Goal: Task Accomplishment & Management: Use online tool/utility

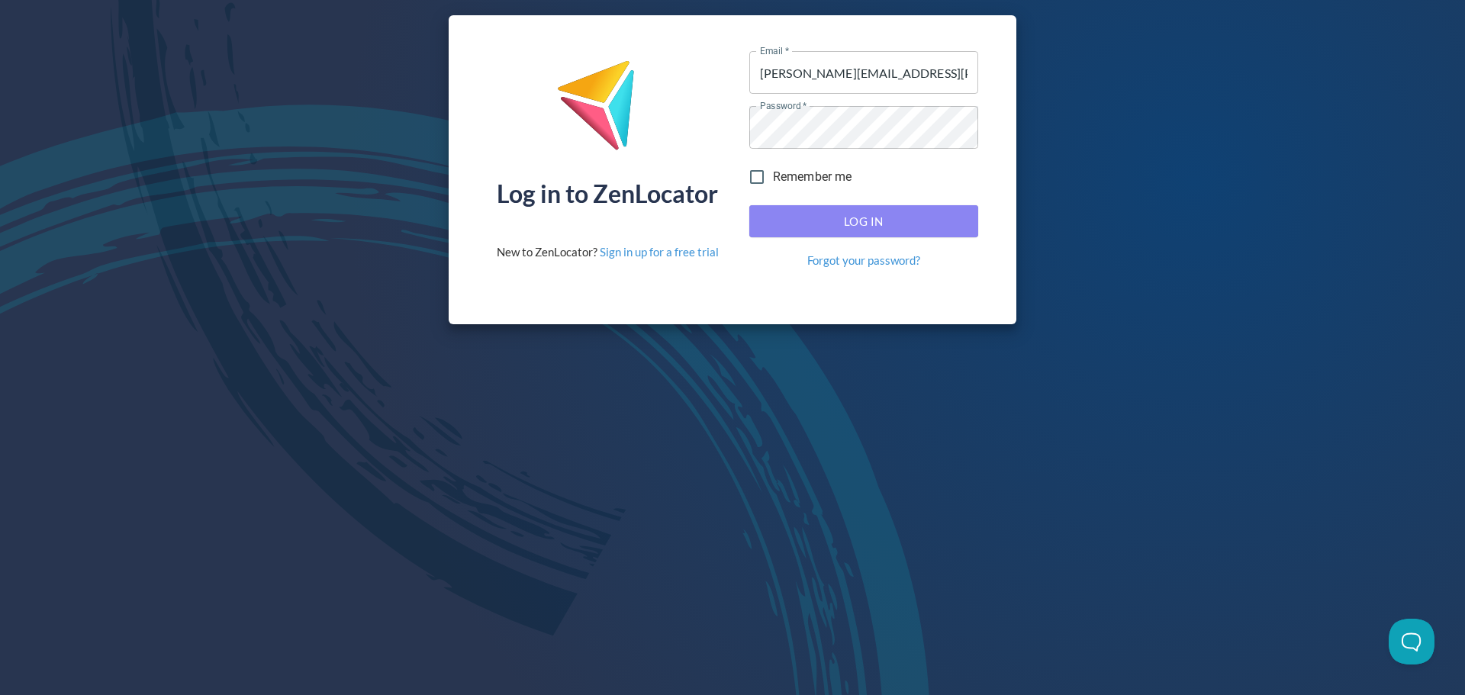
click at [882, 214] on span "Log In" at bounding box center [863, 221] width 195 height 20
click at [822, 209] on button "Log In" at bounding box center [863, 221] width 229 height 32
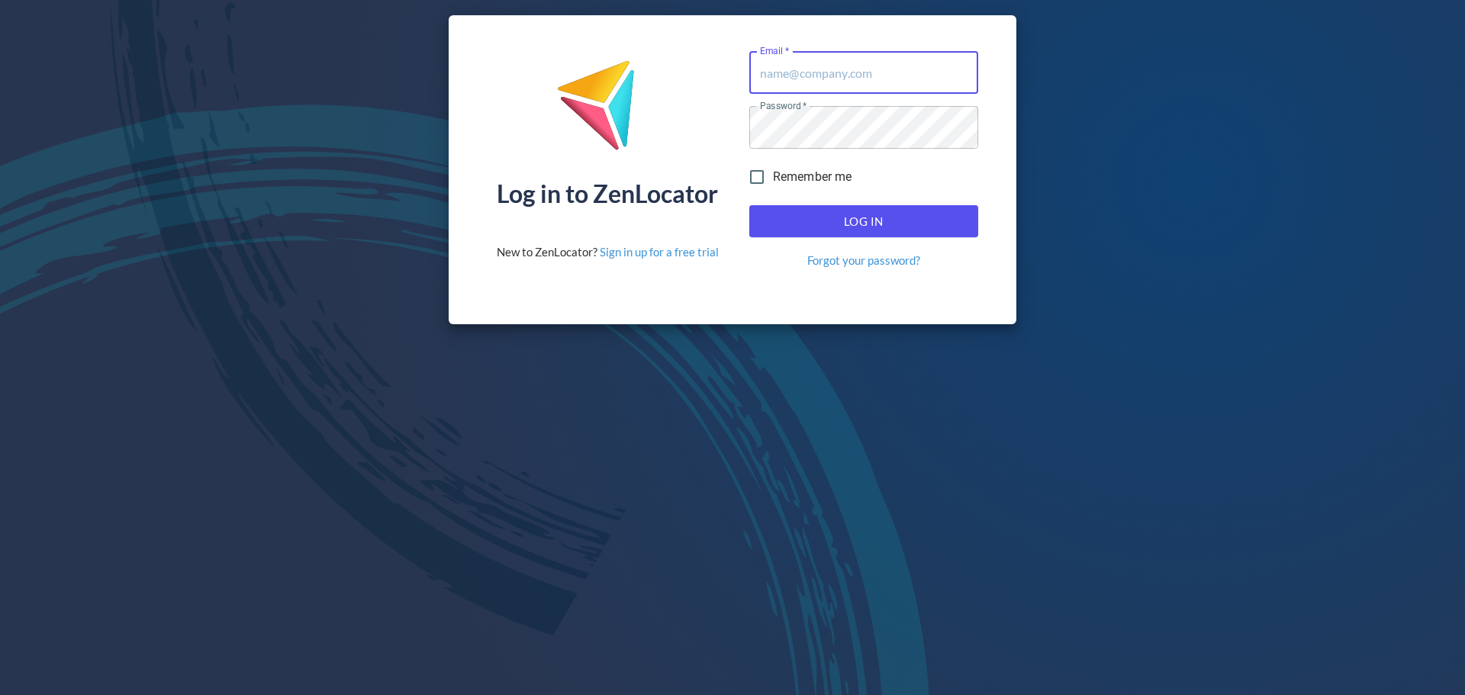
type input "donald.mckay@hemaalliance.com"
click at [906, 226] on span "Log In" at bounding box center [863, 221] width 195 height 20
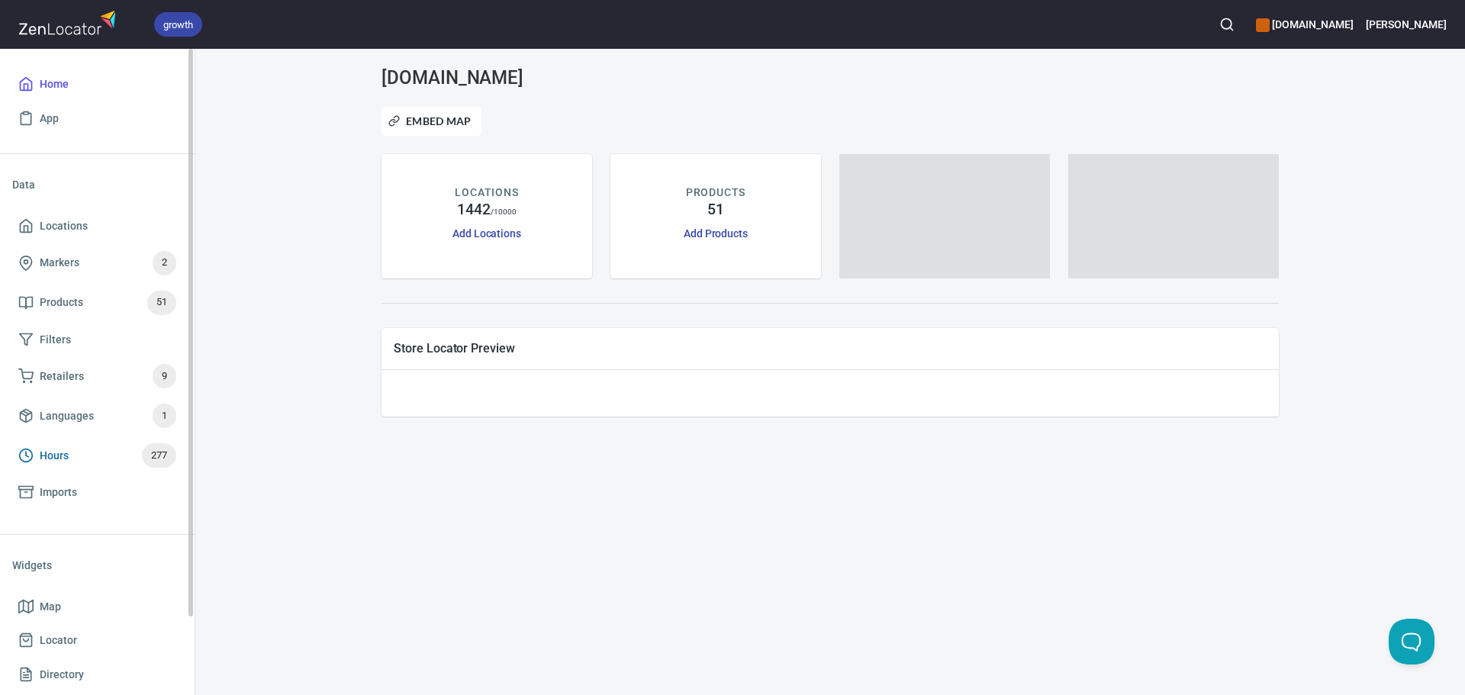
click at [68, 457] on span "Hours" at bounding box center [54, 455] width 29 height 19
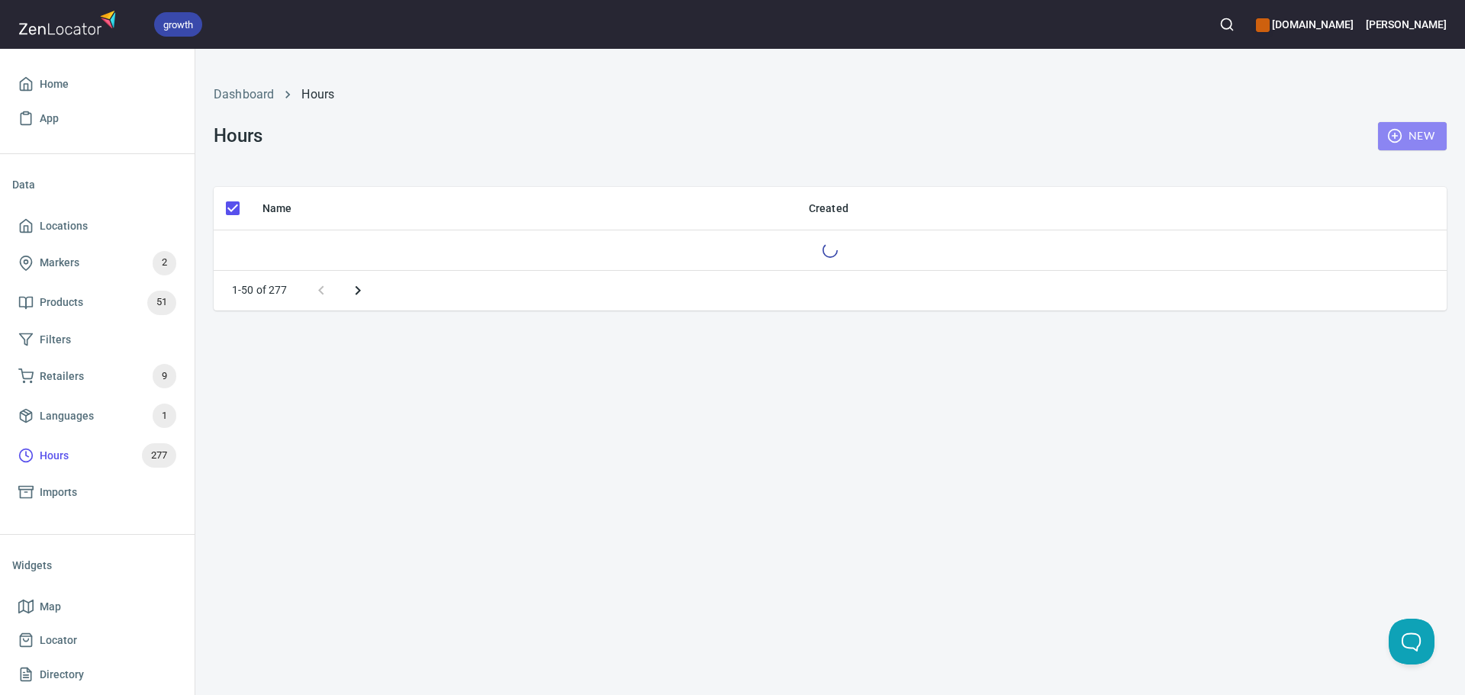
click at [1396, 140] on icon "button" at bounding box center [1394, 135] width 15 height 15
checkbox input "false"
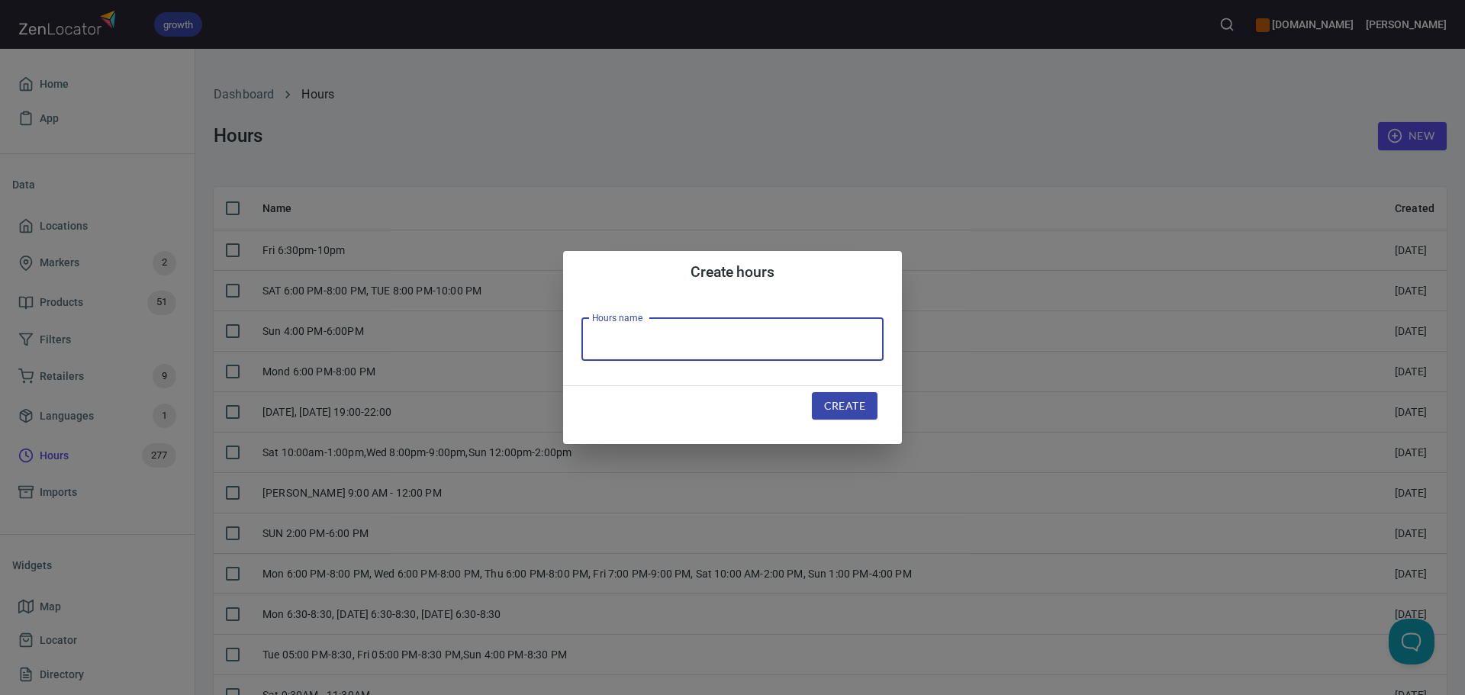
click at [651, 347] on input "text" at bounding box center [732, 339] width 302 height 43
paste input "MON CLOSED, TUES 7:00PM - 10:00PM, WED CLOSED, THURS 7:00PM - 10:00PM, FRI CLOS…"
type input "MON CLOSED, TUES 7:00PM - 10:00PM, WED CLOSED, THURS 7:00PM - 10:00PM, FRI CLOS…"
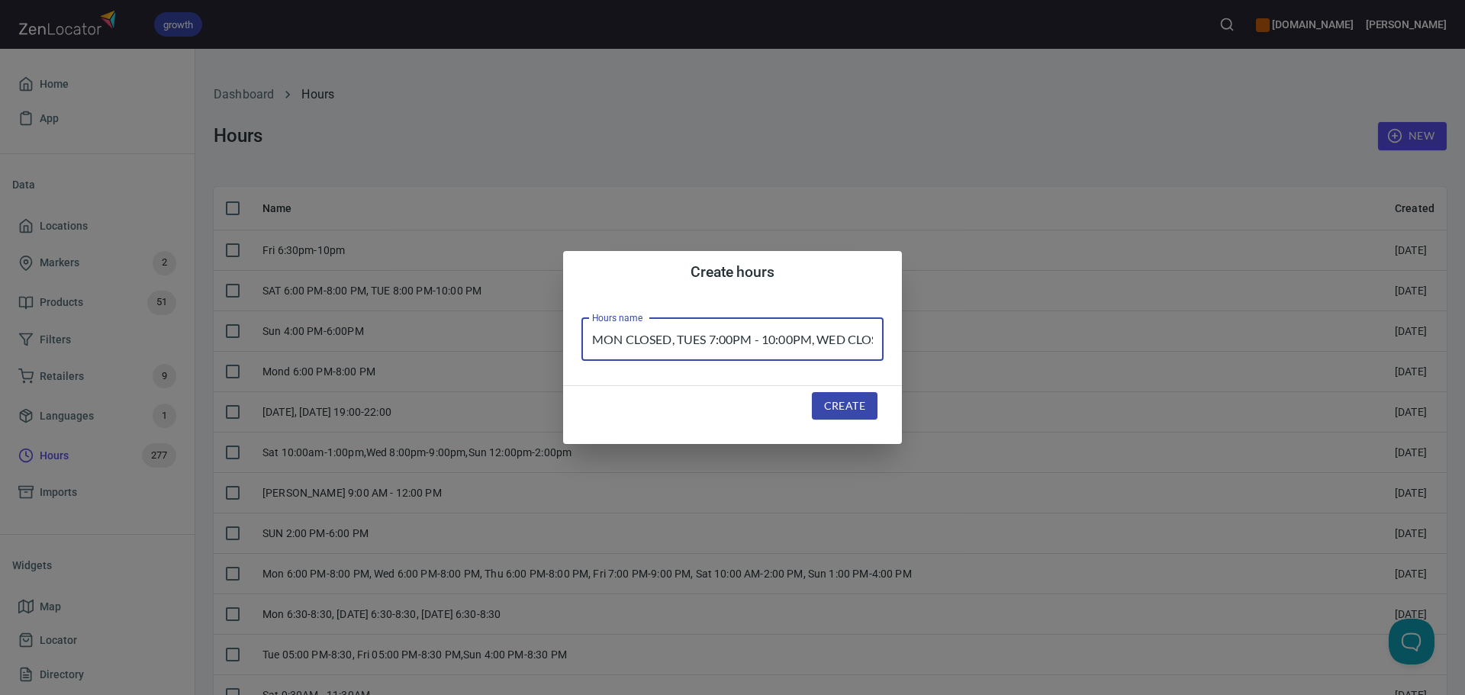
click at [842, 400] on span "Create" at bounding box center [844, 406] width 41 height 19
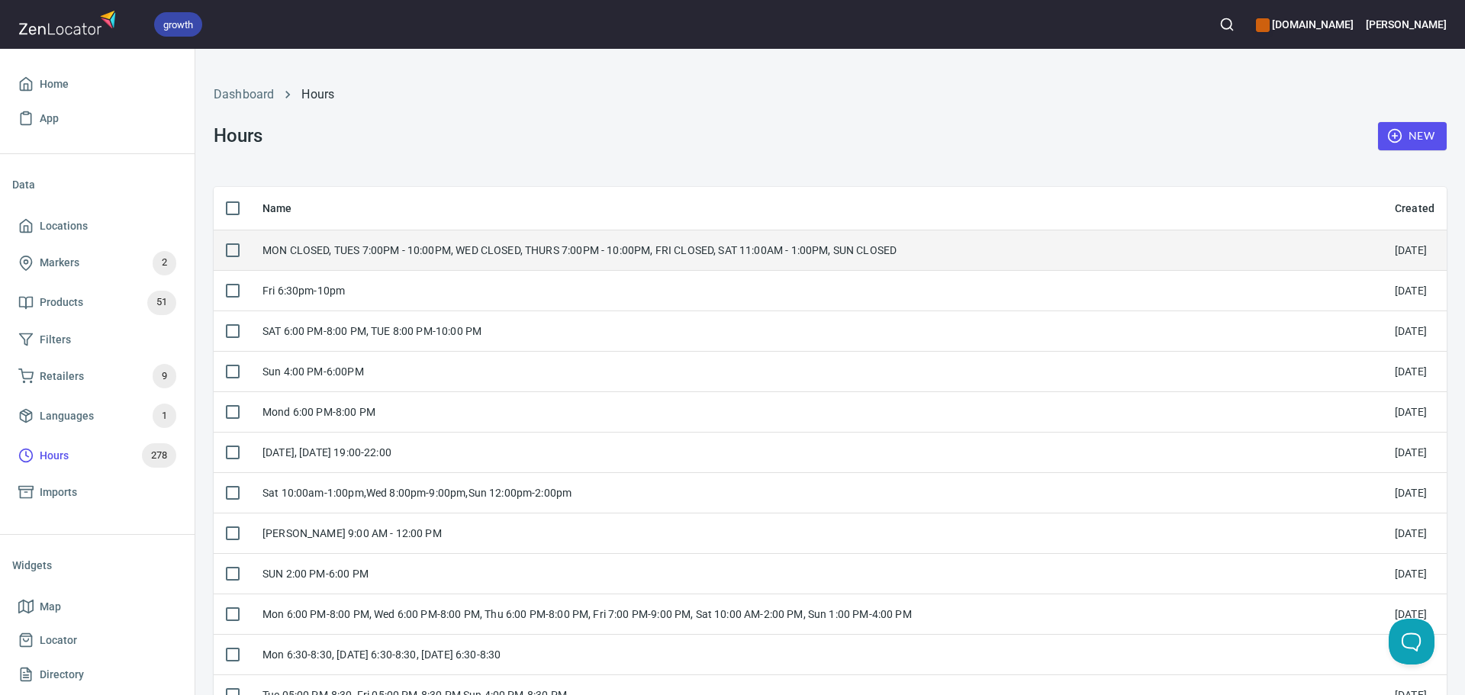
click at [507, 255] on div "MON CLOSED, TUES 7:00PM - 10:00PM, WED CLOSED, THURS 7:00PM - 10:00PM, FRI CLOS…" at bounding box center [579, 250] width 634 height 15
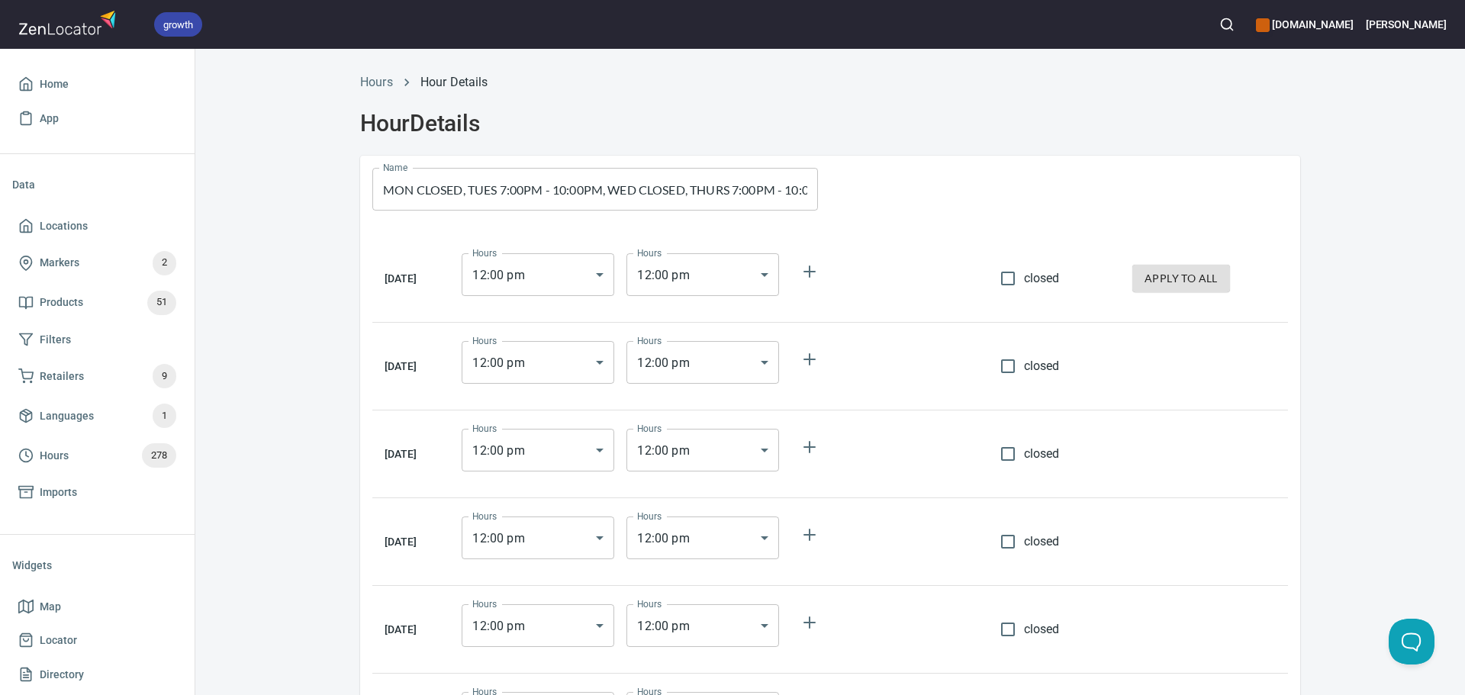
click at [1006, 284] on input "closed" at bounding box center [1008, 278] width 32 height 32
checkbox input "true"
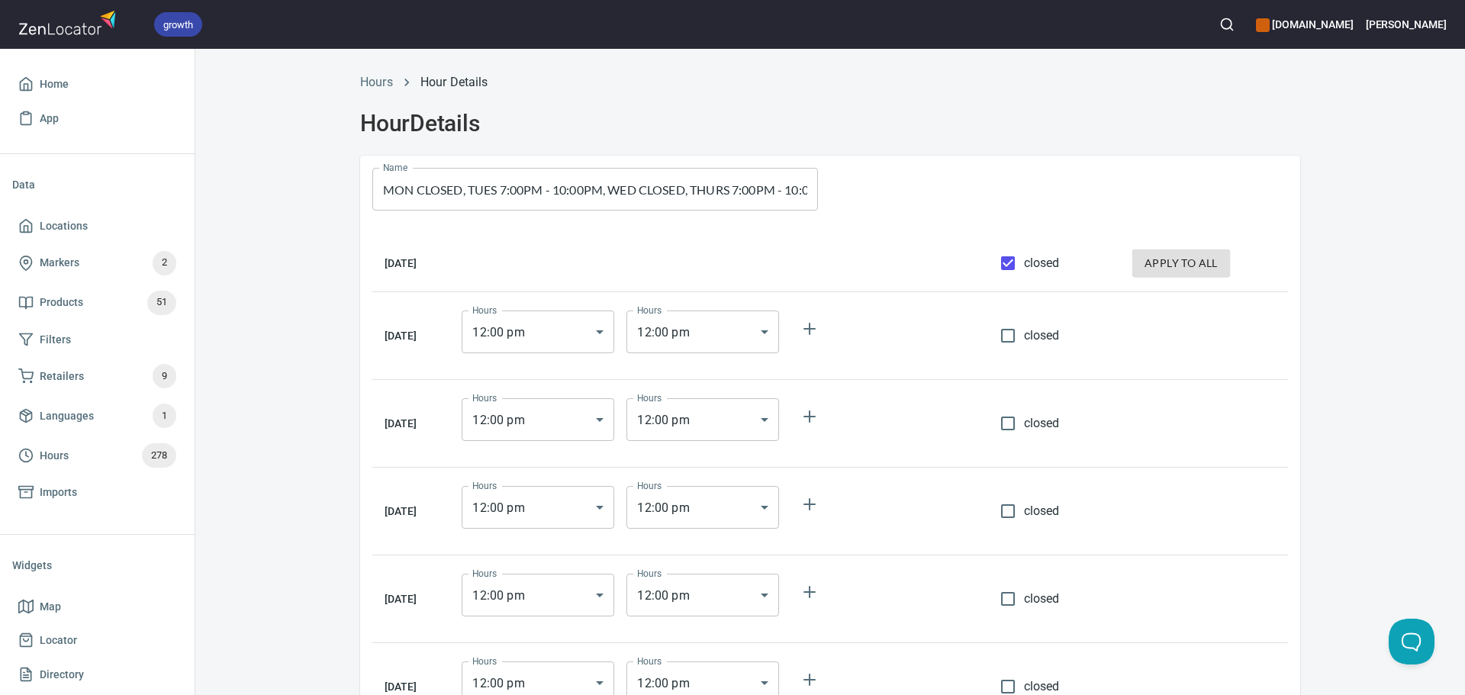
click at [578, 417] on body "growth hemaalliance.com Donald Home App Data Locations Markers 2 Products 51 Fi…" at bounding box center [732, 347] width 1465 height 695
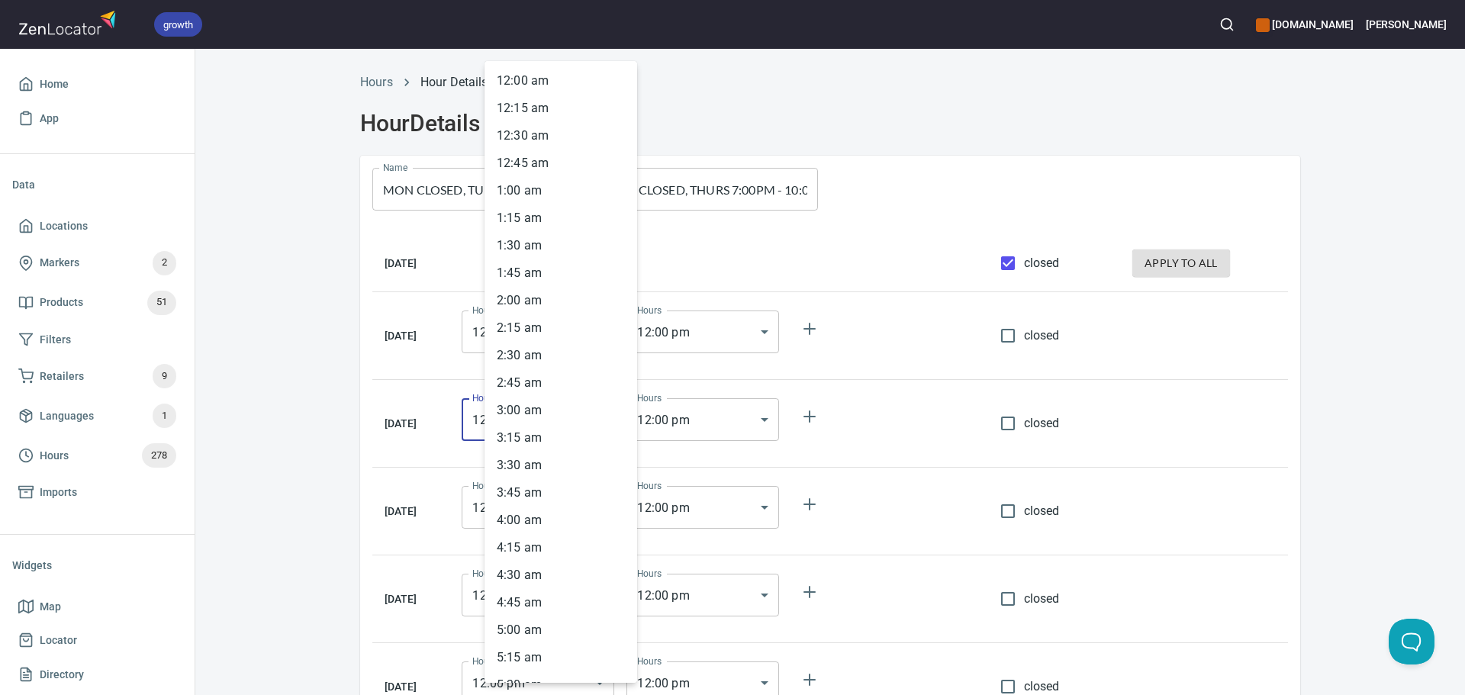
type input "12:30"
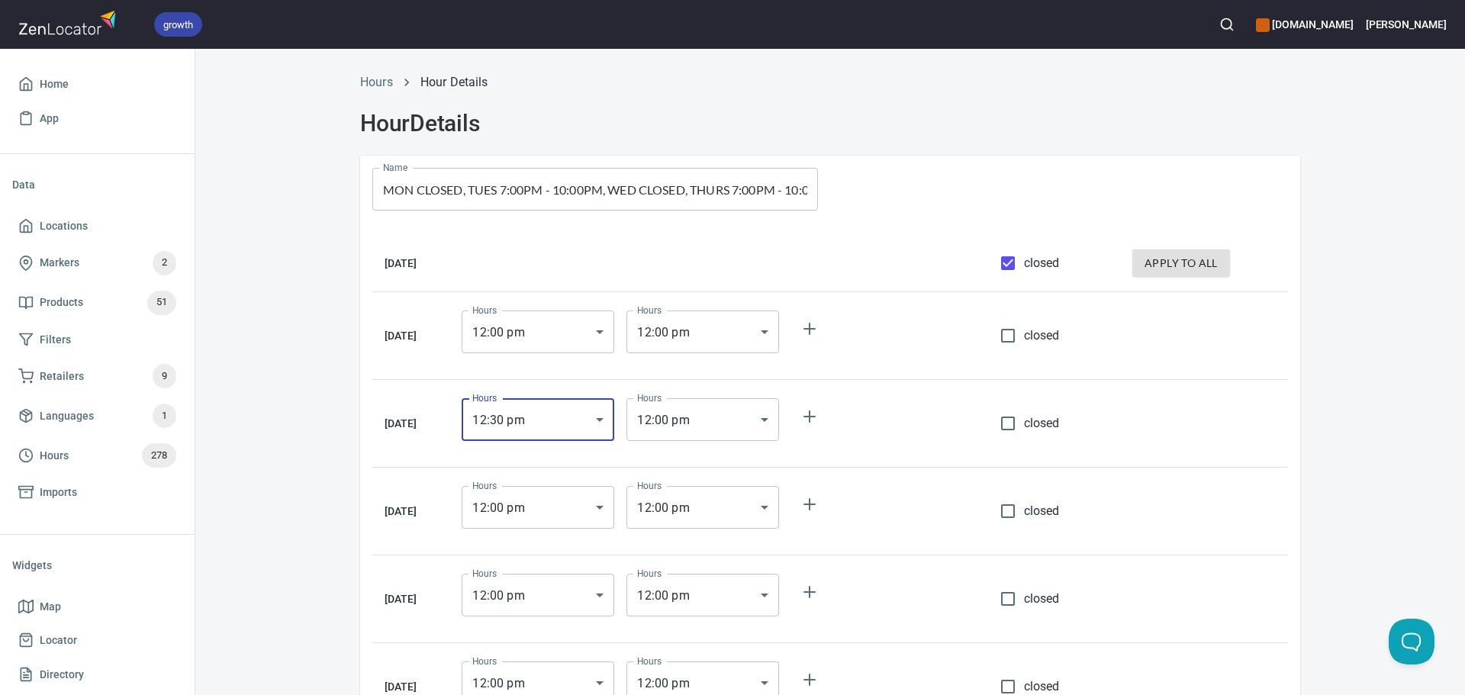
click at [619, 340] on body "growth hemaalliance.com Donald Home App Data Locations Markers 2 Products 51 Fi…" at bounding box center [732, 347] width 1465 height 695
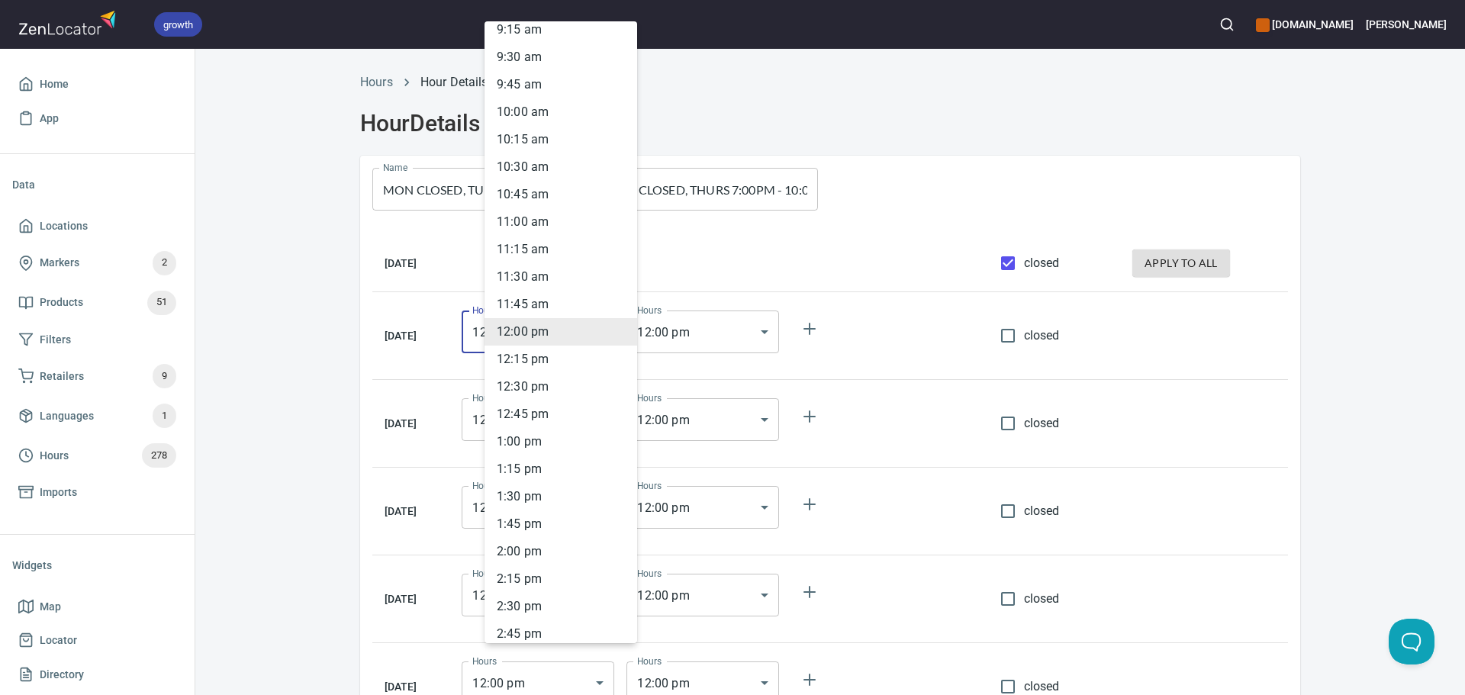
click at [547, 462] on ul "12 : 00 am 12 : 15 am 12 : 30 am 12 : 45 am 1 : 00 am 1 : 15 am 1 : 30 am 1 : 4…" at bounding box center [566, 318] width 164 height 2649
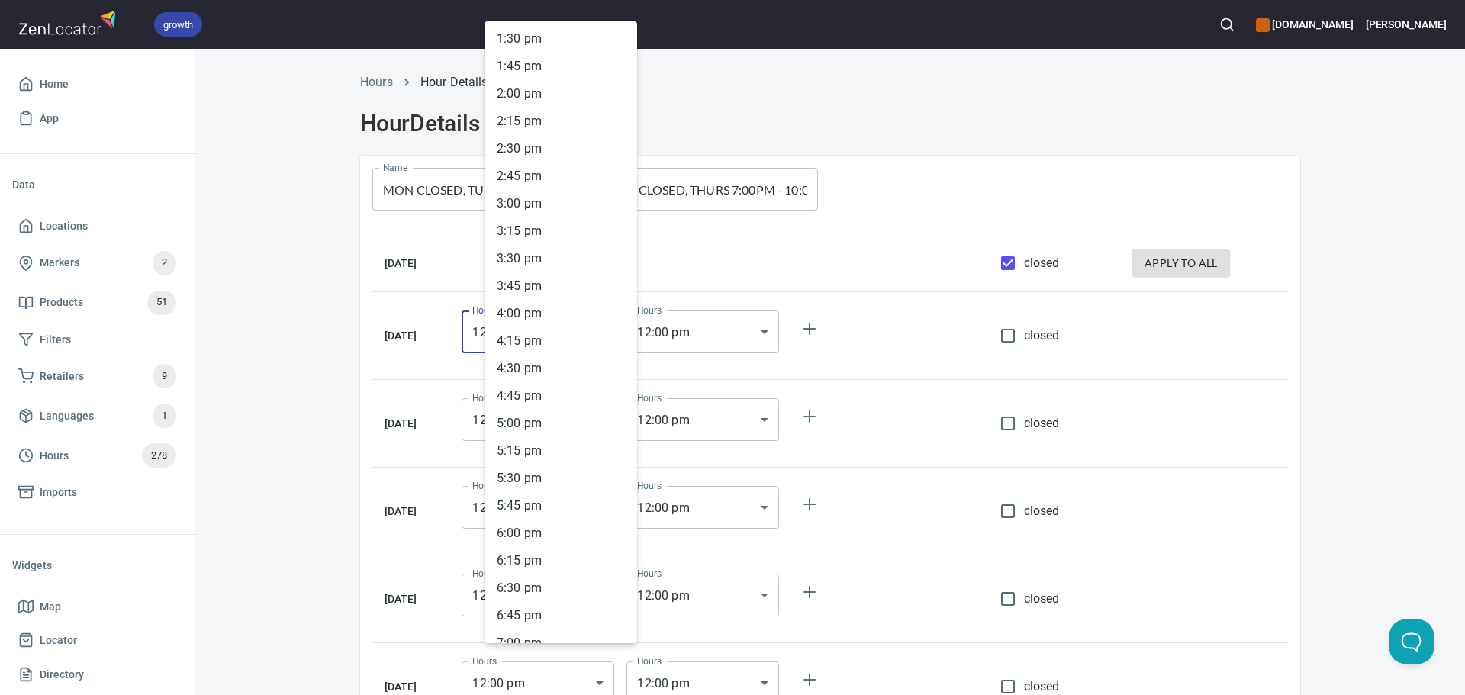
scroll to position [1714, 0]
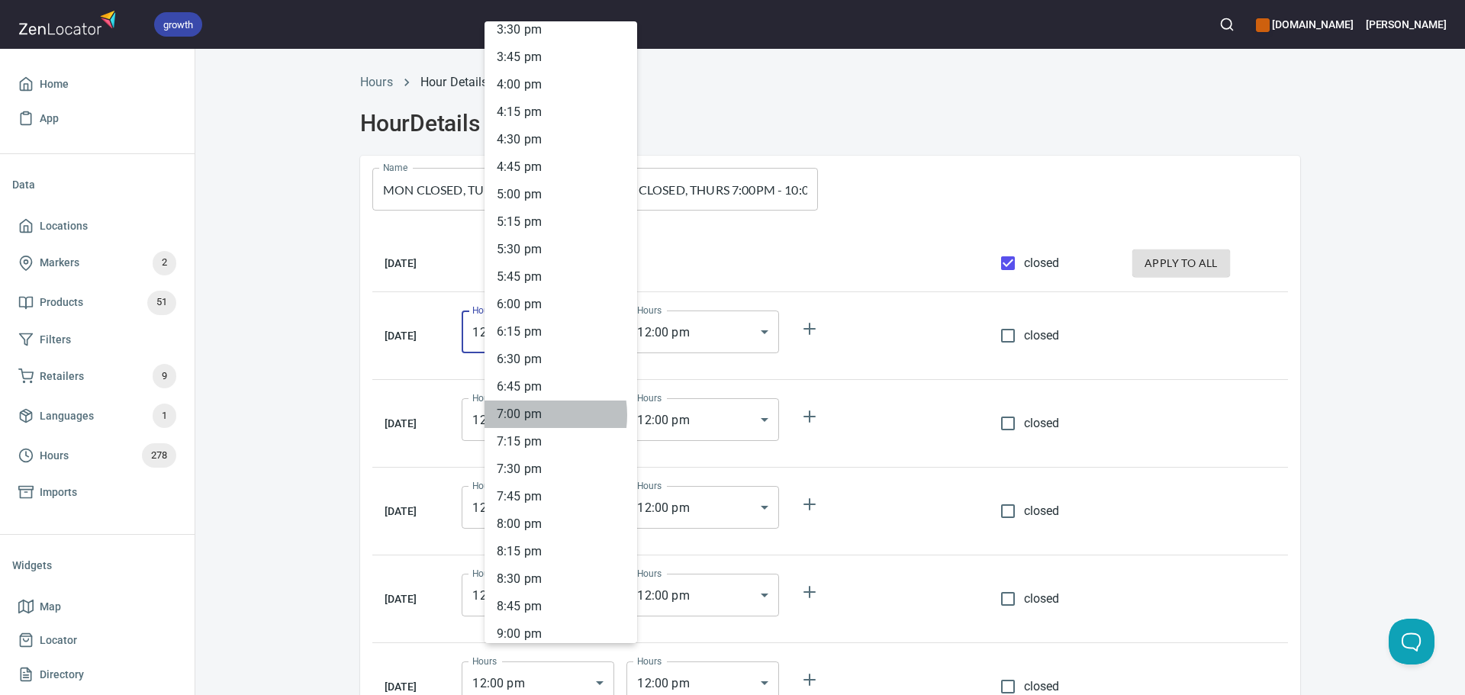
click at [523, 415] on li "7 : 00 pm" at bounding box center [560, 414] width 153 height 27
type input "19:00"
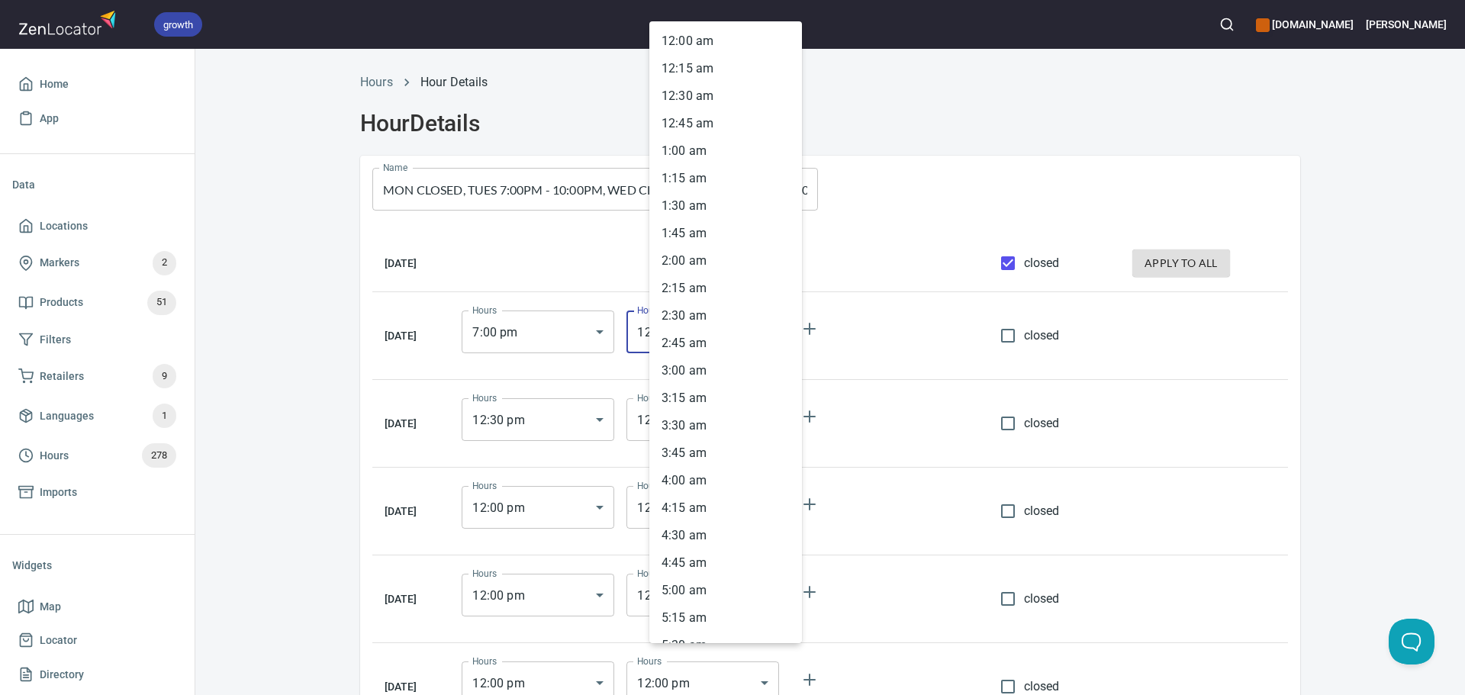
click at [678, 337] on body "growth hemaalliance.com Donald Home App Data Locations Markers 2 Products 51 Fi…" at bounding box center [732, 347] width 1465 height 695
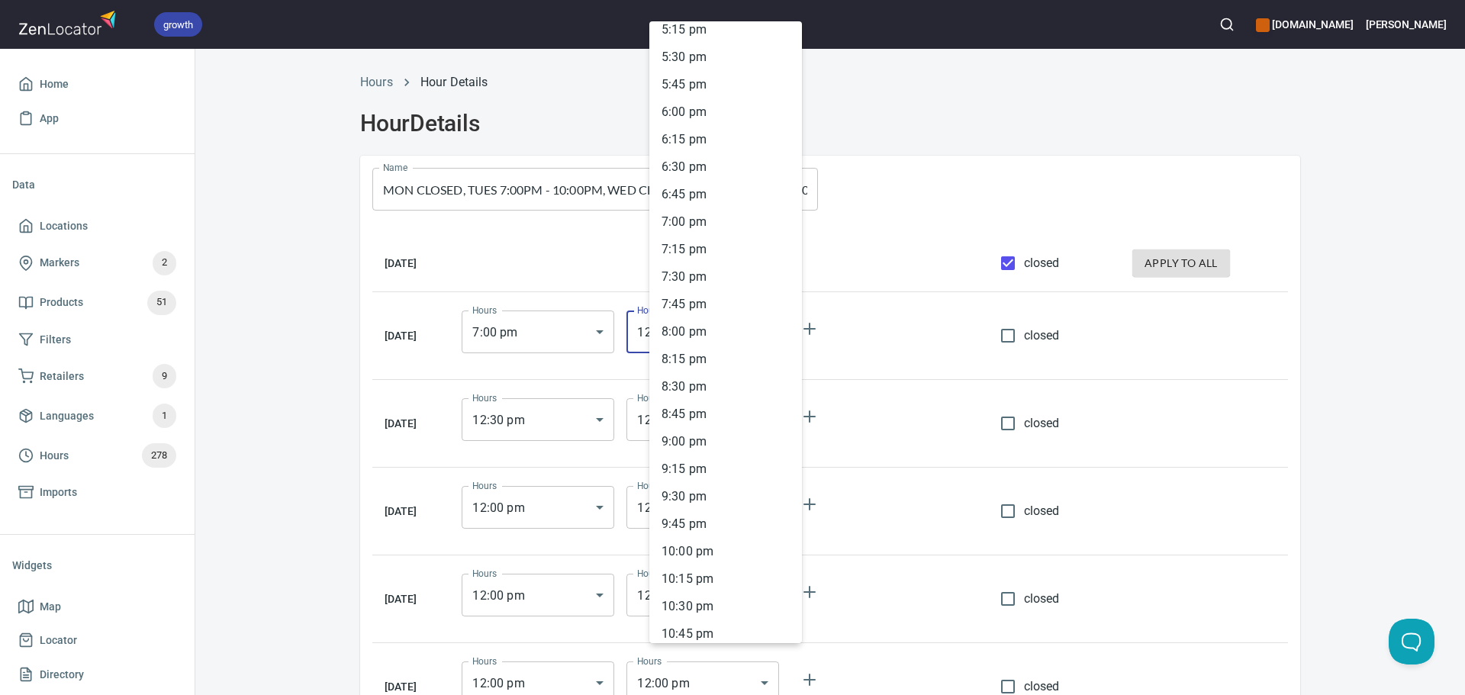
scroll to position [1943, 0]
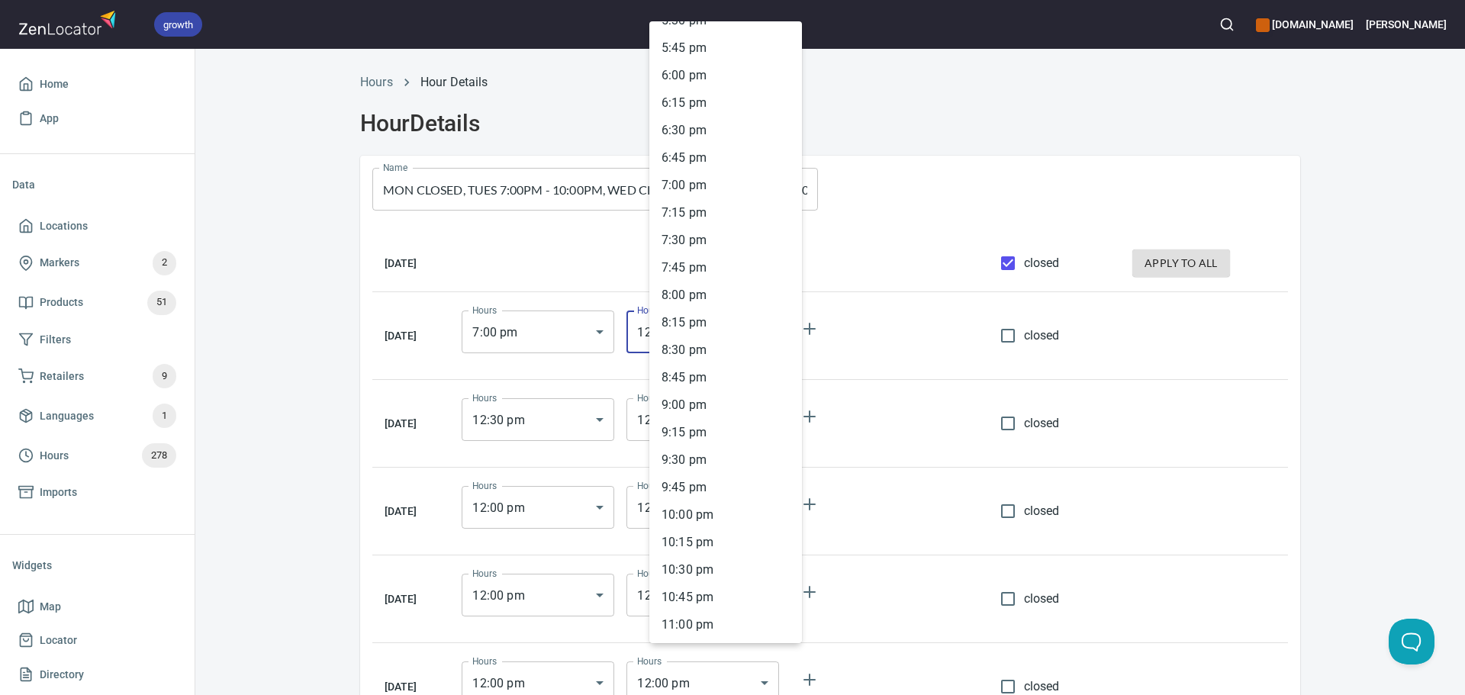
click at [716, 506] on li "10 : 00 pm" at bounding box center [725, 514] width 153 height 27
type input "22:00"
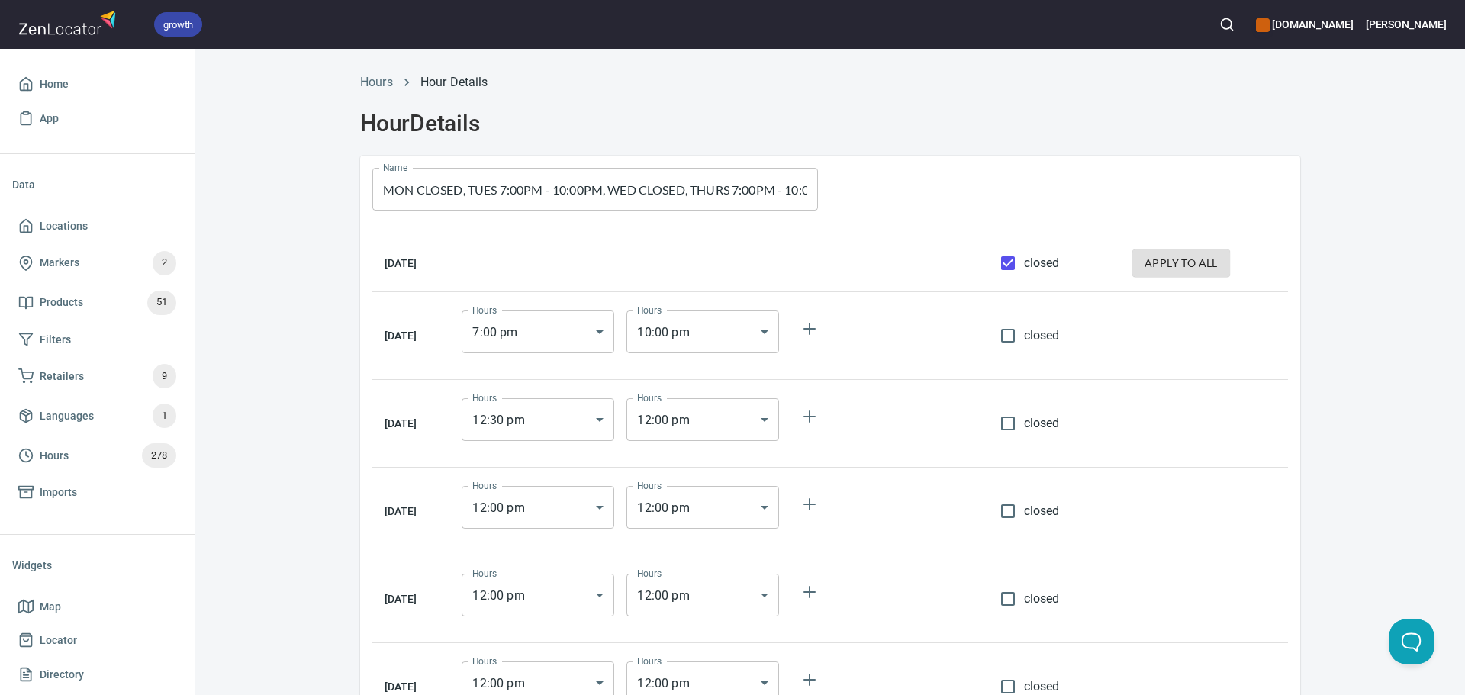
click at [1027, 375] on td "closed" at bounding box center [1054, 336] width 132 height 88
drag, startPoint x: 1004, startPoint y: 333, endPoint x: 992, endPoint y: 406, distance: 74.3
click at [993, 406] on tbody "Monday closed apply to all Tuesday Hours 7 : 00 pm 19:00 Hours Hours 10 : 00 pm…" at bounding box center [830, 527] width 916 height 584
click at [1024, 423] on input "closed" at bounding box center [1008, 423] width 32 height 32
checkbox input "true"
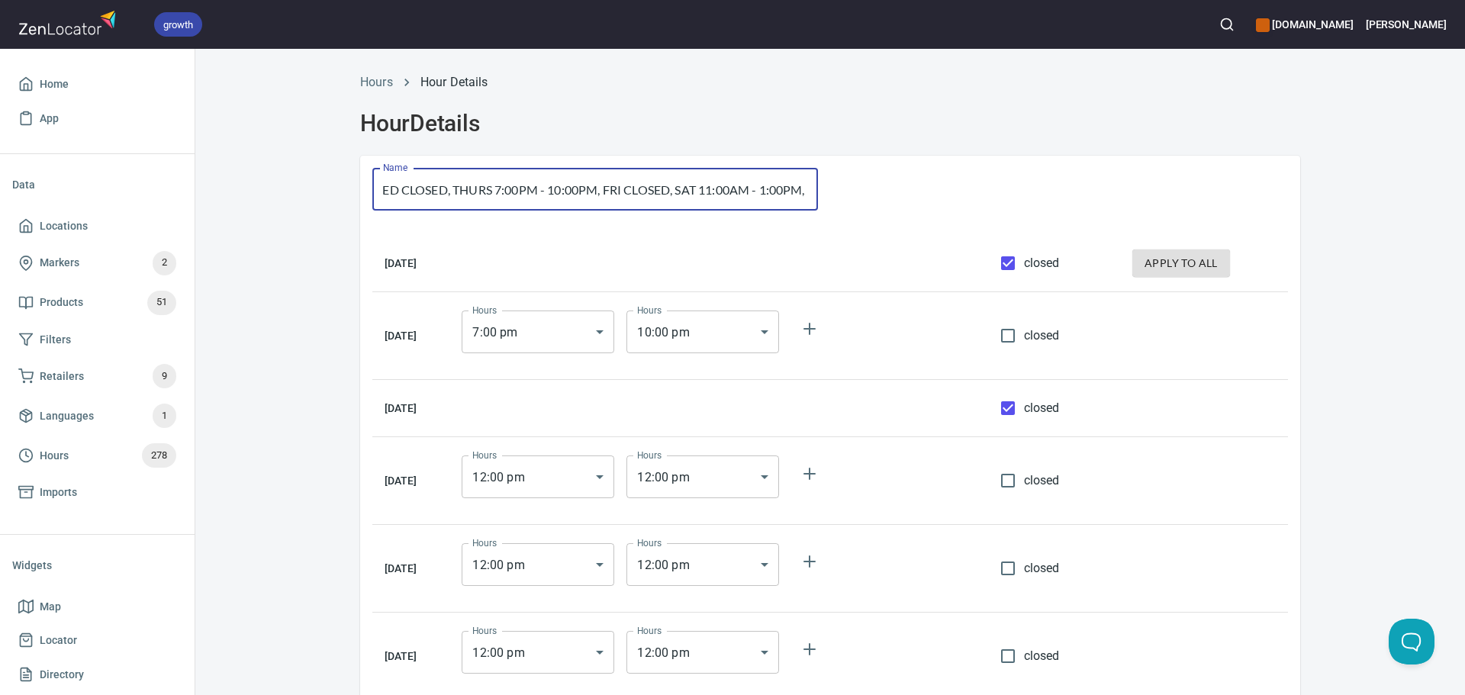
scroll to position [0, 320]
drag, startPoint x: 739, startPoint y: 208, endPoint x: 813, endPoint y: 198, distance: 73.9
click at [813, 198] on div "Name MON CLOSED, TUES 7:00PM - 10:00PM, WED CLOSED, THURS 7:00PM - 10:00PM, FRI…" at bounding box center [595, 189] width 470 height 67
click at [613, 480] on body "growth hemaalliance.com Donald Home App Data Locations Markers 2 Products 51 Fi…" at bounding box center [732, 347] width 1465 height 695
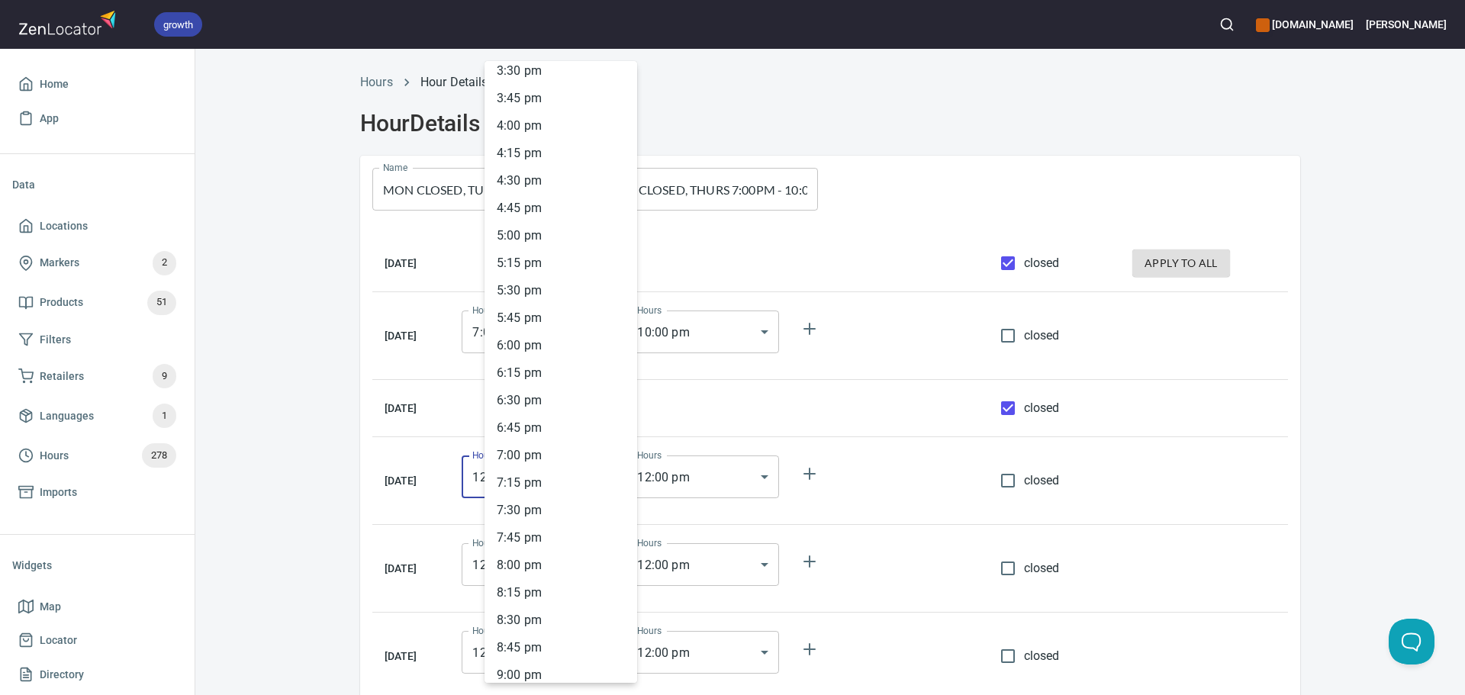
scroll to position [1714, 0]
drag, startPoint x: 523, startPoint y: 449, endPoint x: 535, endPoint y: 450, distance: 11.5
click at [523, 448] on li "7 : 00 pm" at bounding box center [560, 453] width 153 height 27
type input "19:00"
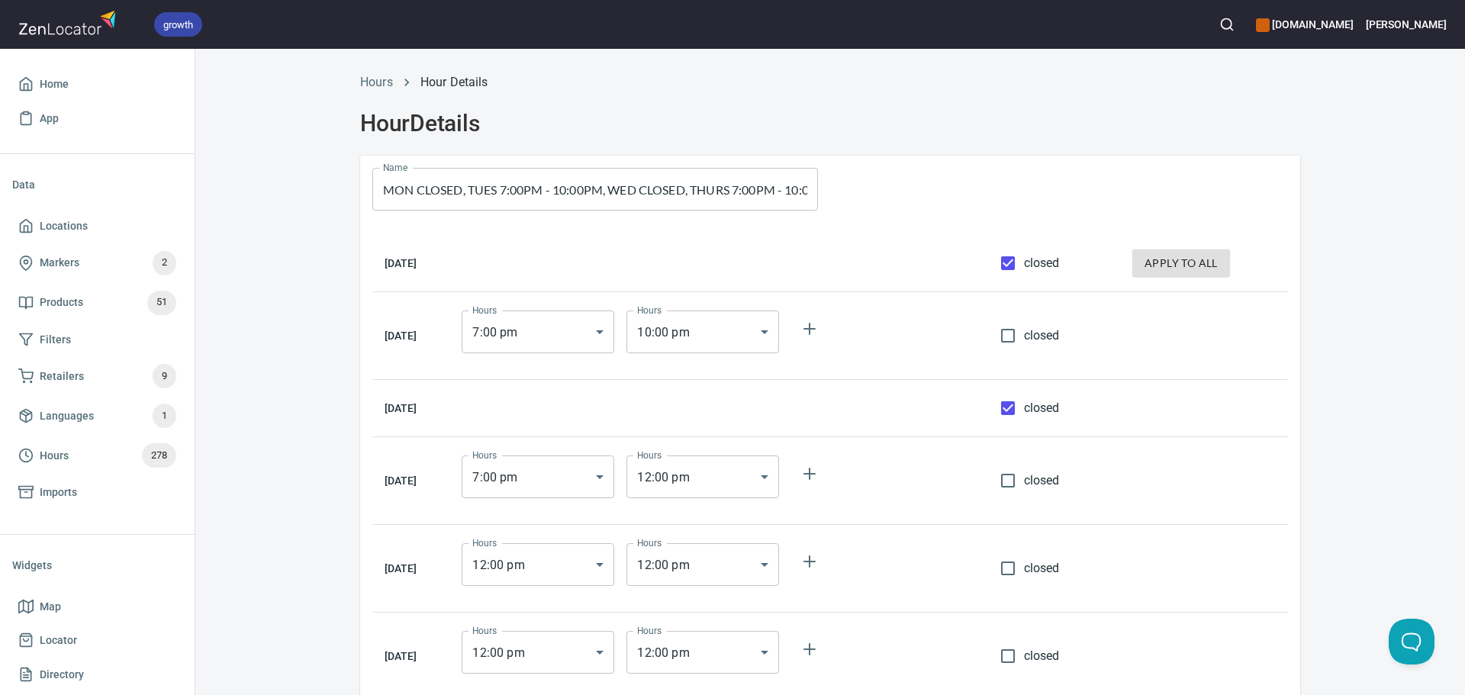
click at [709, 481] on body "growth hemaalliance.com Donald Home App Data Locations Markers 2 Products 51 Fi…" at bounding box center [732, 347] width 1465 height 695
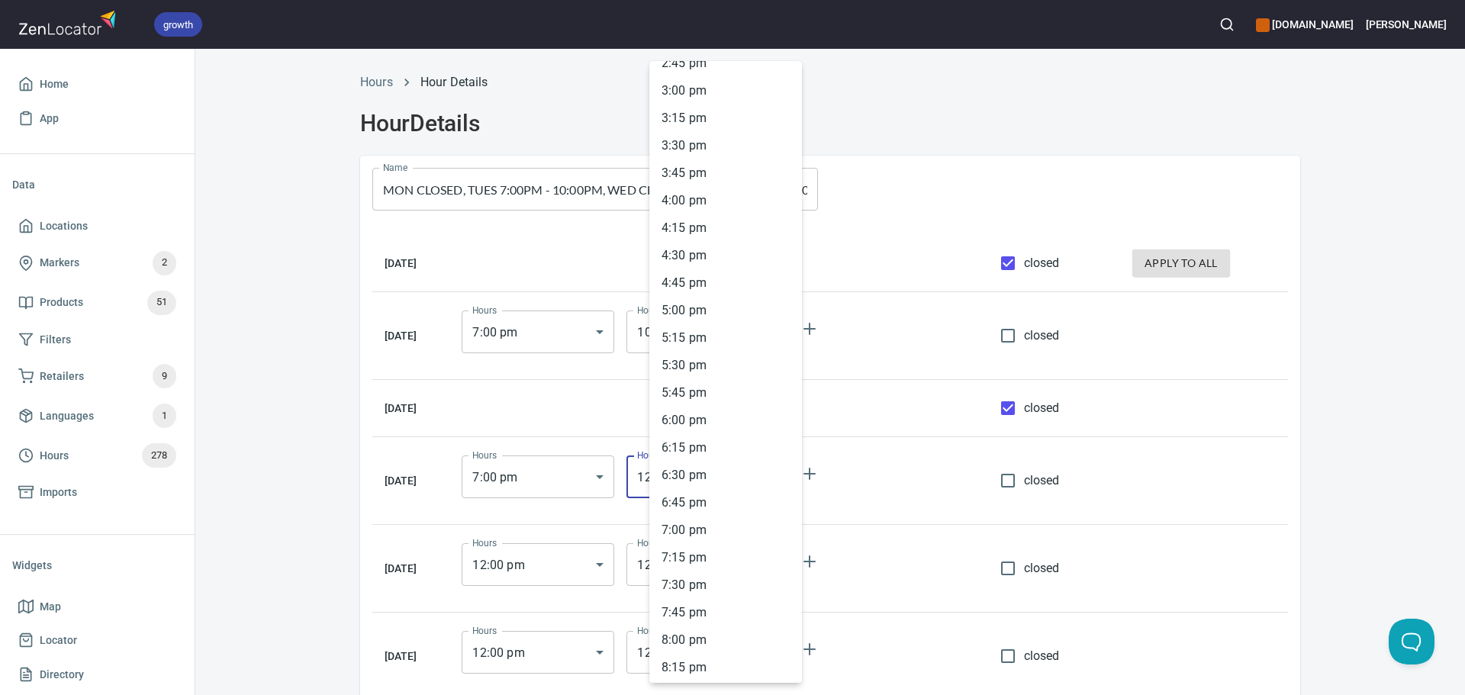
scroll to position [1943, 0]
click at [692, 561] on li "10 : 00 pm" at bounding box center [725, 554] width 153 height 27
type input "22:00"
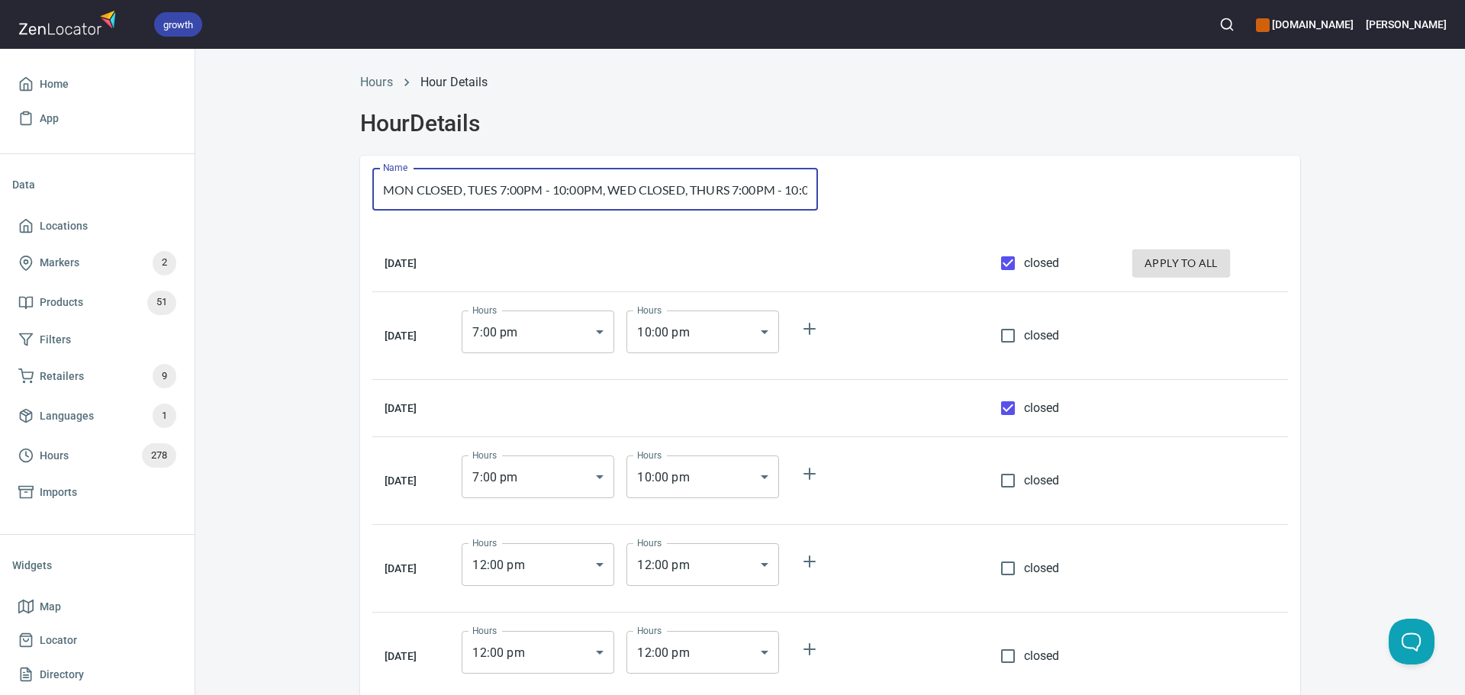
drag, startPoint x: 554, startPoint y: 195, endPoint x: 686, endPoint y: 190, distance: 132.1
click at [686, 190] on input "MON CLOSED, TUES 7:00PM - 10:00PM, WED CLOSED, THURS 7:00PM - 10:00PM, FRI CLOS…" at bounding box center [595, 189] width 446 height 43
click at [575, 192] on input "MON CLOSED, TUES 7:00PM - 10:00PM, WED CLOSED, THURS 7:00PM - 10:00PM, FRI CLOS…" at bounding box center [595, 189] width 446 height 43
drag, startPoint x: 575, startPoint y: 192, endPoint x: 797, endPoint y: 186, distance: 221.3
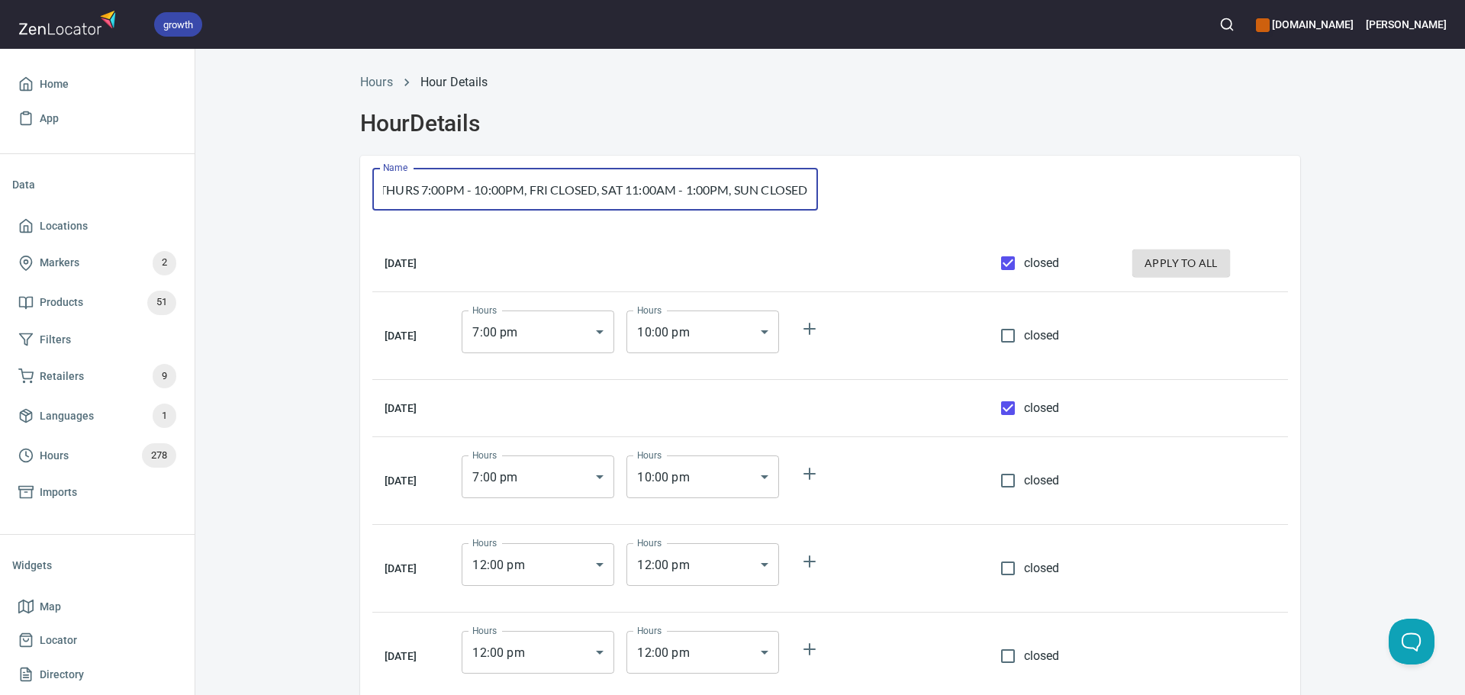
click at [797, 186] on input "MON CLOSED, TUES 7:00PM - 10:00PM, WED CLOSED, THURS 7:00PM - 10:00PM, FRI CLOS…" at bounding box center [595, 189] width 446 height 43
click at [1018, 575] on input "closed" at bounding box center [1008, 568] width 32 height 32
checkbox input "true"
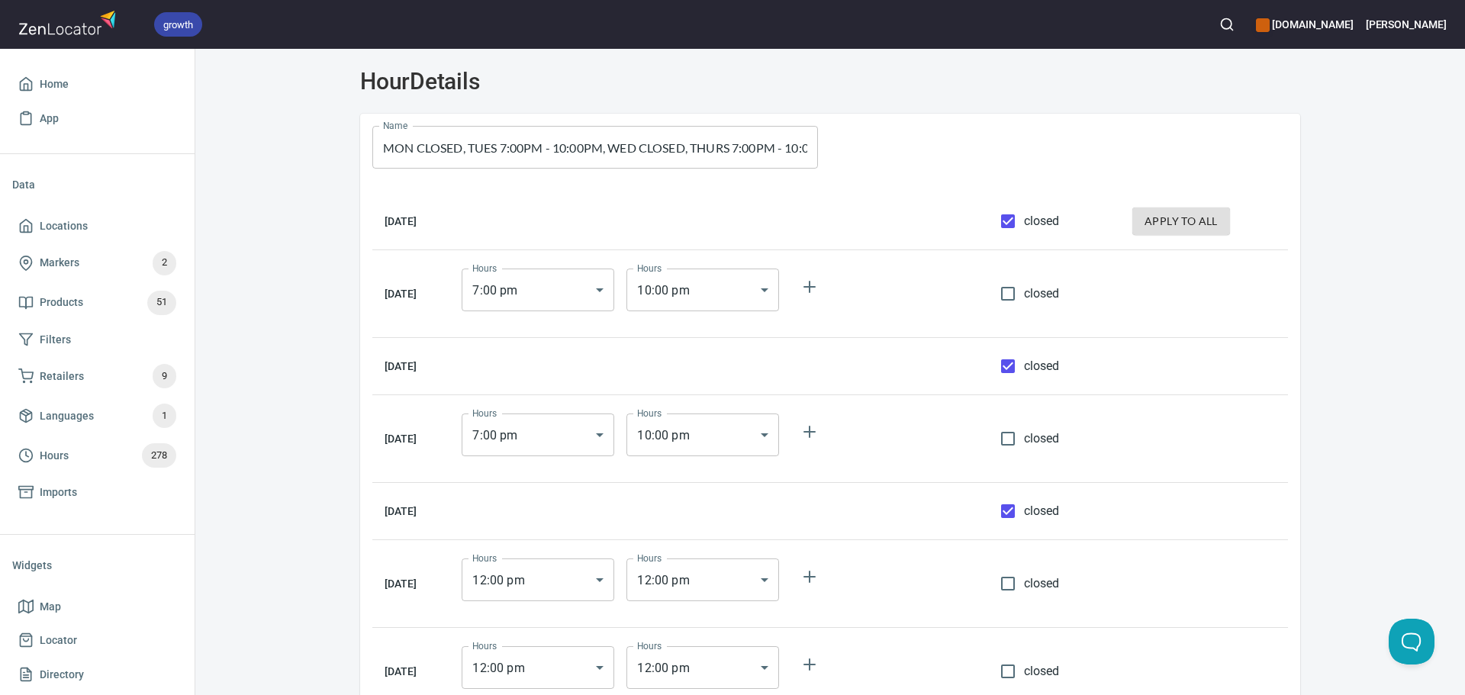
scroll to position [76, 0]
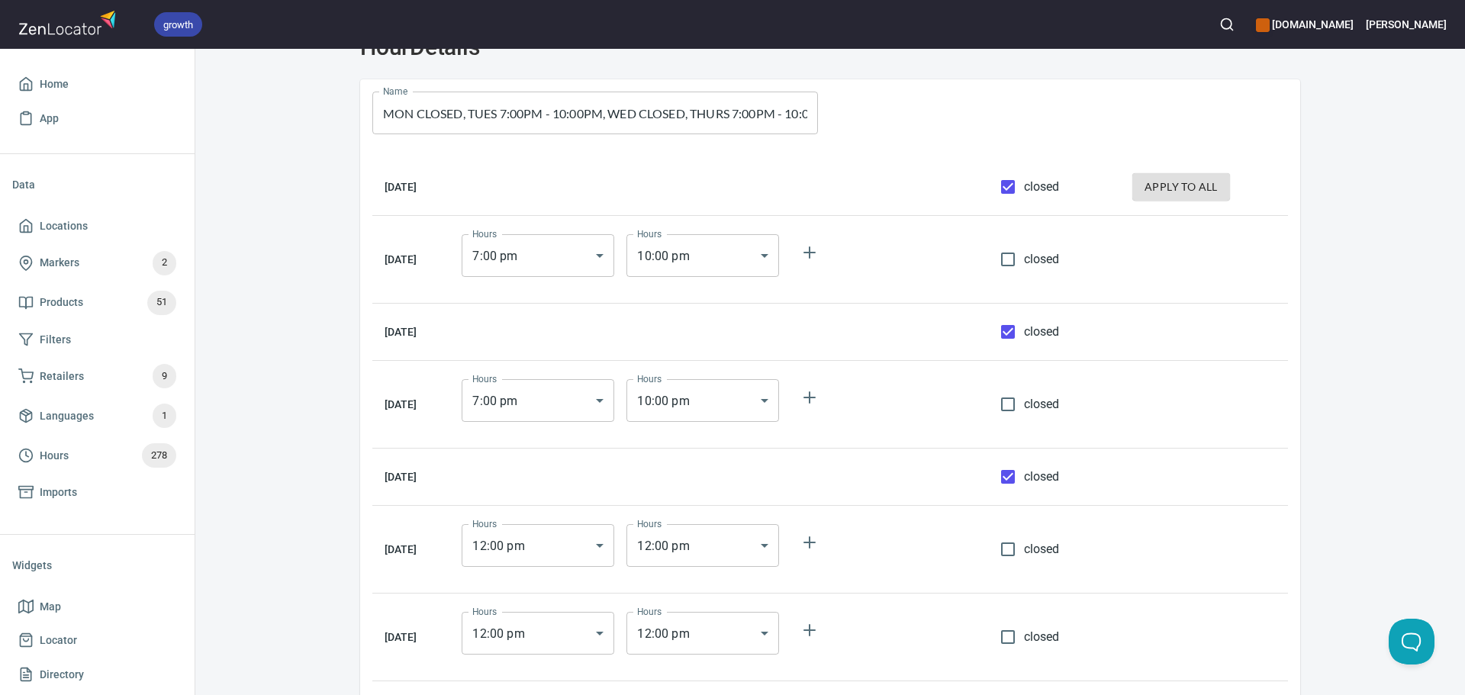
click at [1017, 636] on input "closed" at bounding box center [1008, 637] width 32 height 32
checkbox input "true"
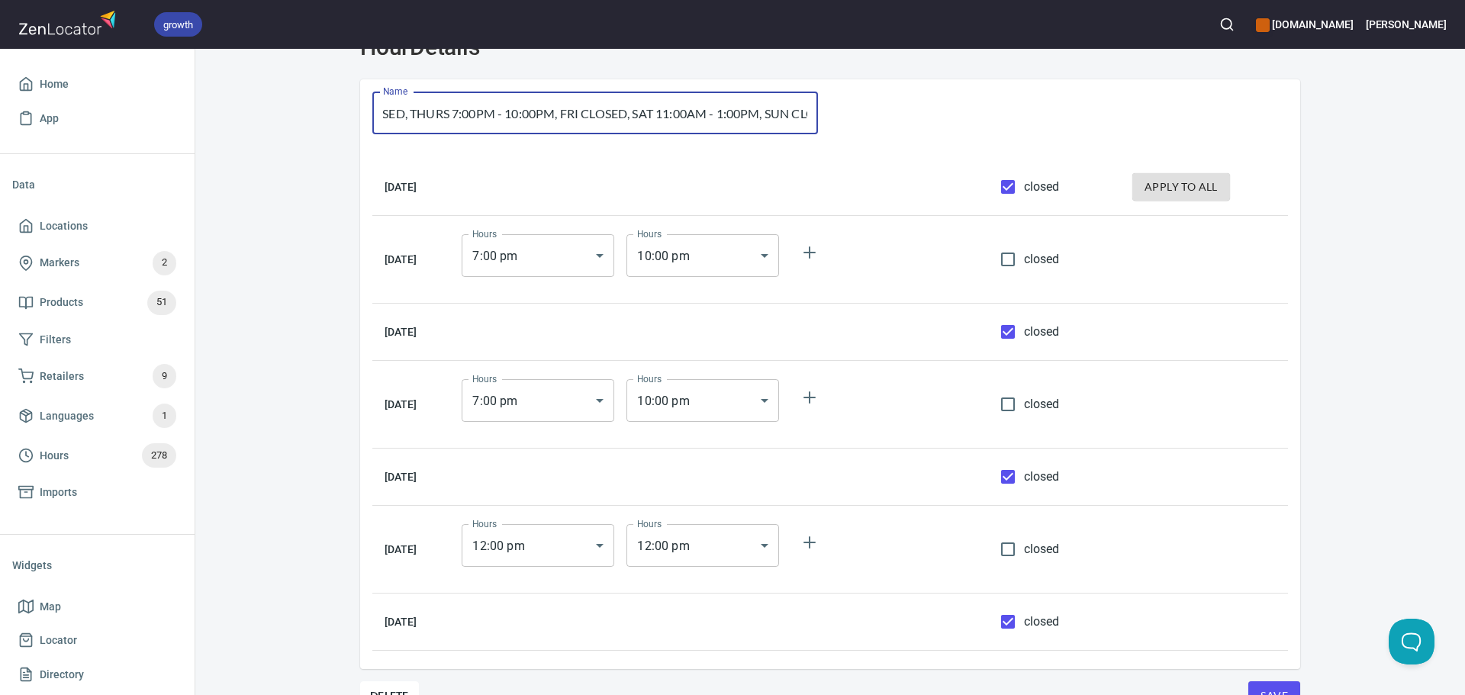
scroll to position [0, 320]
drag, startPoint x: 564, startPoint y: 111, endPoint x: 931, endPoint y: 112, distance: 367.0
click at [931, 112] on div "Name MON CLOSED, TUES 7:00PM - 10:00PM, WED CLOSED, THURS 7:00PM - 10:00PM, FRI…" at bounding box center [830, 371] width 940 height 584
click at [579, 574] on body "growth hemaalliance.com Donald Home App Data Locations Markers 2 Products 51 Fi…" at bounding box center [732, 347] width 1465 height 695
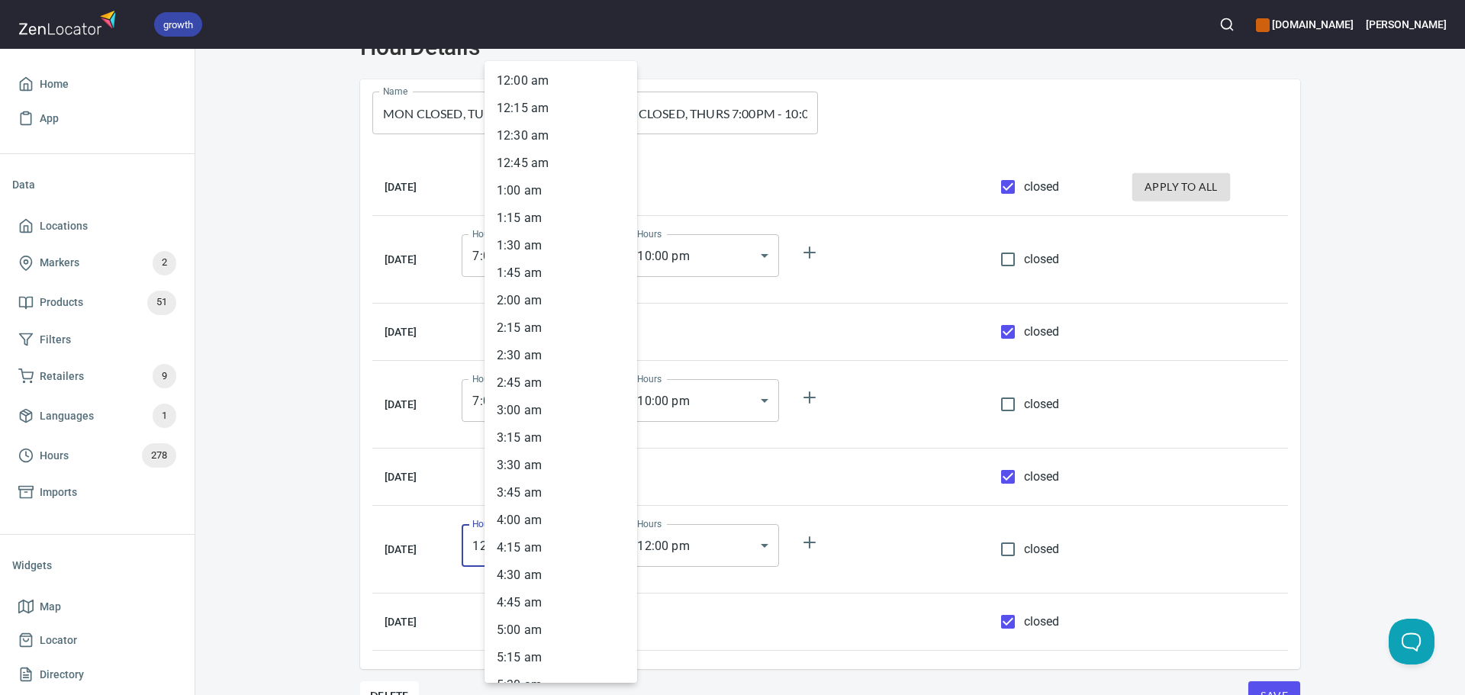
scroll to position [1028, 0]
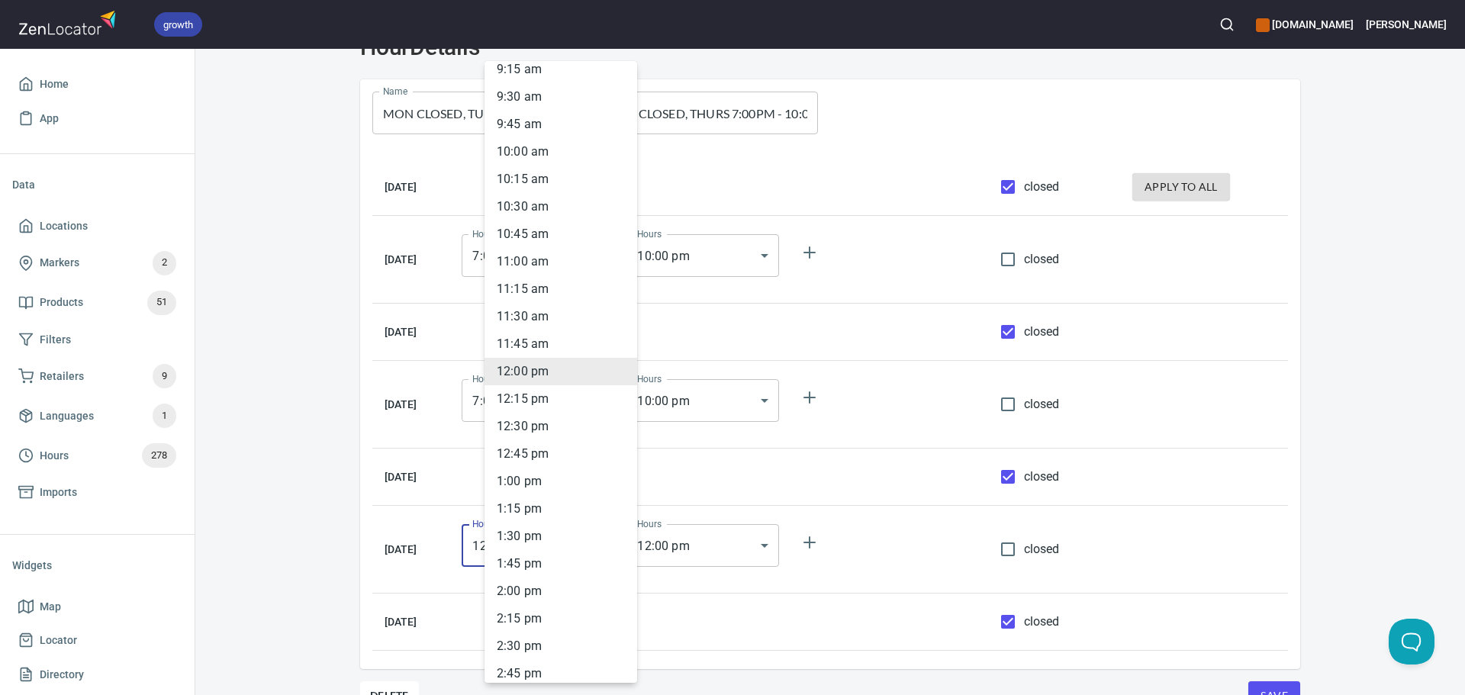
click at [526, 262] on li "11 : 00 am" at bounding box center [560, 261] width 153 height 27
type input "11:00"
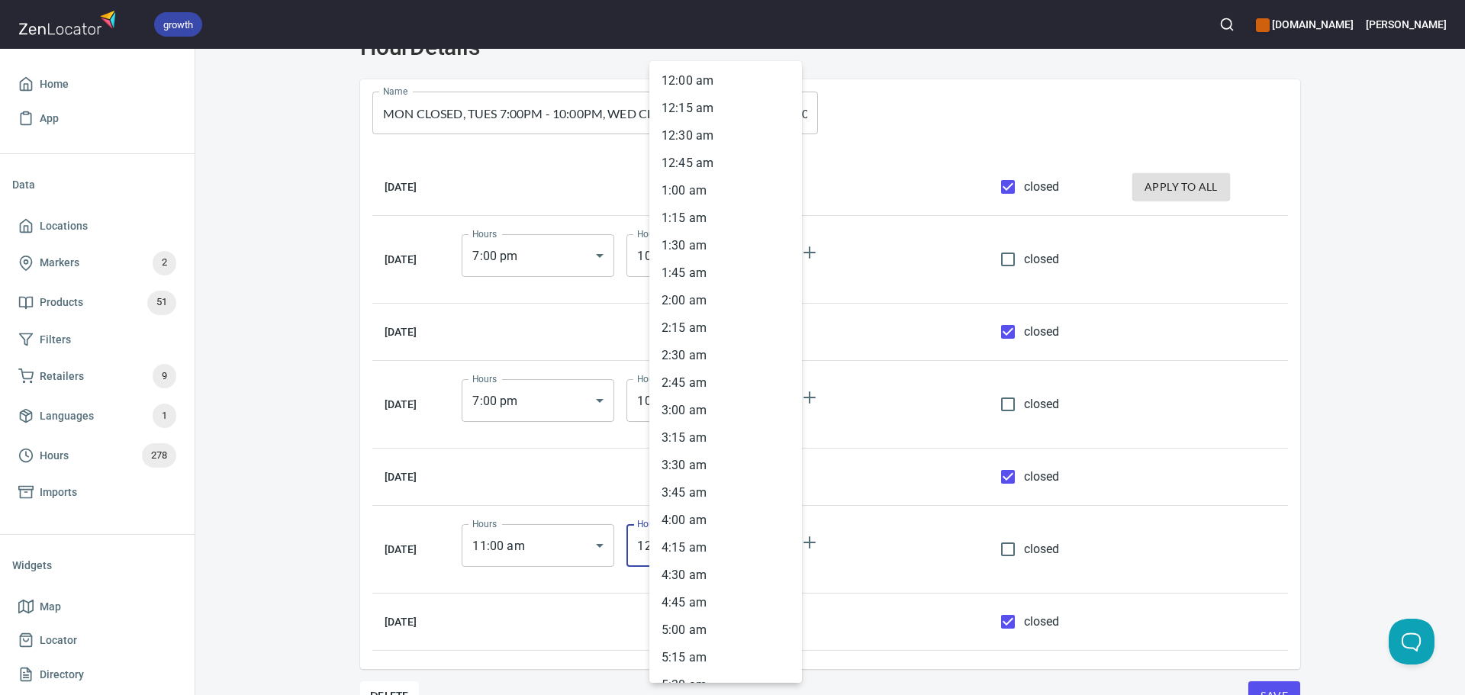
click at [713, 536] on body "growth hemaalliance.com Donald Home App Data Locations Markers 2 Products 51 Fi…" at bounding box center [732, 347] width 1465 height 695
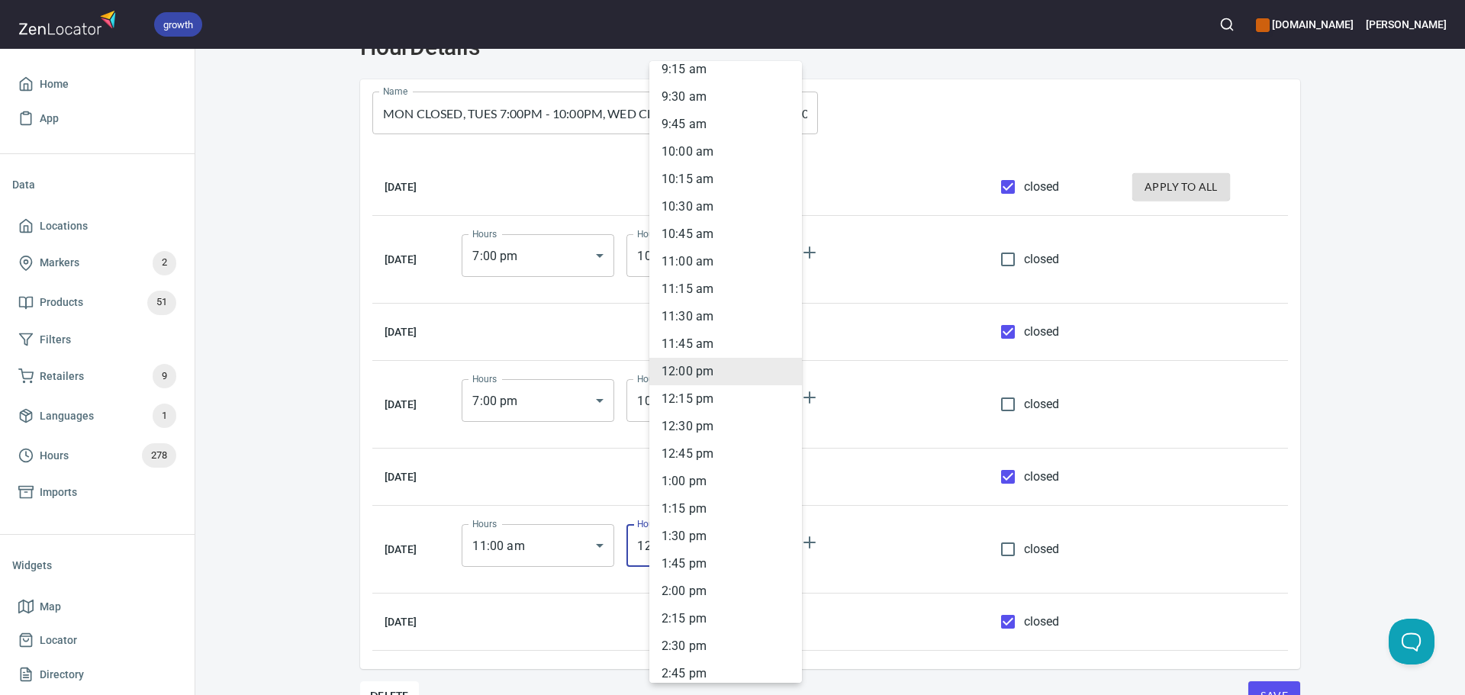
click at [703, 472] on li "1 : 00 pm" at bounding box center [725, 481] width 153 height 27
type input "13:00"
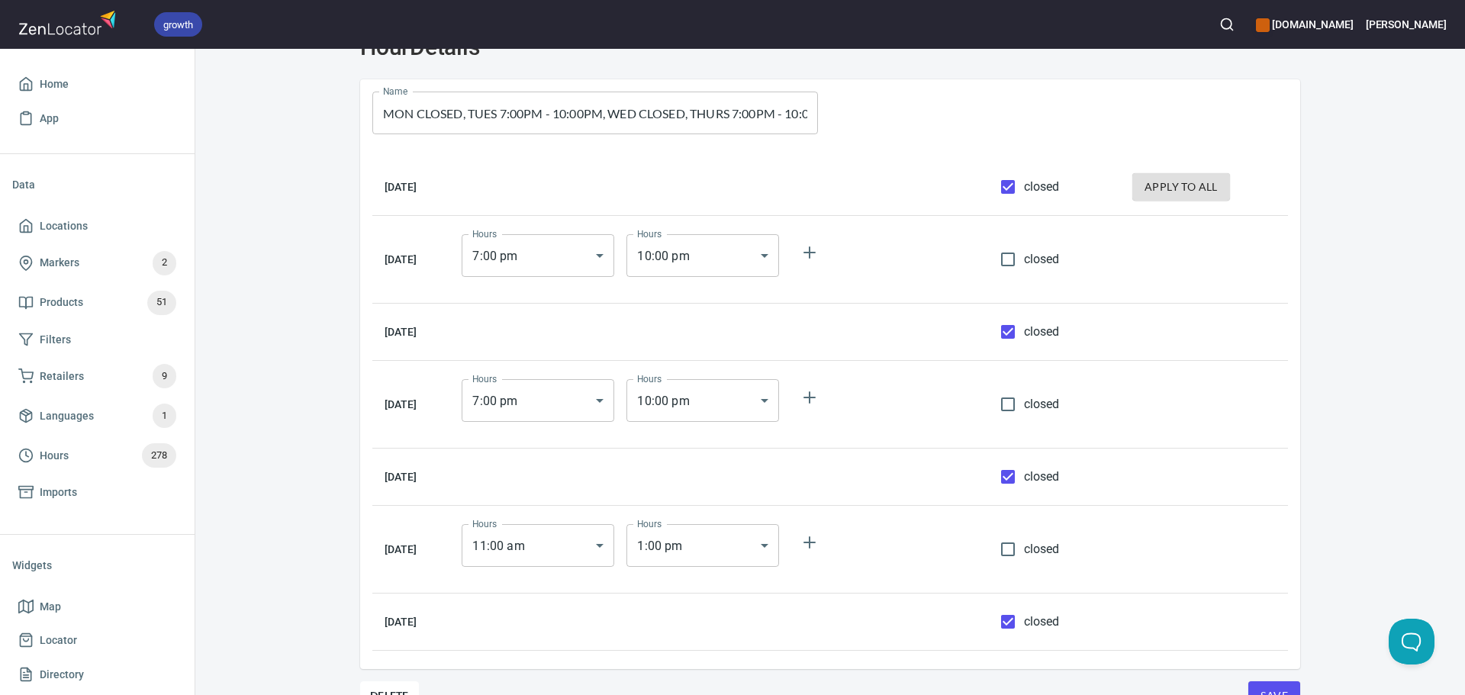
drag, startPoint x: 1341, startPoint y: 582, endPoint x: 1296, endPoint y: 693, distance: 119.4
click at [1341, 583] on div "Hours Hour Details Hour Details Name MON CLOSED, TUES 7:00PM - 10:00PM, WED CLO…" at bounding box center [830, 349] width 1270 height 723
click at [1286, 689] on button "Save" at bounding box center [1274, 695] width 52 height 29
click at [43, 436] on link "Hours 278" at bounding box center [97, 456] width 170 height 40
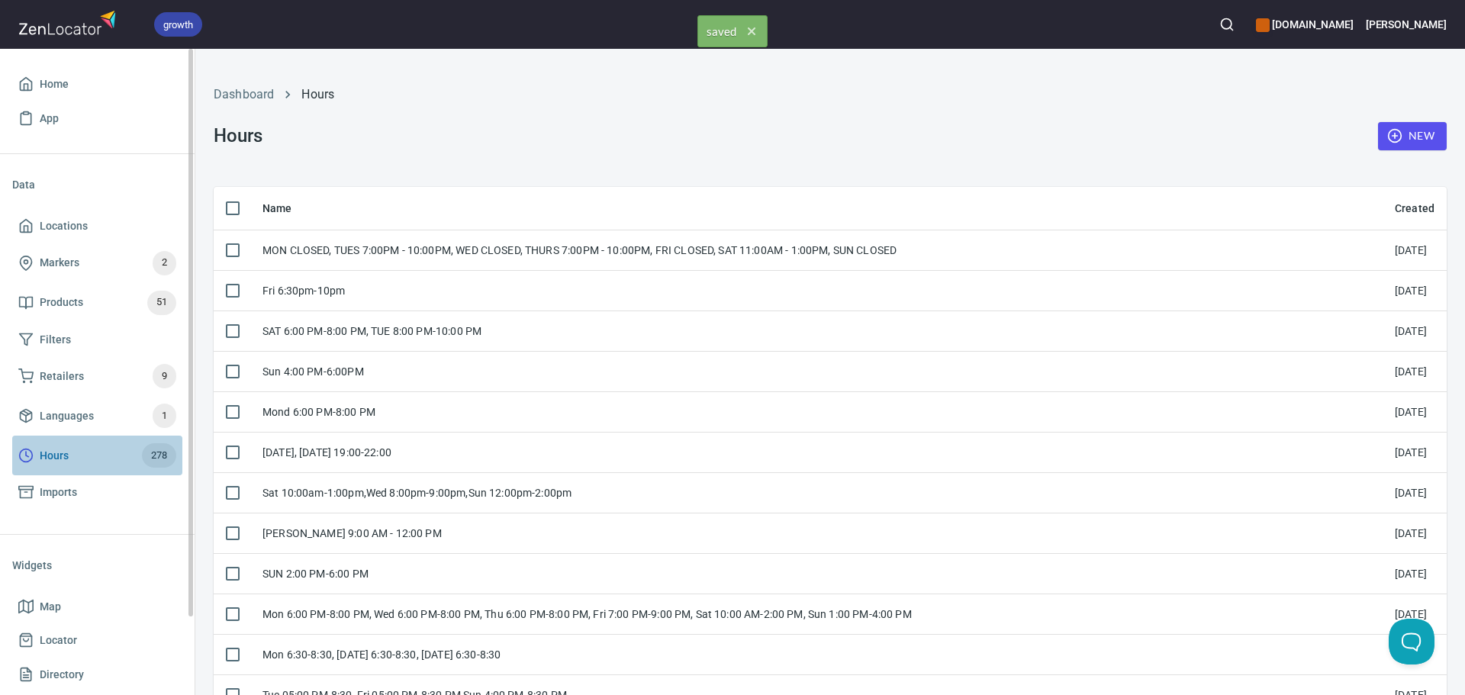
click at [43, 446] on span "Hours" at bounding box center [54, 455] width 29 height 19
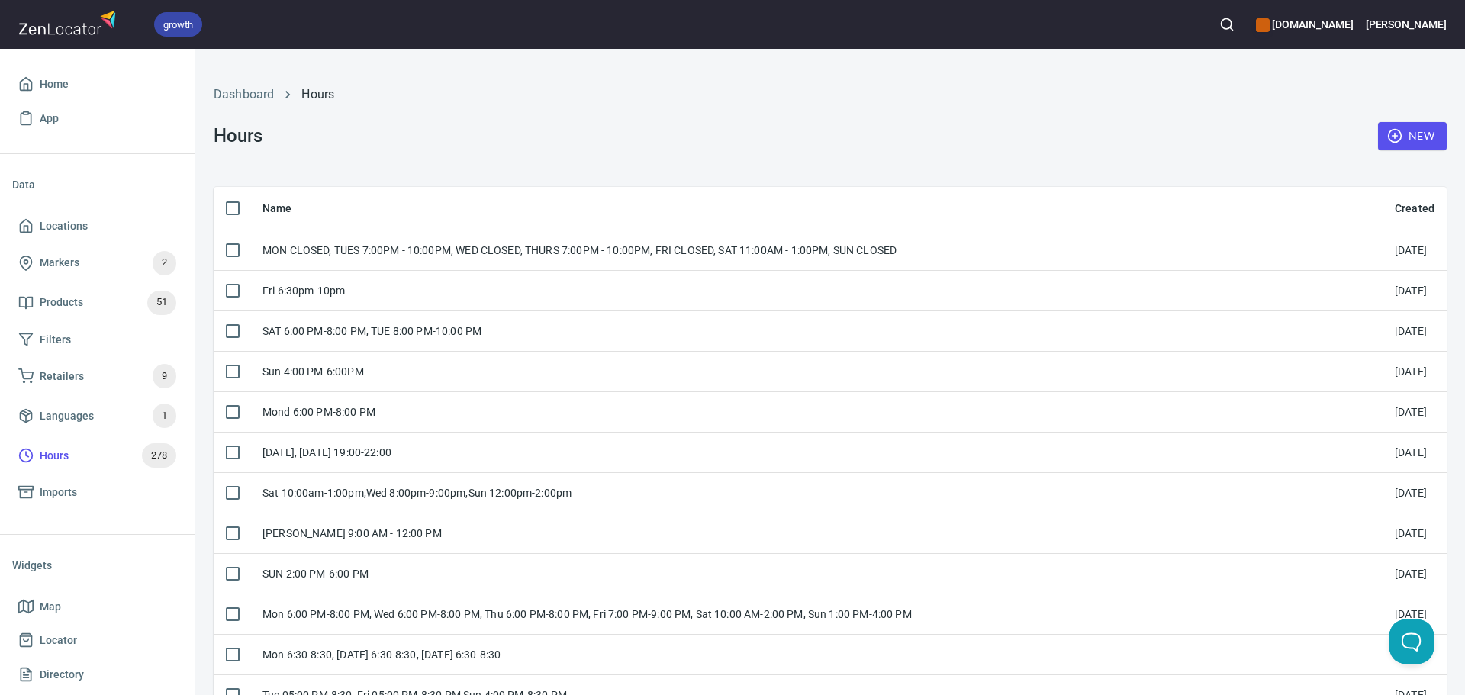
click at [1389, 123] on button "New" at bounding box center [1412, 136] width 69 height 28
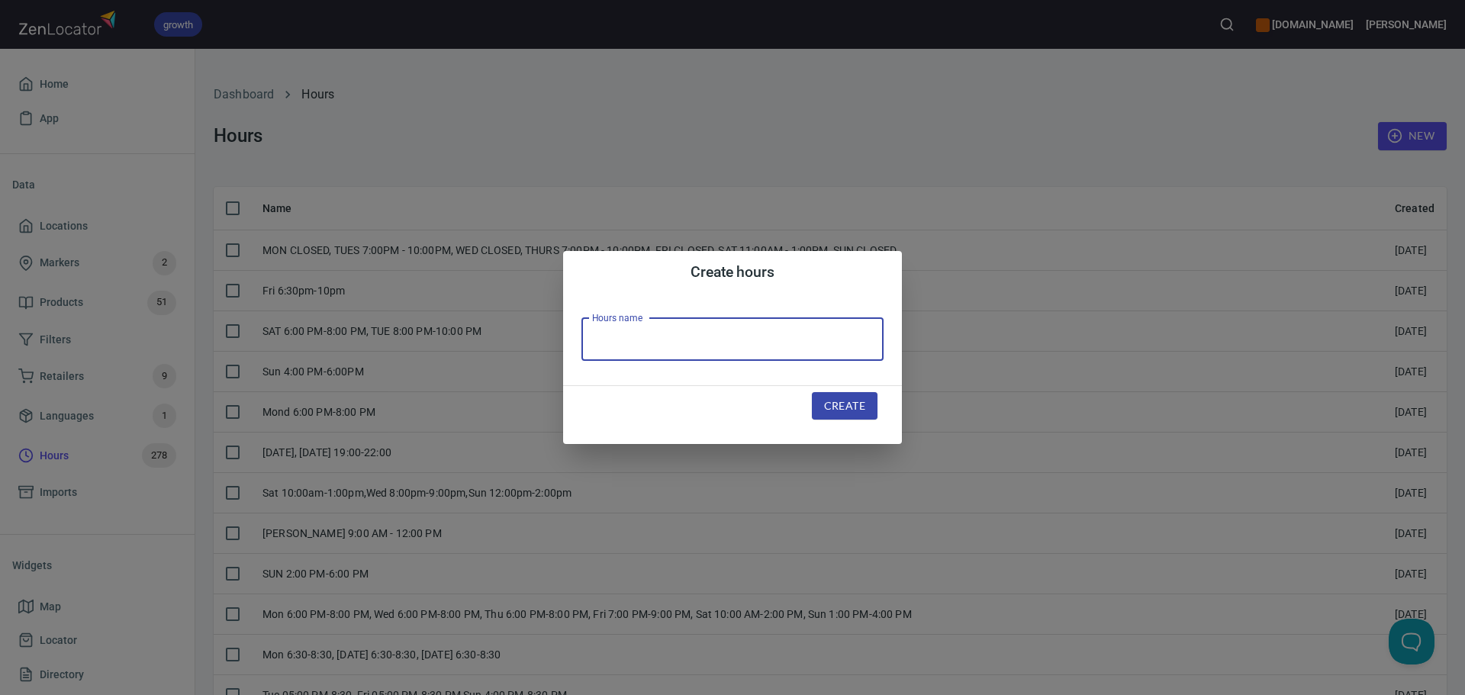
click at [738, 351] on input "text" at bounding box center [732, 339] width 302 height 43
paste input "Adults Monday & Wednesday 7:30-9:30pm, Thursday 7-7:45pm Ages 10-13 and 8-9pm R…"
type input "Adults Monday & Wednesday 7:30-9:30pm, Thursday 7-7:45pm Ages 10-13 and 8-9pm R…"
click at [860, 401] on span "Create" at bounding box center [844, 406] width 41 height 19
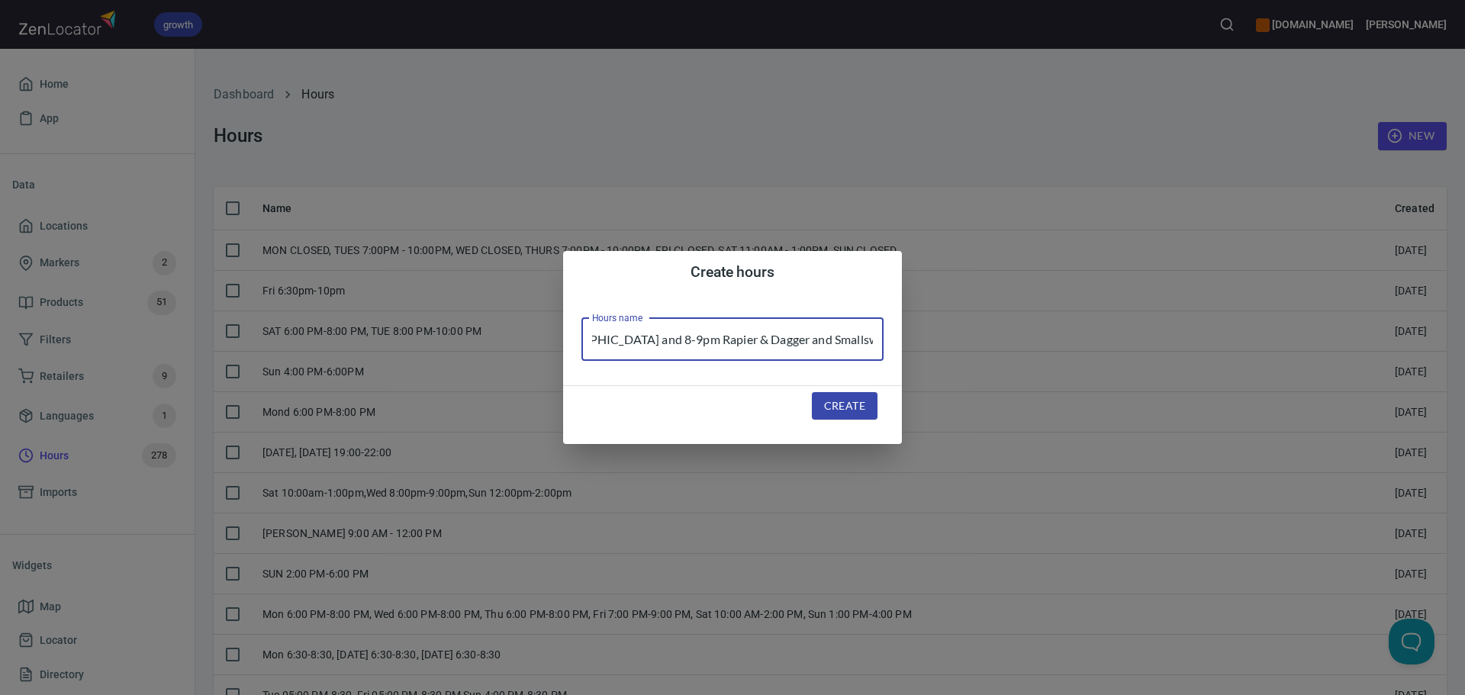
scroll to position [0, 0]
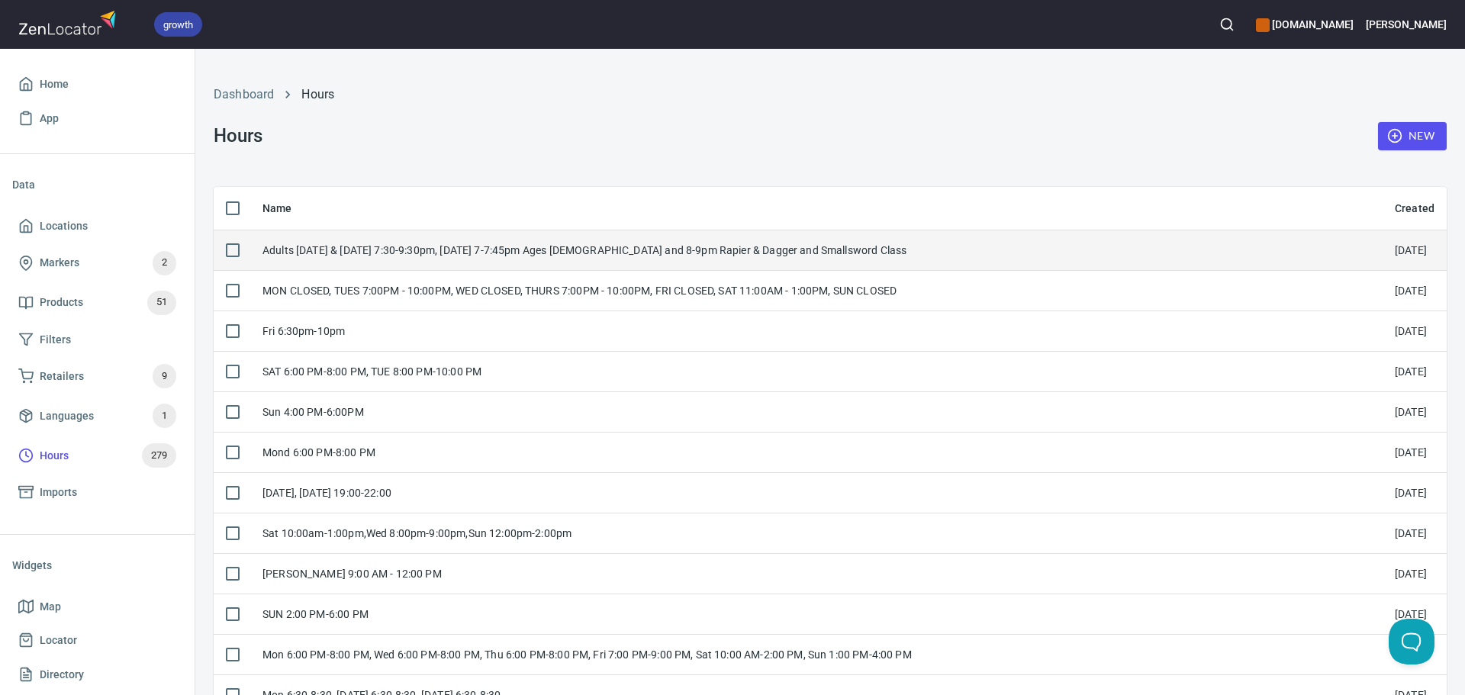
click at [493, 258] on div "Adults Monday & Wednesday 7:30-9:30pm, Thursday 7-7:45pm Ages 10-13 and 8-9pm R…" at bounding box center [584, 250] width 644 height 15
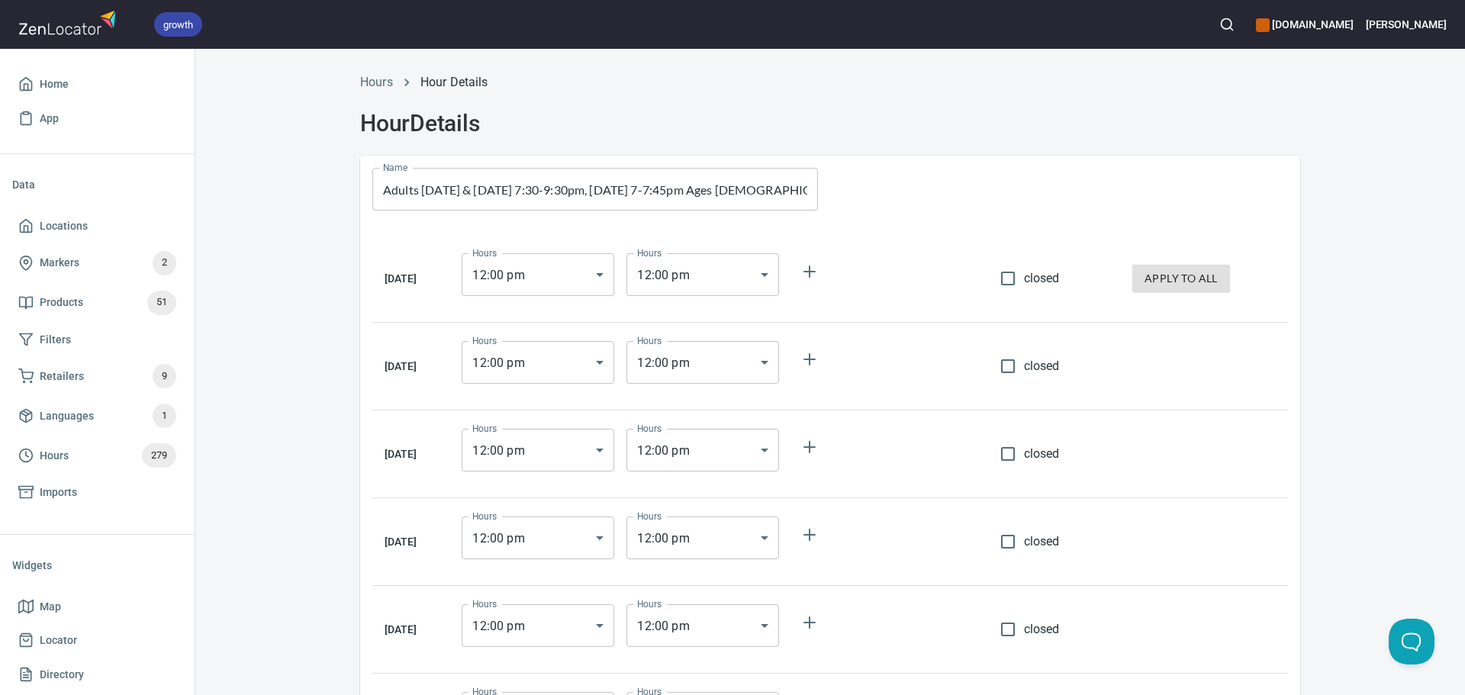
click at [1023, 355] on input "closed" at bounding box center [1008, 366] width 32 height 32
checkbox input "true"
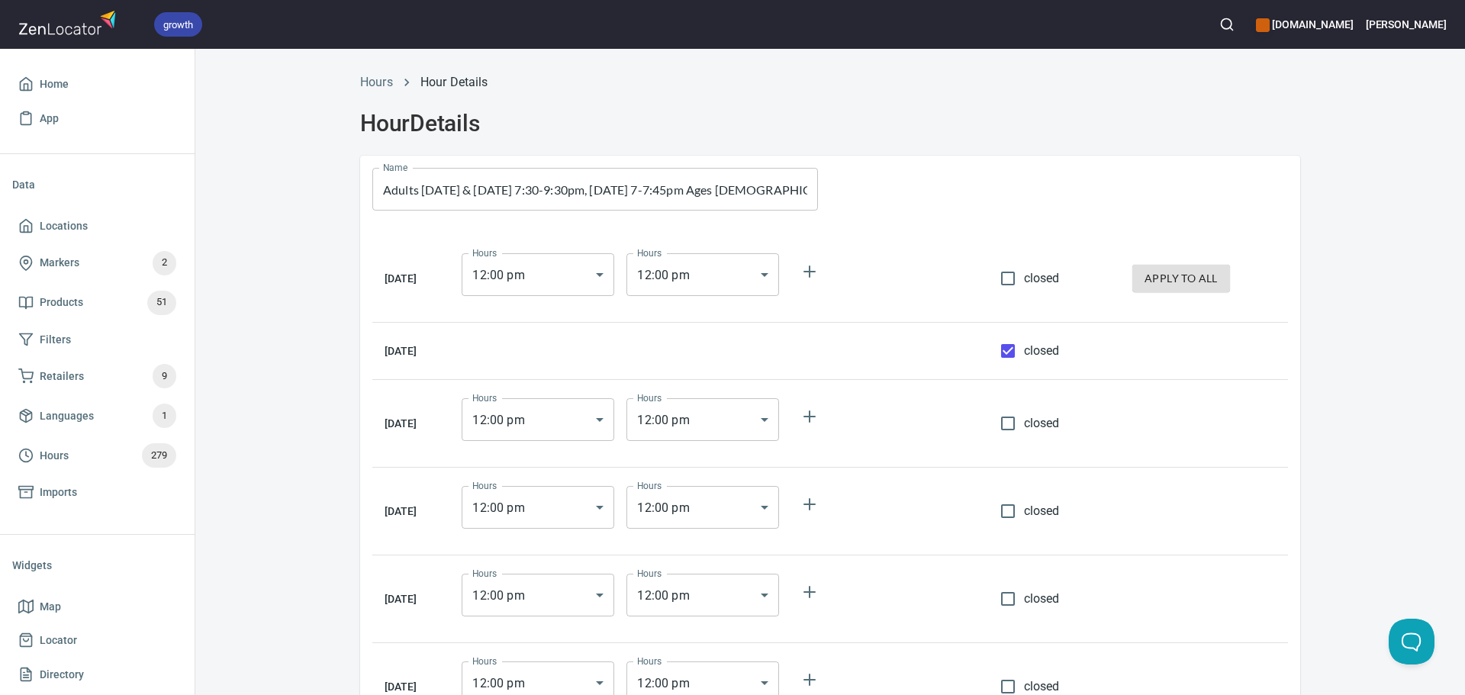
click at [566, 278] on body "growth hemaalliance.com Donald Home App Data Locations Markers 2 Products 51 Fi…" at bounding box center [732, 347] width 1465 height 695
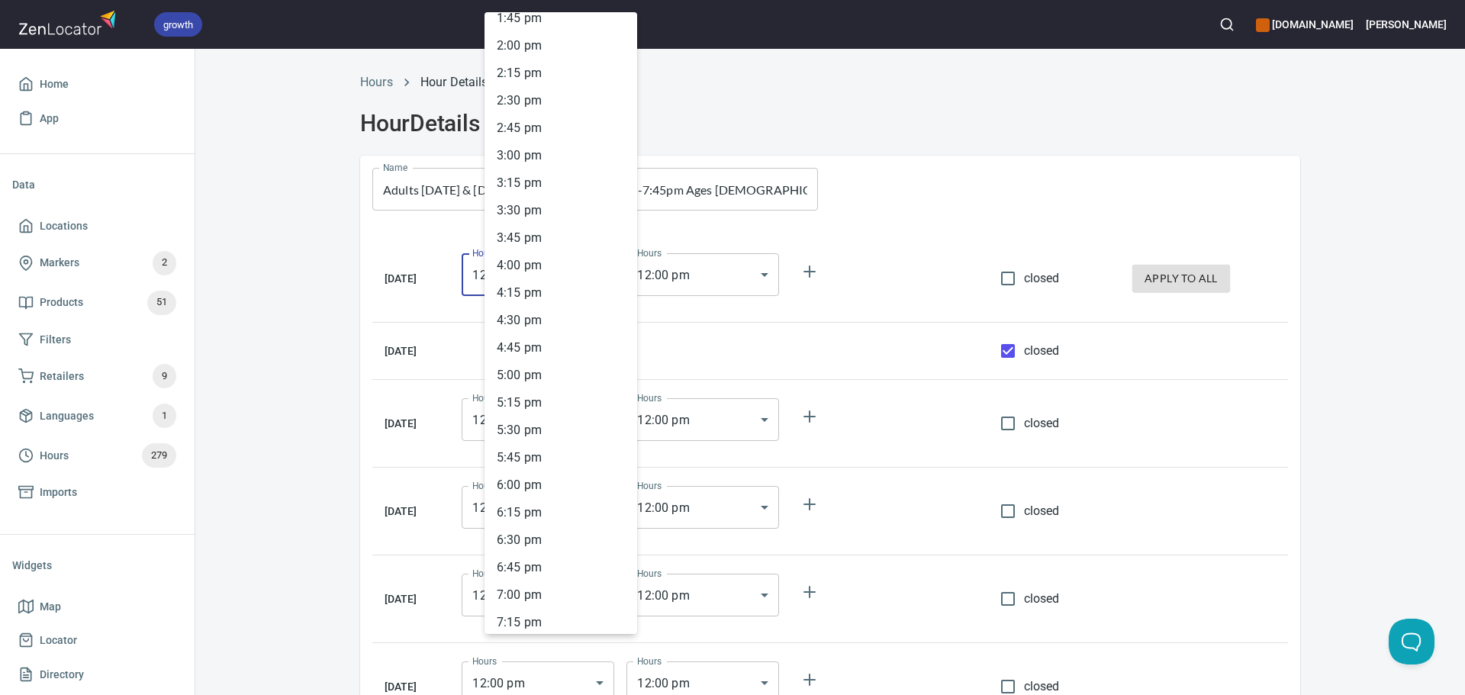
scroll to position [1714, 0]
click at [531, 467] on li "7 : 30 pm" at bounding box center [560, 459] width 153 height 27
type input "19:30"
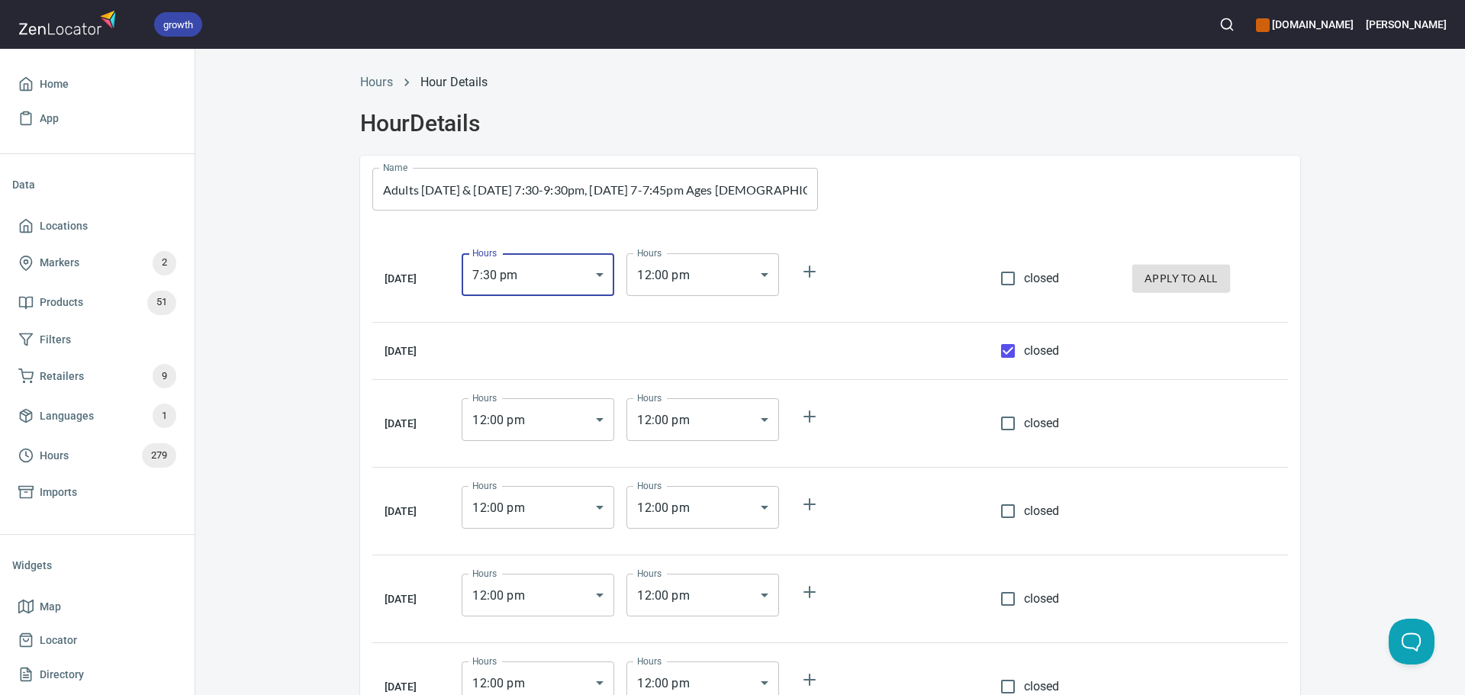
click at [696, 290] on body "growth hemaalliance.com Donald Home App Data Locations Markers 2 Products 51 Fi…" at bounding box center [732, 347] width 1465 height 695
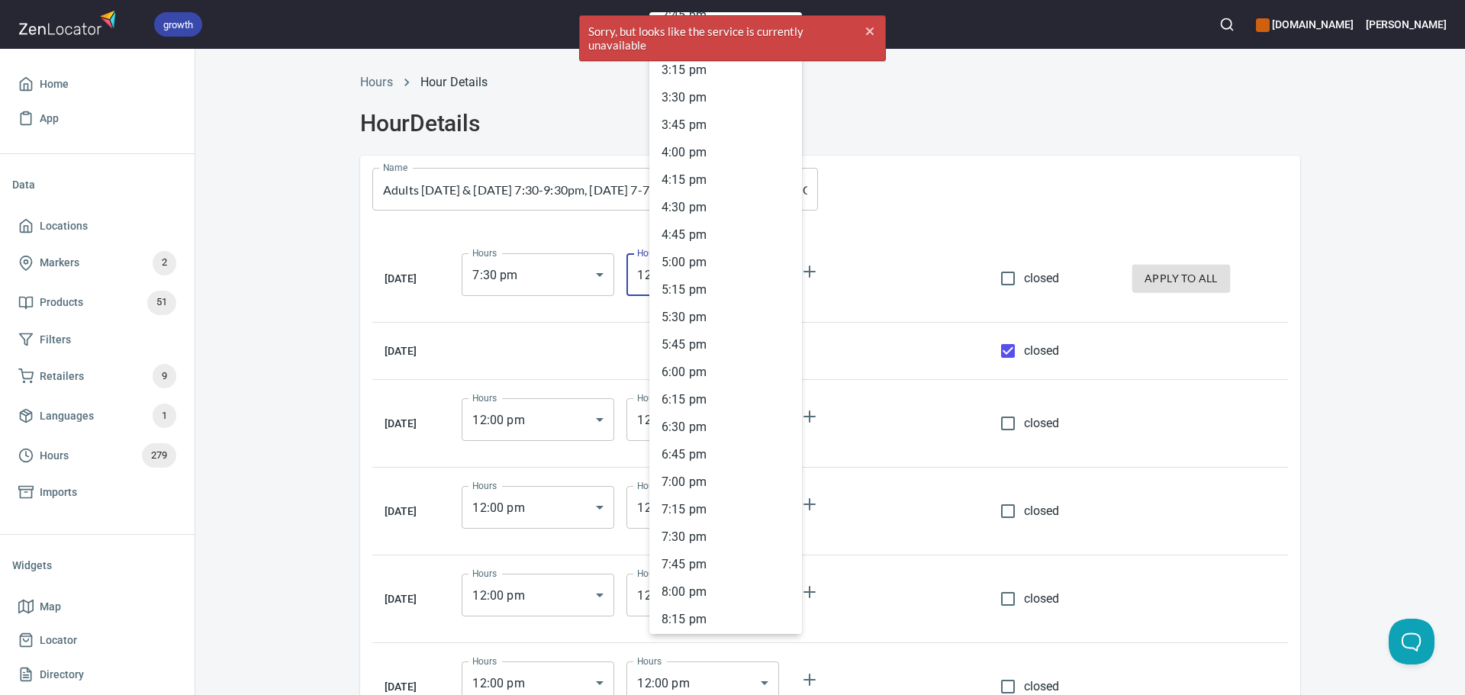
scroll to position [1638, 0]
click at [580, 283] on div at bounding box center [732, 347] width 1465 height 695
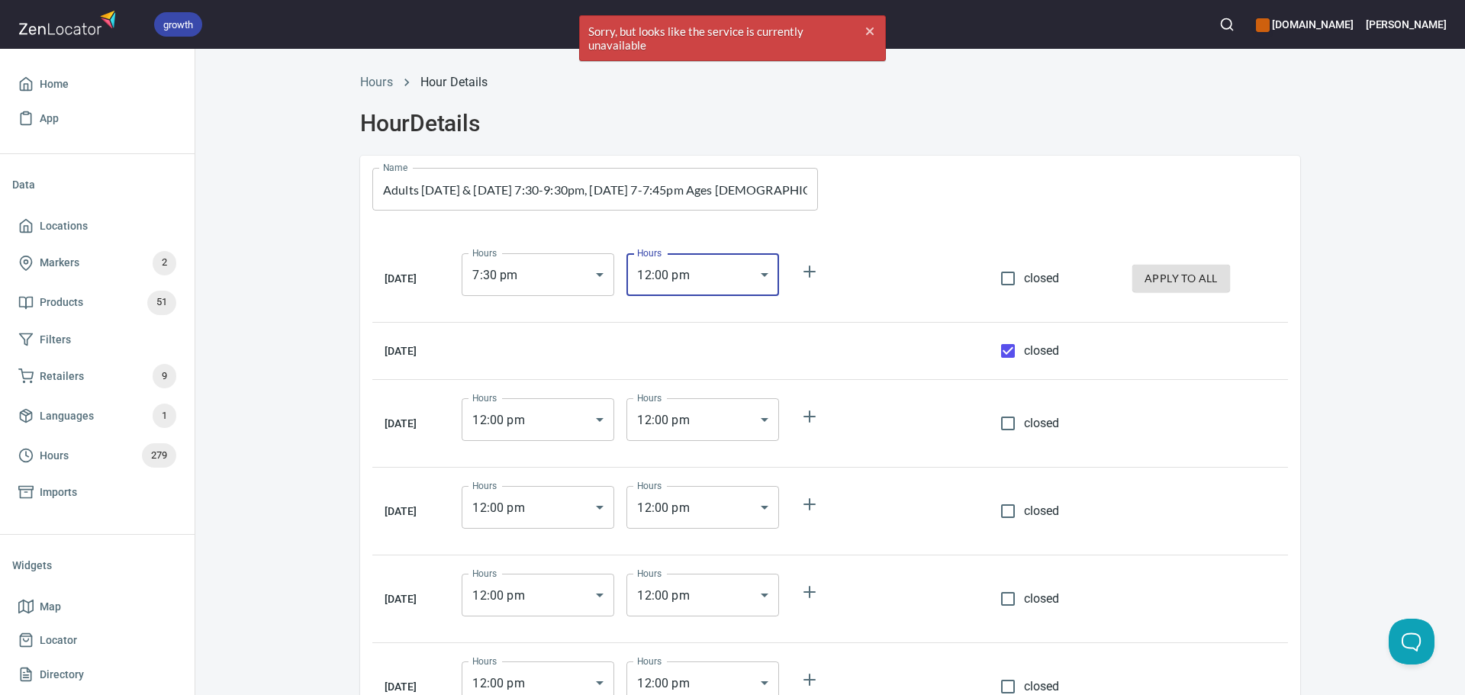
click at [707, 288] on body "growth hemaalliance.com Donald Home App Data Locations Markers 2 Products 51 Fi…" at bounding box center [732, 347] width 1465 height 695
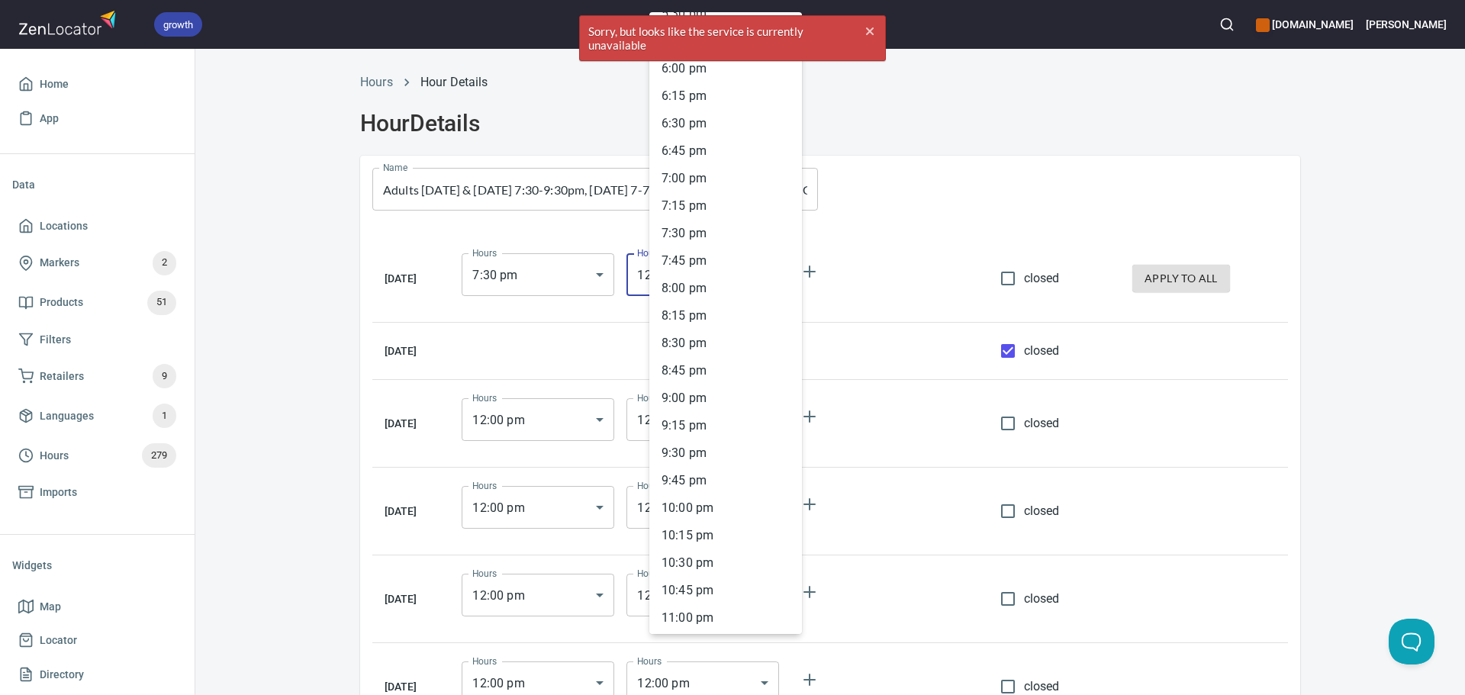
scroll to position [2027, 0]
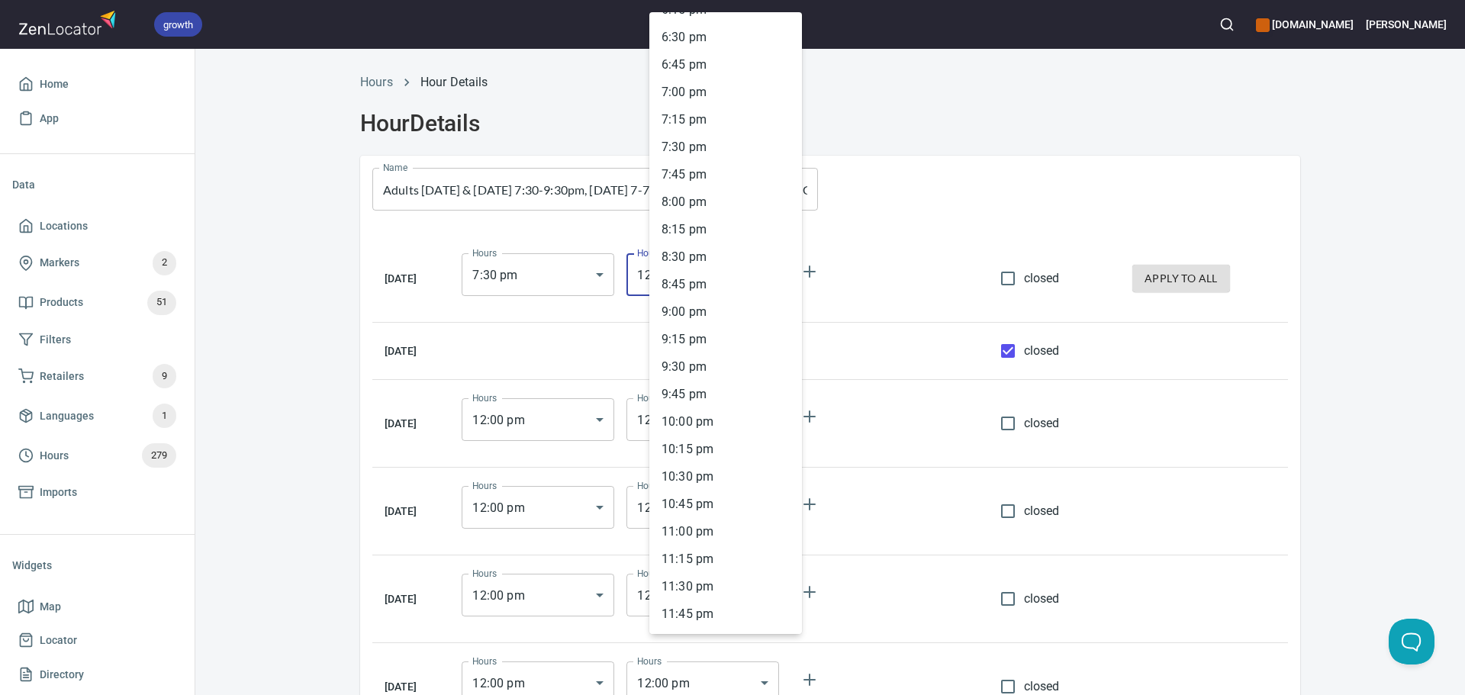
click at [697, 365] on li "9 : 30 pm" at bounding box center [725, 366] width 153 height 27
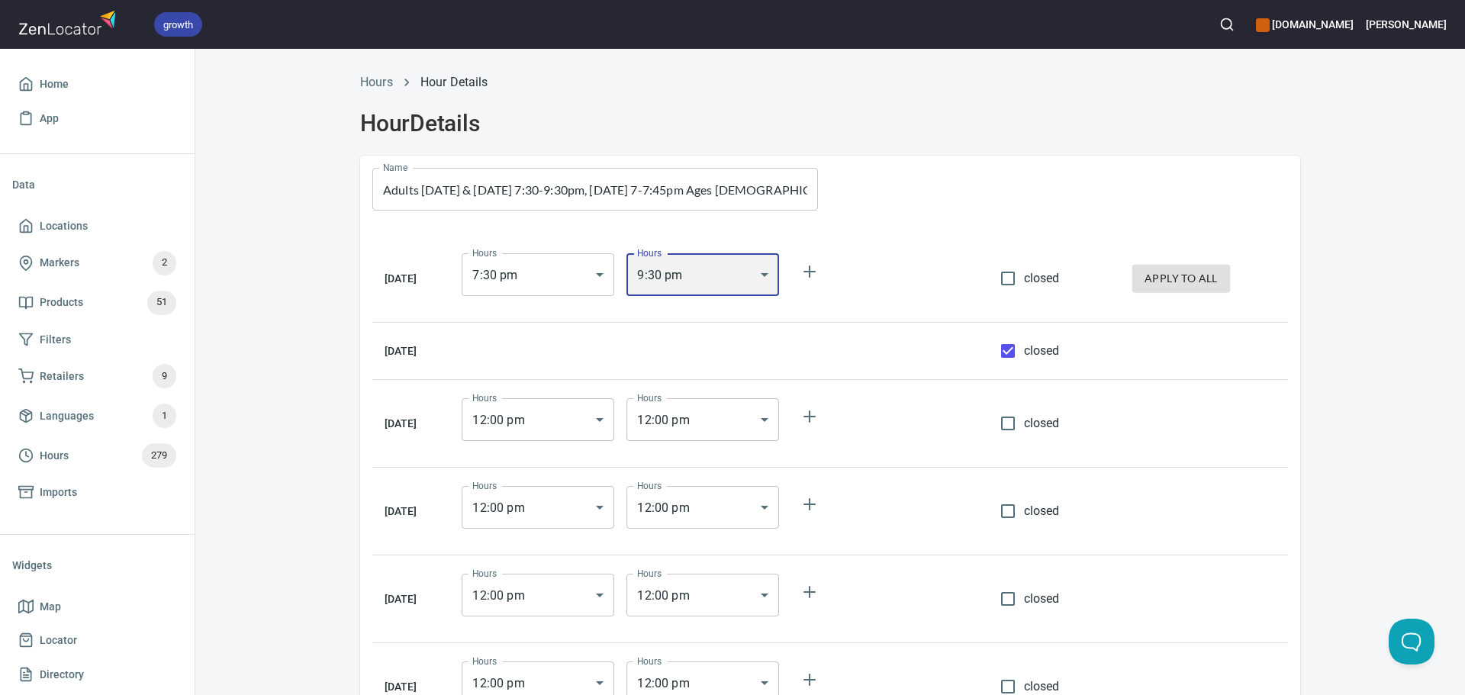
type input "21:30"
click at [1022, 513] on input "closed" at bounding box center [1008, 511] width 32 height 32
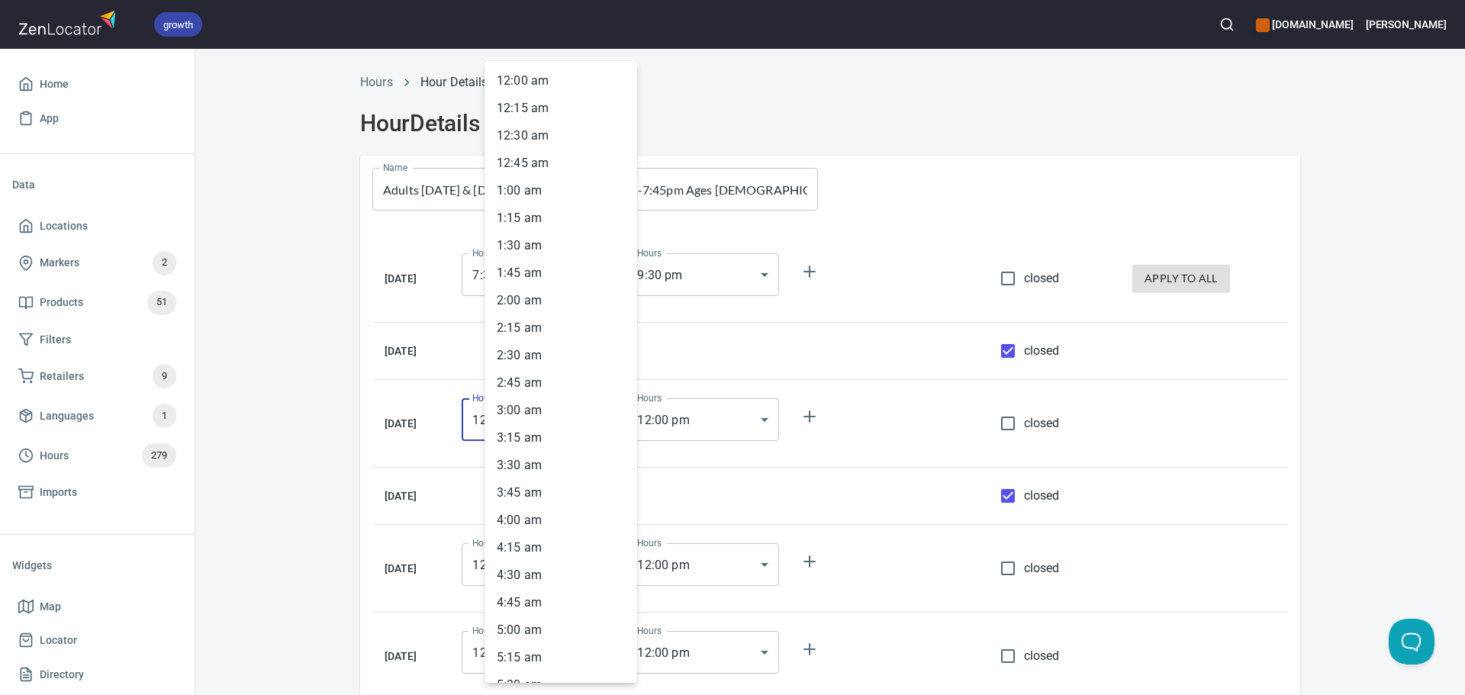
click at [594, 418] on body "growth hemaalliance.com Donald Home App Data Locations Markers 2 Products 51 Fi…" at bounding box center [732, 347] width 1465 height 695
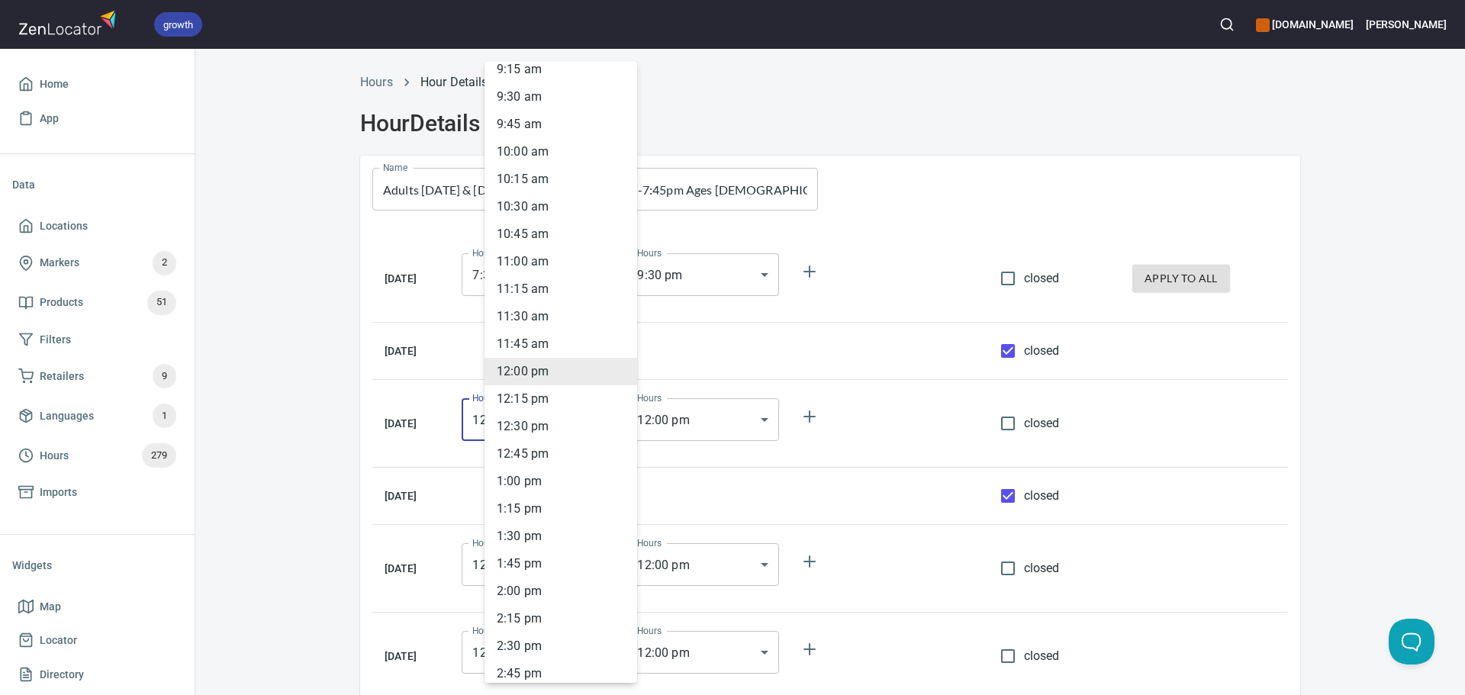
click at [1191, 267] on div at bounding box center [732, 347] width 1465 height 695
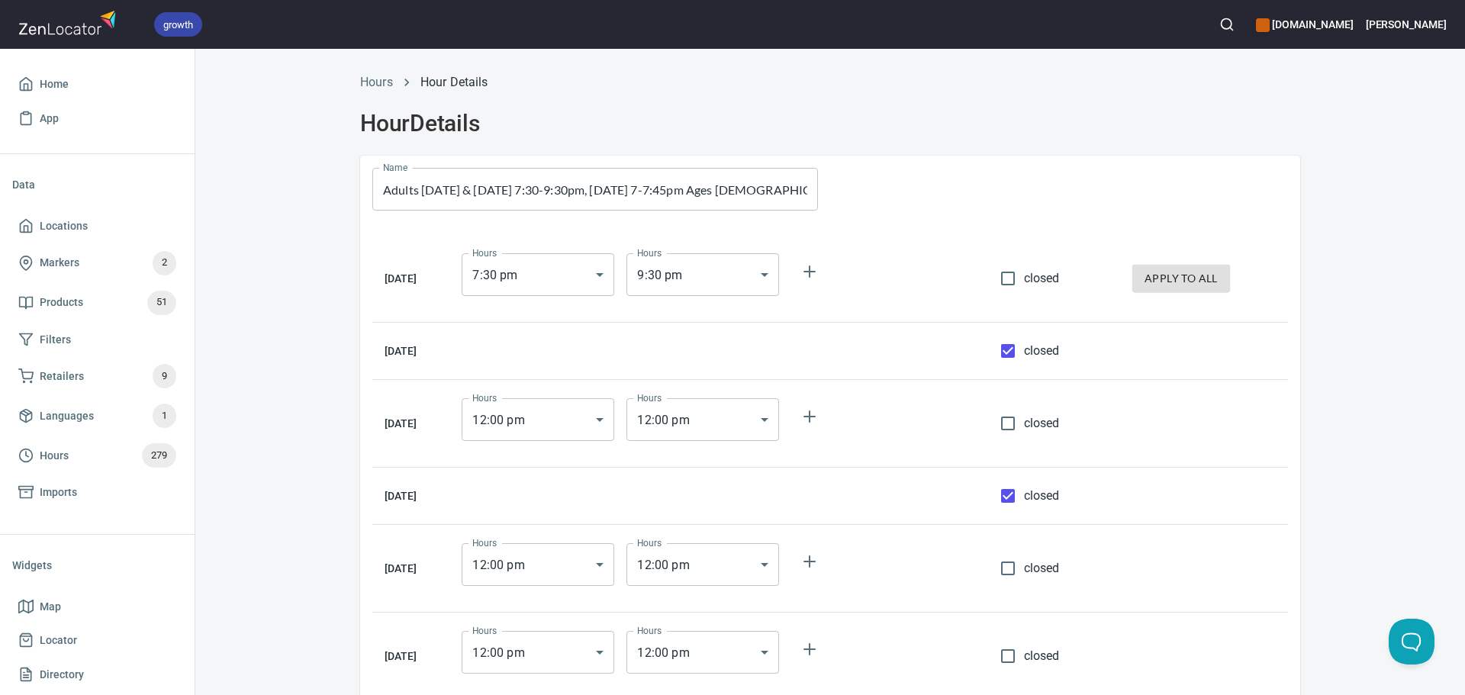
click at [1189, 286] on div "12 : 00 am 12 : 15 am 12 : 30 am 12 : 45 am 1 : 00 am 1 : 15 am 1 : 30 am 1 : 4…" at bounding box center [732, 347] width 1465 height 695
click at [1029, 482] on label "closed" at bounding box center [1026, 496] width 68 height 32
click at [1024, 482] on input "closed" at bounding box center [1008, 496] width 32 height 32
checkbox input "false"
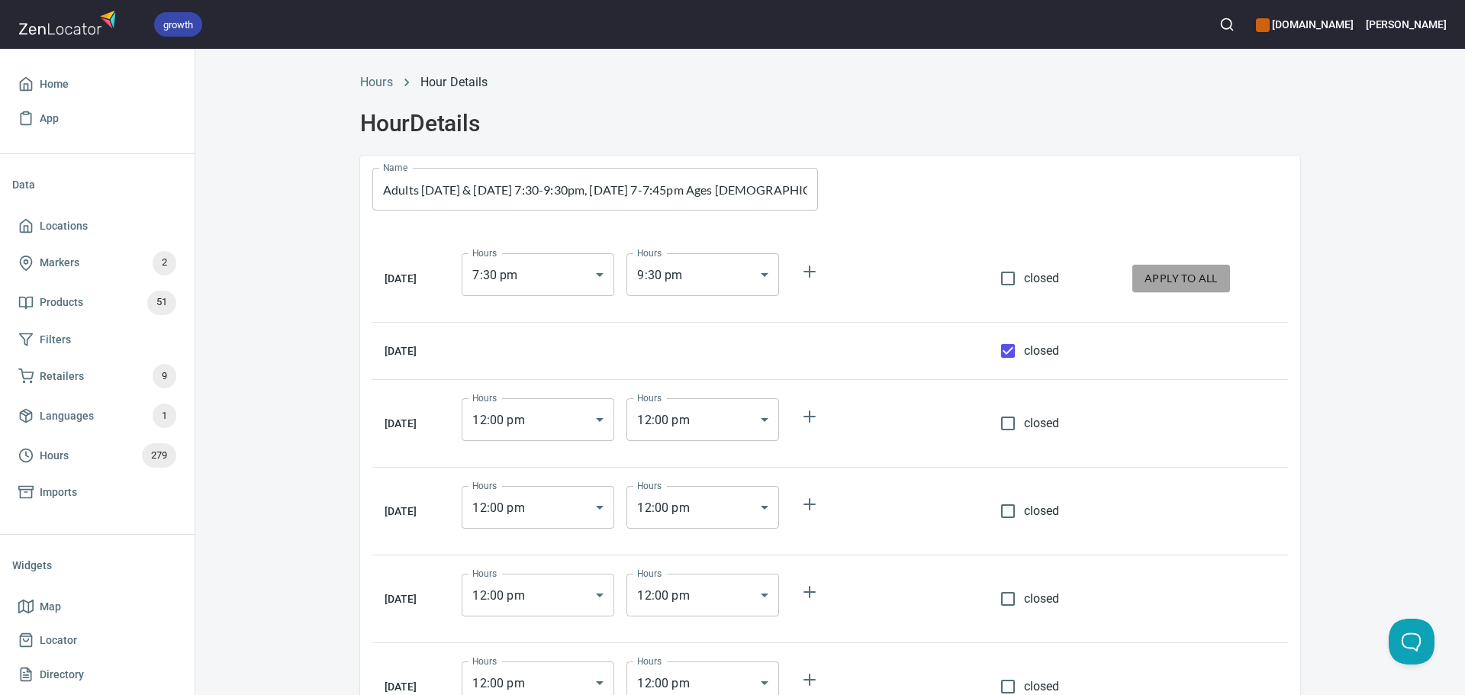
click at [1172, 286] on span "apply to all" at bounding box center [1180, 278] width 73 height 19
checkbox input "false"
type input "19:30"
type input "21:30"
type input "19:30"
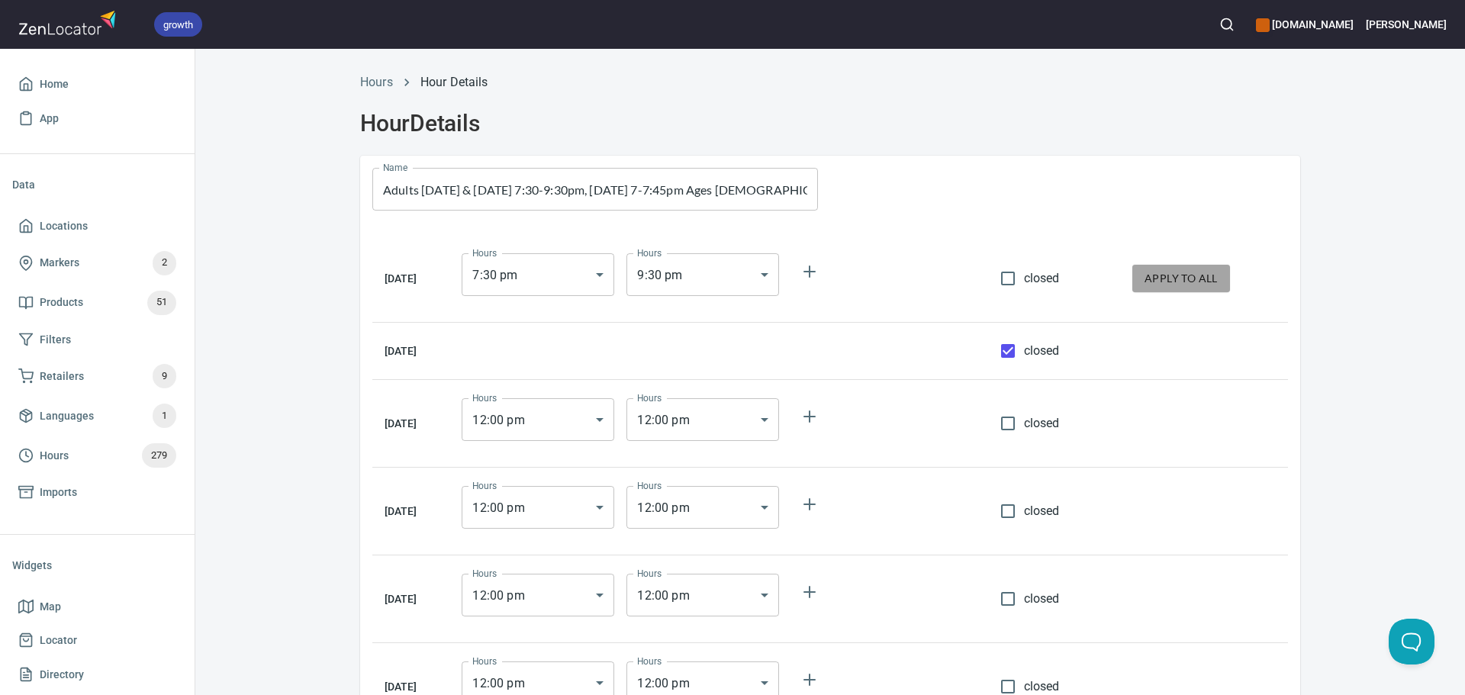
type input "21:30"
type input "19:30"
type input "21:30"
type input "19:30"
type input "21:30"
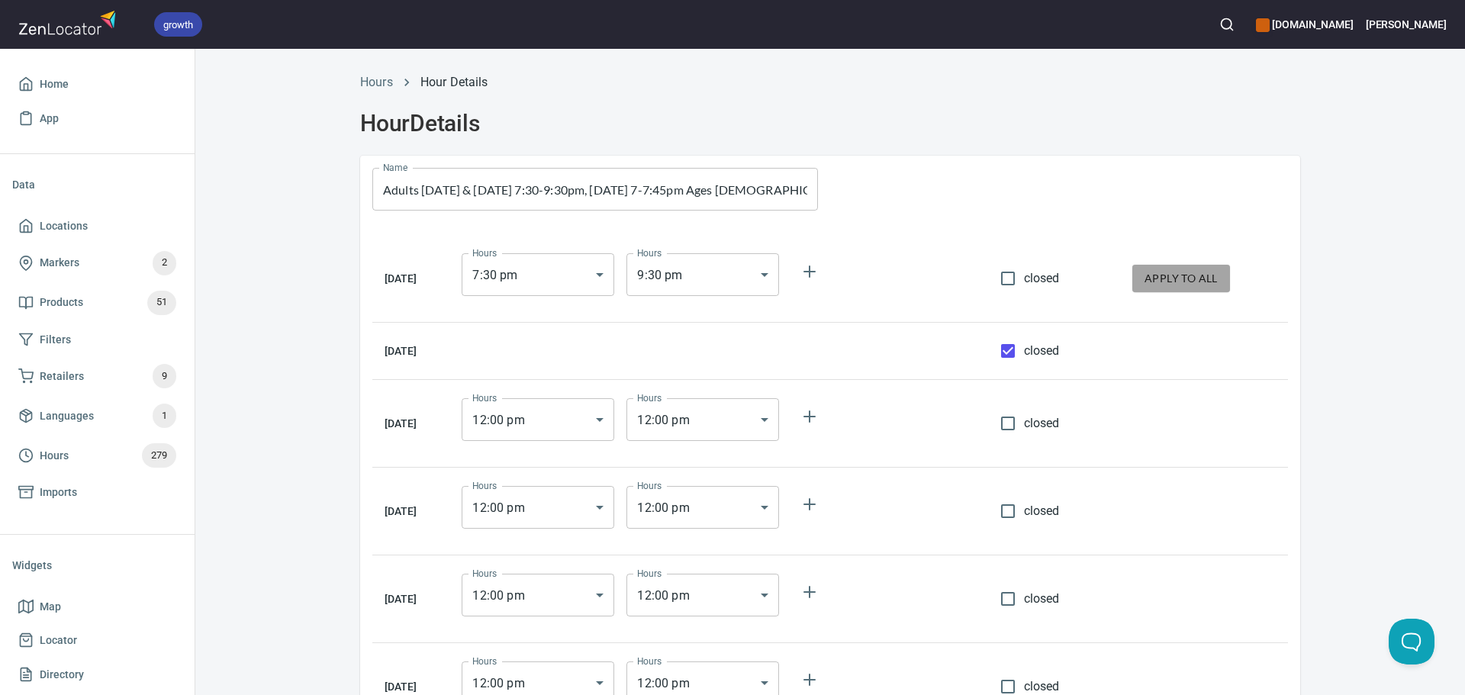
type input "19:30"
type input "21:30"
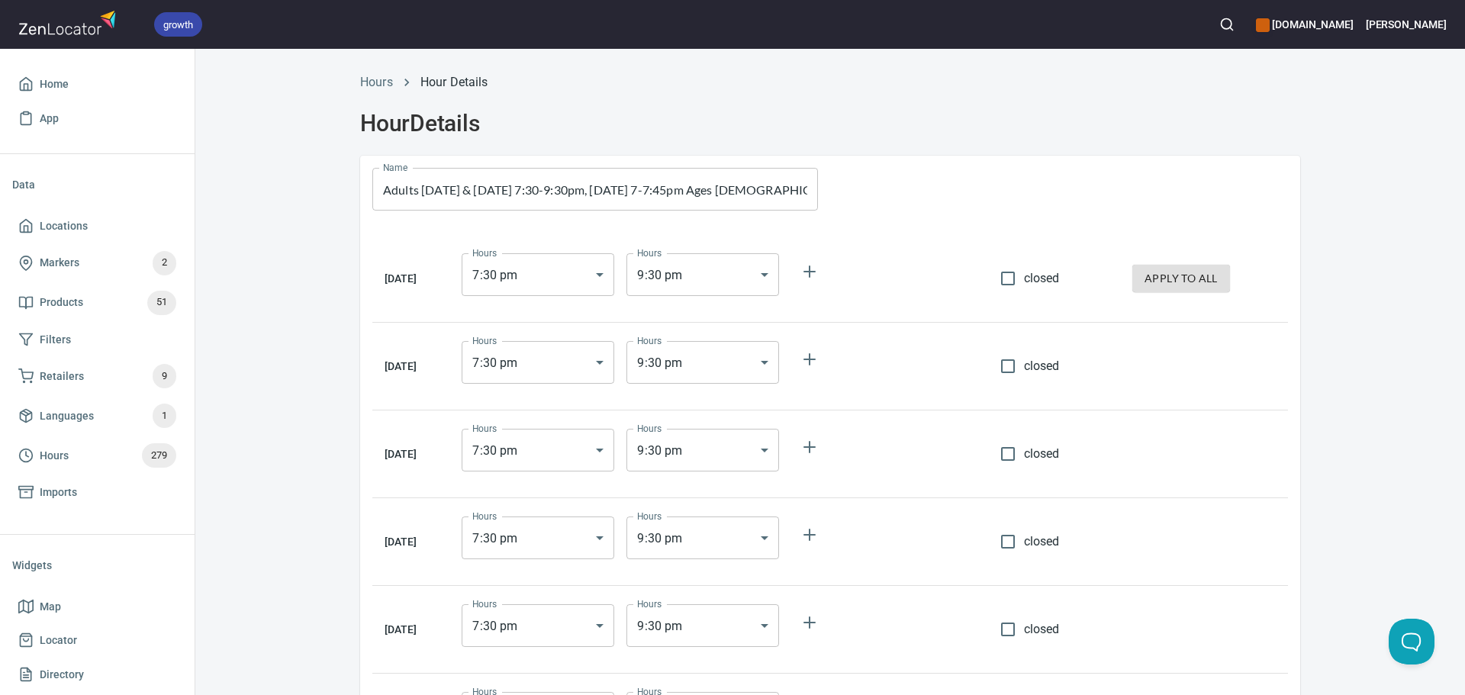
click at [1008, 356] on input "closed" at bounding box center [1008, 366] width 32 height 32
checkbox input "true"
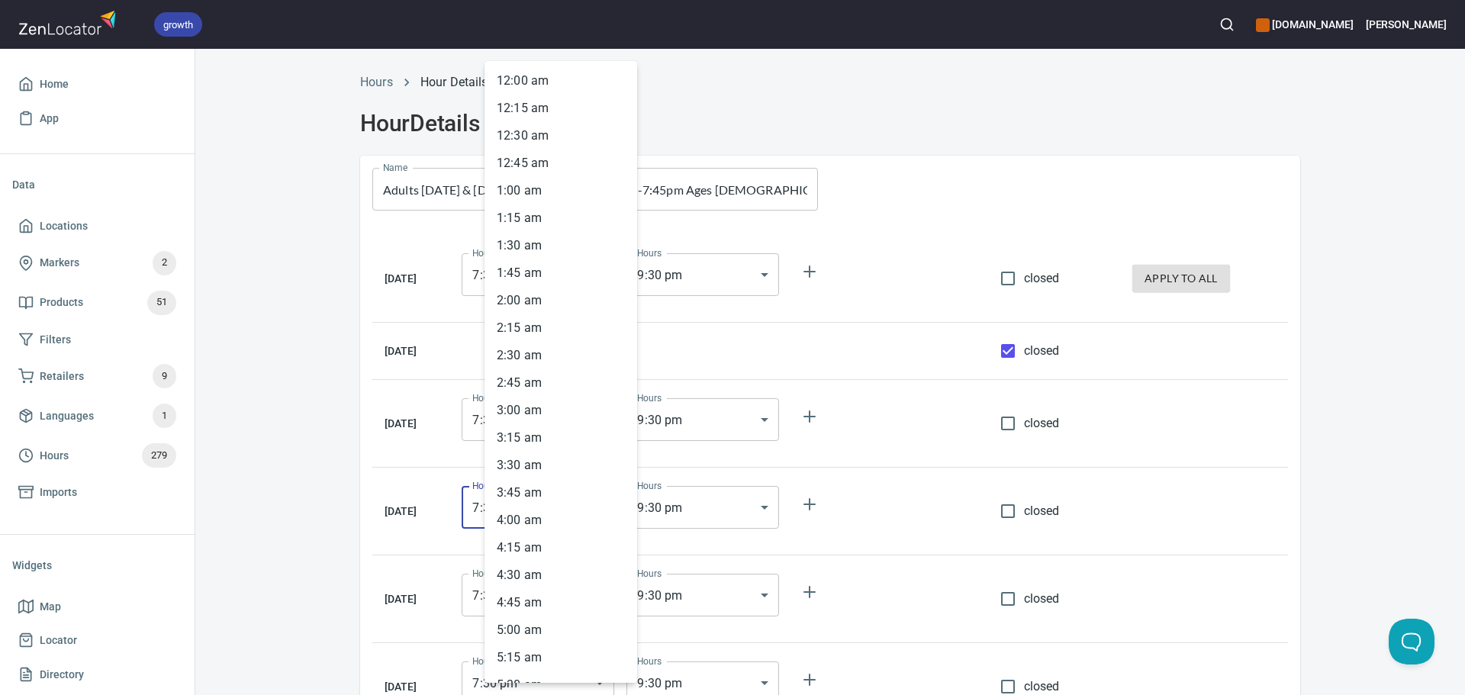
click at [594, 517] on body "growth hemaalliance.com Donald Home App Data Locations Markers 2 Products 51 Fi…" at bounding box center [732, 347] width 1465 height 695
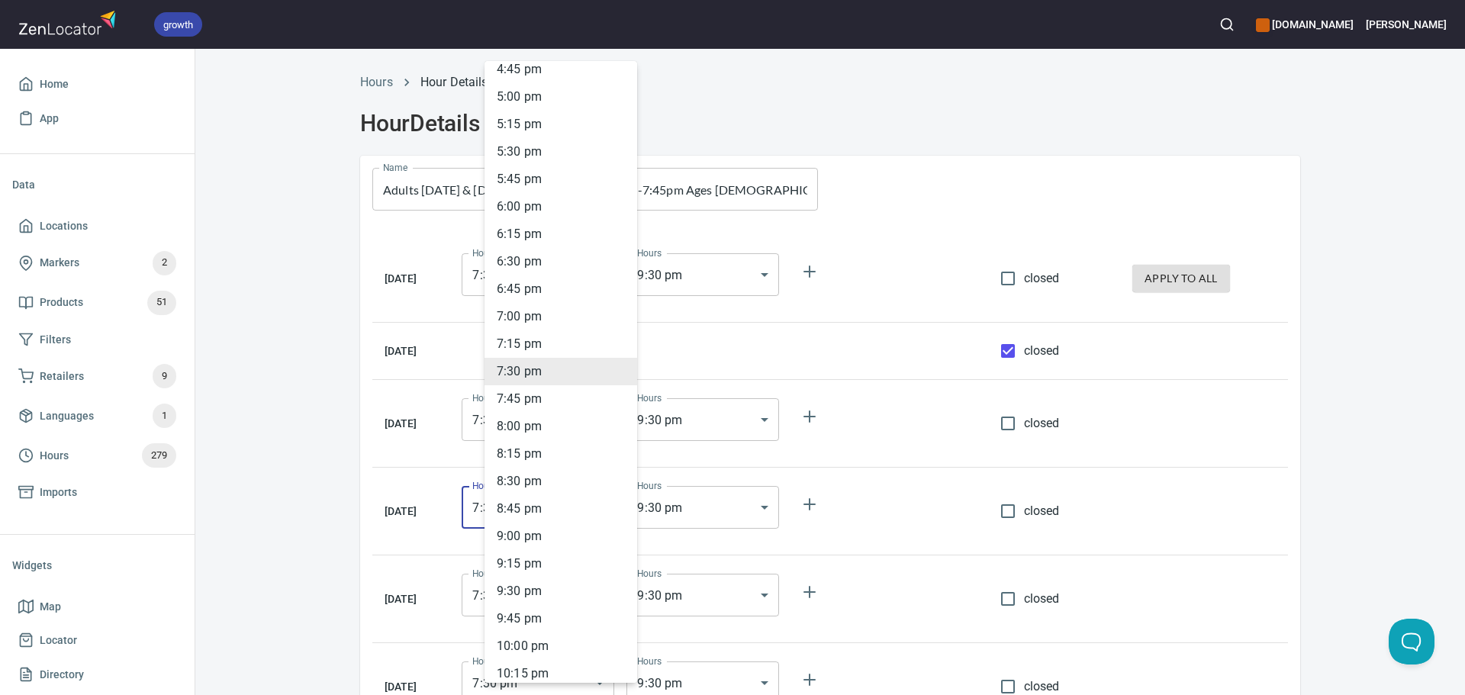
click at [545, 317] on li "7 : 00 pm" at bounding box center [560, 316] width 153 height 27
type input "19:00"
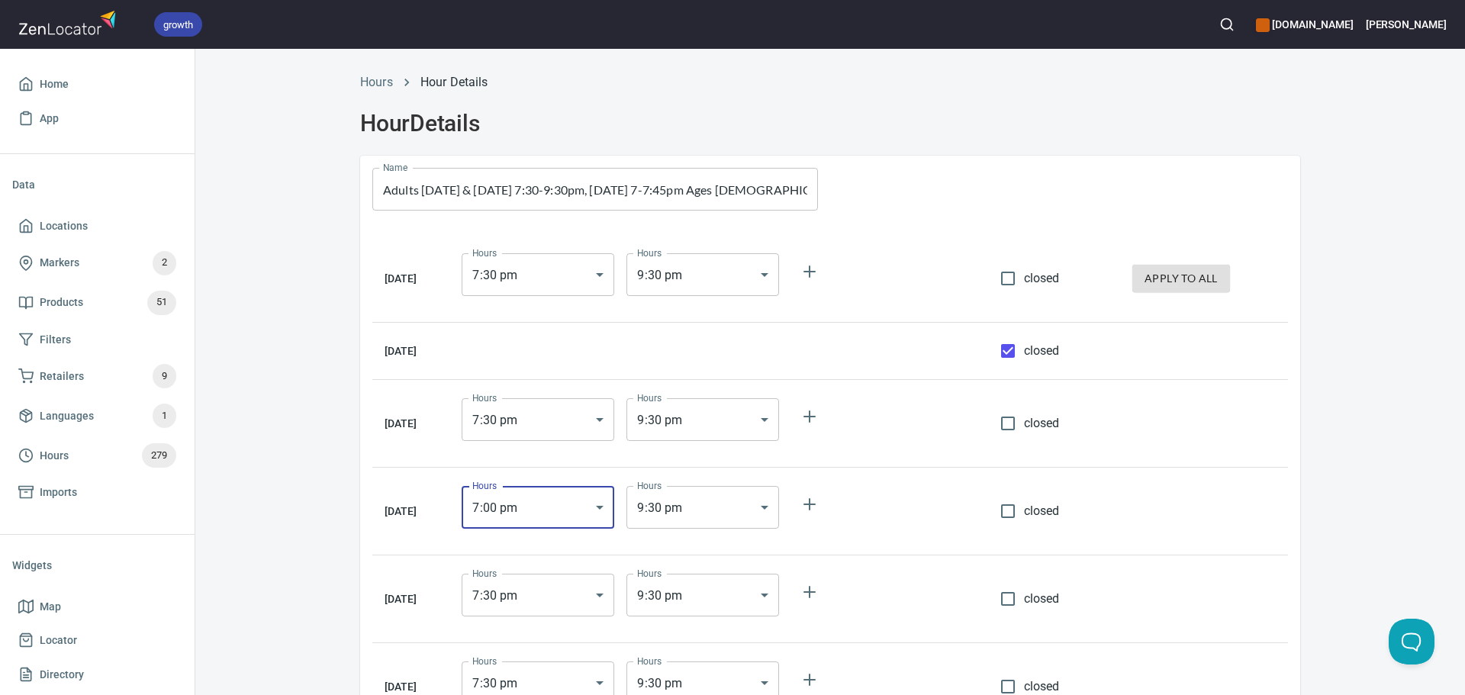
click at [731, 497] on body "growth hemaalliance.com Donald Home App Data Locations Markers 2 Products 51 Fi…" at bounding box center [732, 347] width 1465 height 695
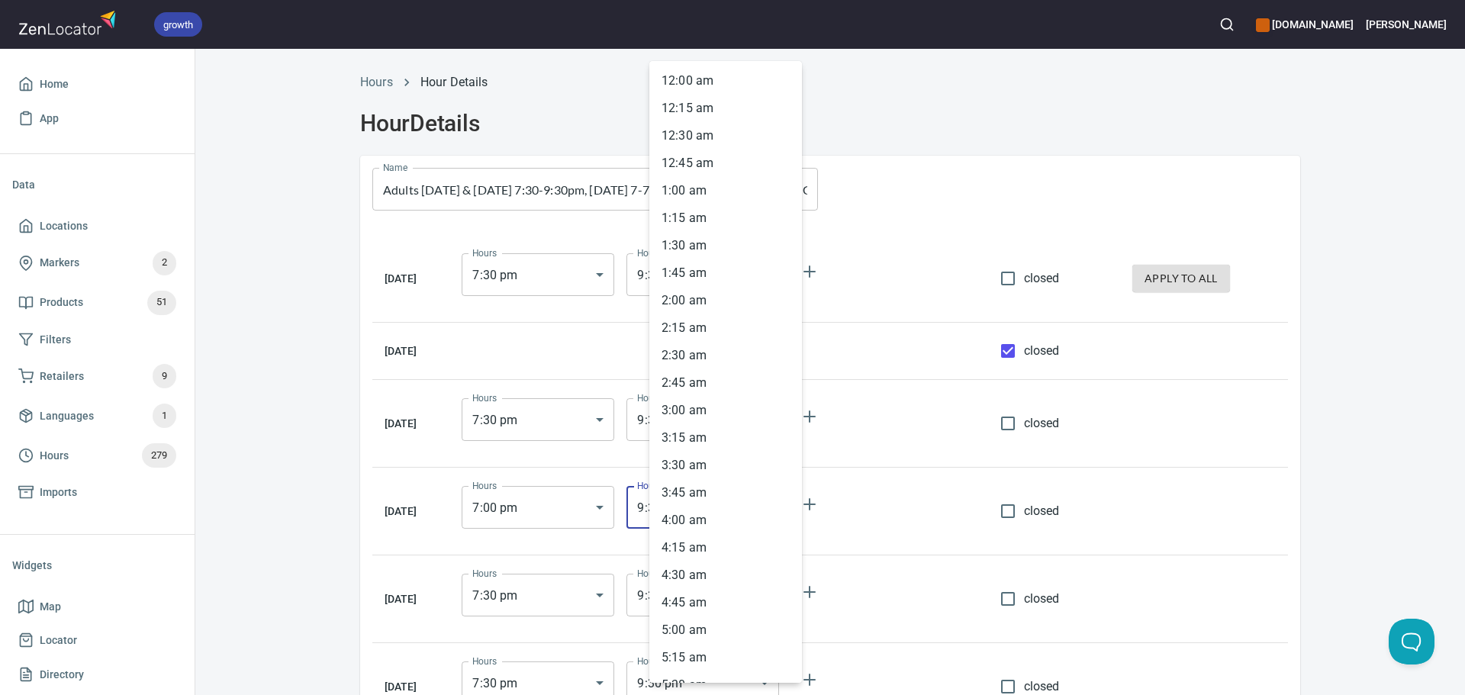
scroll to position [2027, 0]
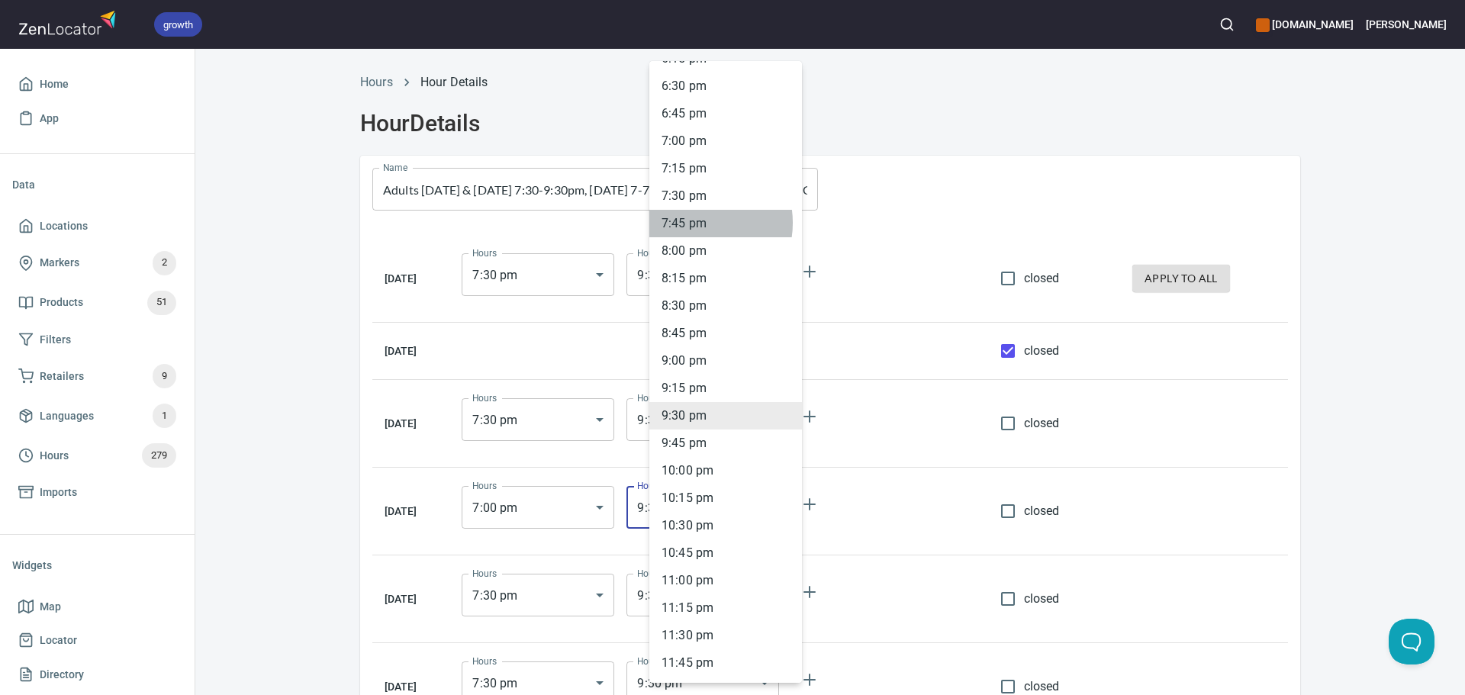
click at [695, 223] on li "7 : 45 pm" at bounding box center [725, 223] width 153 height 27
type input "19:45"
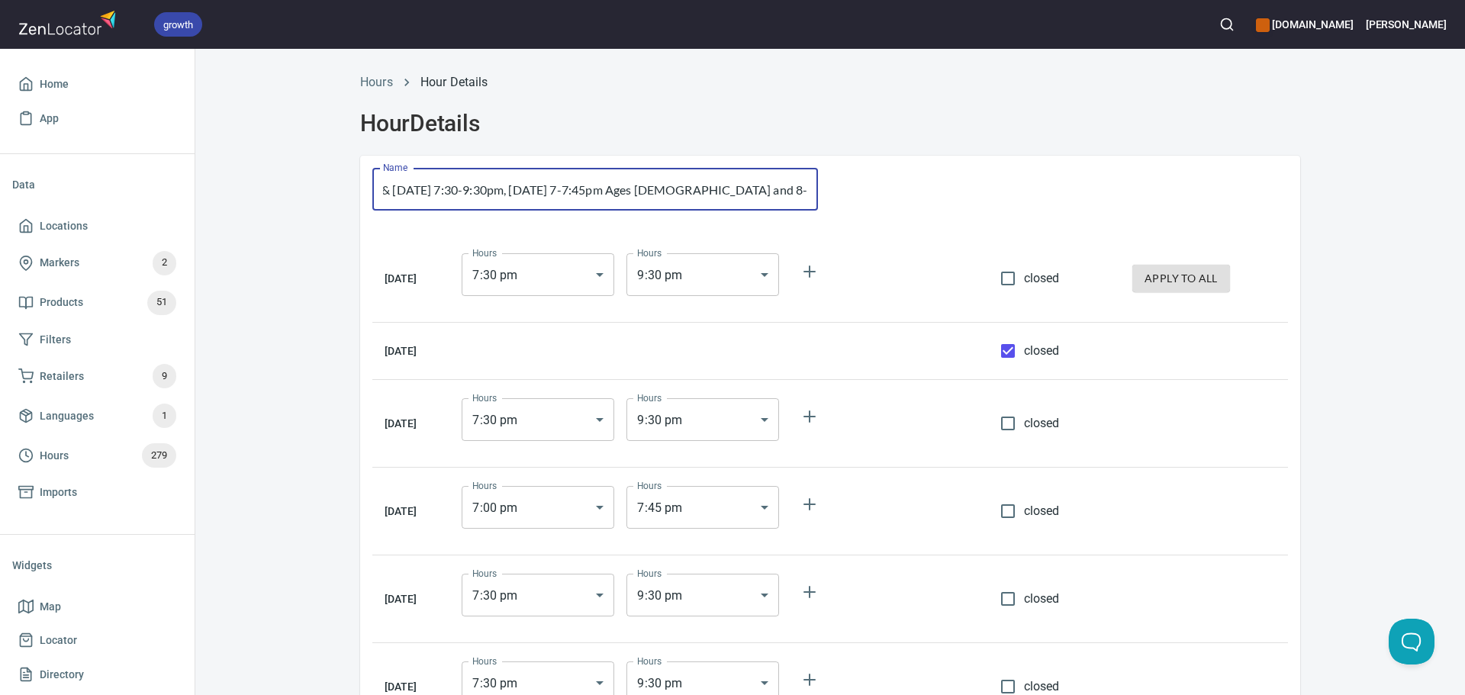
scroll to position [0, 259]
drag, startPoint x: 701, startPoint y: 183, endPoint x: 810, endPoint y: 184, distance: 108.3
click at [810, 184] on input "Adults [DATE] & [DATE] 7:30-9:30pm, [DATE] 7-7:45pm Ages [DEMOGRAPHIC_DATA] and…" at bounding box center [595, 189] width 446 height 43
click at [483, 183] on input "Adults [DATE] & [DATE] 7:30-9:30pm, [DATE] 7-7:45pm Ages [DEMOGRAPHIC_DATA] and…" at bounding box center [595, 189] width 446 height 43
click at [478, 188] on input "Adults [DATE] & [DATE] 7:30-9:30pm, [DATE] 7-7:45pm Ages [DEMOGRAPHIC_DATA] and…" at bounding box center [595, 189] width 446 height 43
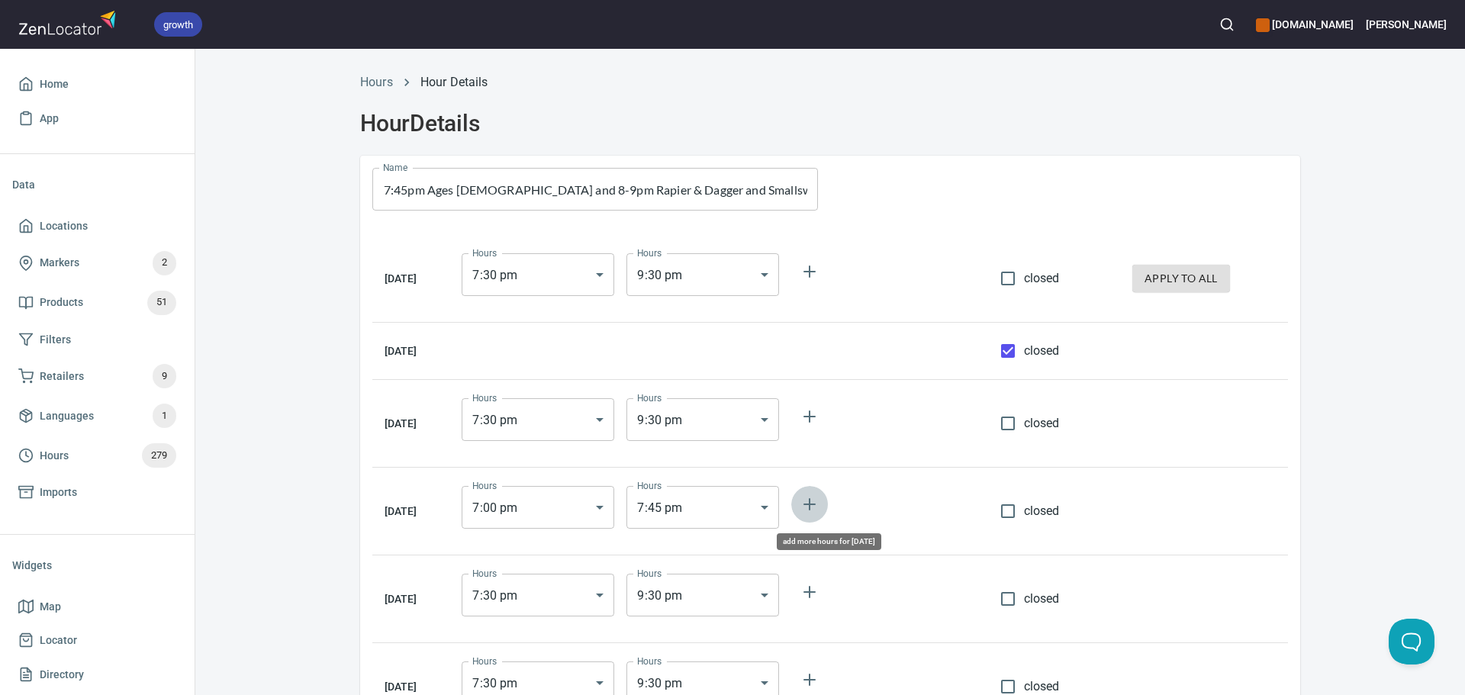
scroll to position [0, 0]
click at [819, 503] on icon "button" at bounding box center [809, 504] width 18 height 18
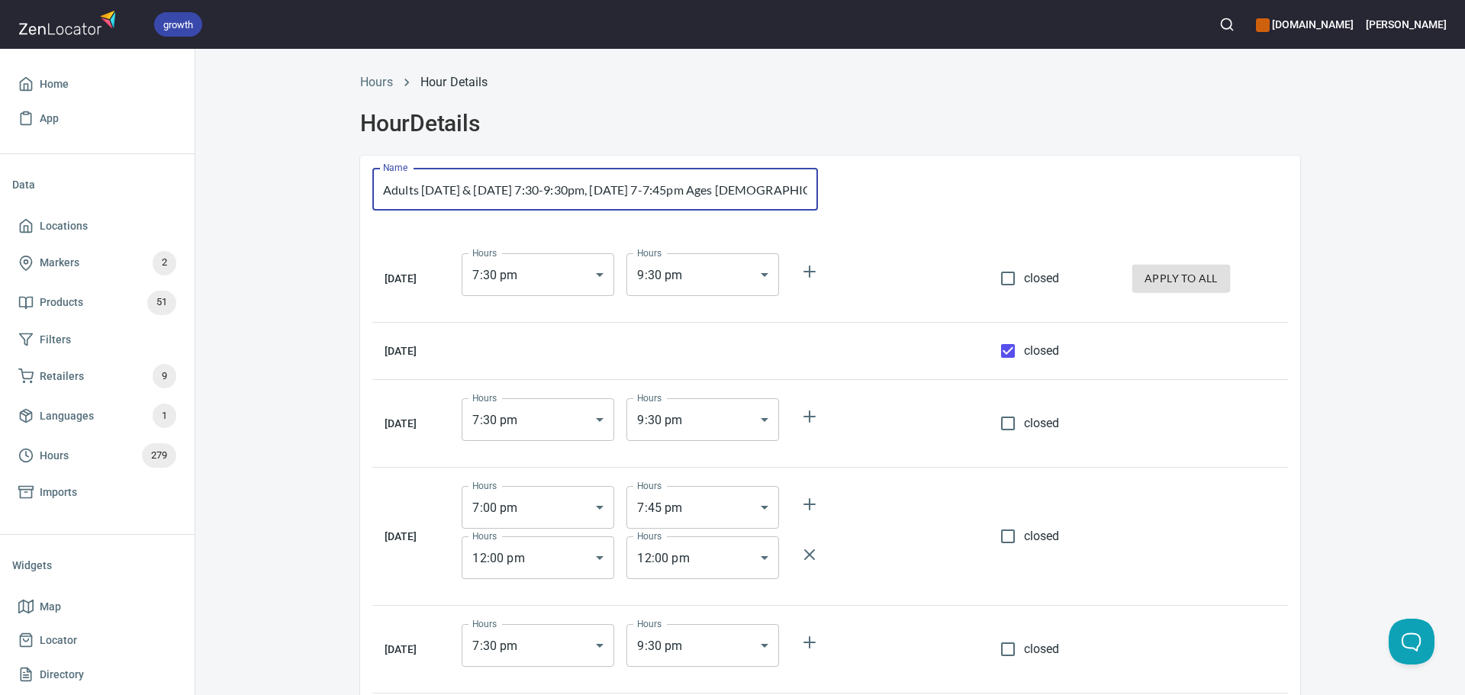
drag, startPoint x: 582, startPoint y: 194, endPoint x: 776, endPoint y: 184, distance: 194.0
click at [776, 184] on input "Adults [DATE] & [DATE] 7:30-9:30pm, [DATE] 7-7:45pm Ages [DEMOGRAPHIC_DATA] and…" at bounding box center [595, 189] width 446 height 43
click at [700, 177] on input "Adults [DATE] & [DATE] 7:30-9:30pm, [DATE] 7-7:45pm Ages [DEMOGRAPHIC_DATA] and…" at bounding box center [595, 189] width 446 height 43
drag, startPoint x: 699, startPoint y: 188, endPoint x: 785, endPoint y: 188, distance: 86.2
click at [790, 188] on input "Adults [DATE] & [DATE] 7:30-9:30pm, [DATE] 7-7:45pm Ages [DEMOGRAPHIC_DATA] and…" at bounding box center [595, 189] width 446 height 43
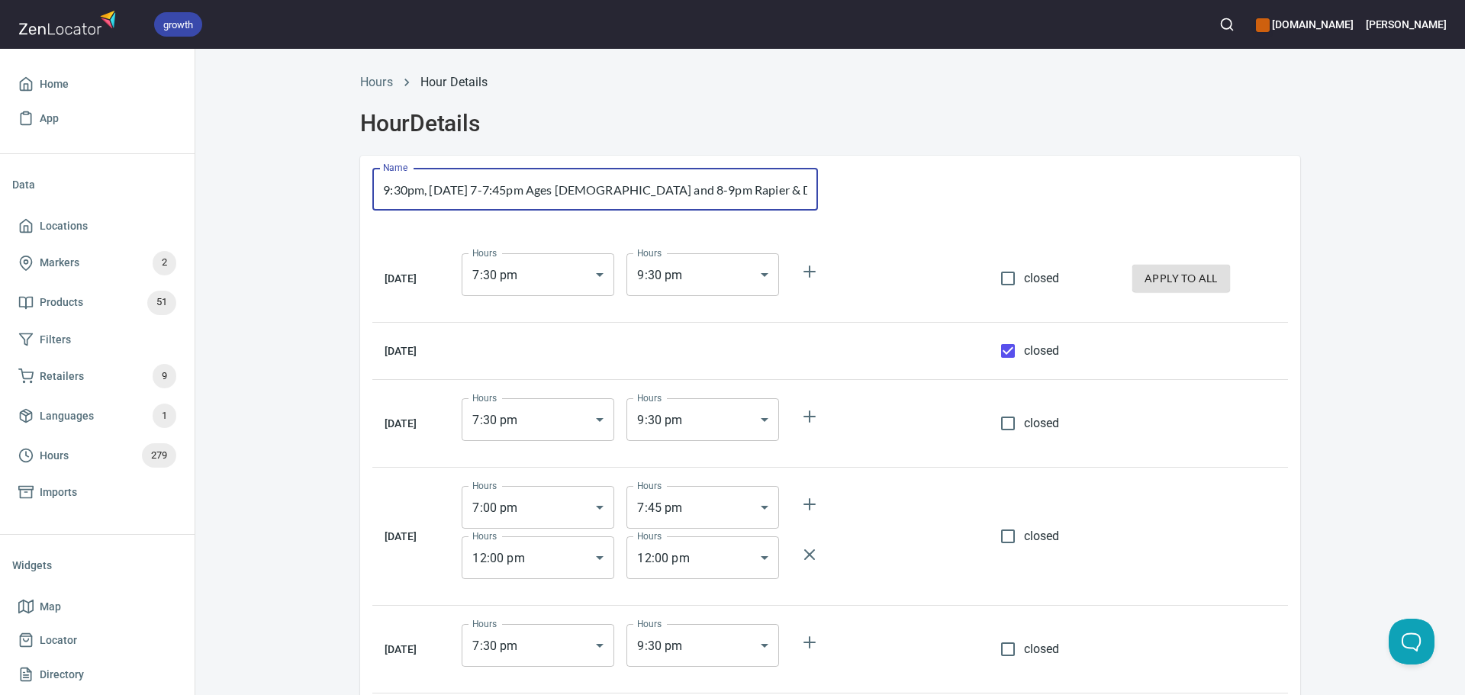
click at [693, 189] on input "Adults [DATE] & [DATE] 7:30-9:30pm, [DATE] 7-7:45pm Ages [DEMOGRAPHIC_DATA] and…" at bounding box center [595, 189] width 446 height 43
drag, startPoint x: 712, startPoint y: 189, endPoint x: 806, endPoint y: 189, distance: 93.8
click at [806, 189] on input "Adults [DATE] & [DATE] 7:30-9:30pm, [DATE] 7-7:45pm Ages [DEMOGRAPHIC_DATA] and…" at bounding box center [595, 189] width 446 height 43
click at [595, 572] on body "growth hemaalliance.com Donald Home App Data Locations Markers 2 Products 51 Fi…" at bounding box center [732, 347] width 1465 height 695
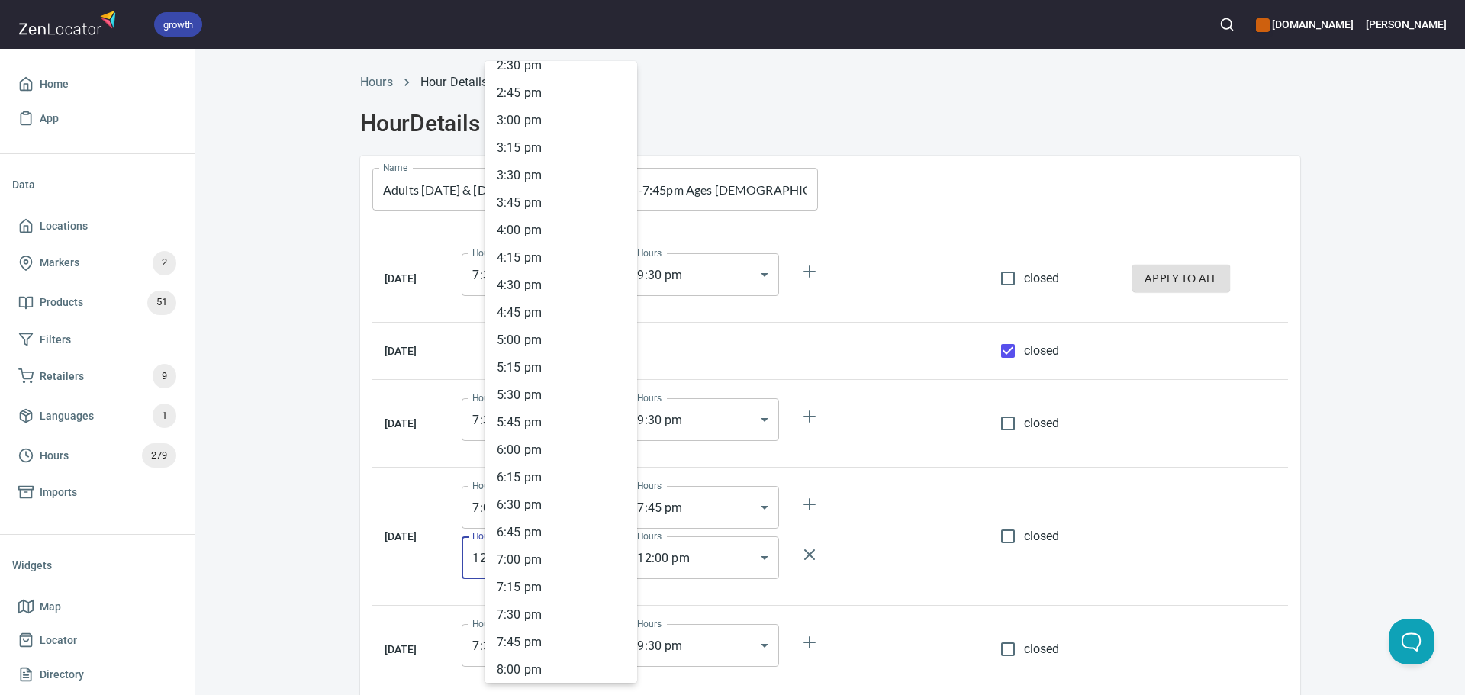
scroll to position [1714, 0]
click at [522, 565] on li "8 : 00 pm" at bounding box center [560, 563] width 153 height 27
type input "20:00"
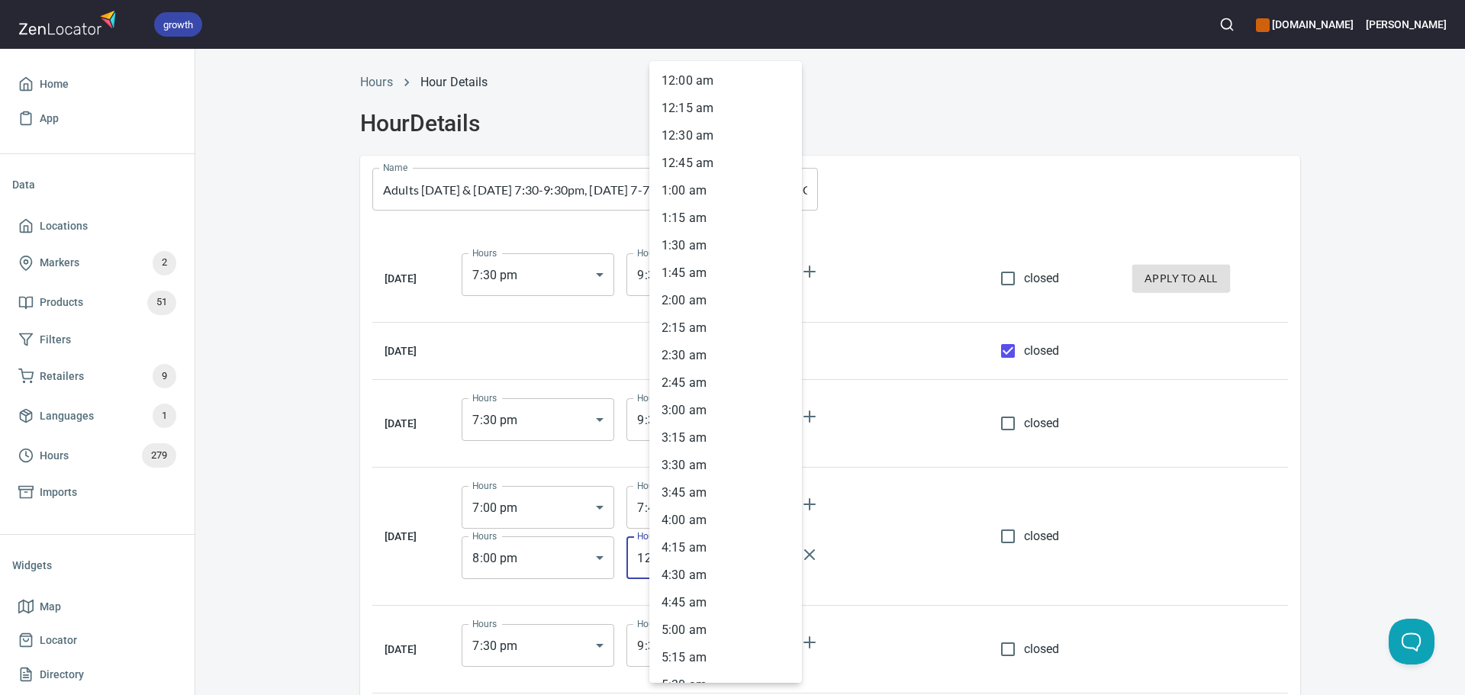
click at [678, 548] on body "growth hemaalliance.com Donald Home App Data Locations Markers 2 Products 51 Fi…" at bounding box center [732, 347] width 1465 height 695
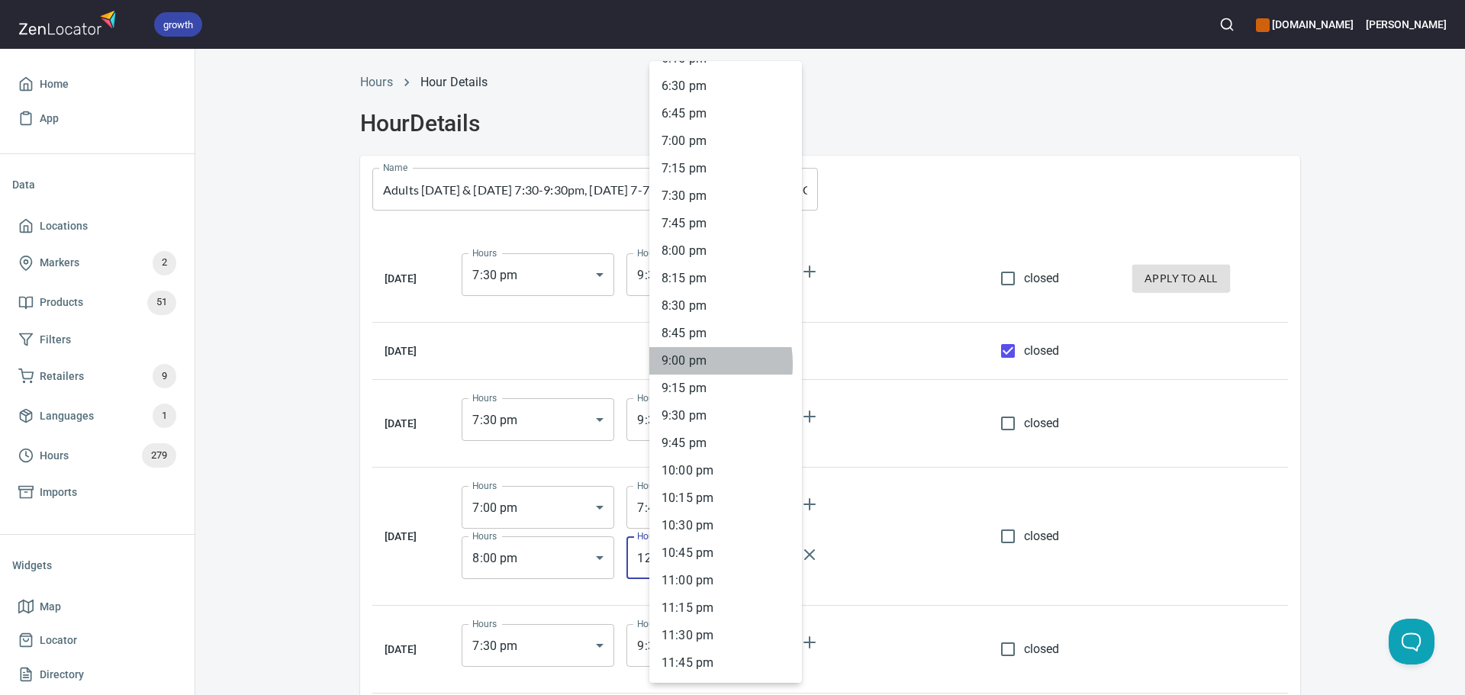
click at [675, 364] on li "9 : 00 pm" at bounding box center [725, 360] width 153 height 27
type input "21:00"
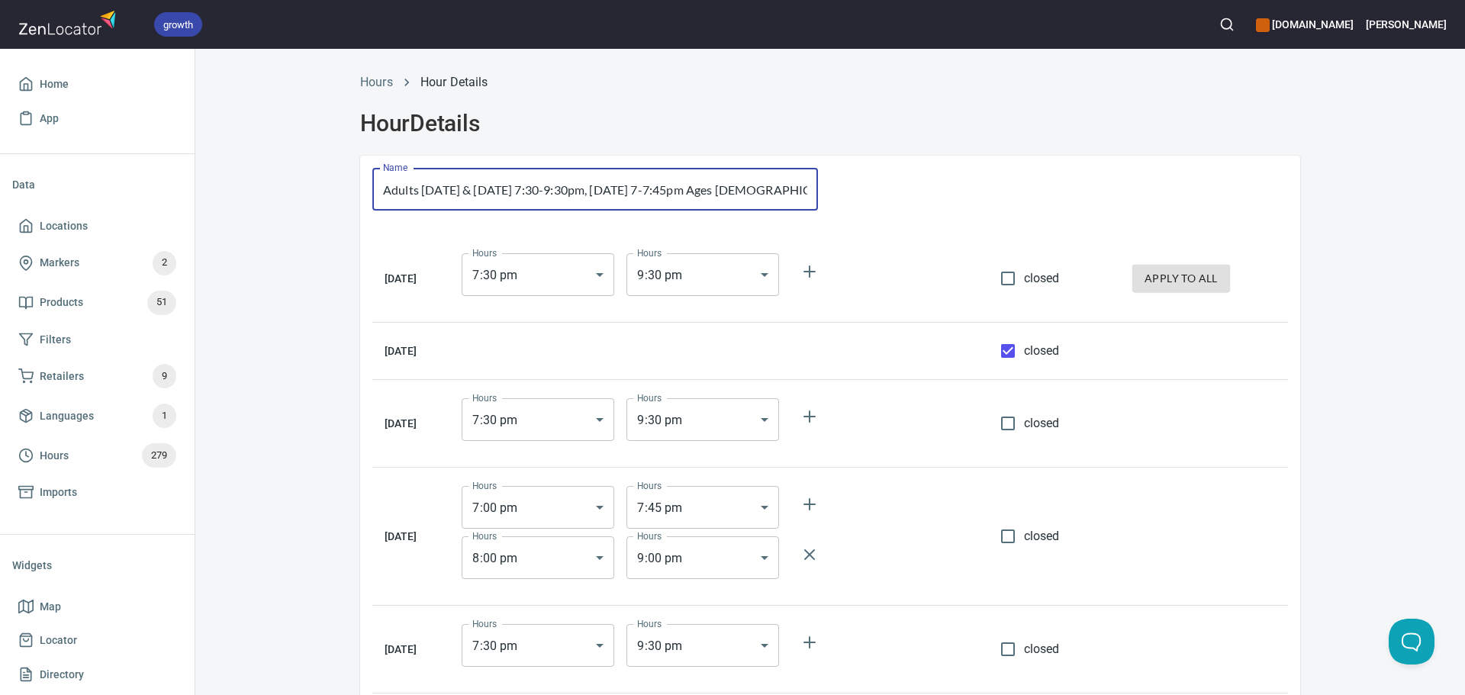
scroll to position [0, 259]
drag, startPoint x: 735, startPoint y: 186, endPoint x: 900, endPoint y: 174, distance: 166.0
click at [900, 174] on div "Name Adults Monday & Wednesday 7:30-9:30pm, Thursday 7-7:45pm Ages 10-13 and 8-…" at bounding box center [830, 519] width 940 height 726
click at [1230, 562] on td at bounding box center [1204, 537] width 168 height 138
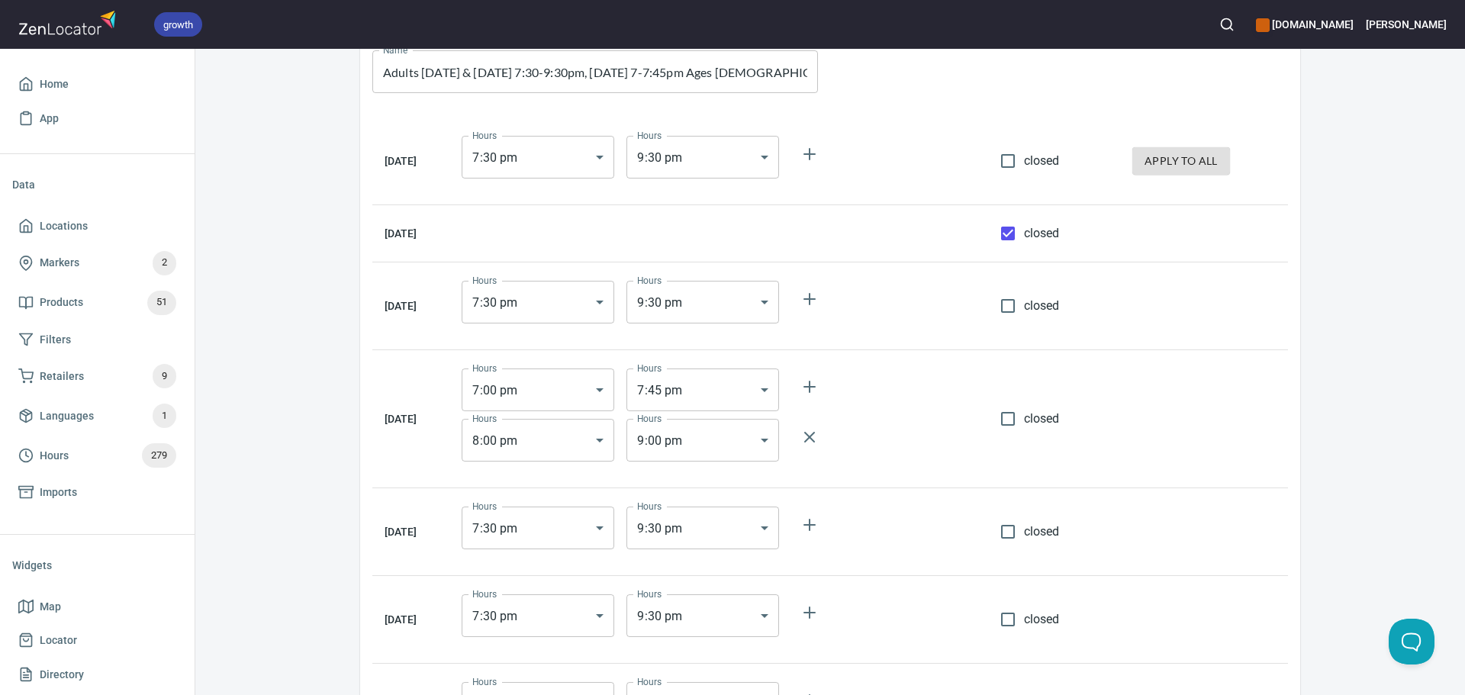
scroll to position [270, 0]
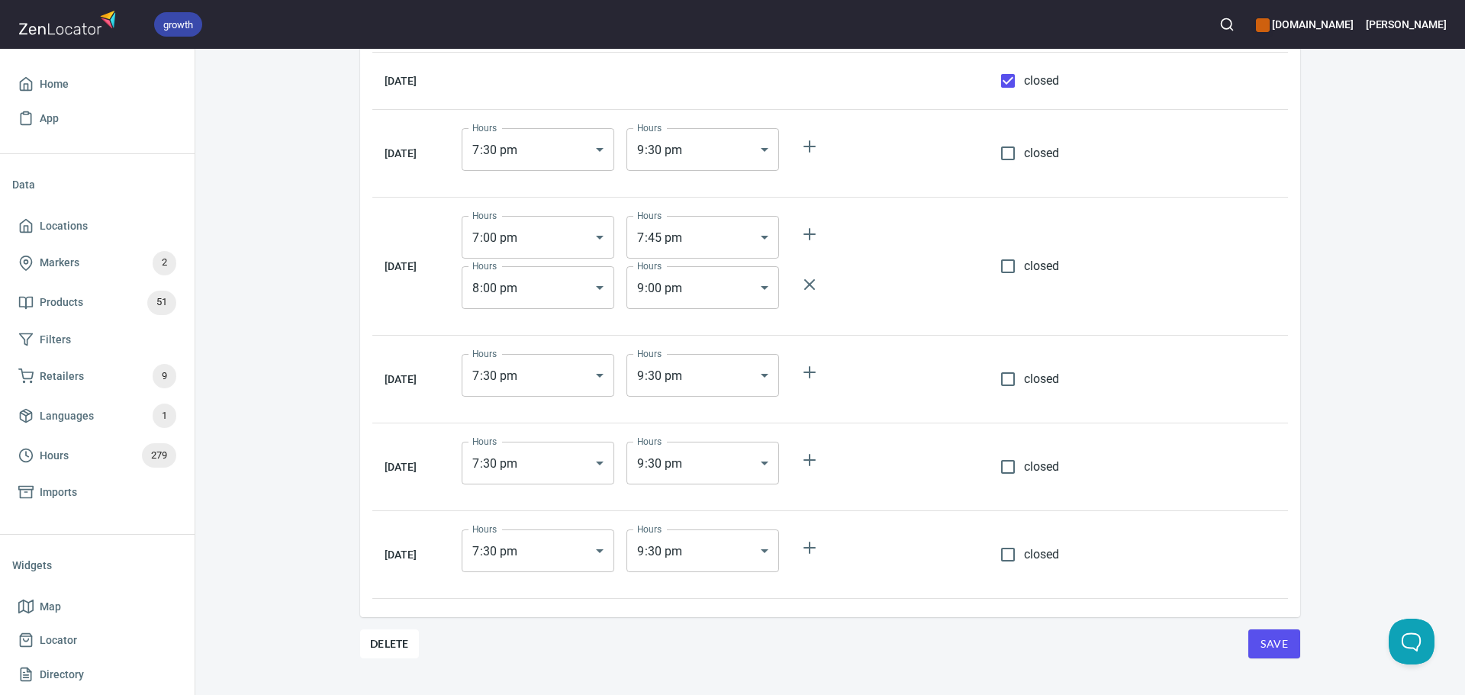
click at [1046, 372] on span "closed" at bounding box center [1042, 379] width 36 height 18
click at [1024, 372] on input "closed" at bounding box center [1008, 379] width 32 height 32
checkbox input "true"
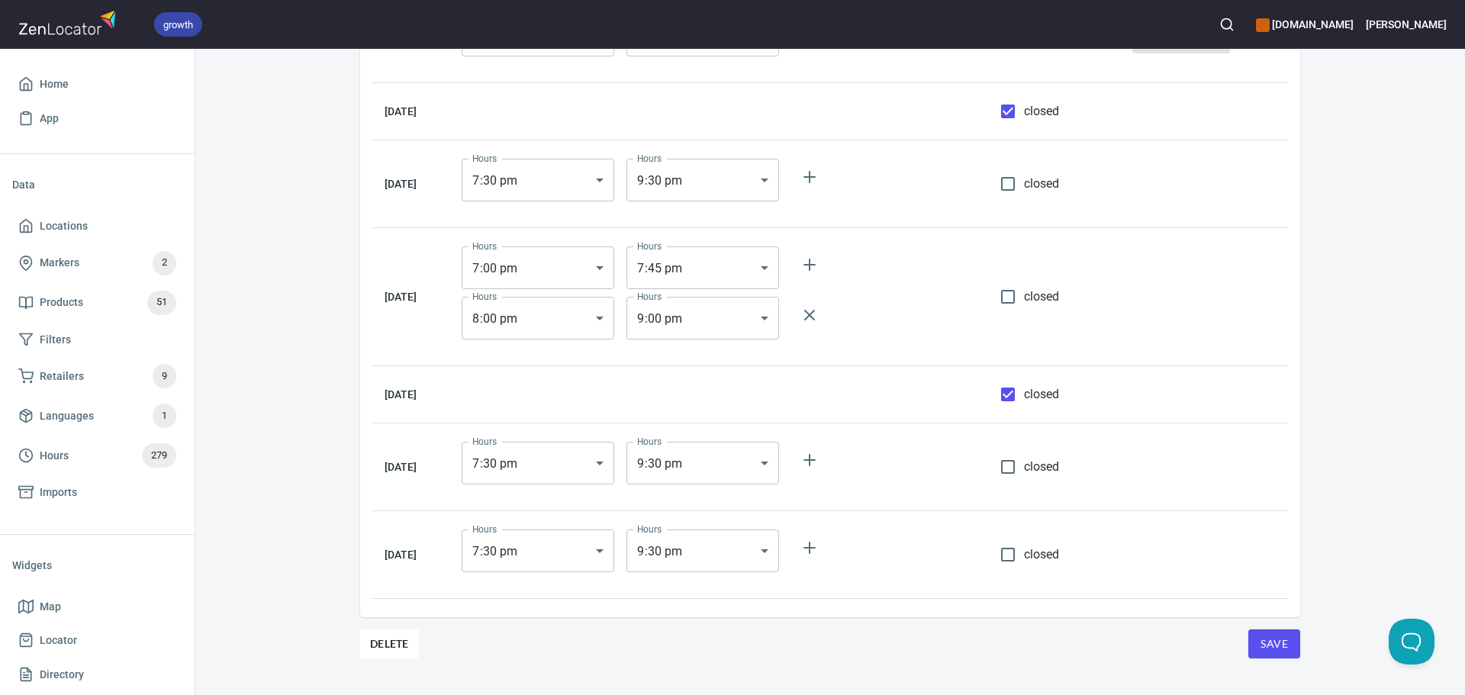
drag, startPoint x: 1032, startPoint y: 449, endPoint x: 1029, endPoint y: 459, distance: 10.2
click at [1032, 450] on td "closed" at bounding box center [1054, 467] width 132 height 88
click at [1028, 464] on span "closed" at bounding box center [1042, 467] width 36 height 18
click at [1024, 464] on input "closed" at bounding box center [1008, 467] width 32 height 32
checkbox input "true"
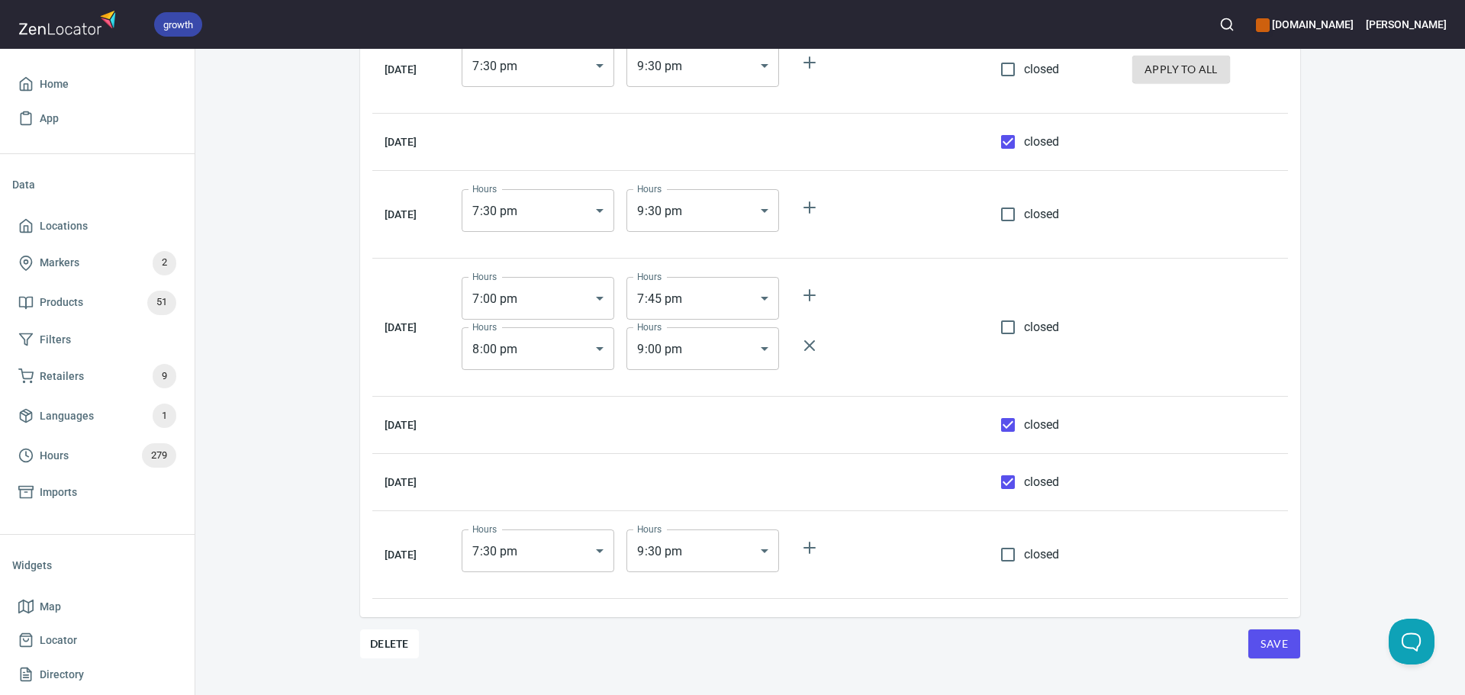
click at [1021, 577] on td "closed" at bounding box center [1054, 555] width 132 height 88
click at [1016, 564] on input "closed" at bounding box center [1008, 555] width 32 height 32
checkbox input "true"
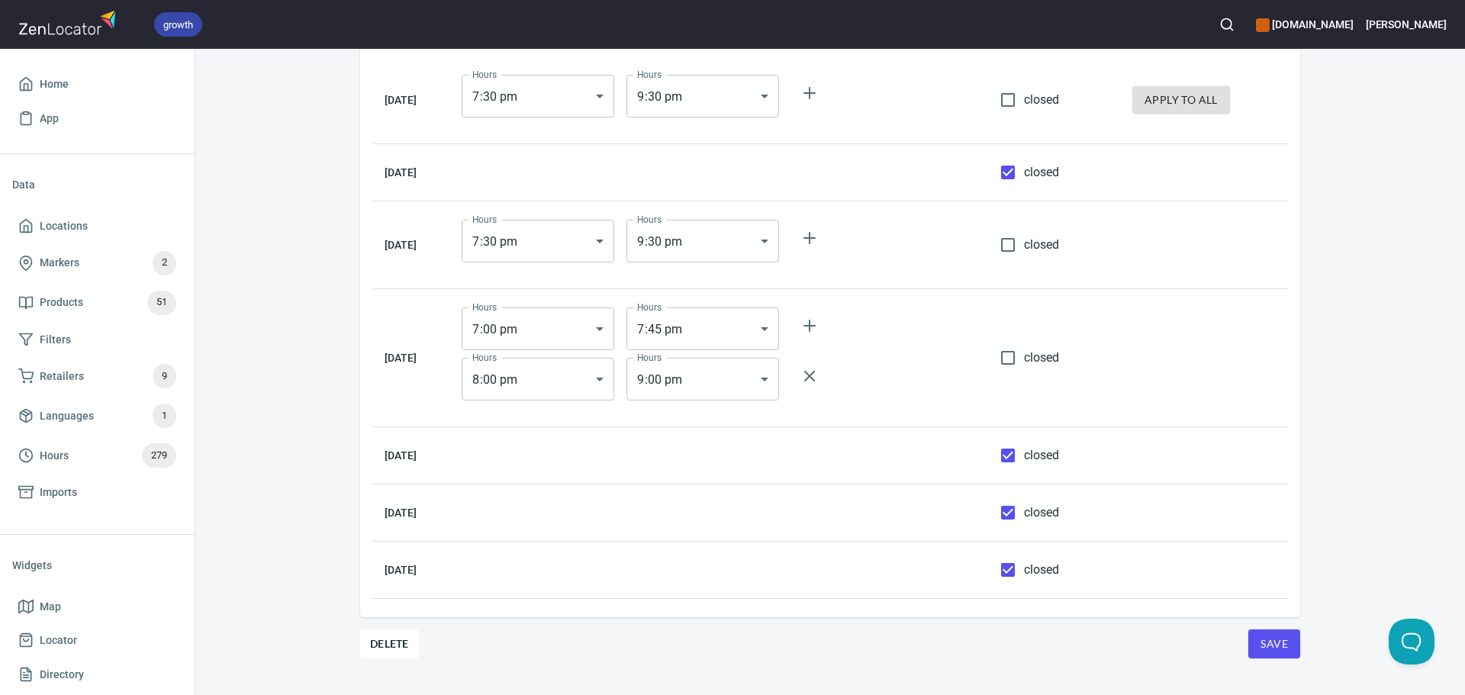
scroll to position [179, 0]
click at [1276, 652] on span "Save" at bounding box center [1273, 644] width 27 height 19
click at [66, 459] on span "Hours" at bounding box center [54, 455] width 29 height 19
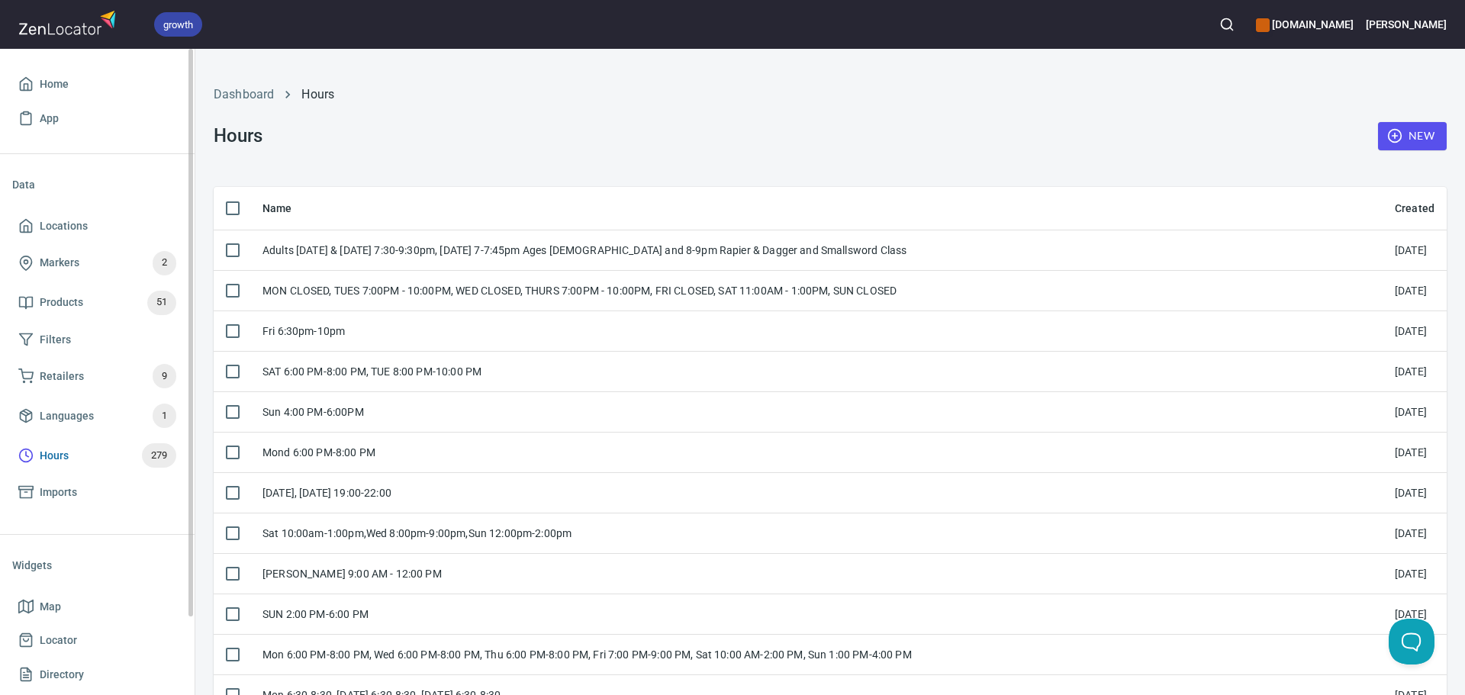
click at [66, 459] on span "Hours" at bounding box center [54, 455] width 29 height 19
click at [1407, 127] on span "New" at bounding box center [1412, 136] width 44 height 19
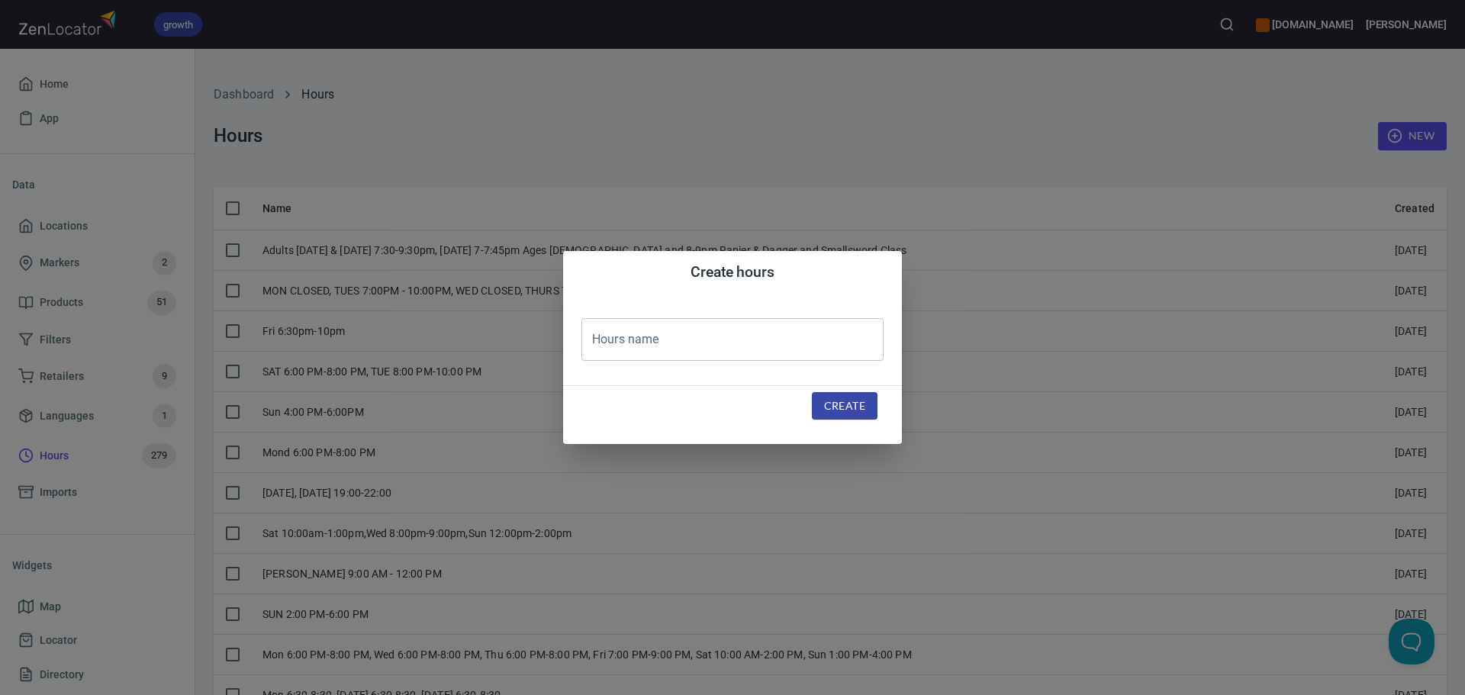
click at [810, 349] on input "text" at bounding box center [732, 339] width 302 height 43
paste input "Wed 6:00 PM-8:00 PM"
type input "Wed 6:00 PM-8:00 PM"
drag, startPoint x: 840, startPoint y: 391, endPoint x: 845, endPoint y: 410, distance: 19.6
click at [839, 394] on button "Create" at bounding box center [845, 406] width 66 height 28
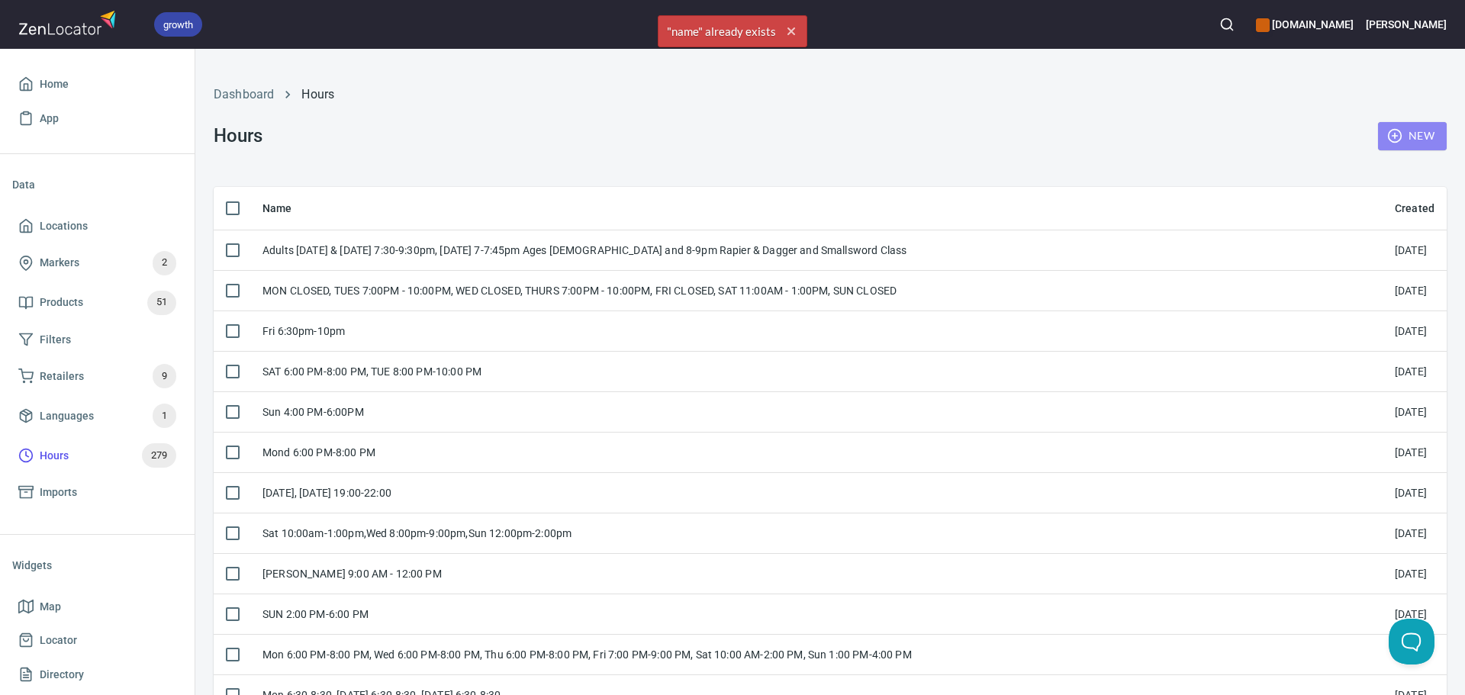
click at [1378, 143] on button "New" at bounding box center [1412, 136] width 69 height 28
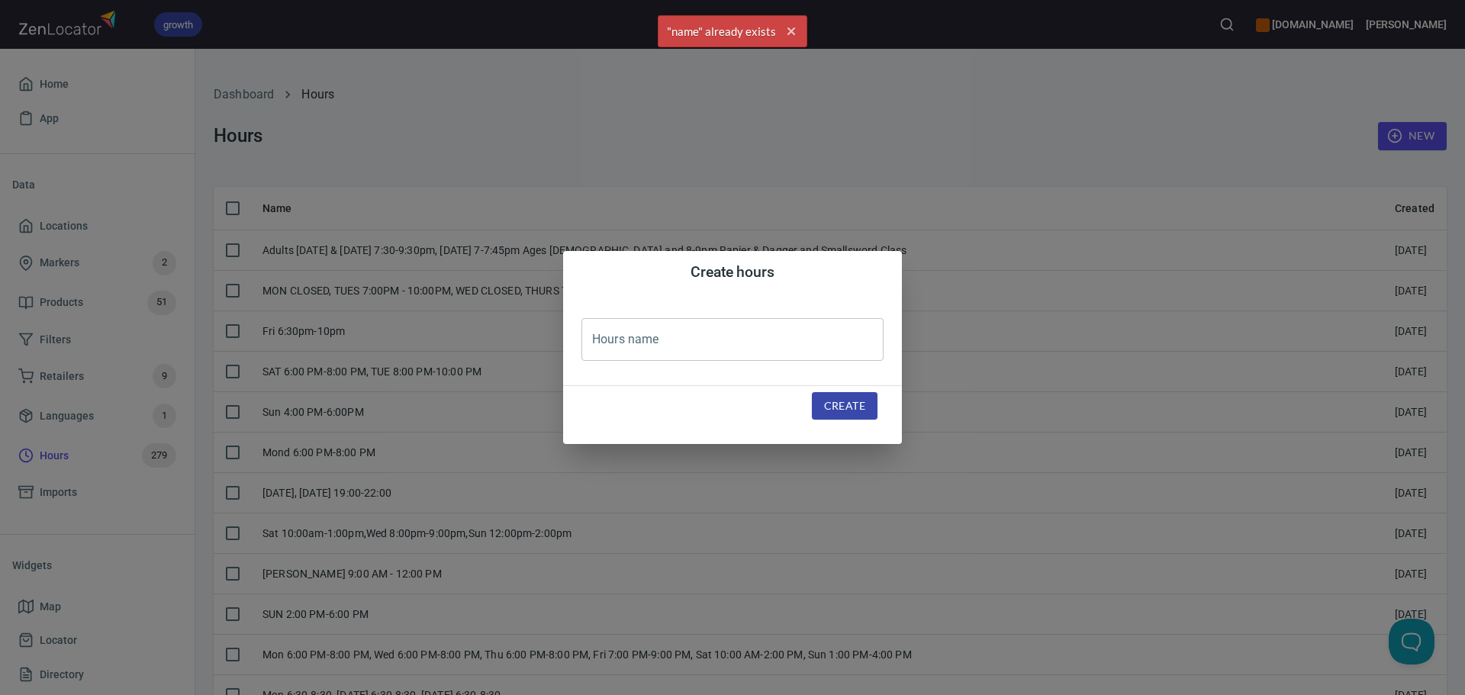
click at [805, 338] on input "text" at bounding box center [732, 339] width 302 height 43
paste input "Wed 6:00 PM-8:00 PM"
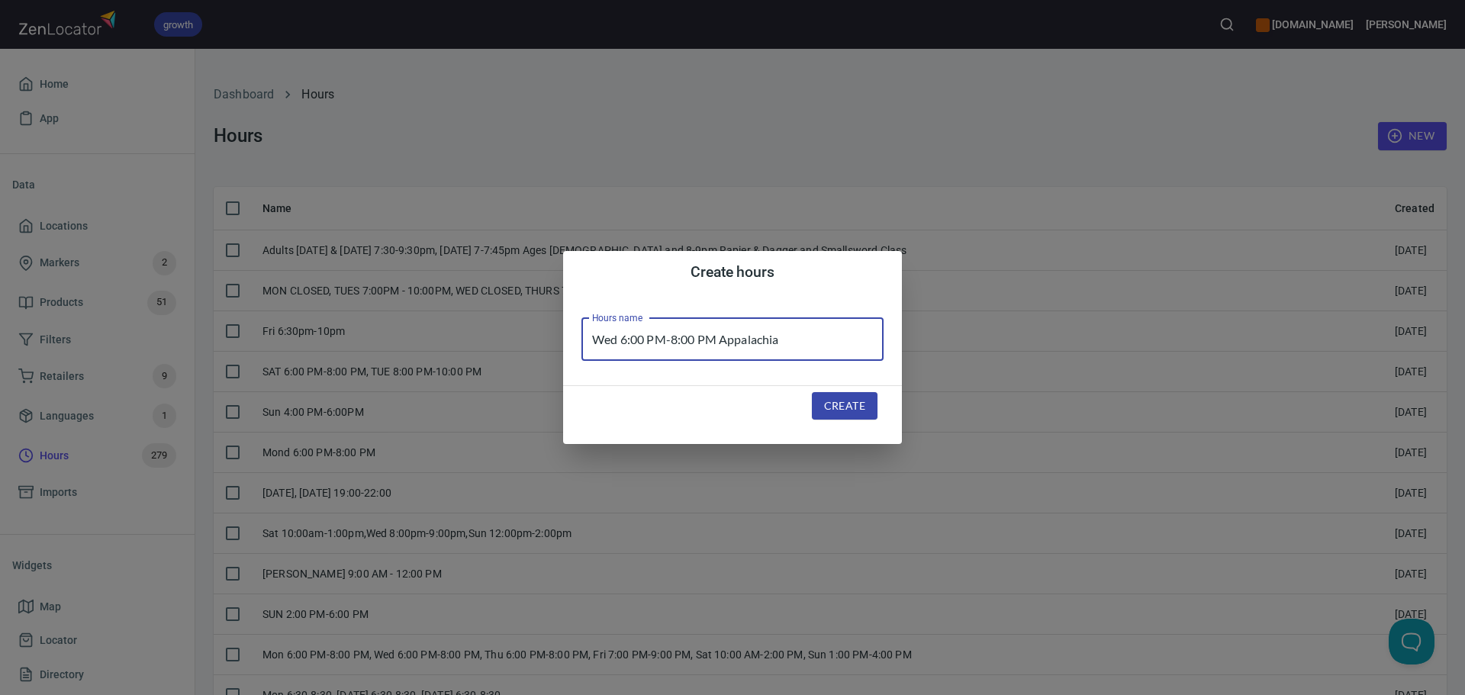
type input "Wed 6:00 PM-8:00 PM Appalachia"
click at [854, 398] on span "Create" at bounding box center [844, 406] width 41 height 19
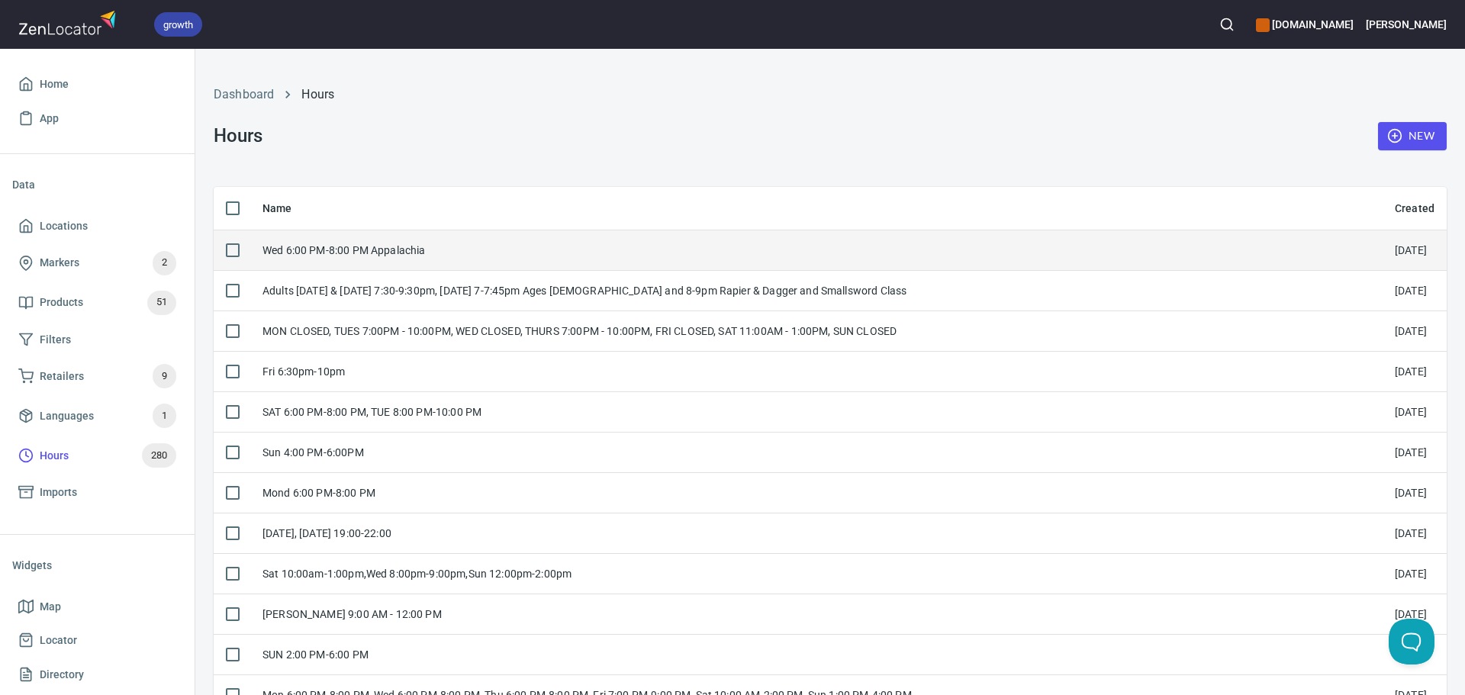
click at [607, 270] on td "Wed 6:00 PM-8:00 PM Appalachia" at bounding box center [816, 250] width 1132 height 40
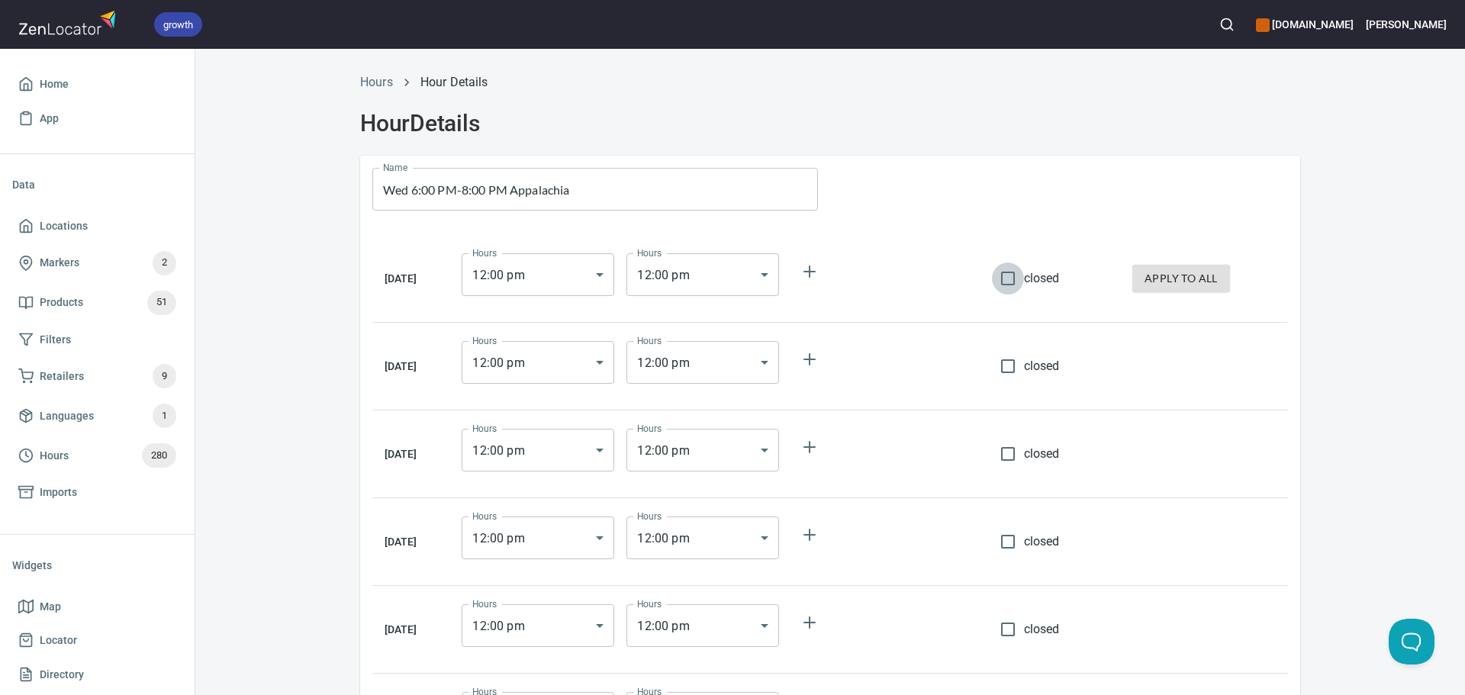
drag, startPoint x: 1012, startPoint y: 278, endPoint x: 1059, endPoint y: 269, distance: 47.6
click at [1016, 280] on input "closed" at bounding box center [1008, 278] width 32 height 32
checkbox input "true"
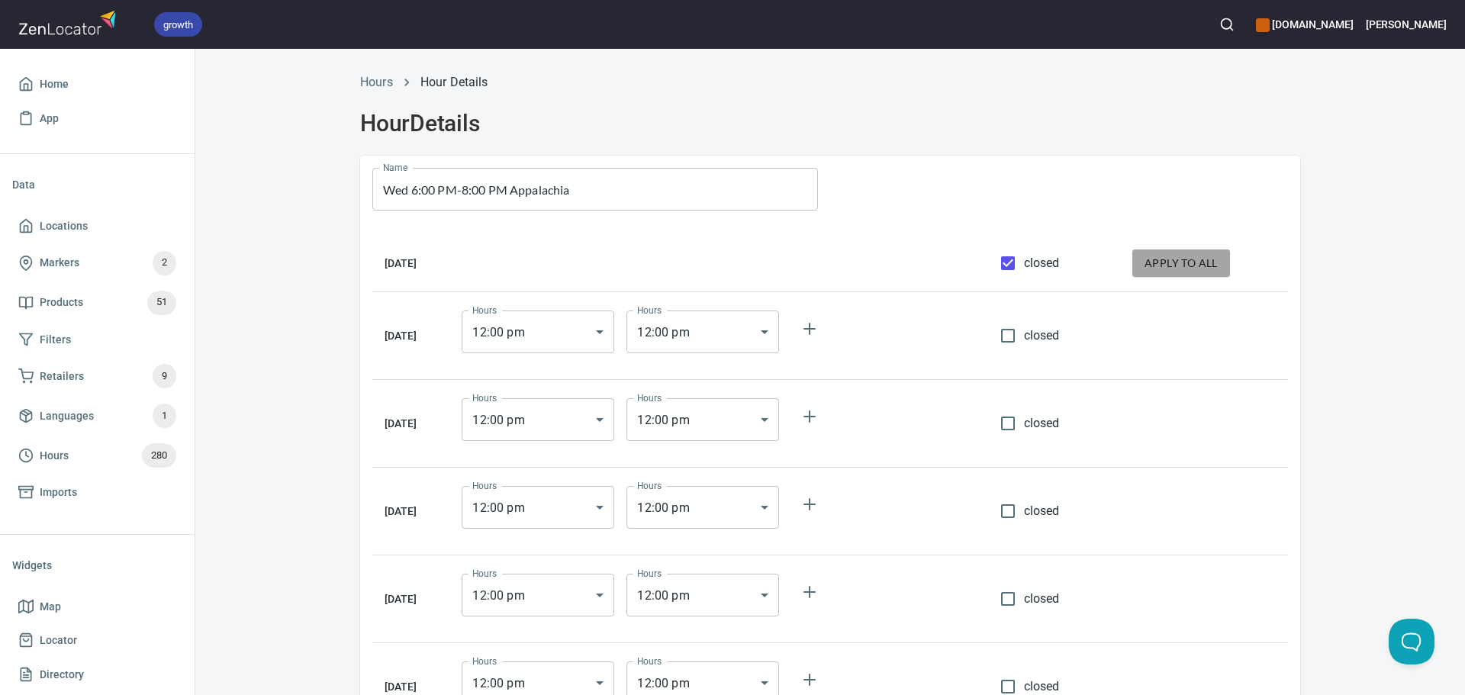
click at [1170, 262] on span "apply to all" at bounding box center [1180, 263] width 73 height 19
checkbox input "true"
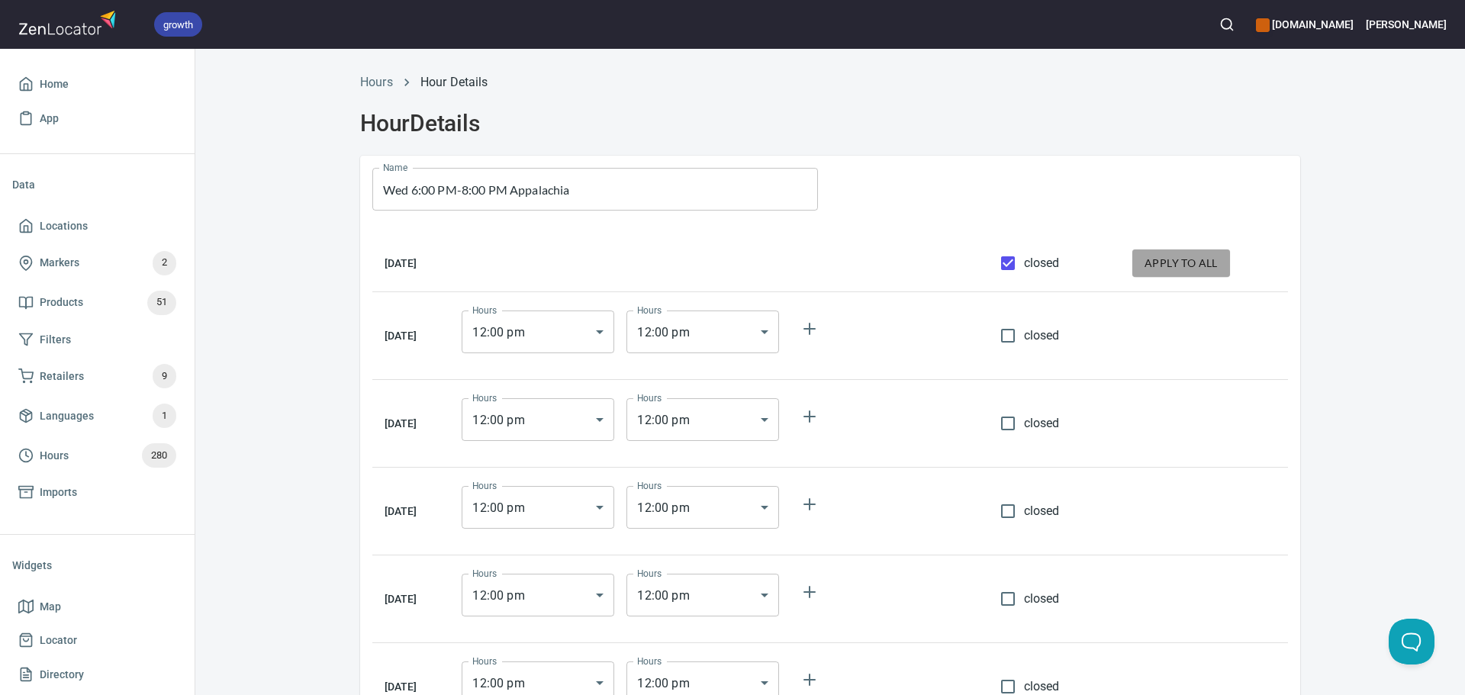
checkbox input "true"
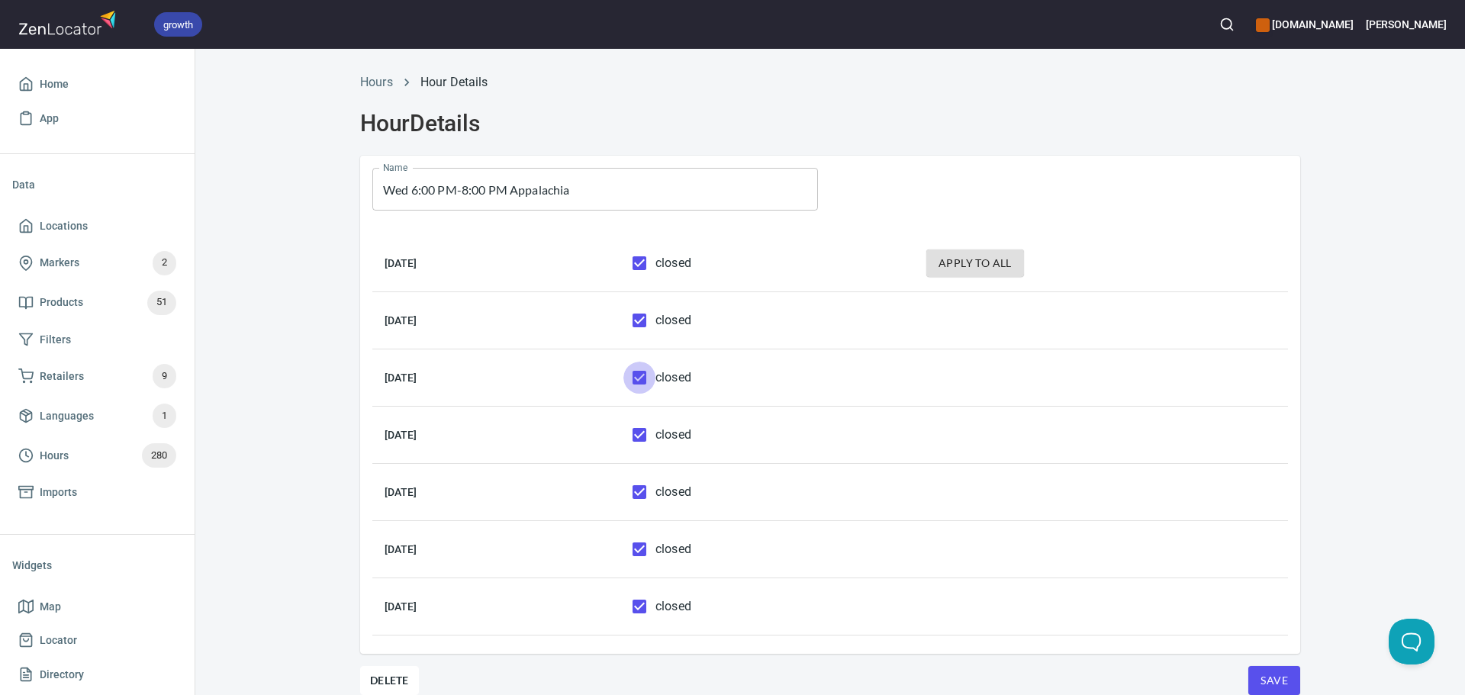
click at [655, 378] on input "closed" at bounding box center [639, 378] width 32 height 32
checkbox input "false"
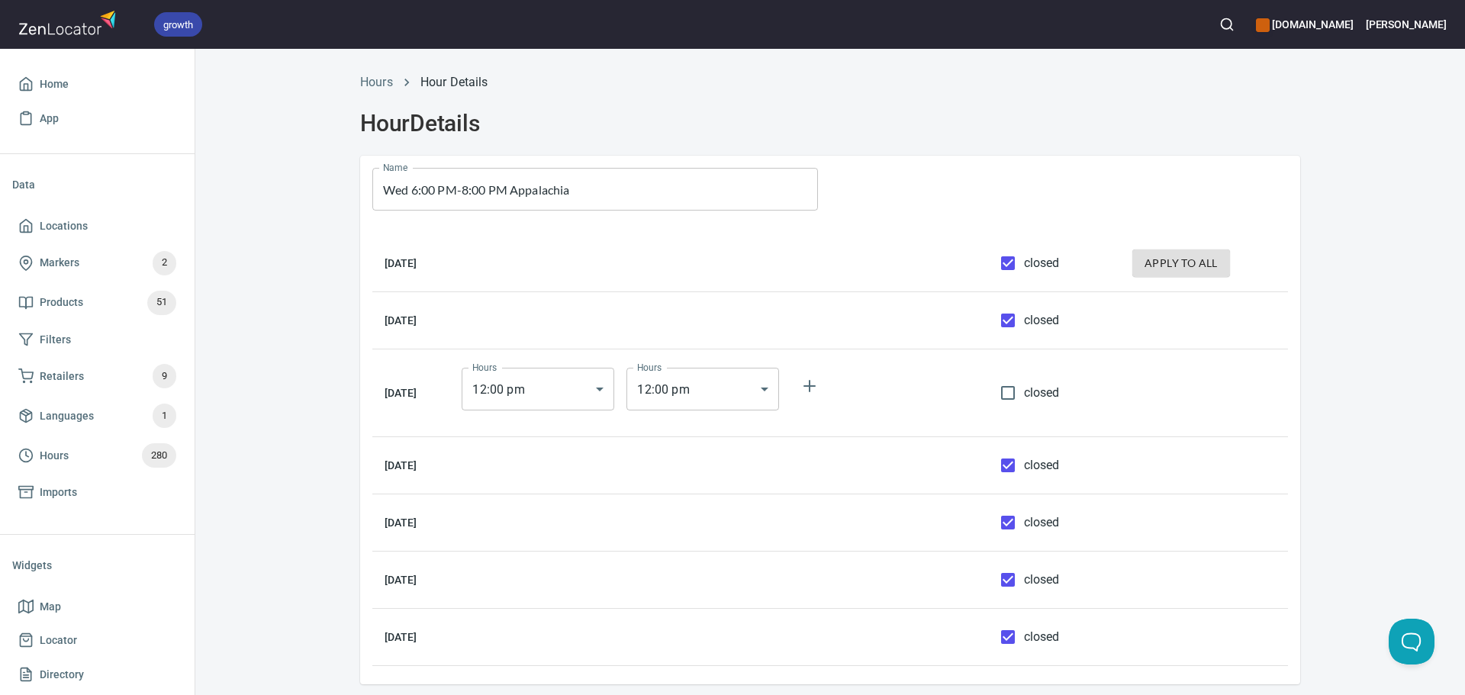
click at [540, 375] on body "growth hemaalliance.com Donald Home App Data Locations Markers 2 Products 51 Fi…" at bounding box center [732, 347] width 1465 height 695
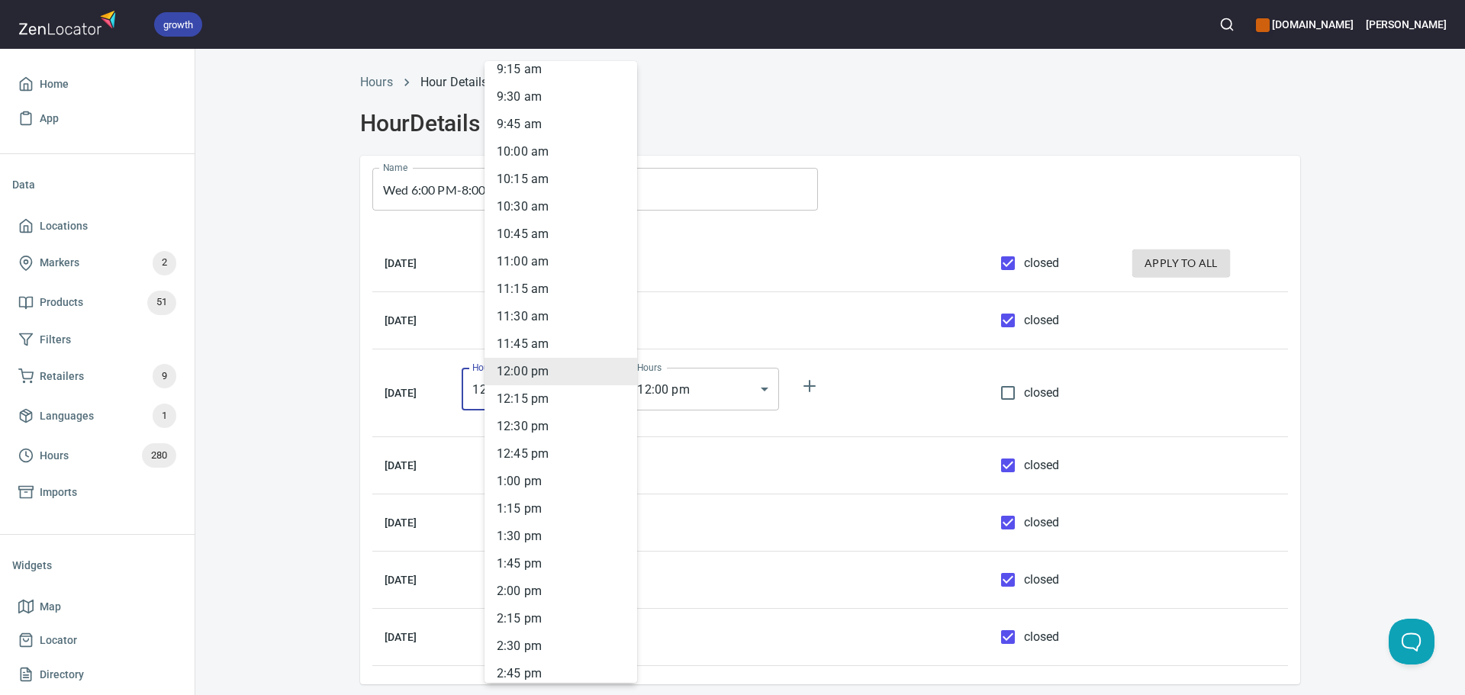
scroll to position [1562, 0]
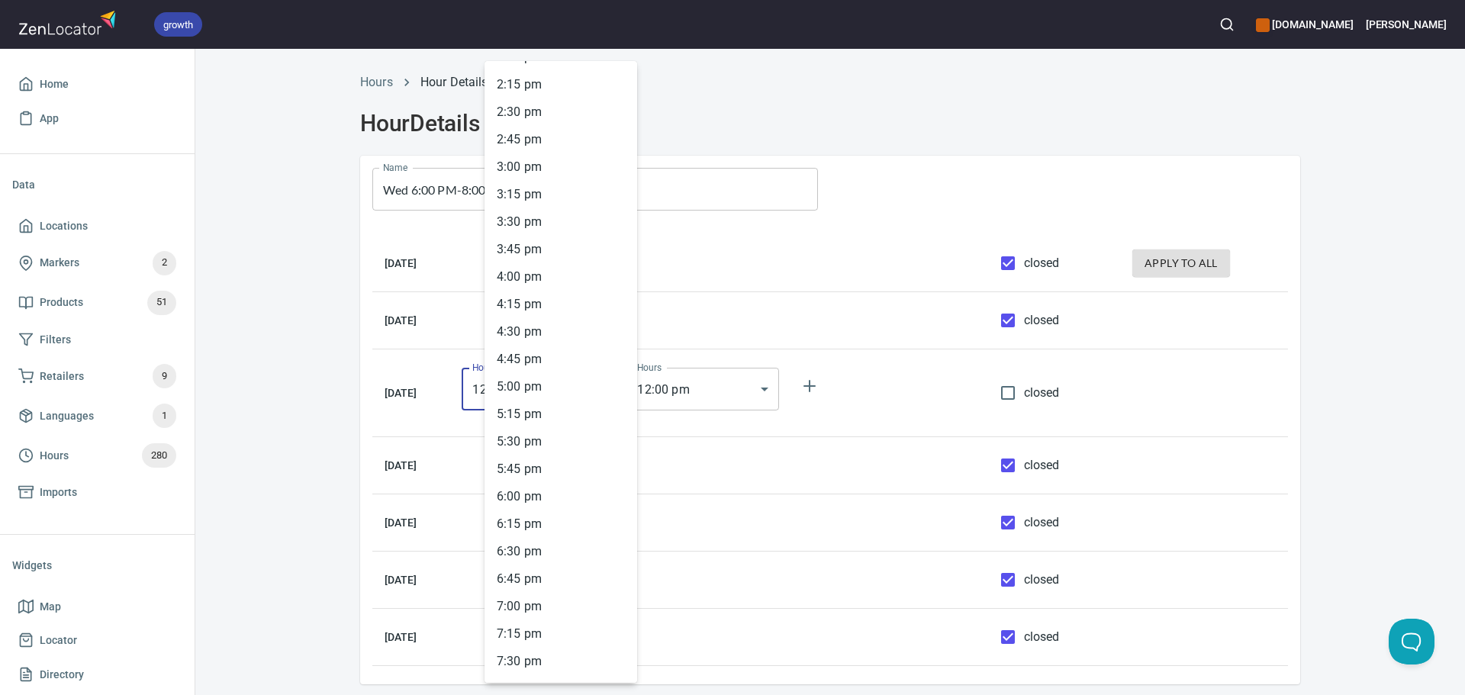
click at [532, 490] on li "6 : 00 pm" at bounding box center [560, 496] width 153 height 27
type input "18:00"
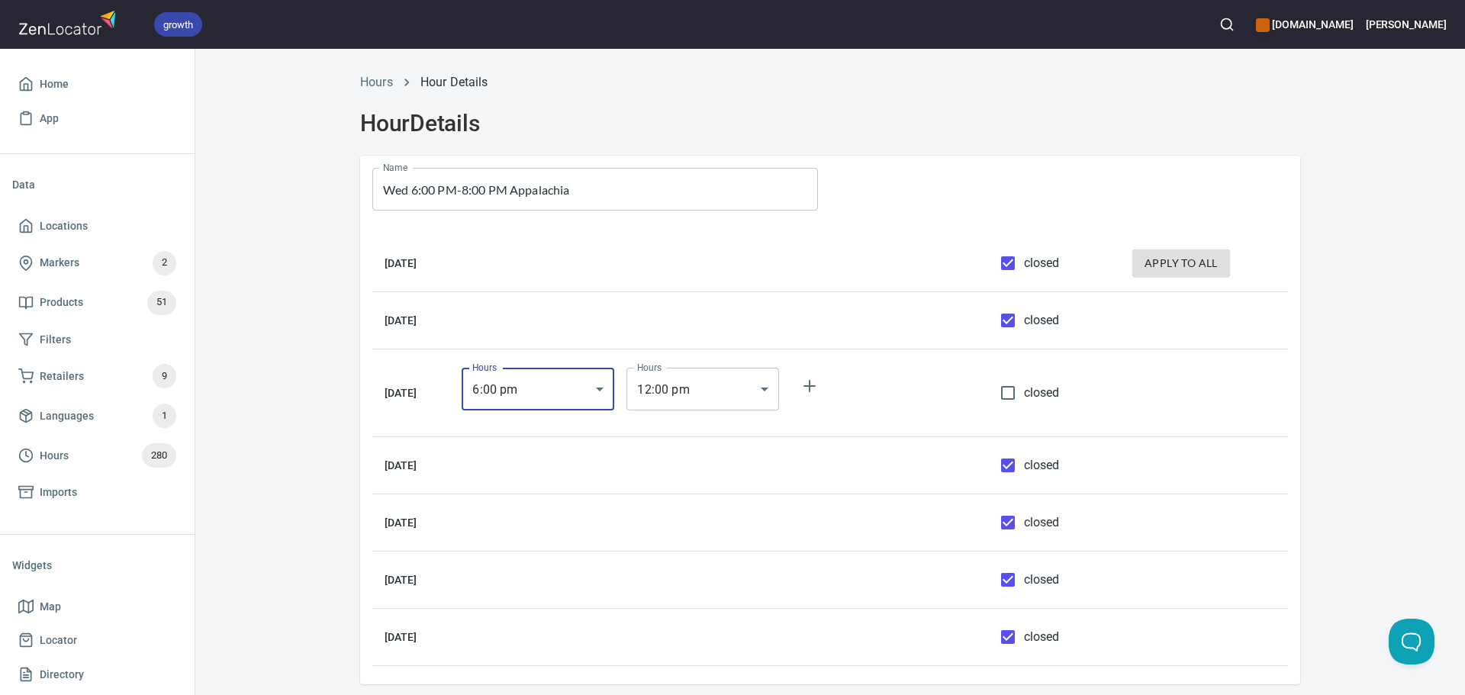
click at [699, 392] on body "growth hemaalliance.com Donald Home App Data Locations Markers 2 Products 51 Fi…" at bounding box center [732, 347] width 1465 height 695
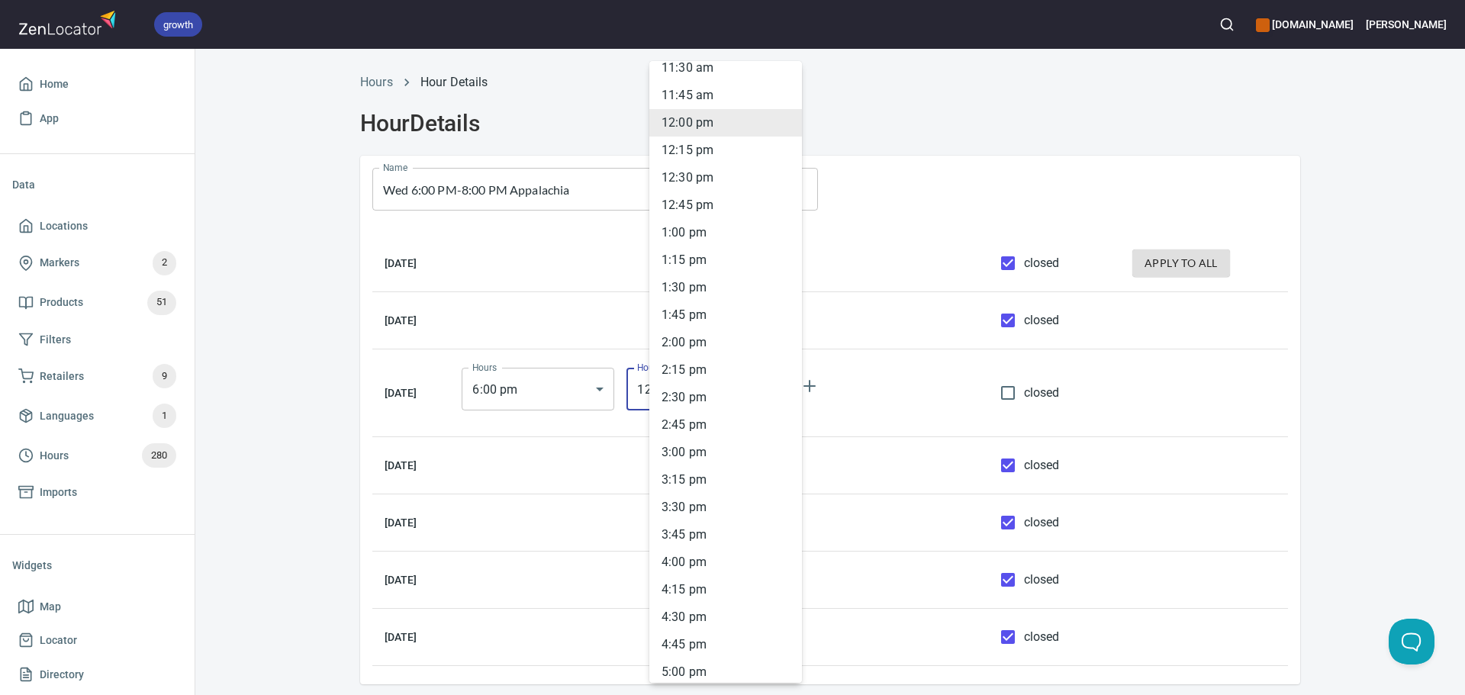
scroll to position [1638, 0]
click at [681, 639] on li "8 : 00 pm" at bounding box center [725, 639] width 153 height 27
type input "20:00"
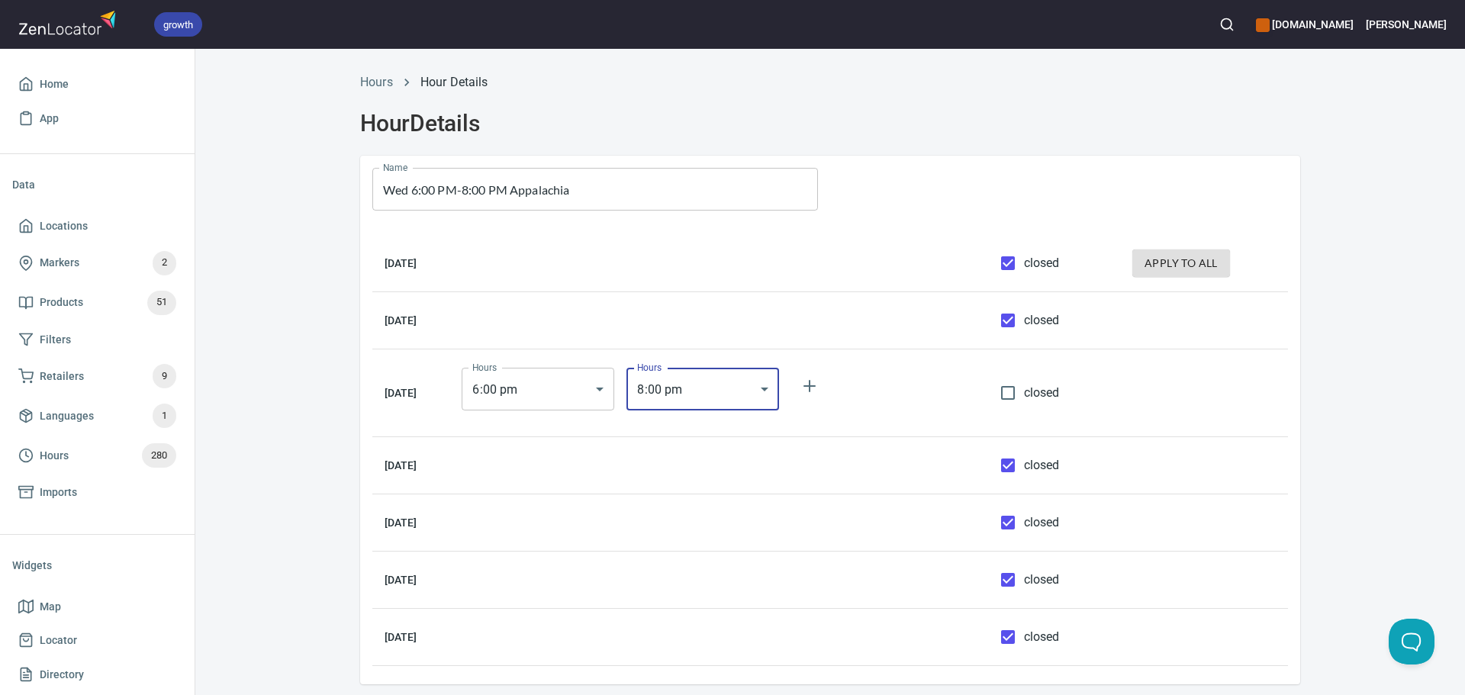
click at [1336, 449] on div "Hours Hour Details Hour Details Name Wed 6:00 PM-8:00 PM Appalachia Name Monday…" at bounding box center [830, 394] width 1270 height 661
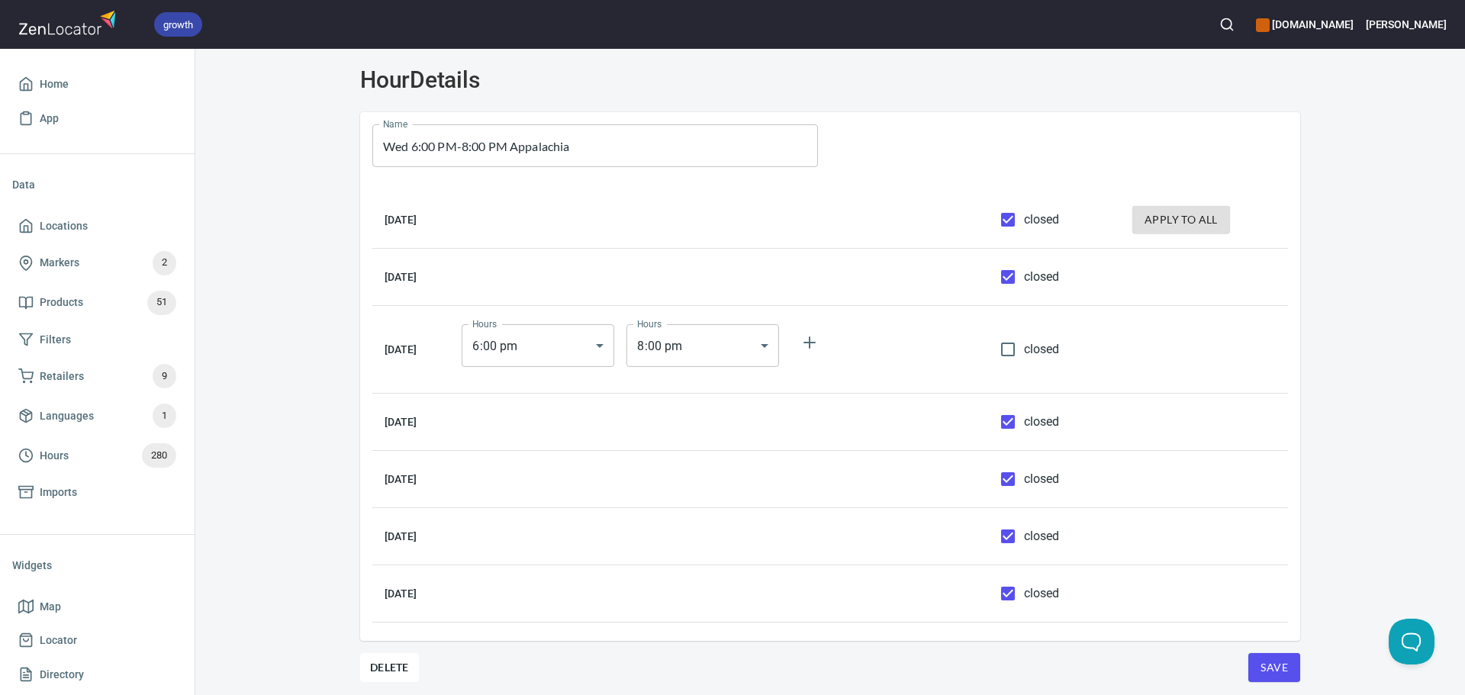
scroll to position [67, 0]
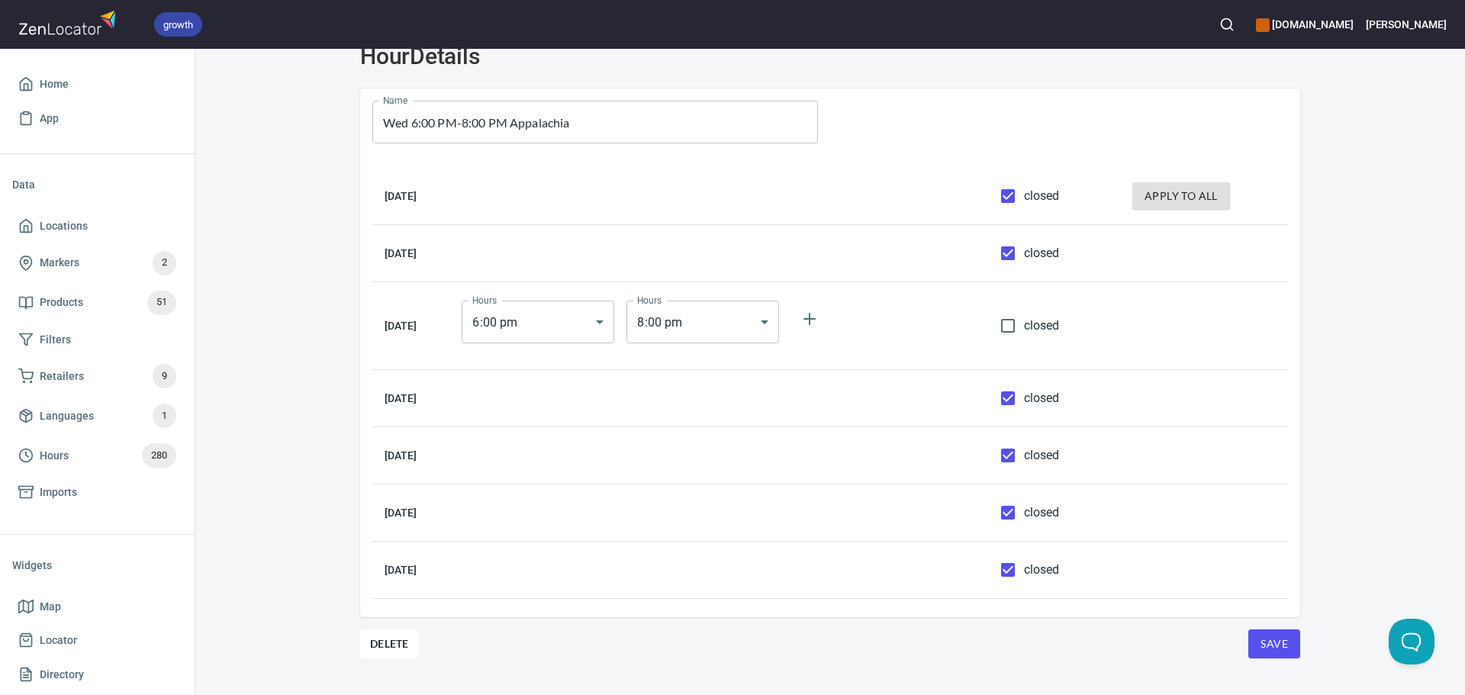
click at [1248, 652] on button "Save" at bounding box center [1274, 643] width 52 height 29
click at [92, 455] on span "Hours 280" at bounding box center [97, 455] width 158 height 24
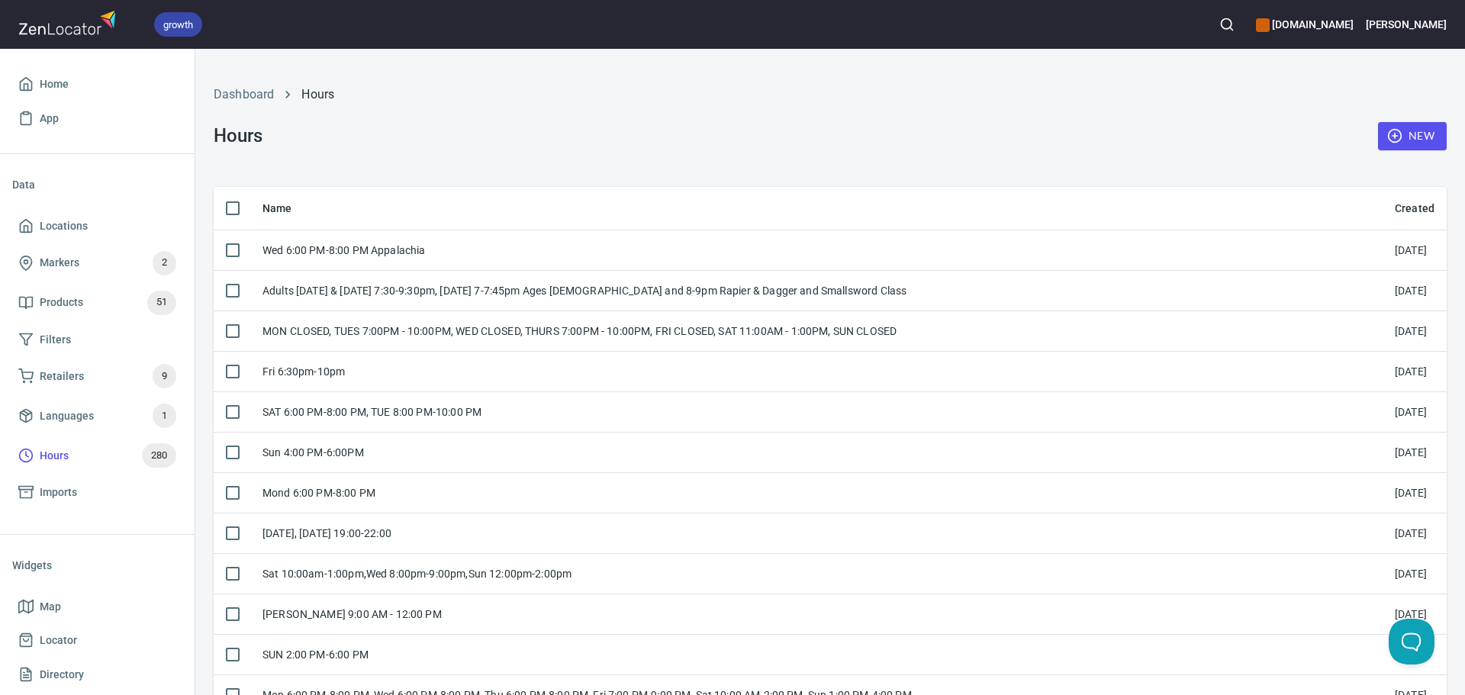
click at [1392, 143] on span "New" at bounding box center [1412, 136] width 44 height 19
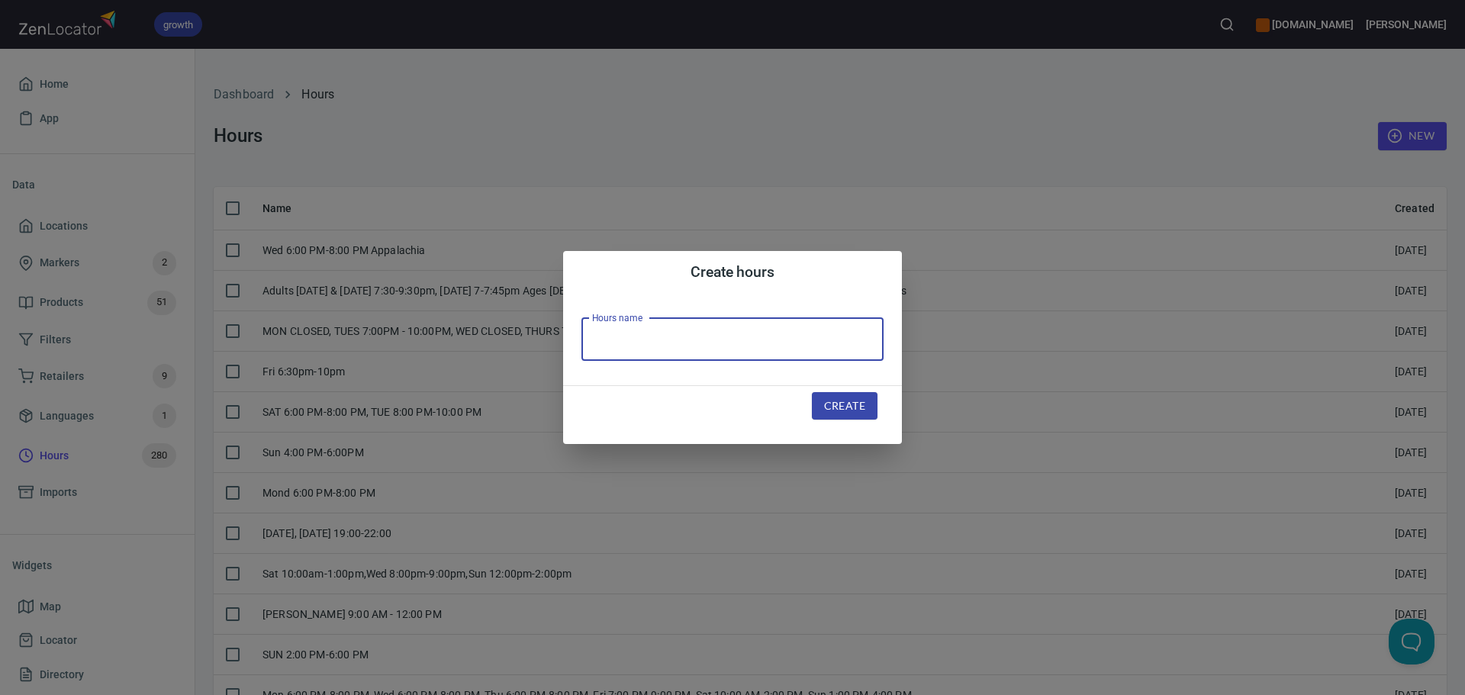
click at [658, 329] on input "text" at bounding box center [732, 339] width 302 height 43
paste input "Saturdays and Sundays 12-5"
type input "Saturdays and Sundays 12-5"
click at [835, 404] on span "Create" at bounding box center [844, 406] width 41 height 19
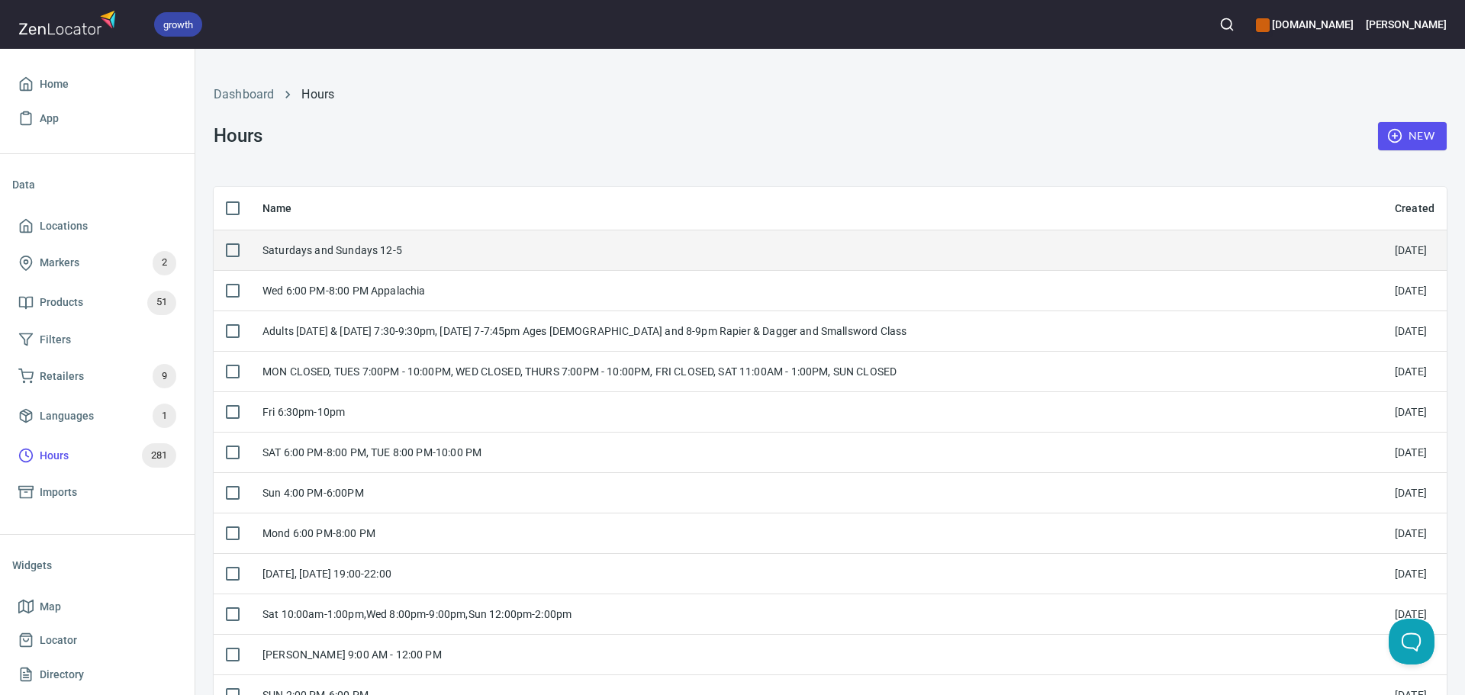
click at [565, 258] on div "Saturdays and Sundays 12-5" at bounding box center [816, 250] width 1108 height 15
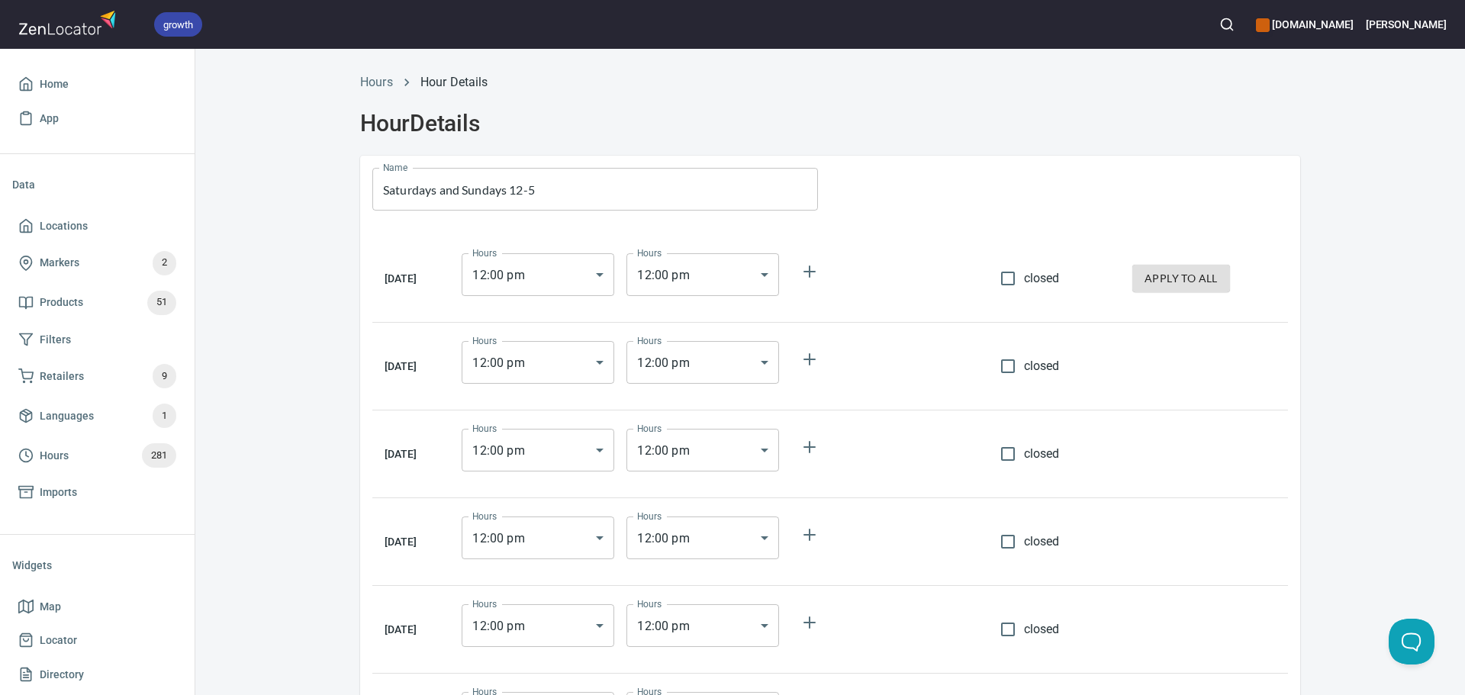
click at [1016, 275] on input "closed" at bounding box center [1008, 278] width 32 height 32
checkbox input "true"
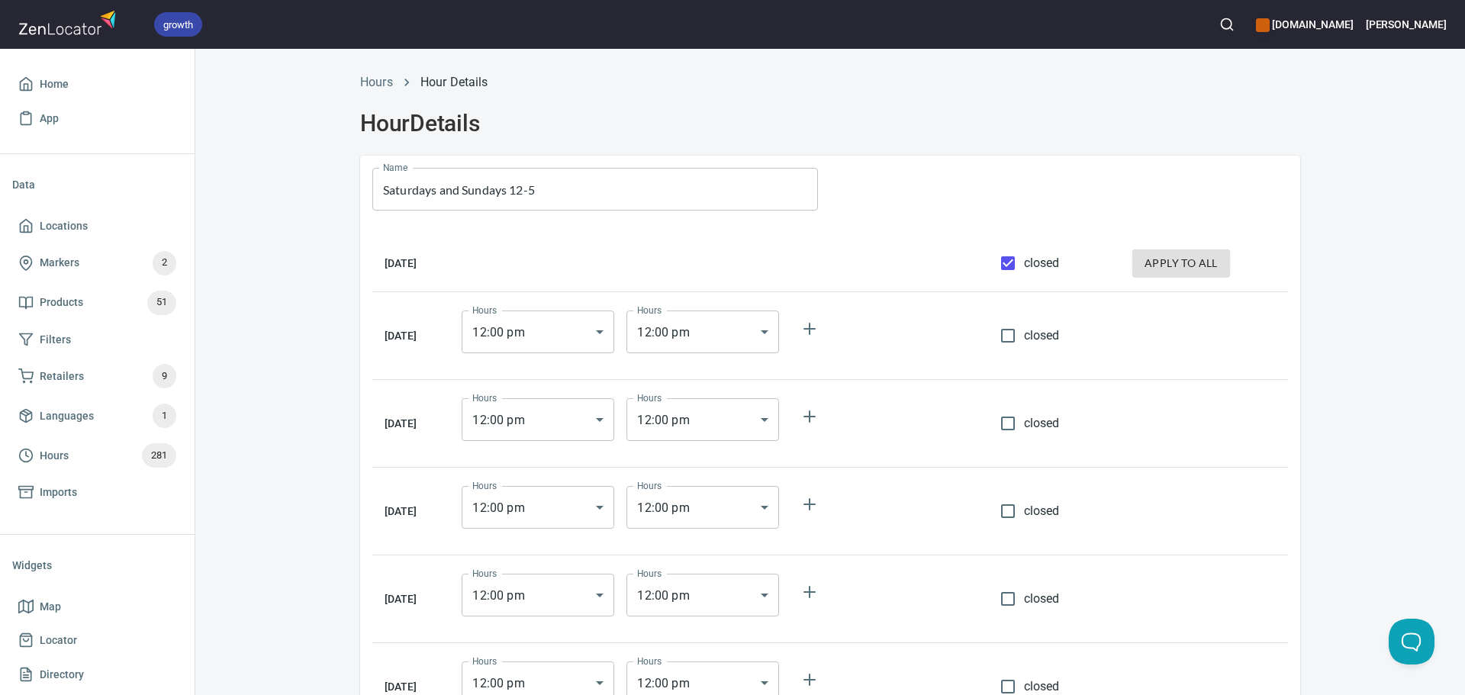
click at [1193, 258] on span "apply to all" at bounding box center [1180, 263] width 73 height 19
checkbox input "true"
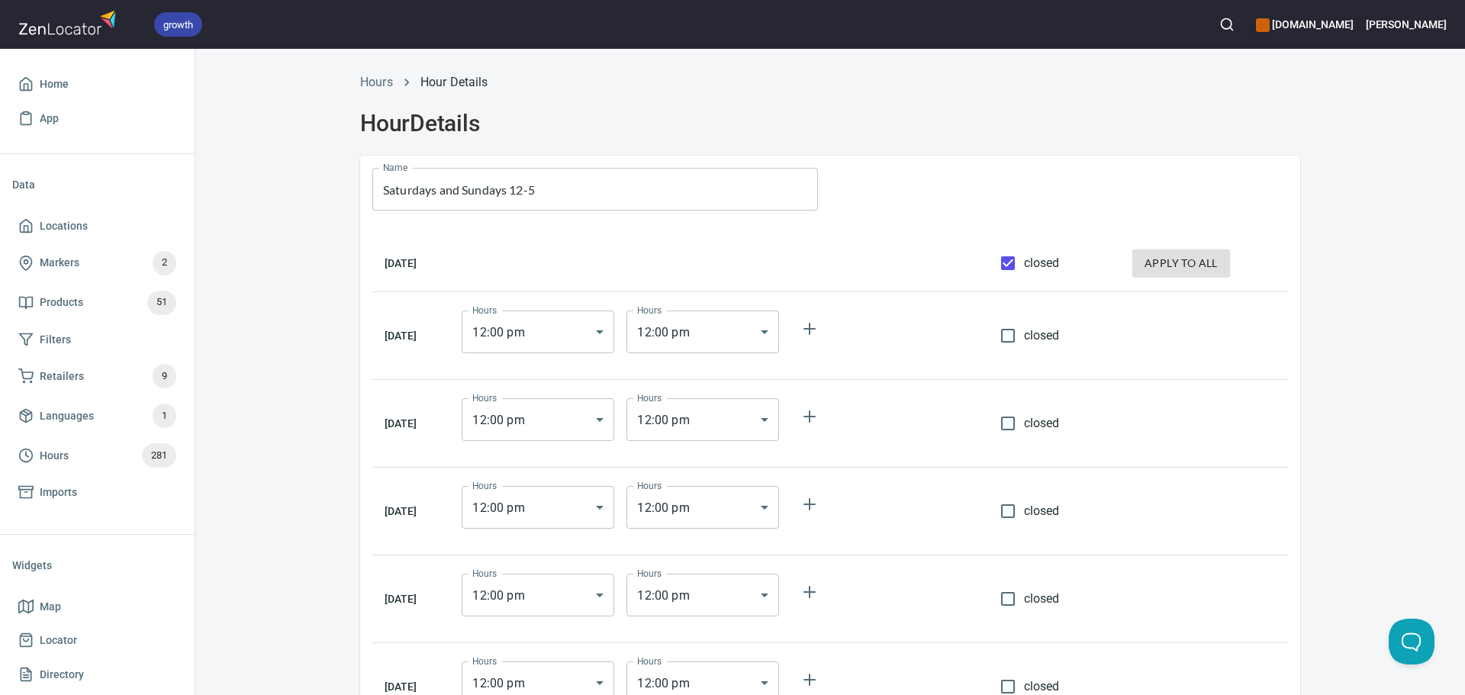
checkbox input "true"
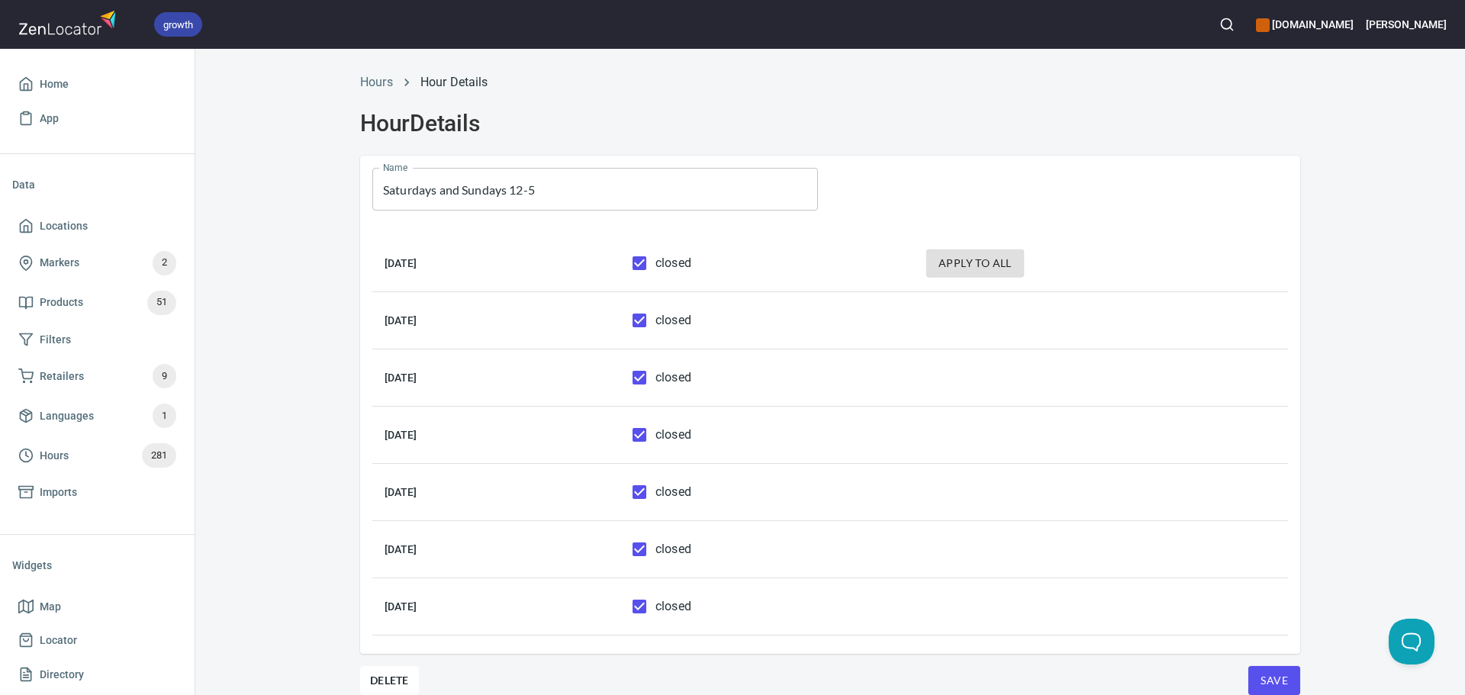
drag, startPoint x: 674, startPoint y: 574, endPoint x: 685, endPoint y: 564, distance: 14.6
click at [674, 575] on td "closed" at bounding box center [767, 549] width 295 height 57
click at [655, 552] on input "closed" at bounding box center [639, 549] width 32 height 32
checkbox input "false"
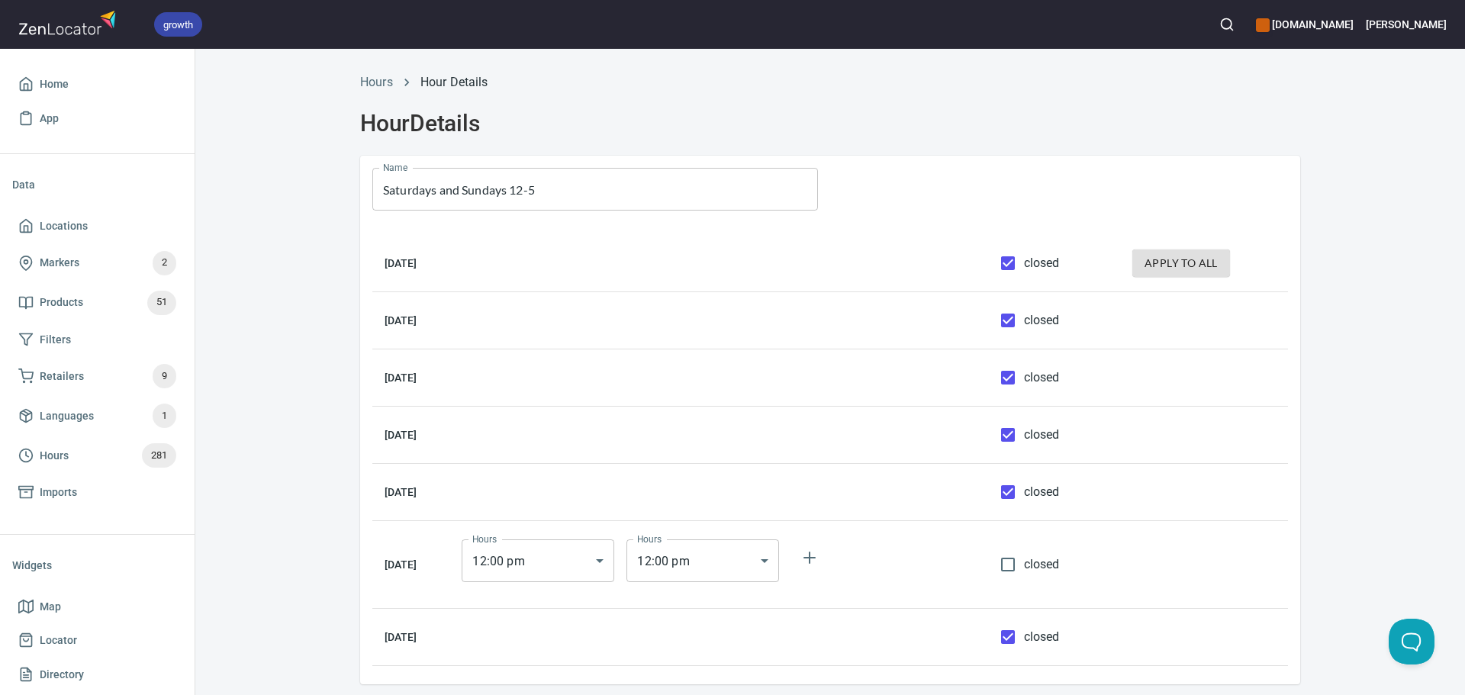
click at [576, 558] on body "growth hemaalliance.com Donald Home App Data Locations Markers 2 Products 51 Fi…" at bounding box center [732, 347] width 1465 height 695
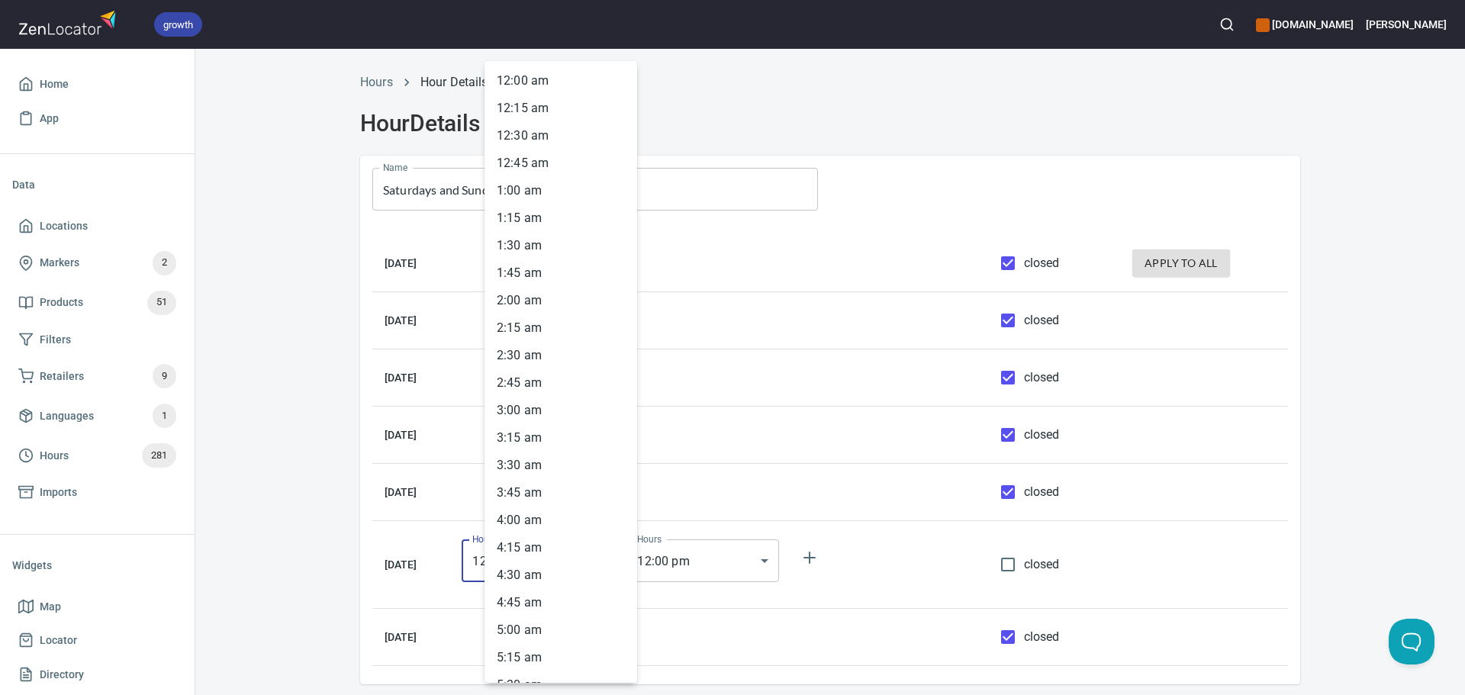
scroll to position [1028, 0]
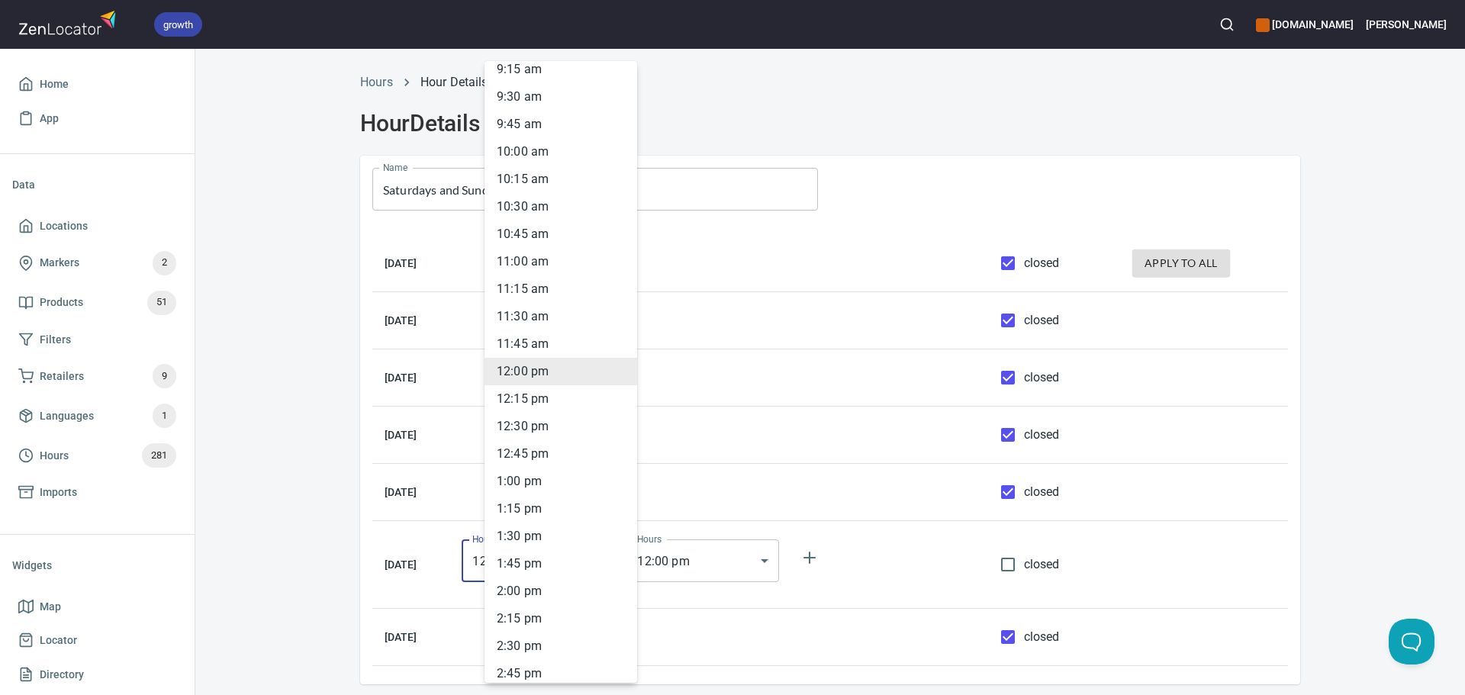
click at [707, 560] on div at bounding box center [732, 347] width 1465 height 695
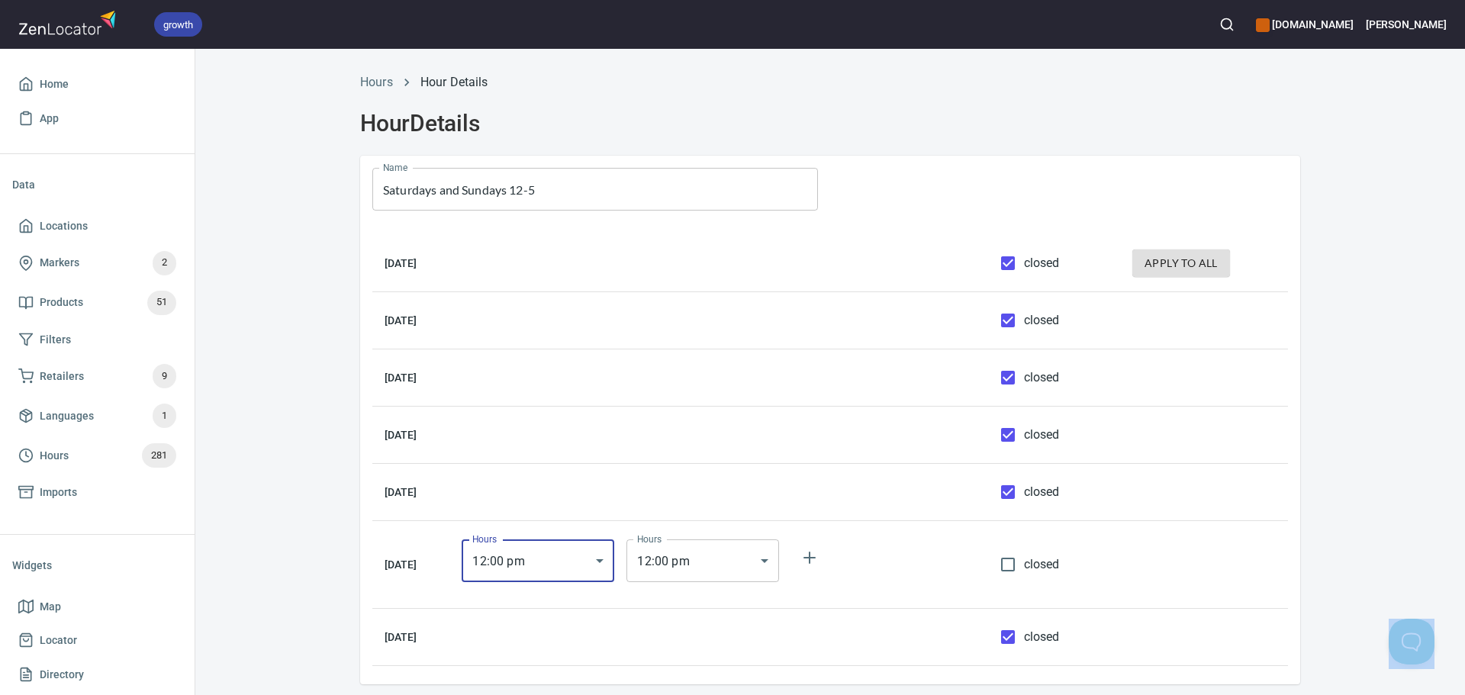
click at [707, 560] on div "12 : 00 am 12 : 15 am 12 : 30 am 12 : 45 am 1 : 00 am 1 : 15 am 1 : 30 am 1 : 4…" at bounding box center [732, 347] width 1465 height 695
click at [707, 560] on body "growth hemaalliance.com Donald Home App Data Locations Markers 2 Products 51 Fi…" at bounding box center [732, 347] width 1465 height 695
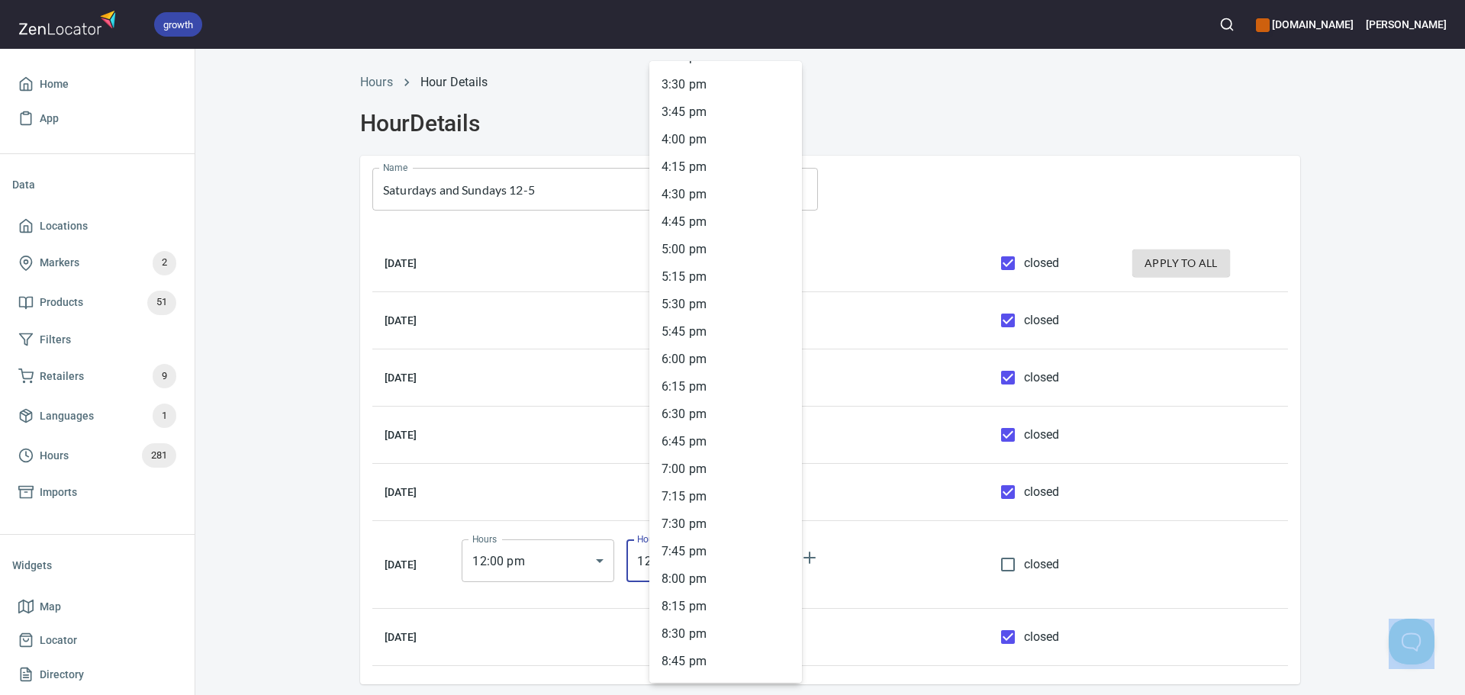
scroll to position [1714, 0]
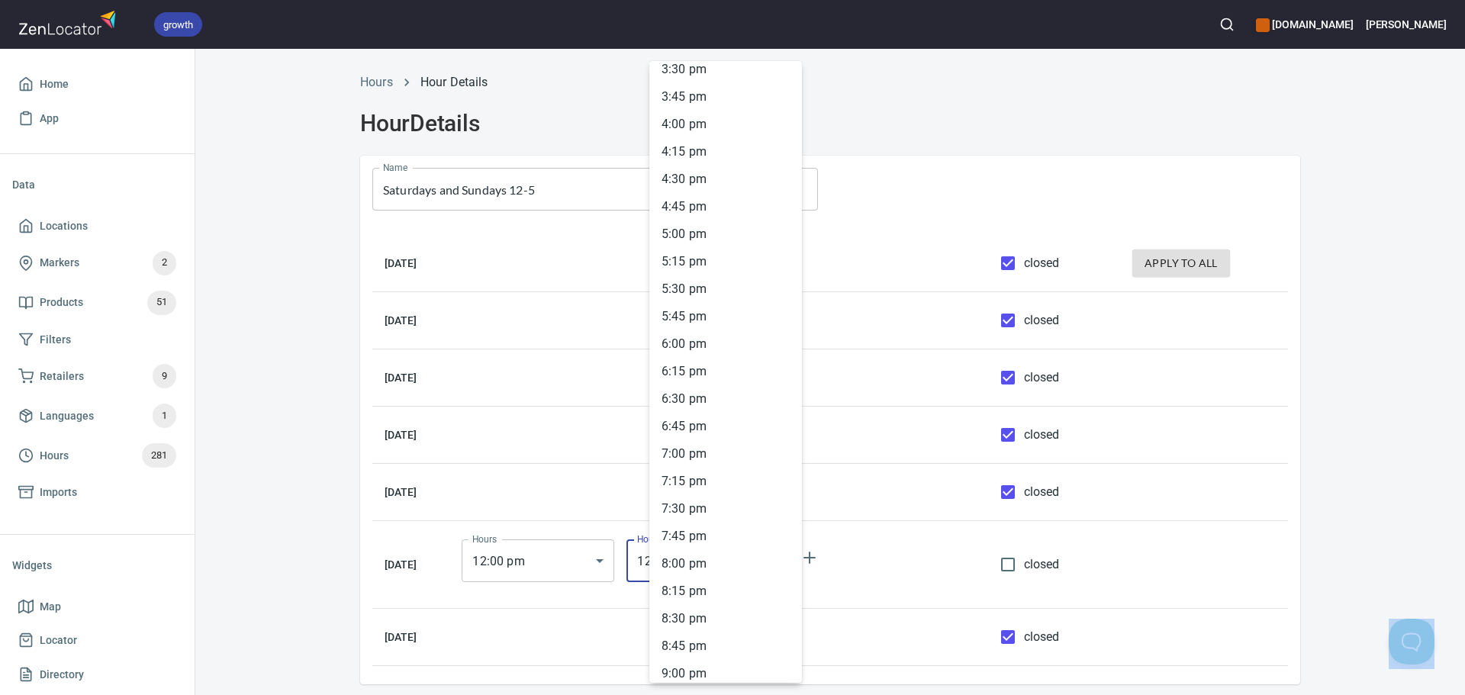
click at [687, 235] on li "5 : 00 pm" at bounding box center [725, 233] width 153 height 27
type input "17:00"
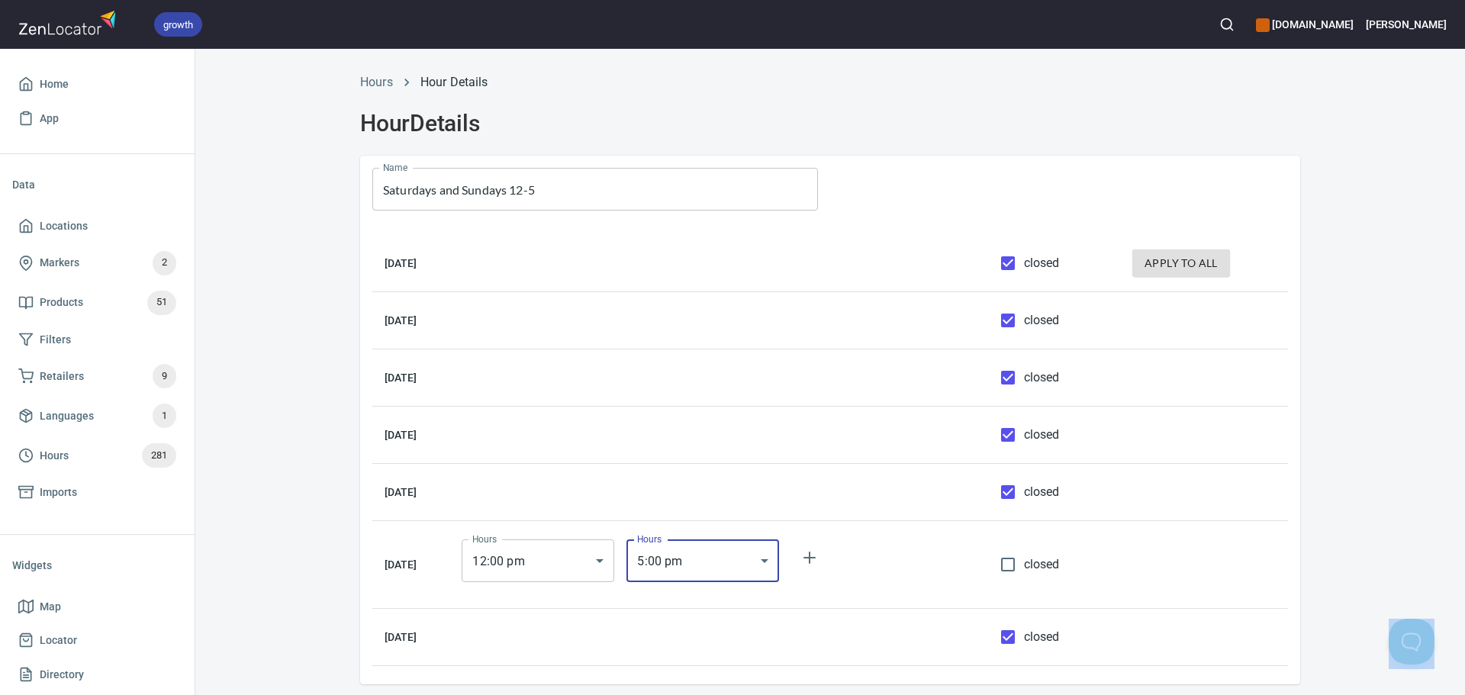
click at [1021, 636] on input "closed" at bounding box center [1008, 637] width 32 height 32
checkbox input "false"
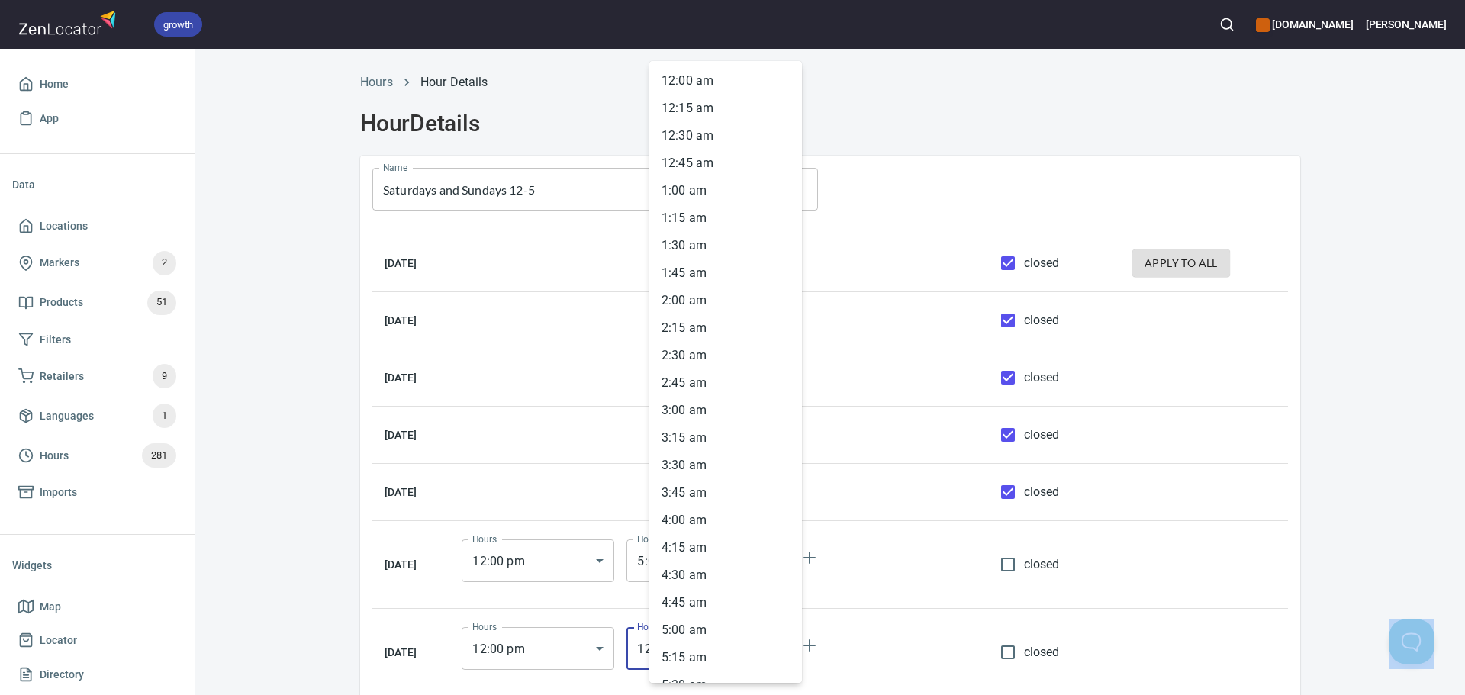
click at [701, 647] on body "growth hemaalliance.com Donald Home App Data Locations Markers 2 Products 51 Fi…" at bounding box center [732, 347] width 1465 height 695
click at [682, 385] on li "5 : 00 pm" at bounding box center [725, 386] width 153 height 27
type input "17:00"
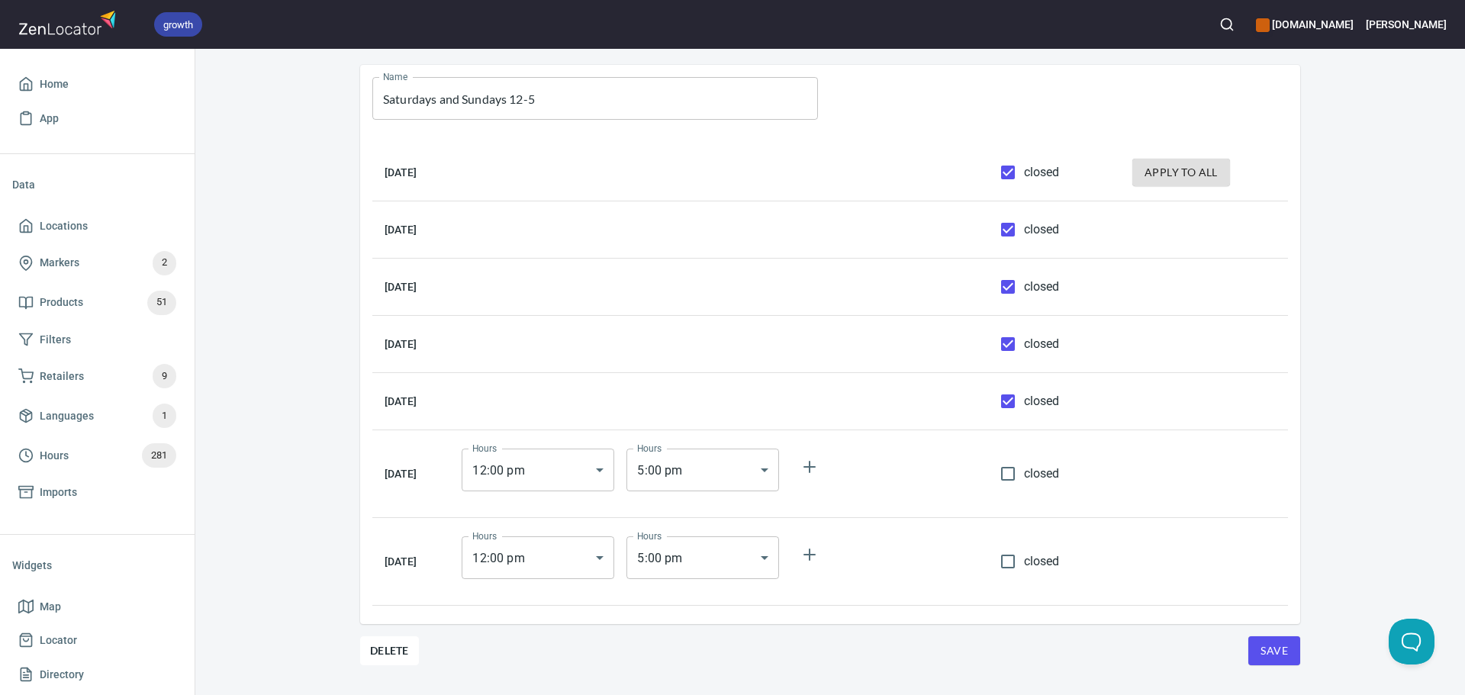
scroll to position [98, 0]
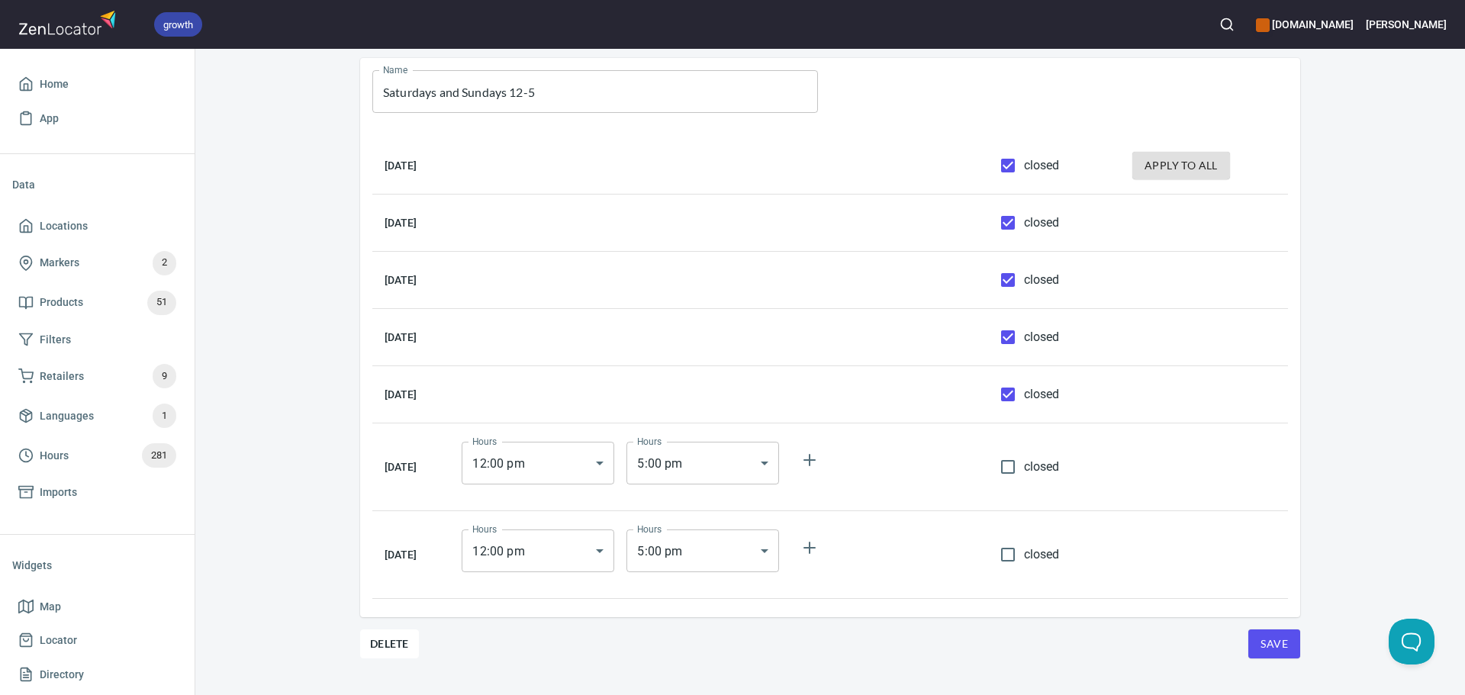
click at [1272, 633] on button "Save" at bounding box center [1274, 643] width 52 height 29
click at [18, 430] on link "Languages 1" at bounding box center [97, 416] width 170 height 40
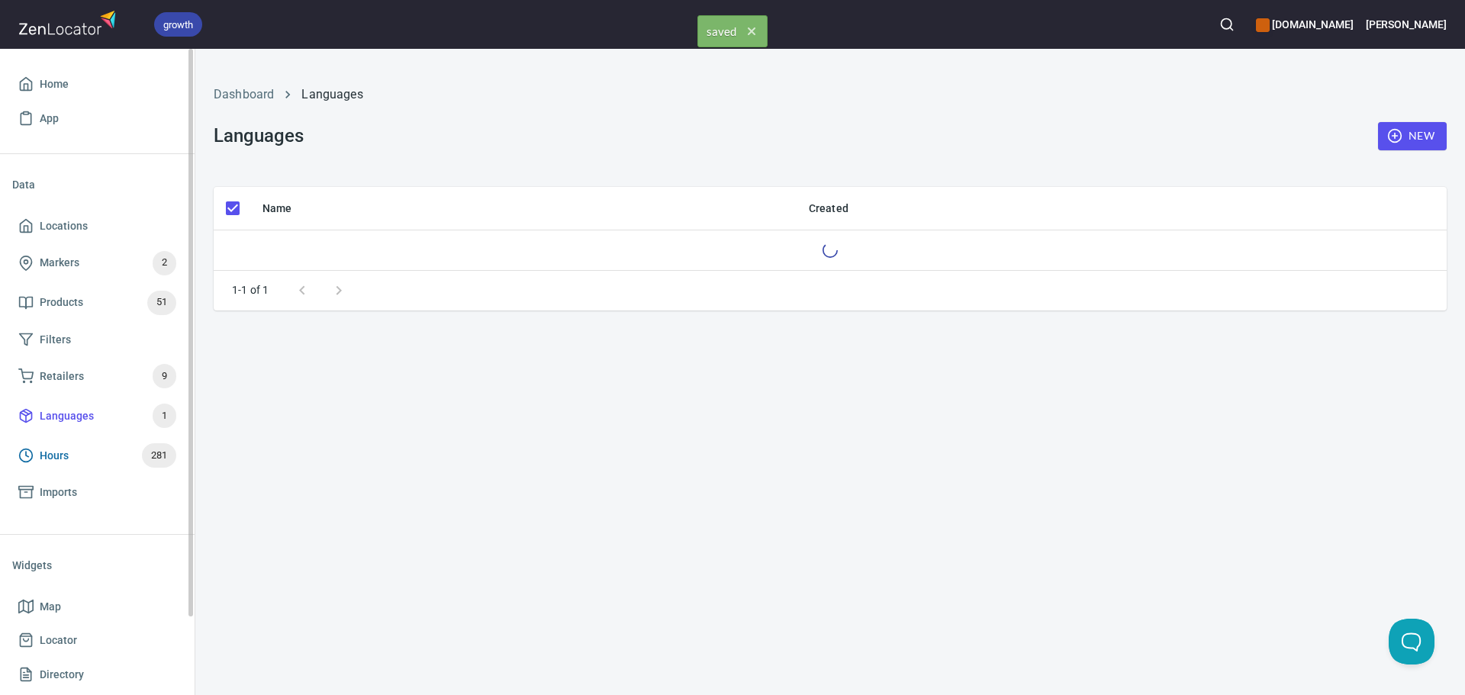
checkbox input "false"
click at [37, 443] on link "Hours 281" at bounding box center [97, 456] width 170 height 40
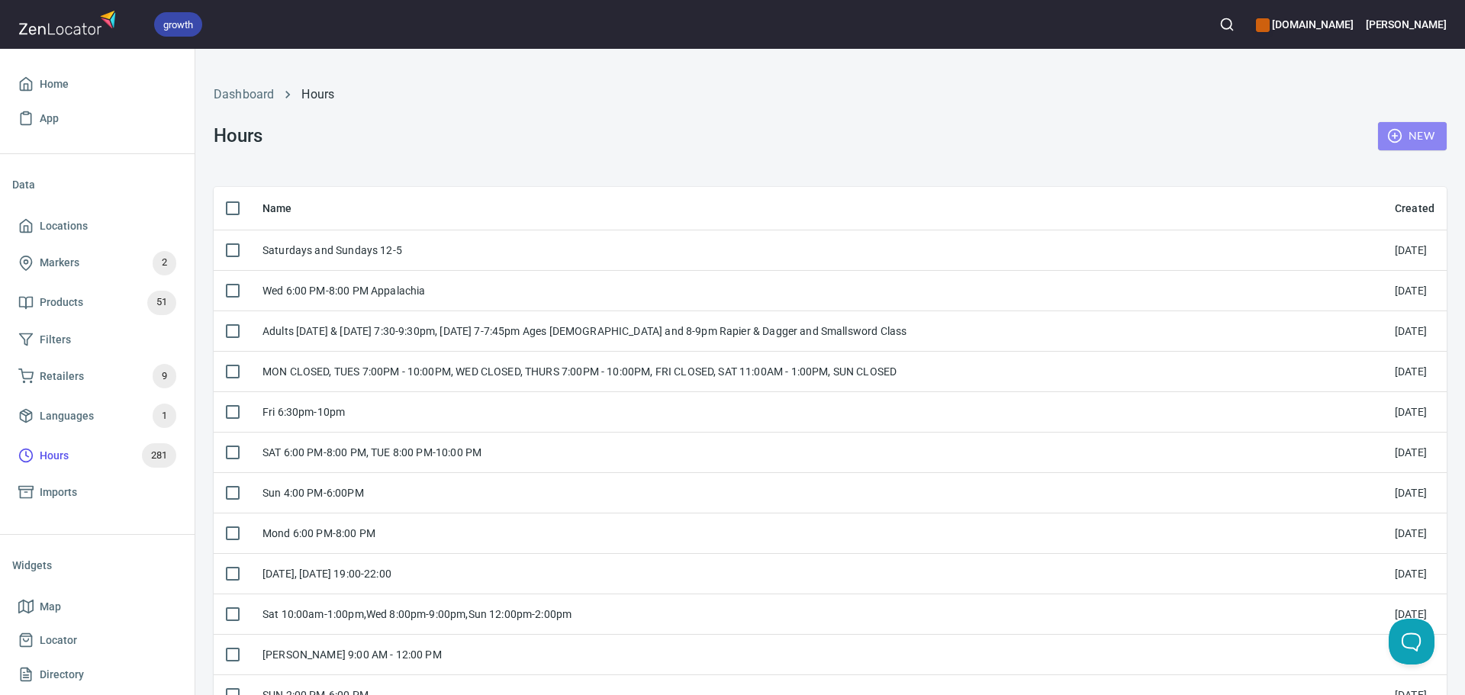
click at [1393, 143] on span "New" at bounding box center [1412, 136] width 44 height 19
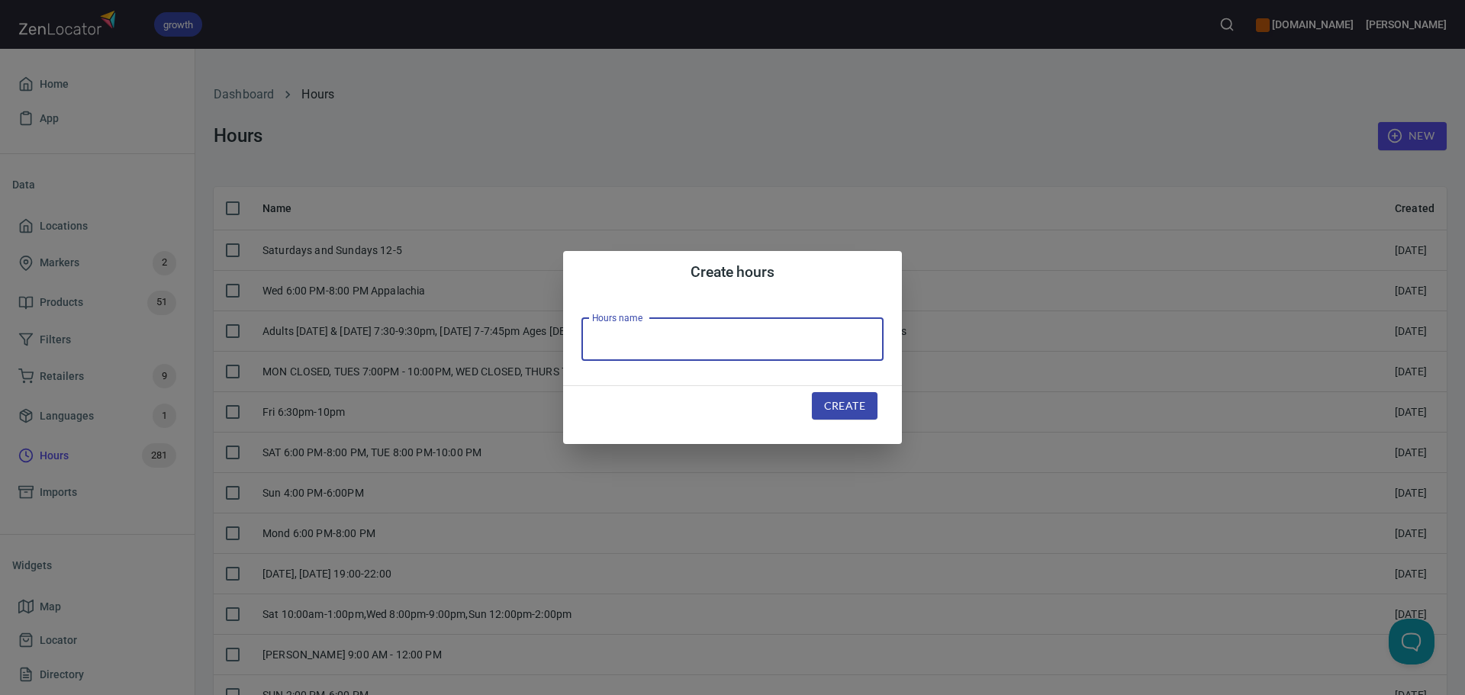
drag, startPoint x: 650, startPoint y: 341, endPoint x: 674, endPoint y: 355, distance: 28.0
click at [650, 341] on input "text" at bounding box center [732, 339] width 302 height 43
paste input "WED 5:30 PM - 7:00PM"
type input "WED 5:30 PM - 7:00PM"
click at [868, 420] on button "Create" at bounding box center [845, 406] width 66 height 28
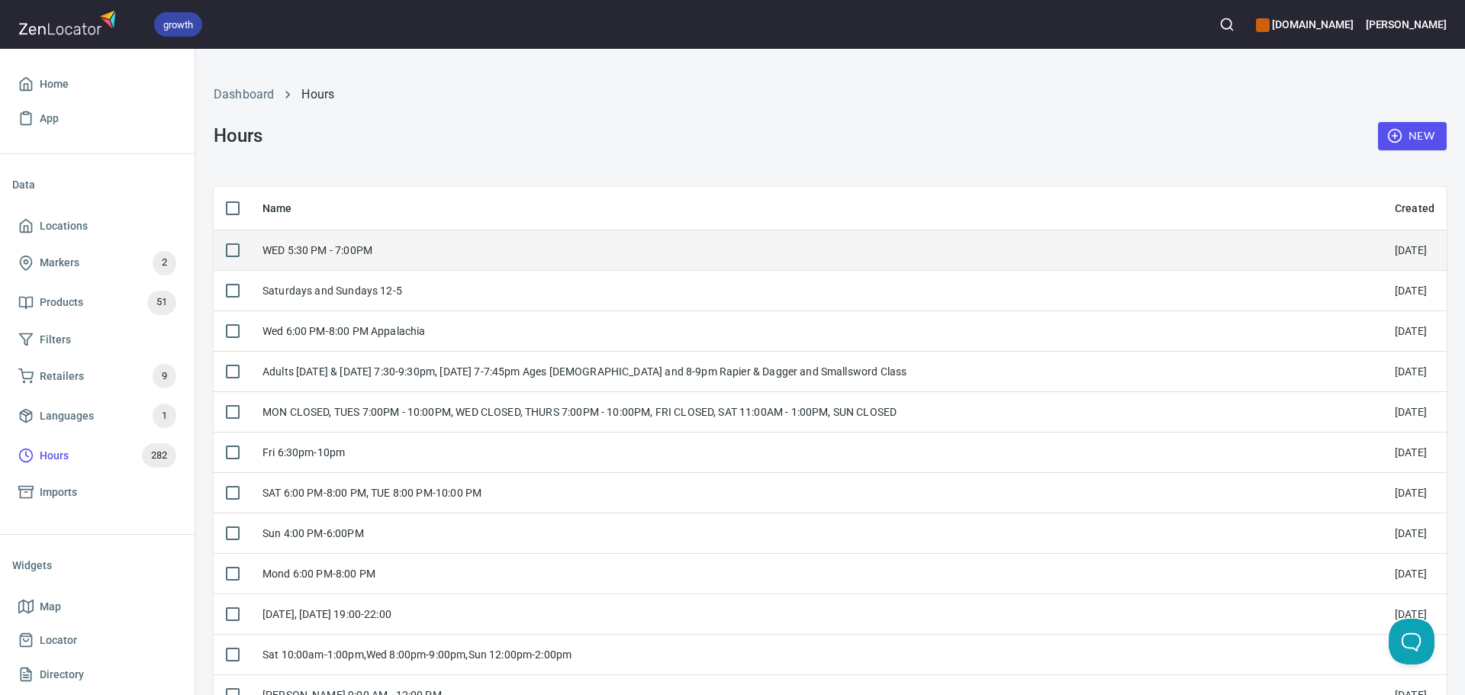
click at [517, 270] on td "WED 5:30 PM - 7:00PM" at bounding box center [816, 250] width 1132 height 40
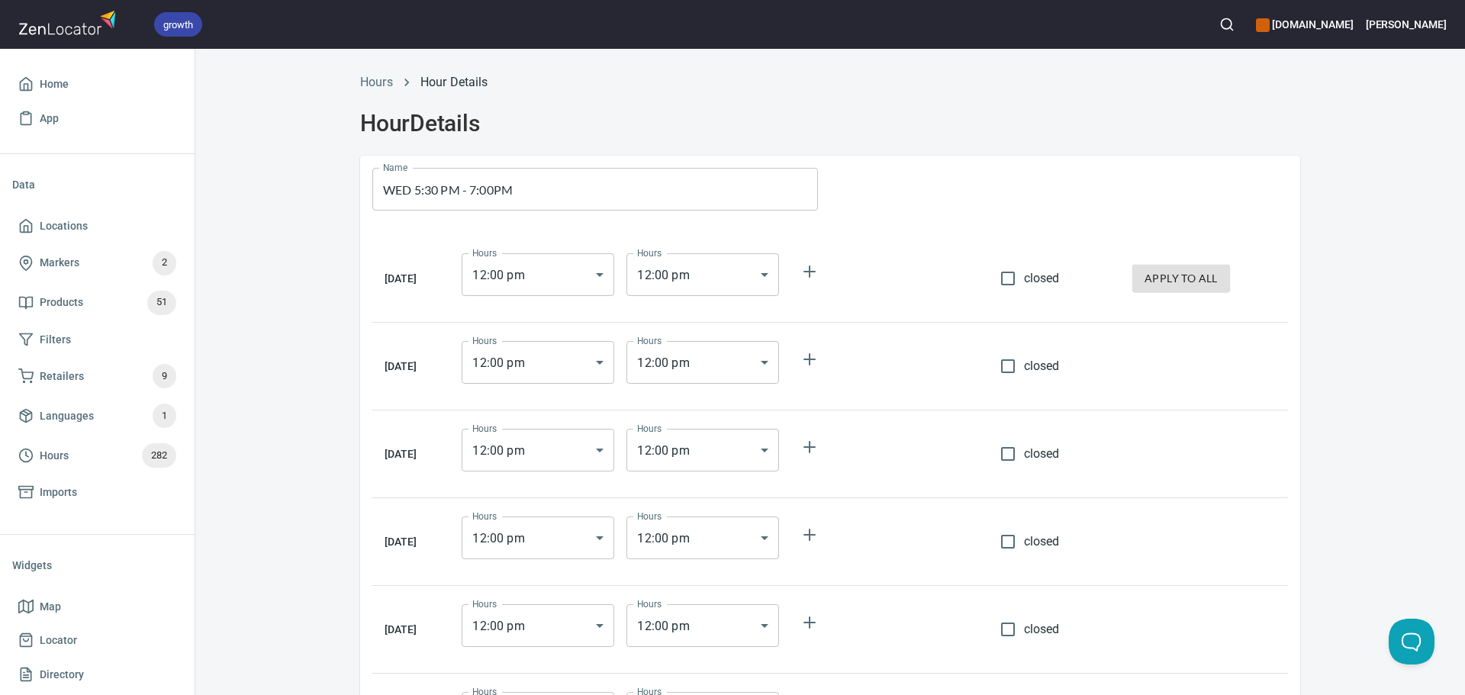
drag, startPoint x: 1033, startPoint y: 275, endPoint x: 1118, endPoint y: 266, distance: 85.2
click at [1032, 275] on span "closed" at bounding box center [1042, 278] width 36 height 18
click at [1024, 275] on input "closed" at bounding box center [1008, 278] width 32 height 32
checkbox input "true"
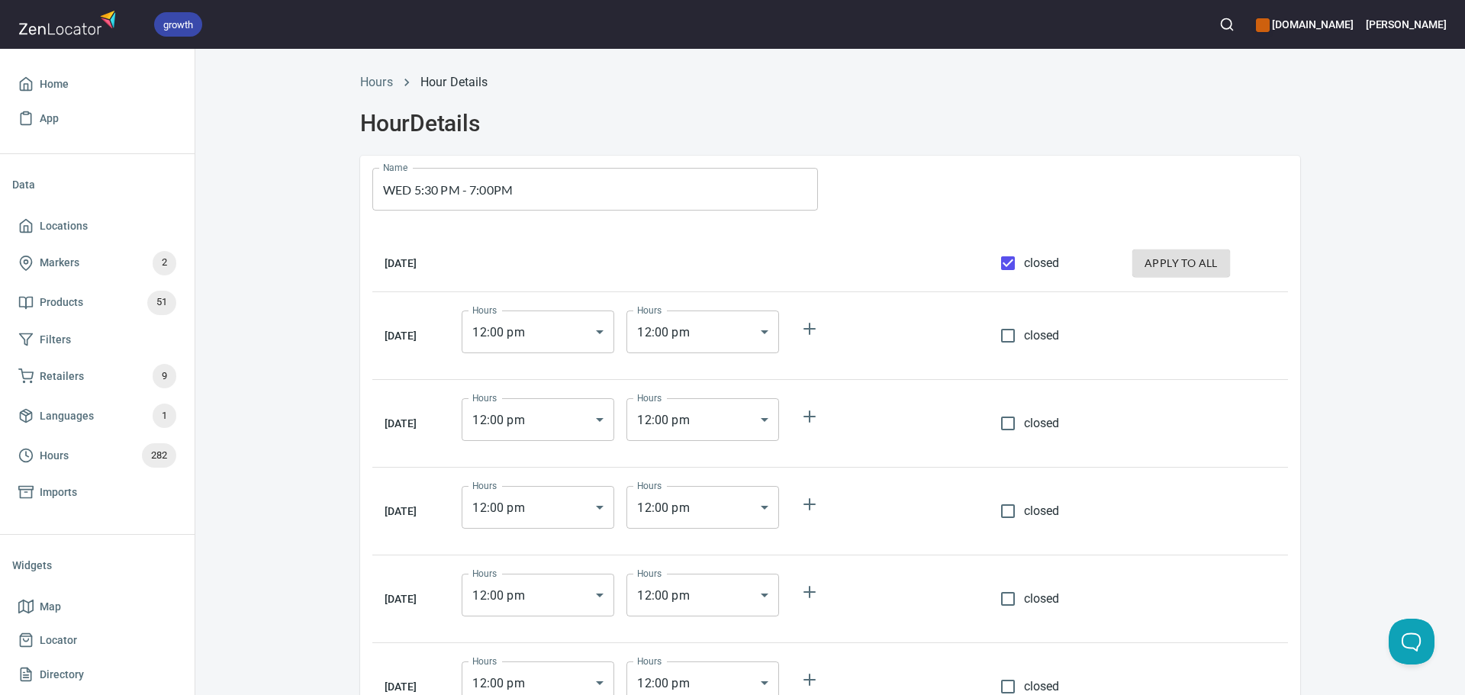
click at [1157, 274] on button "apply to all" at bounding box center [1181, 263] width 98 height 28
checkbox input "true"
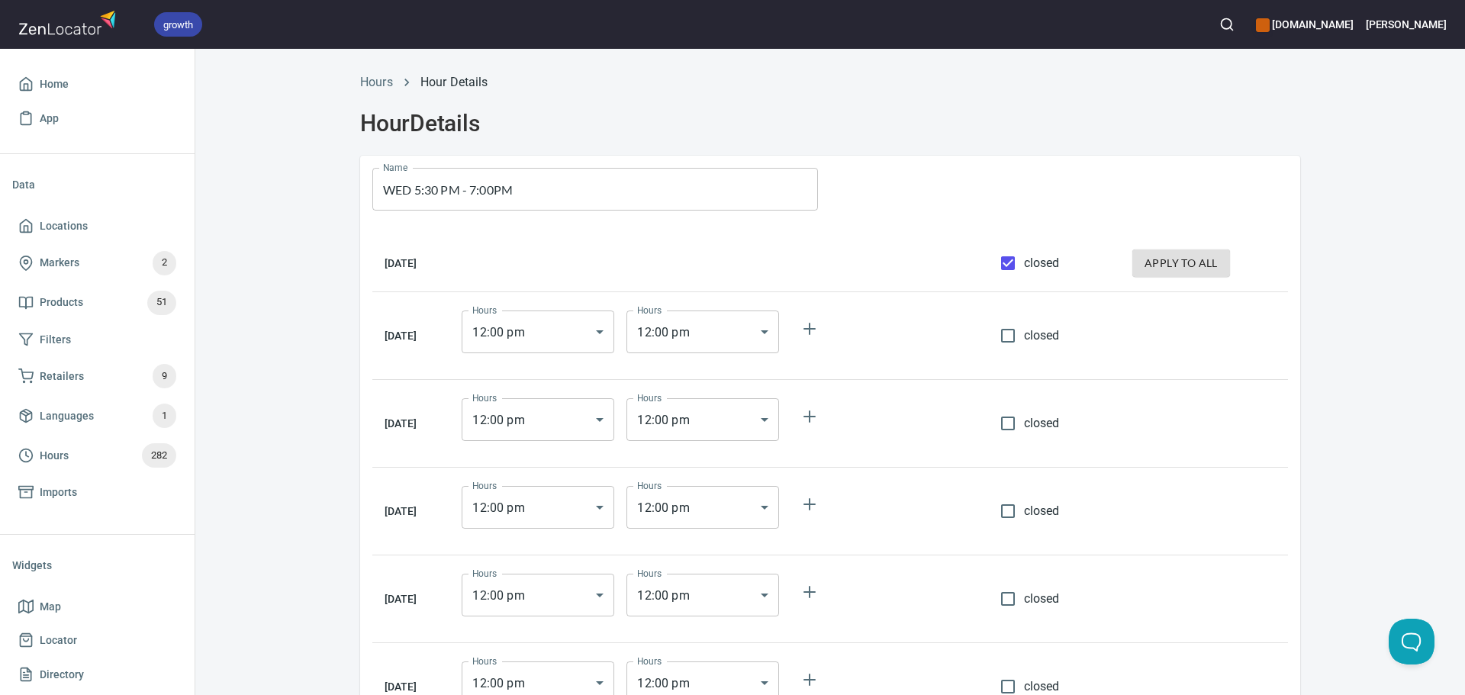
checkbox input "true"
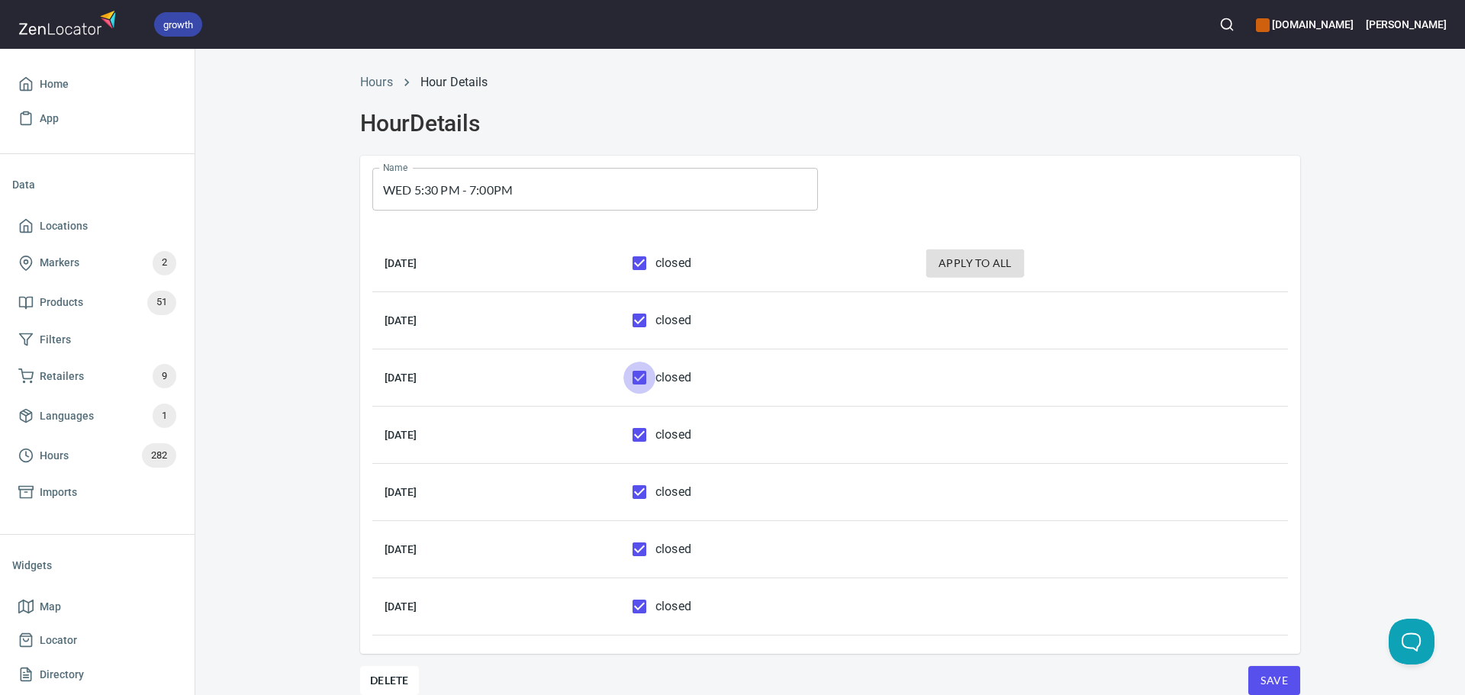
click at [655, 380] on input "closed" at bounding box center [639, 378] width 32 height 32
checkbox input "false"
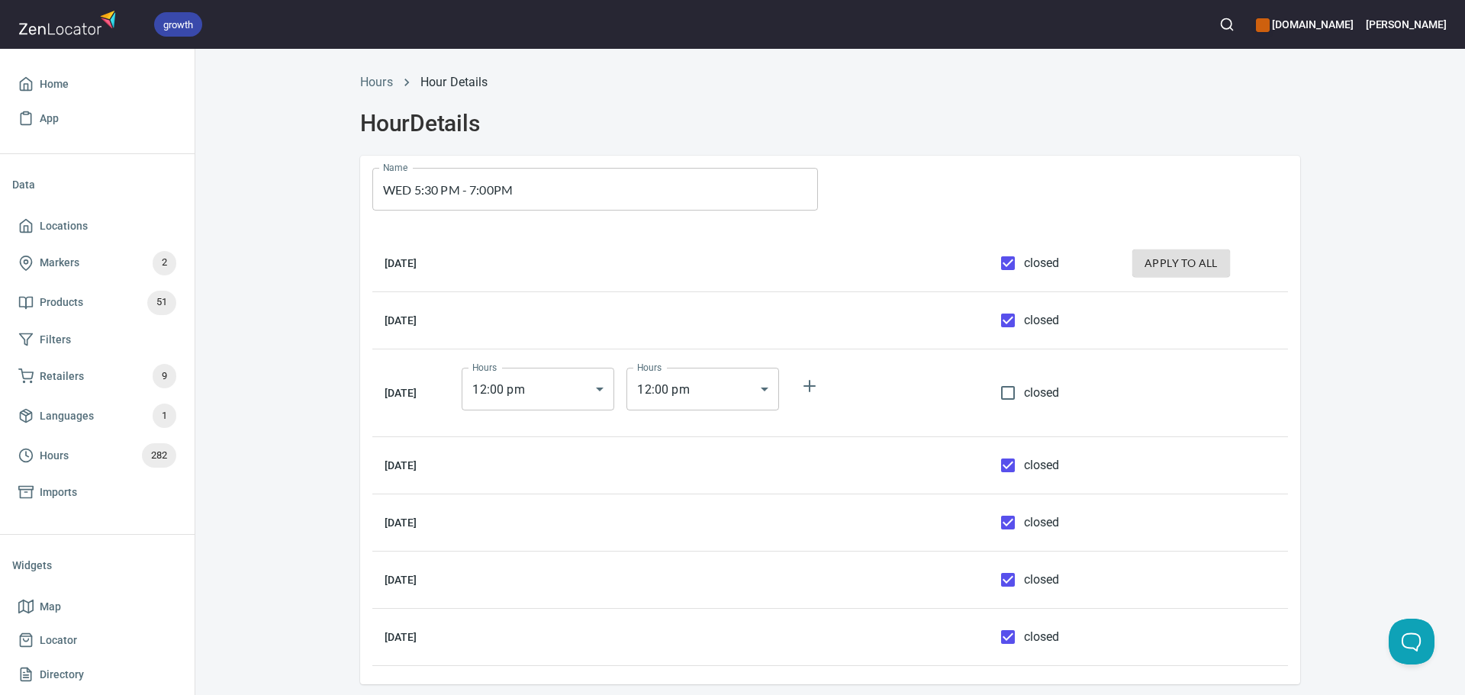
click at [571, 391] on body "growth hemaalliance.com Donald Home App Data Locations Markers 2 Products 51 Fi…" at bounding box center [732, 347] width 1465 height 695
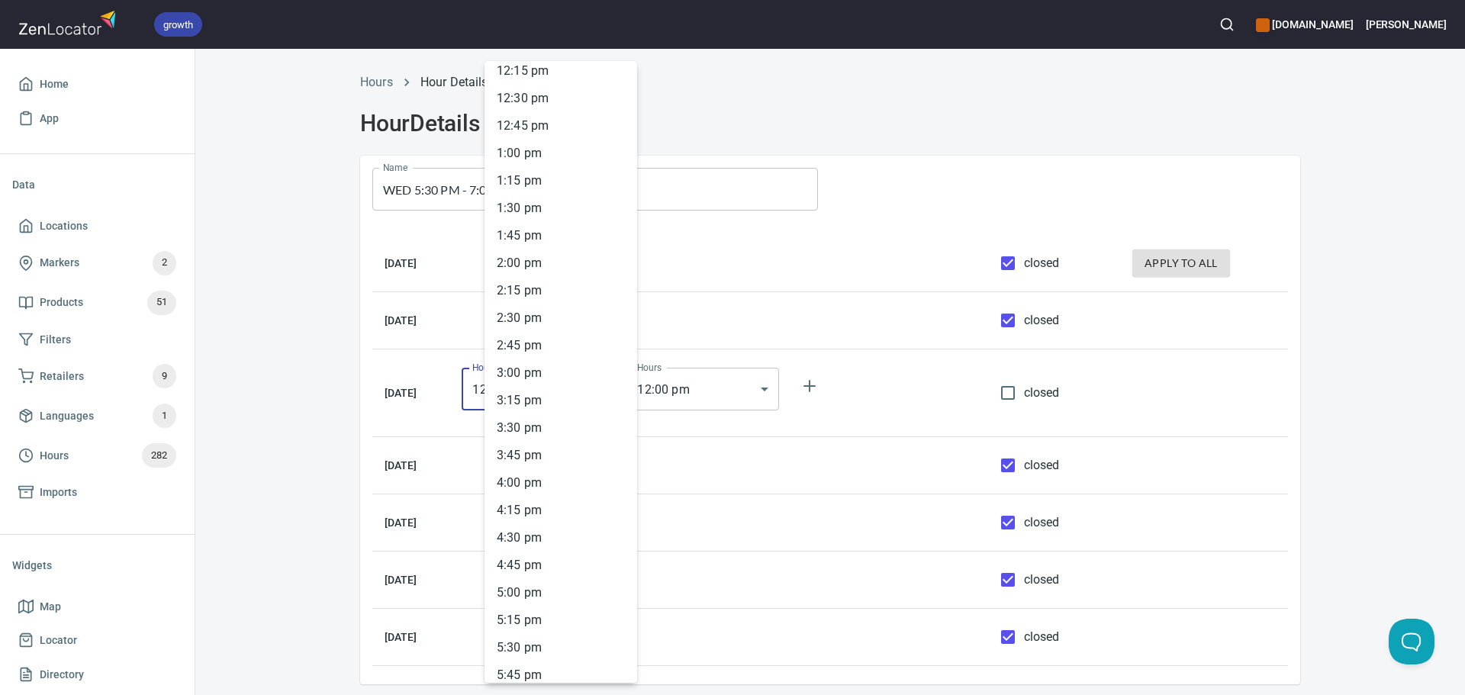
scroll to position [1562, 0]
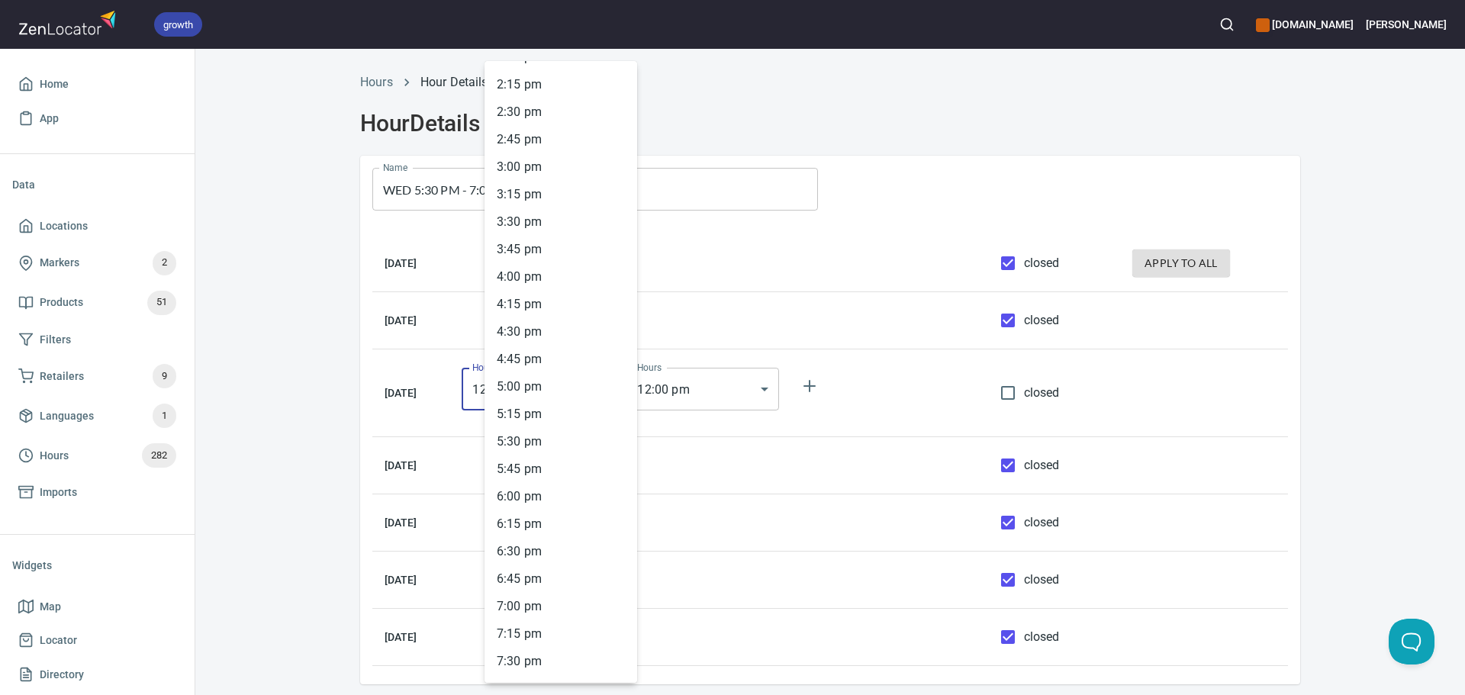
click at [530, 442] on li "5 : 30 pm" at bounding box center [560, 441] width 153 height 27
type input "17:30"
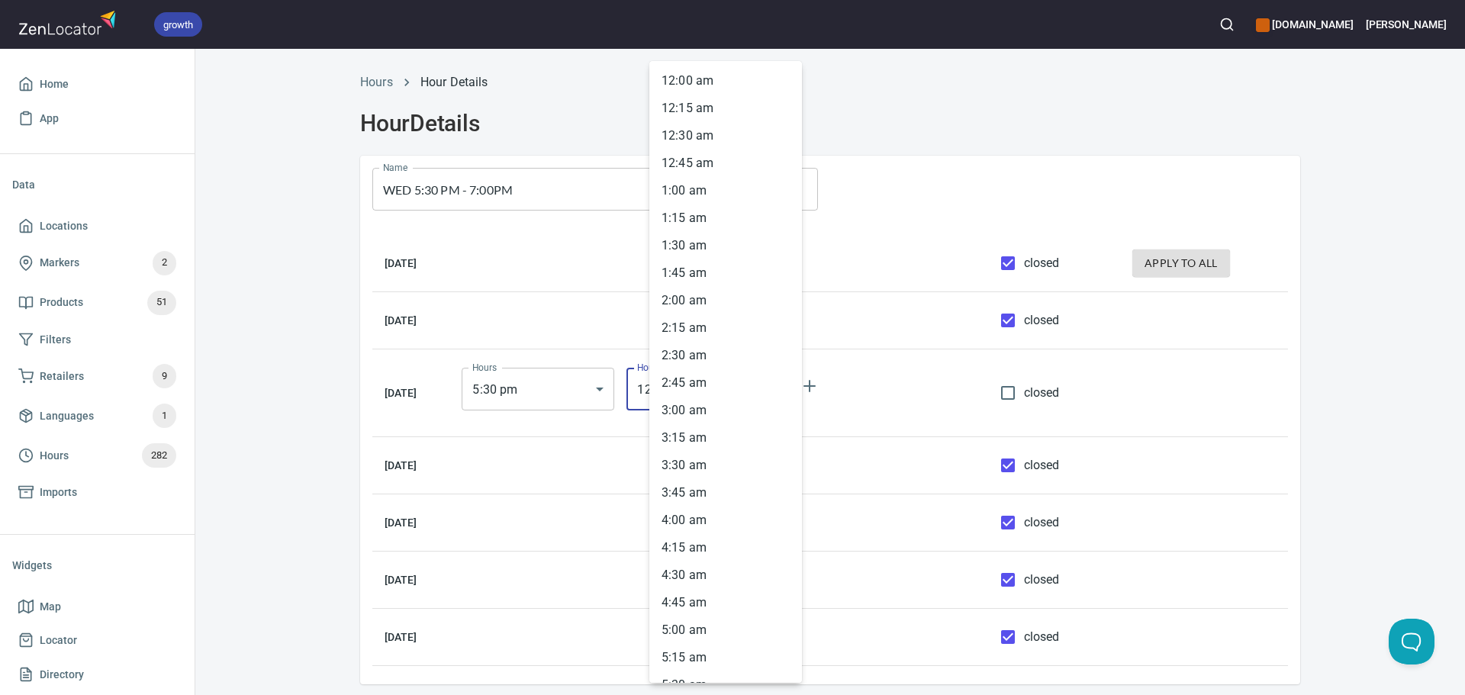
click at [678, 383] on body "growth hemaalliance.com Donald Home App Data Locations Markers 2 Products 51 Fi…" at bounding box center [732, 347] width 1465 height 695
click at [709, 613] on li "7 : 00 pm" at bounding box center [725, 606] width 153 height 27
type input "19:00"
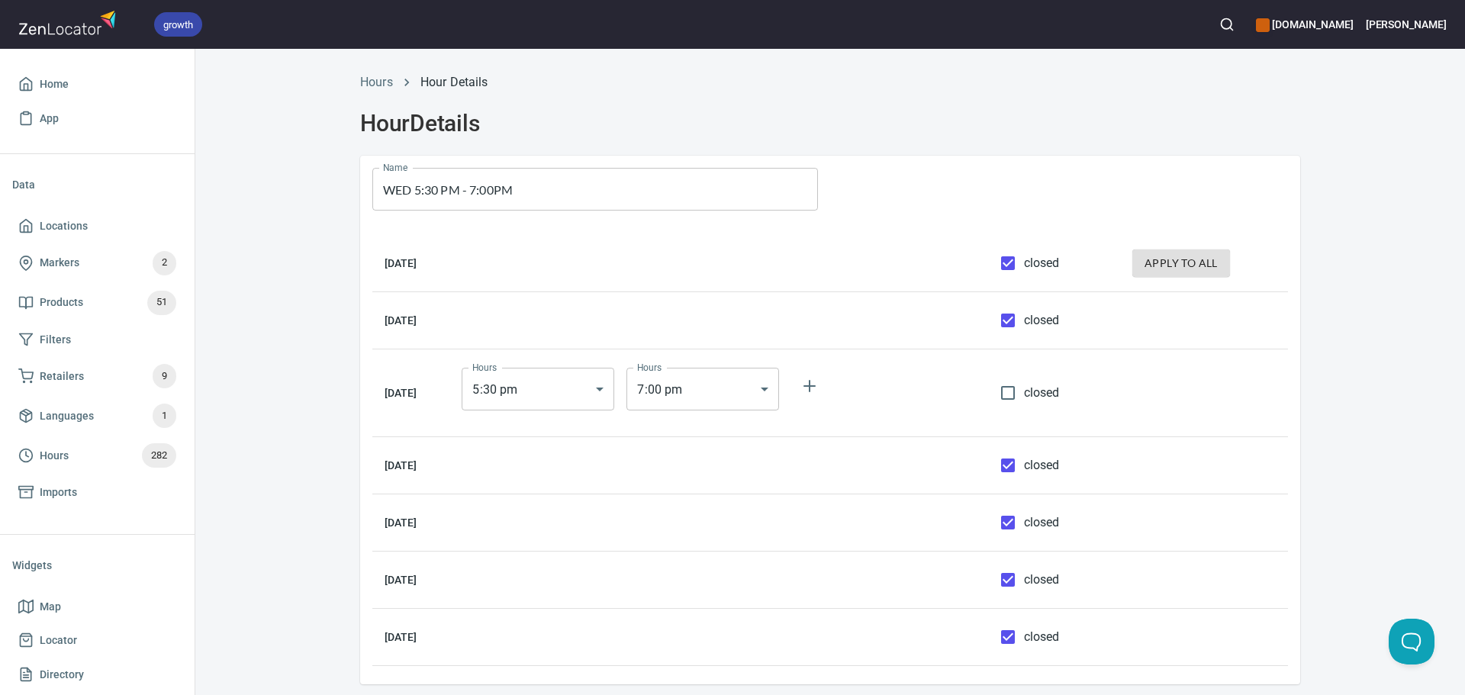
click at [1261, 412] on td at bounding box center [1204, 393] width 168 height 88
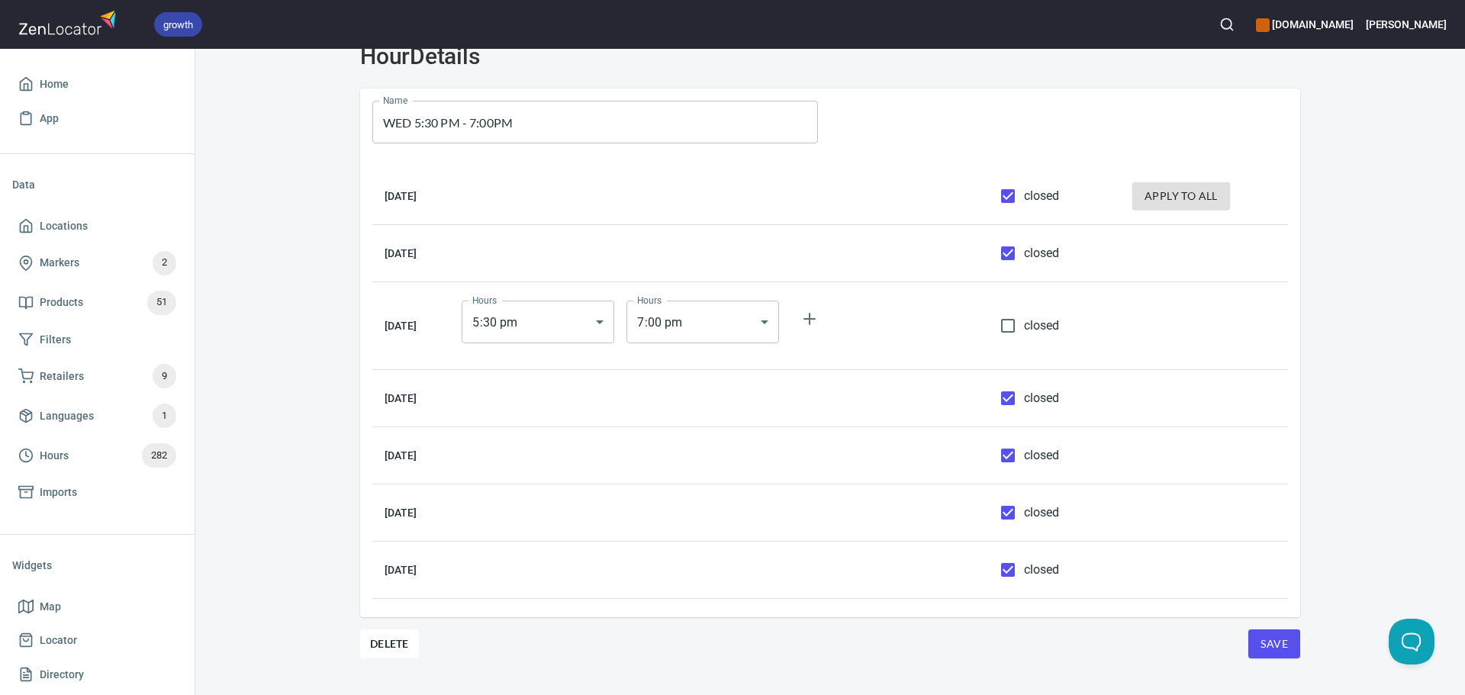
click at [1266, 641] on span "Save" at bounding box center [1273, 644] width 27 height 19
click at [62, 453] on span "Hours" at bounding box center [54, 455] width 29 height 19
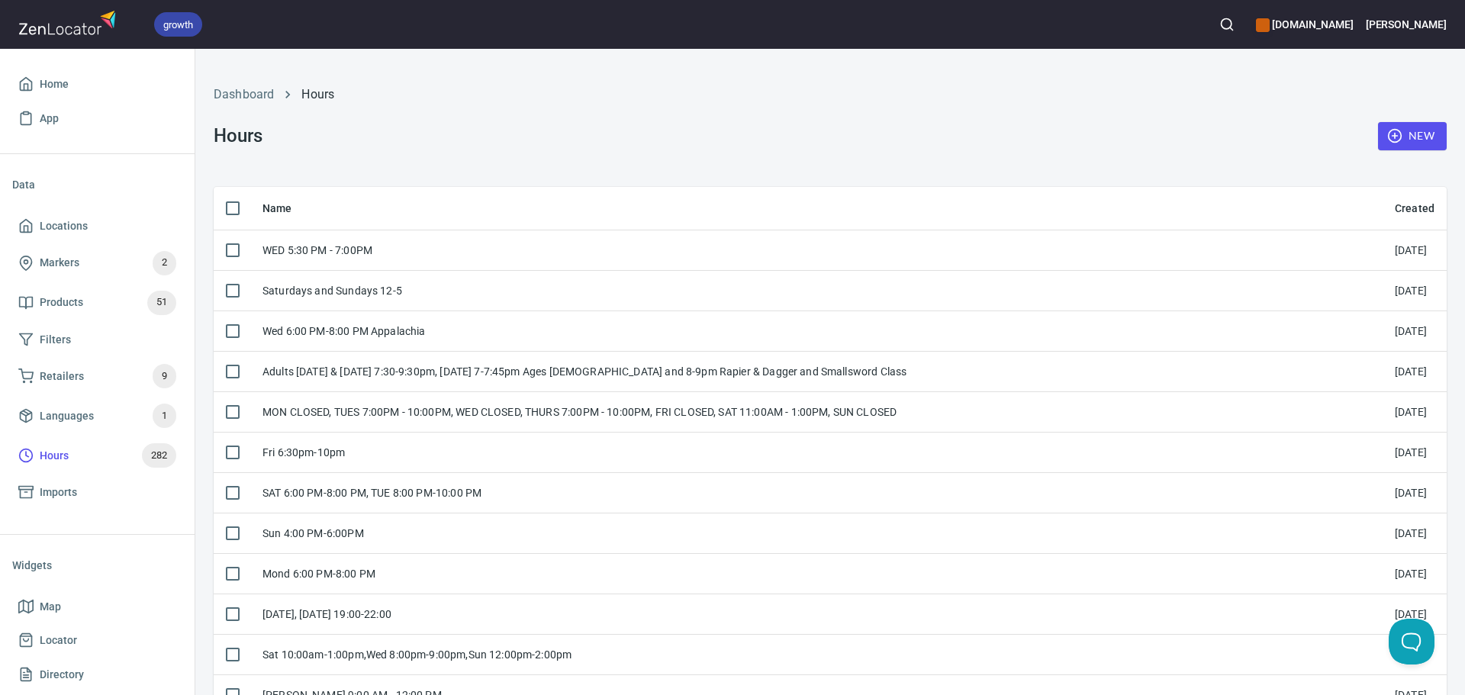
click at [1378, 134] on button "New" at bounding box center [1412, 136] width 69 height 28
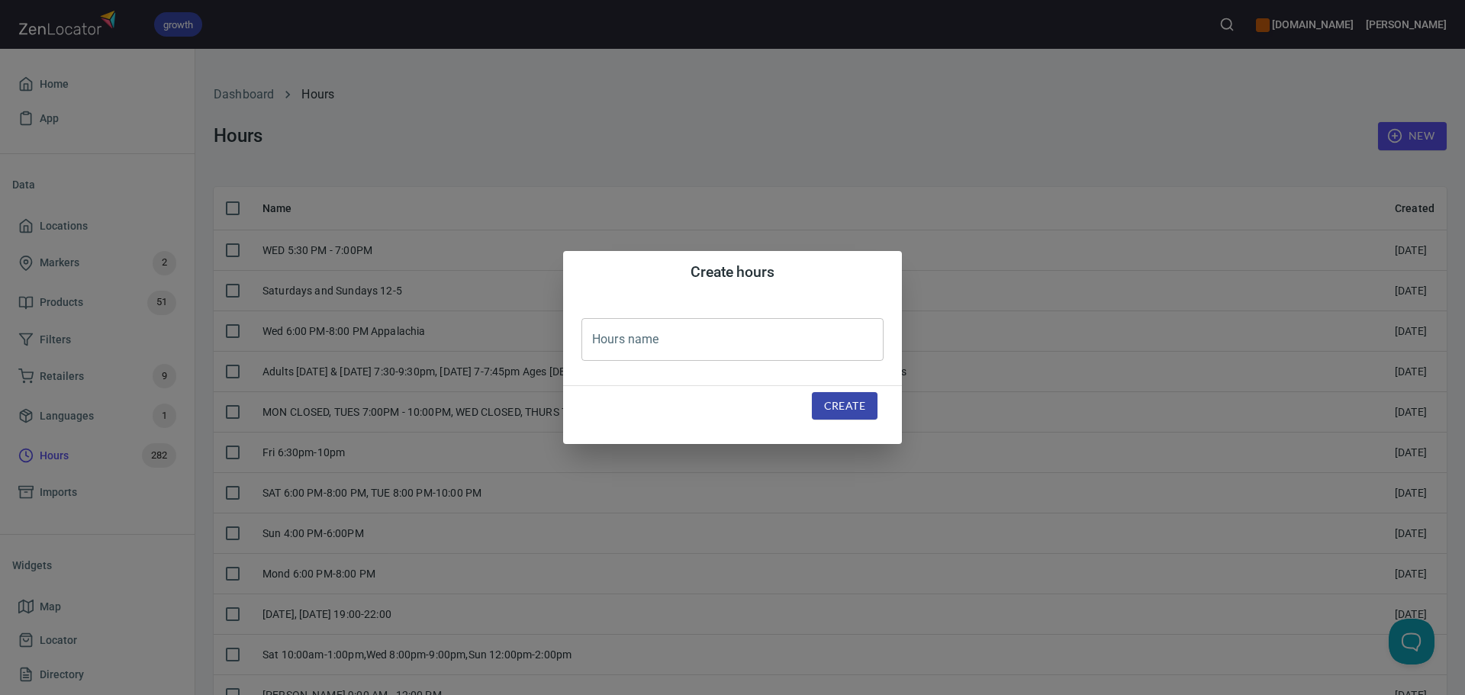
drag, startPoint x: 624, startPoint y: 330, endPoint x: 668, endPoint y: 340, distance: 45.2
click at [625, 330] on input "text" at bounding box center [732, 339] width 302 height 43
paste input "Mon closed, Tue-Fri 7:00 PM-10:30 PM, Sat closed, Sun 11:00 AM-2:00 PM"
type input "Mon closed, Tue-Fri 7:00 PM-10:30 PM, Sat closed, Sun 11:00 AM-2:00 PM"
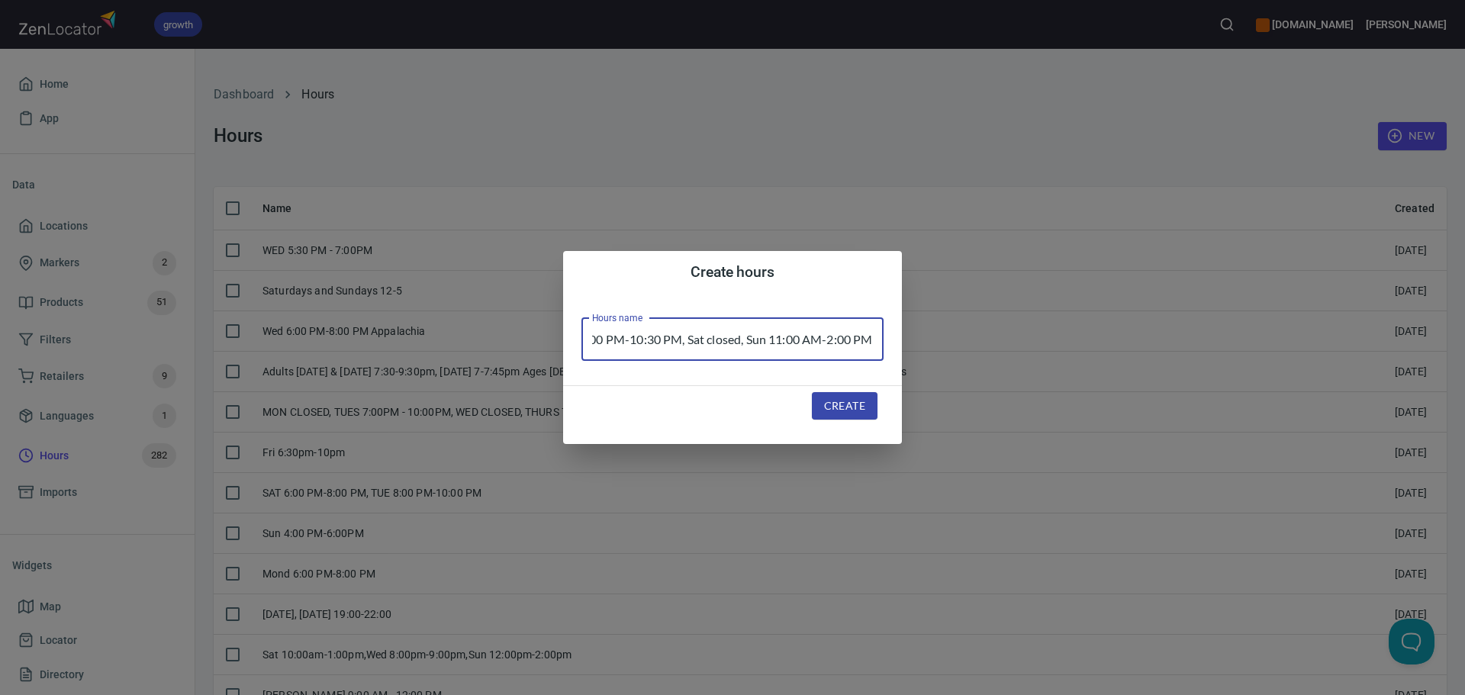
click at [851, 406] on span "Create" at bounding box center [844, 406] width 41 height 19
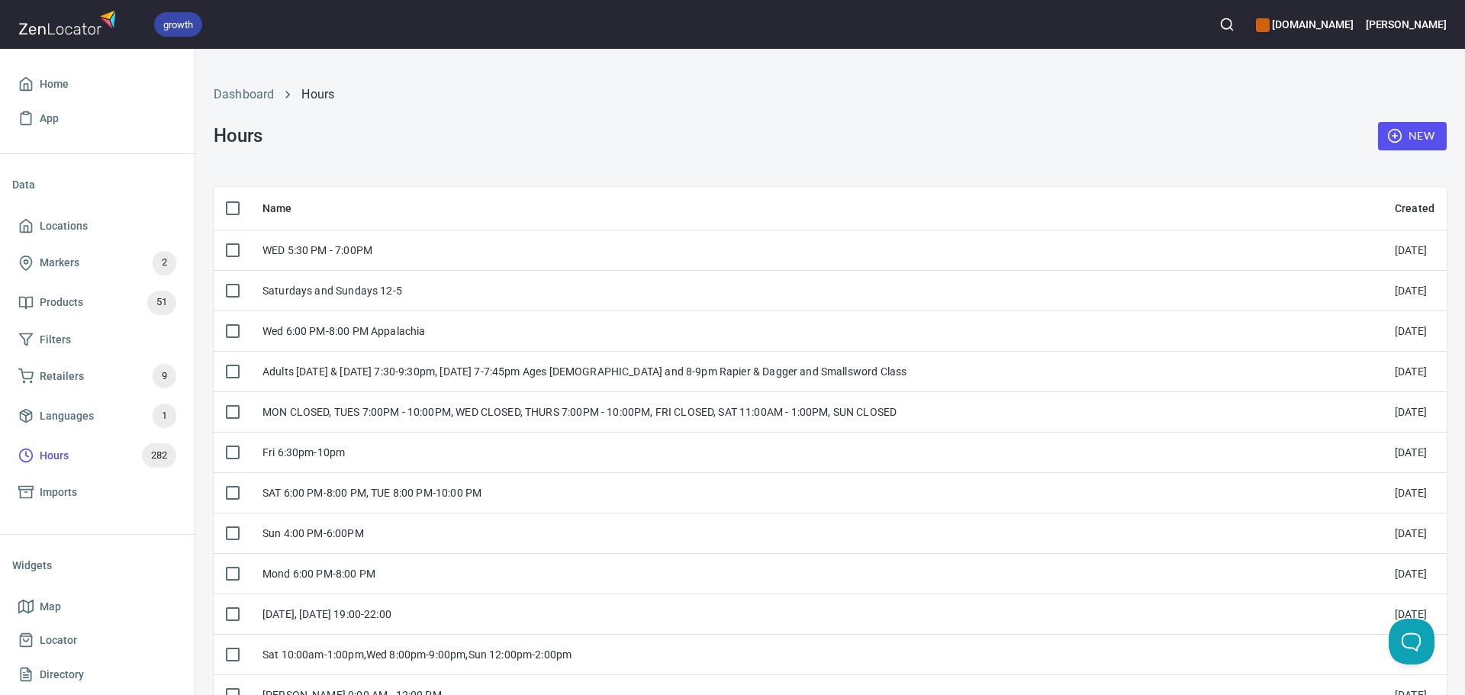
scroll to position [0, 0]
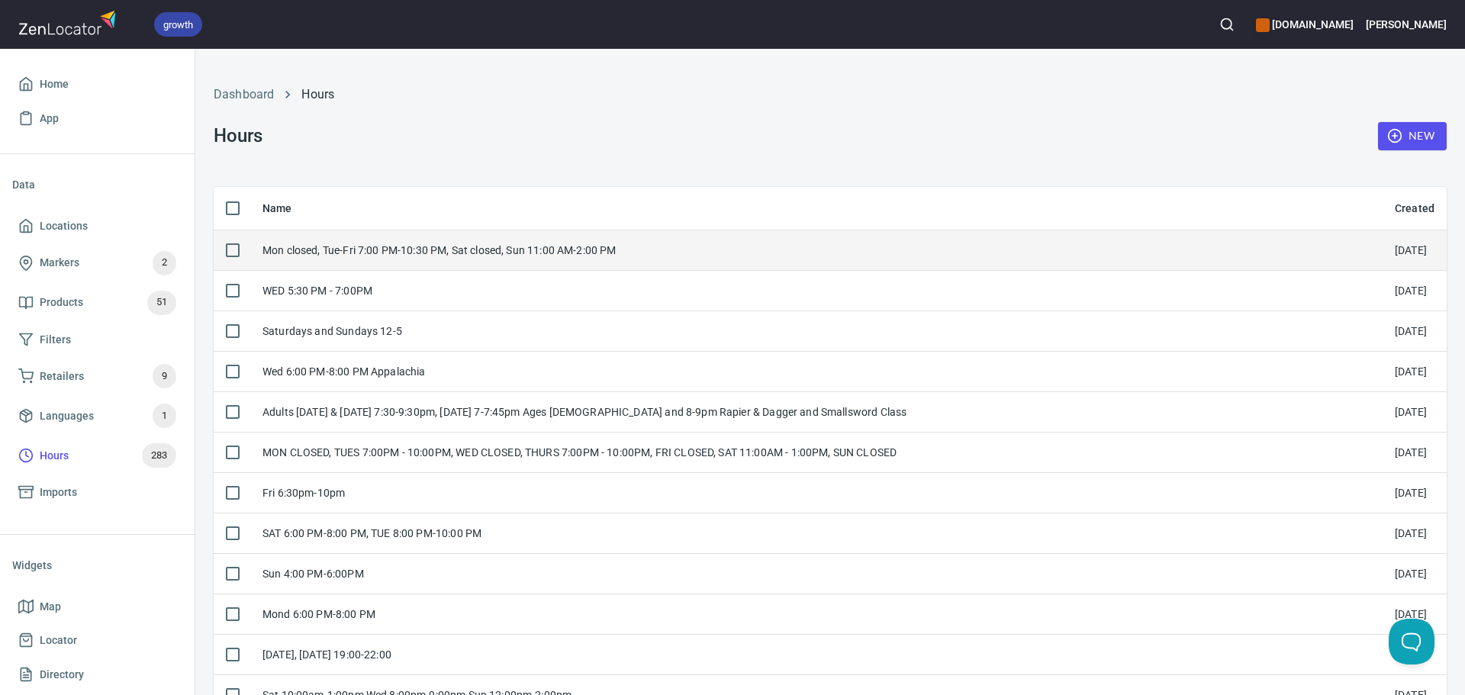
click at [491, 270] on td "Mon closed, Tue-Fri 7:00 PM-10:30 PM, Sat closed, Sun 11:00 AM-2:00 PM" at bounding box center [816, 250] width 1132 height 40
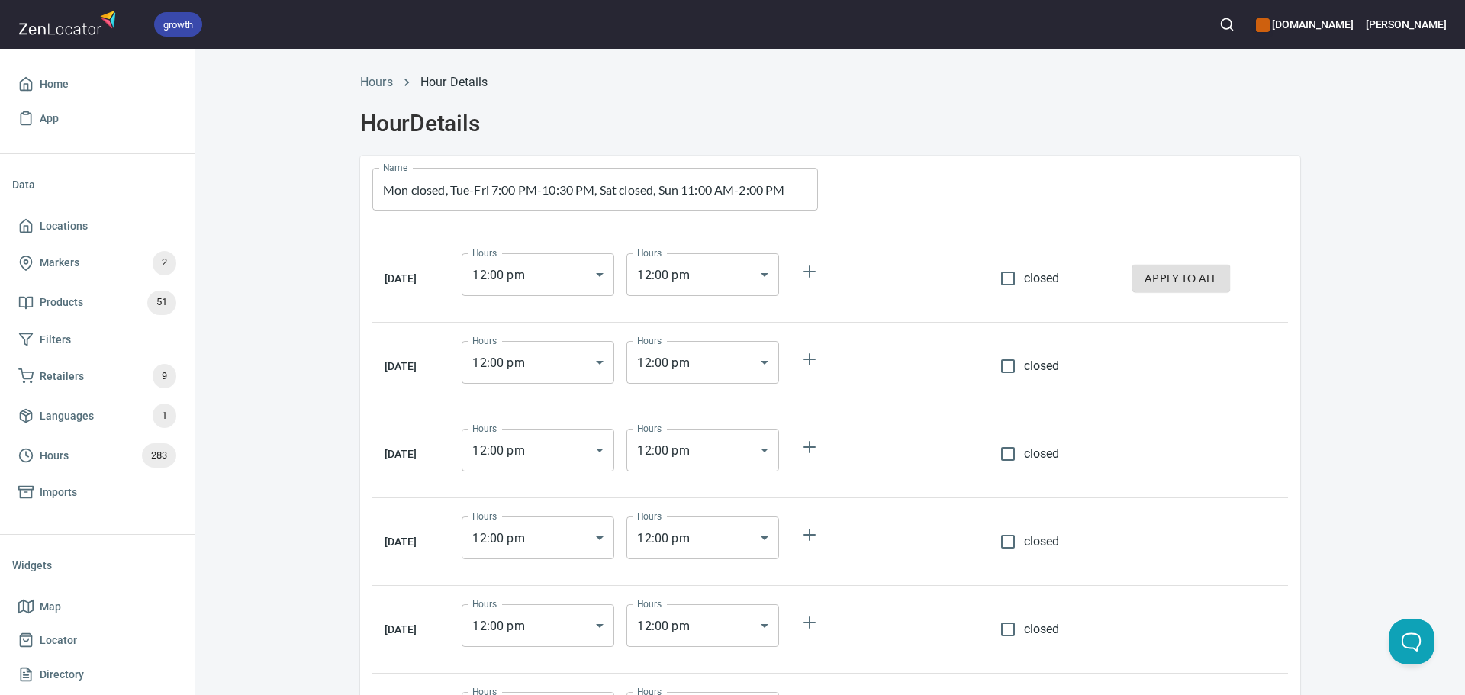
click at [998, 275] on input "closed" at bounding box center [1008, 278] width 32 height 32
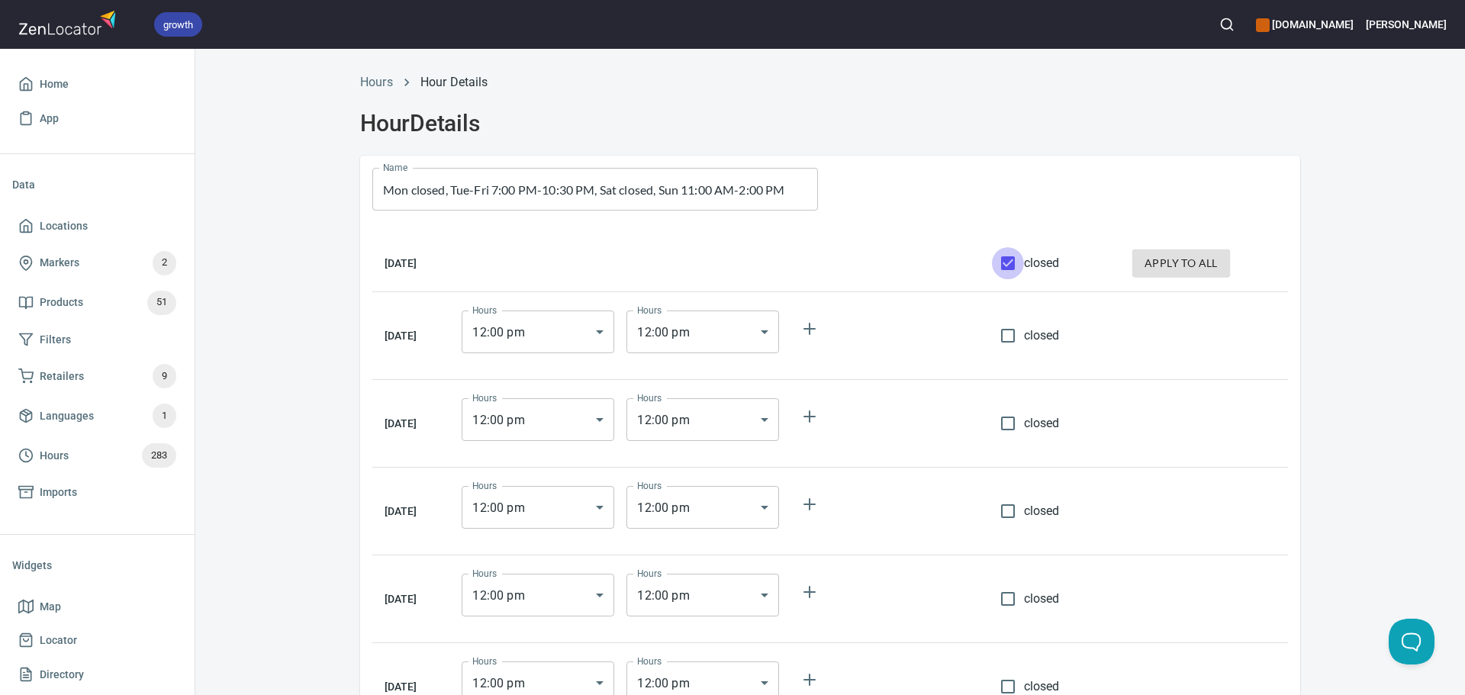
click at [1019, 270] on input "closed" at bounding box center [1008, 263] width 32 height 32
checkbox input "false"
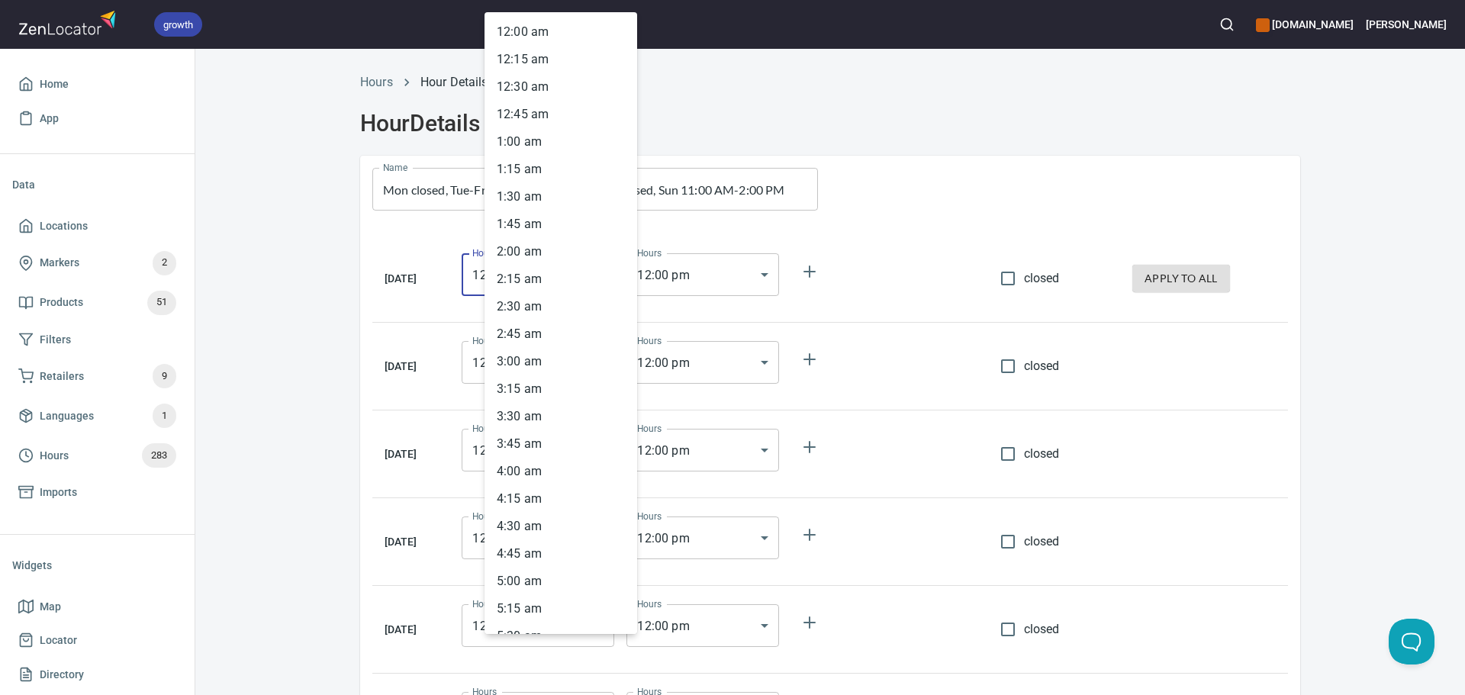
click at [570, 274] on body "growth hemaalliance.com Donald Home App Data Locations Markers 2 Products 51 Fi…" at bounding box center [732, 347] width 1465 height 695
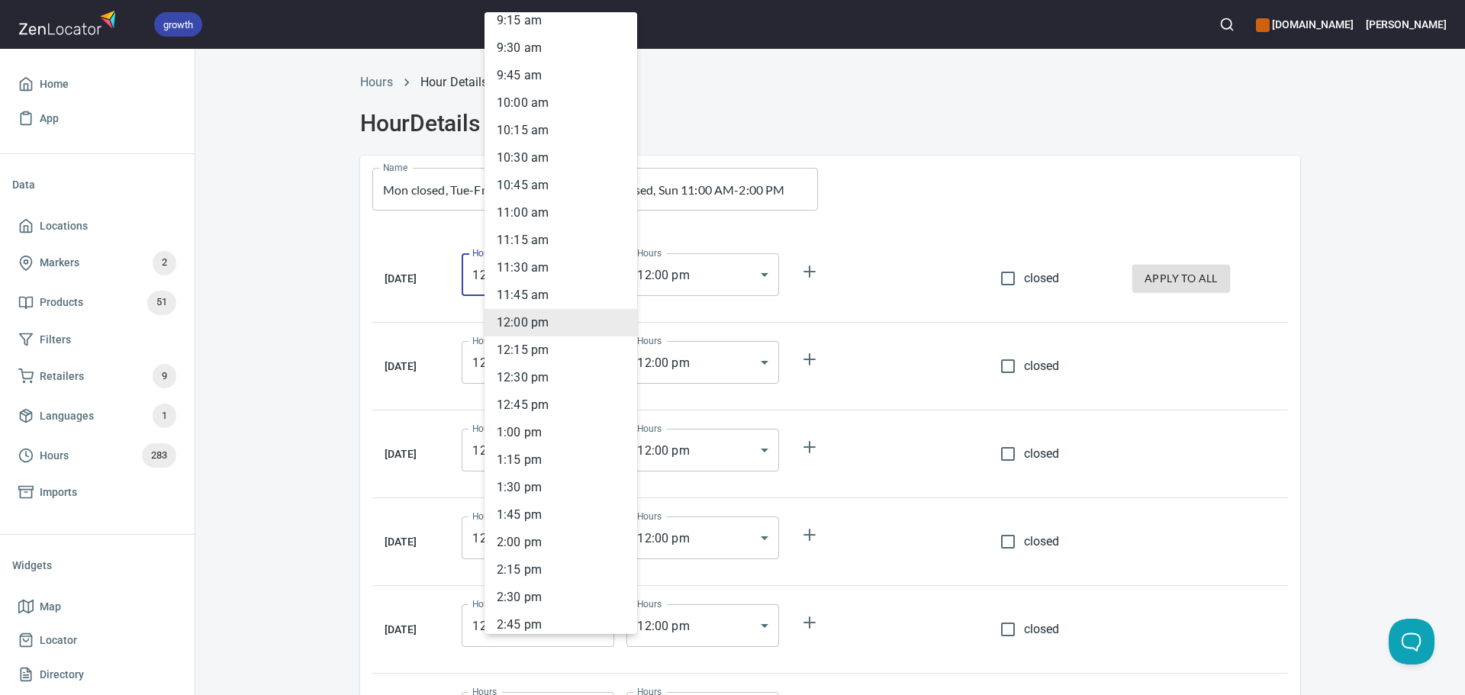
click at [690, 224] on div at bounding box center [732, 347] width 1465 height 695
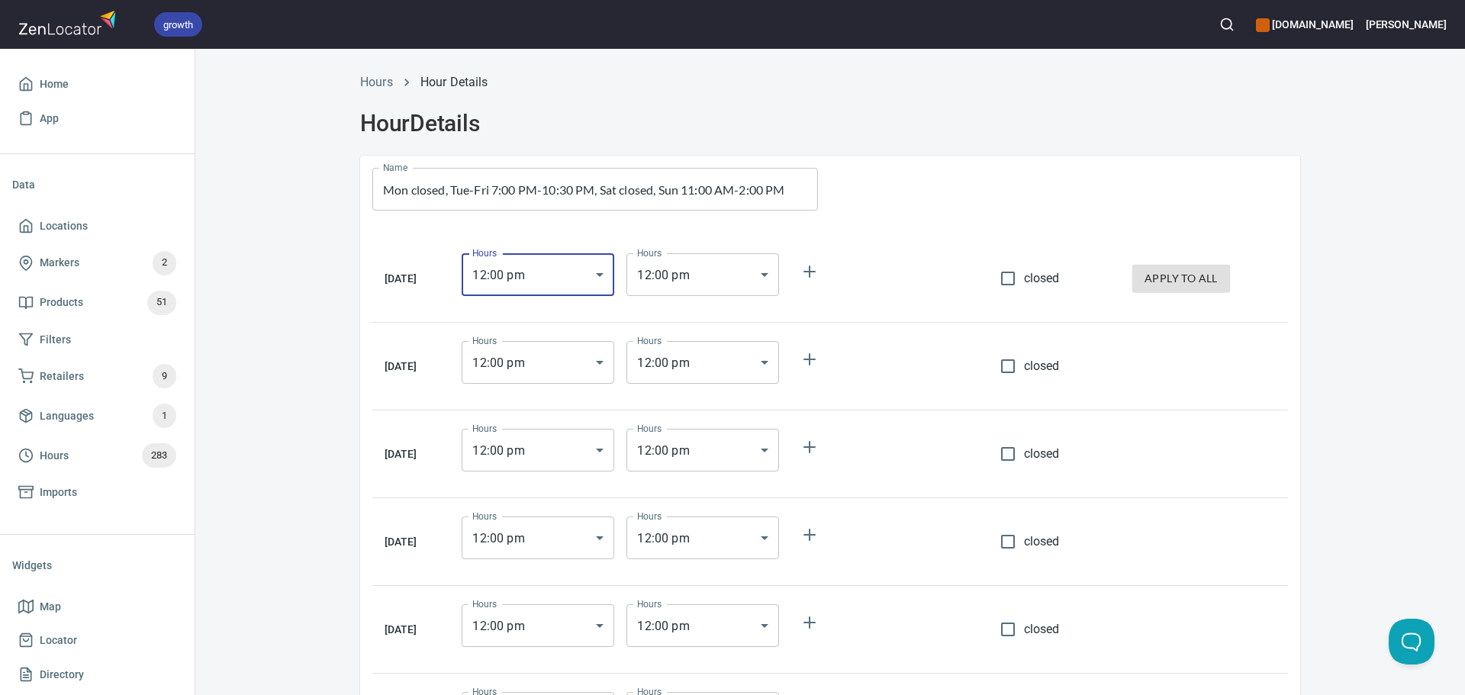
click at [628, 279] on body "growth hemaalliance.com Donald Home App Data Locations Markers 2 Products 51 Fi…" at bounding box center [732, 347] width 1465 height 695
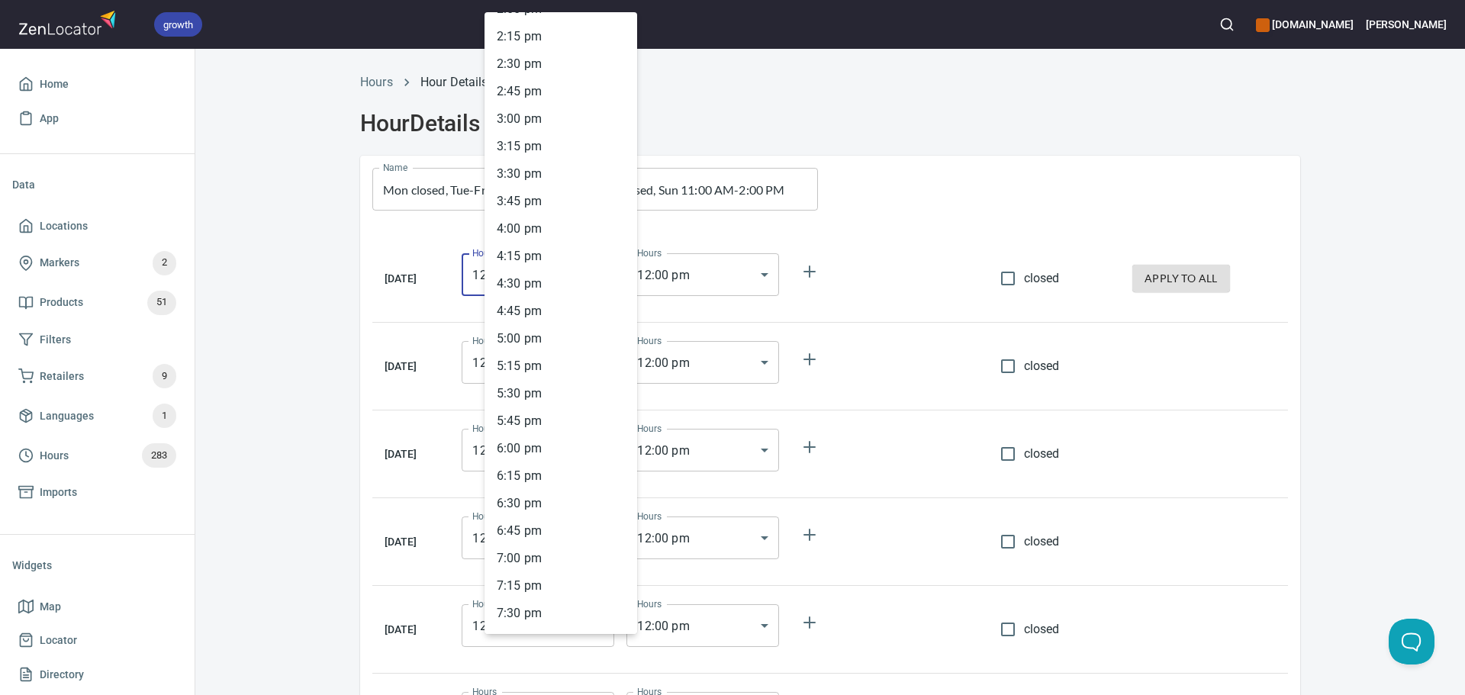
scroll to position [1562, 0]
click at [535, 555] on li "7 : 00 pm" at bounding box center [560, 557] width 153 height 27
type input "19:00"
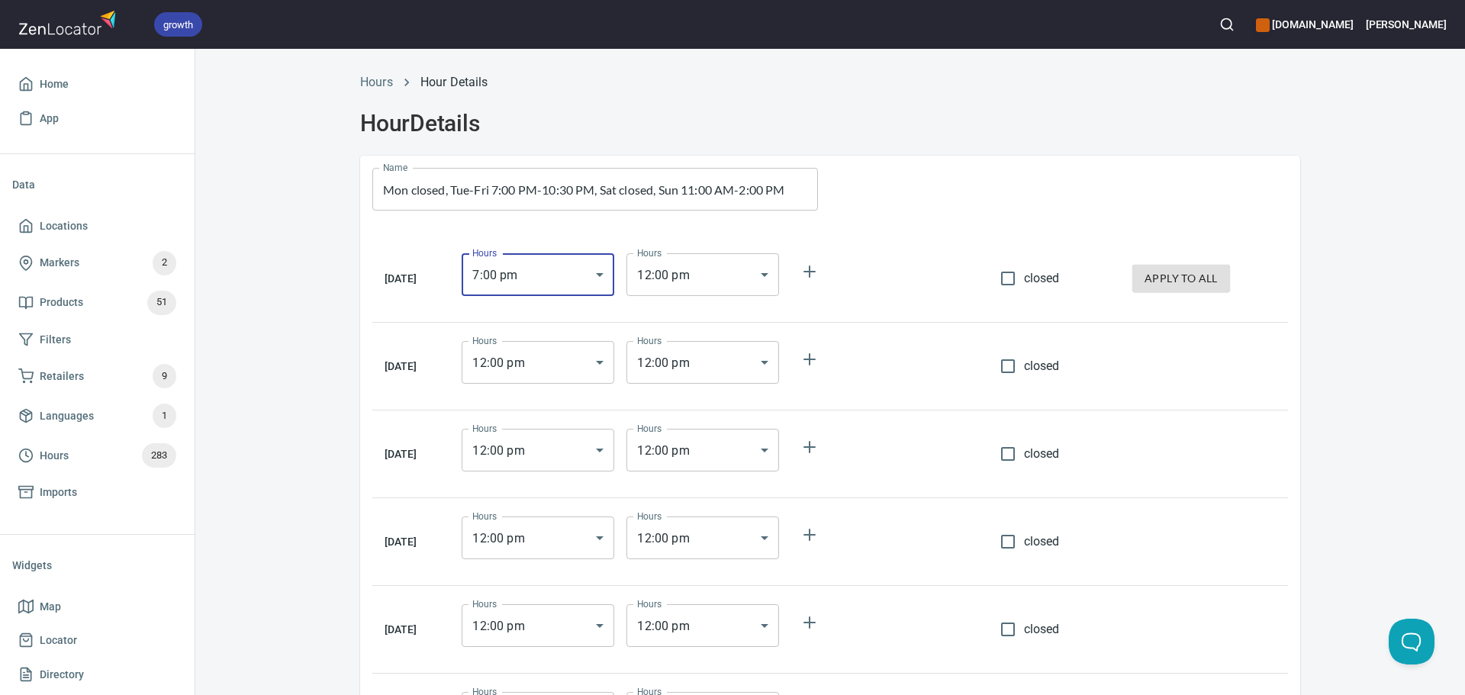
click at [734, 278] on body "growth hemaalliance.com Donald Home App Data Locations Markers 2 Products 51 Fi…" at bounding box center [732, 347] width 1465 height 695
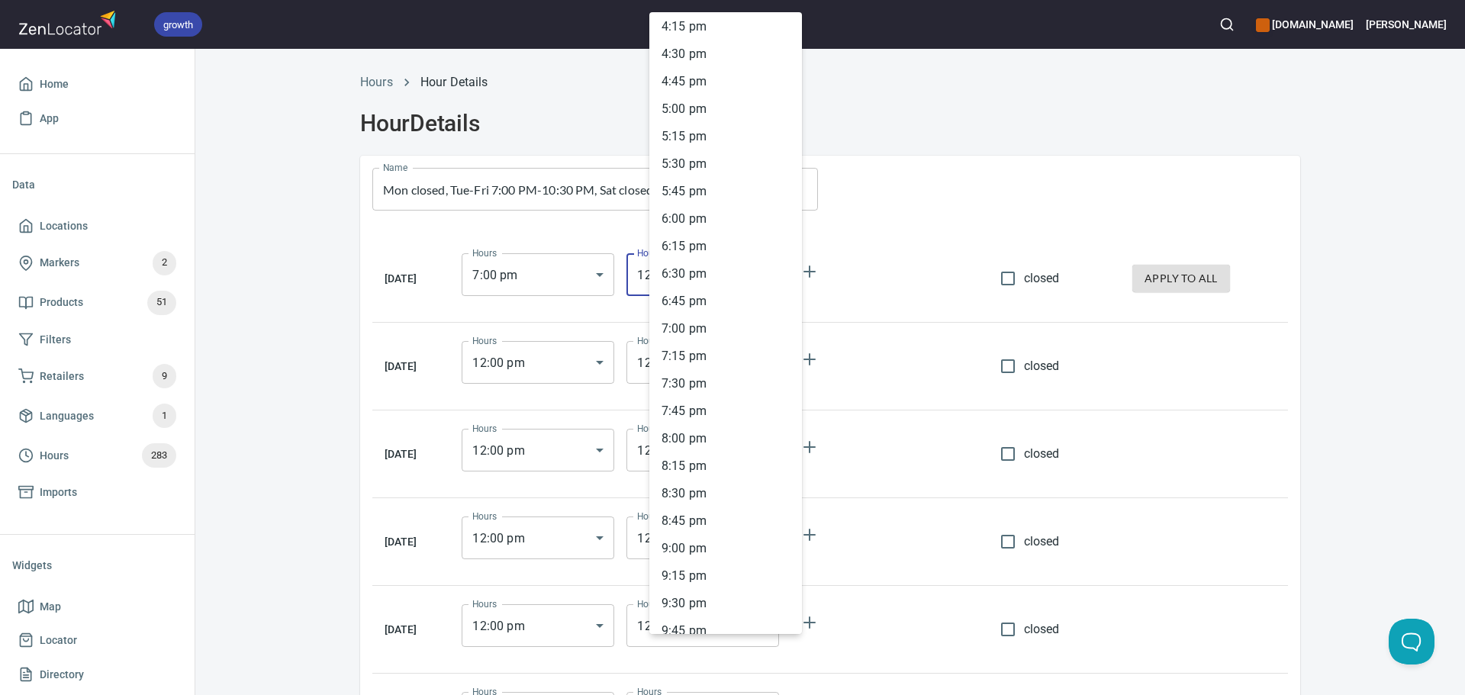
scroll to position [2027, 0]
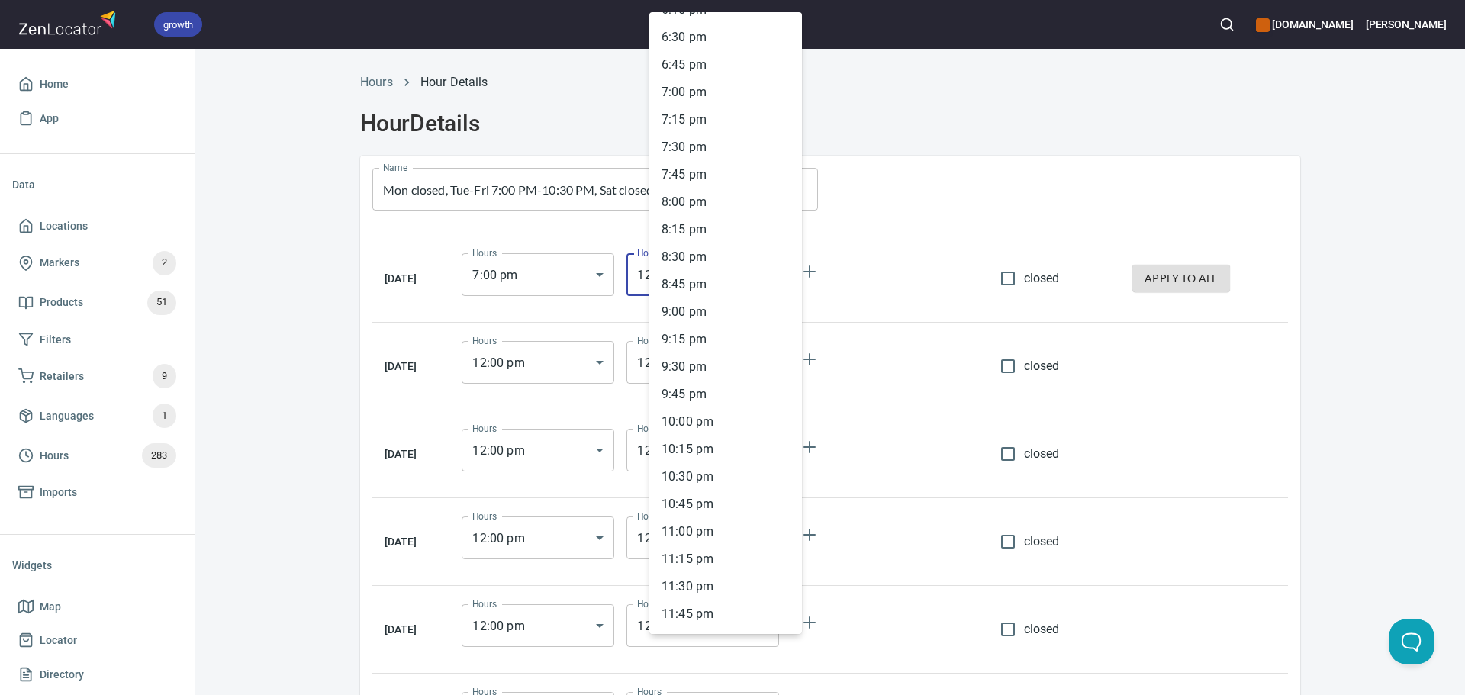
click at [708, 478] on li "10 : 30 pm" at bounding box center [725, 476] width 153 height 27
type input "22:30"
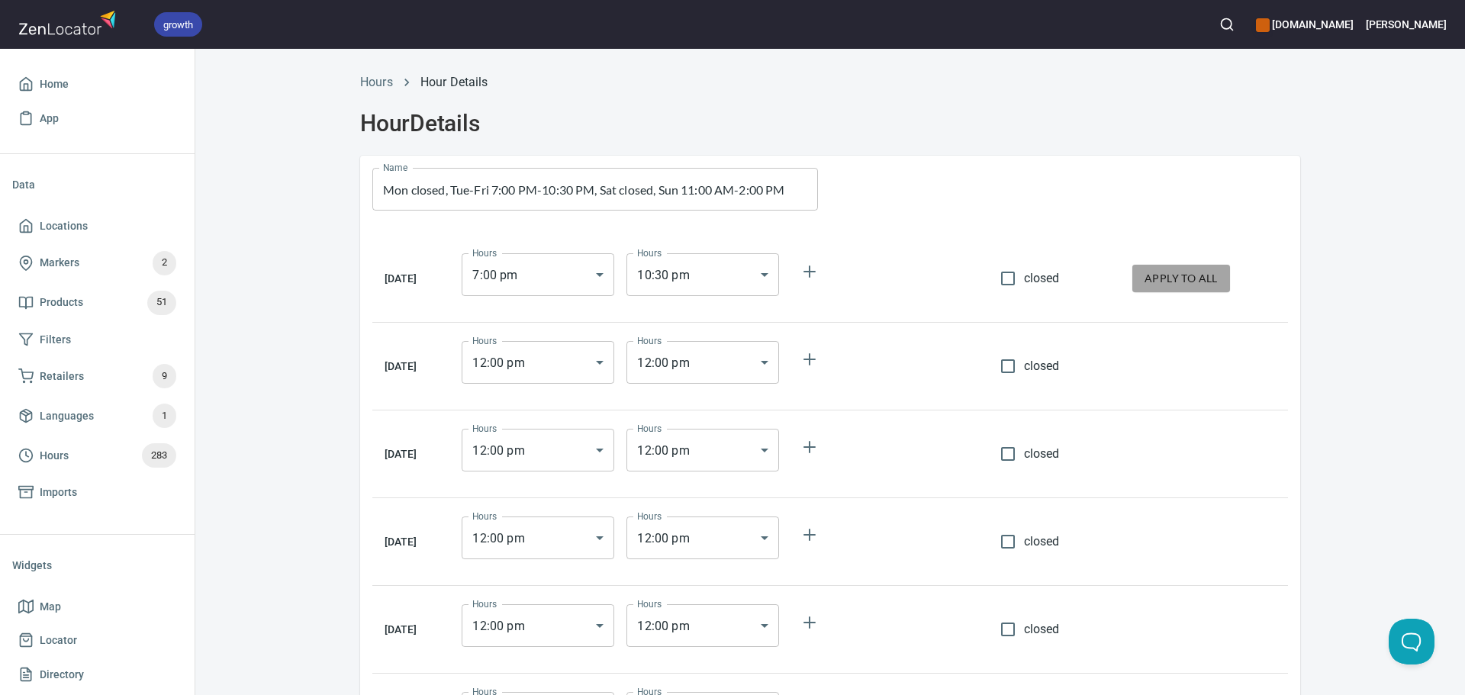
click at [1183, 275] on span "apply to all" at bounding box center [1180, 278] width 73 height 19
type input "19:00"
type input "22:30"
type input "19:00"
type input "22:30"
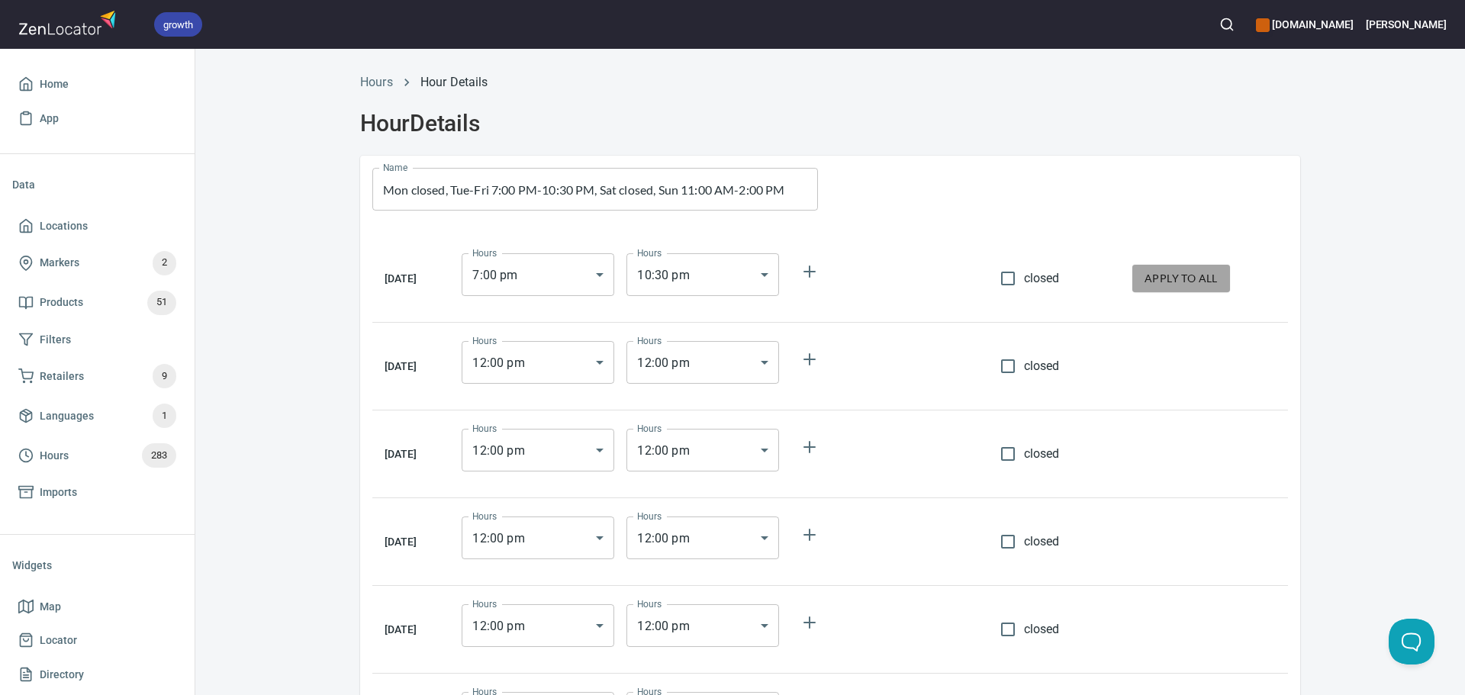
type input "19:00"
type input "22:30"
type input "19:00"
type input "22:30"
type input "19:00"
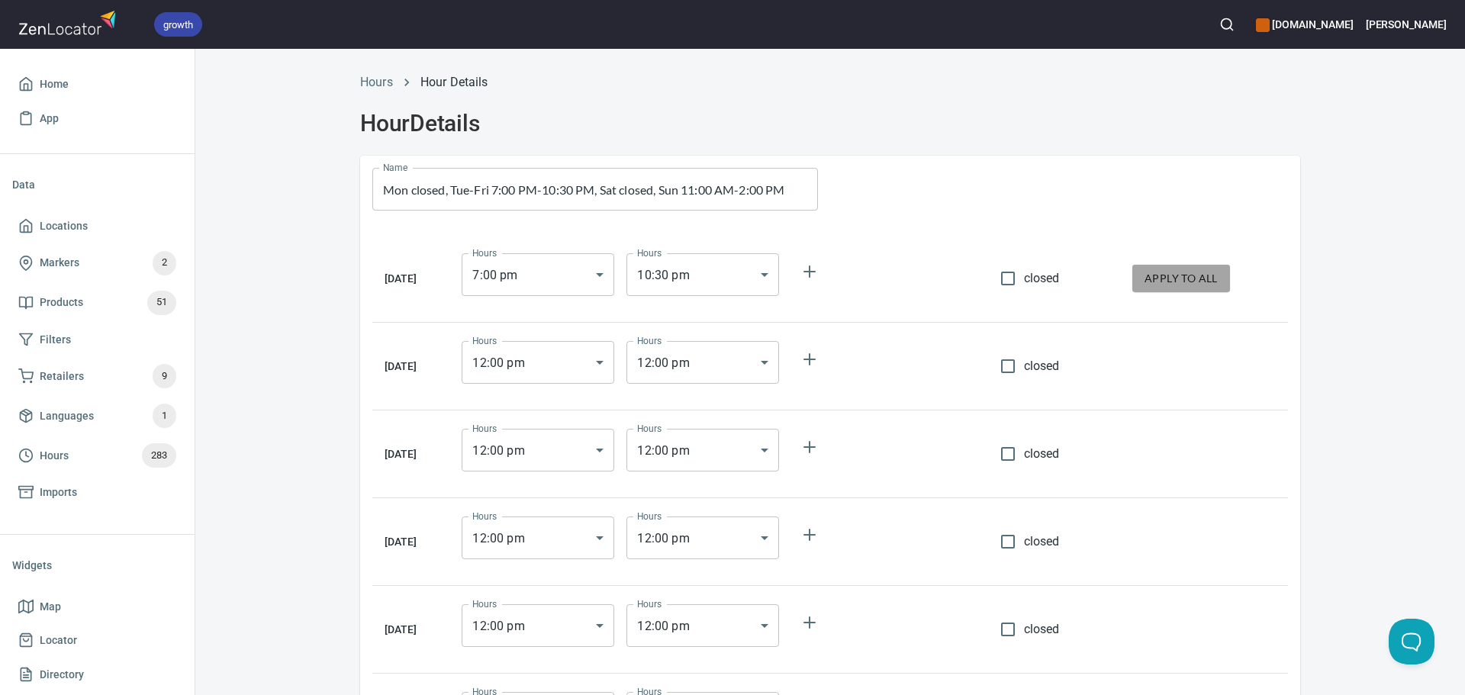
type input "22:30"
type input "19:00"
type input "22:30"
click at [1016, 282] on input "closed" at bounding box center [1008, 278] width 32 height 32
checkbox input "true"
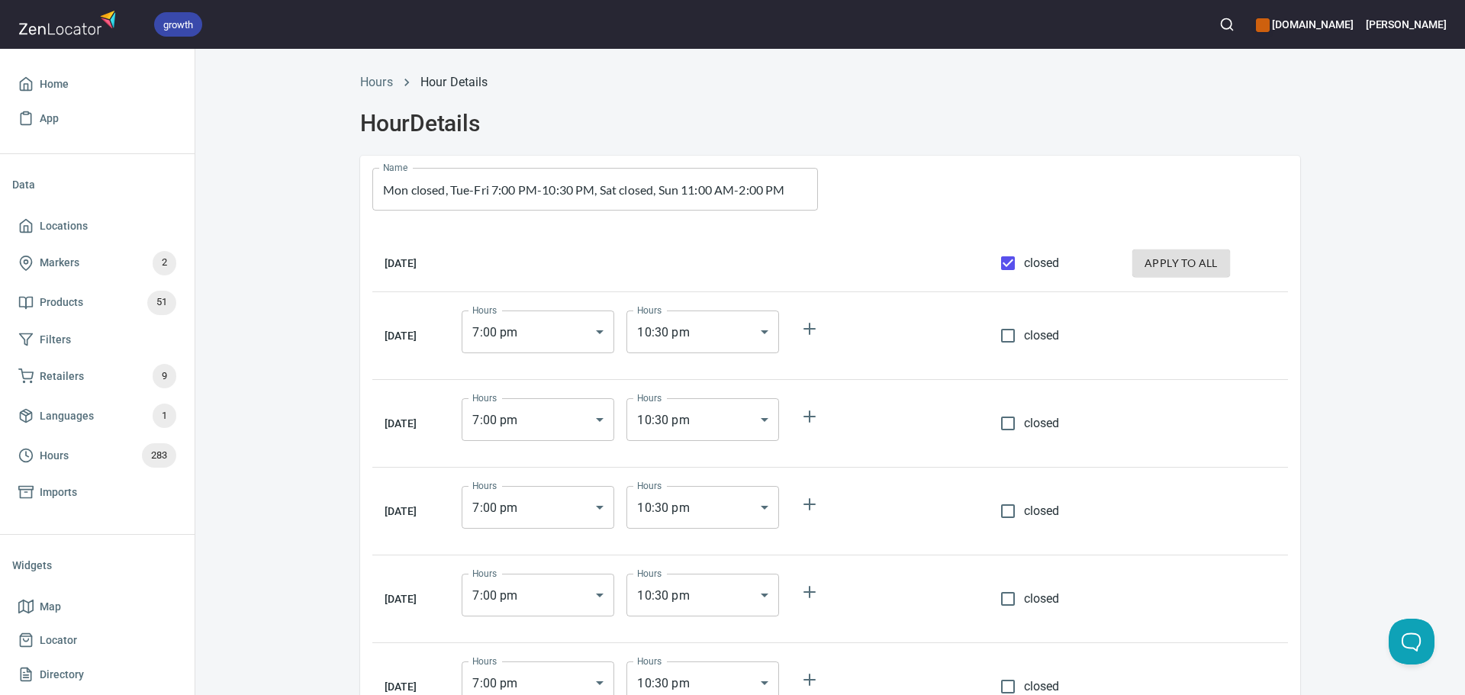
scroll to position [76, 0]
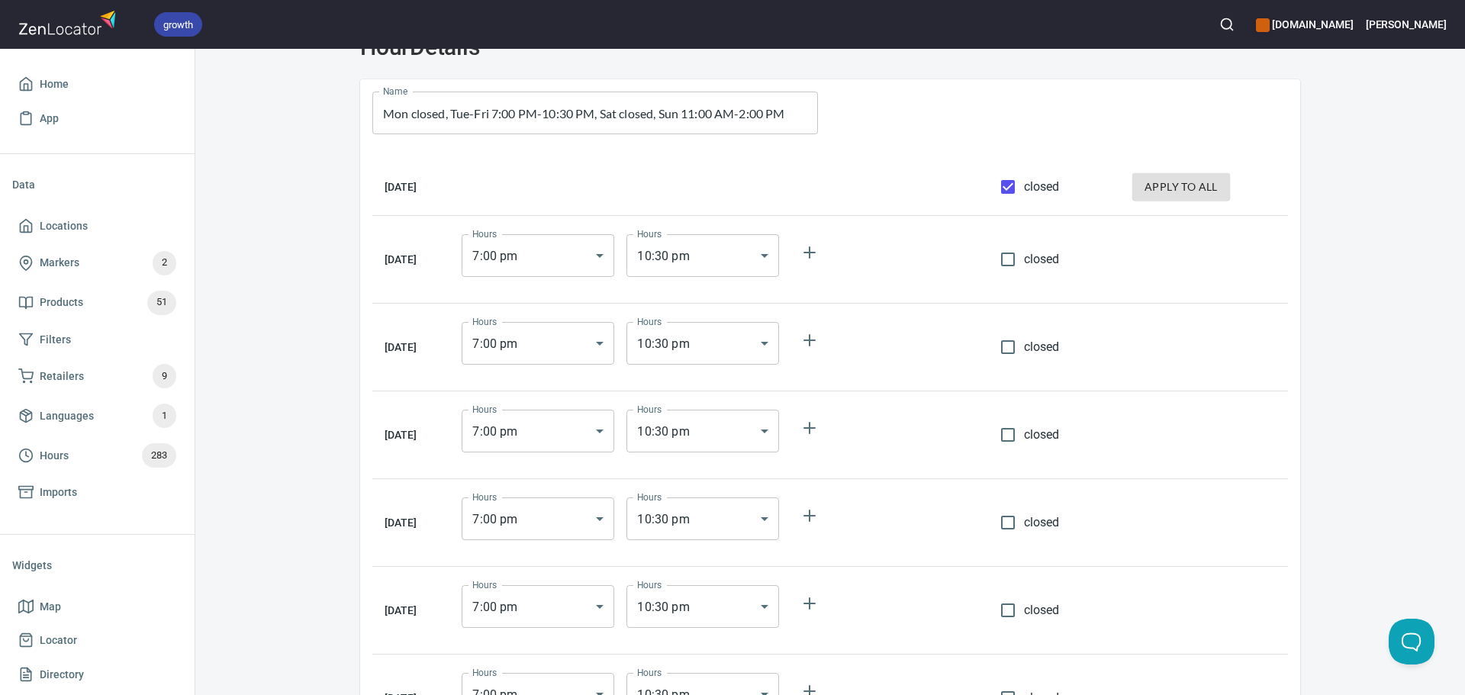
click at [1021, 615] on input "closed" at bounding box center [1008, 610] width 32 height 32
checkbox input "true"
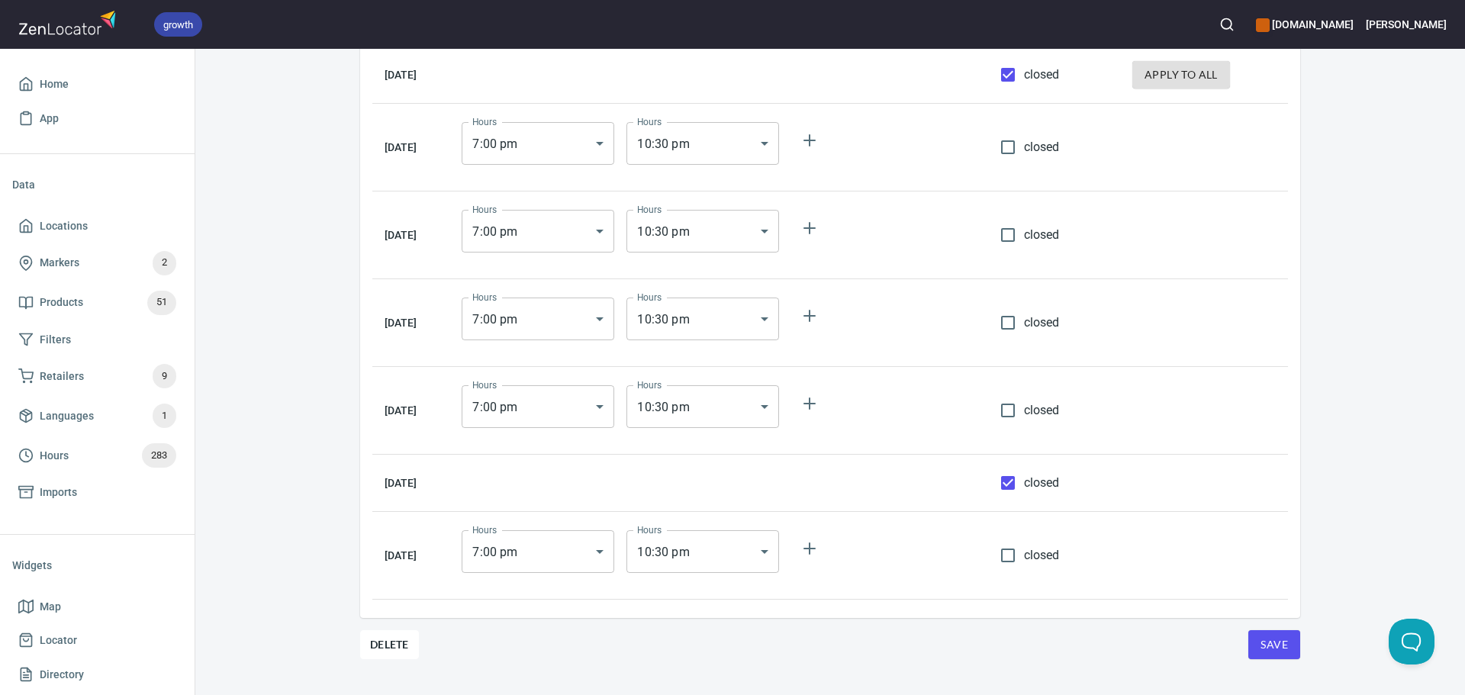
scroll to position [189, 0]
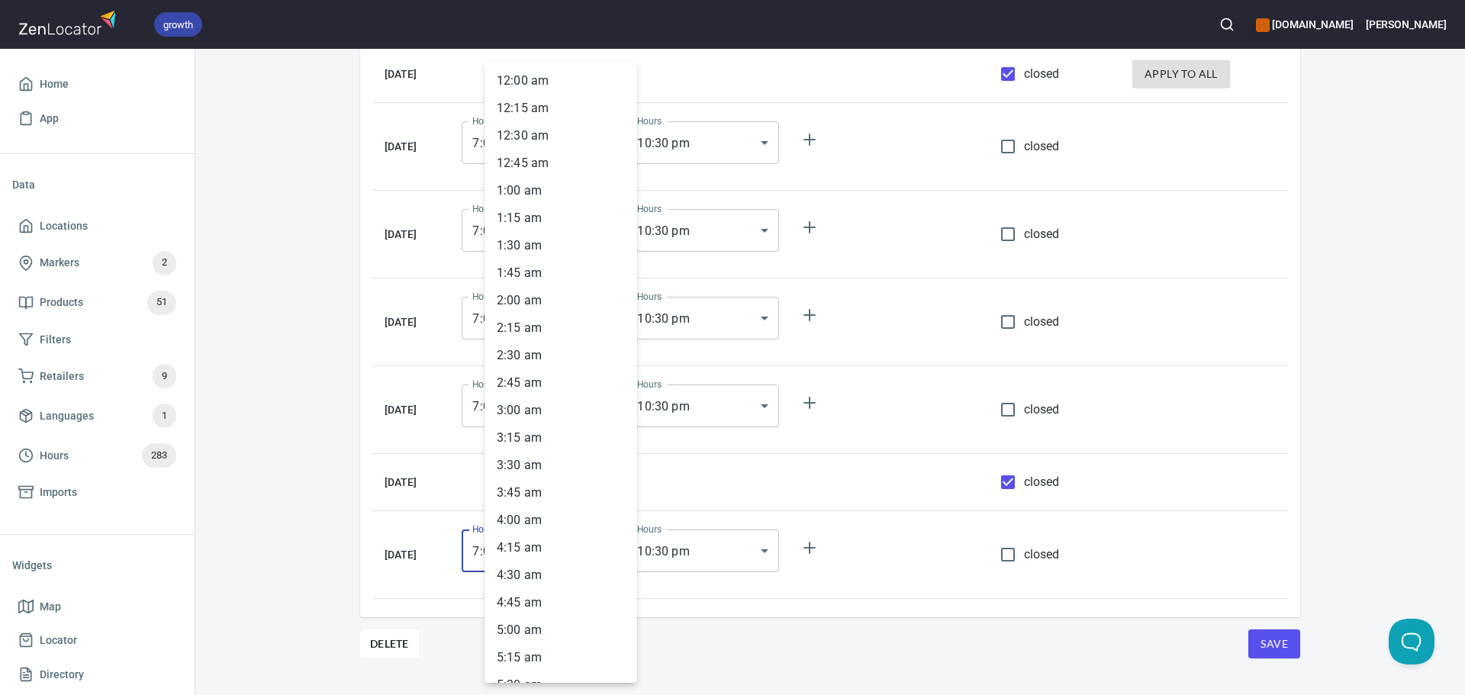
click at [621, 540] on body "growth hemaalliance.com Donald Home App Data Locations Markers 2 Products 51 Fi…" at bounding box center [732, 347] width 1465 height 695
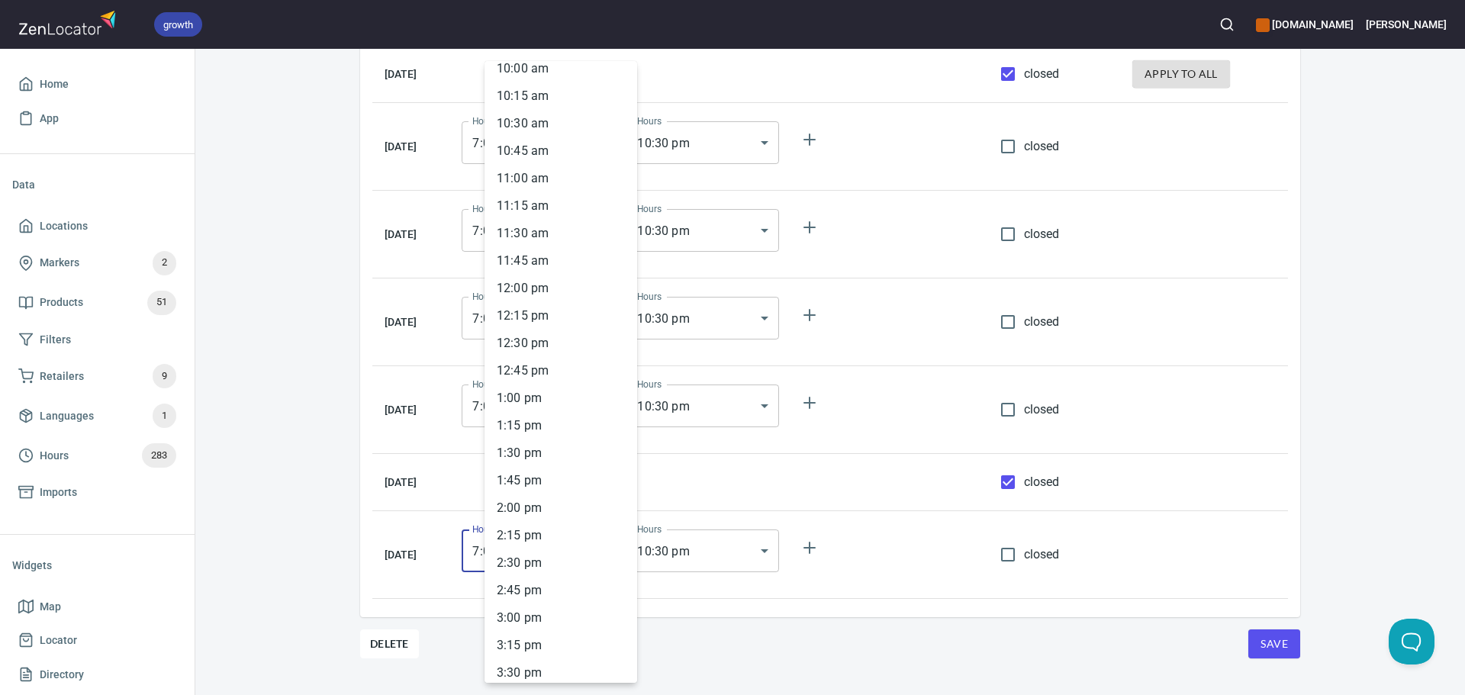
scroll to position [1110, 0]
click at [514, 177] on li "11 : 00 am" at bounding box center [560, 179] width 153 height 27
type input "11:00"
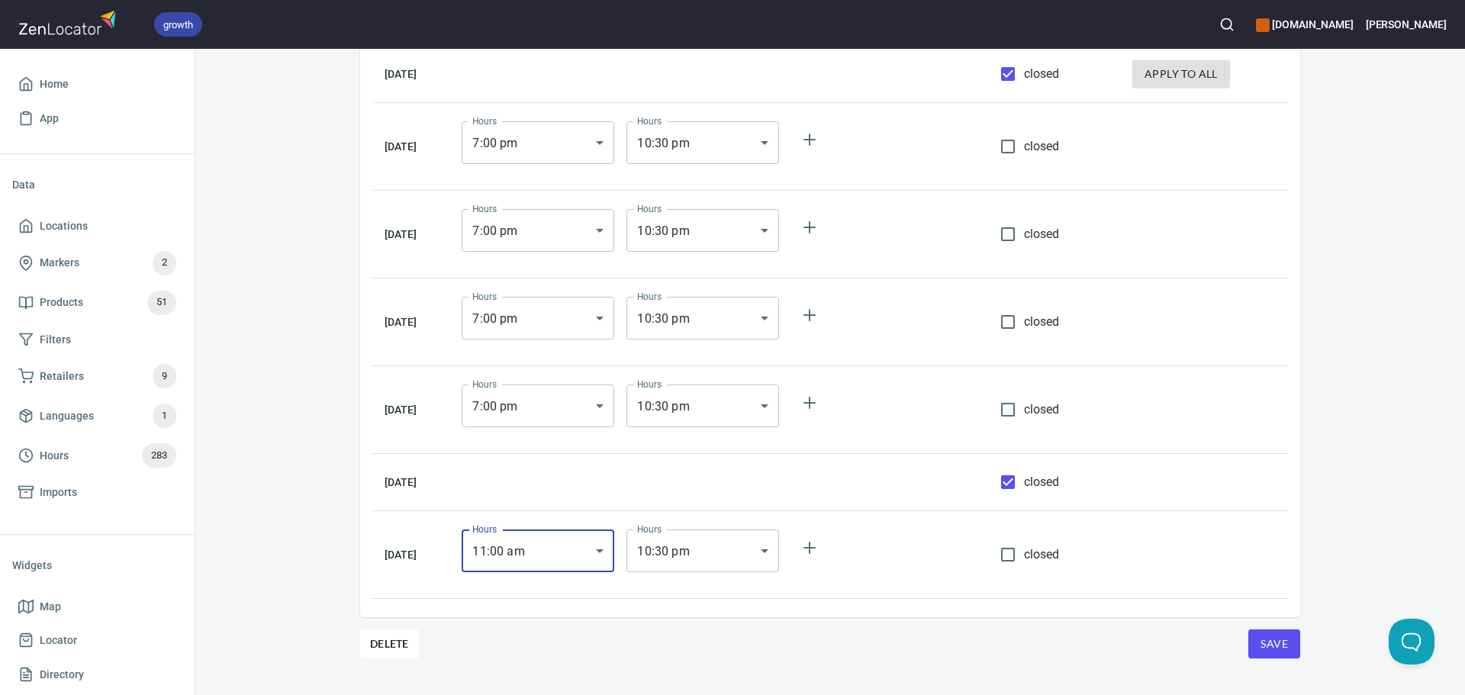
click at [906, 307] on div "Hours 7 : 00 pm 19:00 Hours Hours 10 : 30 pm 22:30 Hours" at bounding box center [718, 318] width 526 height 55
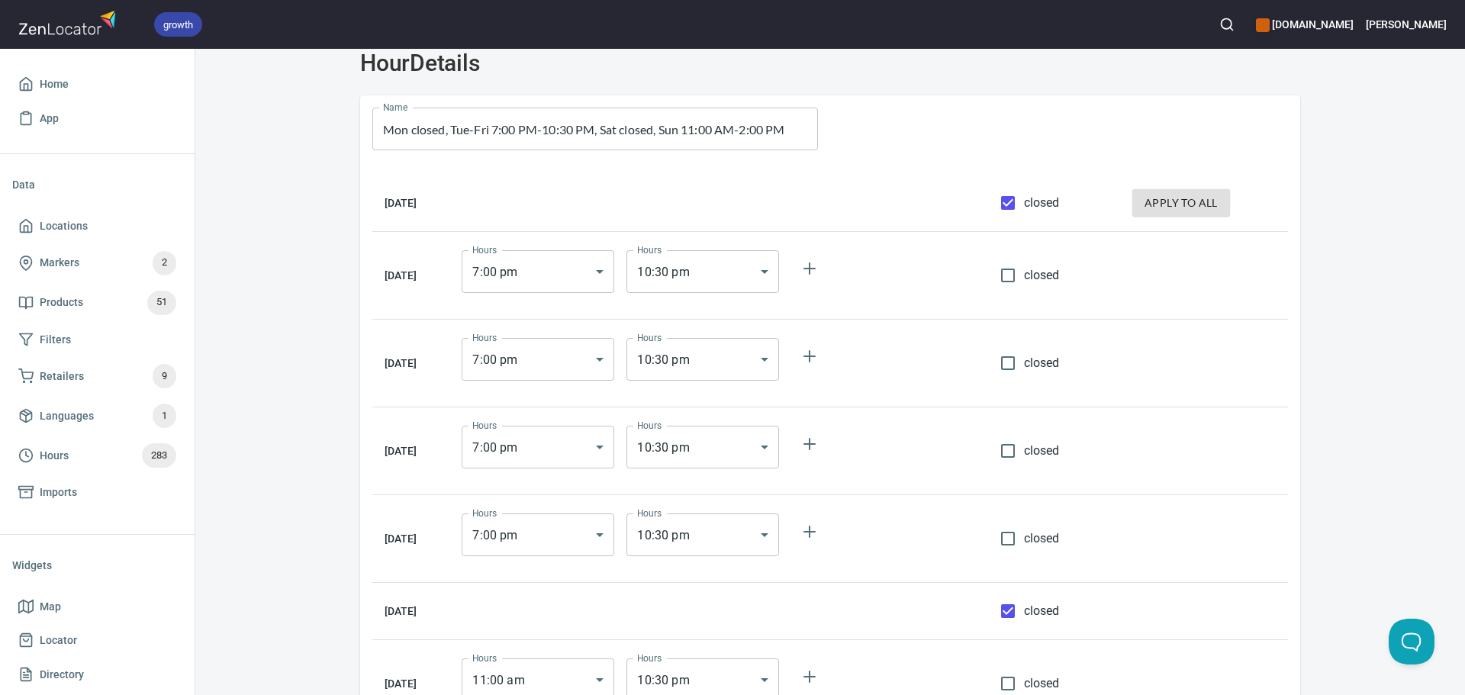
scroll to position [153, 0]
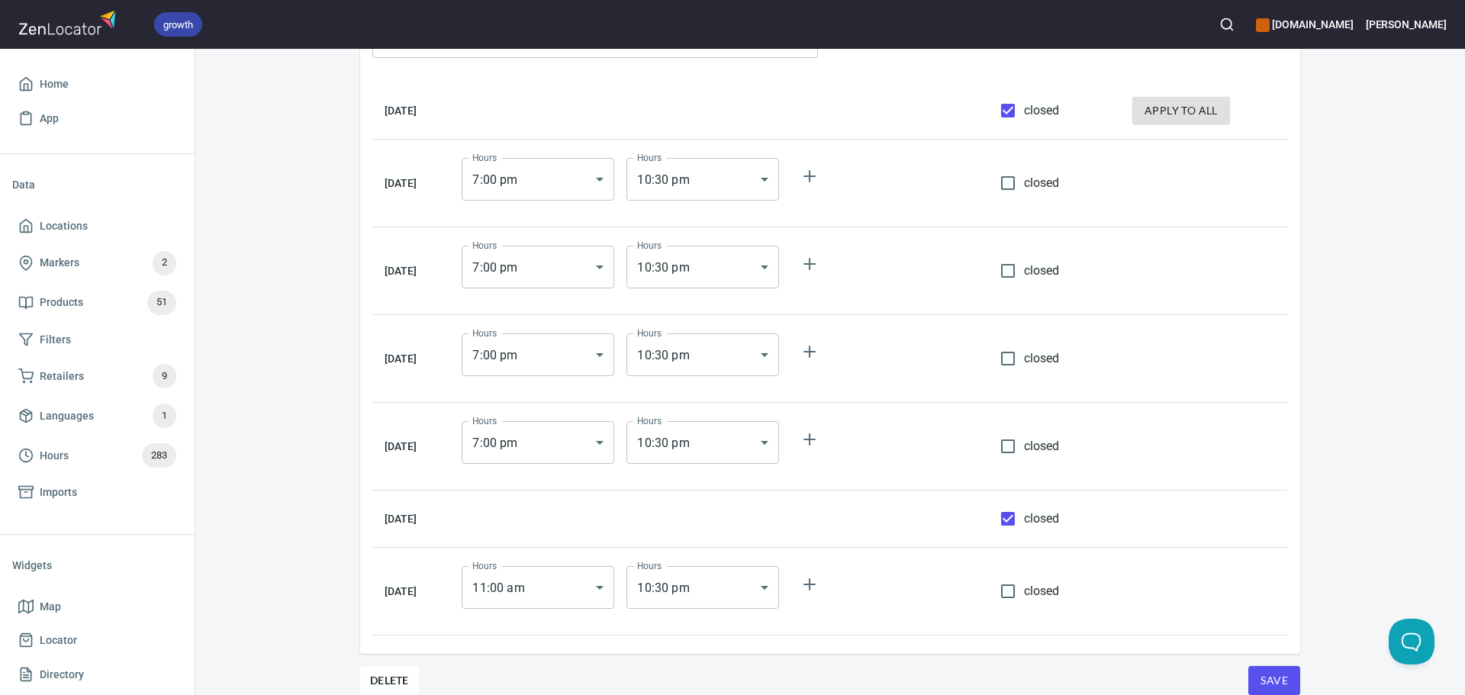
click at [778, 558] on td "Hours 11 : 00 am 11:00 Hours Hours 10 : 30 pm 22:30 Hours" at bounding box center [718, 592] width 538 height 88
click at [778, 582] on body "growth hemaalliance.com Donald Home App Data Locations Markers 2 Products 51 Fi…" at bounding box center [732, 347] width 1465 height 695
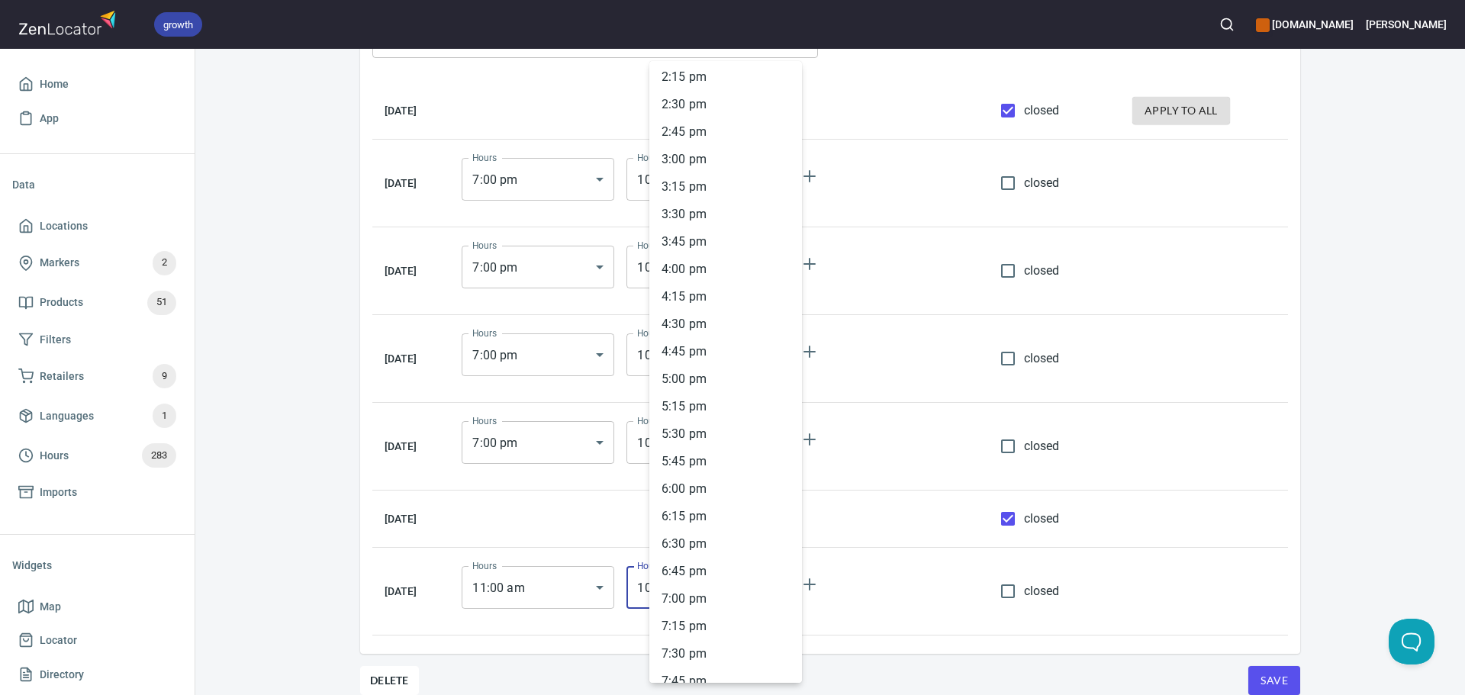
scroll to position [1493, 0]
click at [715, 122] on li "2 : 00 pm" at bounding box center [725, 125] width 153 height 27
type input "14:00"
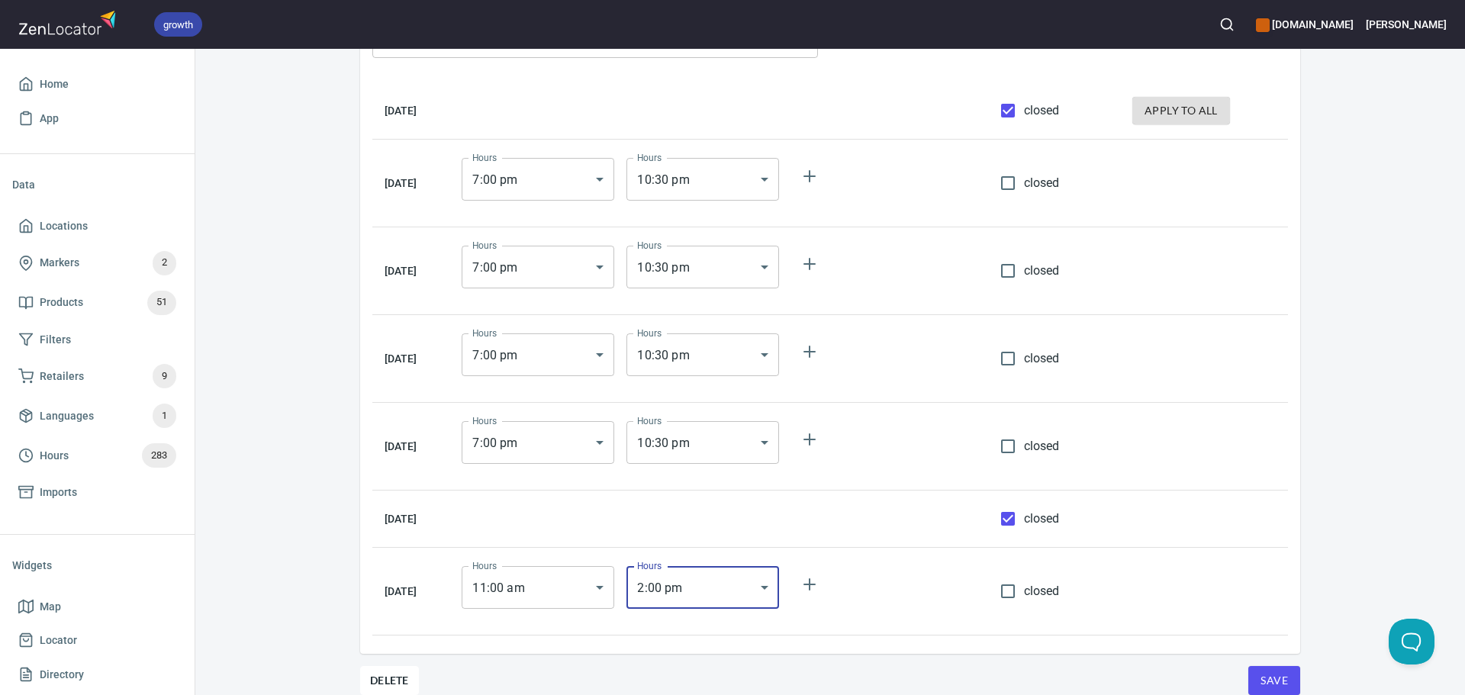
click at [1278, 488] on td at bounding box center [1204, 447] width 168 height 88
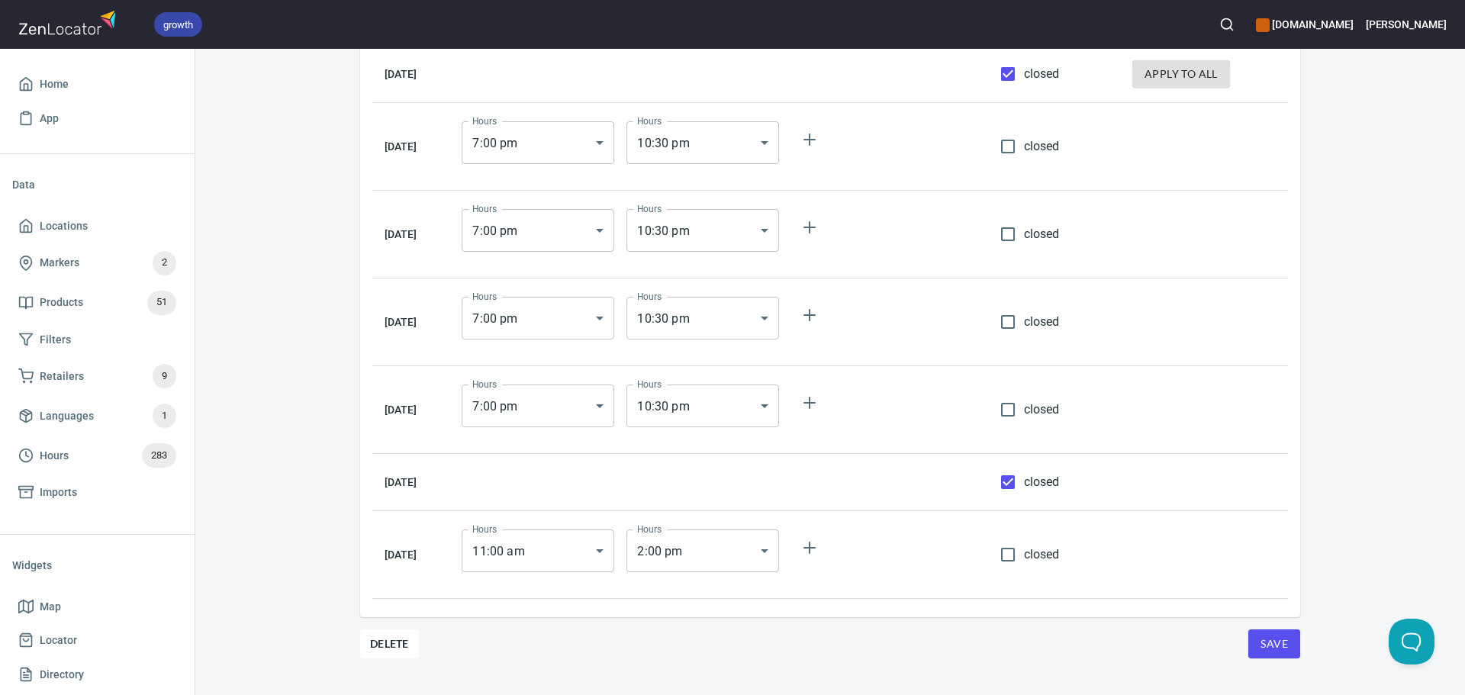
click at [1269, 649] on span "Save" at bounding box center [1273, 644] width 27 height 19
click at [140, 449] on span "Hours 283" at bounding box center [97, 455] width 158 height 24
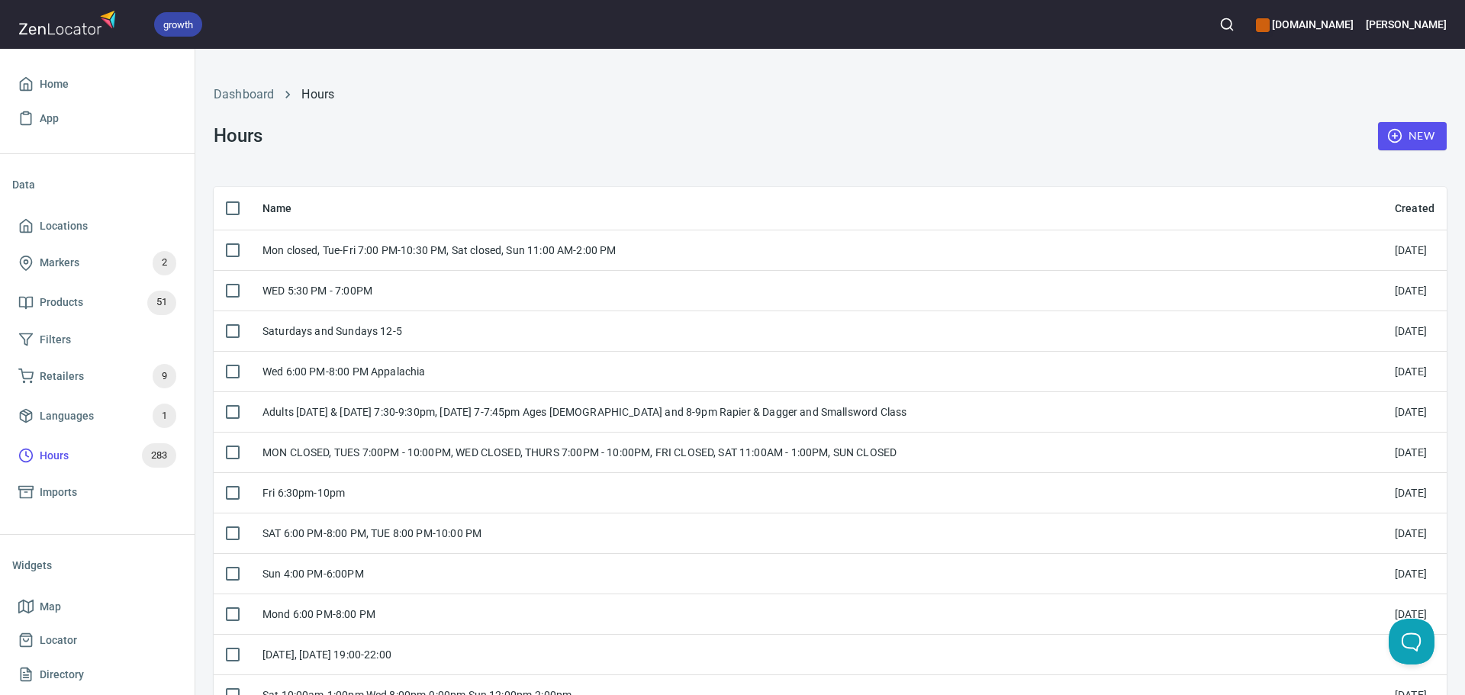
click at [1399, 142] on span "New" at bounding box center [1412, 136] width 44 height 19
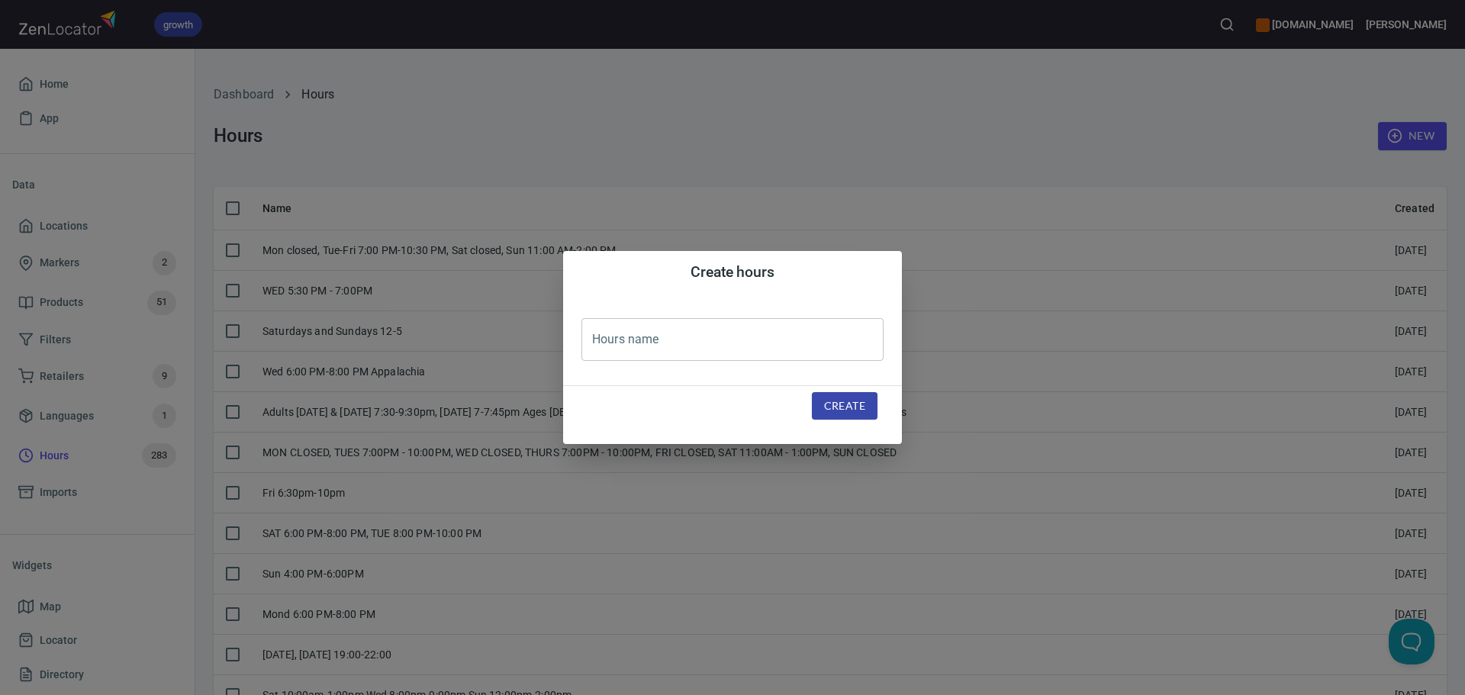
click at [729, 333] on input "text" at bounding box center [732, 339] width 302 height 43
paste input "FRI 6:00 PM-8:30 PM, Sun-Thu closed"
type input "FRI 6:00 PM-8:30 PM, Sun-Thu closed"
click at [821, 396] on button "Create" at bounding box center [845, 406] width 66 height 28
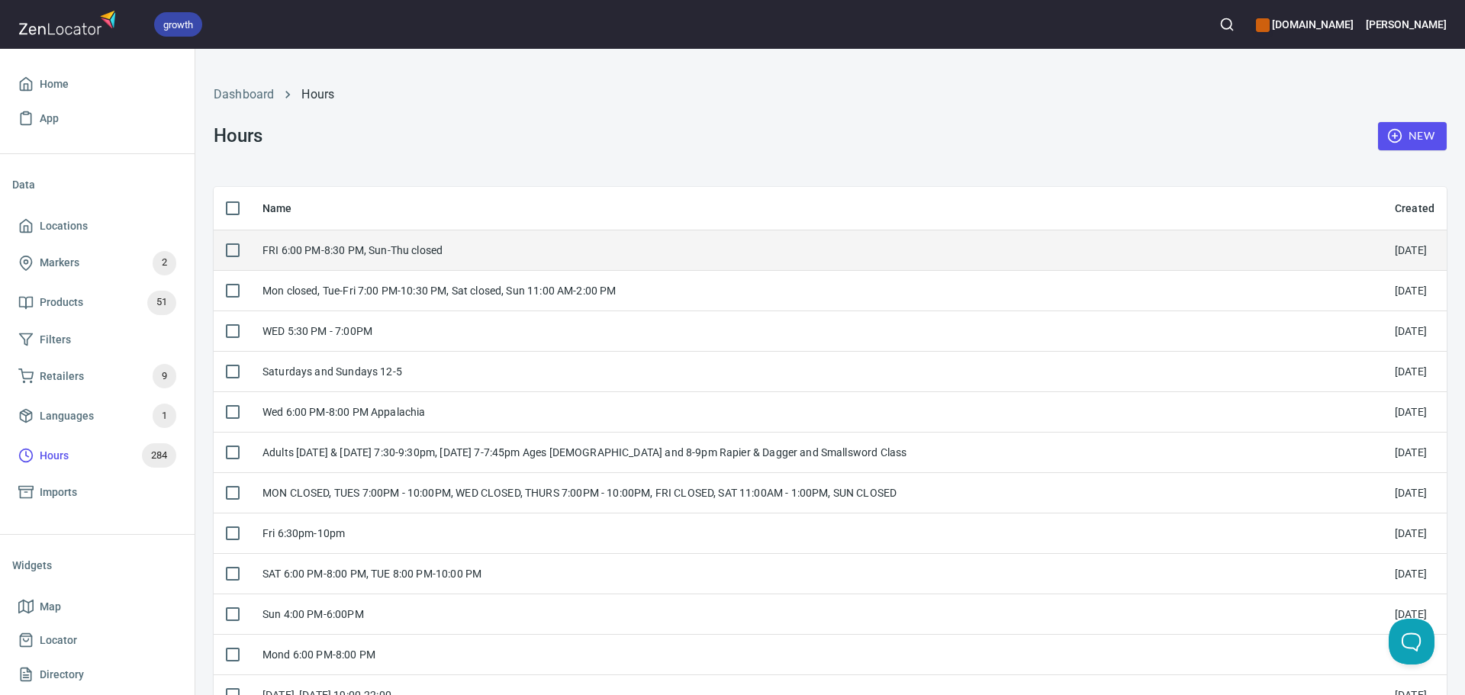
click at [596, 252] on div "FRI 6:00 PM-8:30 PM, Sun-Thu closed" at bounding box center [816, 250] width 1108 height 15
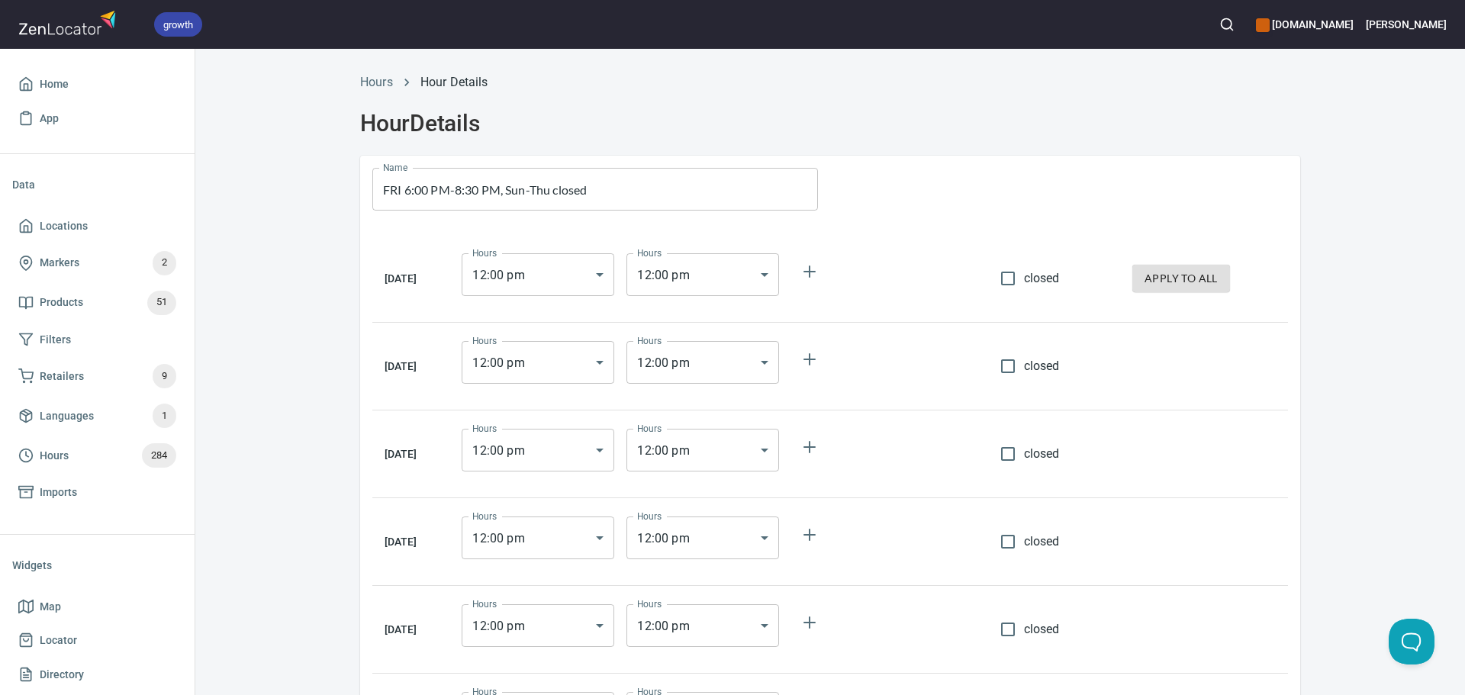
click at [981, 282] on div "Hours 12 : 00 pm 12:00 Hours Hours 12 : 00 pm 12:00 Hours" at bounding box center [718, 274] width 526 height 55
click at [1024, 274] on input "closed" at bounding box center [1008, 278] width 32 height 32
checkbox input "true"
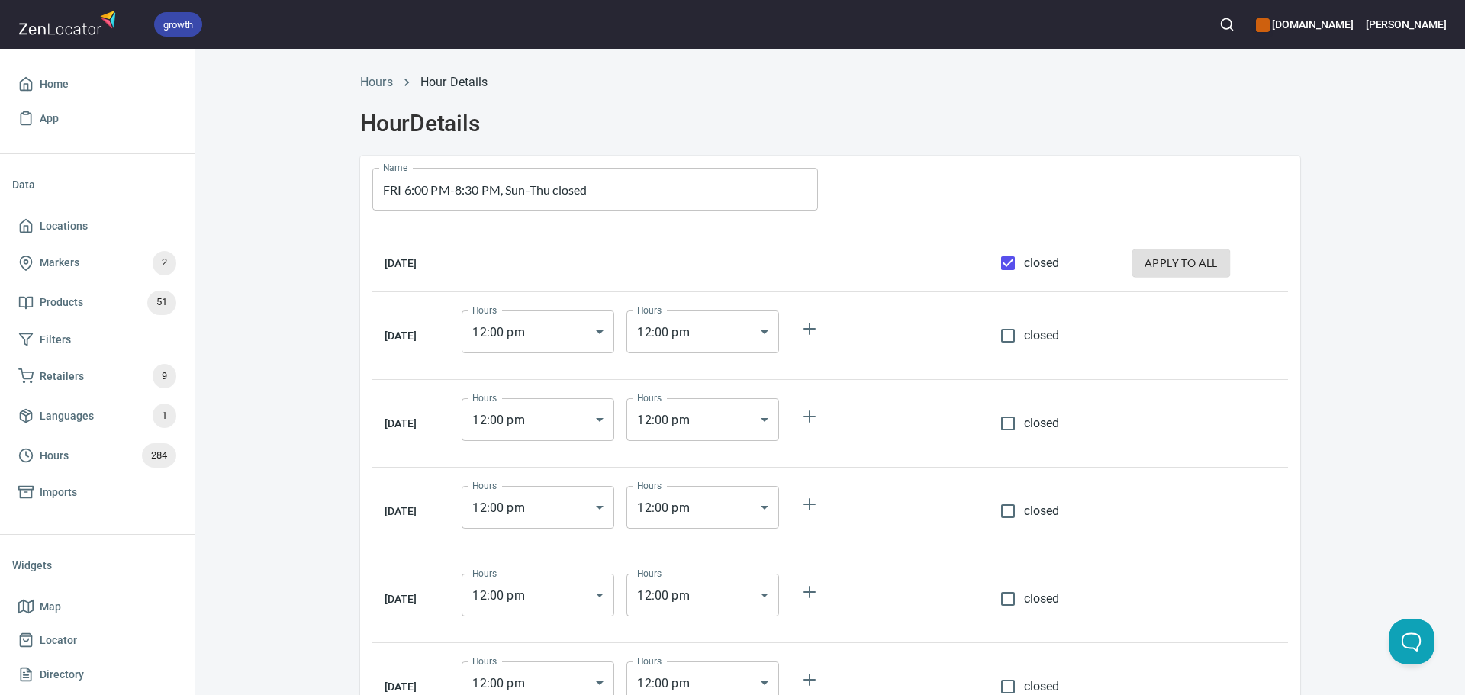
click at [1166, 256] on span "apply to all" at bounding box center [1180, 263] width 73 height 19
checkbox input "true"
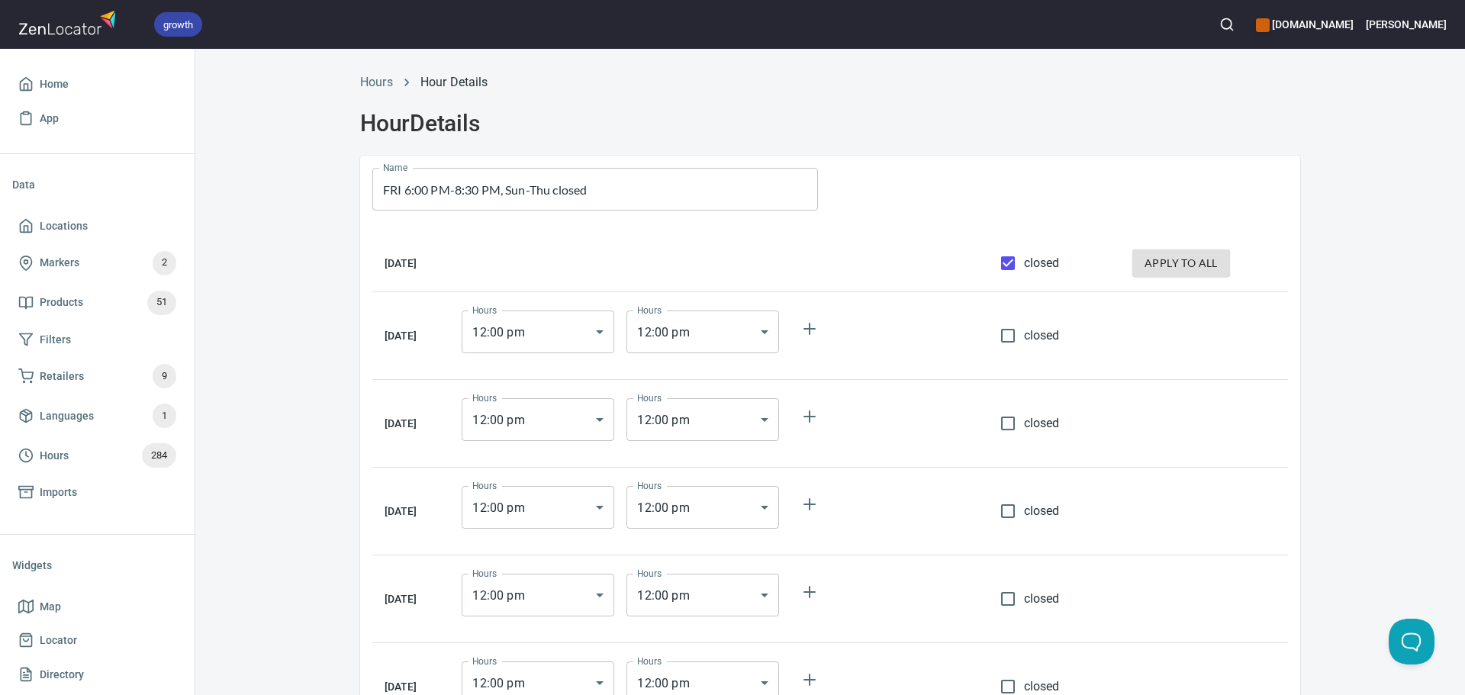
checkbox input "true"
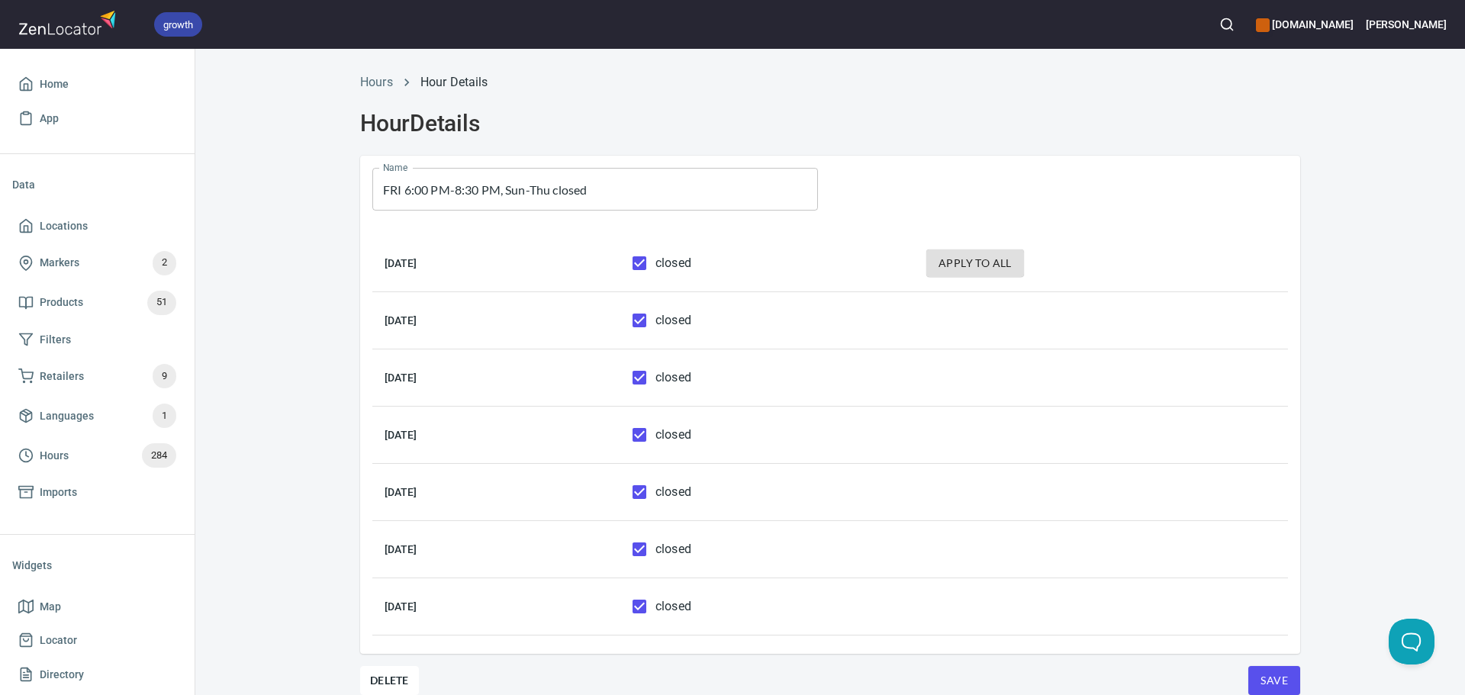
click at [691, 496] on span "closed" at bounding box center [673, 492] width 36 height 18
click at [655, 496] on input "closed" at bounding box center [639, 492] width 32 height 32
checkbox input "false"
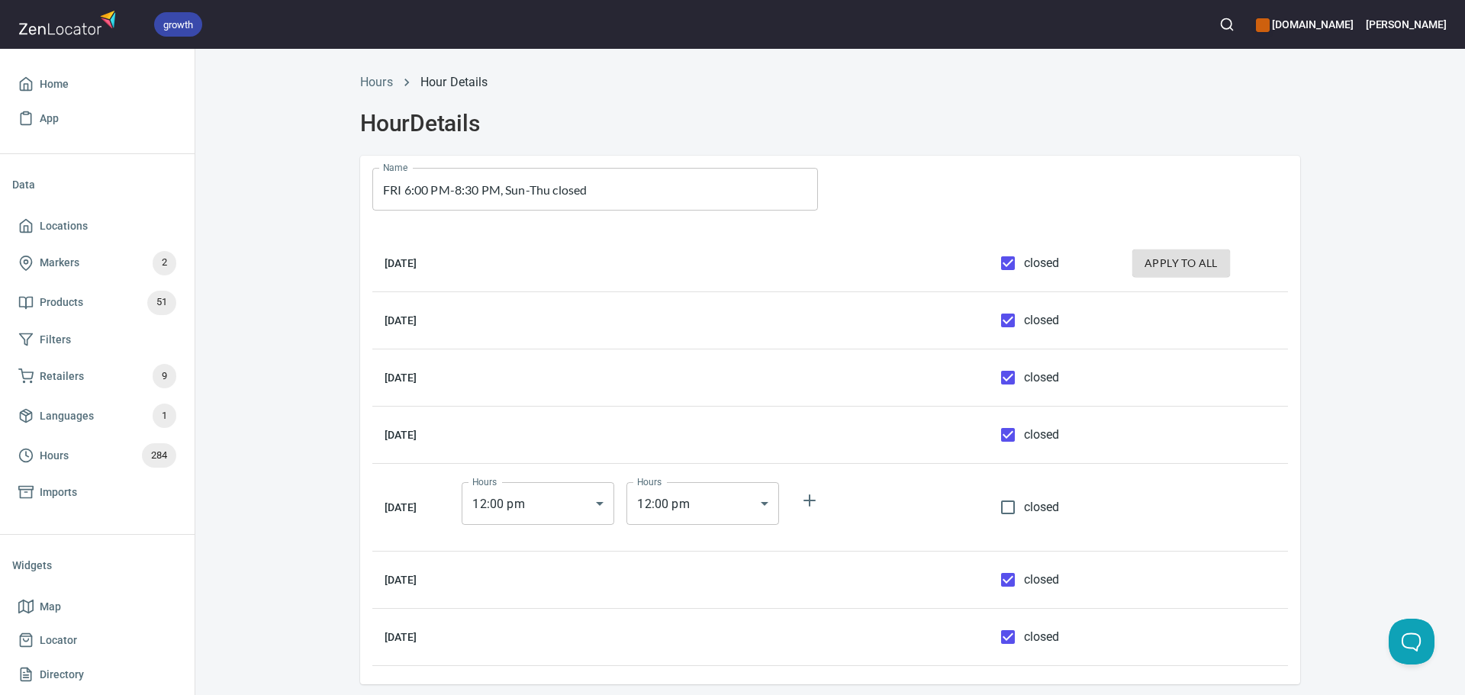
click at [601, 516] on body "growth hemaalliance.com Donald Home App Data Locations Markers 2 Products 51 Fi…" at bounding box center [732, 347] width 1465 height 695
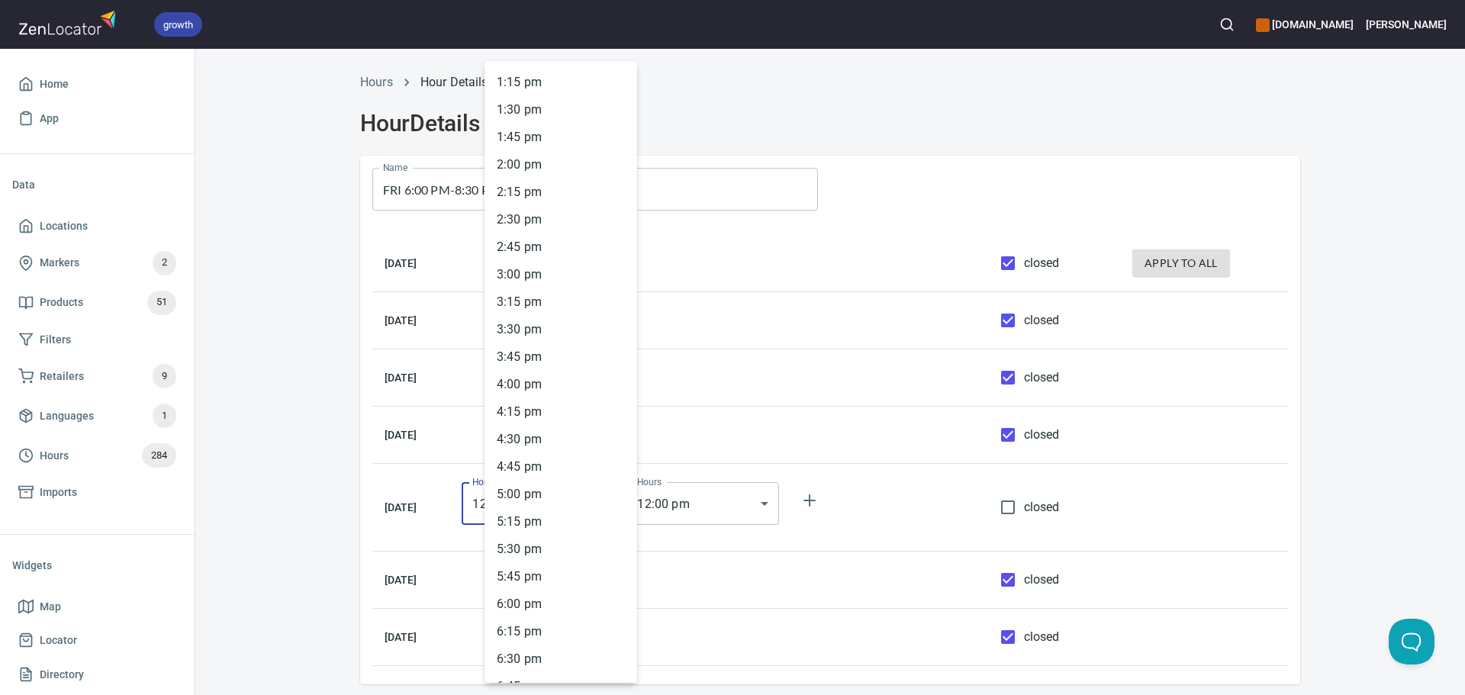
scroll to position [1791, 0]
click at [525, 268] on li "6 : 00 pm" at bounding box center [560, 267] width 153 height 27
type input "18:00"
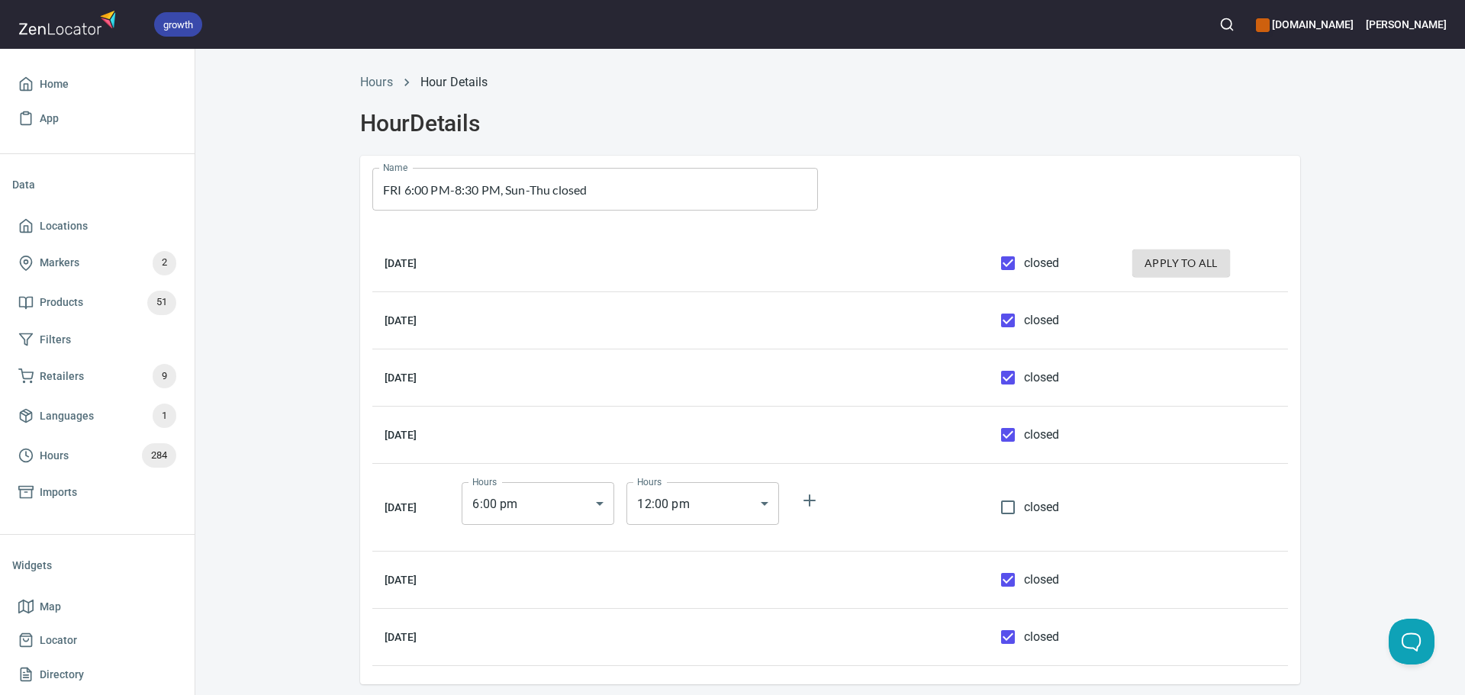
click at [737, 474] on td "Hours 6 : 00 pm 18:00 Hours Hours 12 : 00 pm 12:00 Hours" at bounding box center [718, 508] width 538 height 88
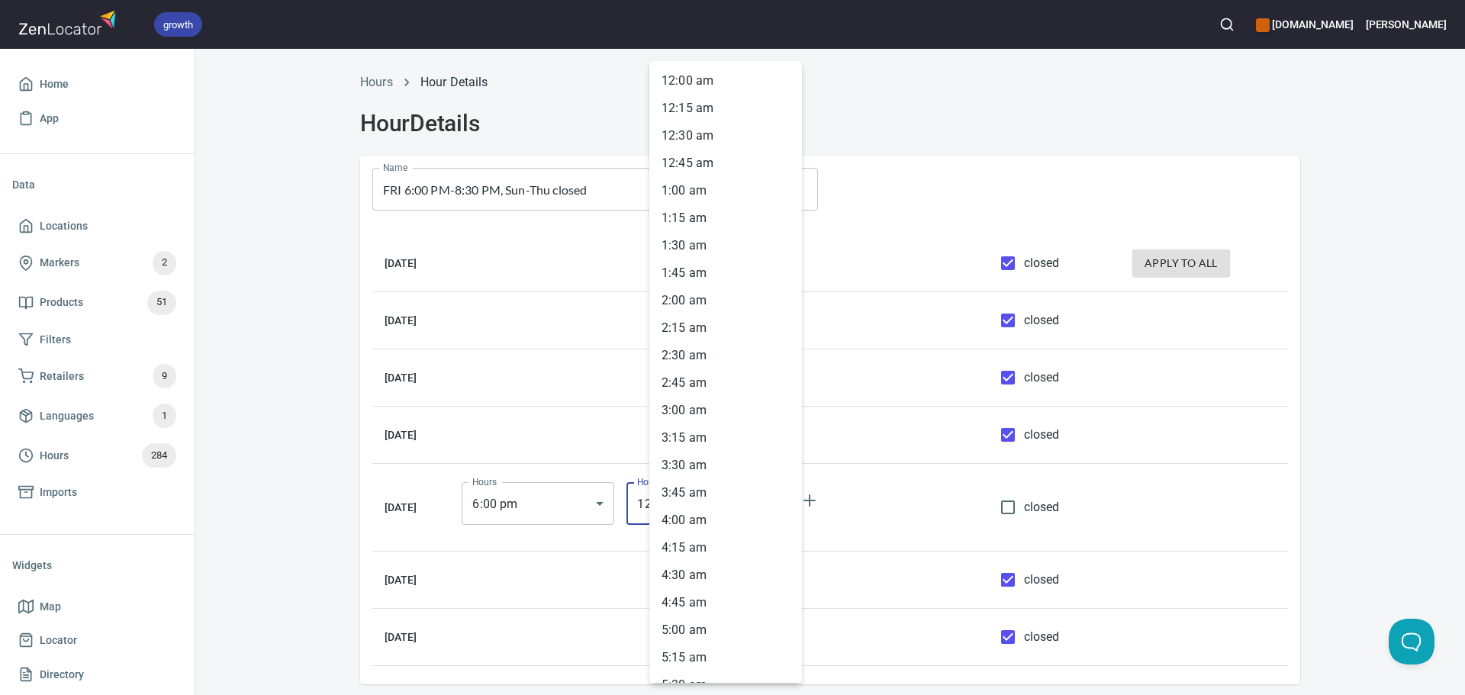
click at [735, 494] on body "growth hemaalliance.com Donald Home App Data Locations Markers 2 Products 51 Fi…" at bounding box center [732, 347] width 1465 height 695
click at [694, 382] on li "8 : 30 pm" at bounding box center [725, 389] width 153 height 27
type input "20:30"
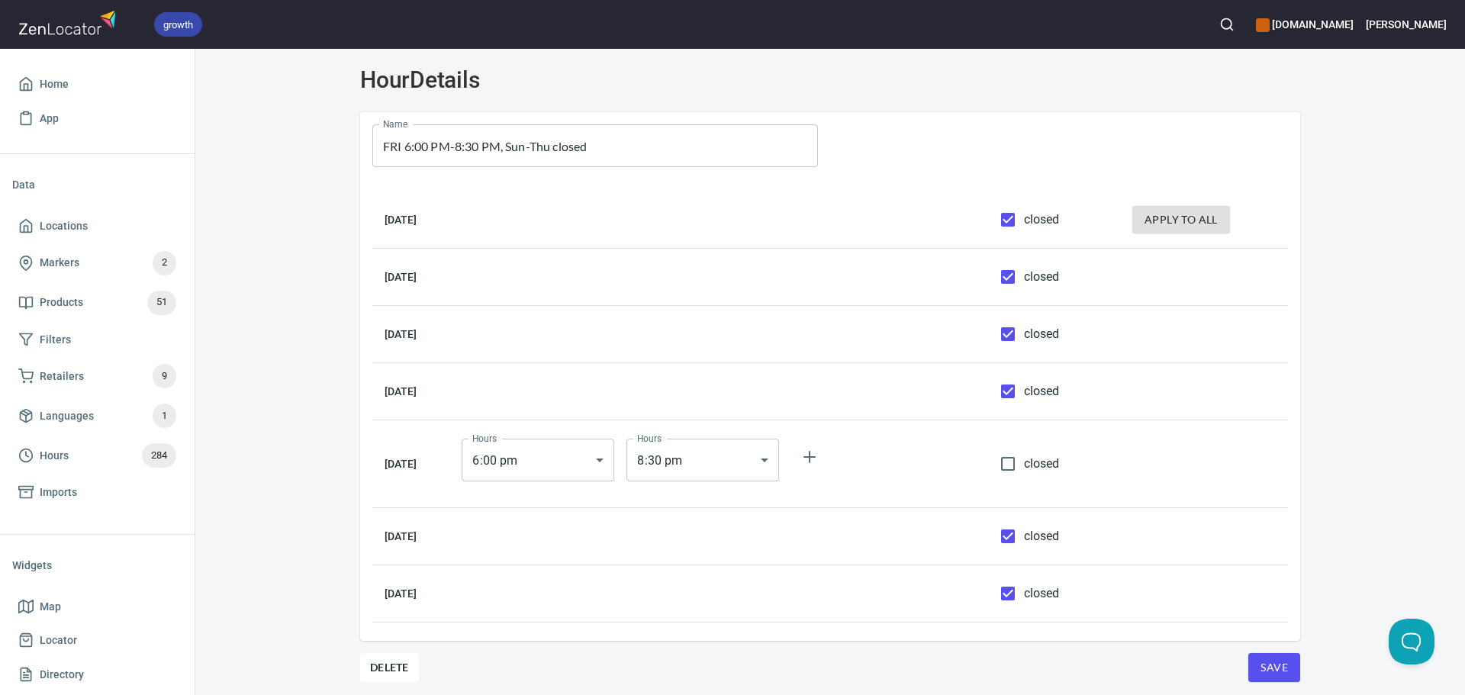
scroll to position [67, 0]
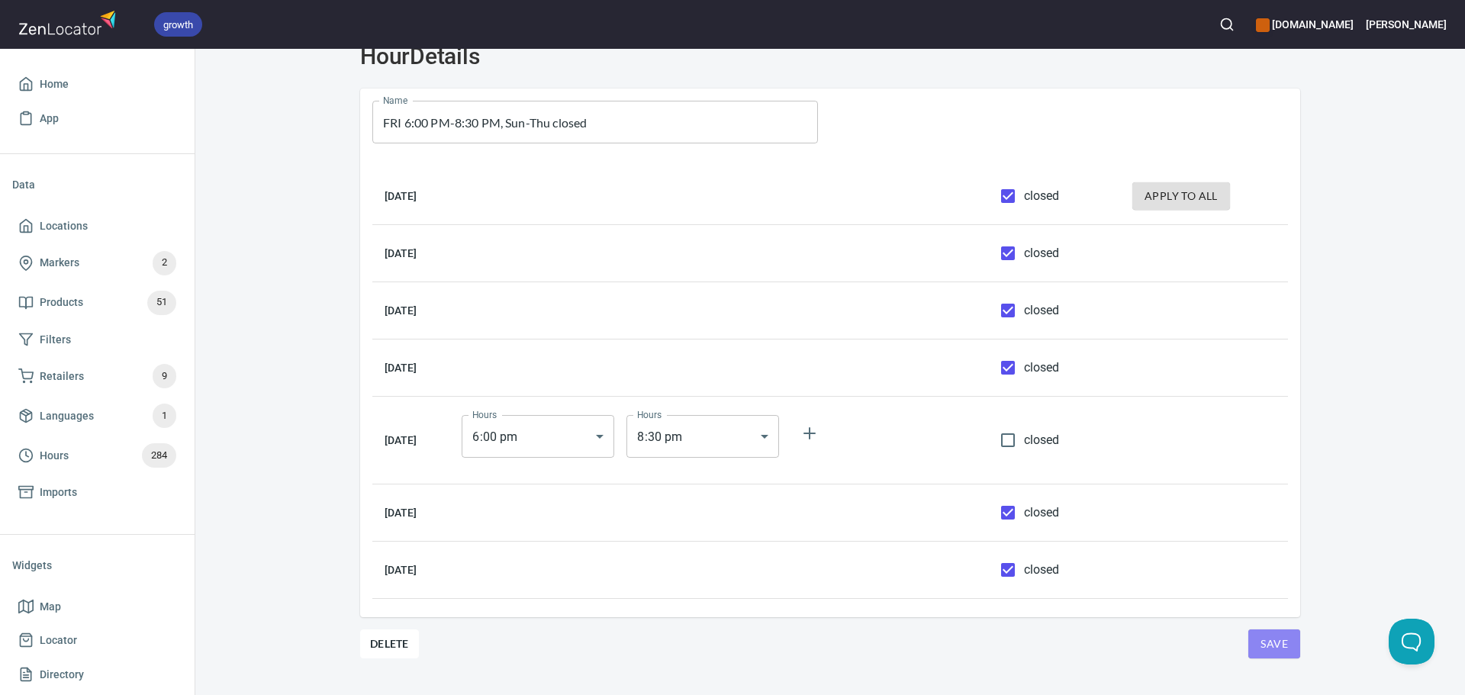
click at [1260, 644] on span "Save" at bounding box center [1273, 644] width 27 height 19
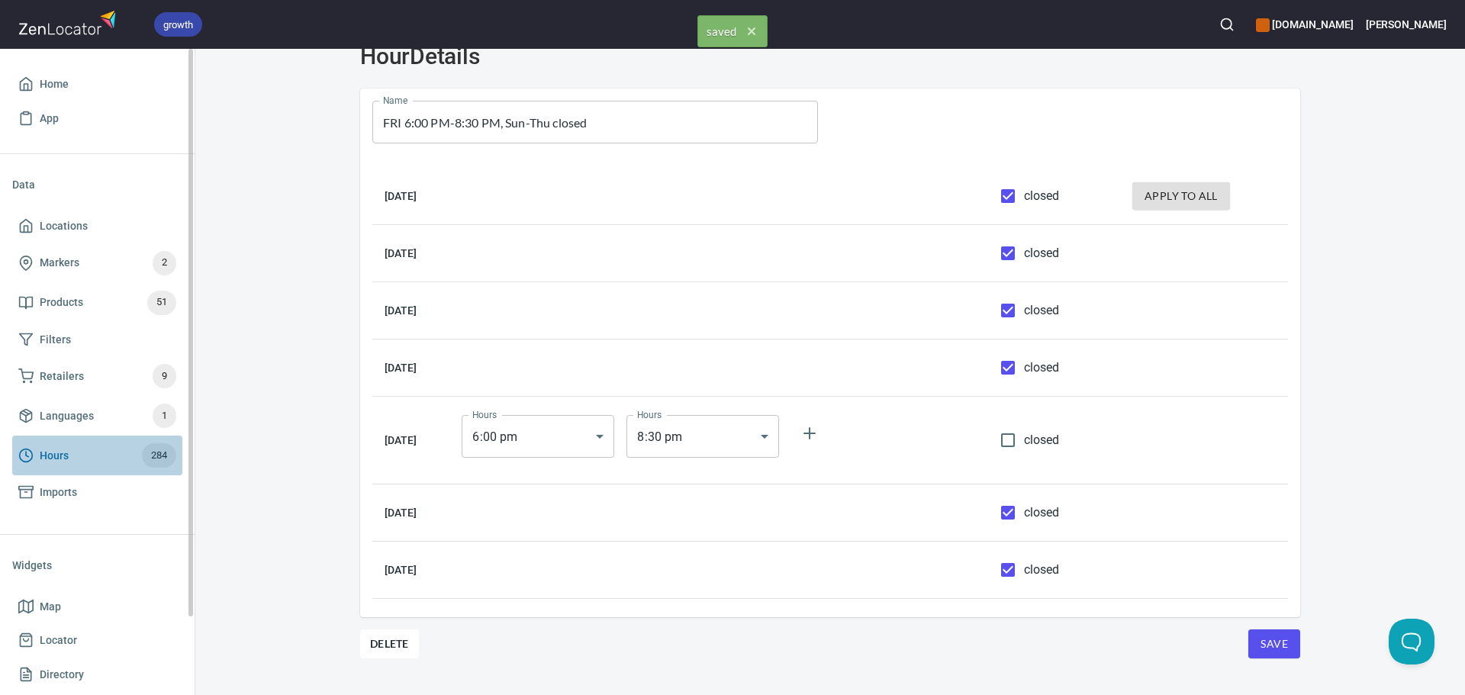
click at [101, 453] on span "Hours 284" at bounding box center [97, 455] width 158 height 24
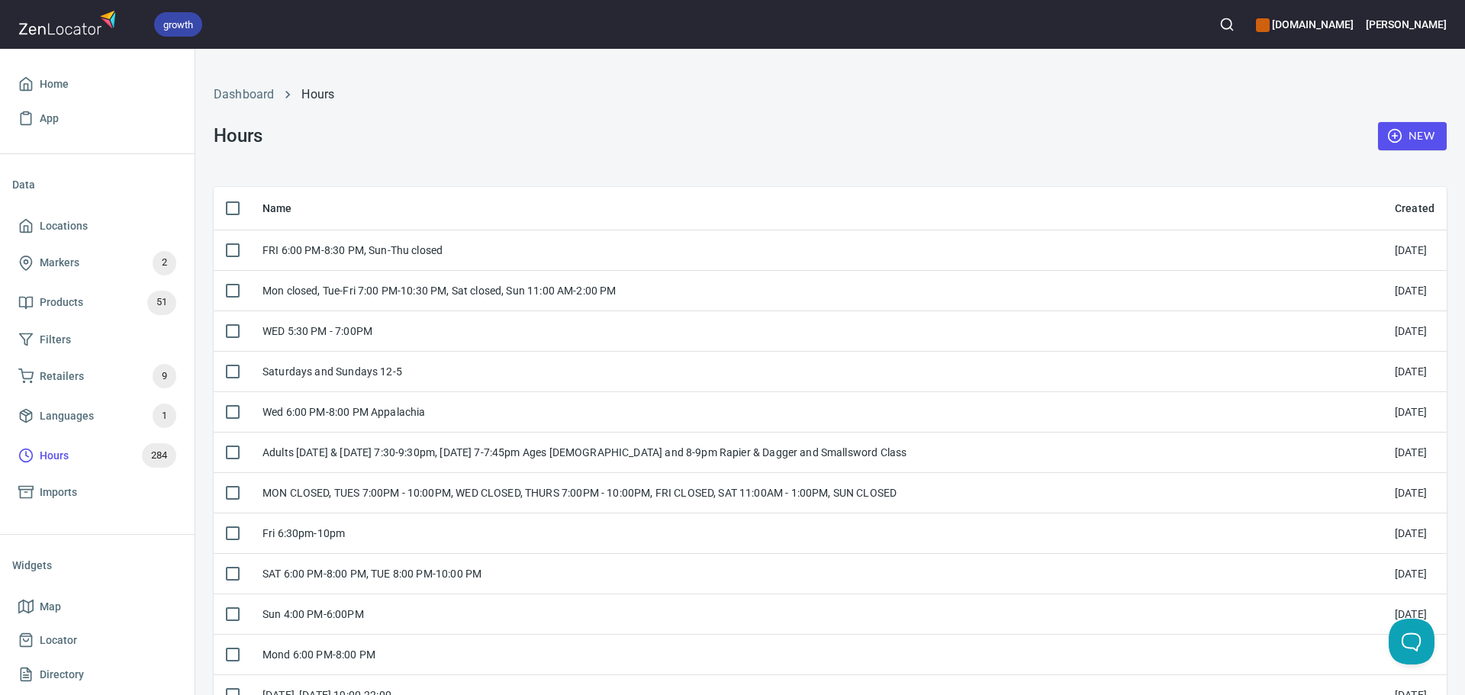
click at [1434, 140] on button "New" at bounding box center [1412, 136] width 69 height 28
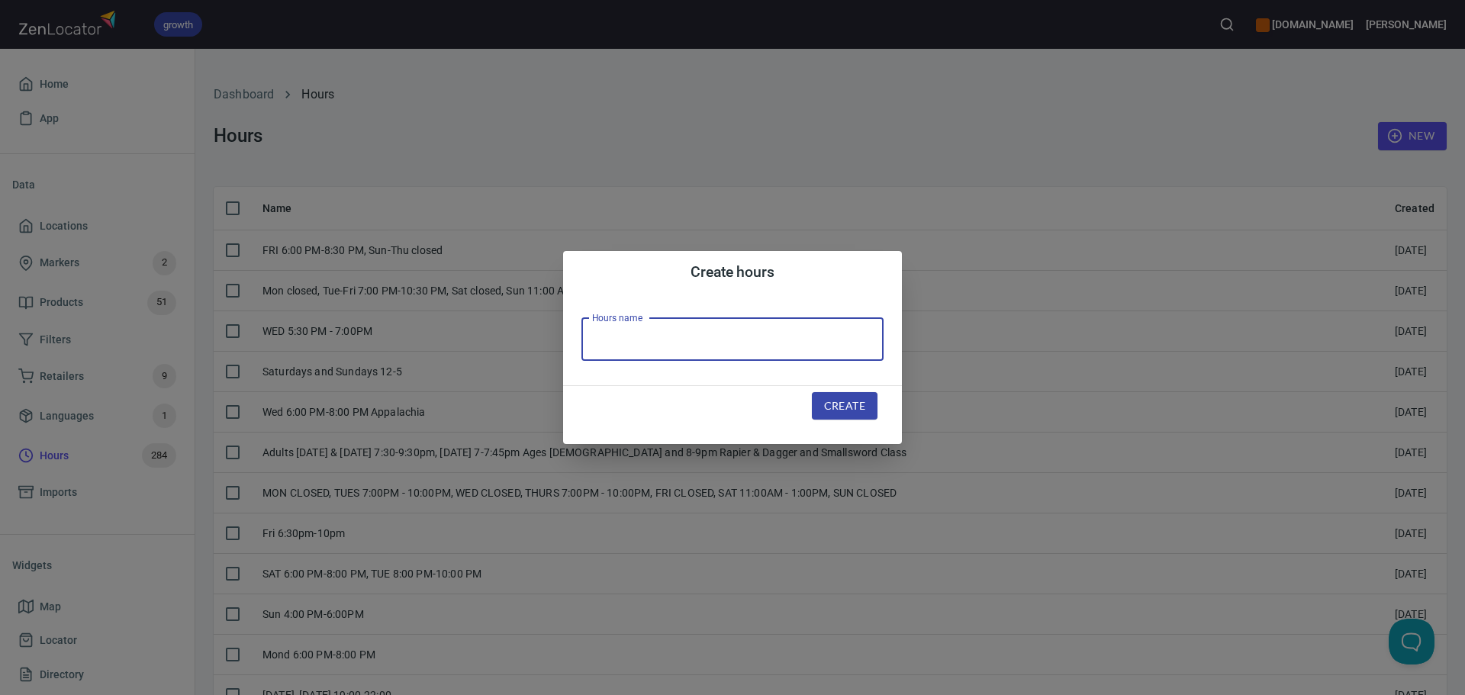
click at [740, 350] on input "text" at bounding box center [732, 339] width 302 height 43
paste input "Tue 7:00pm - 9:00pm, Thu at [GEOGRAPHIC_DATA] 7:00pm - 9:00pm"
type input "Tue 7:00pm - 9:00pm, Thu at [GEOGRAPHIC_DATA] 7:00pm - 9:00pm"
click at [830, 403] on span "Create" at bounding box center [844, 406] width 41 height 19
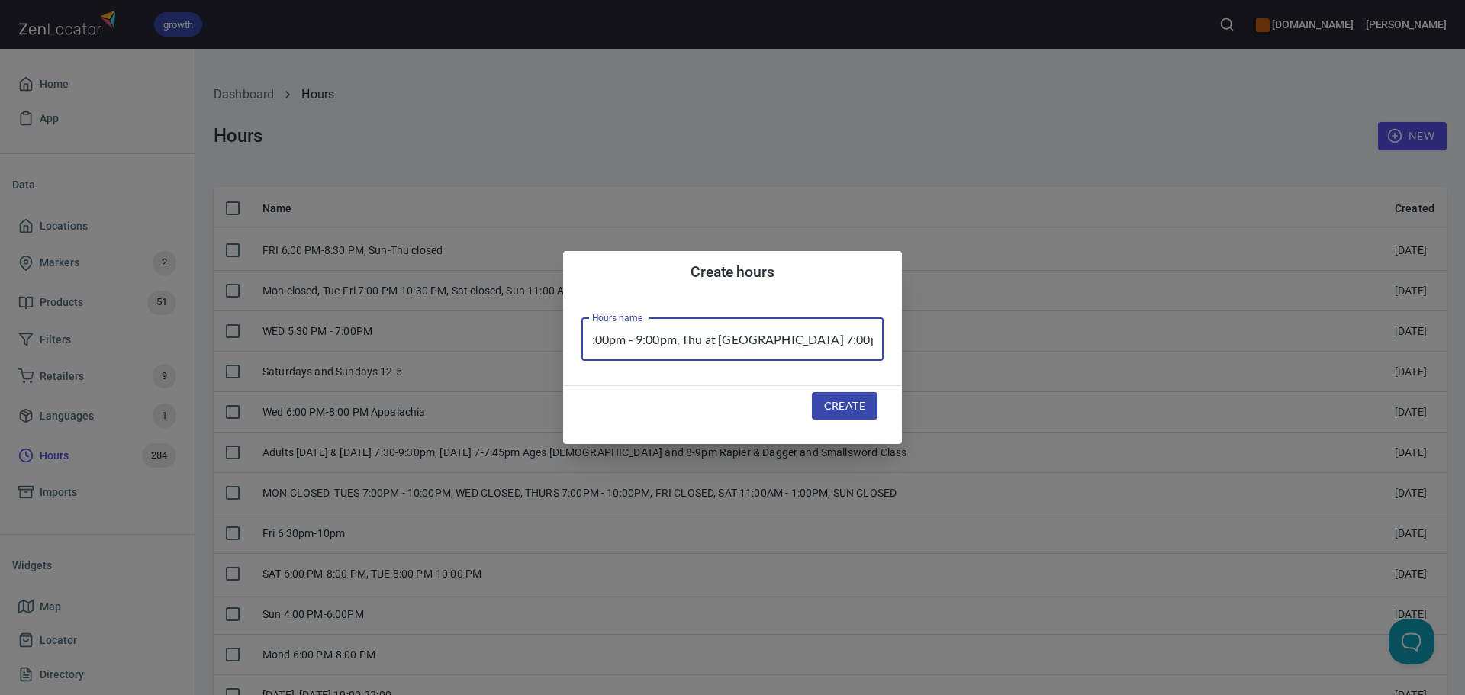
scroll to position [0, 0]
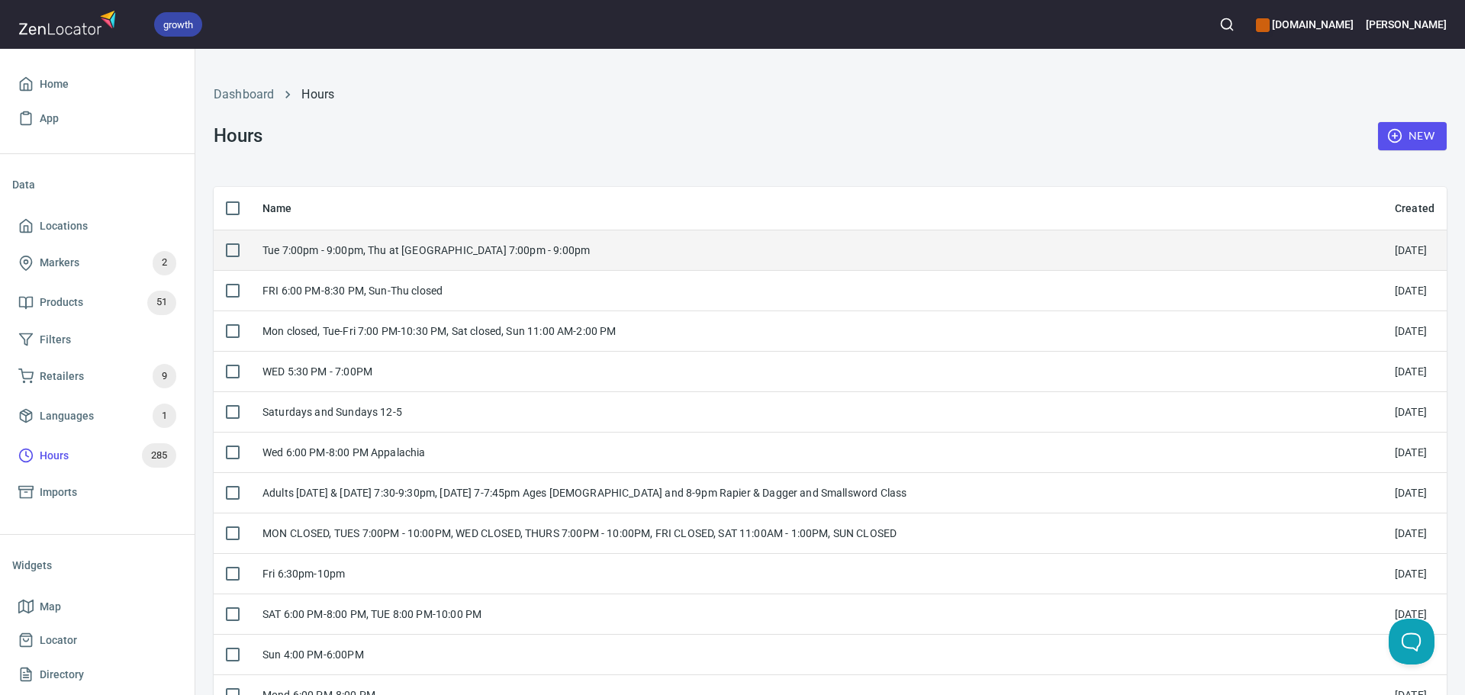
click at [589, 253] on div "Tue 7:00pm - 9:00pm, Thu at [GEOGRAPHIC_DATA] 7:00pm - 9:00pm" at bounding box center [816, 250] width 1108 height 15
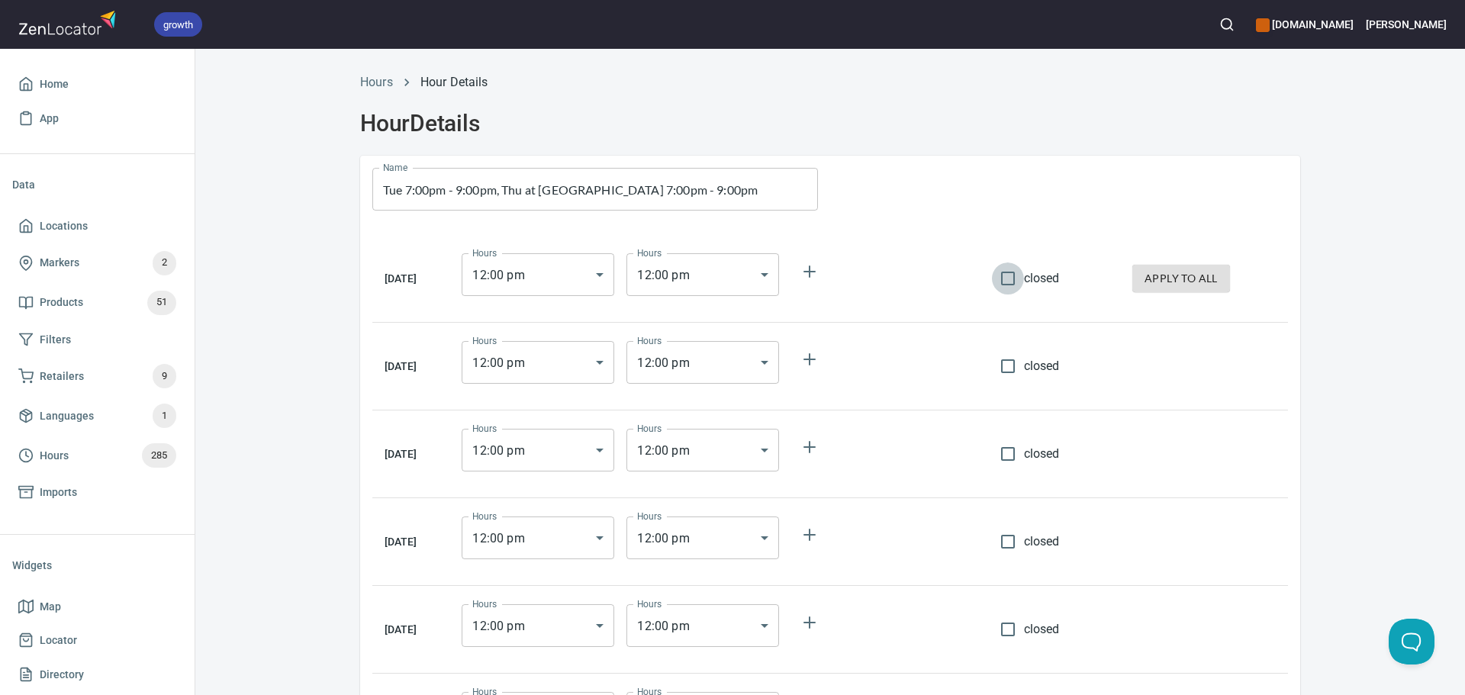
click at [1002, 275] on input "closed" at bounding box center [1008, 278] width 32 height 32
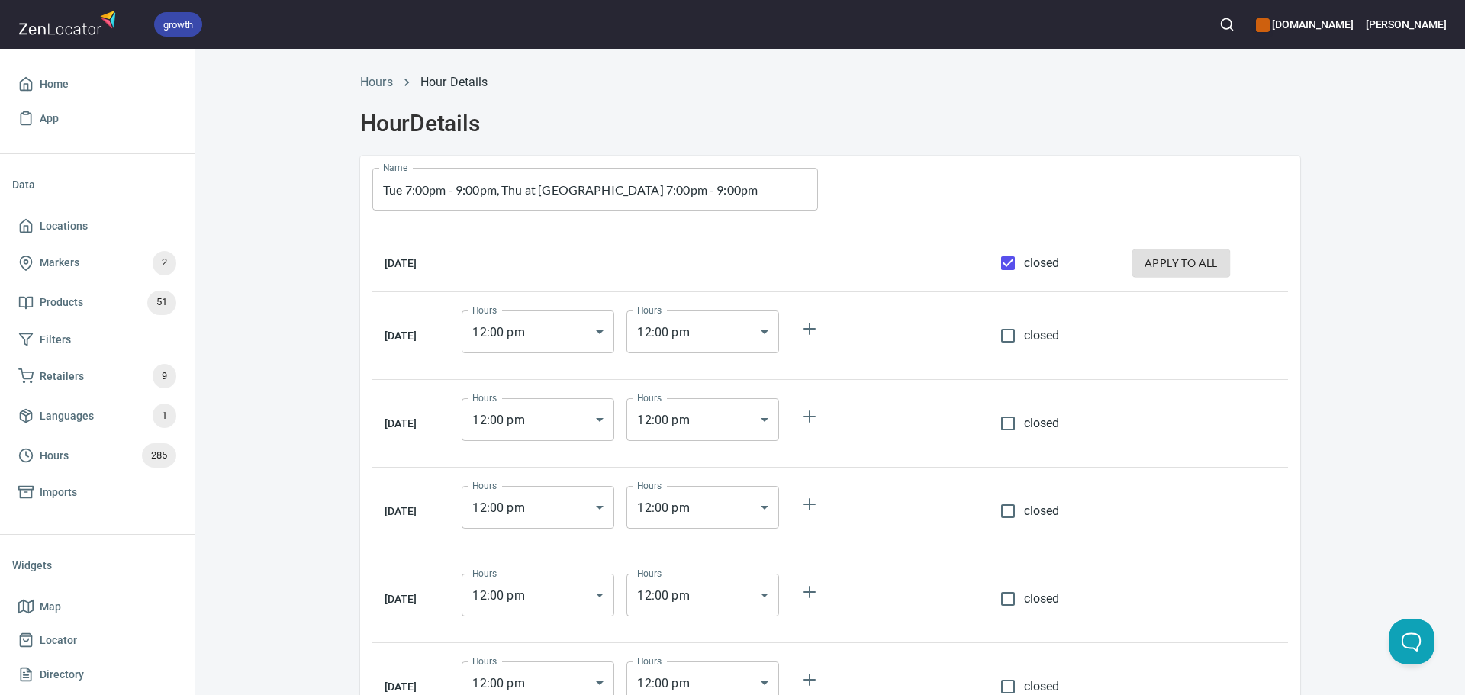
click at [999, 262] on input "closed" at bounding box center [1008, 263] width 32 height 32
checkbox input "false"
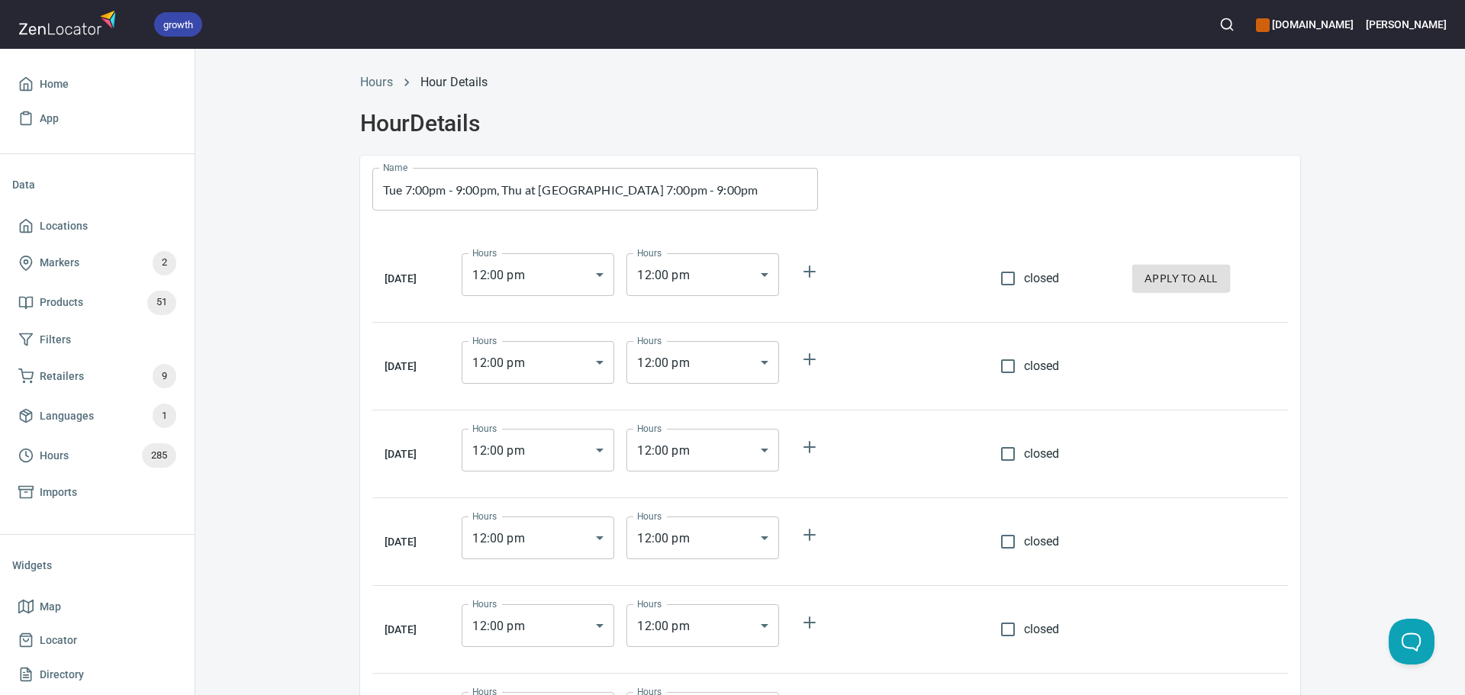
click at [570, 290] on body "growth hemaalliance.com Donald Home App Data Locations Markers 2 Products 51 Fi…" at bounding box center [732, 347] width 1465 height 695
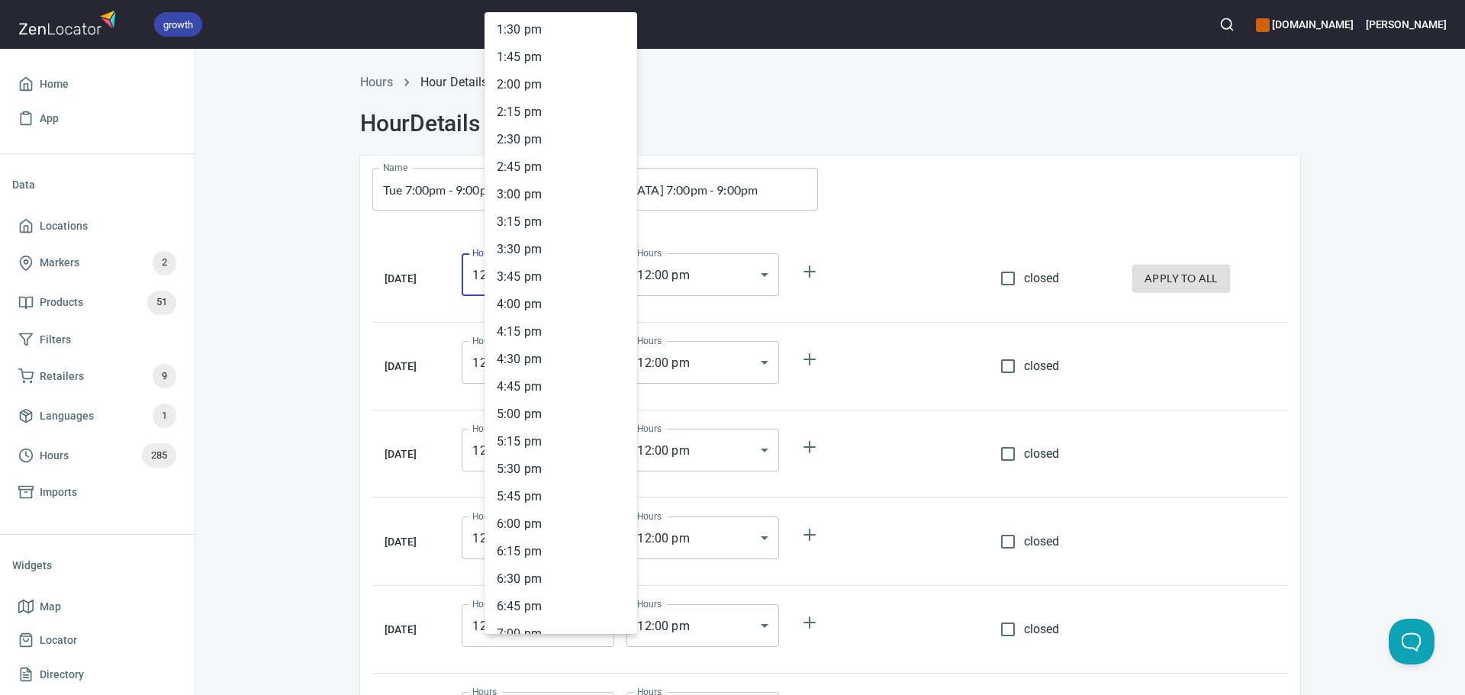
scroll to position [1714, 0]
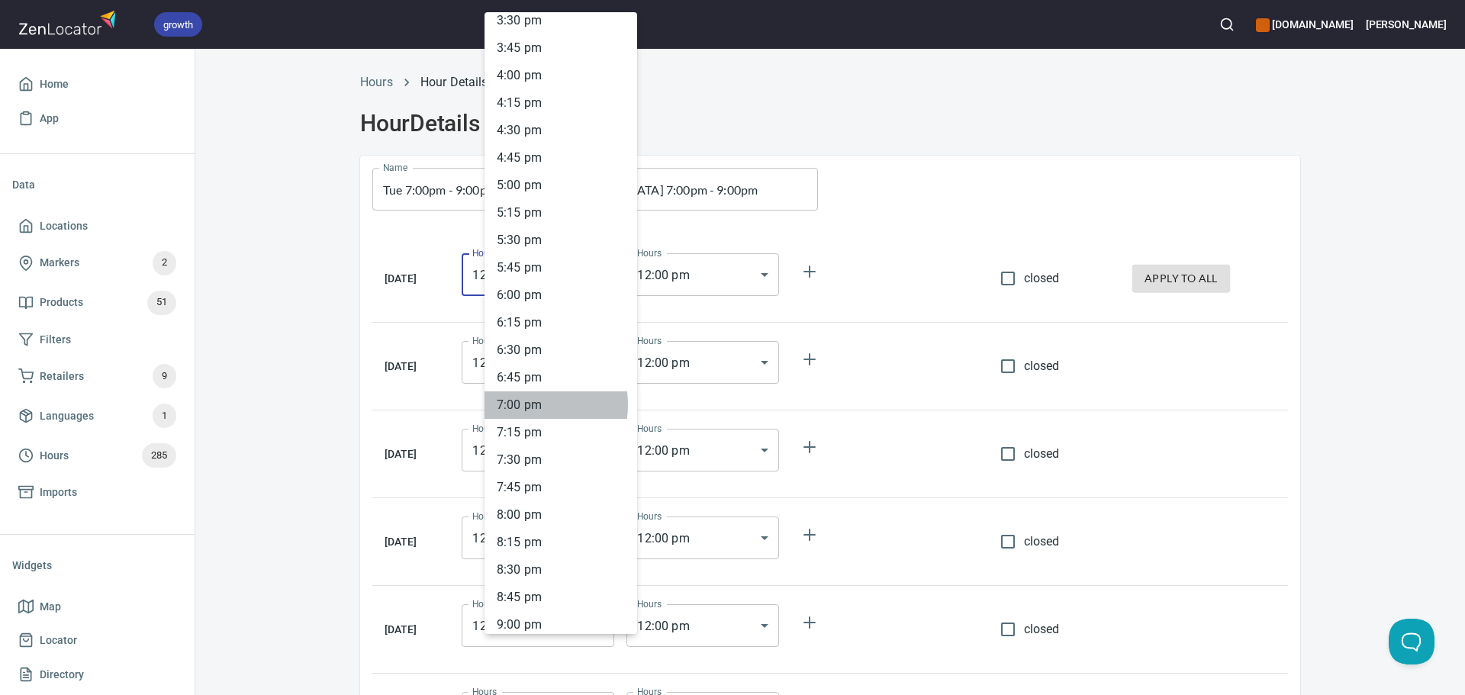
click at [527, 404] on li "7 : 00 pm" at bounding box center [560, 404] width 153 height 27
type input "19:00"
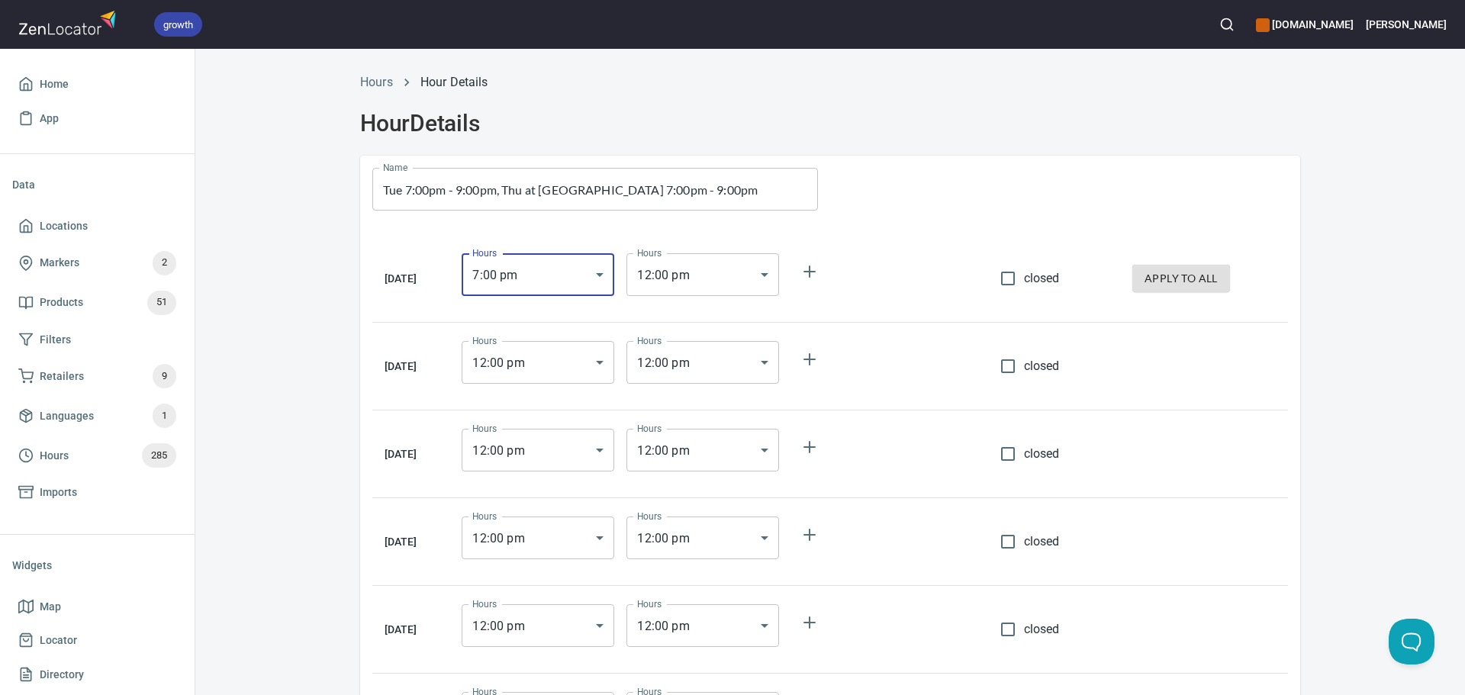
click at [710, 297] on div "Hours 12 : 00 pm 12:00 Hours" at bounding box center [702, 274] width 165 height 55
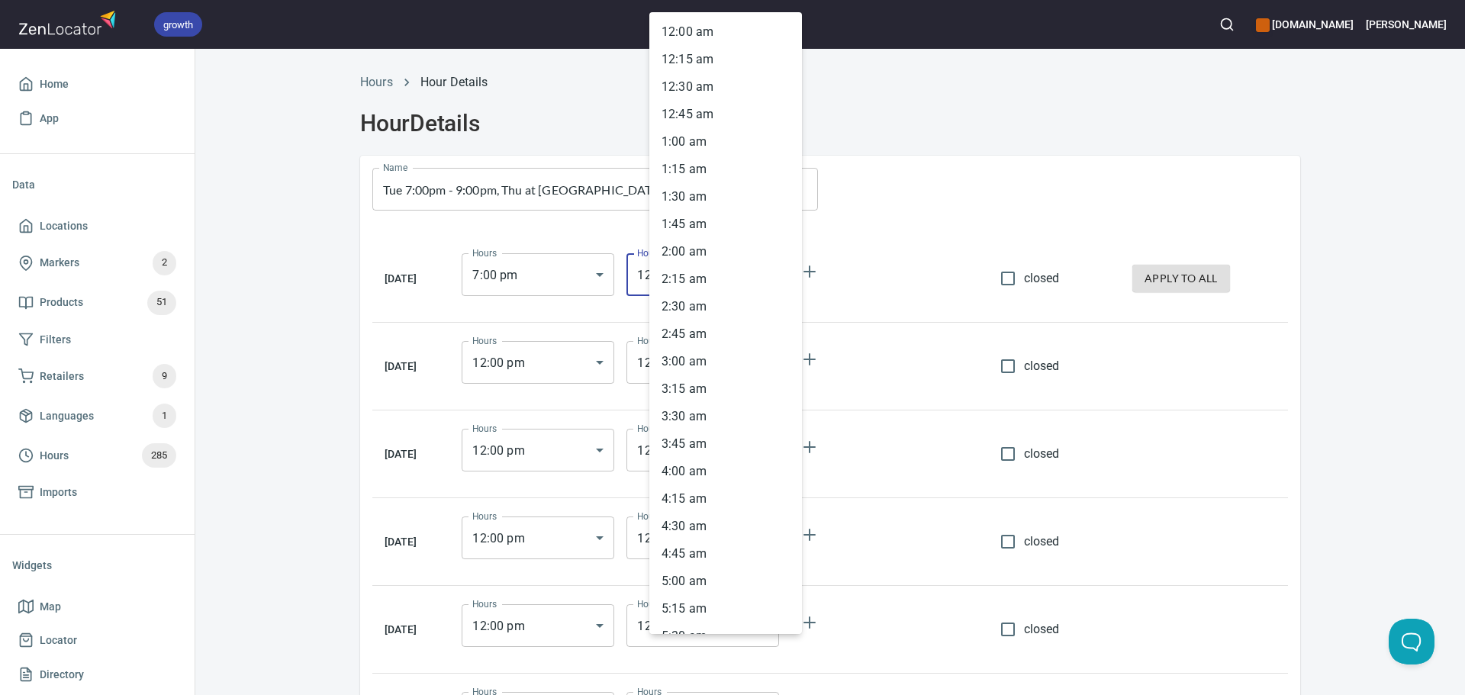
click at [707, 282] on body "growth hemaalliance.com Donald Home App Data Locations Markers 2 Products 51 Fi…" at bounding box center [732, 347] width 1465 height 695
click at [684, 483] on li "9 : 00 pm" at bounding box center [725, 472] width 153 height 27
type input "21:00"
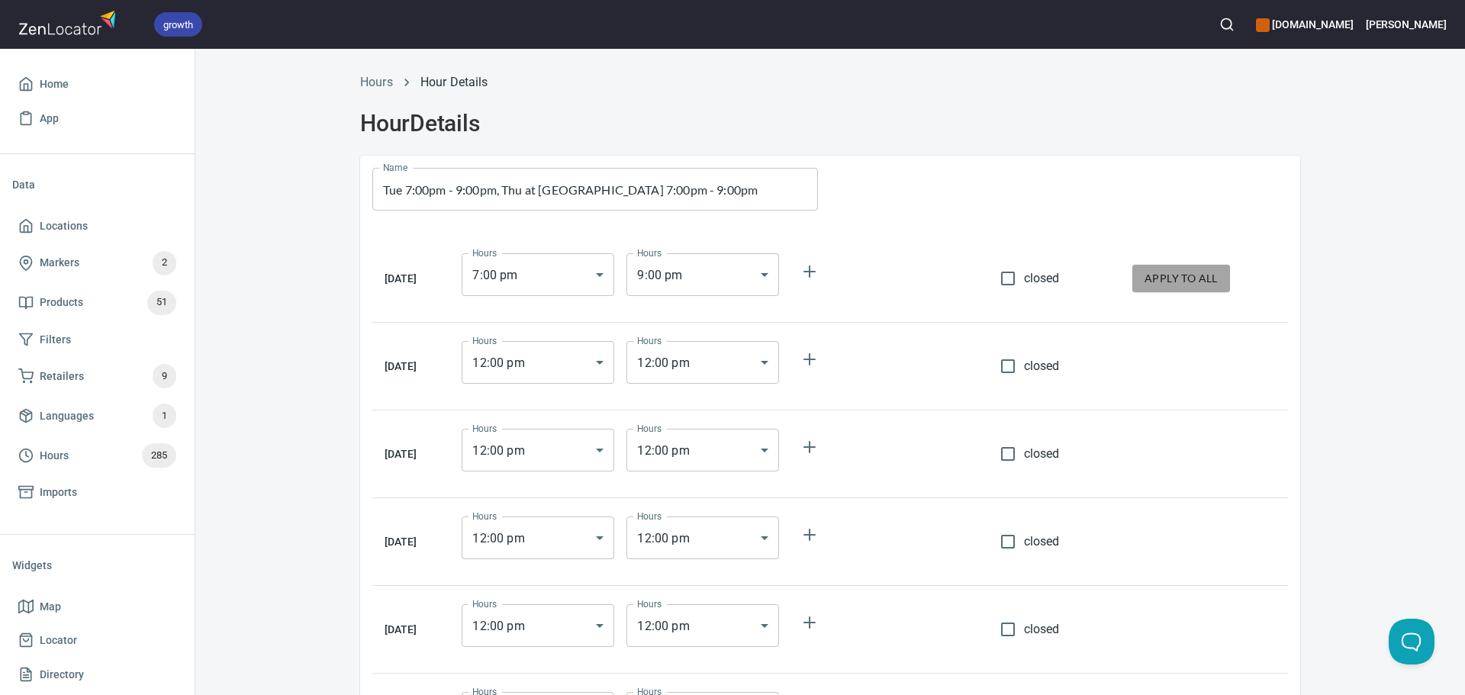
click at [1165, 273] on span "apply to all" at bounding box center [1180, 278] width 73 height 19
type input "19:00"
type input "21:00"
type input "19:00"
type input "21:00"
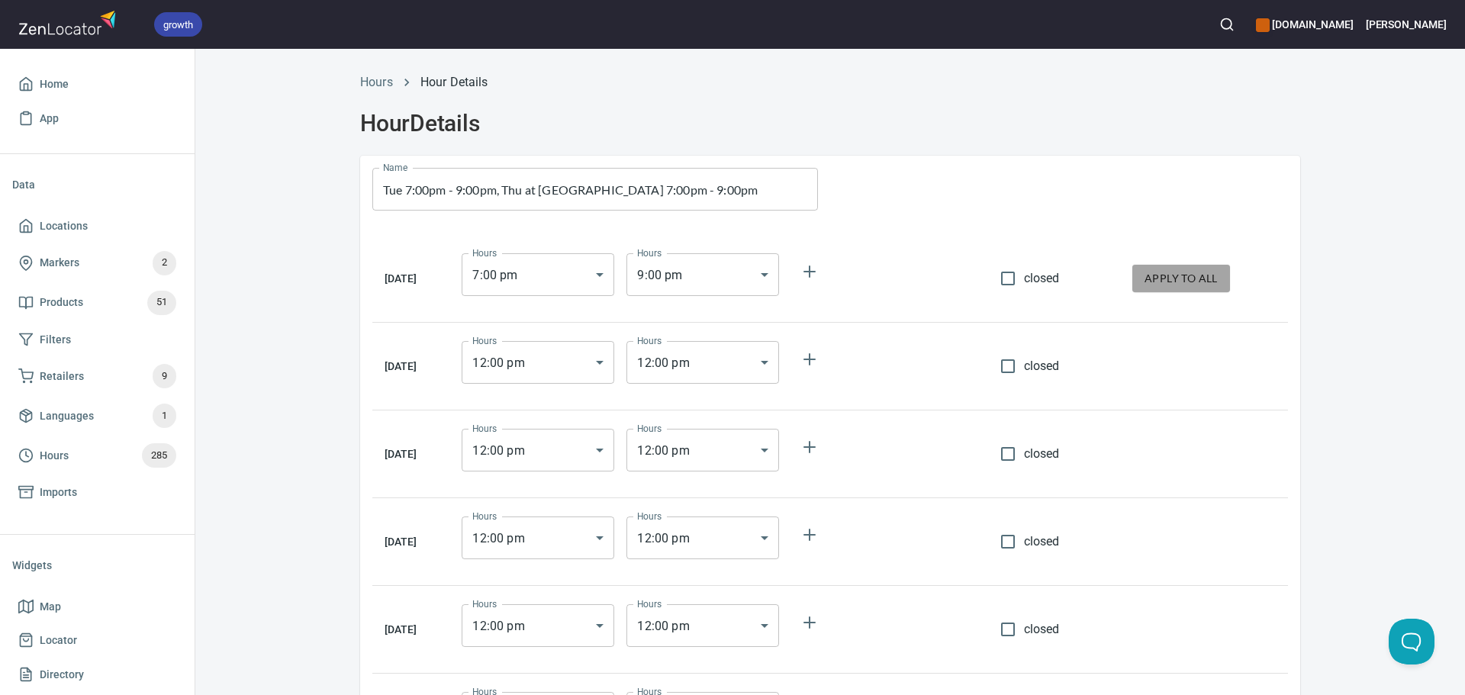
type input "19:00"
type input "21:00"
type input "19:00"
type input "21:00"
type input "19:00"
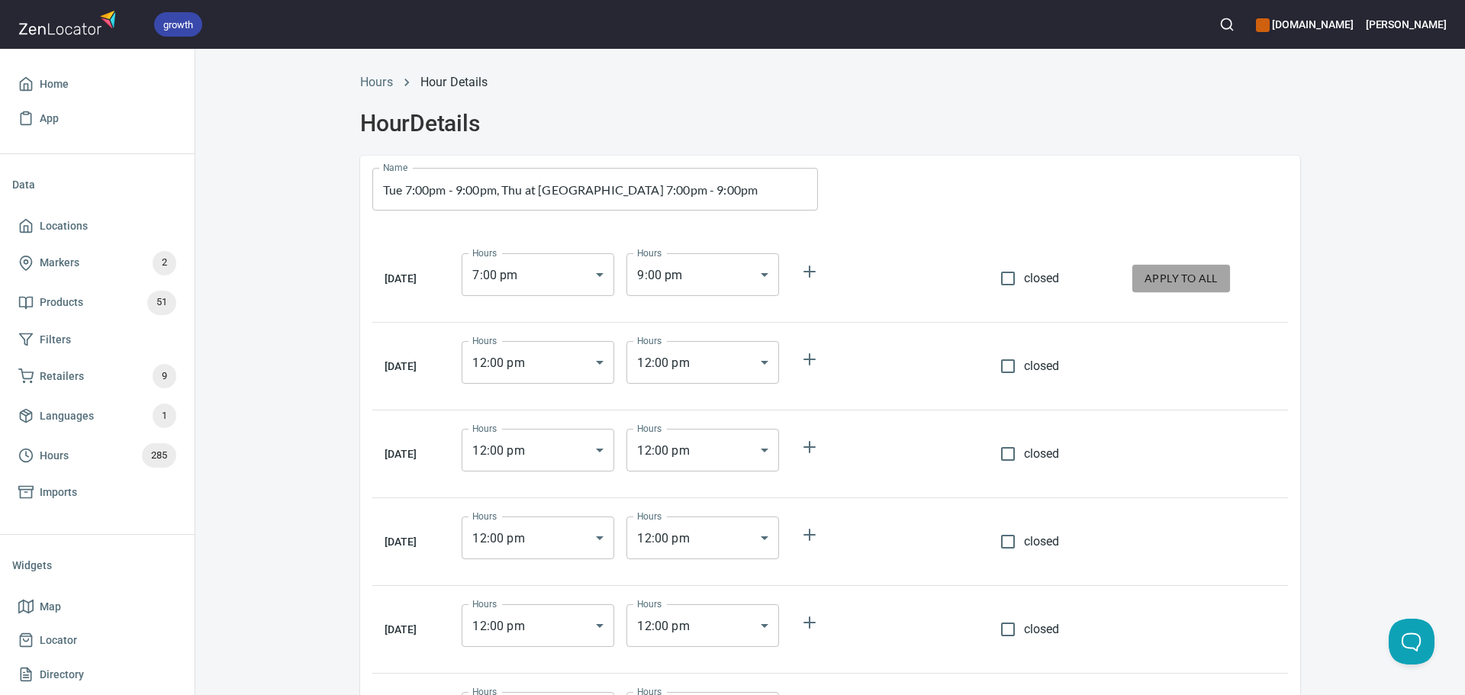
type input "21:00"
type input "19:00"
type input "21:00"
click at [1038, 272] on span "closed" at bounding box center [1042, 278] width 36 height 18
click at [1024, 272] on input "closed" at bounding box center [1008, 278] width 32 height 32
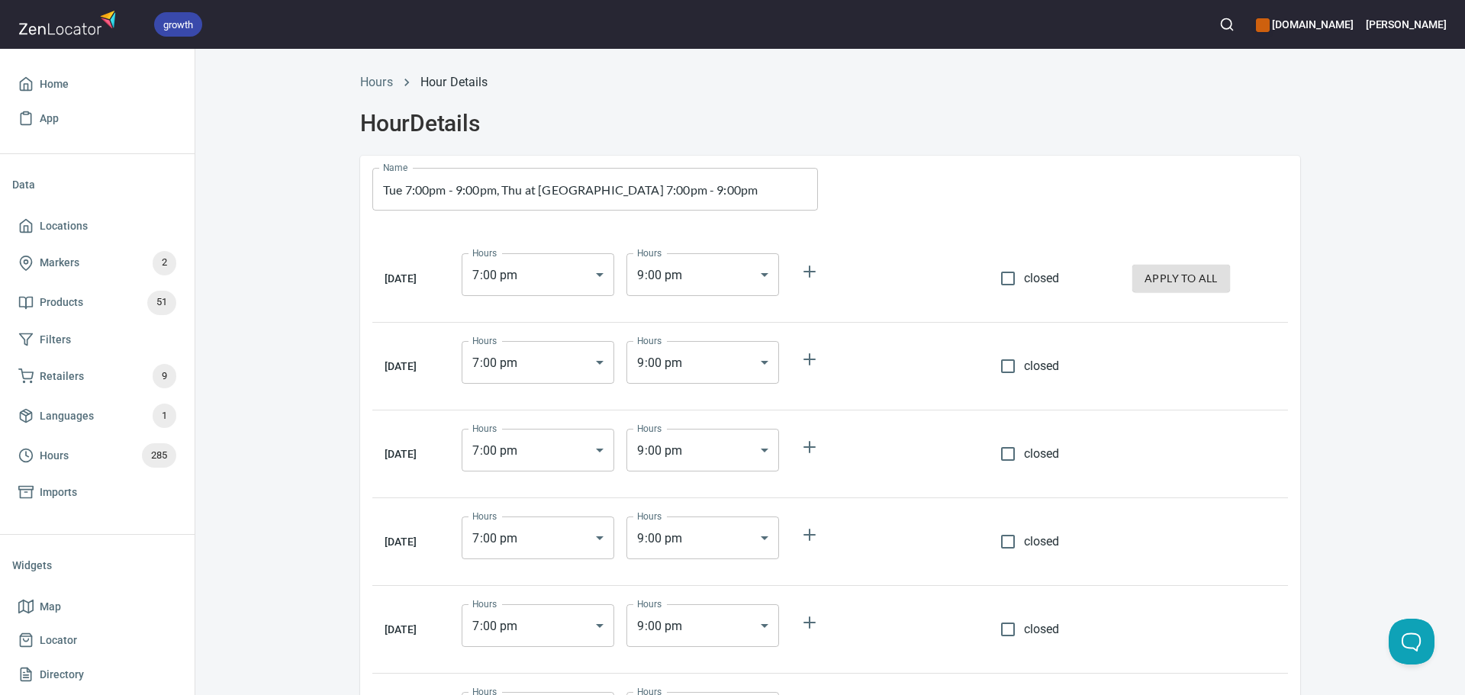
checkbox input "true"
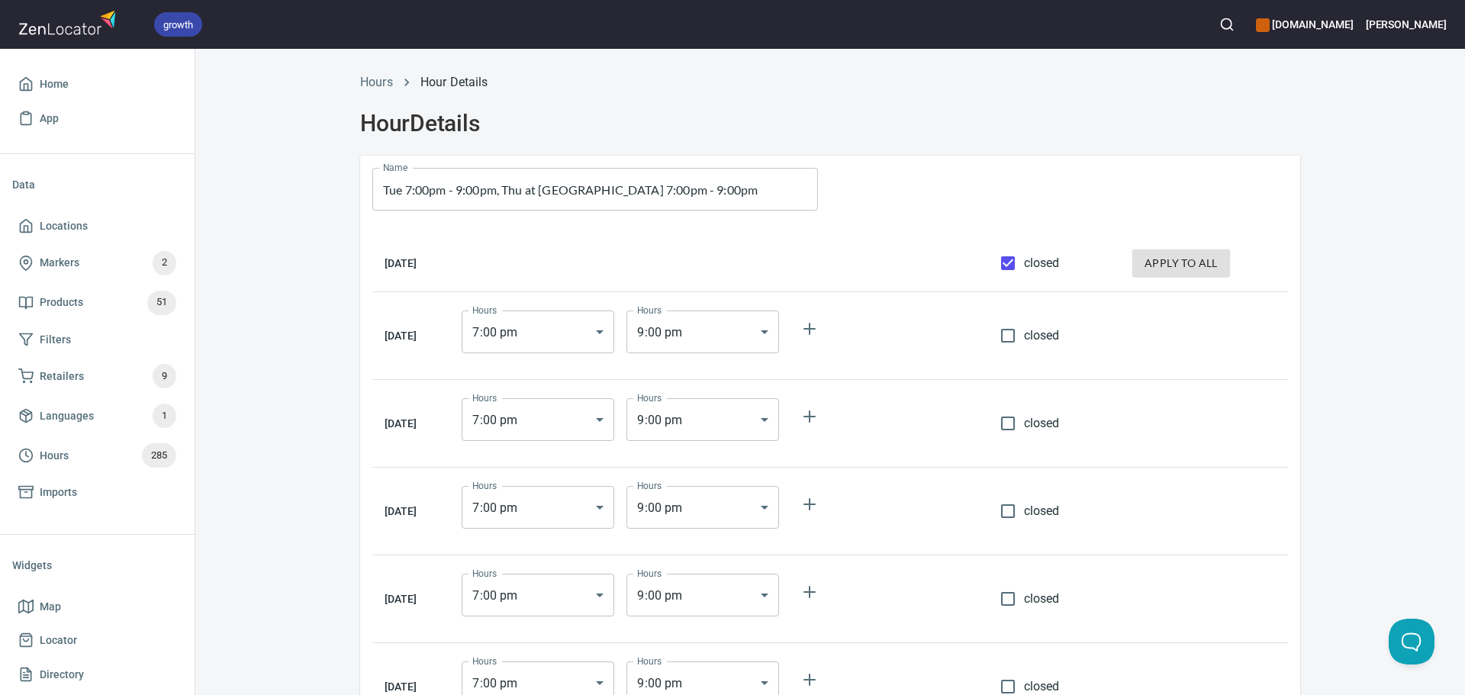
click at [1012, 424] on input "closed" at bounding box center [1008, 423] width 32 height 32
checkbox input "true"
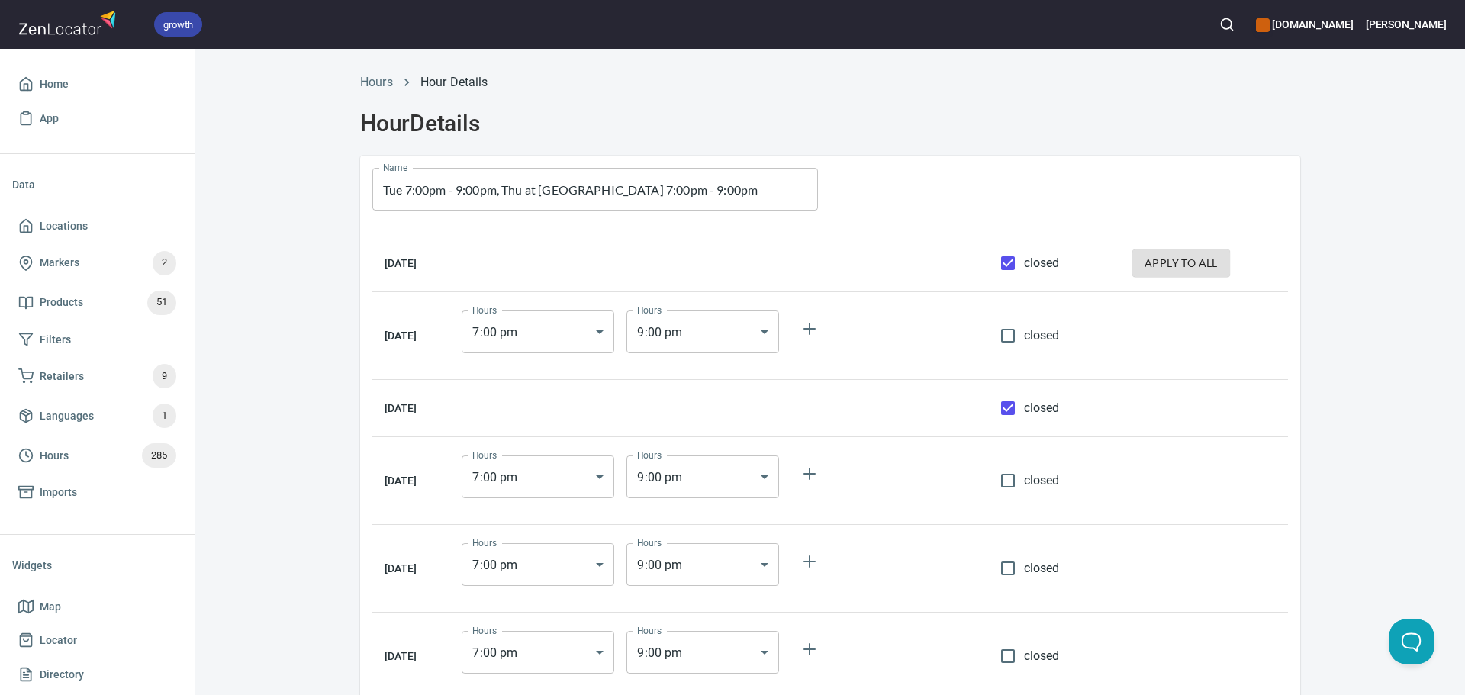
click at [1014, 565] on input "closed" at bounding box center [1008, 568] width 32 height 32
checkbox input "true"
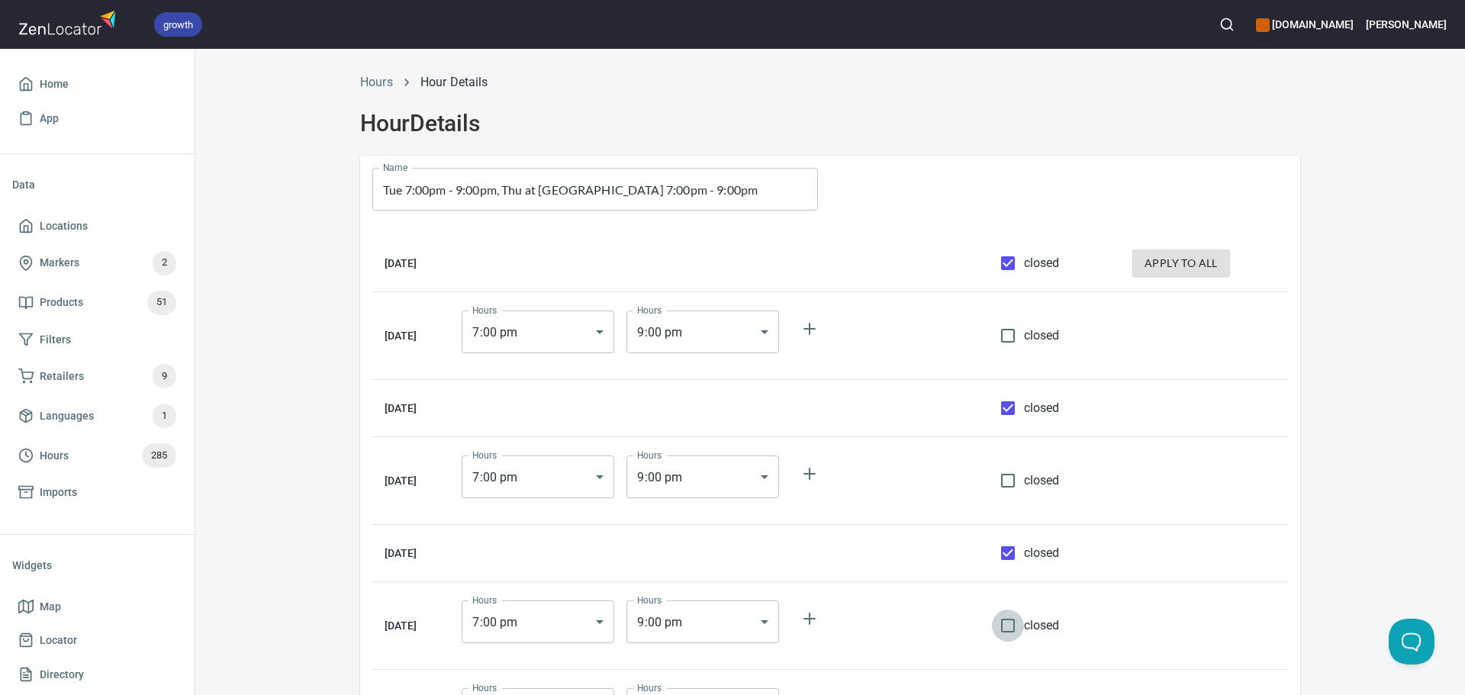
click at [1009, 633] on input "closed" at bounding box center [1008, 626] width 32 height 32
checkbox input "true"
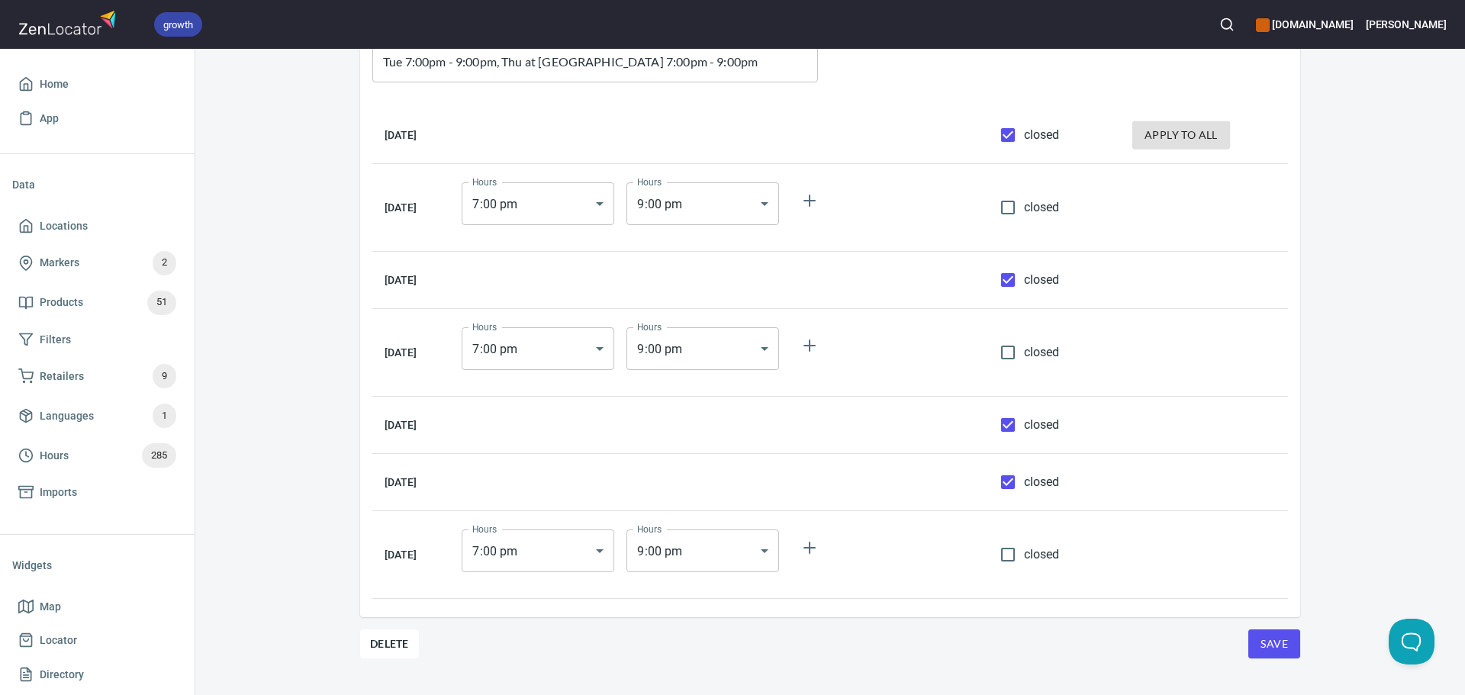
click at [1009, 553] on input "closed" at bounding box center [1008, 555] width 32 height 32
checkbox input "true"
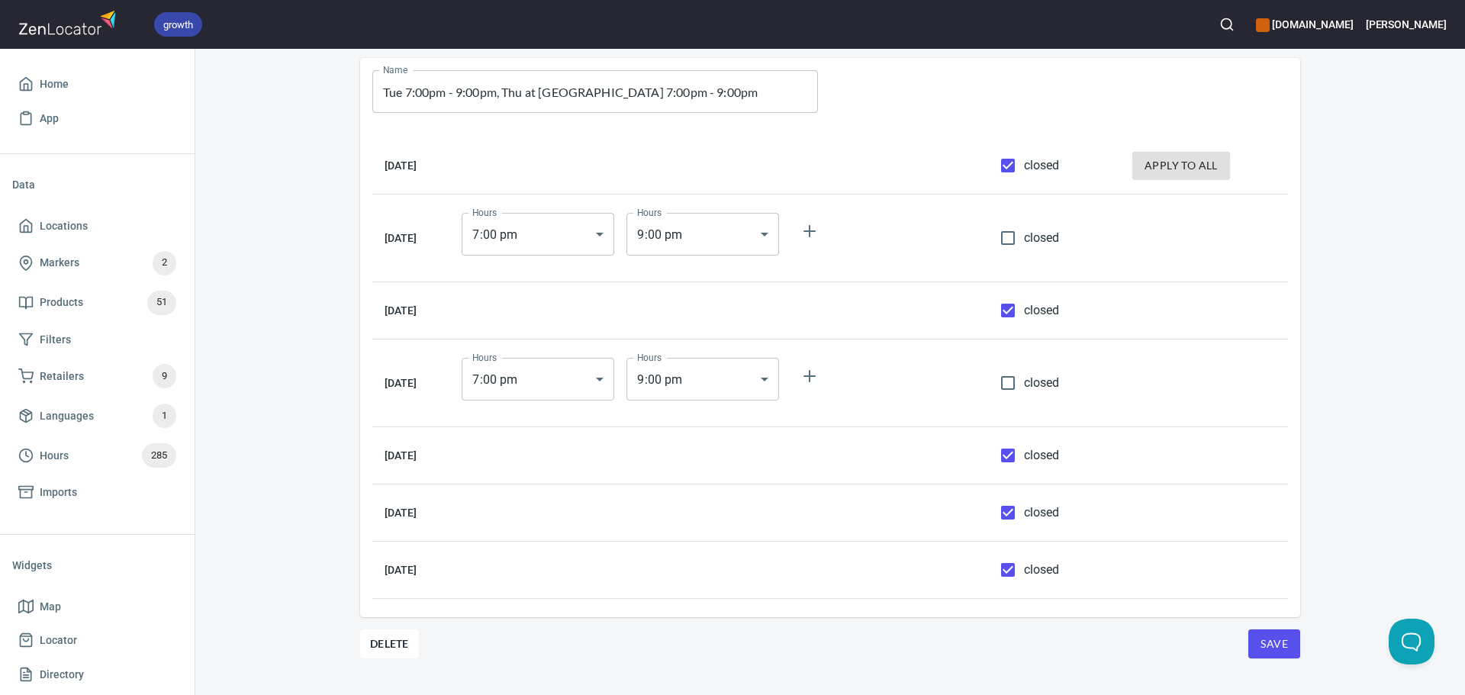
scroll to position [98, 0]
click at [1321, 672] on div "Hours Hour Details Hour Details Name Tue 7:00pm - 9:00pm, Thu at Hazeldean 7:00…" at bounding box center [830, 372] width 1270 height 646
click at [1289, 654] on button "Save" at bounding box center [1274, 643] width 52 height 29
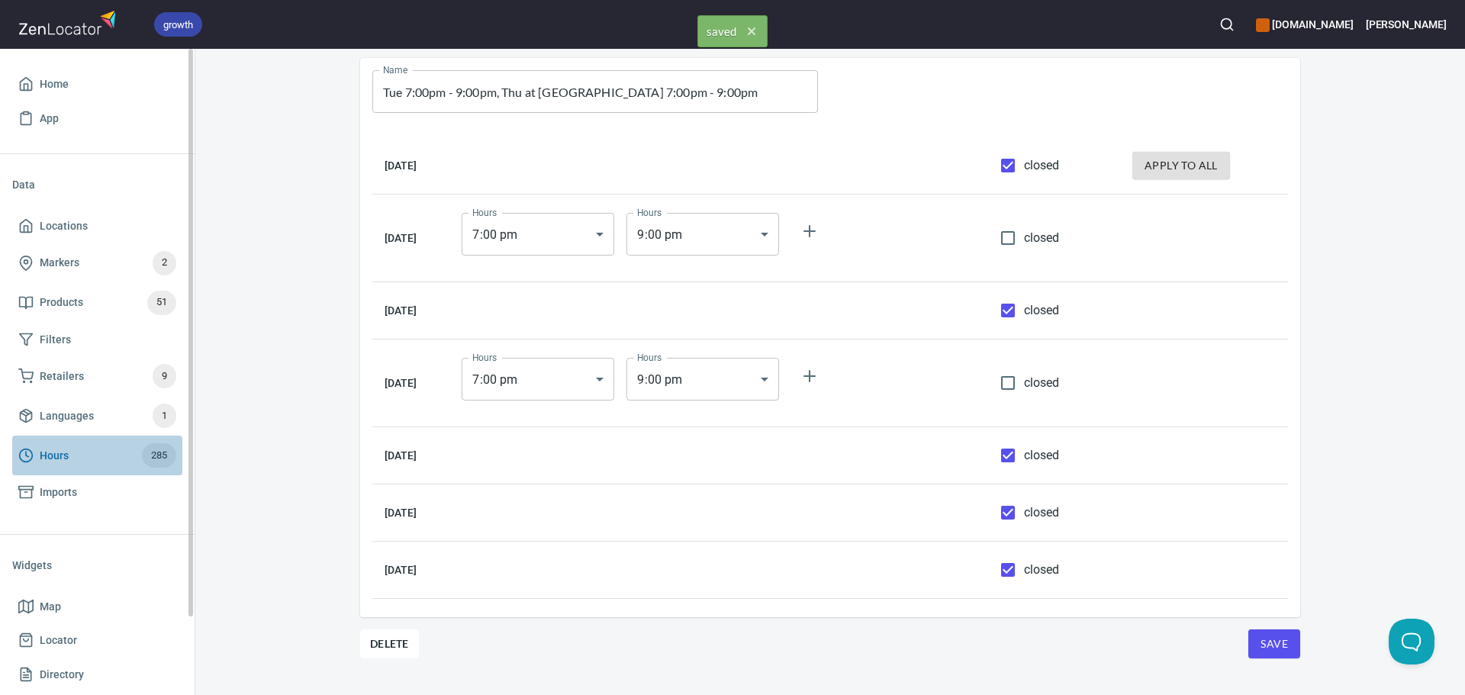
click at [157, 453] on span "285" at bounding box center [159, 456] width 34 height 18
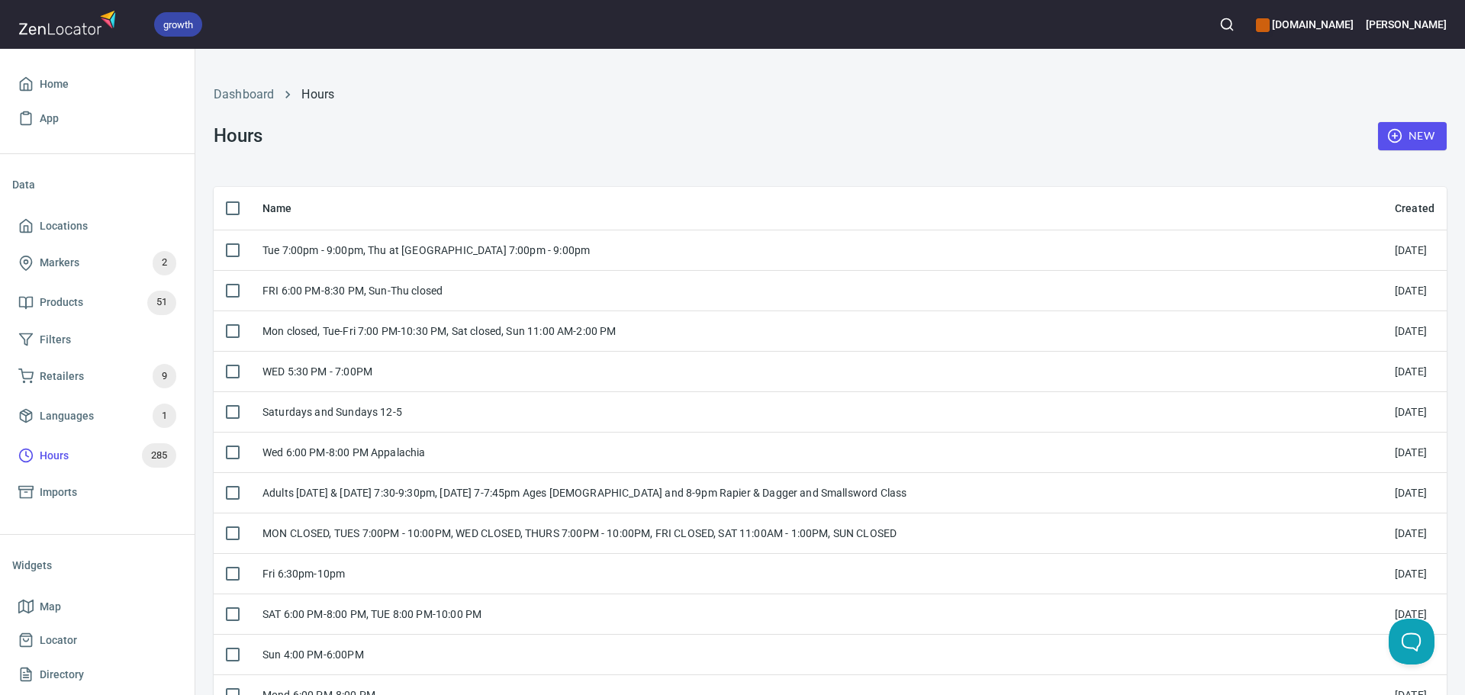
click at [1412, 130] on span "New" at bounding box center [1412, 136] width 44 height 19
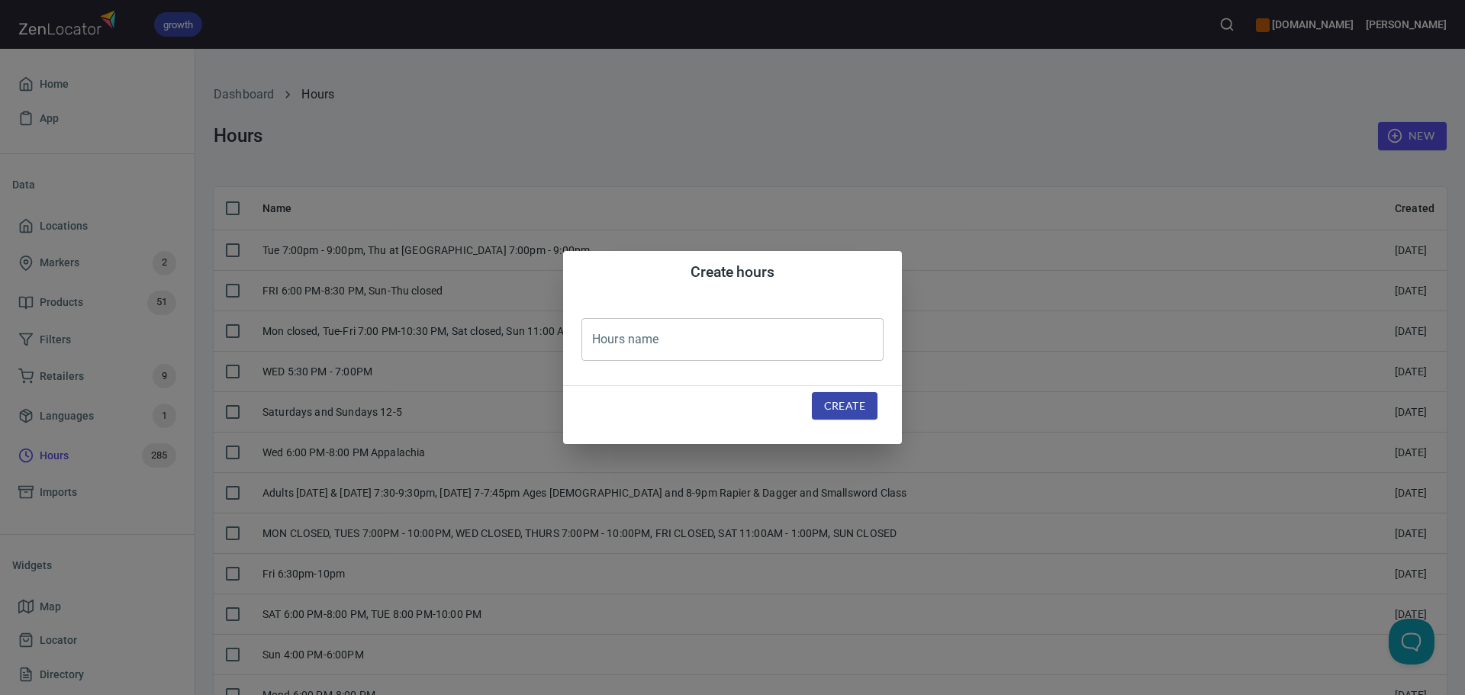
click at [680, 358] on input "text" at bounding box center [732, 339] width 302 height 43
paste input "Mon-Thu 8:00pm-10:00pm, Sat 2:00pm-4-pm"
type input "Mon-Thu 8:00pm-10:00pm, Sat 2:00pm-4-pm"
click at [833, 409] on span "Create" at bounding box center [844, 406] width 41 height 19
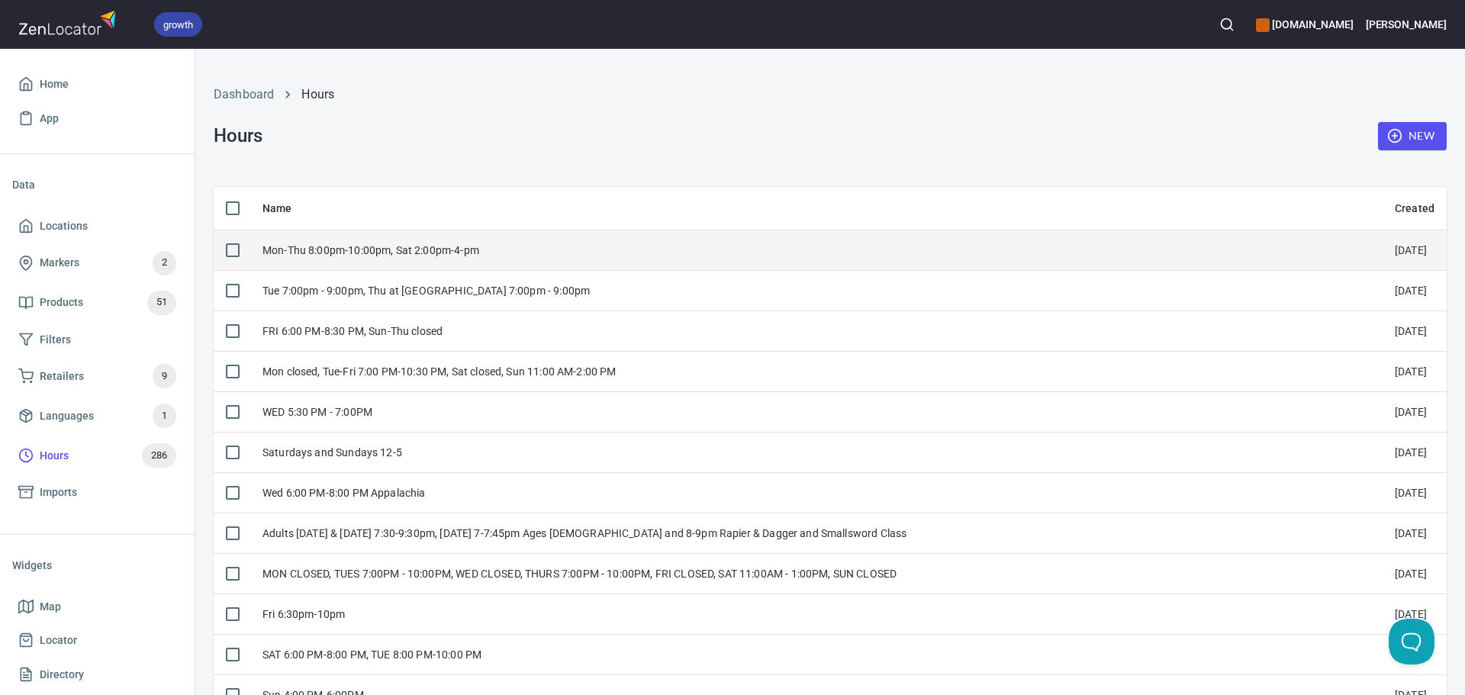
click at [524, 247] on td "Mon-Thu 8:00pm-10:00pm, Sat 2:00pm-4-pm" at bounding box center [816, 250] width 1132 height 40
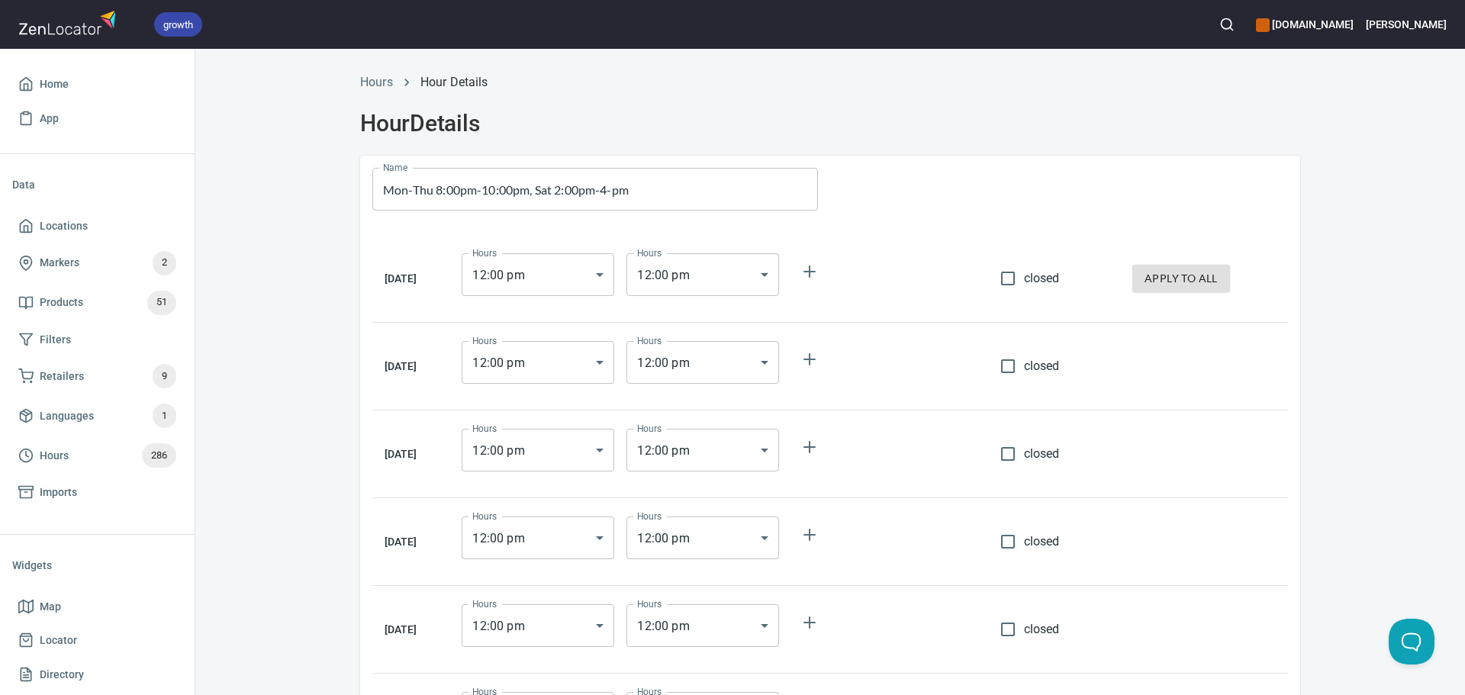
click at [571, 273] on body "growth hemaalliance.com Donald Home App Data Locations Markers 2 Products 51 Fi…" at bounding box center [732, 347] width 1465 height 695
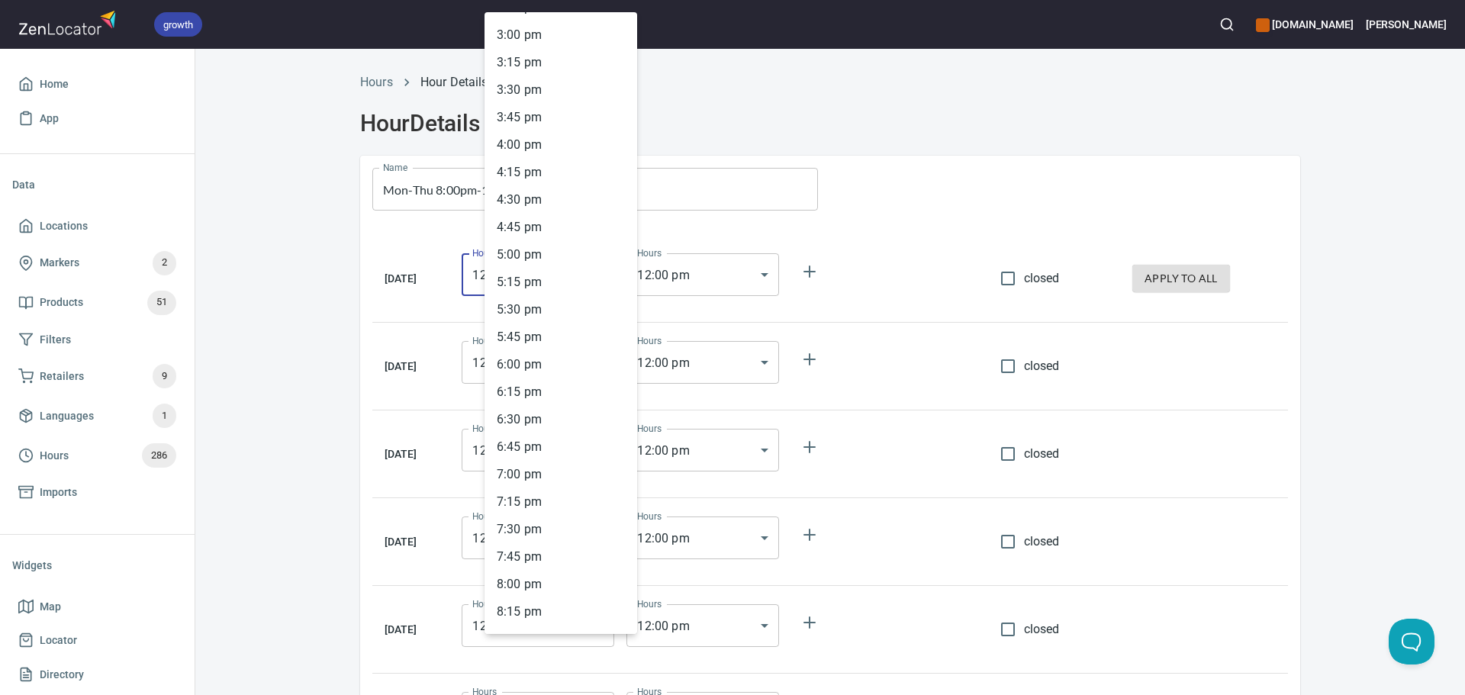
scroll to position [1791, 0]
click at [542, 431] on li "8 : 00 pm" at bounding box center [560, 438] width 153 height 27
type input "20:00"
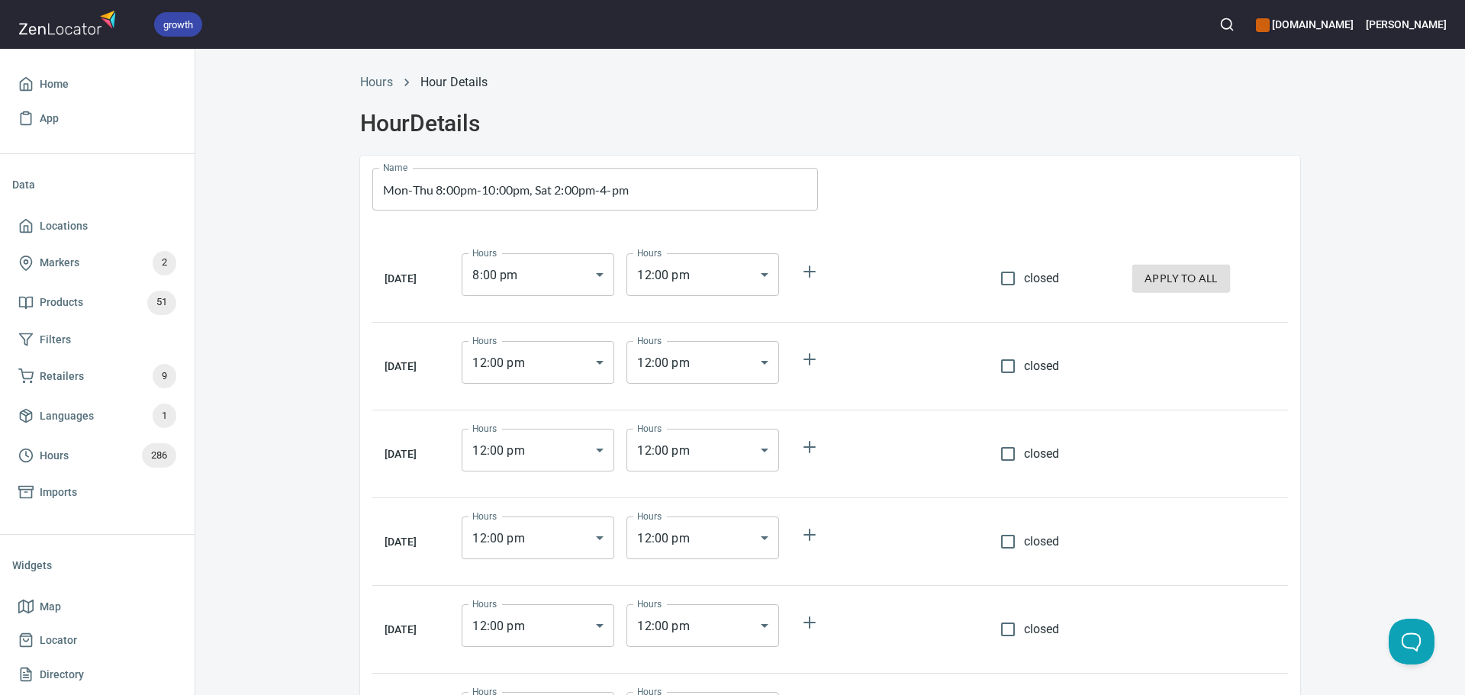
click at [688, 296] on div "Hours 12 : 00 pm 12:00 Hours" at bounding box center [702, 274] width 165 height 55
click at [693, 282] on body "growth hemaalliance.com Donald Home App Data Locations Markers 2 Products 51 Fi…" at bounding box center [732, 347] width 1465 height 695
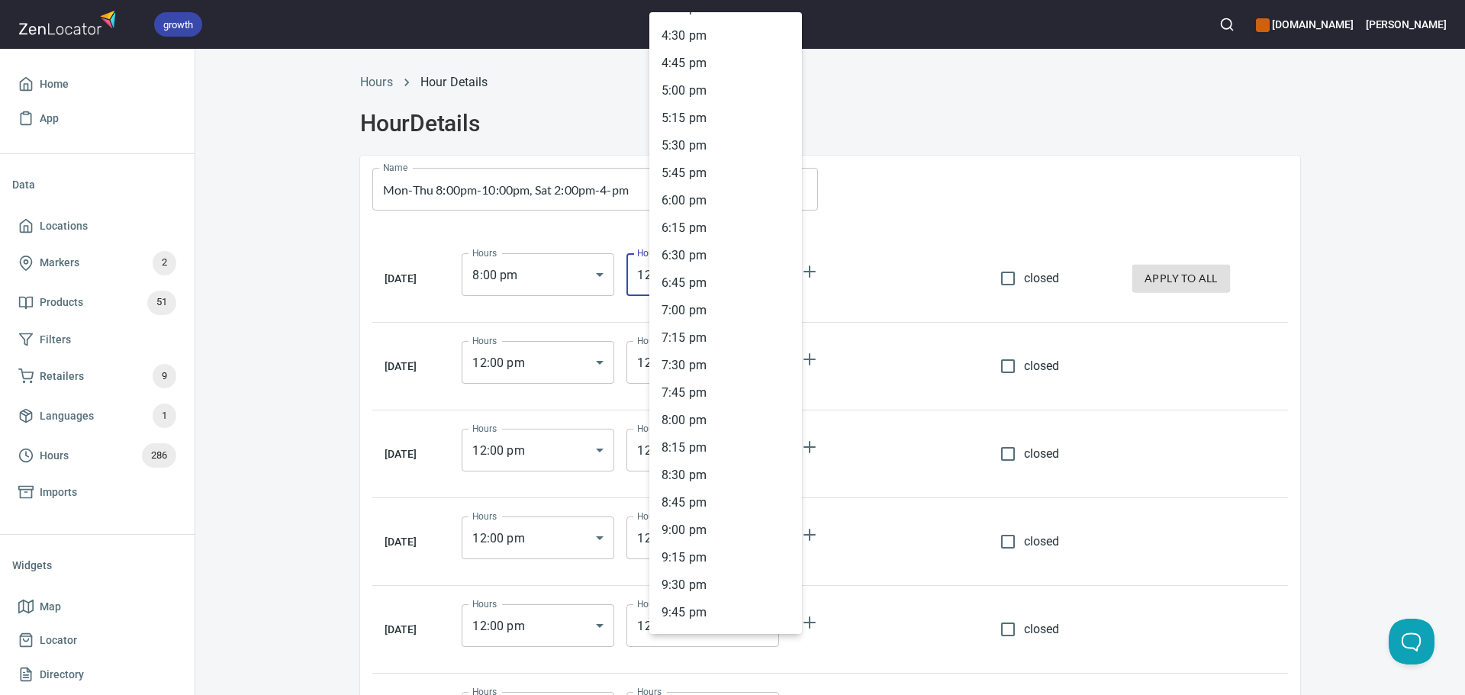
scroll to position [1943, 0]
click at [722, 512] on li "10 : 00 pm" at bounding box center [725, 505] width 153 height 27
type input "22:00"
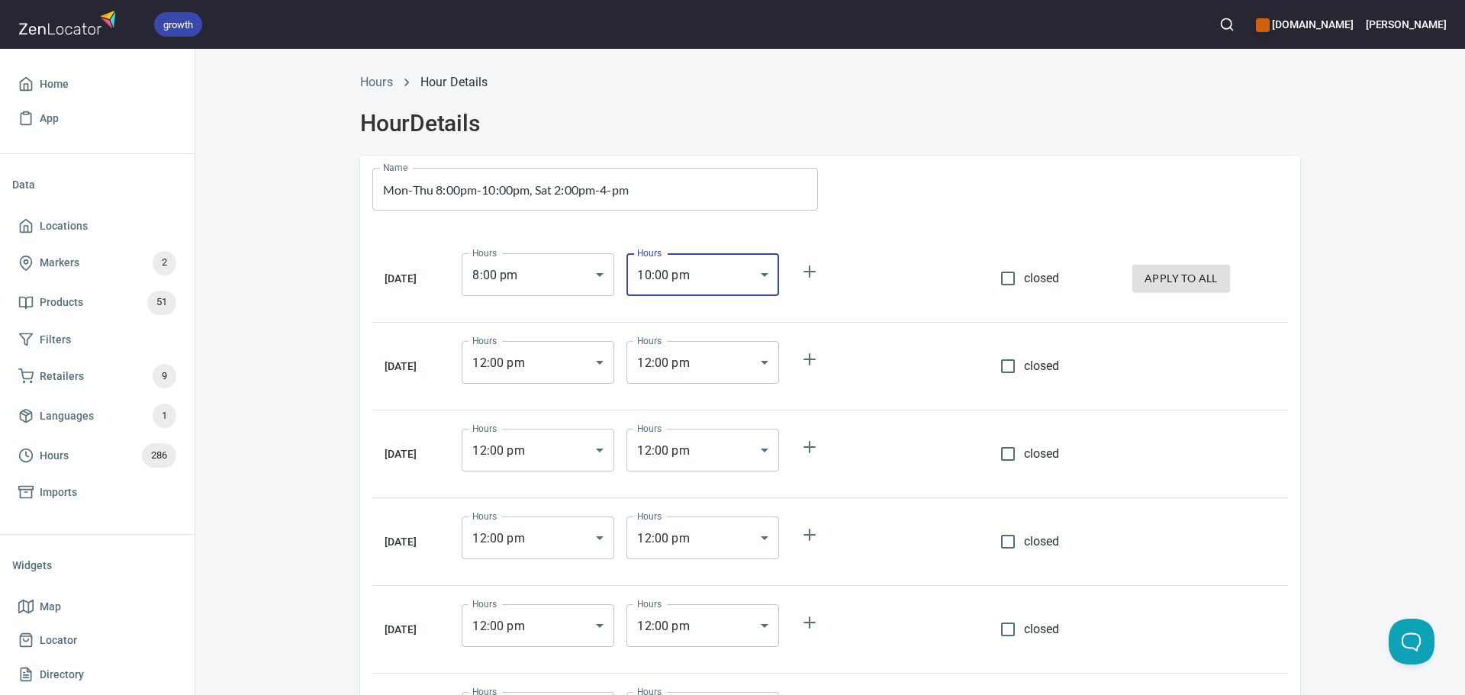
click at [918, 178] on div at bounding box center [1065, 189] width 470 height 67
click at [1160, 277] on span "apply to all" at bounding box center [1180, 278] width 73 height 19
type input "20:00"
type input "22:00"
type input "20:00"
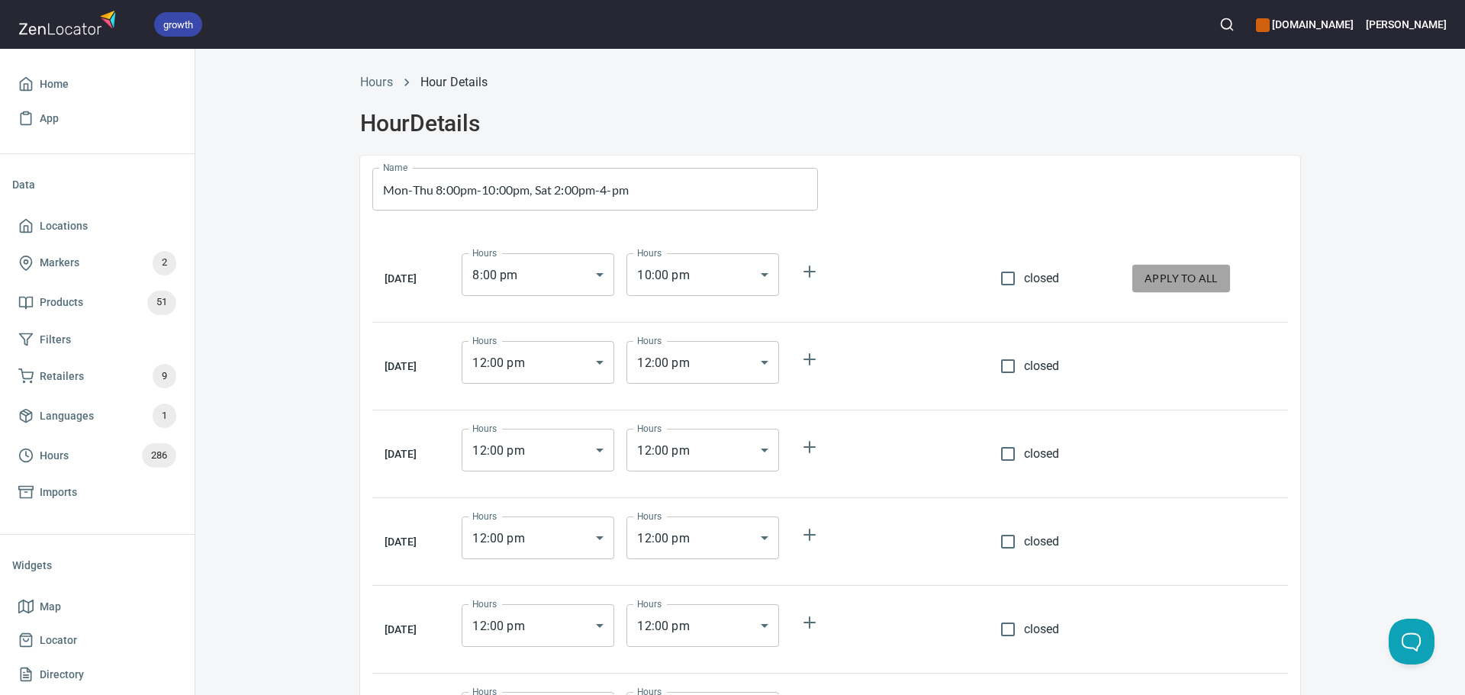
type input "22:00"
type input "20:00"
type input "22:00"
type input "20:00"
type input "22:00"
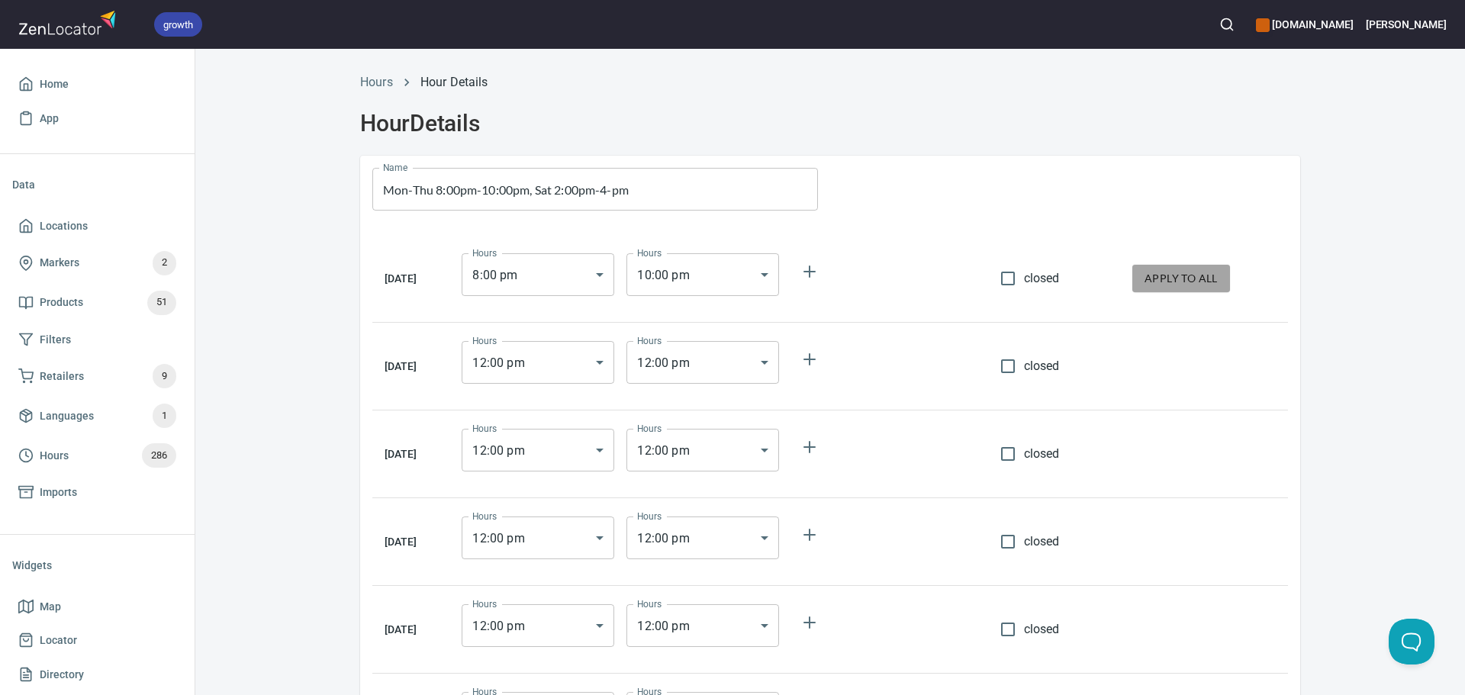
type input "20:00"
type input "22:00"
type input "20:00"
type input "22:00"
click at [1018, 639] on input "closed" at bounding box center [1008, 629] width 32 height 32
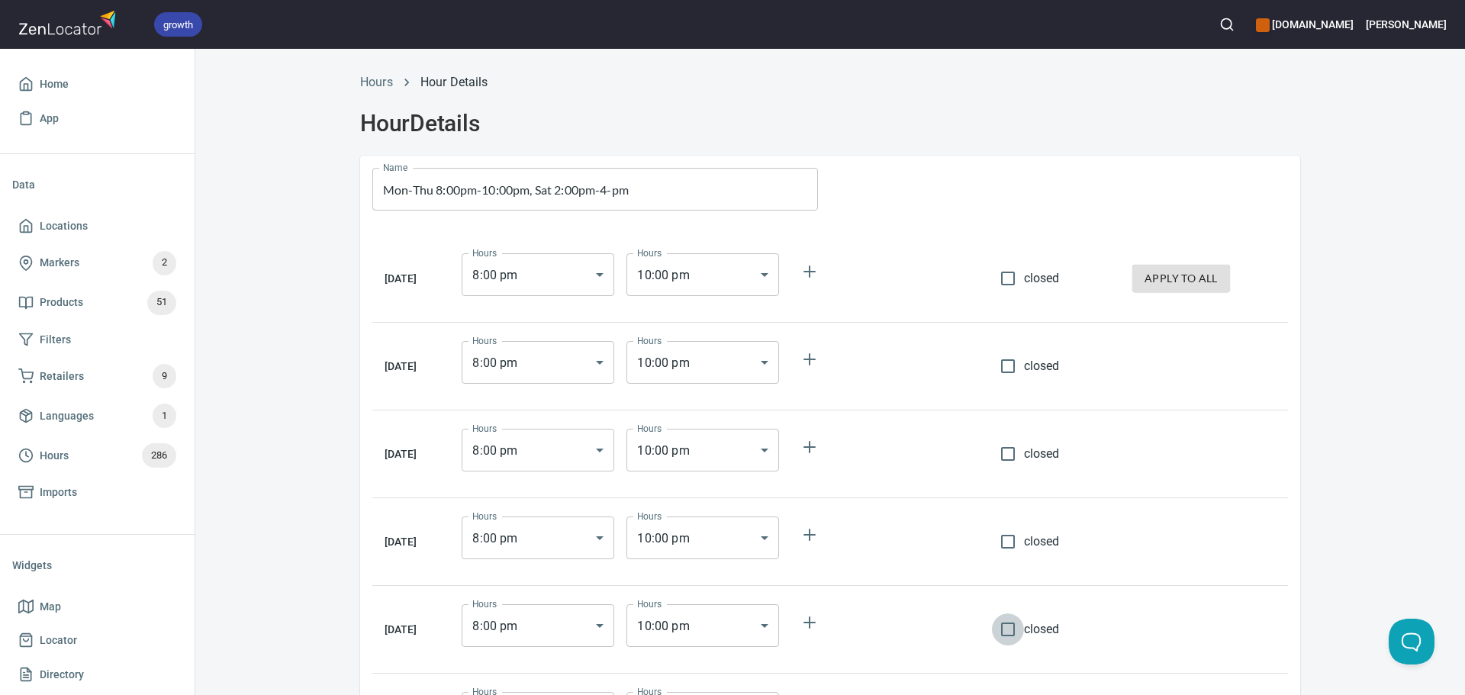
checkbox input "true"
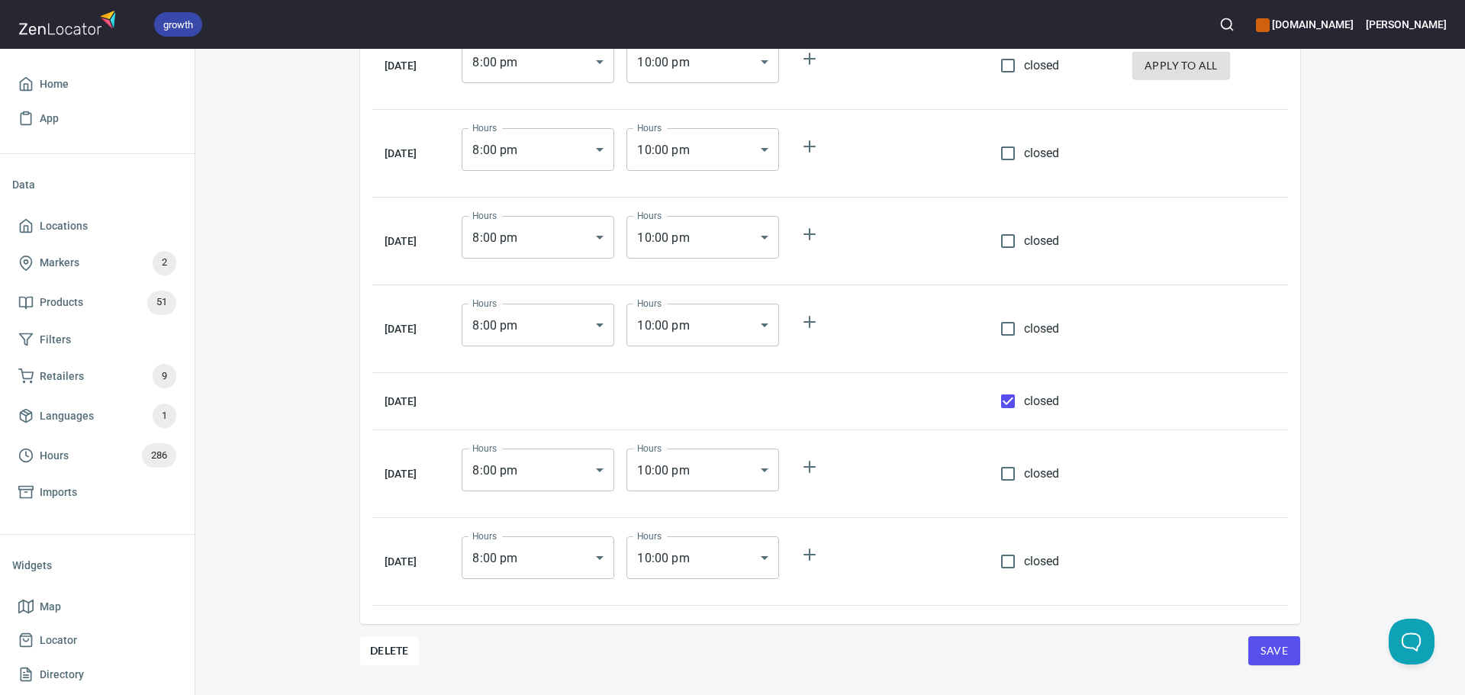
scroll to position [220, 0]
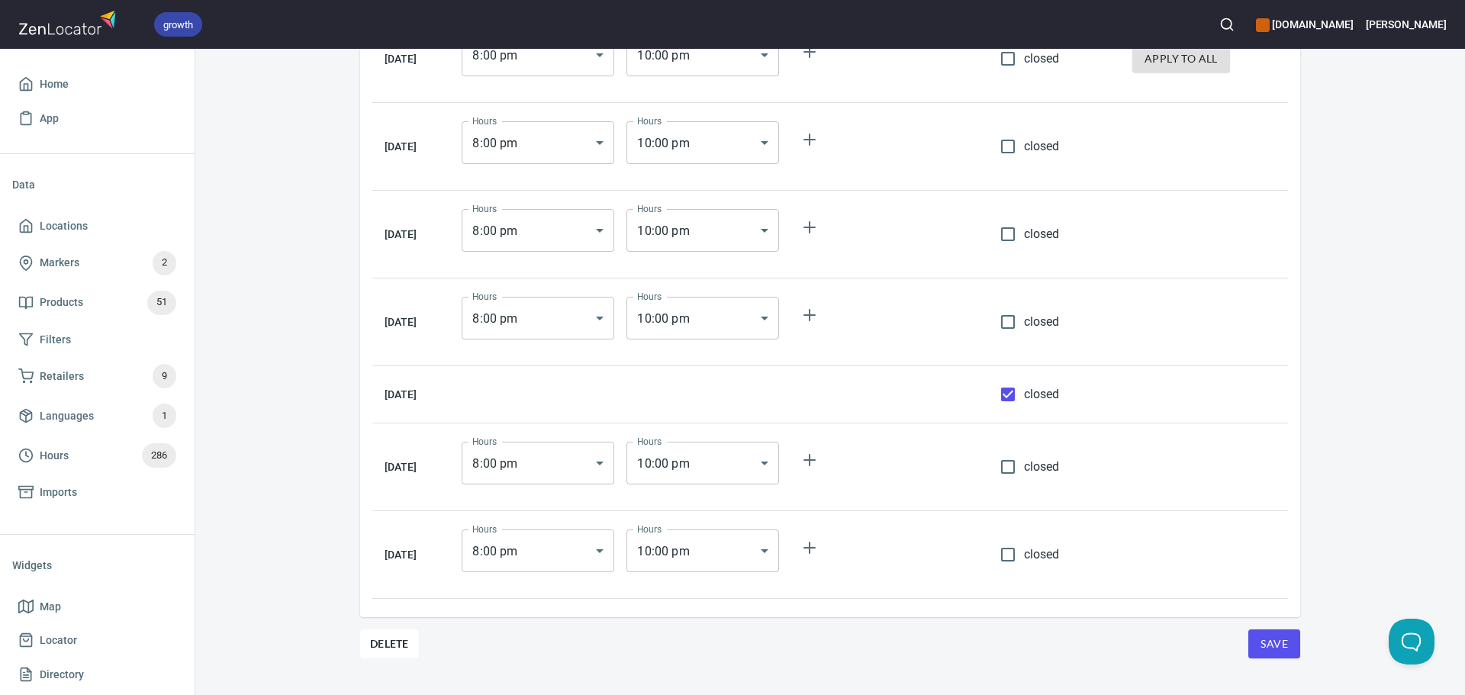
click at [578, 467] on body "growth hemaalliance.com Donald Home App Data Locations Markers 2 Products 51 Fi…" at bounding box center [732, 347] width 1465 height 695
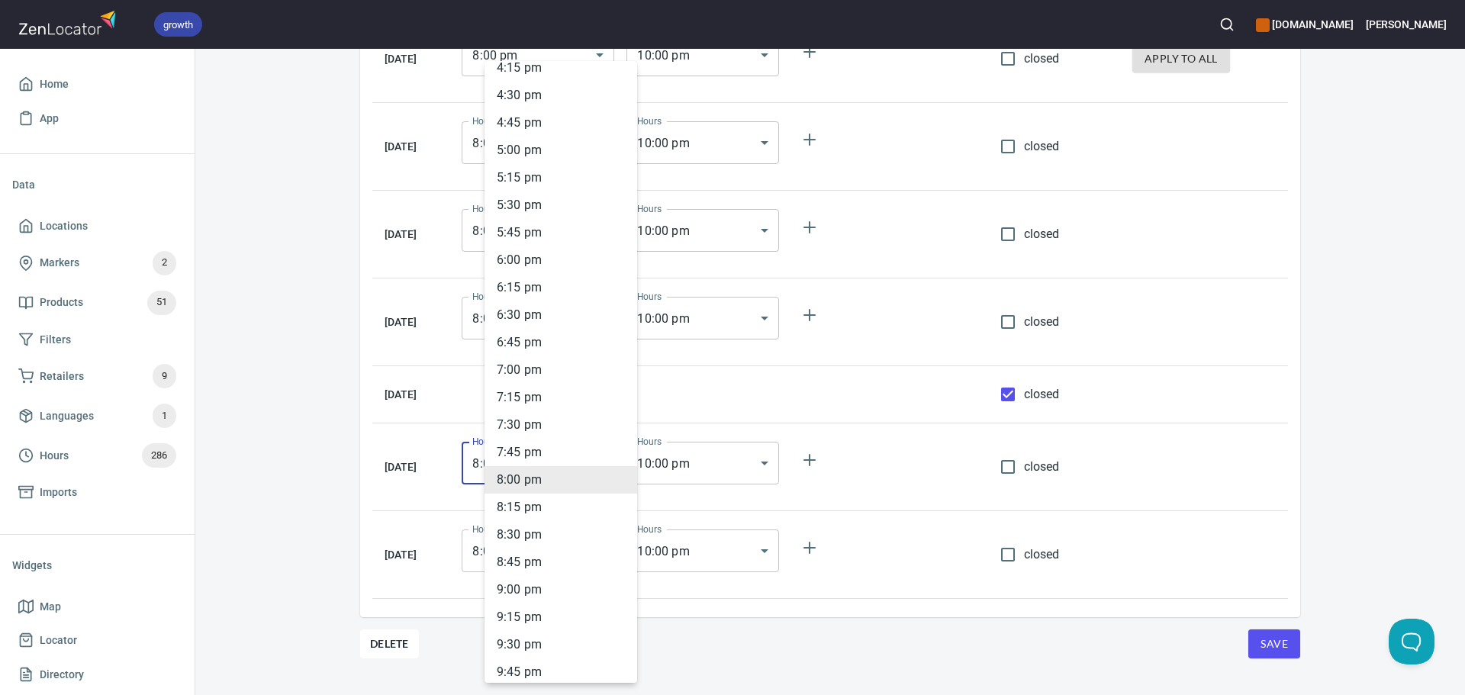
scroll to position [1493, 0]
click at [530, 130] on li "2 : 00 pm" at bounding box center [560, 125] width 153 height 27
type input "14:00"
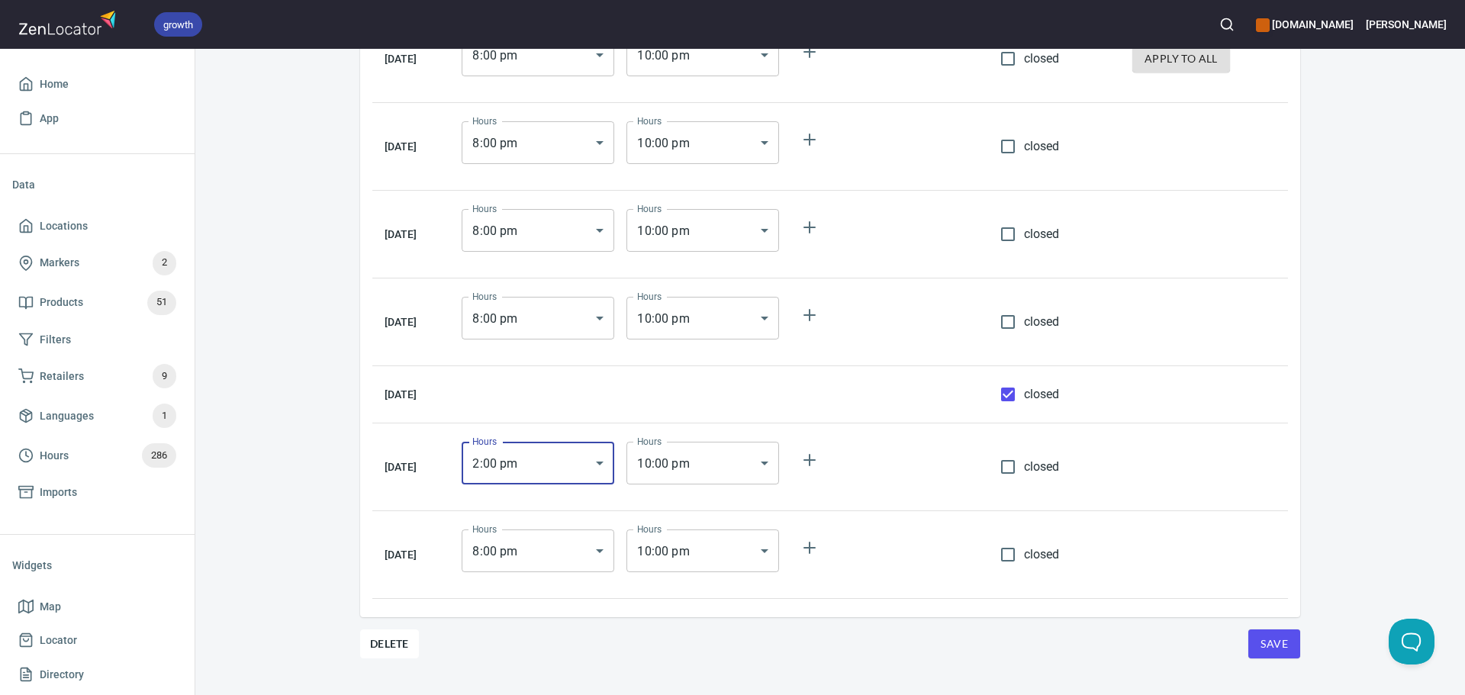
click at [745, 452] on body "growth hemaalliance.com Donald Home App Data Locations Markers 2 Products 51 Fi…" at bounding box center [732, 347] width 1465 height 695
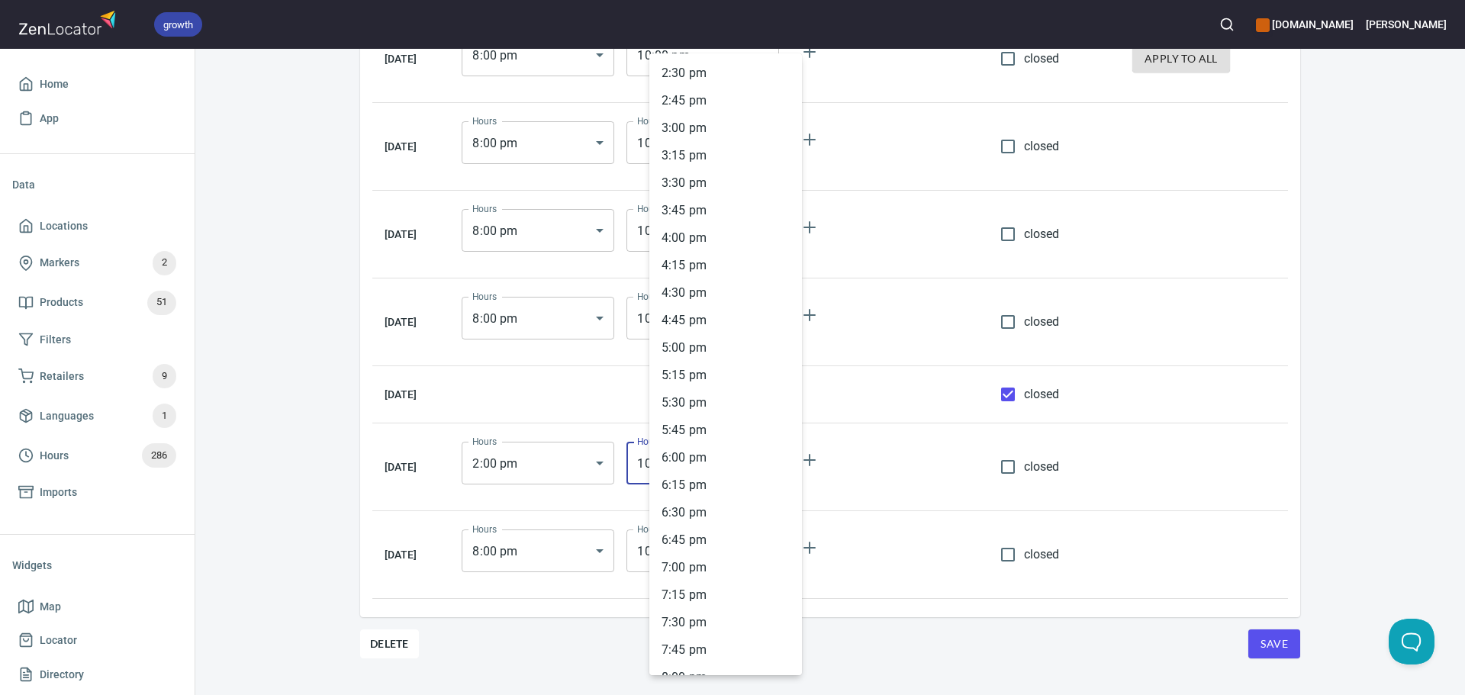
scroll to position [1569, 0]
click at [694, 264] on li "4 : 00 pm" at bounding box center [725, 261] width 153 height 27
type input "16:00"
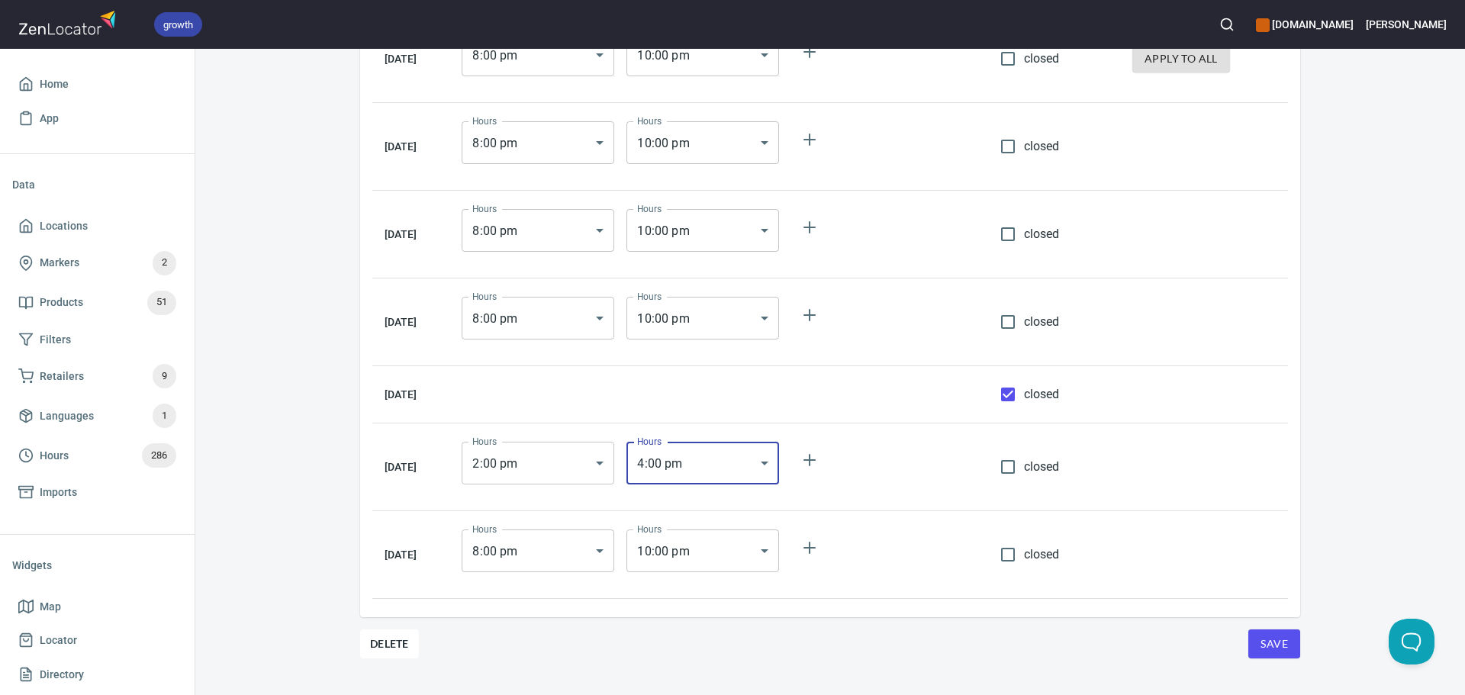
click at [1024, 558] on input "closed" at bounding box center [1008, 555] width 32 height 32
checkbox input "true"
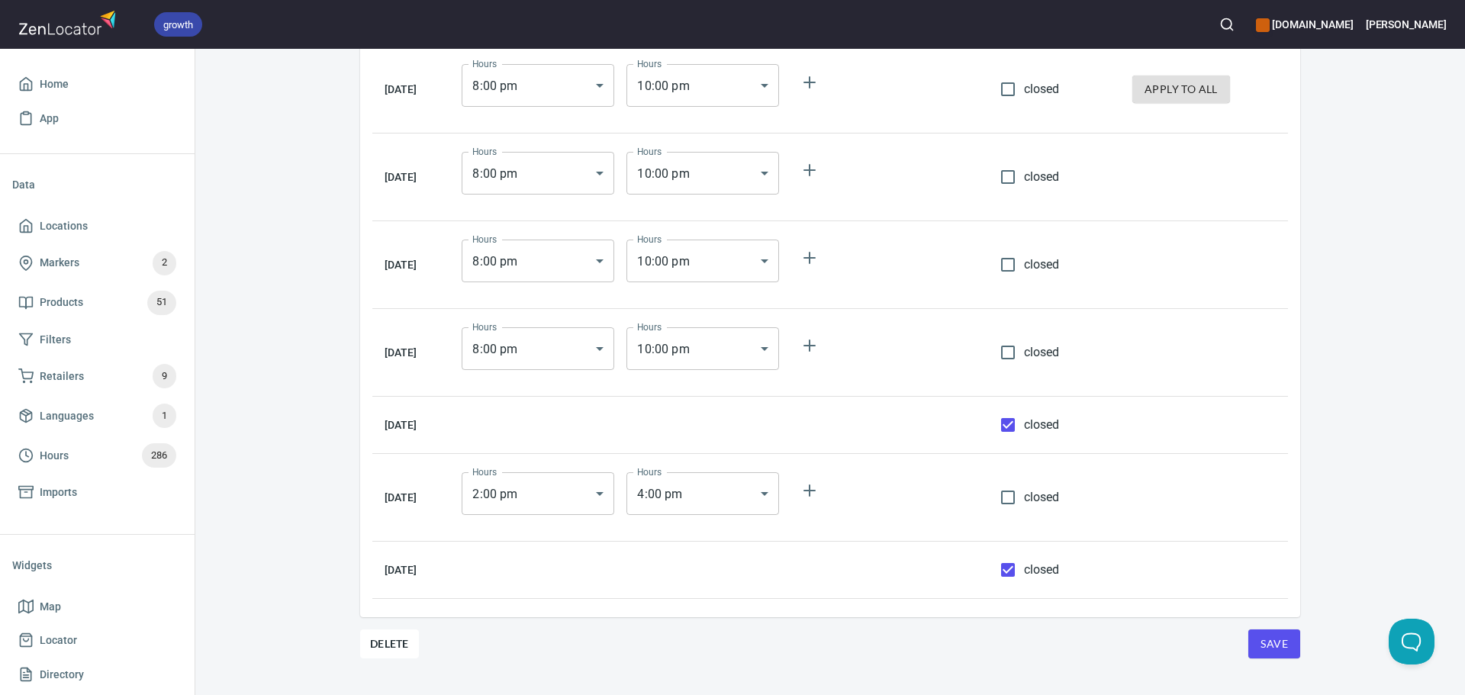
scroll to position [189, 0]
click at [1263, 665] on div "Hours Hour Details Hour Details Name Mon-Thu 8:00pm-10:00pm, Sat 2:00pm-4-pm Na…" at bounding box center [830, 372] width 1270 height 646
click at [1270, 648] on span "Save" at bounding box center [1273, 644] width 27 height 19
drag, startPoint x: 64, startPoint y: 462, endPoint x: 93, endPoint y: 442, distance: 35.6
click at [64, 462] on span "Hours" at bounding box center [54, 455] width 29 height 19
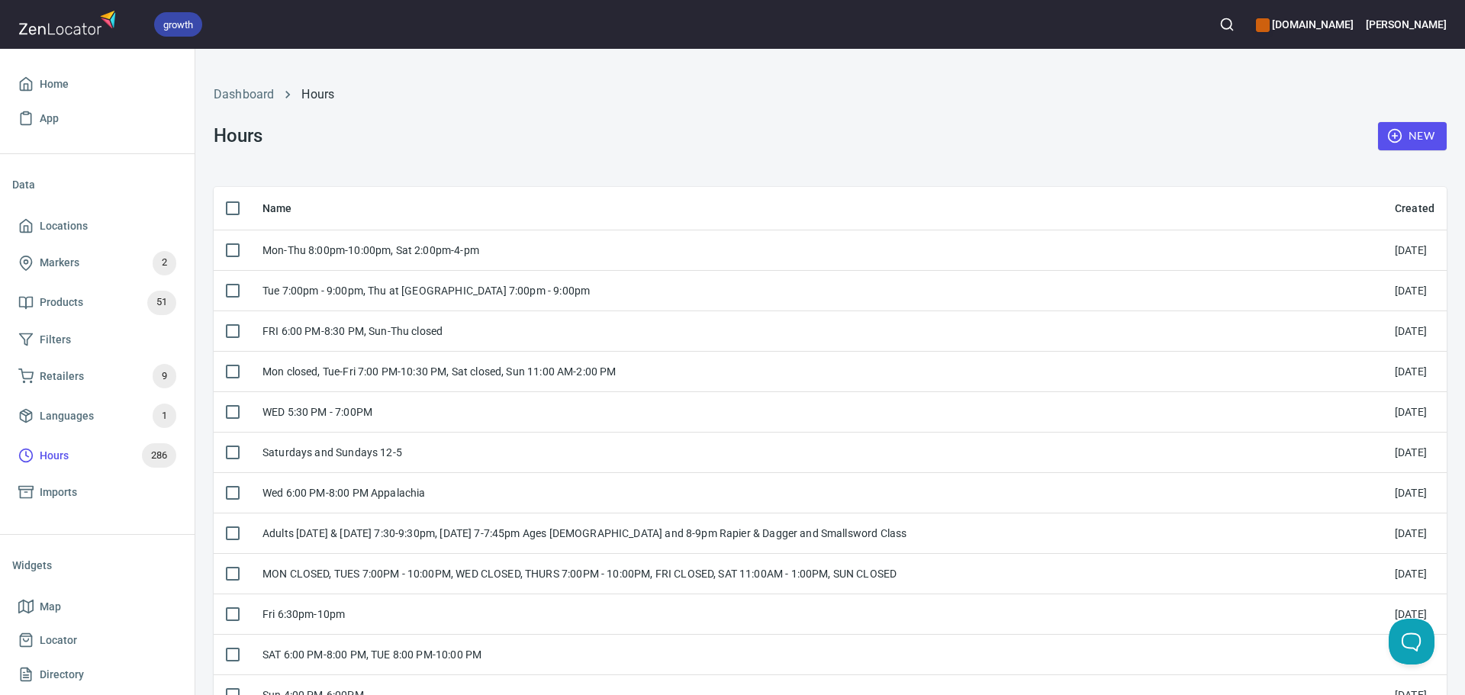
click at [1403, 134] on span "New" at bounding box center [1412, 136] width 44 height 19
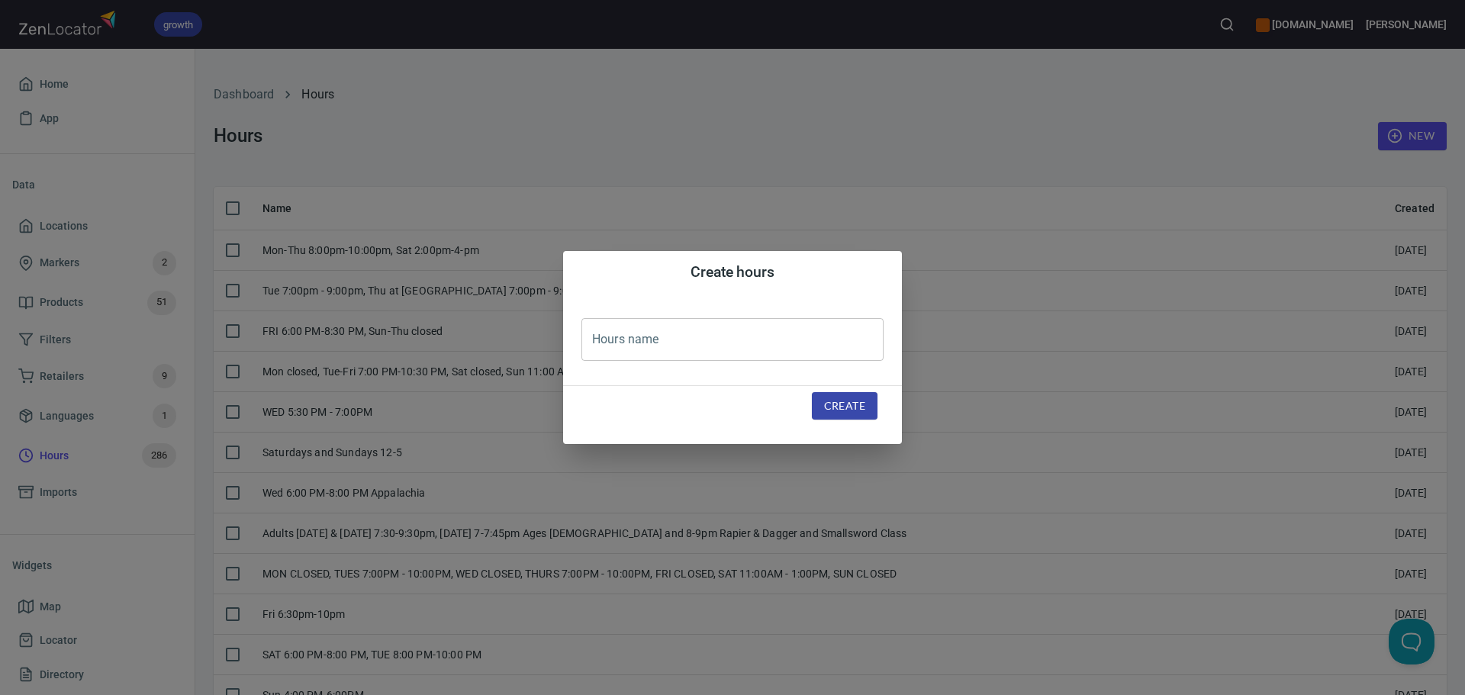
click at [684, 337] on input "text" at bounding box center [732, 339] width 302 height 43
paste input "[DATE] 10:00 - 14:00"
type input "[DATE] 10:00 - 14:00"
click at [840, 424] on div "Create" at bounding box center [844, 406] width 102 height 65
click at [845, 415] on span "Create" at bounding box center [844, 406] width 41 height 19
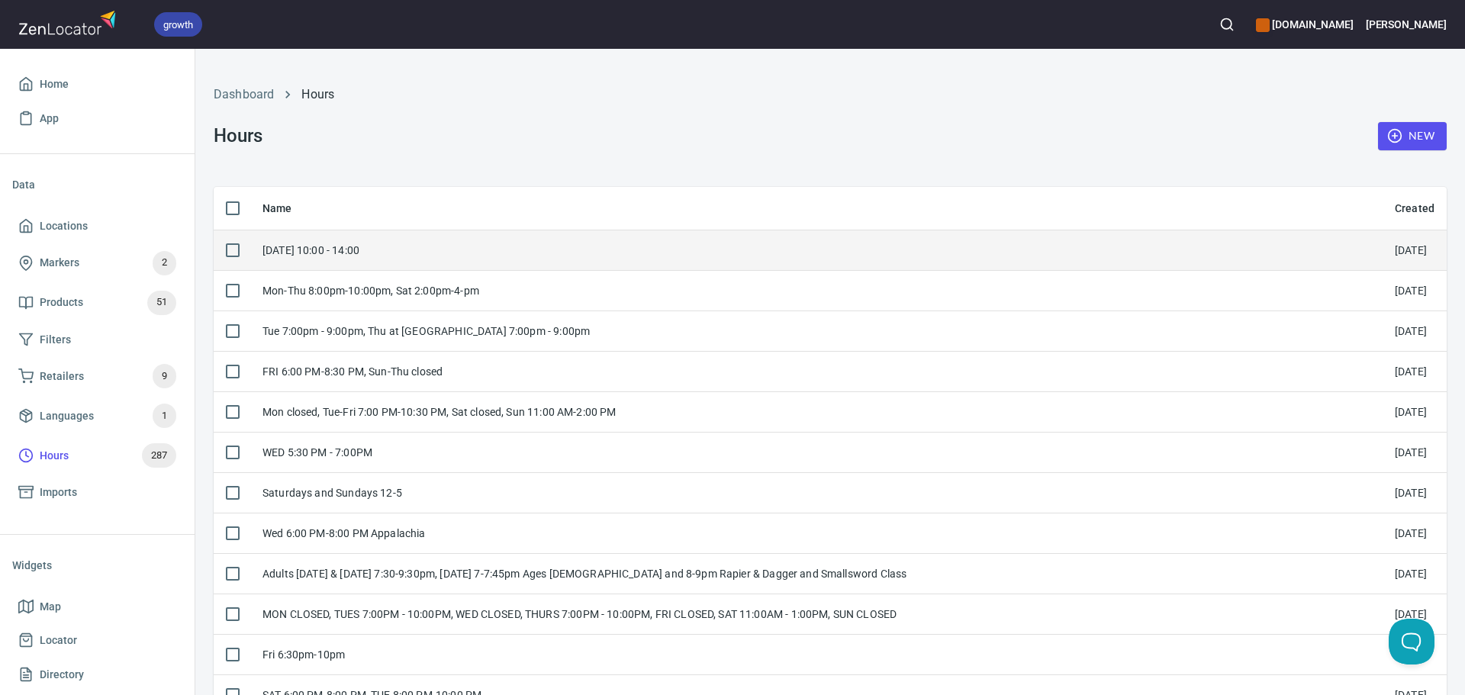
click at [465, 253] on div "[DATE] 10:00 - 14:00" at bounding box center [816, 250] width 1108 height 15
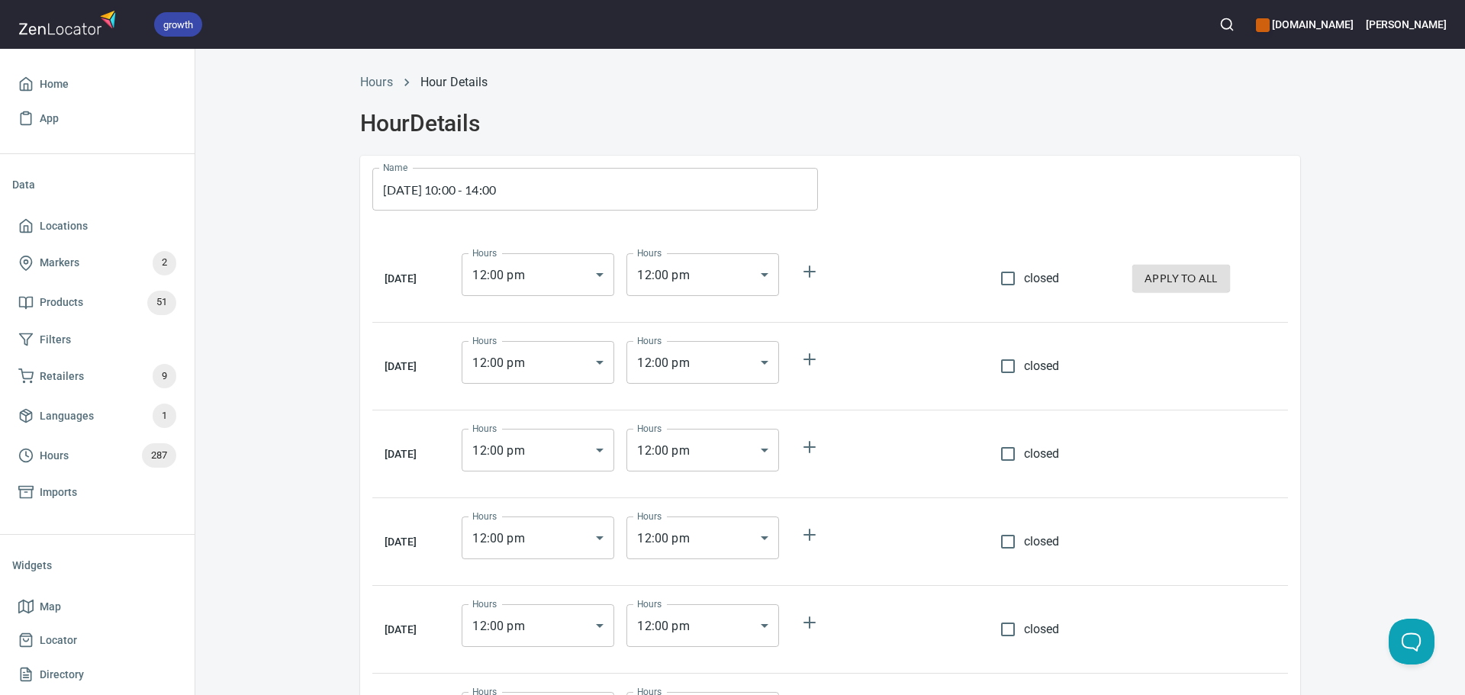
click at [1009, 282] on input "closed" at bounding box center [1008, 278] width 32 height 32
checkbox input "true"
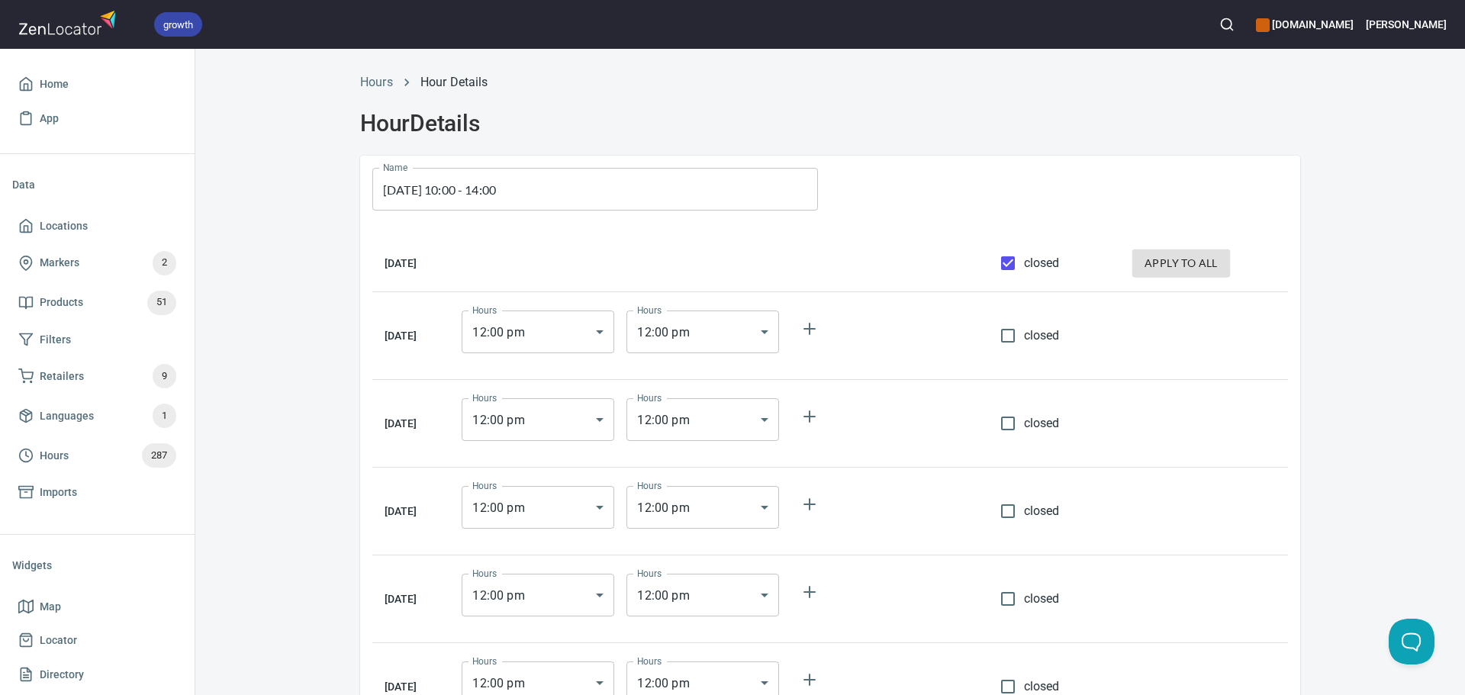
click at [1148, 264] on span "apply to all" at bounding box center [1180, 263] width 73 height 19
checkbox input "true"
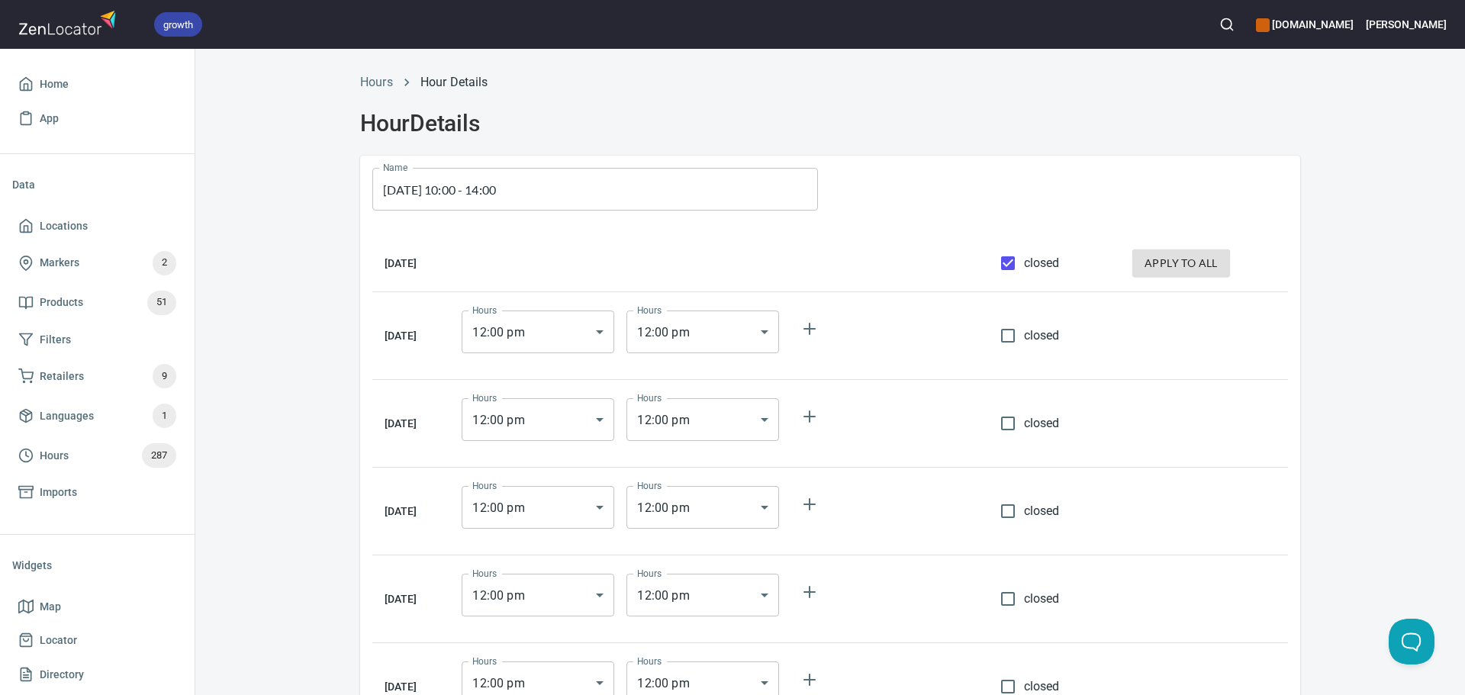
checkbox input "true"
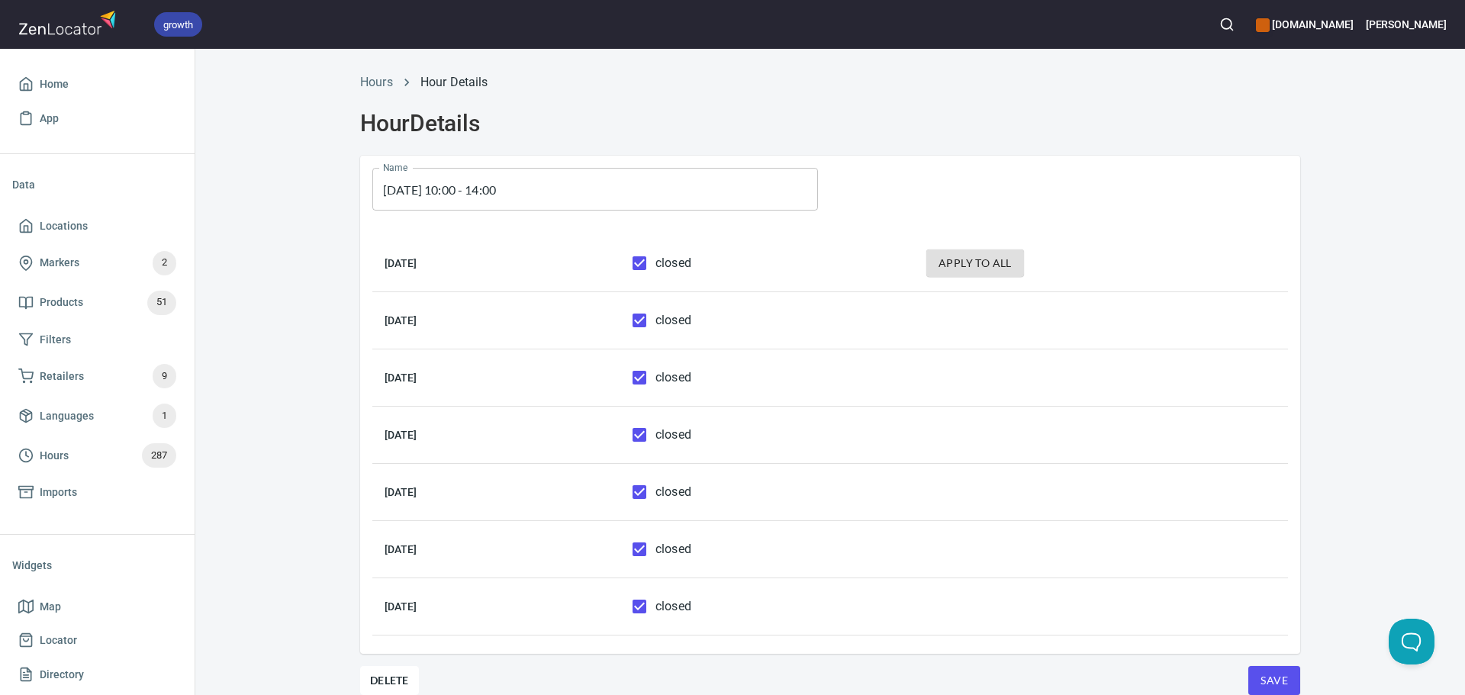
click at [655, 557] on input "closed" at bounding box center [639, 549] width 32 height 32
checkbox input "false"
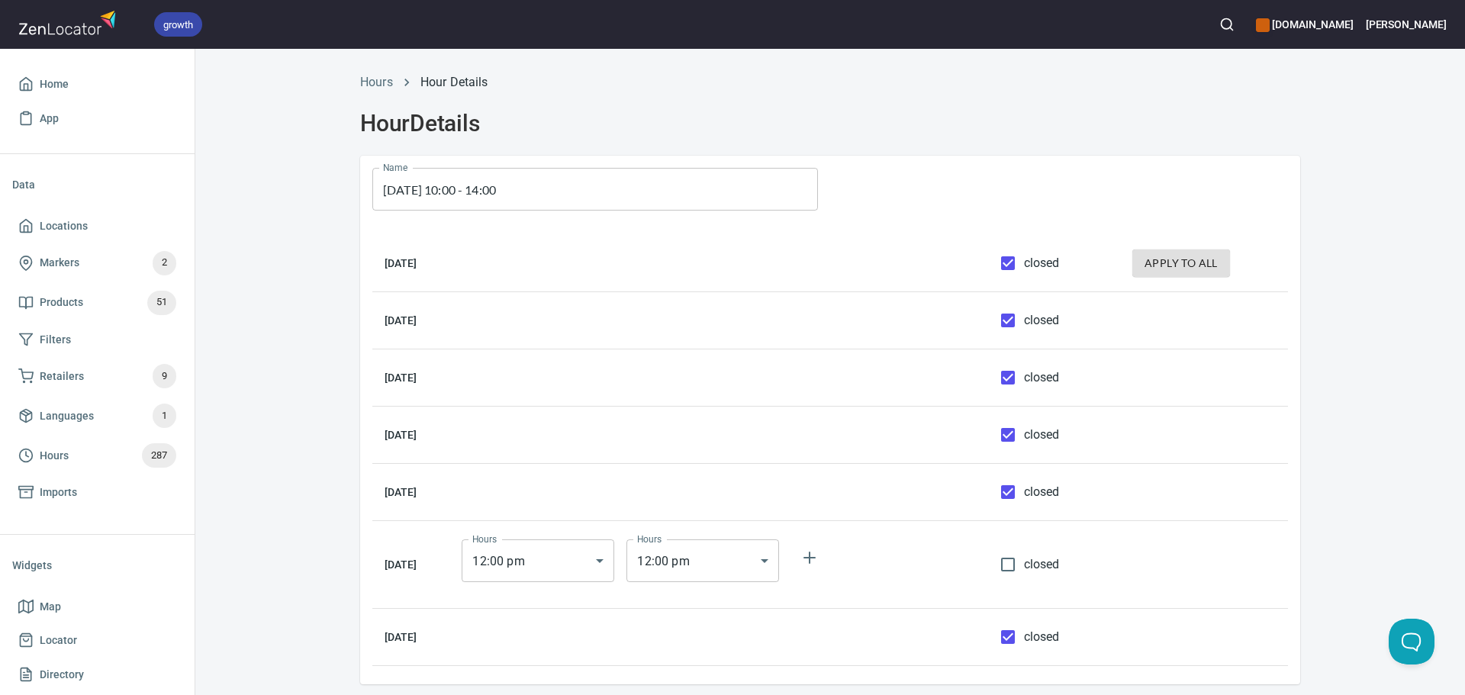
click at [605, 562] on body "growth hemaalliance.com Donald Home App Data Locations Markers 2 Products 51 Fi…" at bounding box center [732, 347] width 1465 height 695
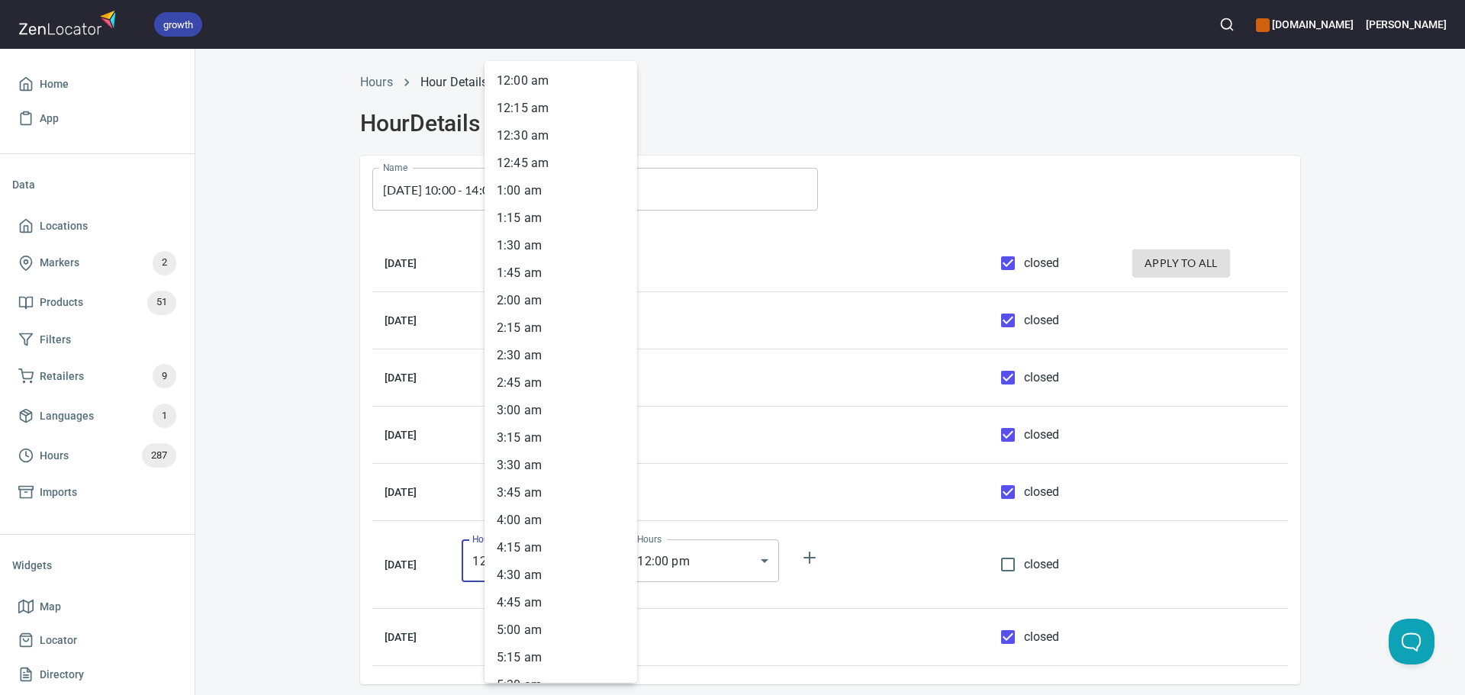
scroll to position [1028, 0]
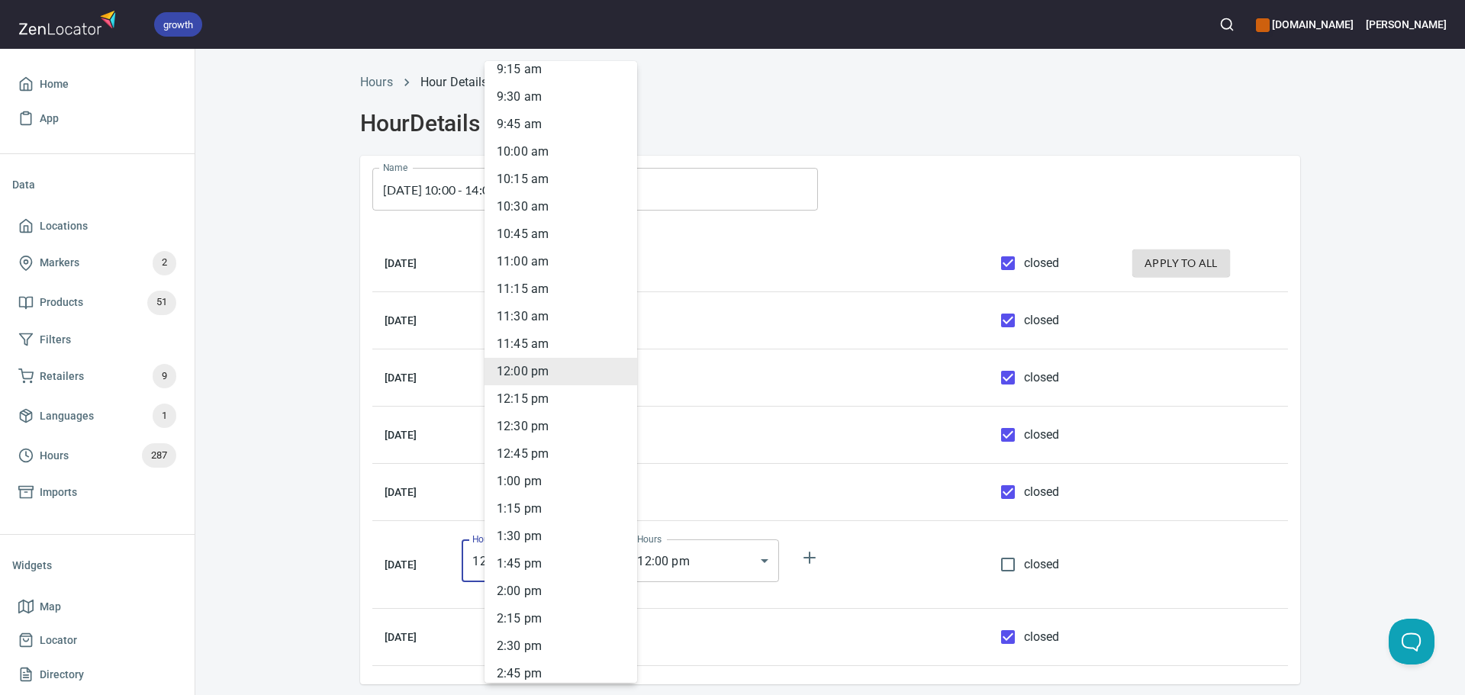
click at [546, 150] on li "10 : 00 am" at bounding box center [560, 151] width 153 height 27
type input "10:00"
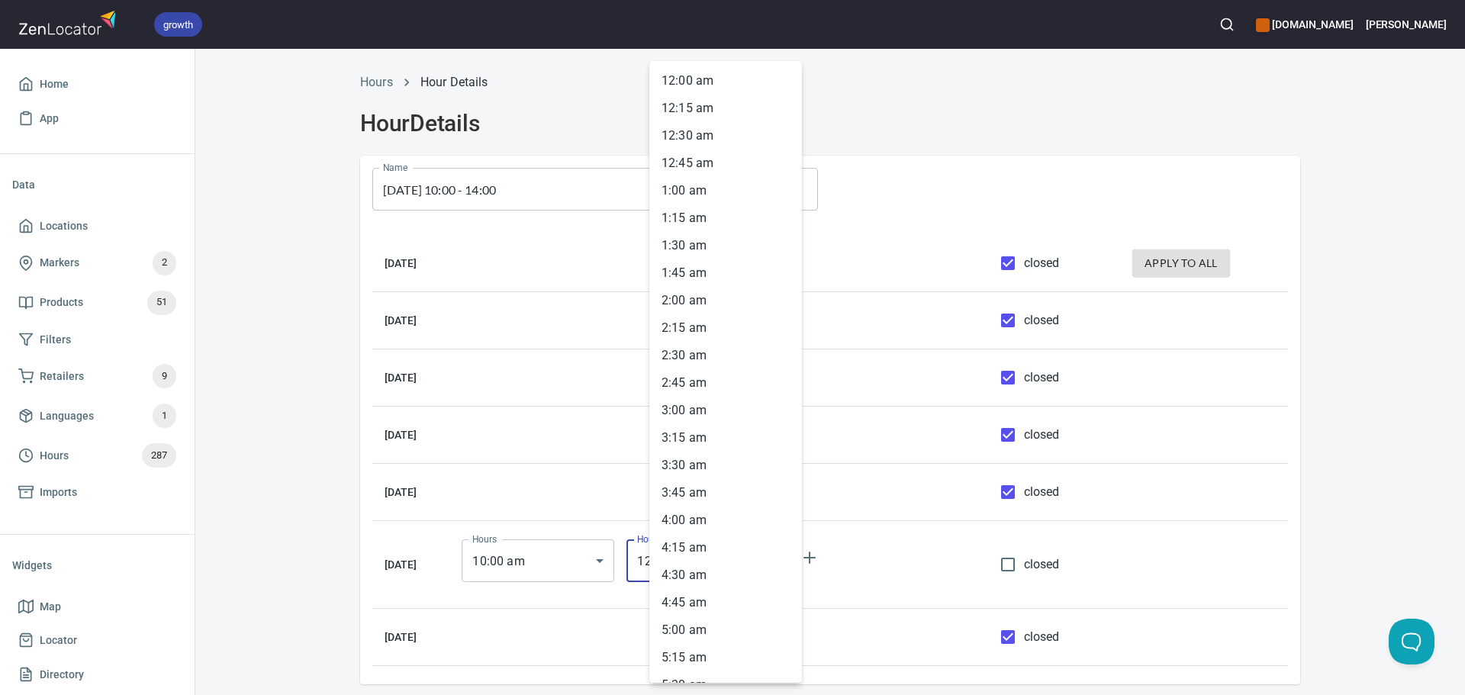
click at [739, 559] on body "growth hemaalliance.com Donald Home App Data Locations Markers 2 Products 51 Fi…" at bounding box center [732, 347] width 1465 height 695
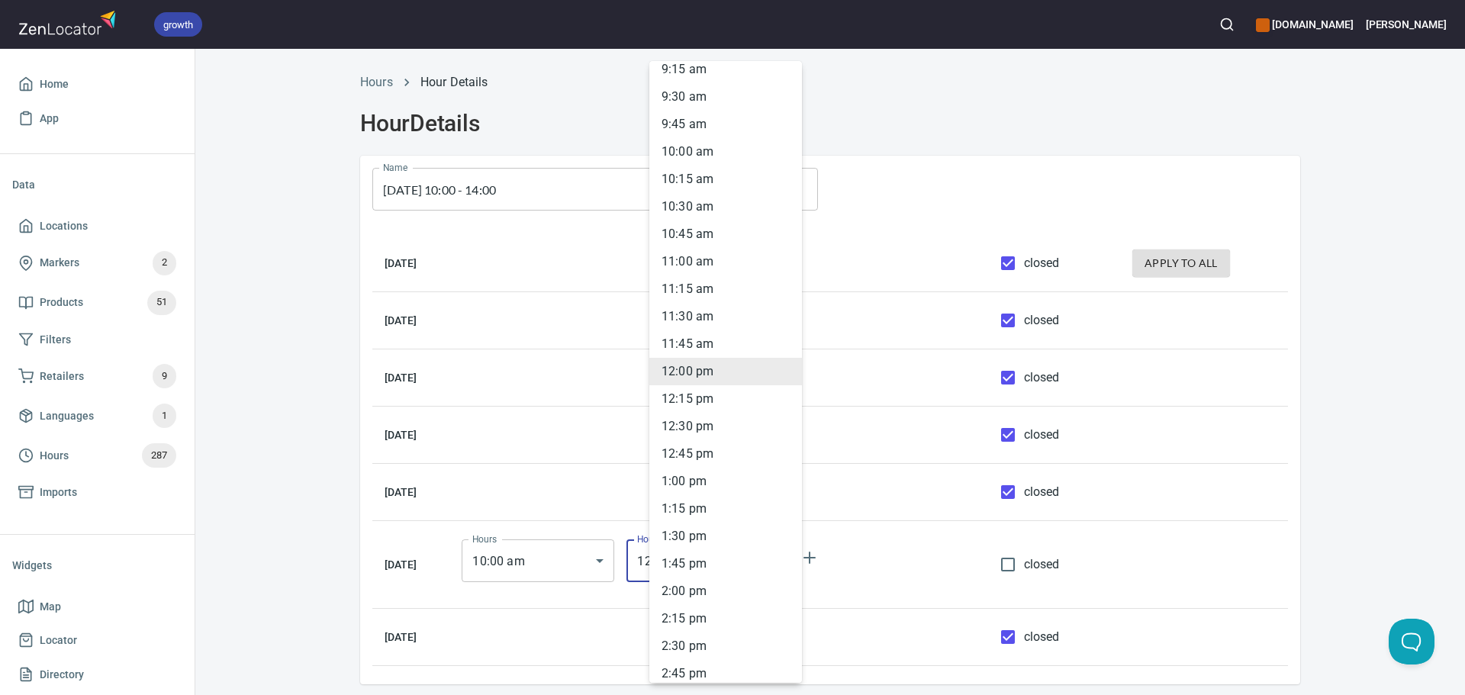
click at [700, 591] on li "2 : 00 pm" at bounding box center [725, 591] width 153 height 27
type input "14:00"
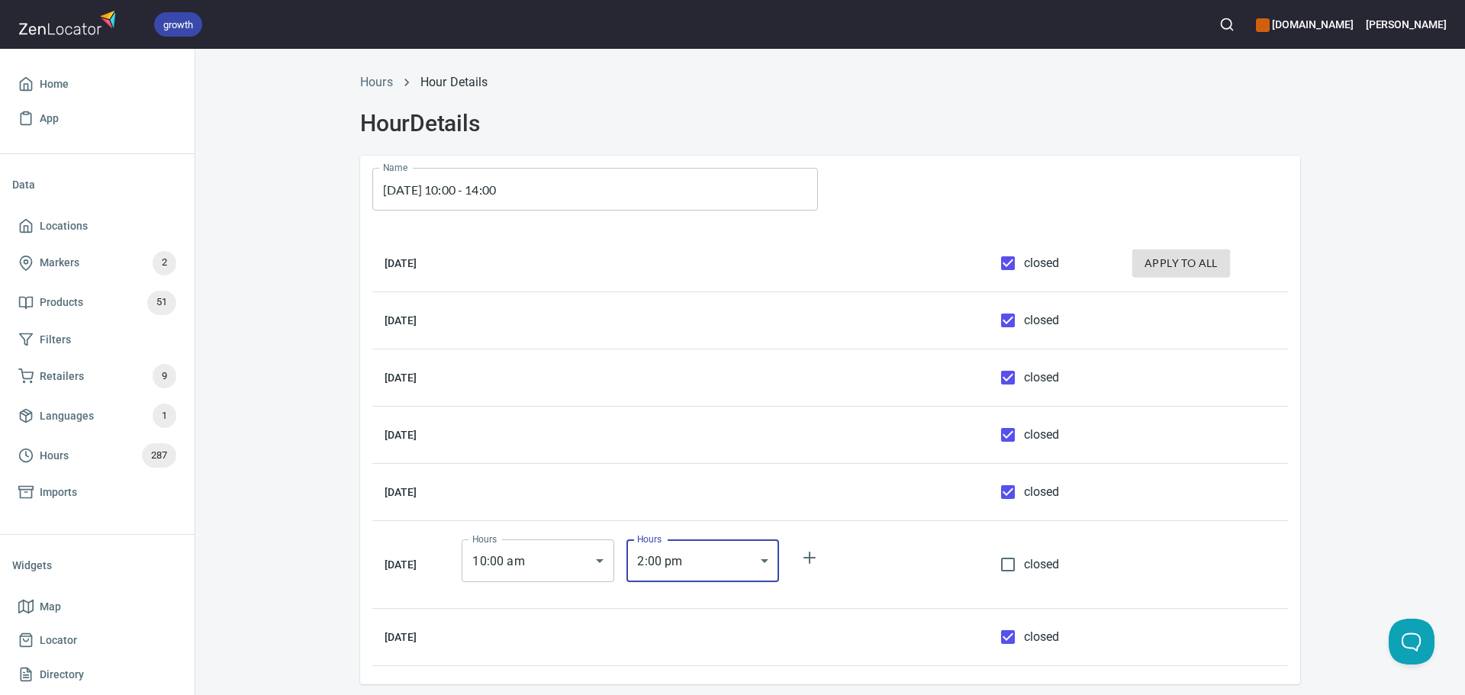
click at [1325, 566] on div "Hours Hour Details Hour Details Name Saturday 10:00 - 14:00 Name Monday closed …" at bounding box center [830, 394] width 1270 height 661
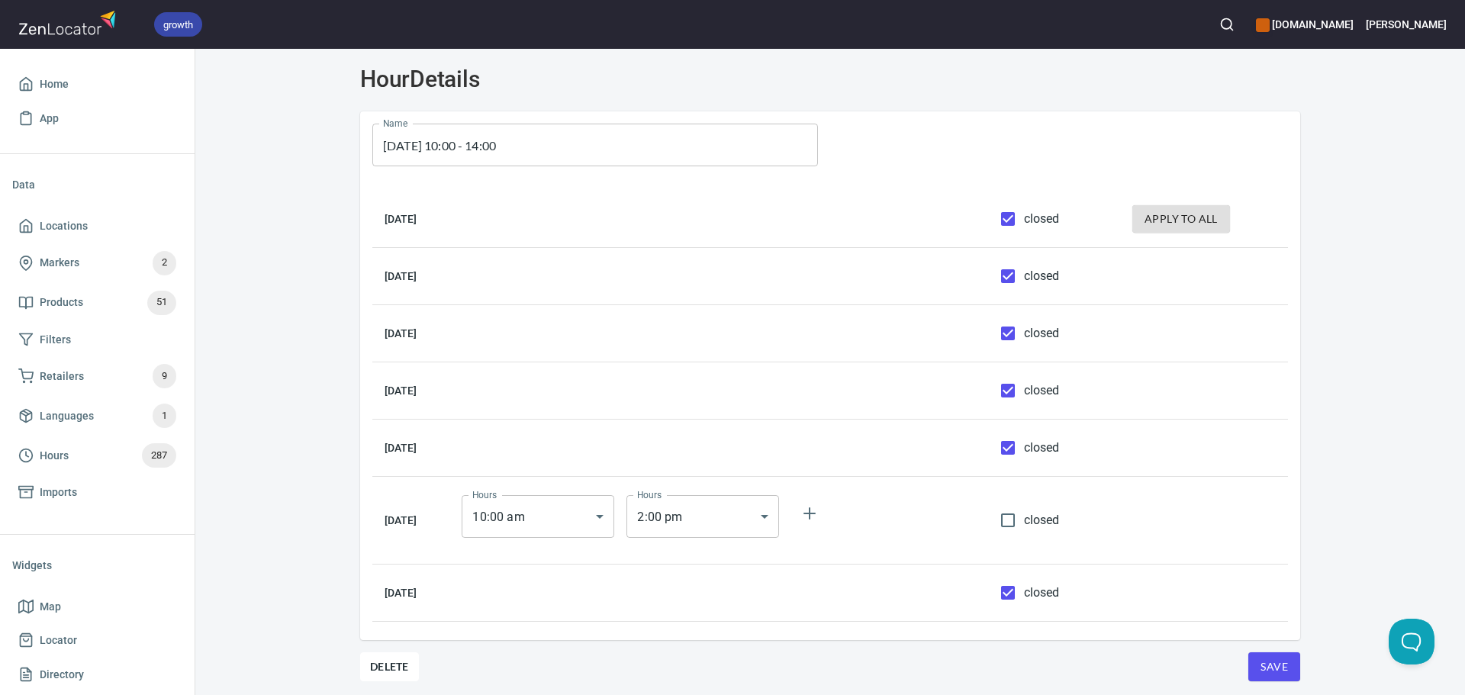
scroll to position [67, 0]
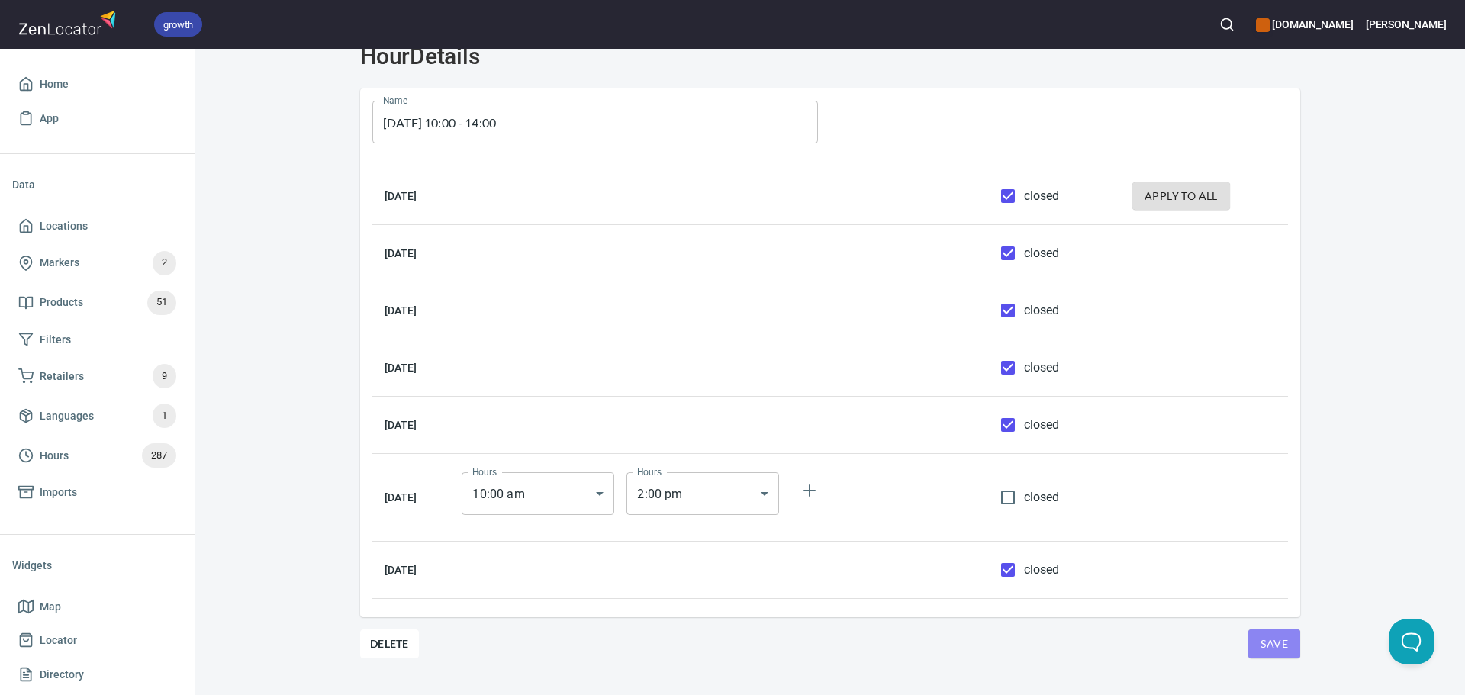
click at [1277, 641] on span "Save" at bounding box center [1273, 644] width 27 height 19
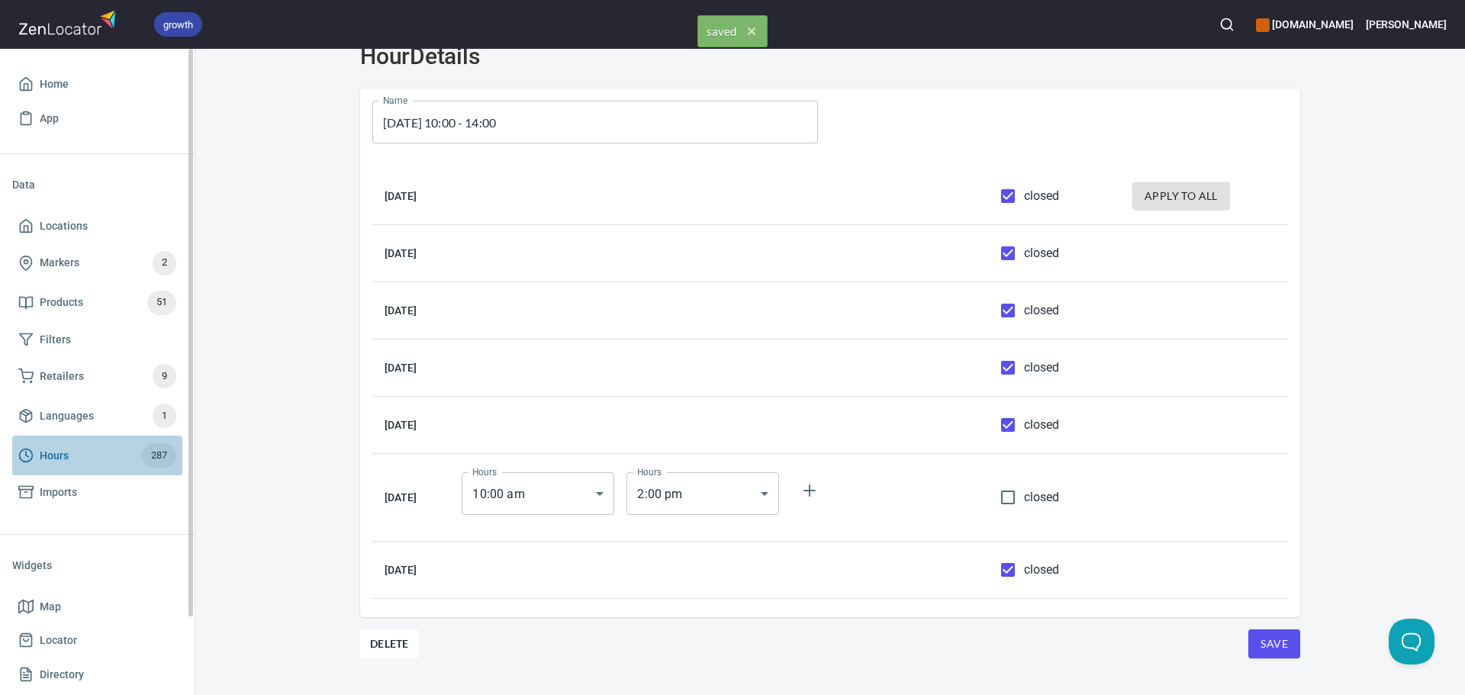
click at [41, 449] on span "Hours" at bounding box center [54, 455] width 29 height 19
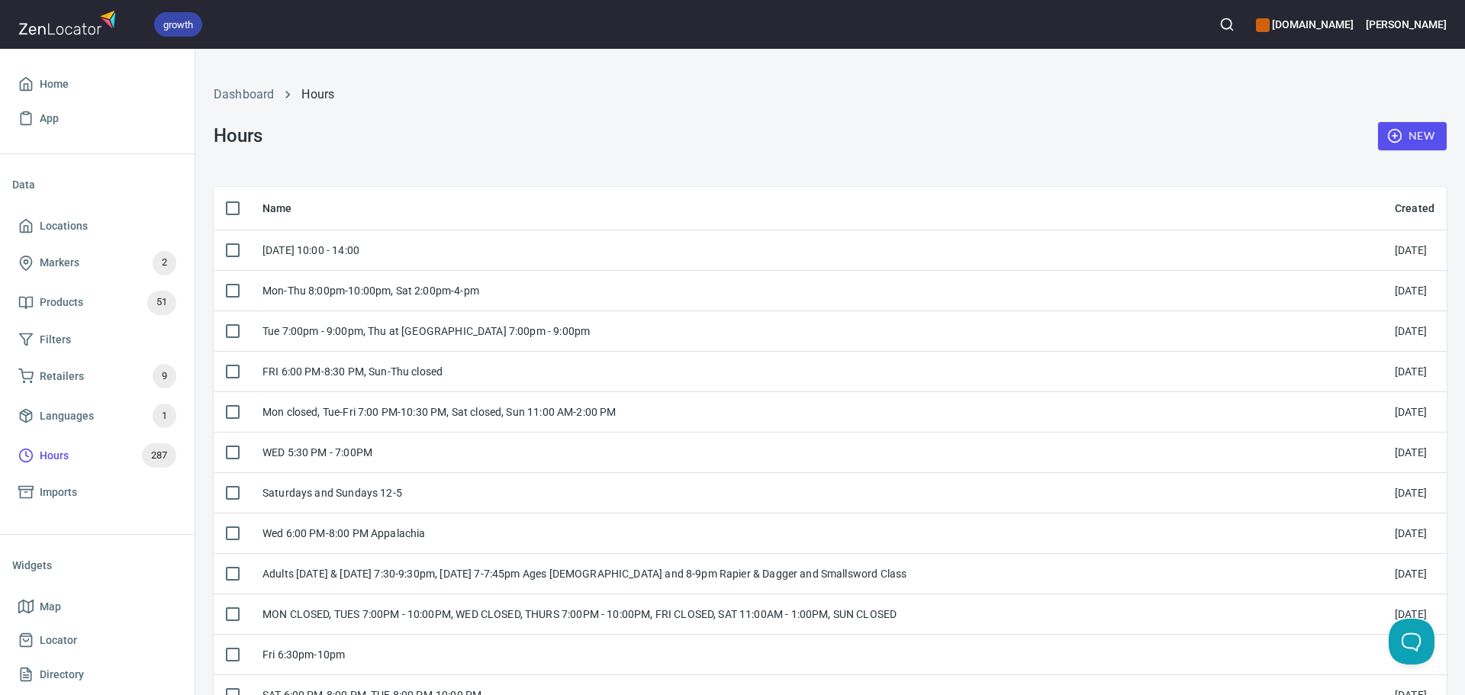
click at [1397, 138] on span "New" at bounding box center [1412, 136] width 44 height 19
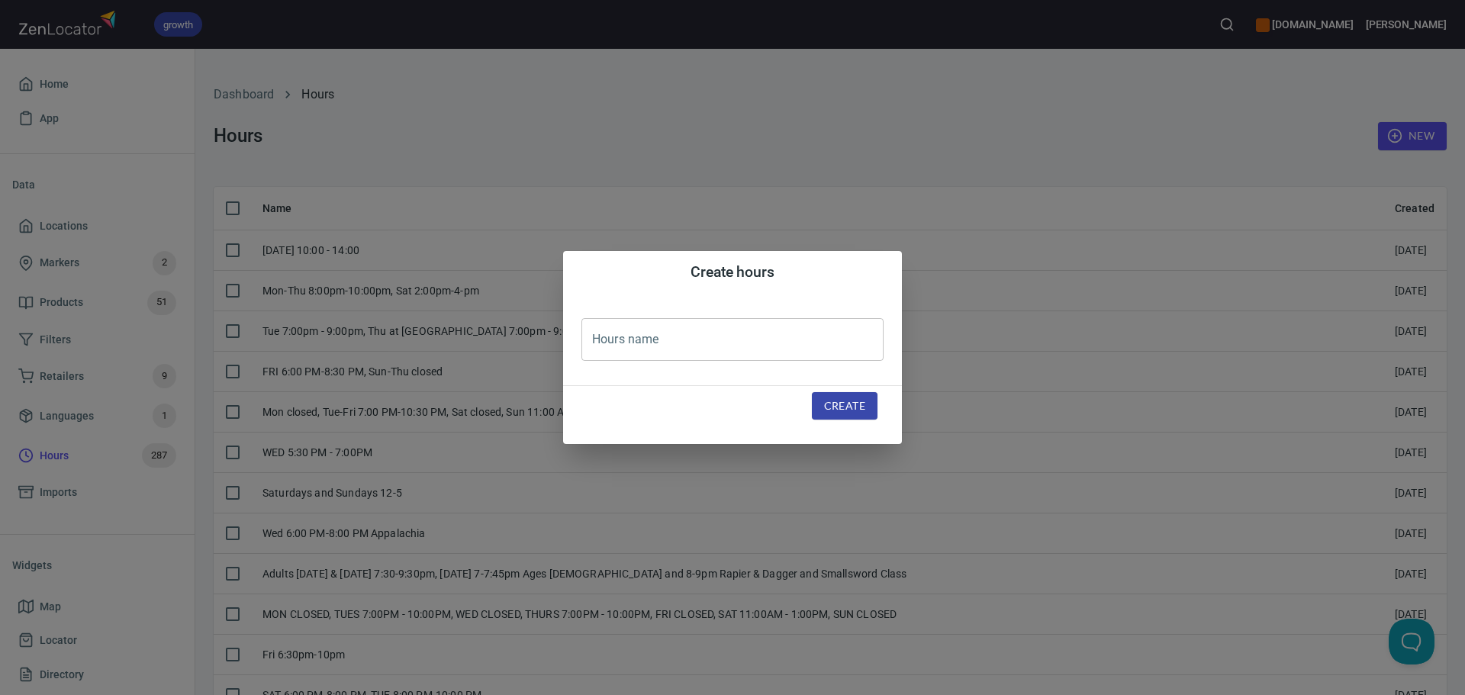
click at [616, 333] on input "text" at bounding box center [732, 339] width 302 height 43
paste input "TUE 19:30-22:30, SAT 10:00-13:00"
type input "TUE 19:30-22:30, SAT 10:00-13:00"
click at [848, 400] on span "Create" at bounding box center [844, 406] width 41 height 19
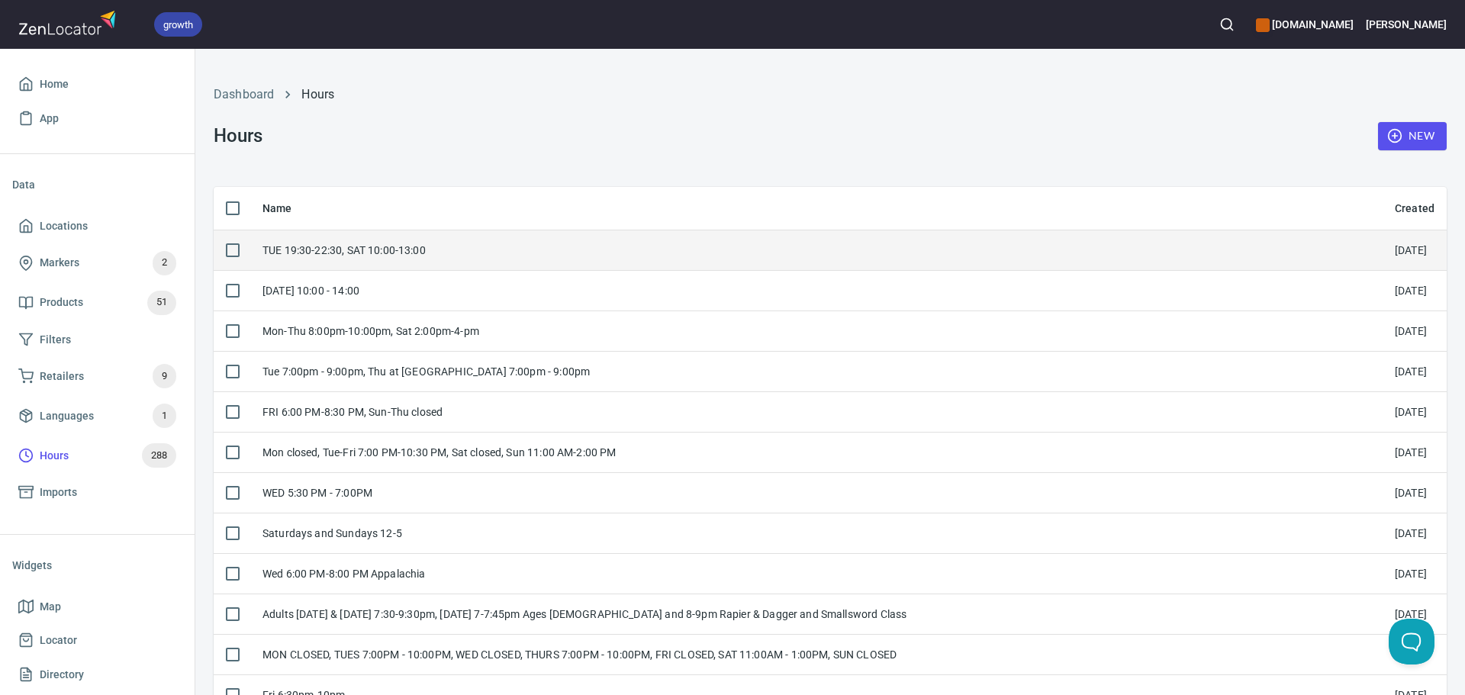
click at [510, 258] on div "TUE 19:30-22:30, SAT 10:00-13:00" at bounding box center [816, 250] width 1108 height 15
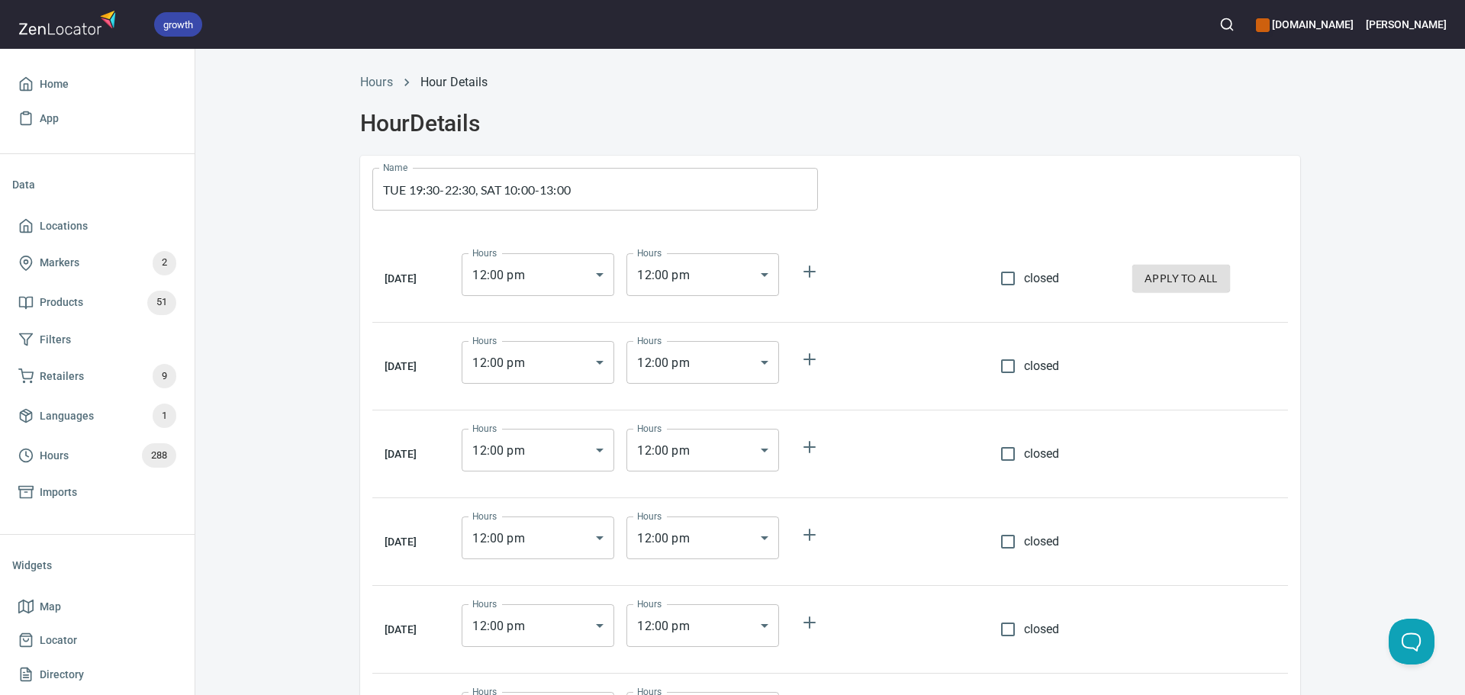
click at [993, 291] on td "closed" at bounding box center [1054, 279] width 132 height 88
click at [1020, 279] on input "closed" at bounding box center [1008, 278] width 32 height 32
checkbox input "true"
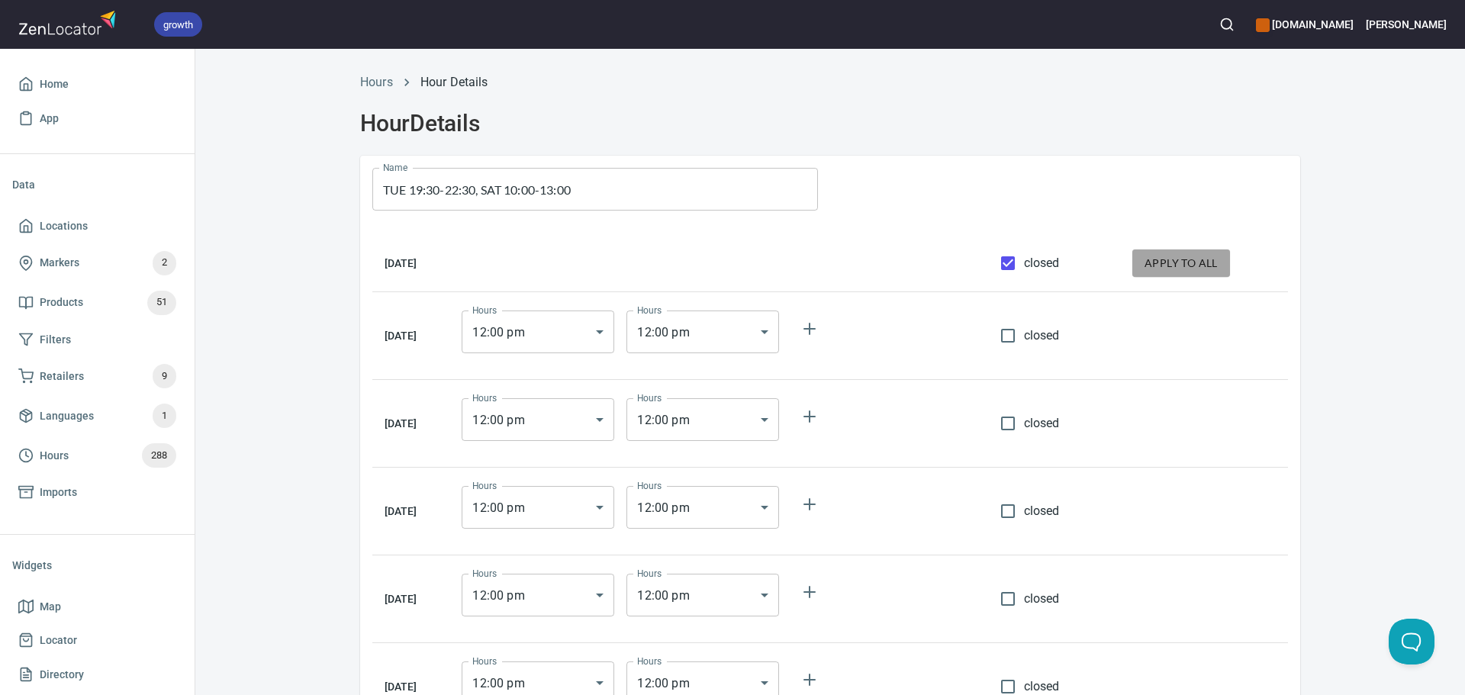
click at [1187, 275] on button "apply to all" at bounding box center [1181, 263] width 98 height 28
checkbox input "true"
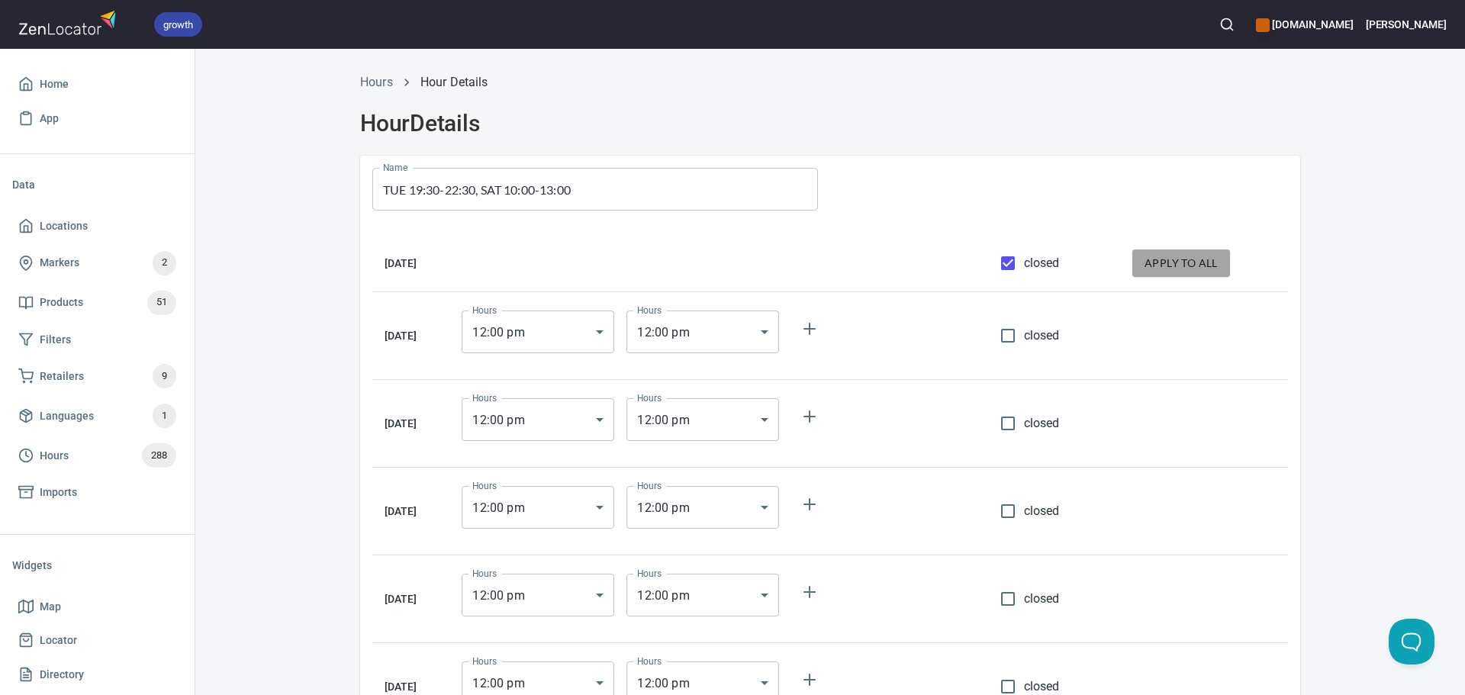
checkbox input "true"
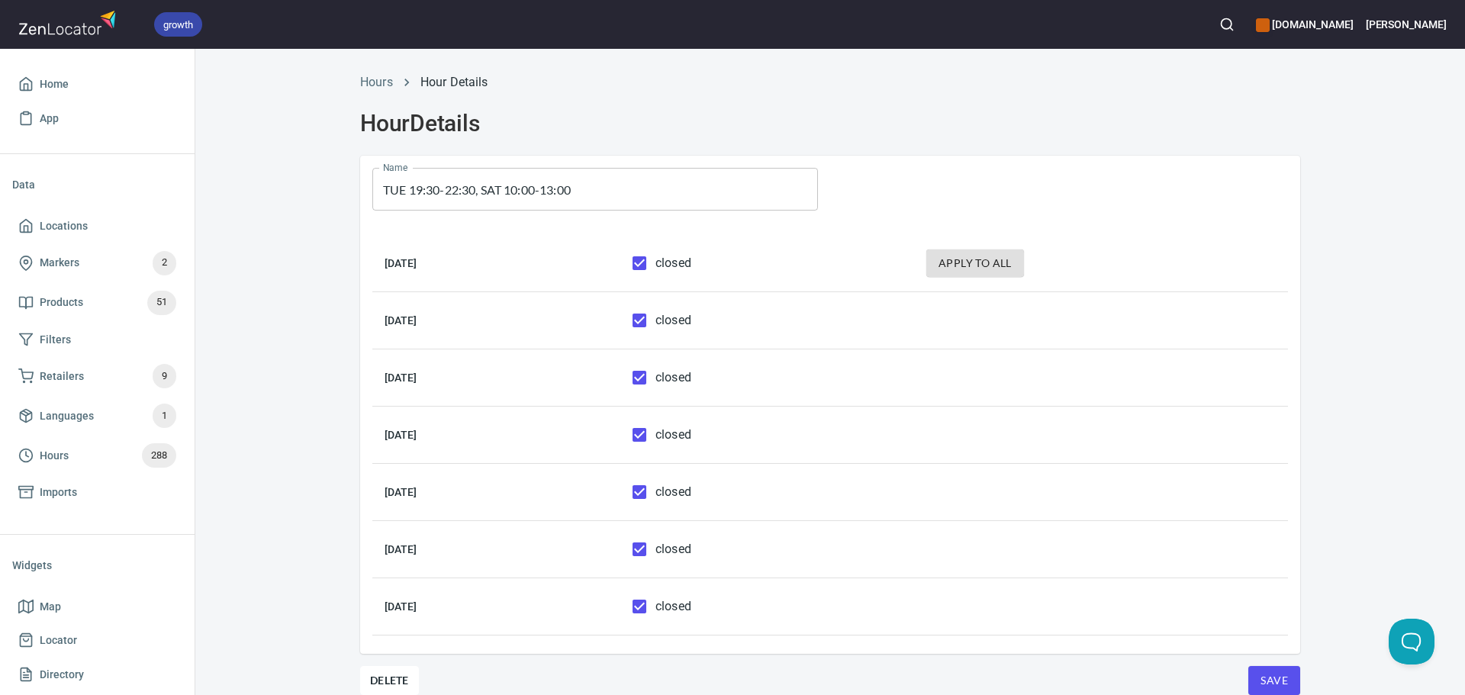
click at [691, 436] on span "closed" at bounding box center [673, 435] width 36 height 18
click at [655, 436] on input "closed" at bounding box center [639, 435] width 32 height 32
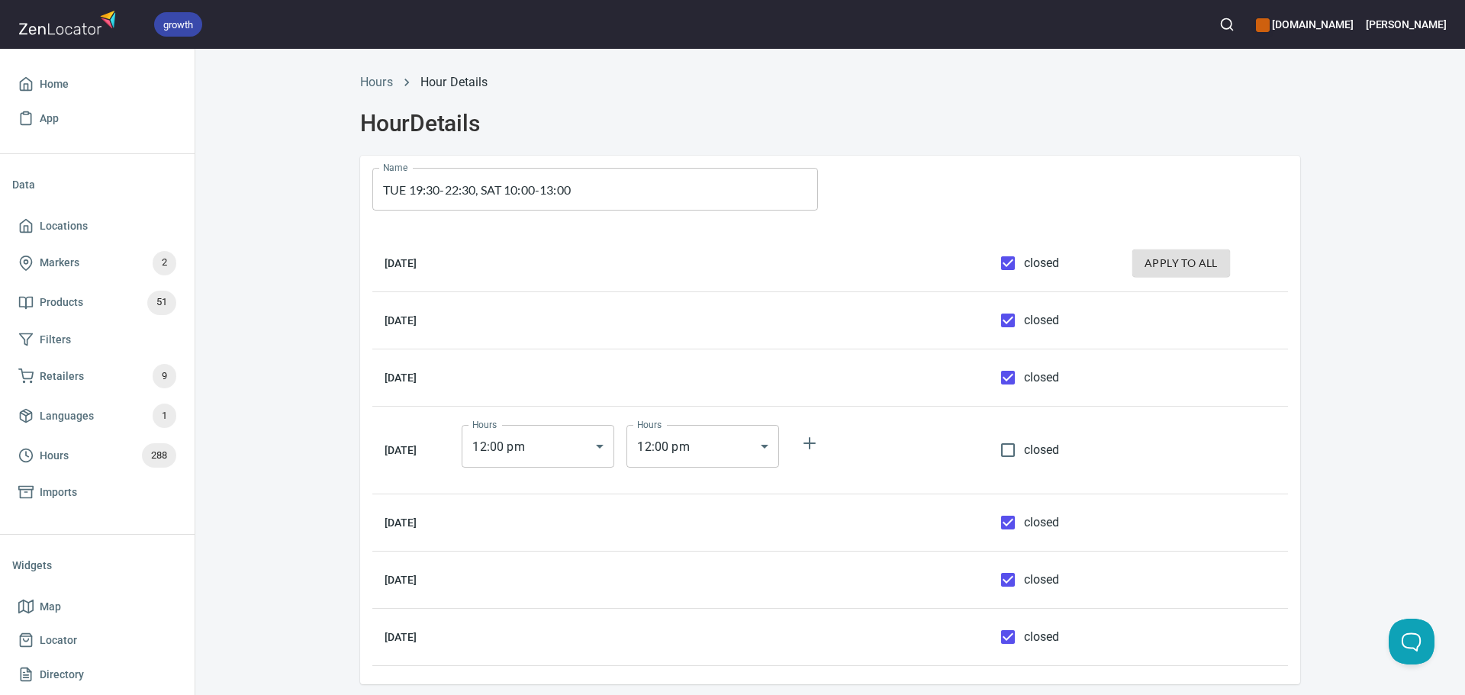
click at [1019, 450] on input "closed" at bounding box center [1008, 450] width 32 height 32
checkbox input "true"
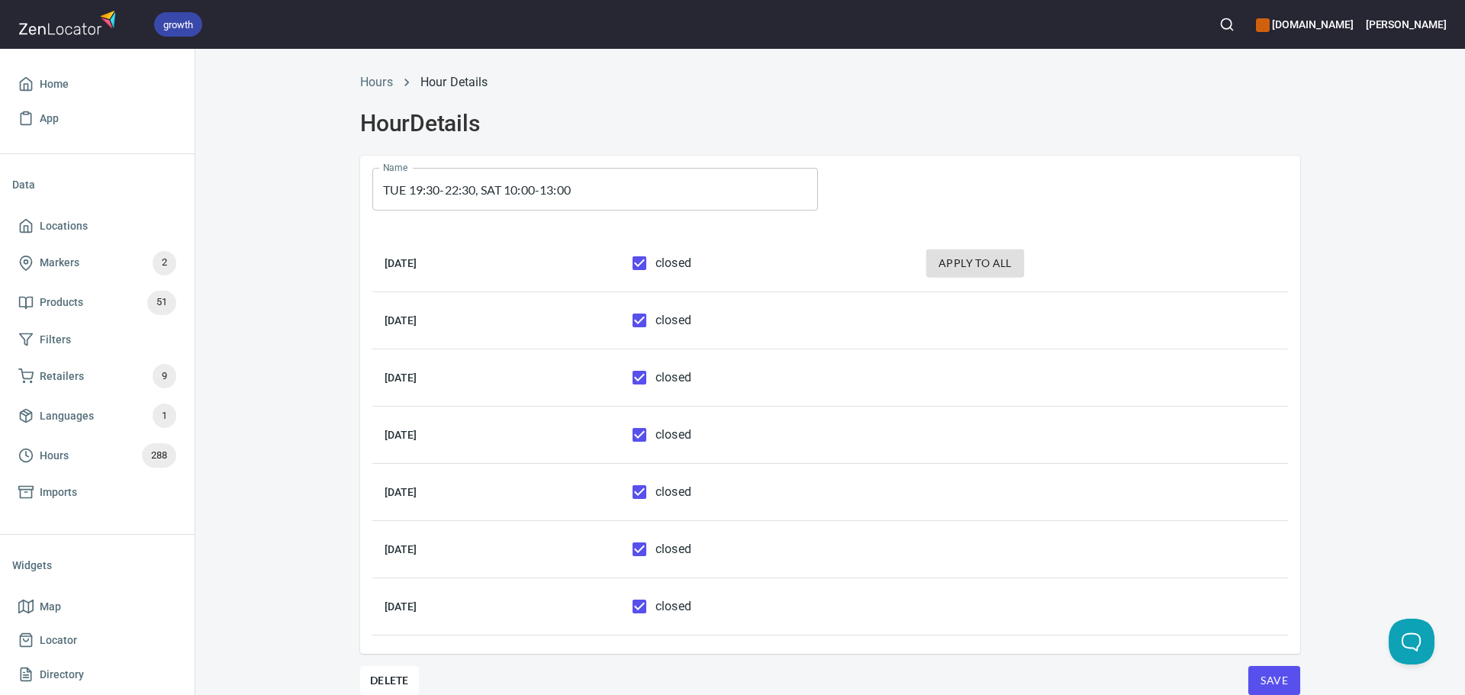
click at [691, 327] on span "closed" at bounding box center [673, 320] width 36 height 18
click at [655, 327] on input "closed" at bounding box center [639, 320] width 32 height 32
checkbox input "false"
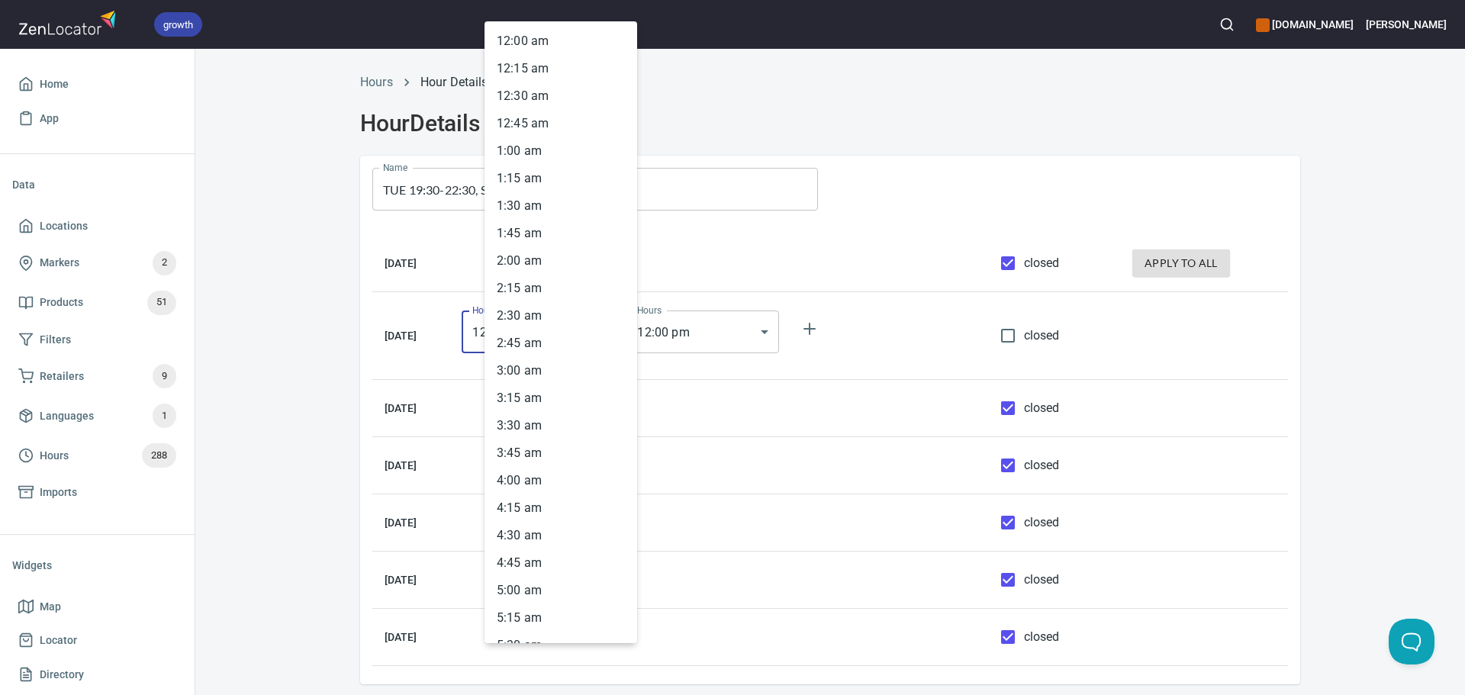
click at [594, 333] on body "growth hemaalliance.com Donald Home App Data Locations Markers 2 Products 51 Fi…" at bounding box center [732, 347] width 1465 height 695
click at [541, 616] on li "7 : 30 pm" at bounding box center [560, 621] width 153 height 27
type input "19:30"
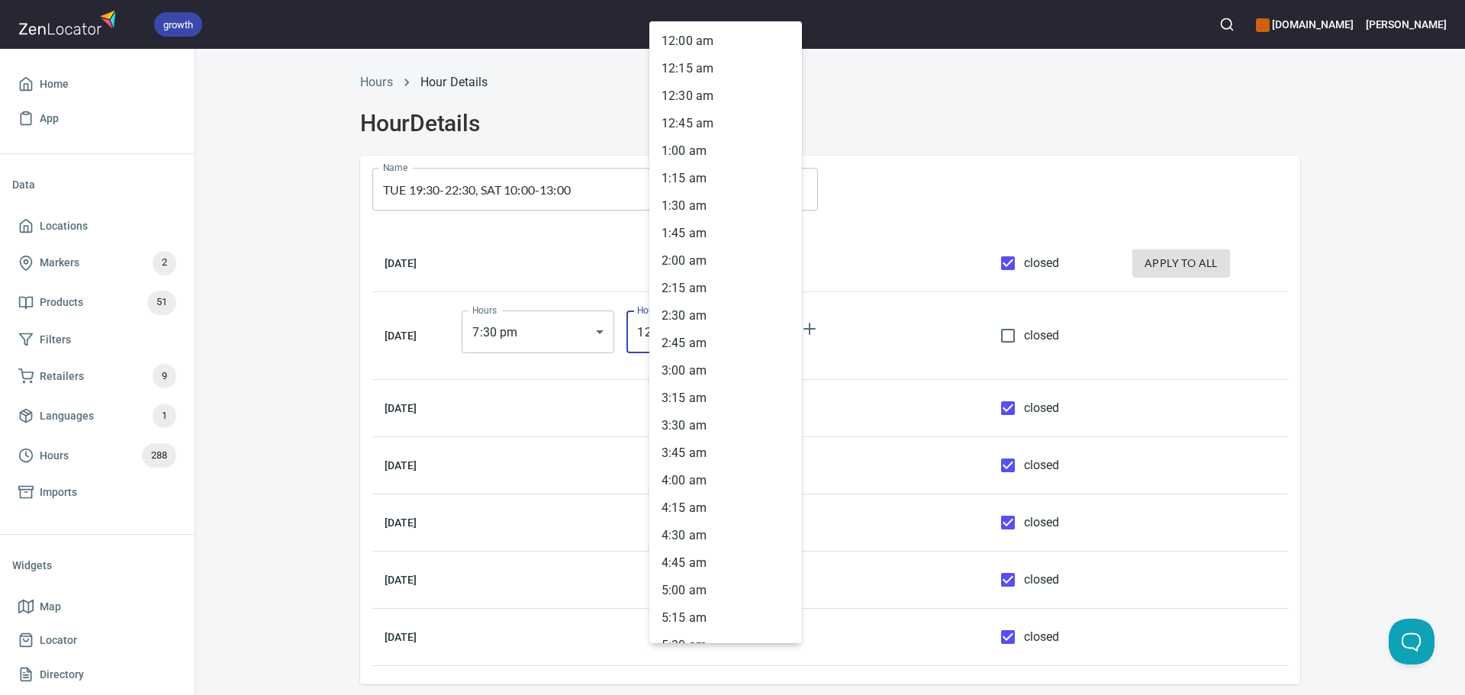
click at [712, 347] on body "growth hemaalliance.com Donald Home App Data Locations Markers 2 Products 51 Fi…" at bounding box center [732, 347] width 1465 height 695
click at [697, 483] on li "10 : 30 pm" at bounding box center [725, 485] width 153 height 27
type input "22:30"
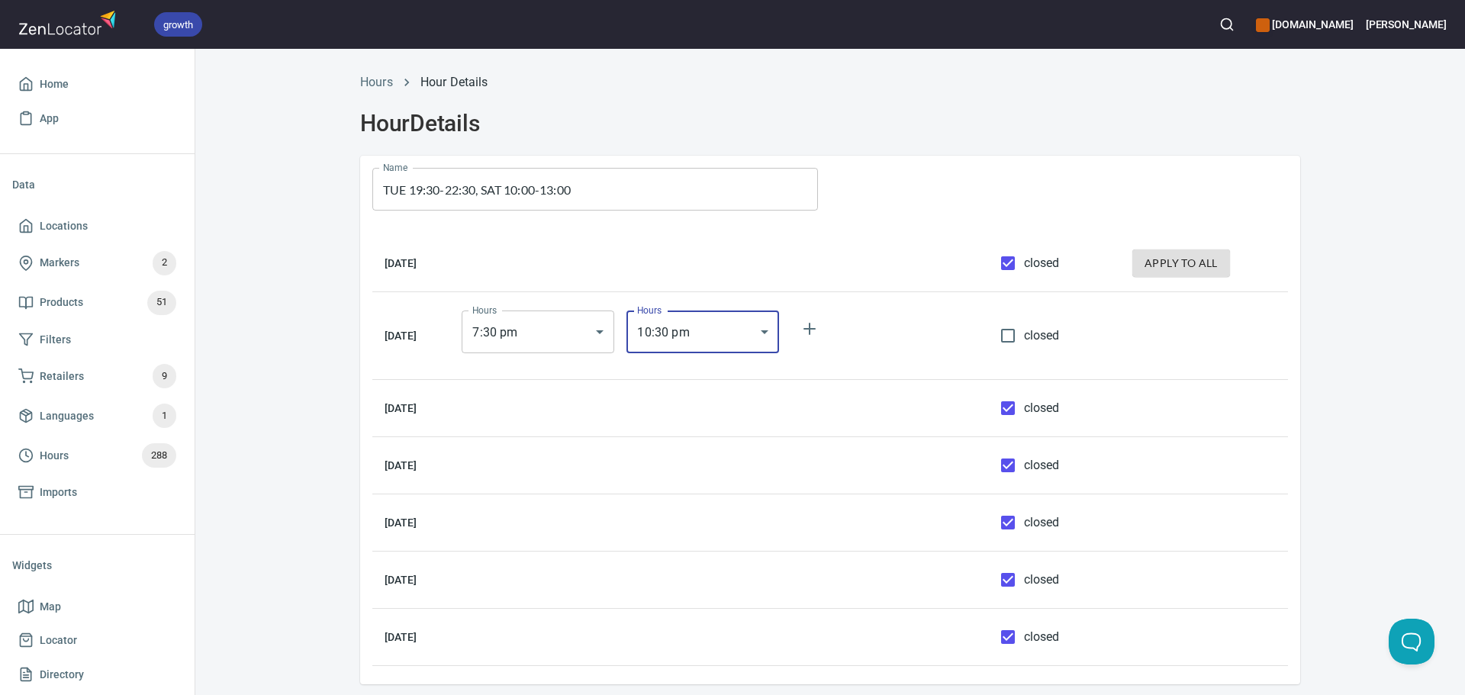
click at [1348, 423] on div "Hours Hour Details Hour Details Name TUE 19:30-22:30, SAT 10:00-13:00 Name Mond…" at bounding box center [830, 394] width 1270 height 661
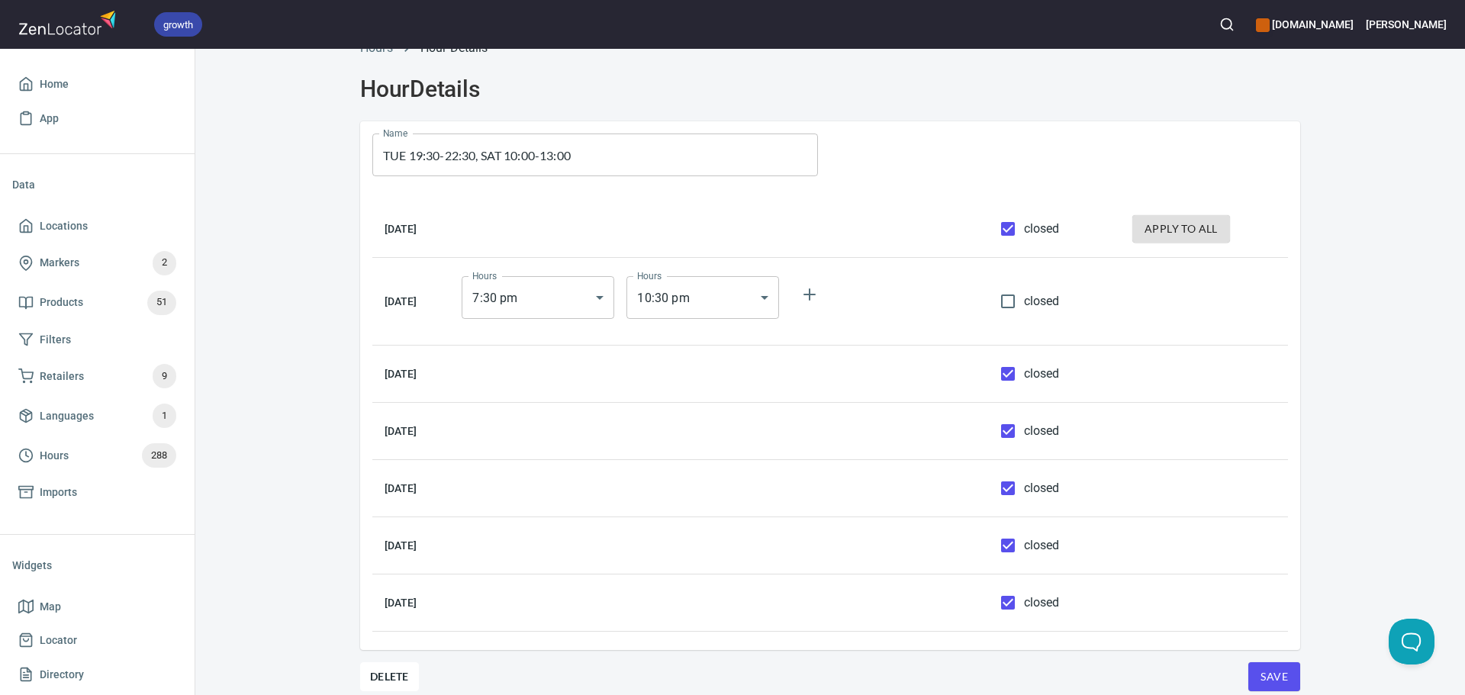
scroll to position [67, 0]
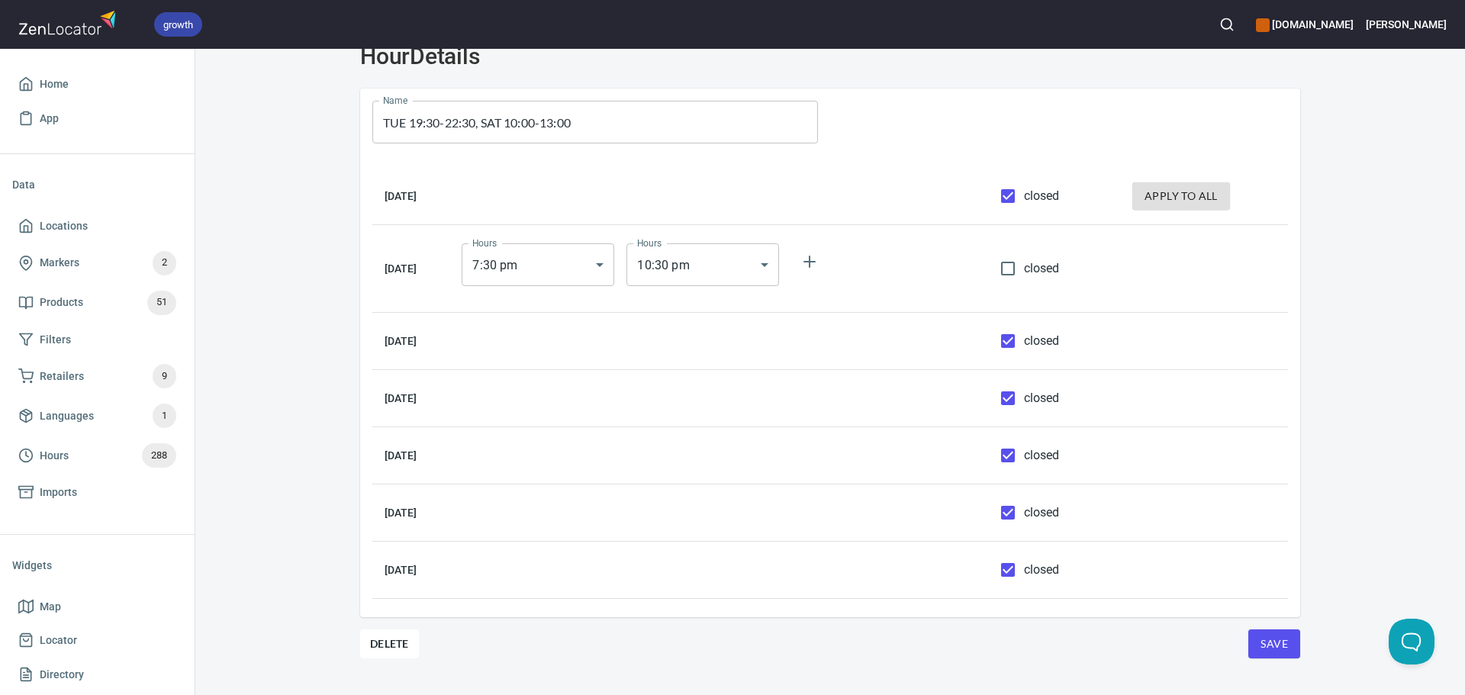
click at [1009, 558] on input "closed" at bounding box center [1008, 570] width 32 height 32
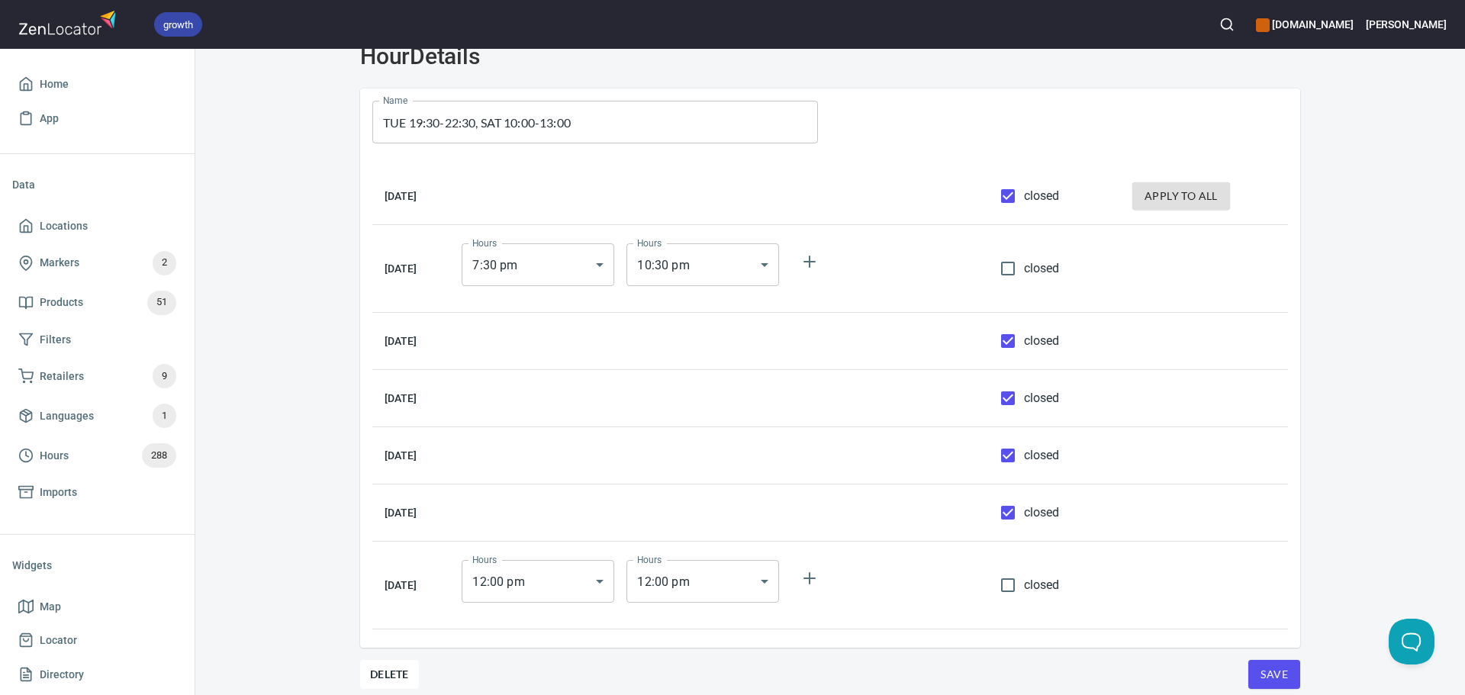
click at [1009, 558] on td "closed" at bounding box center [1054, 586] width 132 height 88
click at [1018, 586] on input "closed" at bounding box center [1008, 585] width 32 height 32
checkbox input "true"
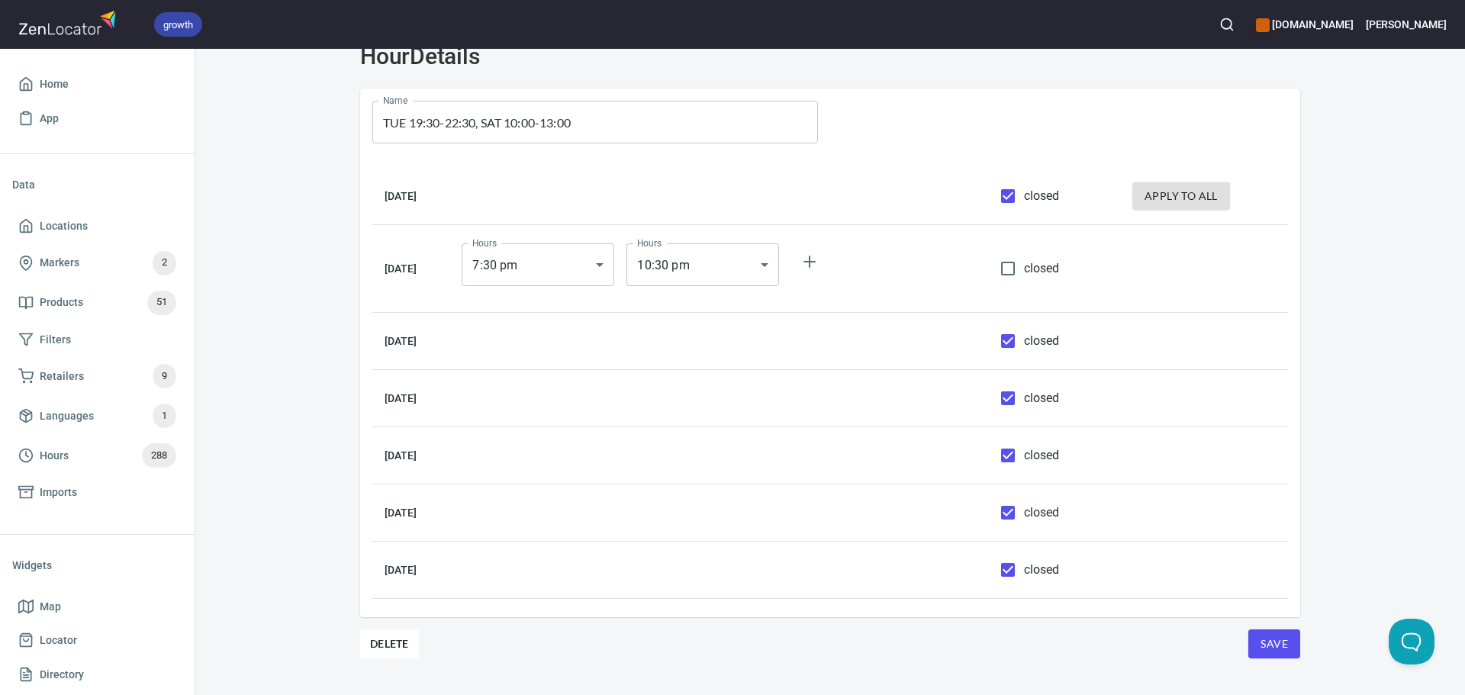
click at [1016, 505] on input "closed" at bounding box center [1008, 513] width 32 height 32
checkbox input "false"
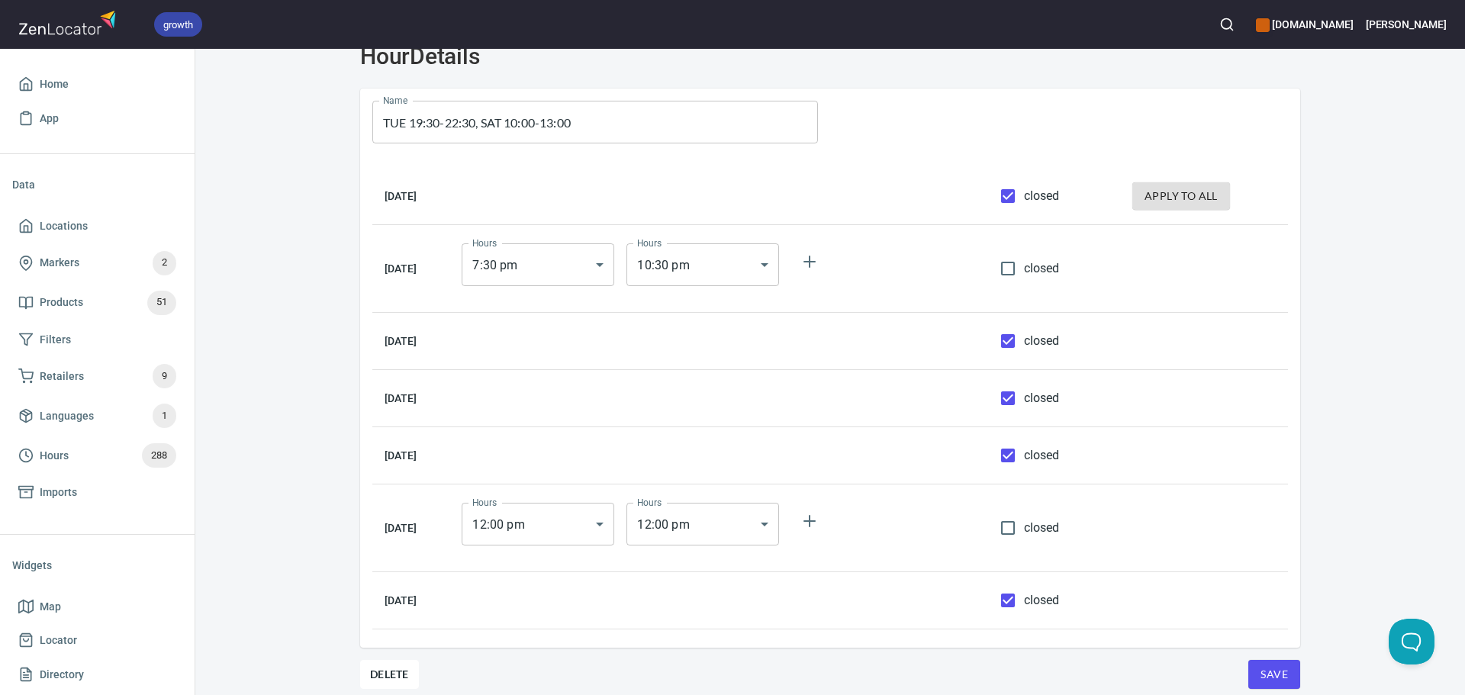
click at [607, 529] on body "growth hemaalliance.com Donald Home App Data Locations Markers 2 Products 51 Fi…" at bounding box center [732, 347] width 1465 height 695
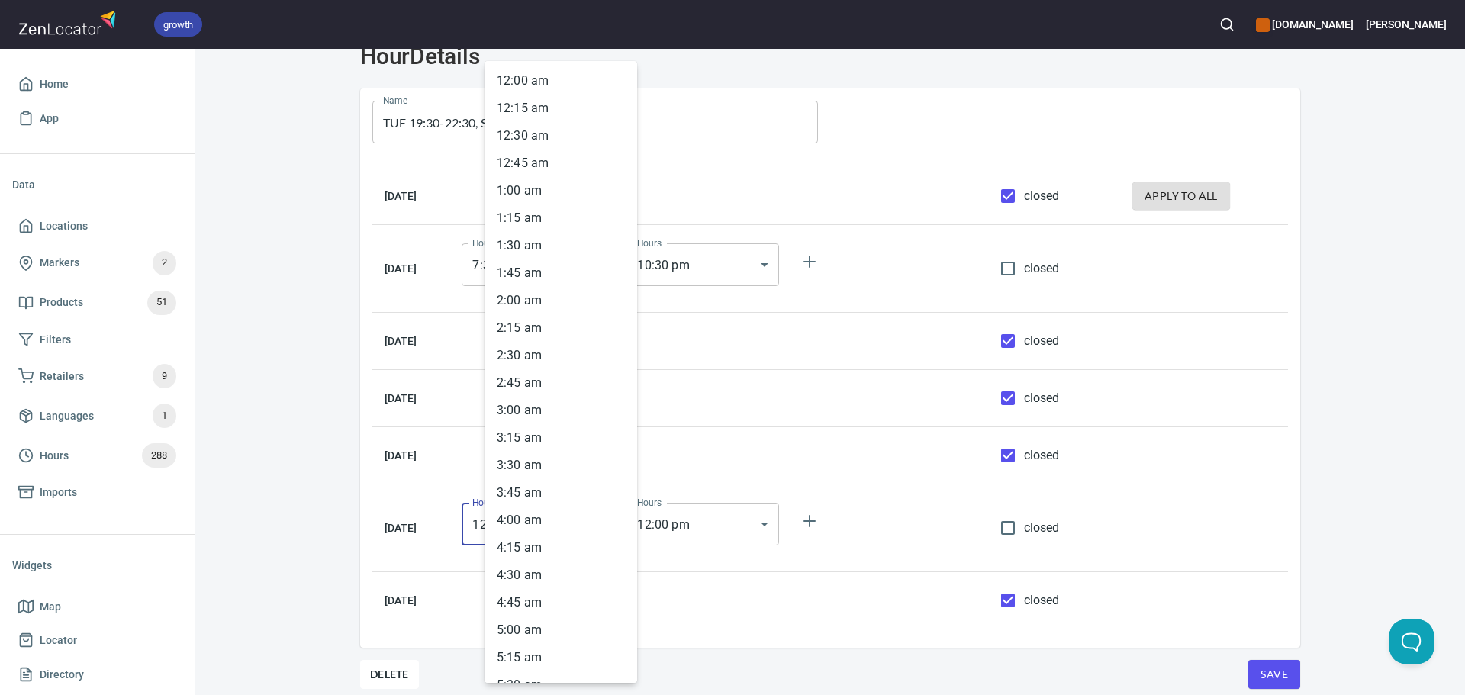
scroll to position [1028, 0]
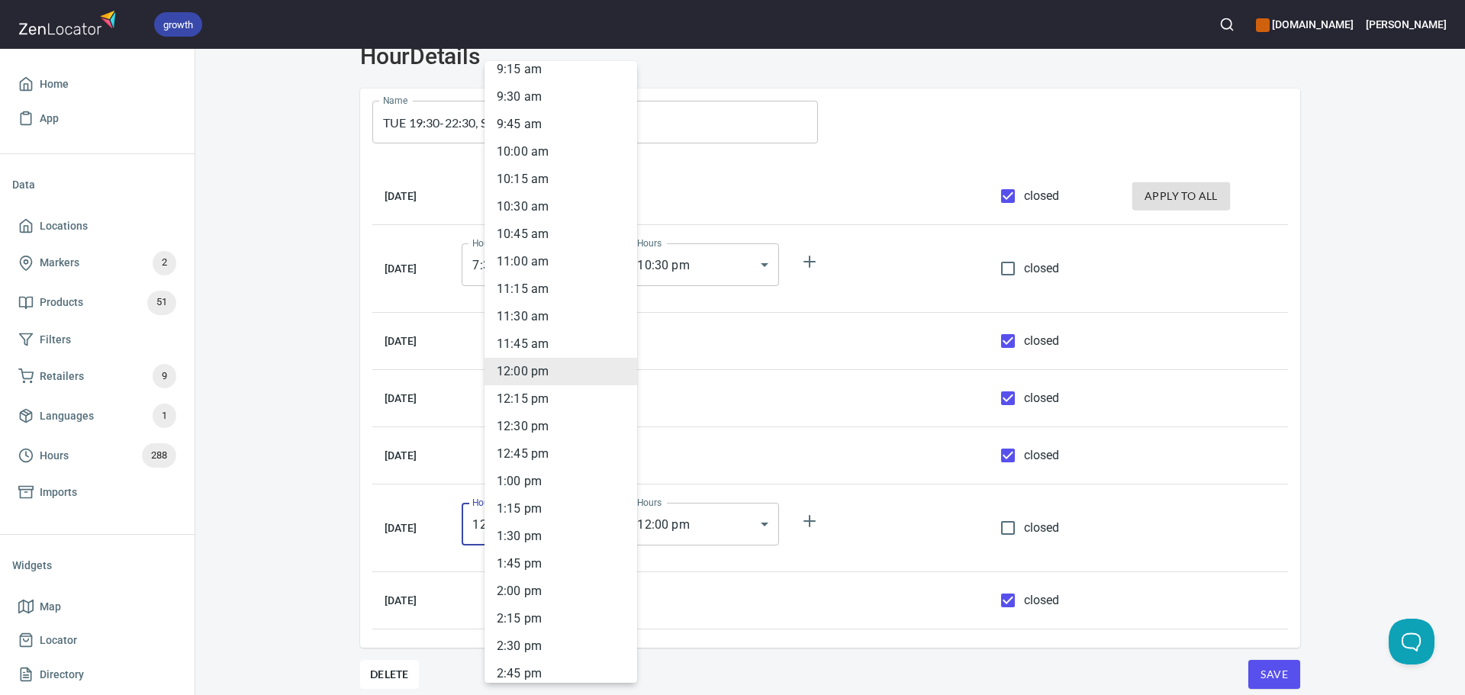
click at [523, 151] on li "10 : 00 am" at bounding box center [560, 151] width 153 height 27
type input "10:00"
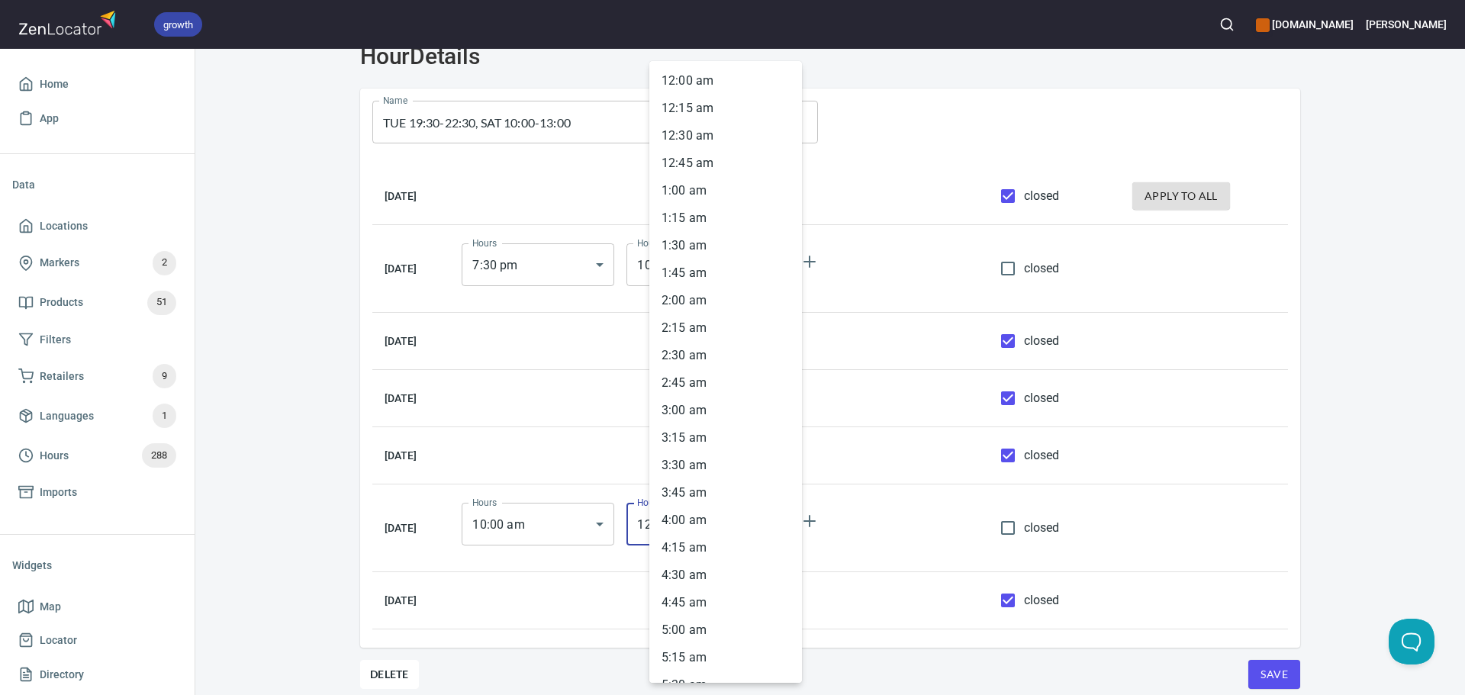
click at [752, 518] on body "growth hemaalliance.com Donald Home App Data Locations Markers 2 Products 51 Fi…" at bounding box center [732, 347] width 1465 height 695
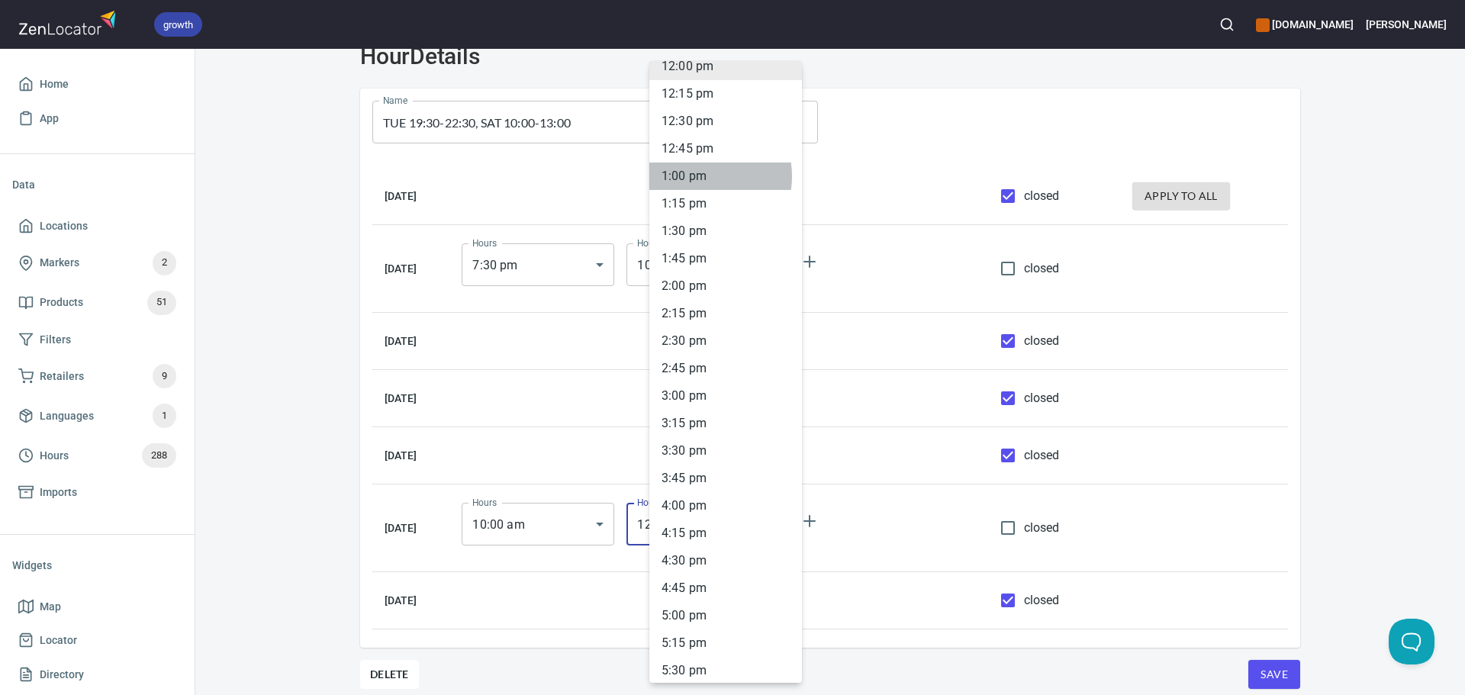
click at [698, 176] on li "1 : 00 pm" at bounding box center [725, 176] width 153 height 27
type input "13:00"
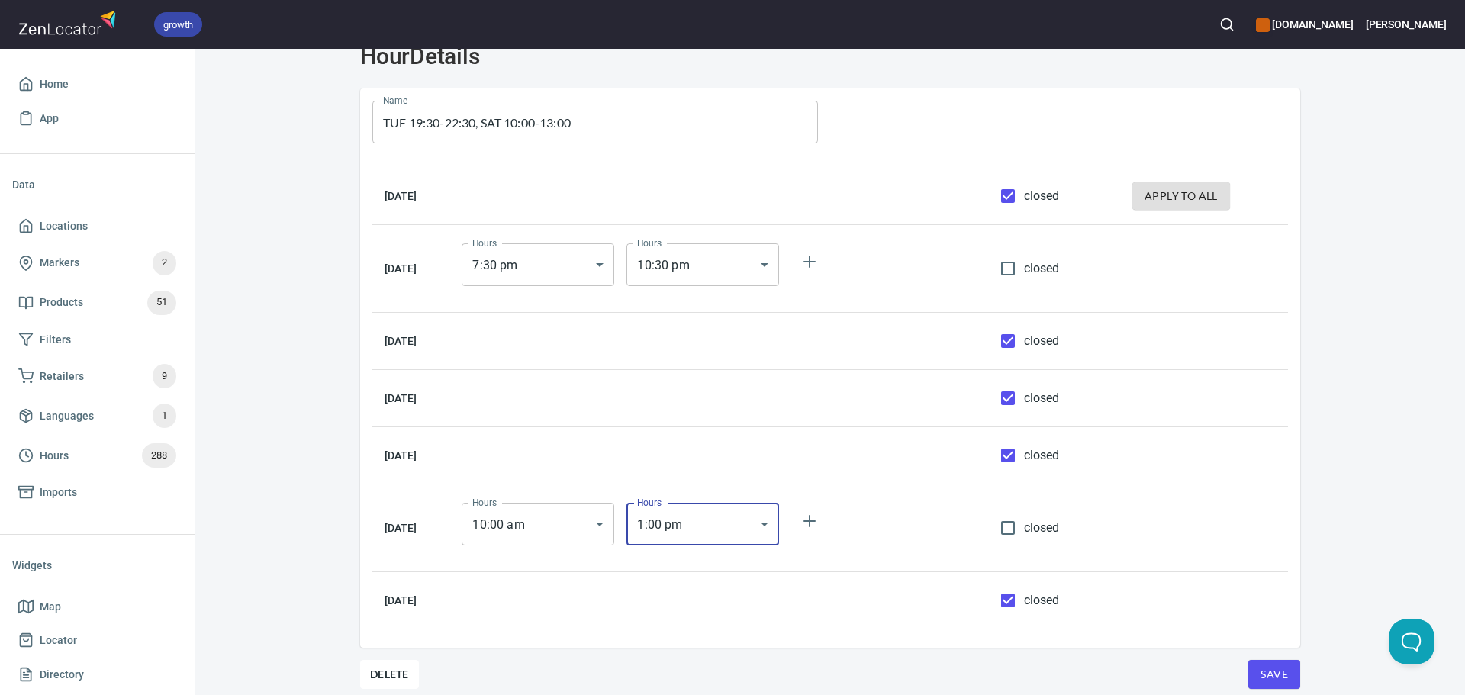
click at [1287, 681] on button "Save" at bounding box center [1274, 674] width 52 height 29
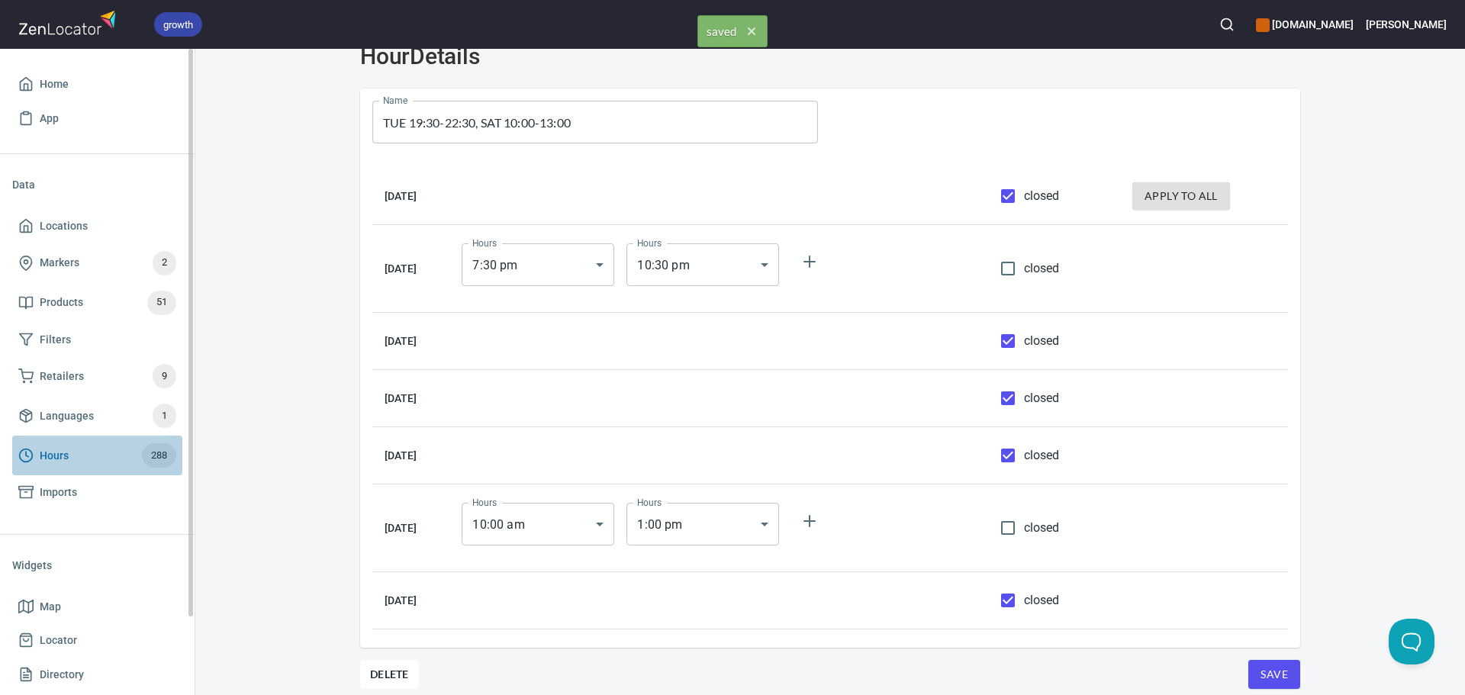
click at [143, 445] on span "Hours 288" at bounding box center [97, 455] width 158 height 24
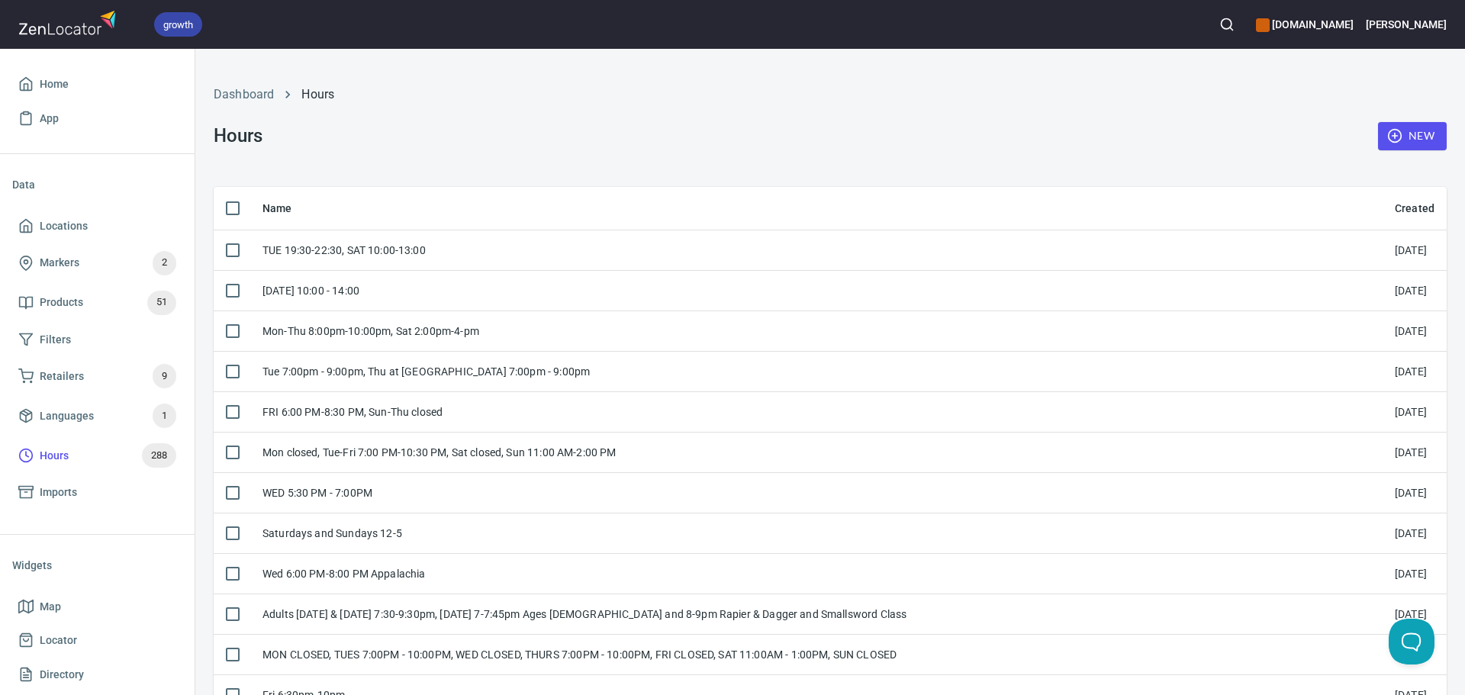
click at [1234, 24] on icon "button" at bounding box center [1226, 24] width 15 height 15
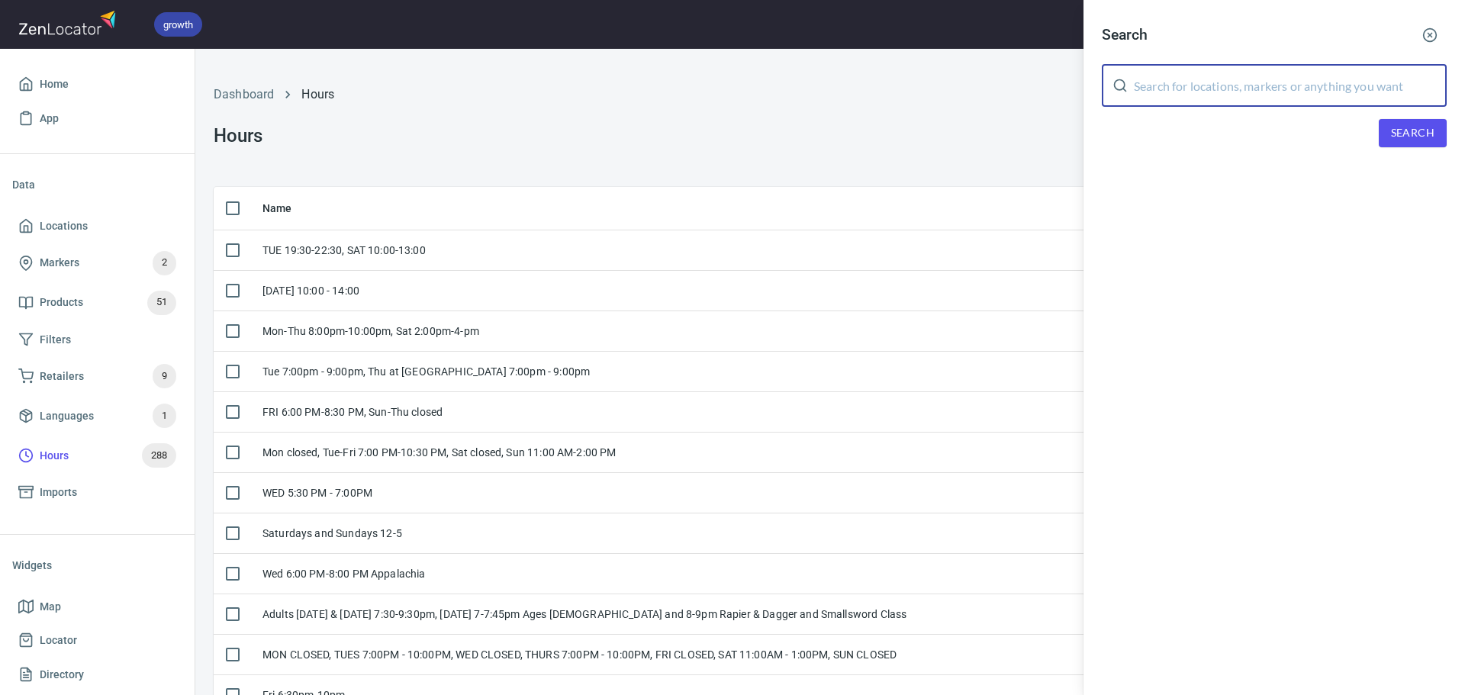
drag, startPoint x: 1278, startPoint y: 64, endPoint x: 1275, endPoint y: 88, distance: 23.8
click at [1275, 85] on input "text" at bounding box center [1290, 85] width 313 height 43
paste input "GAVDIOSA Esgrima Histórica - Asturias"
click at [1415, 133] on span "Search" at bounding box center [1412, 133] width 43 height 19
drag, startPoint x: 1381, startPoint y: 90, endPoint x: 1249, endPoint y: 95, distance: 132.1
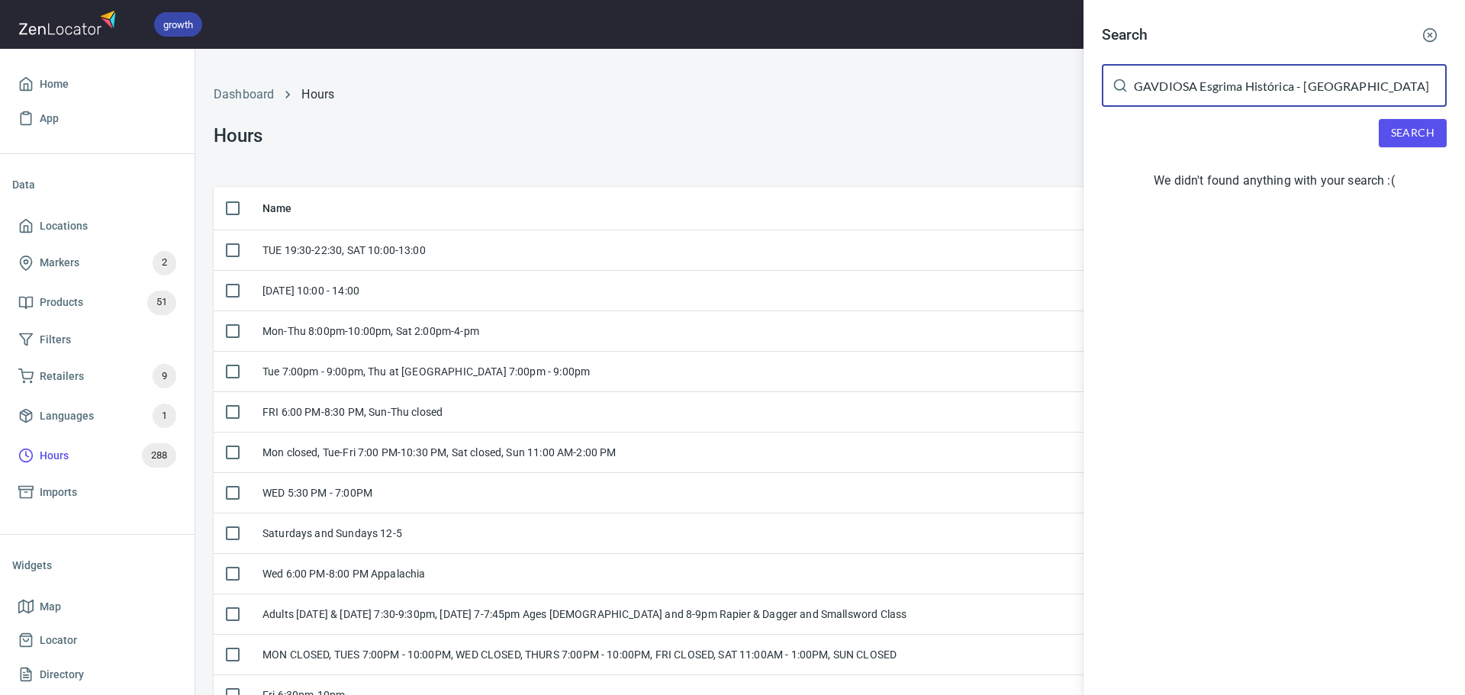
click at [1249, 95] on input "GAVDIOSA Esgrima Histórica - Asturias" at bounding box center [1290, 85] width 313 height 43
type input "GAVDIOSA Esgrima"
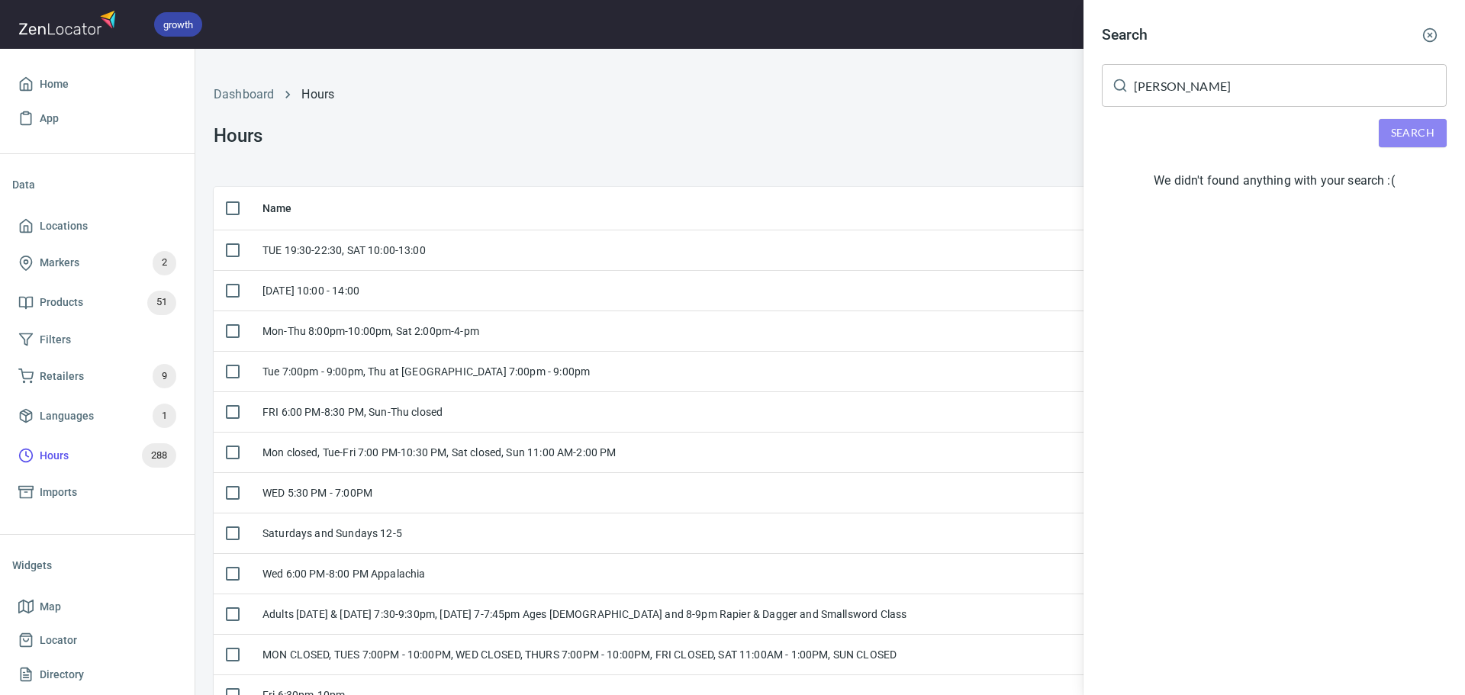
click at [1411, 146] on button "Search" at bounding box center [1413, 133] width 68 height 28
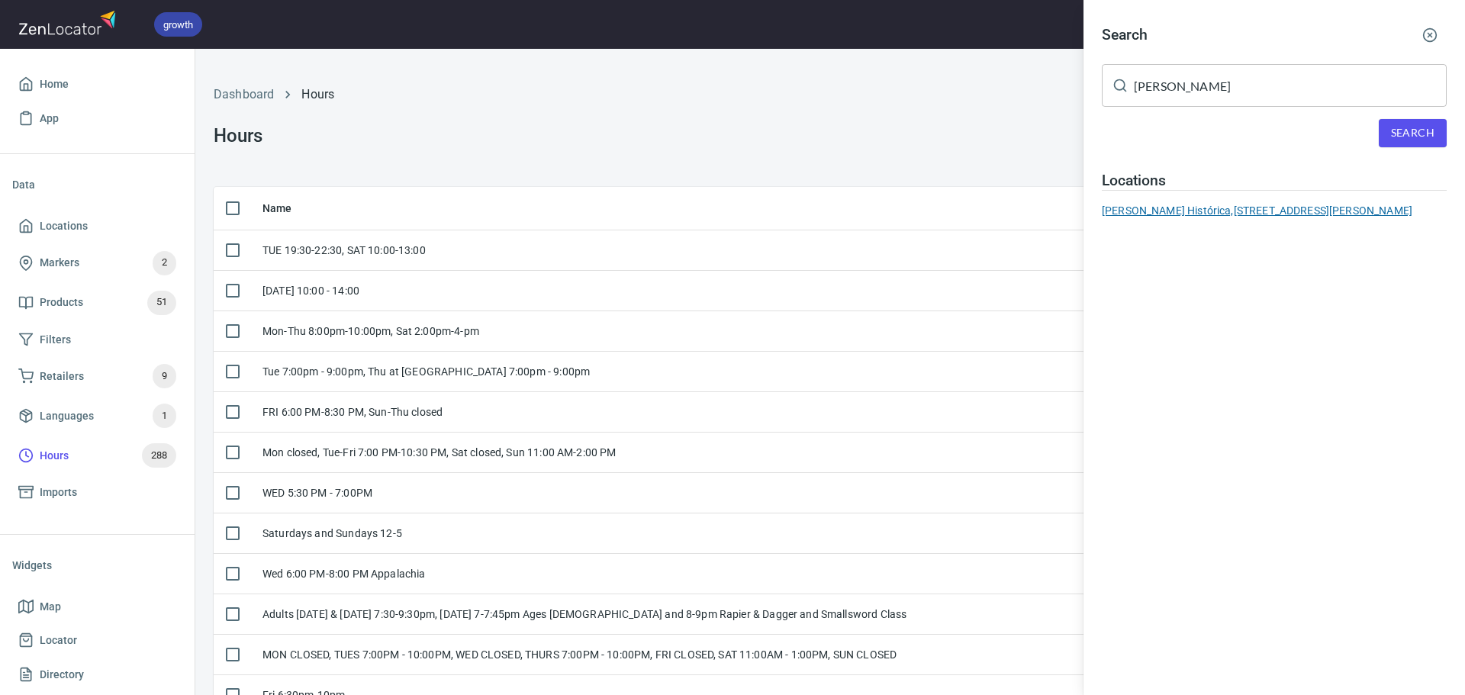
click at [1220, 205] on div "GAVDIOSA Esgrima Histórica, Calle Joaquín Costa, 48 BAJO, , Oviedo, Asturias 33…" at bounding box center [1274, 210] width 345 height 15
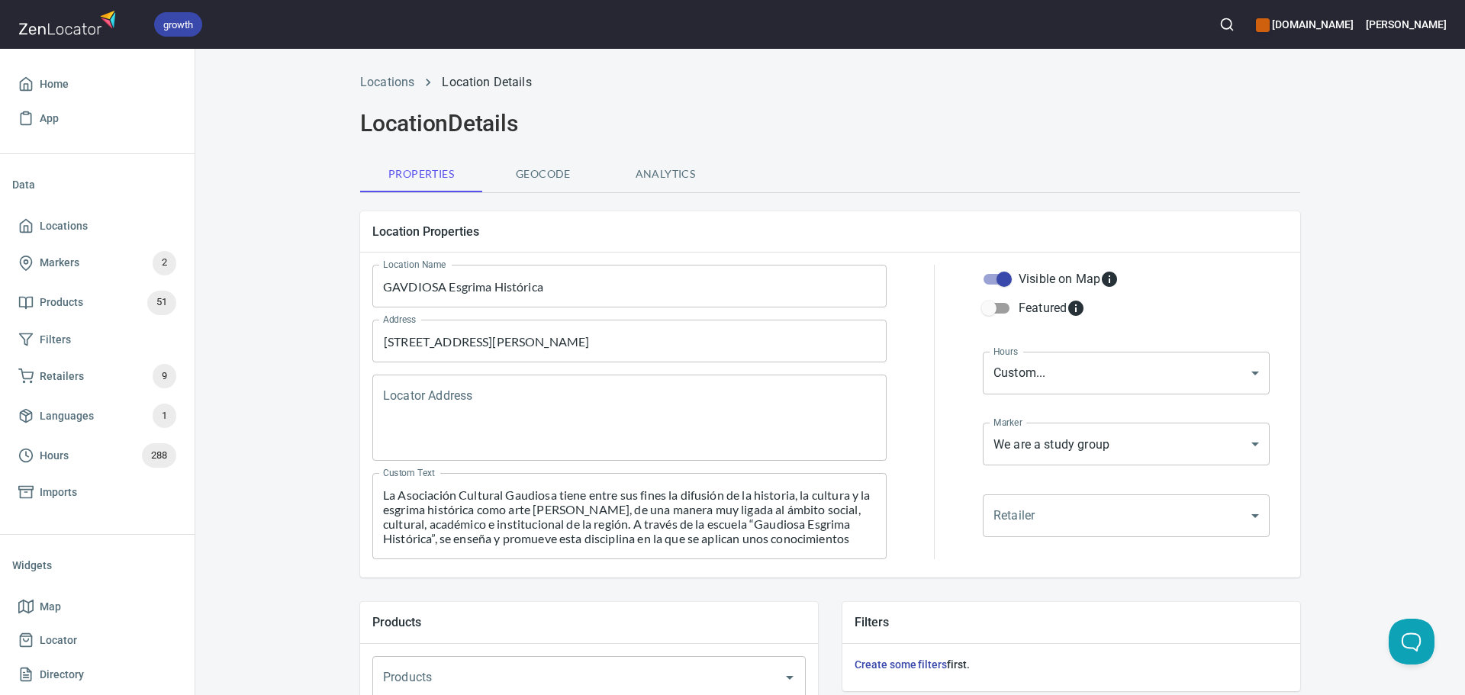
click at [1066, 394] on body "growth hemaalliance.com Donald Home App Data Locations Markers 2 Products 51 Fi…" at bounding box center [732, 347] width 1465 height 695
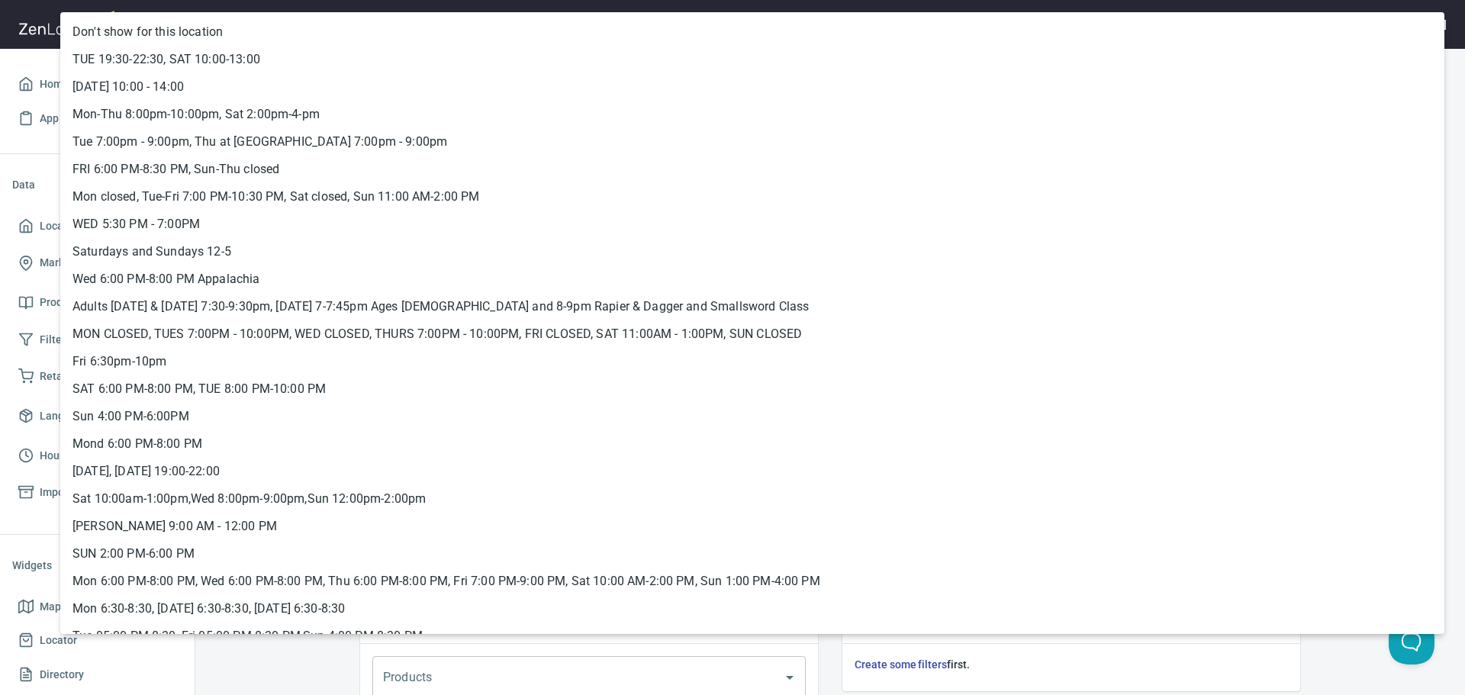
click at [421, 328] on li "MON CLOSED, TUES 7:00PM - 10:00PM, WED CLOSED, THURS 7:00PM - 10:00PM, FRI CLOS…" at bounding box center [752, 333] width 1384 height 27
type input "hrs_nz5qxwe6"
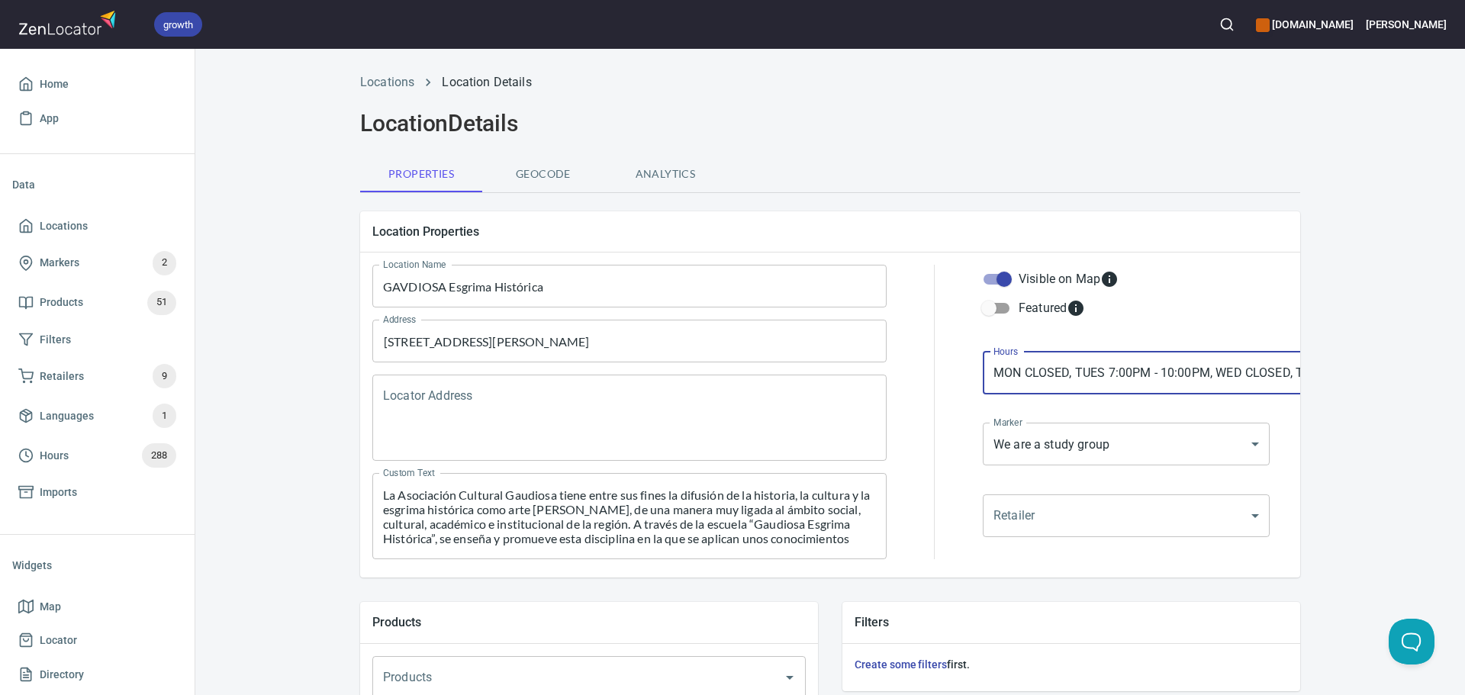
click at [1065, 462] on body "growth hemaalliance.com Donald Home App Data Locations Markers 2 Products 51 Fi…" at bounding box center [732, 347] width 1465 height 695
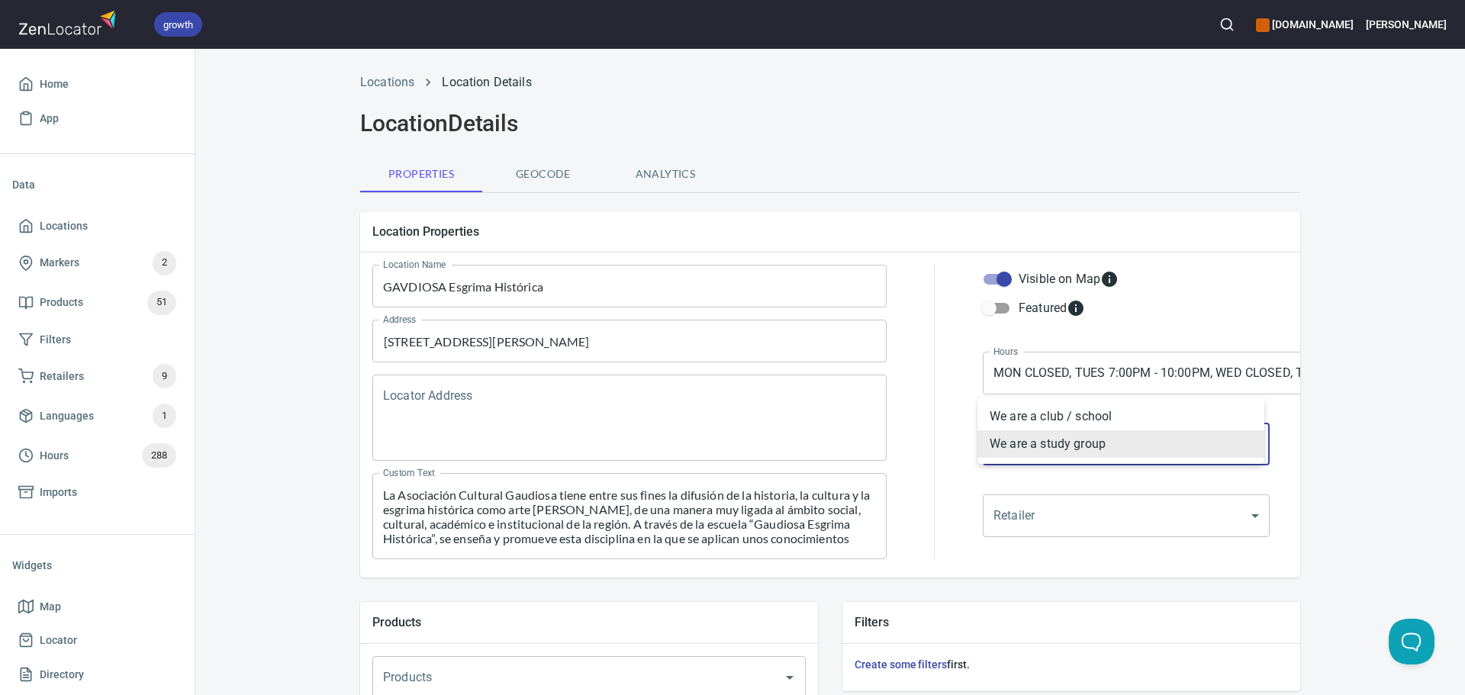
click at [1009, 419] on li "We are a club / school" at bounding box center [1120, 416] width 287 height 27
type input "mrk_k5vbpvas"
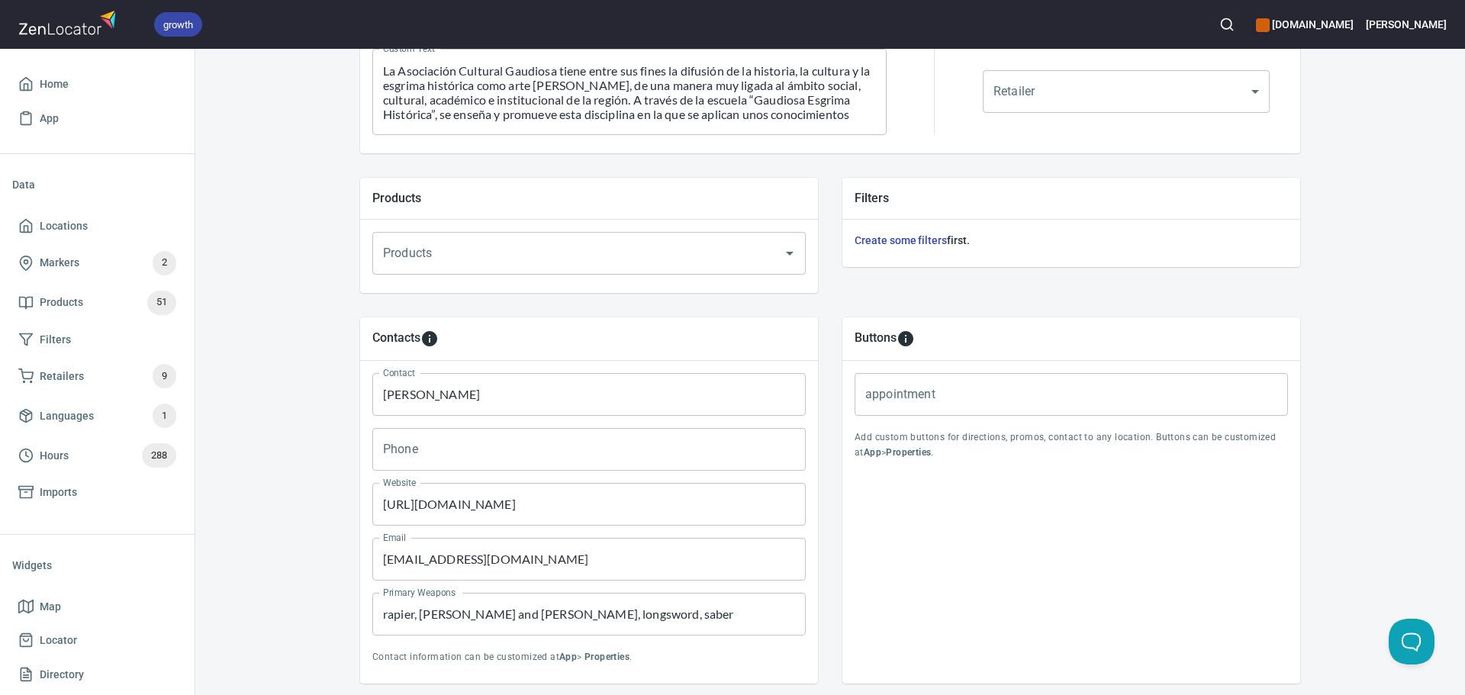
scroll to position [521, 0]
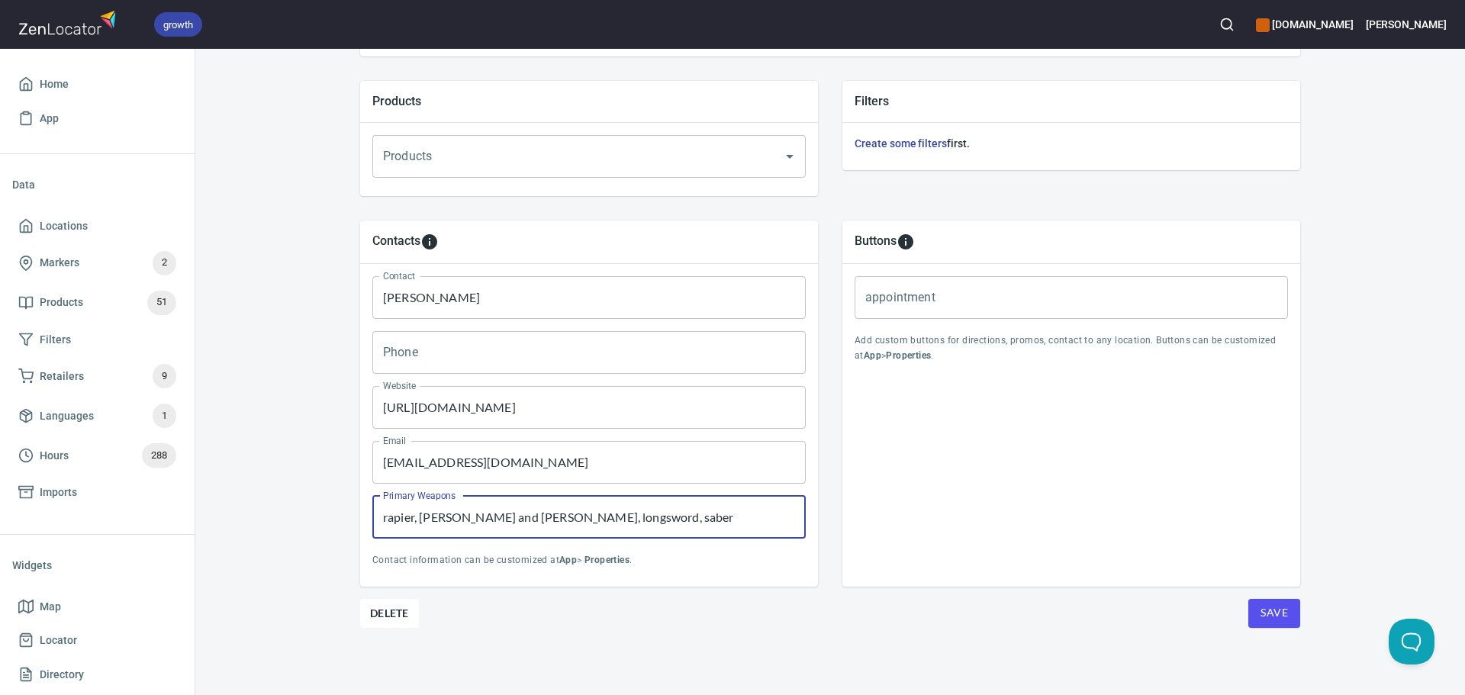
drag, startPoint x: 674, startPoint y: 512, endPoint x: 251, endPoint y: 521, distance: 423.6
click at [251, 521] on div "Locations Location Details Location Details Properties Geocode Analytics Locati…" at bounding box center [830, 119] width 1270 height 1152
paste input "Longswor, Rapier, Rapier & Dagger, Sword & Buckler, S"
type input "Longswor, Rapier, Rapier & Dagger, Sword & Buckler, Saber"
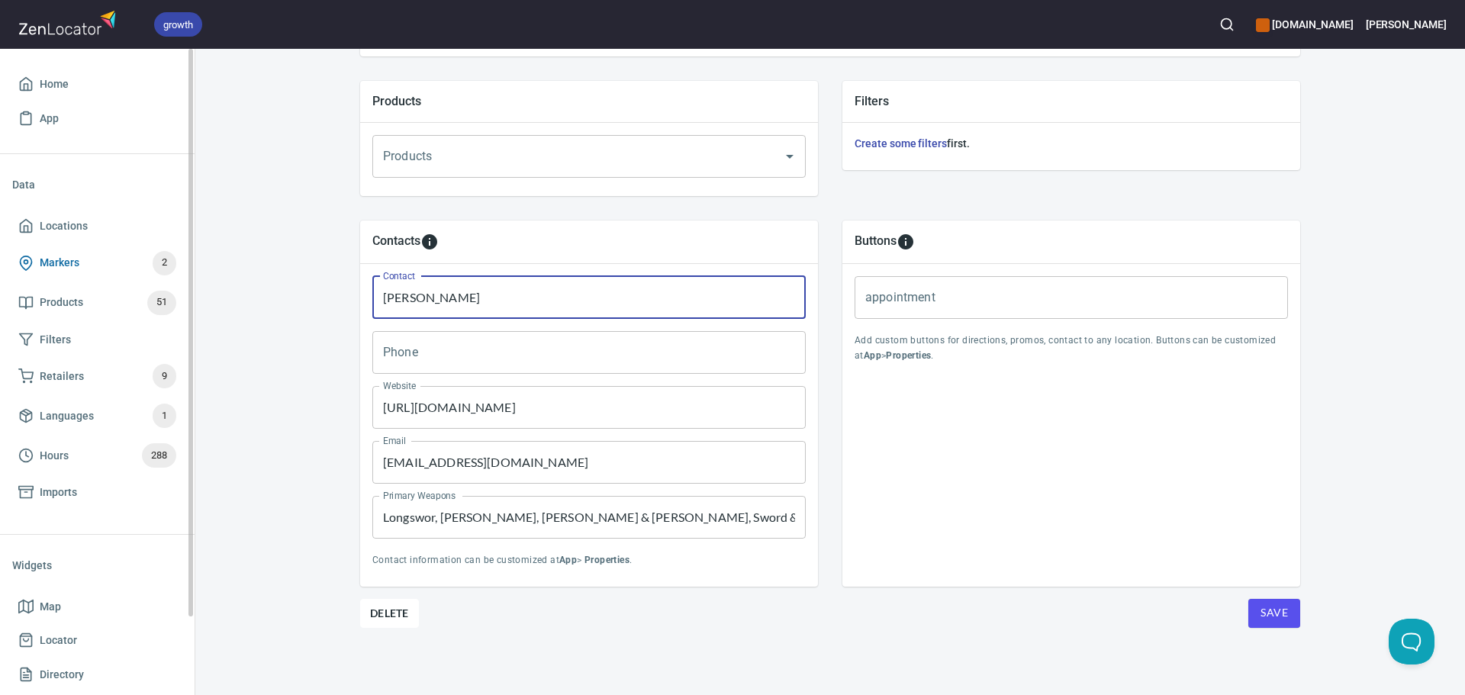
drag, startPoint x: 541, startPoint y: 285, endPoint x: 75, endPoint y: 261, distance: 466.8
click at [75, 261] on div "growth hemaalliance.com Donald Home App Data Locations Markers 2 Products 51 Fi…" at bounding box center [732, 347] width 1465 height 695
paste input "text"
type input "Daniel Ibaseta"
click at [530, 362] on input "Phone" at bounding box center [588, 352] width 433 height 43
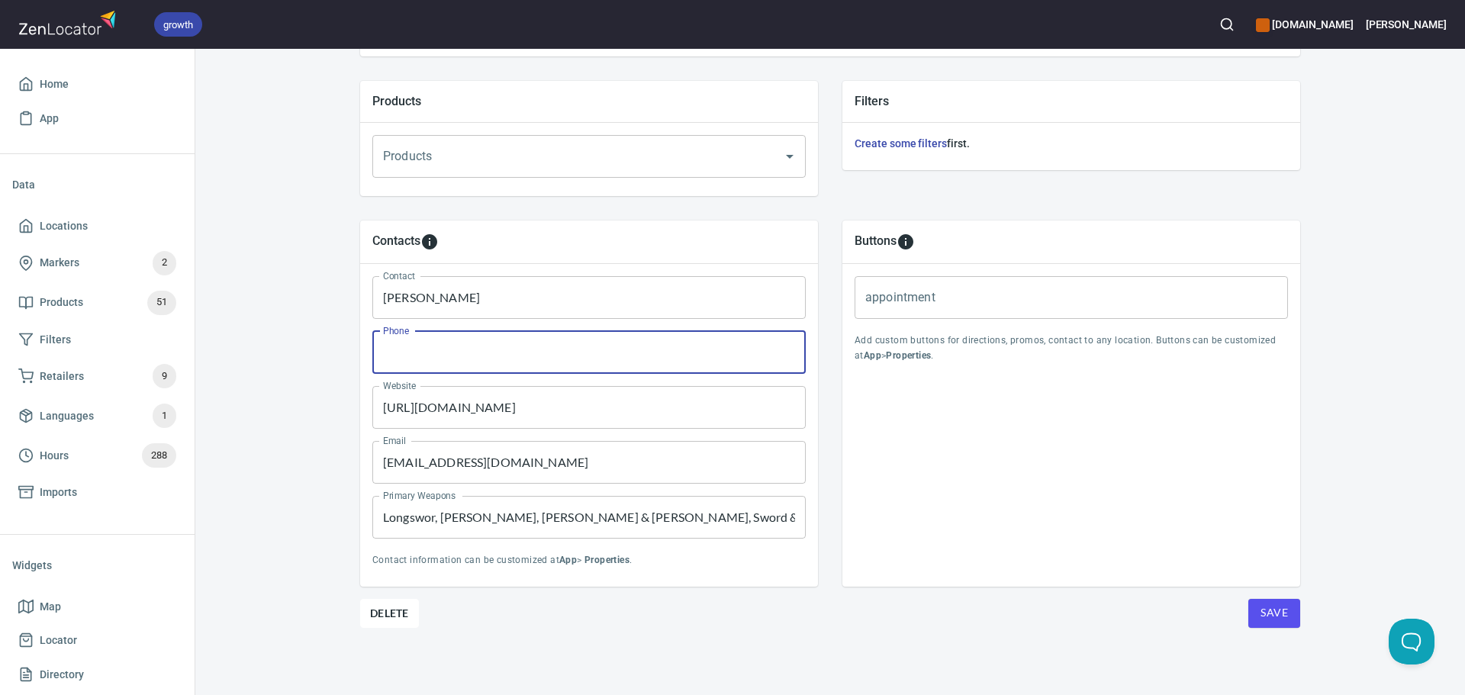
paste input "+34 679 931 808"
type input "+34 679 931 808"
click at [1289, 628] on div "Location Properties Location Name GAVDIOSA Esgrima Histórica Location Name Addr…" at bounding box center [830, 186] width 940 height 1017
click at [1276, 620] on span "Save" at bounding box center [1273, 613] width 27 height 19
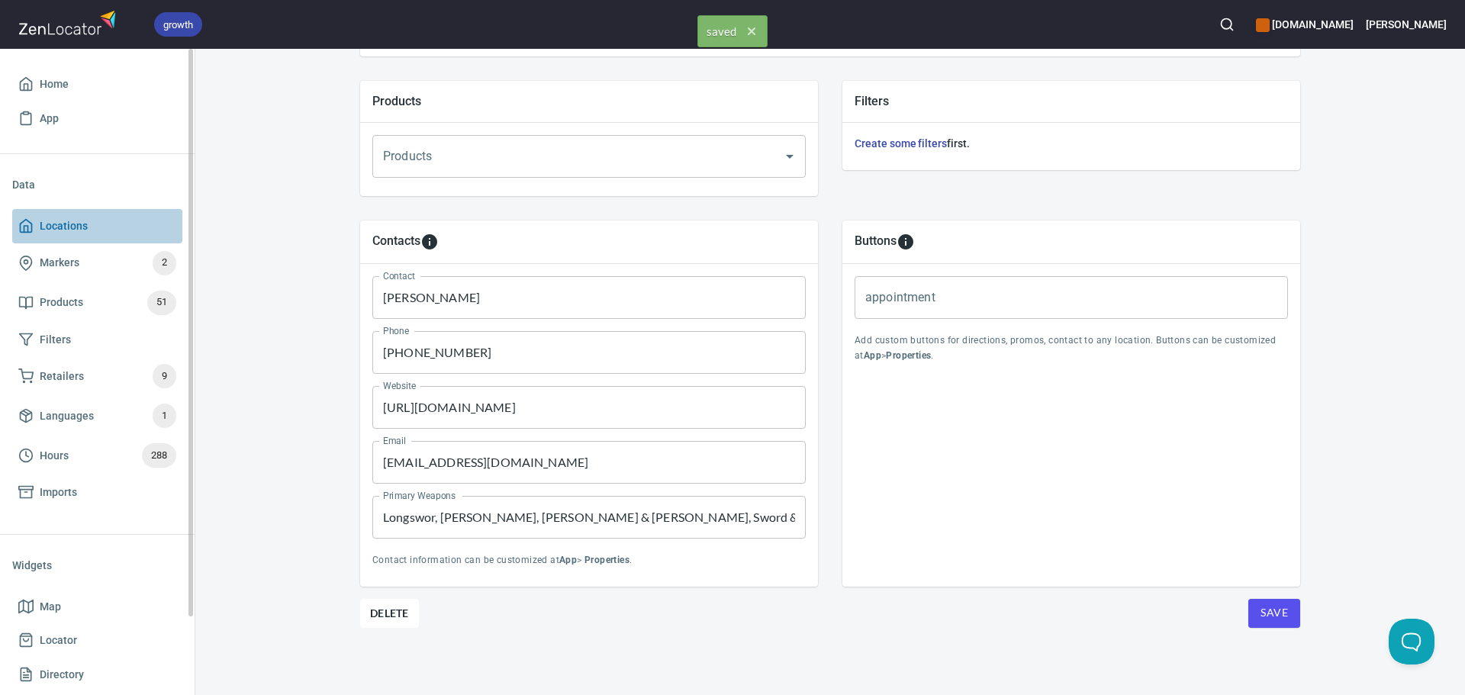
click at [109, 219] on span "Locations" at bounding box center [97, 226] width 158 height 19
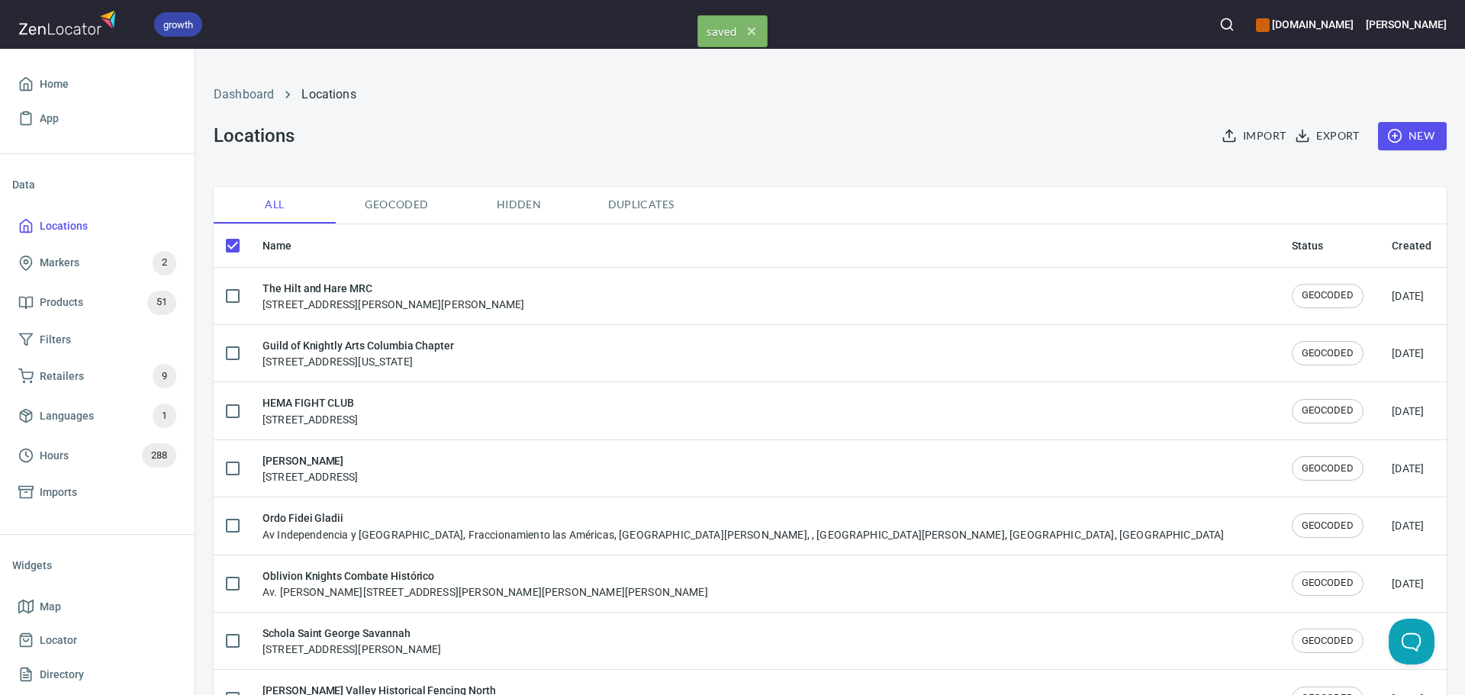
checkbox input "false"
click at [1386, 125] on button "New" at bounding box center [1412, 136] width 69 height 28
checkbox input "false"
click at [1402, 130] on span "New" at bounding box center [1412, 136] width 44 height 19
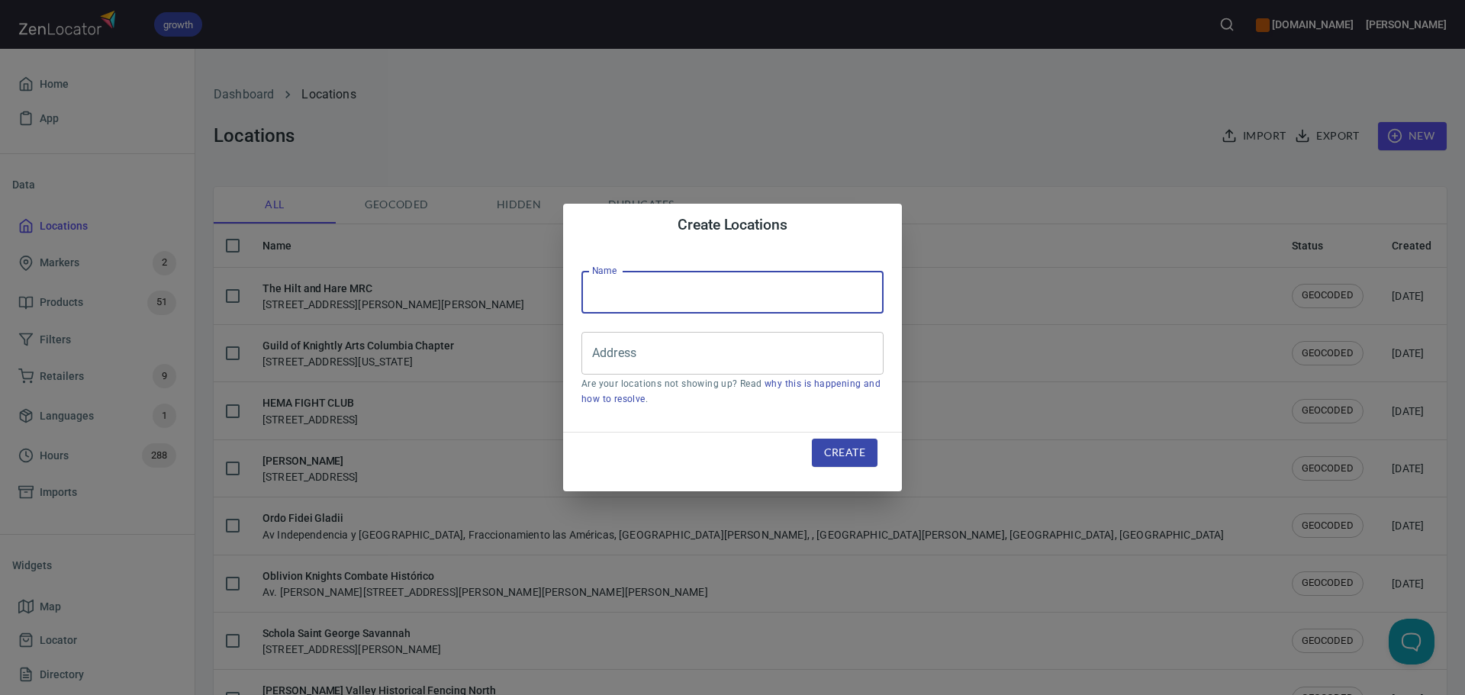
click at [712, 274] on input "text" at bounding box center [732, 292] width 302 height 43
paste input "AFO-All For One Fencing"
type input "AFO-All For One Fencing"
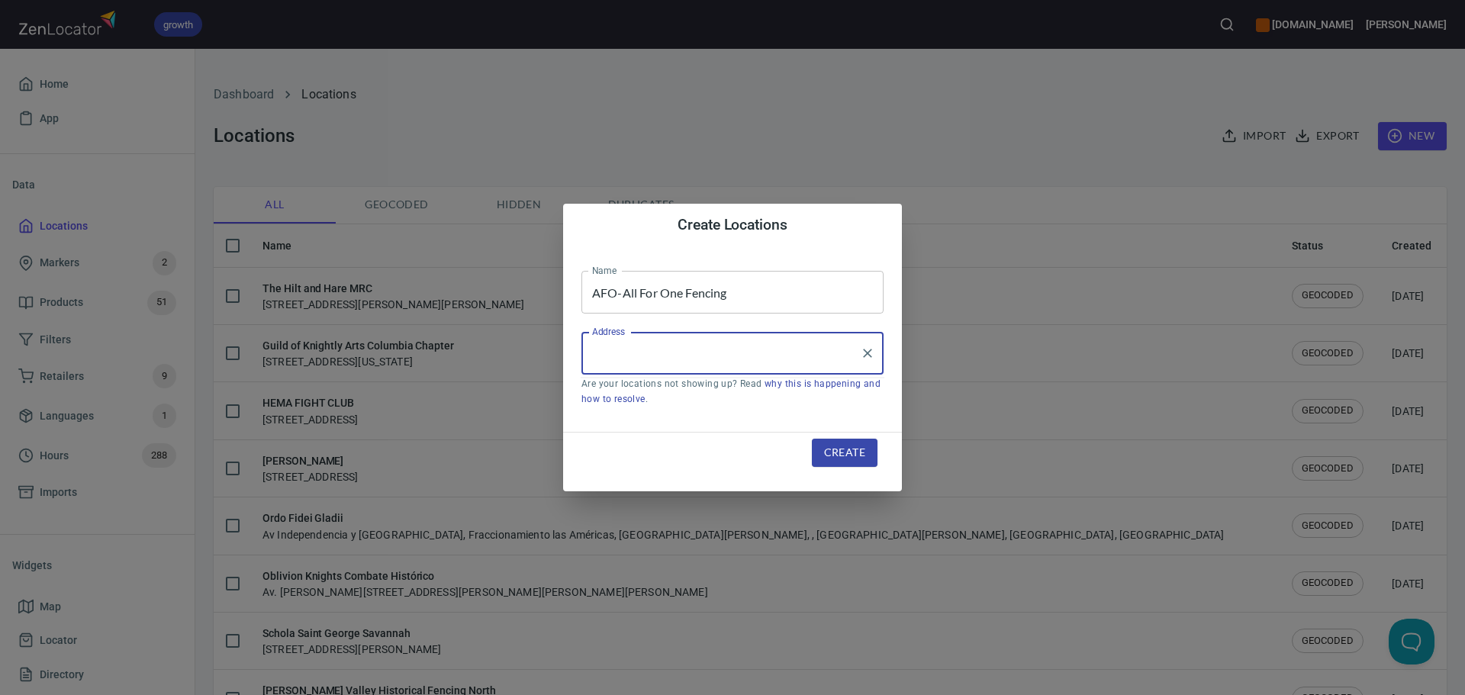
click at [666, 360] on input "Address" at bounding box center [721, 353] width 266 height 29
paste input "[STREET_ADDRESS][PERSON_NAME]"
type input "[STREET_ADDRESS][PERSON_NAME]"
click at [835, 443] on button "Create" at bounding box center [845, 453] width 66 height 28
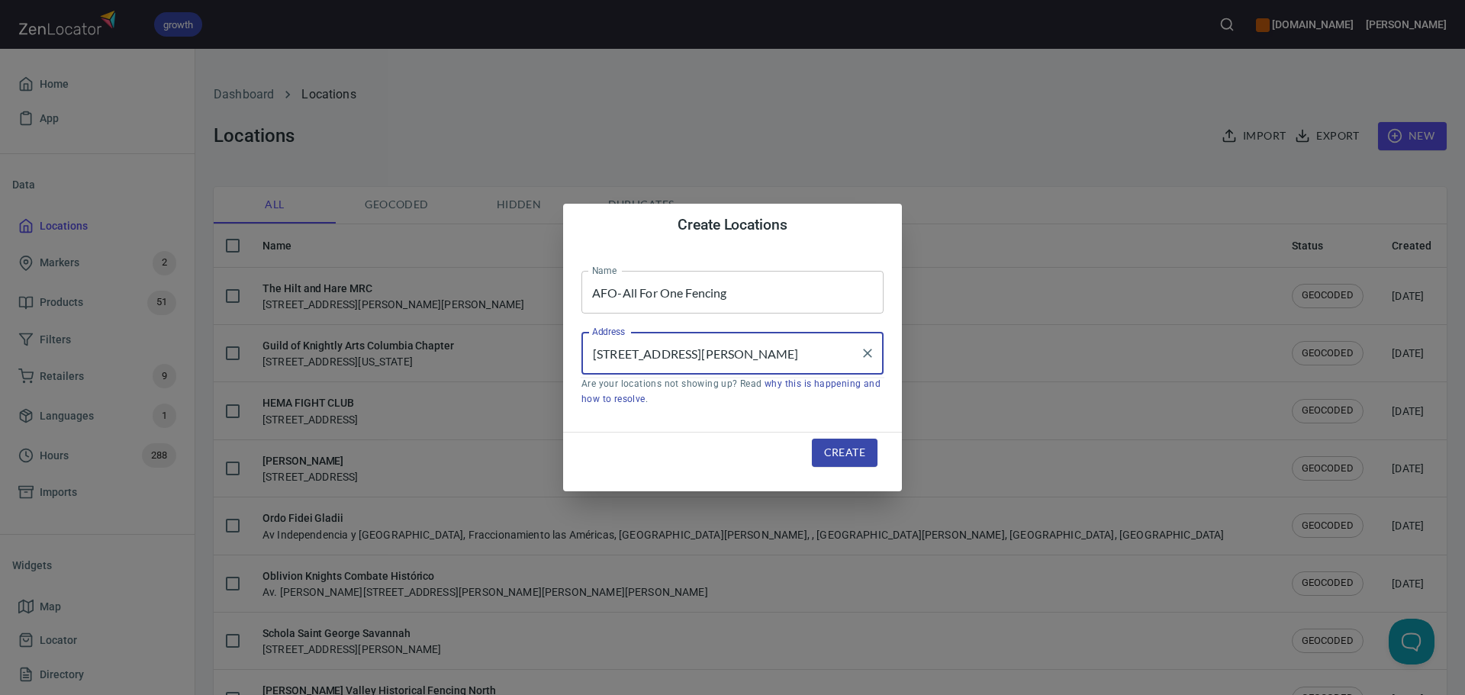
scroll to position [0, 0]
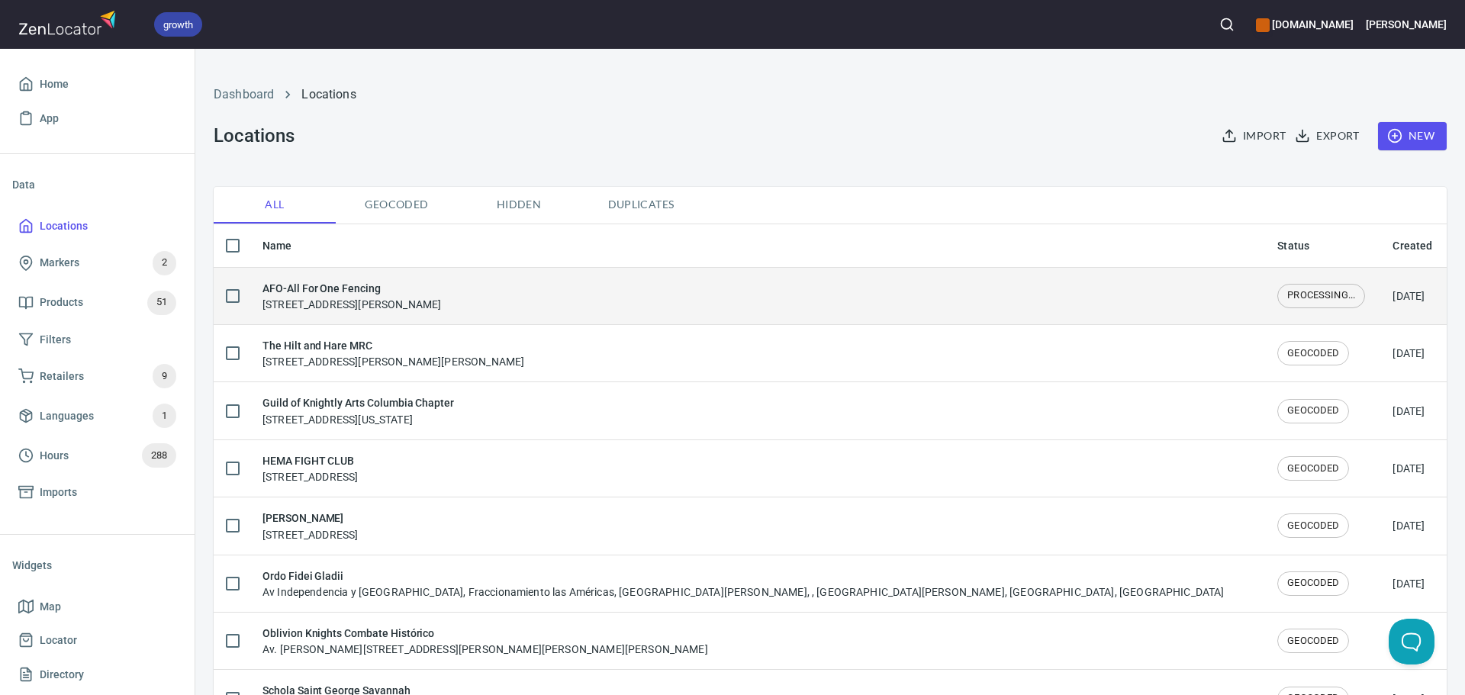
click at [441, 306] on div "AFO-All For One Fencing 17315 Stuebner Airline Rd, Spring, TX 77379, United Sta…" at bounding box center [351, 296] width 179 height 32
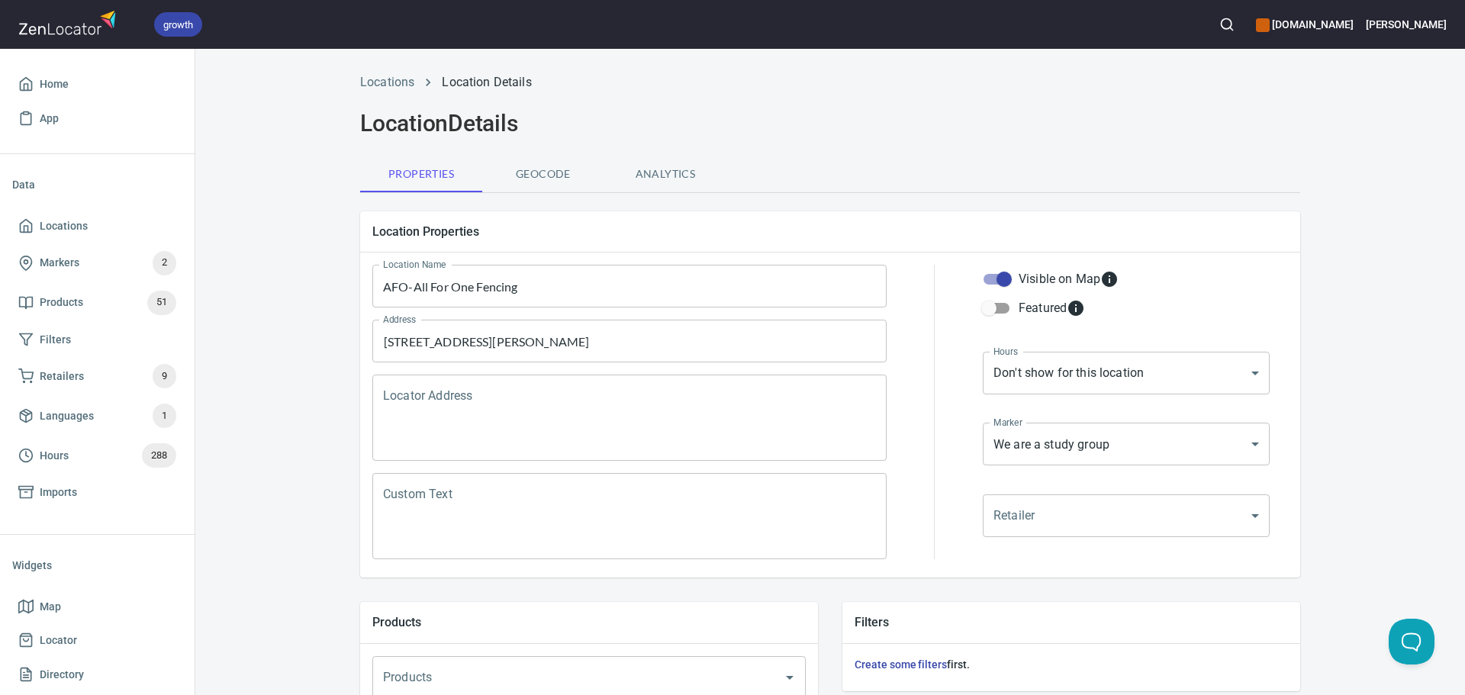
click at [549, 406] on textarea "Locator Address" at bounding box center [629, 418] width 493 height 58
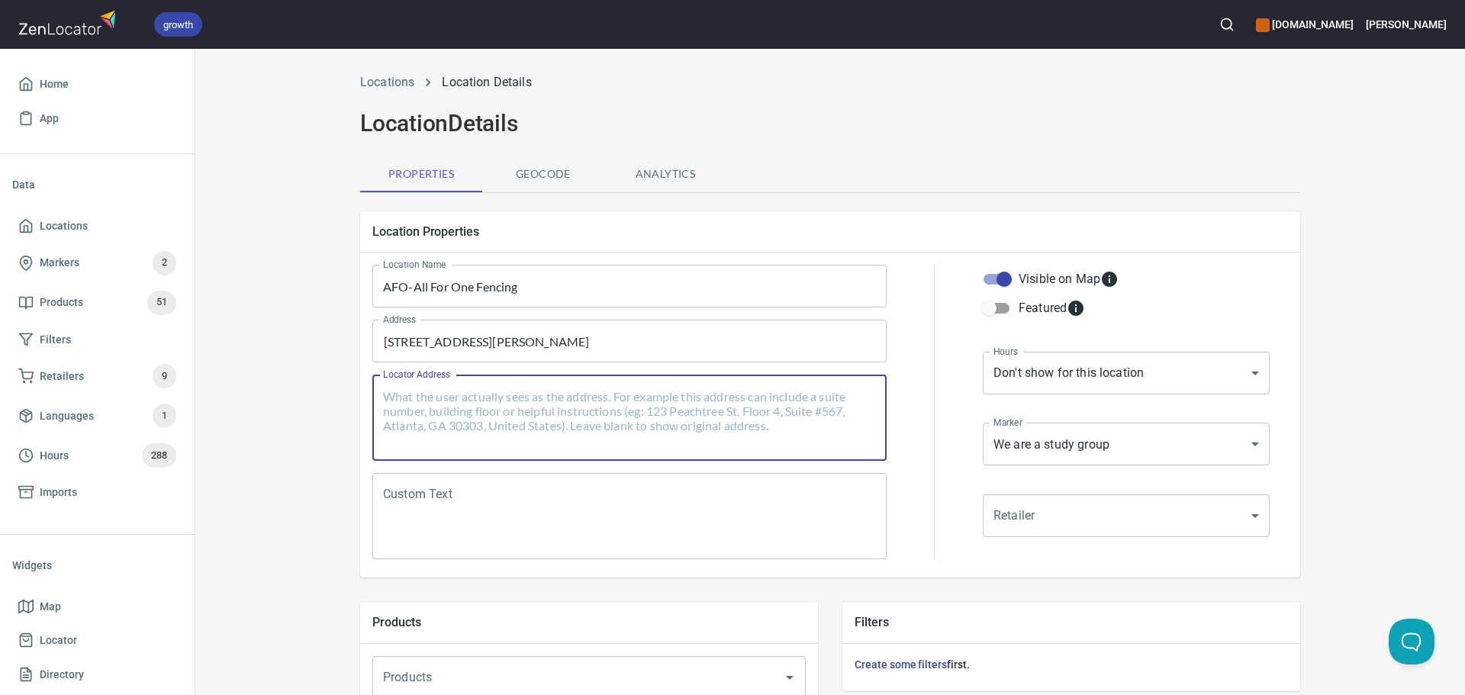
paste textarea "[STREET_ADDRESS][PERSON_NAME]"
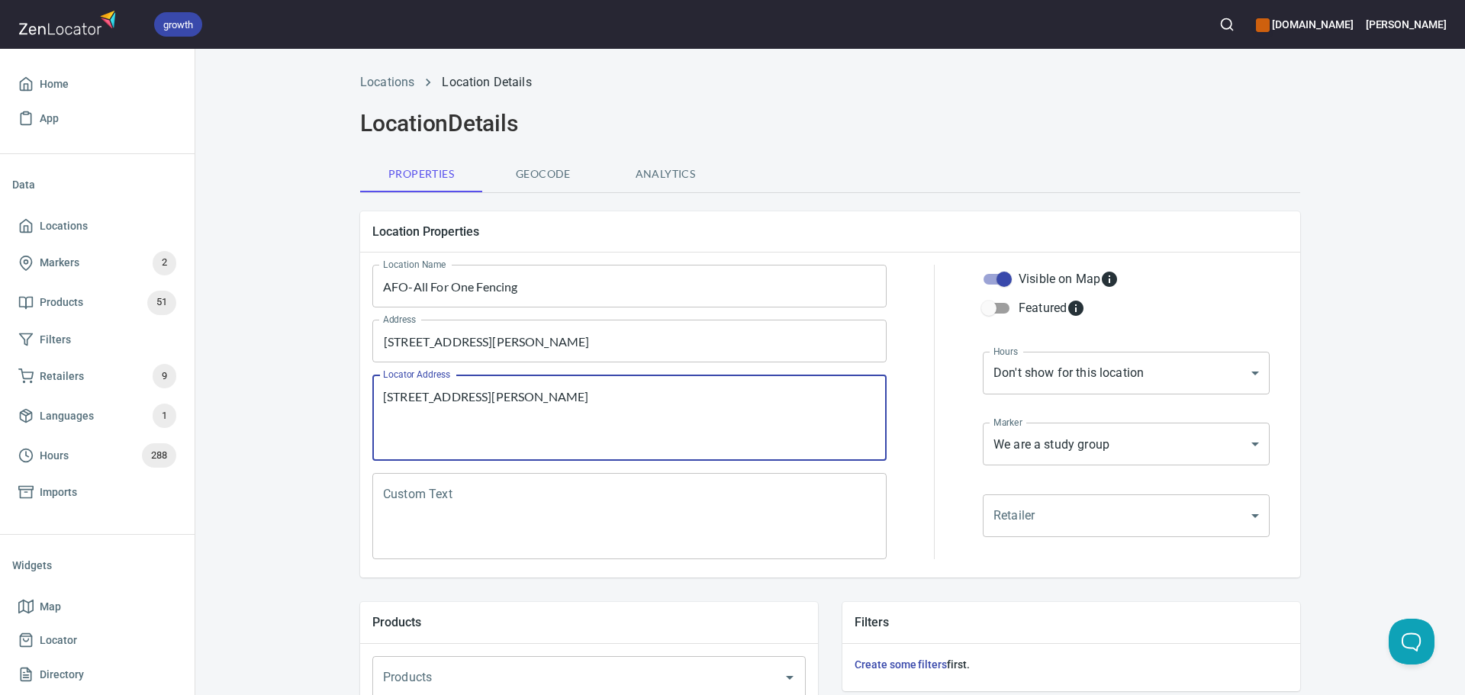
type textarea "[STREET_ADDRESS][PERSON_NAME]"
click at [692, 536] on textarea "Custom Text" at bounding box center [629, 517] width 493 height 58
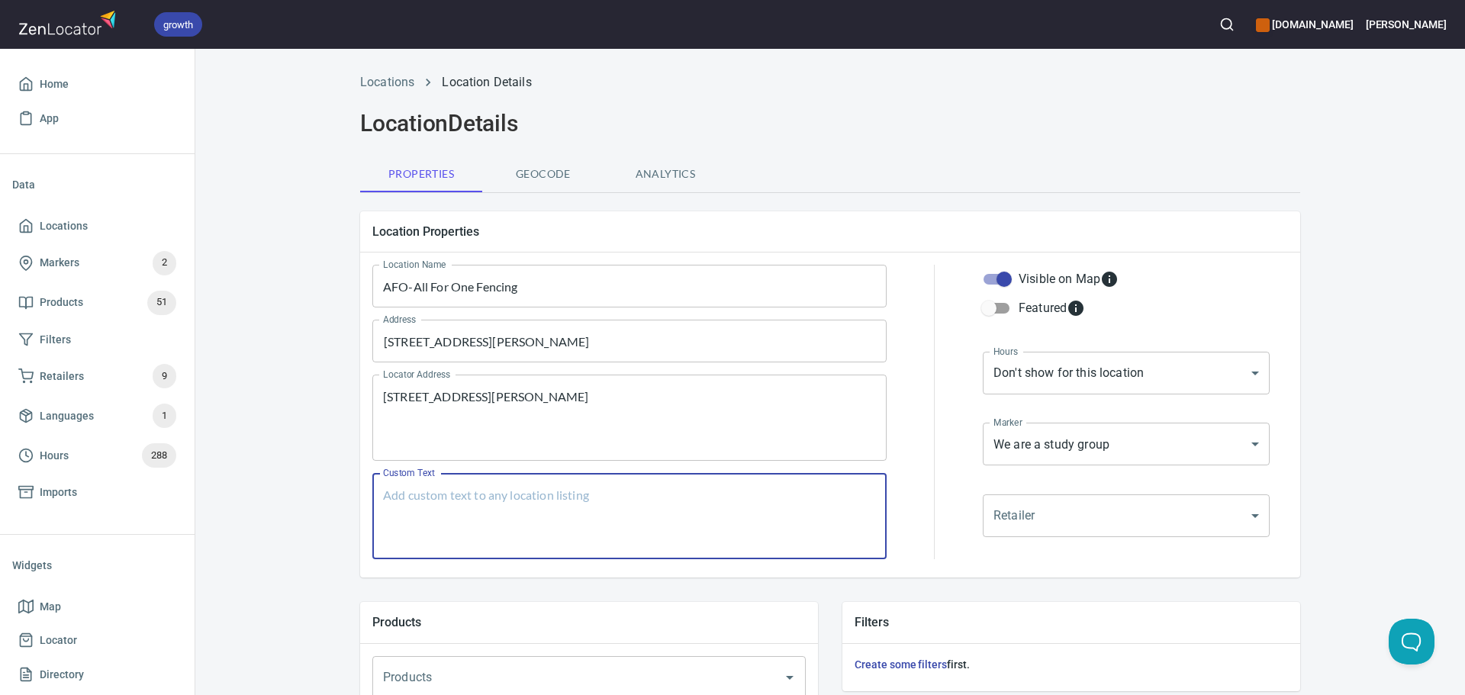
paste textarea "We study Italian Rapier as our core weapon and Rapier & Dagger. We also study s…"
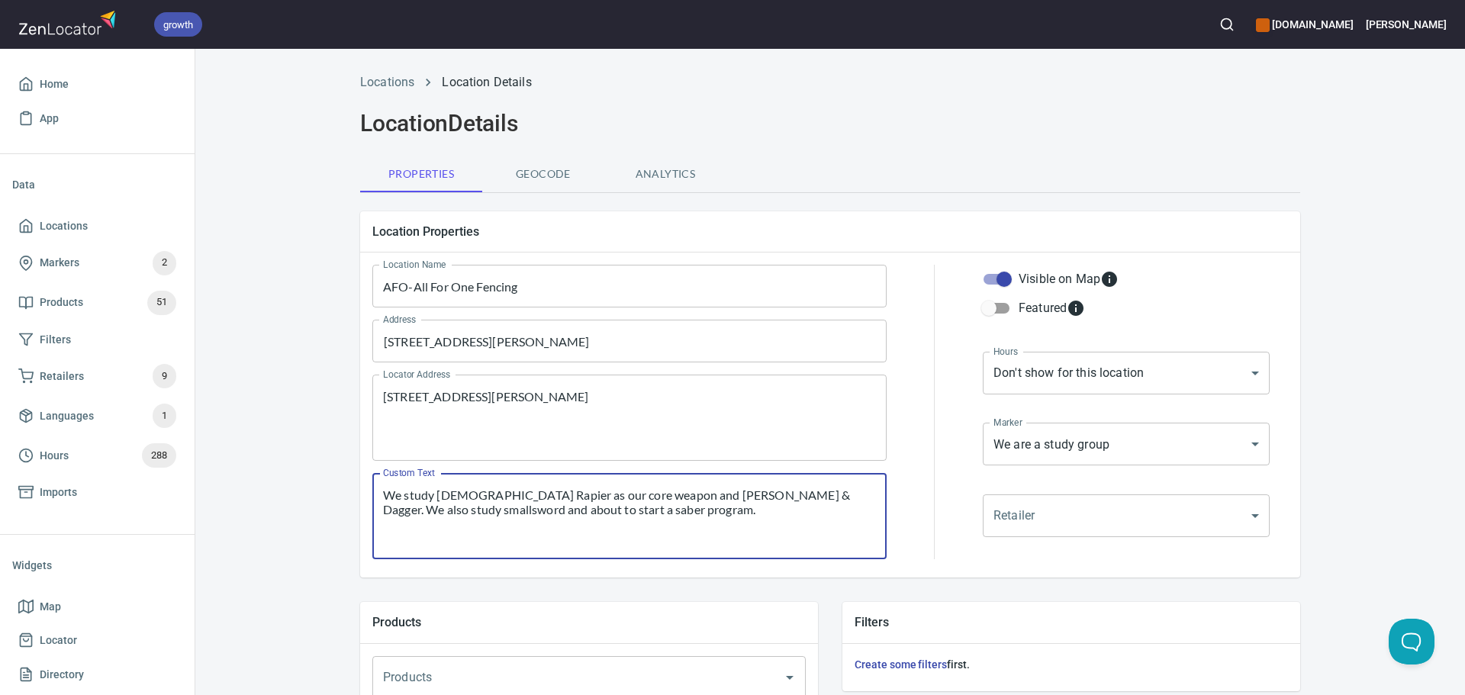
type textarea "We study Italian Rapier as our core weapon and Rapier & Dagger. We also study s…"
click at [1038, 372] on body "growth hemaalliance.com Donald Home App Data Locations Markers 2 Products 51 Fi…" at bounding box center [732, 347] width 1465 height 695
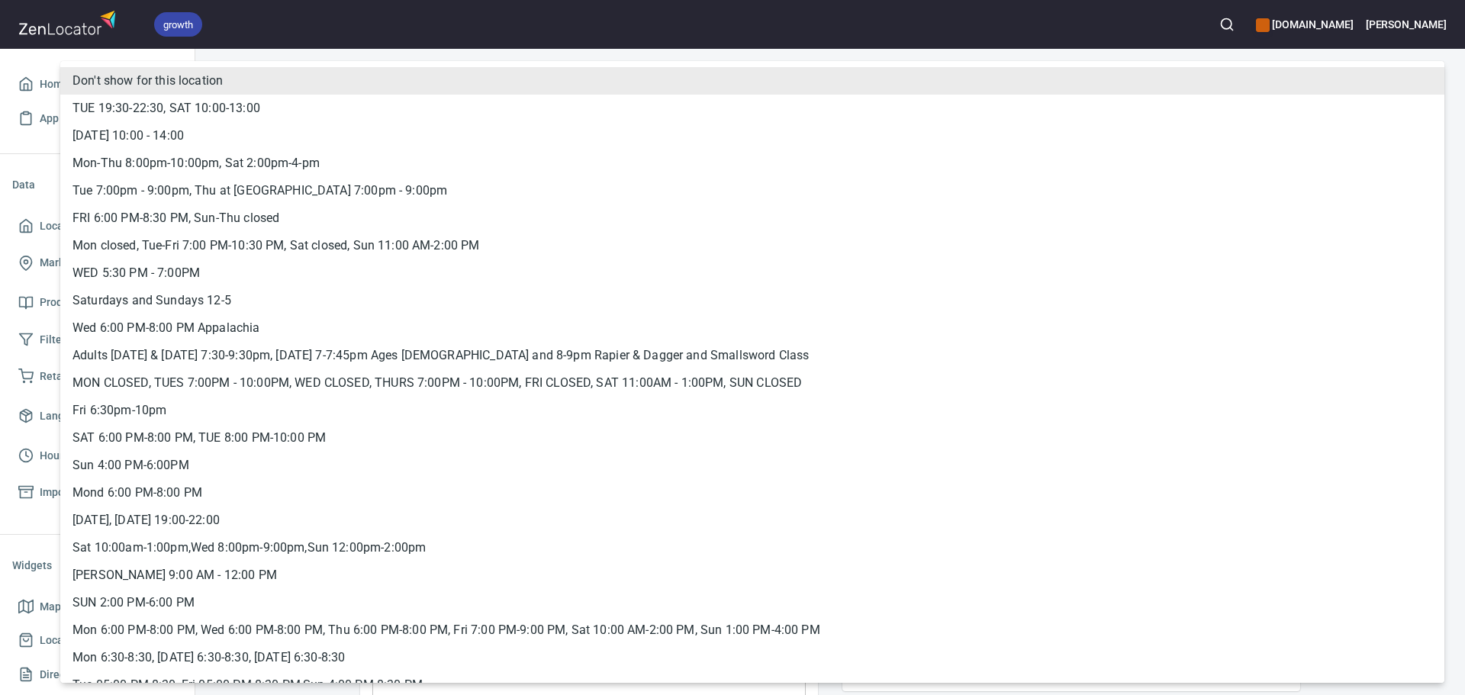
click at [288, 362] on li "Adults [DATE] & [DATE] 7:30-9:30pm, [DATE] 7-7:45pm Ages [DEMOGRAPHIC_DATA] and…" at bounding box center [752, 355] width 1384 height 27
type input "hrs_bpg7dpdz"
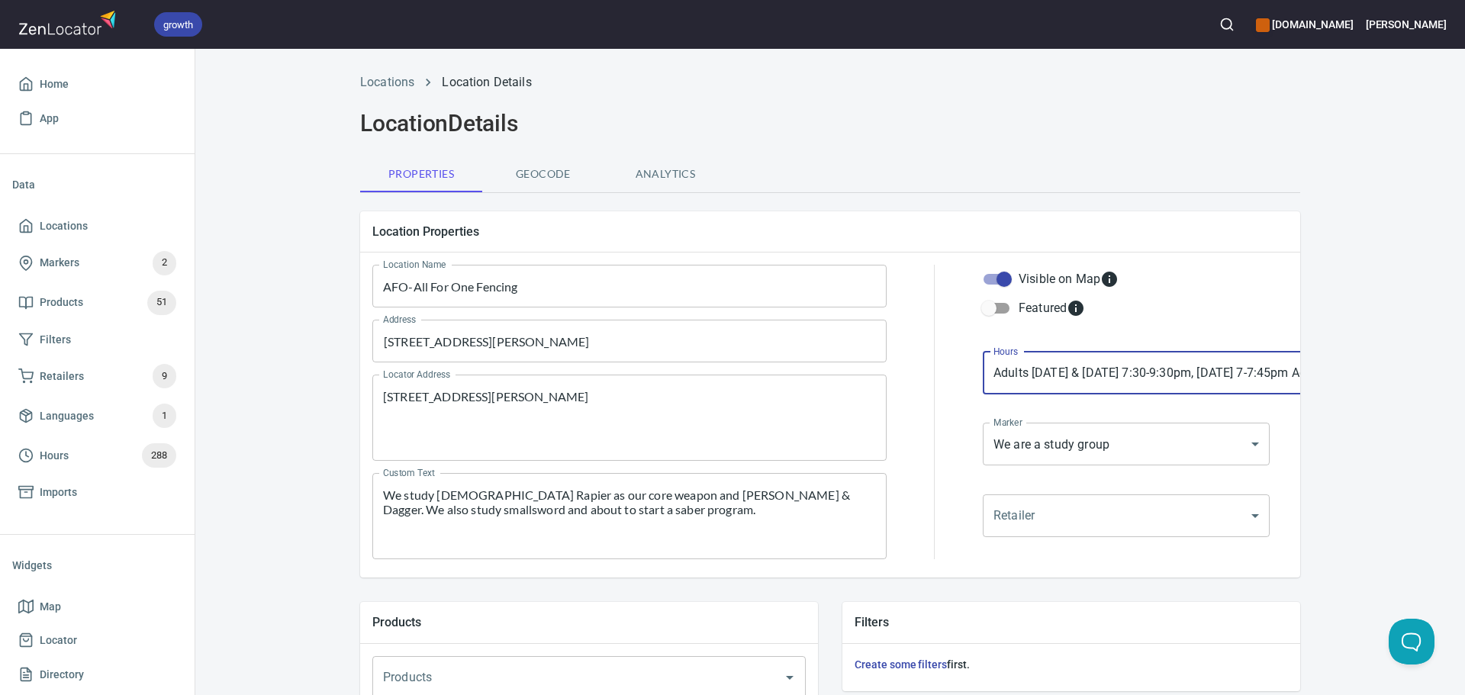
click at [1016, 448] on body "growth hemaalliance.com Donald Home App Data Locations Markers 2 Products 51 Fi…" at bounding box center [732, 347] width 1465 height 695
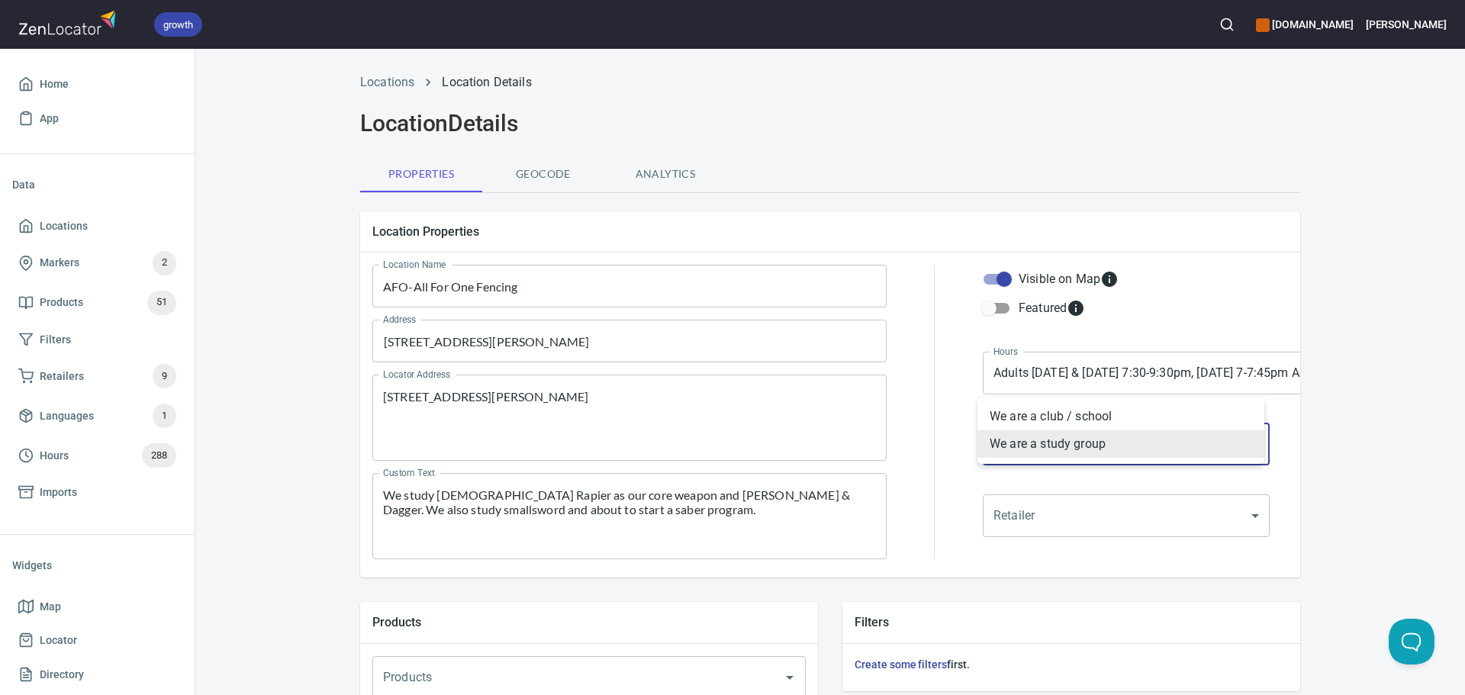
drag, startPoint x: 1007, startPoint y: 462, endPoint x: 1003, endPoint y: 410, distance: 52.0
click at [1003, 410] on ul "We are a club / school We are a study group" at bounding box center [1120, 430] width 287 height 67
click at [1003, 409] on li "We are a club / school" at bounding box center [1120, 416] width 287 height 27
type input "mrk_k5vbpvas"
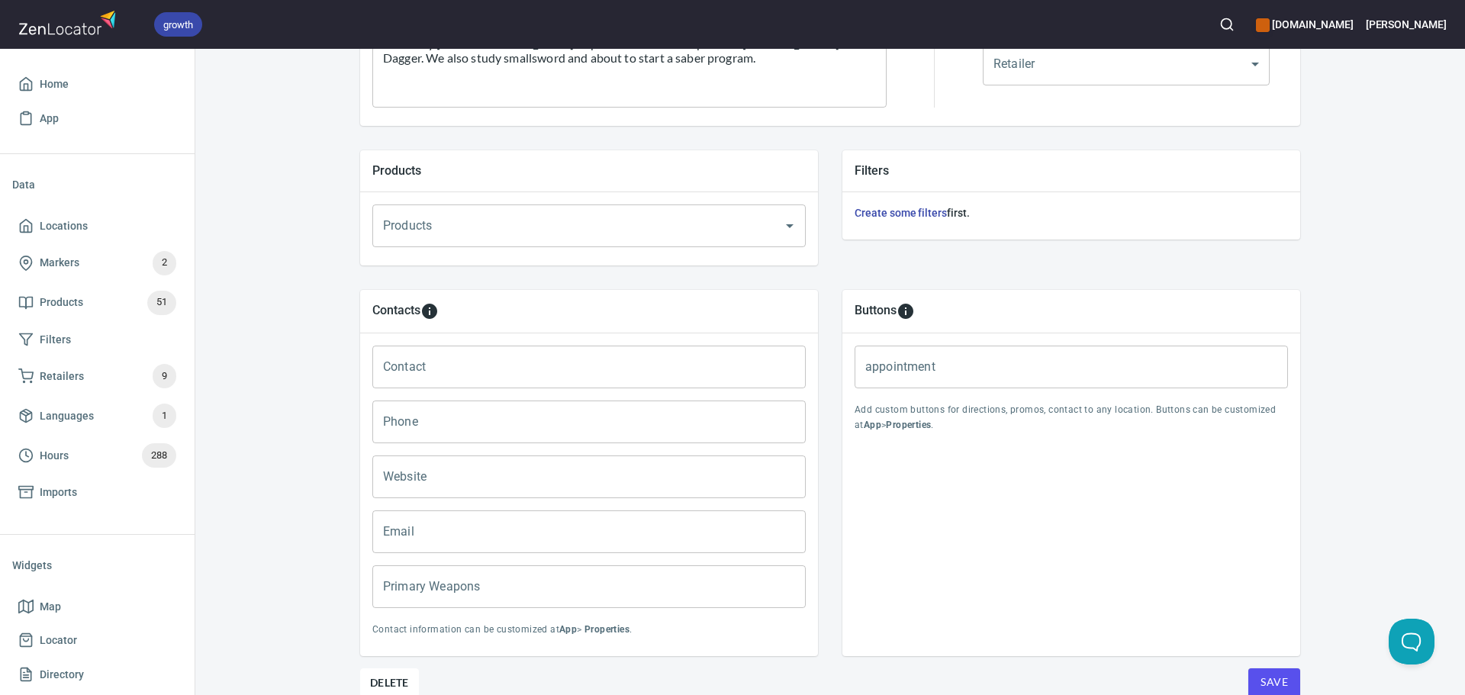
scroll to position [521, 0]
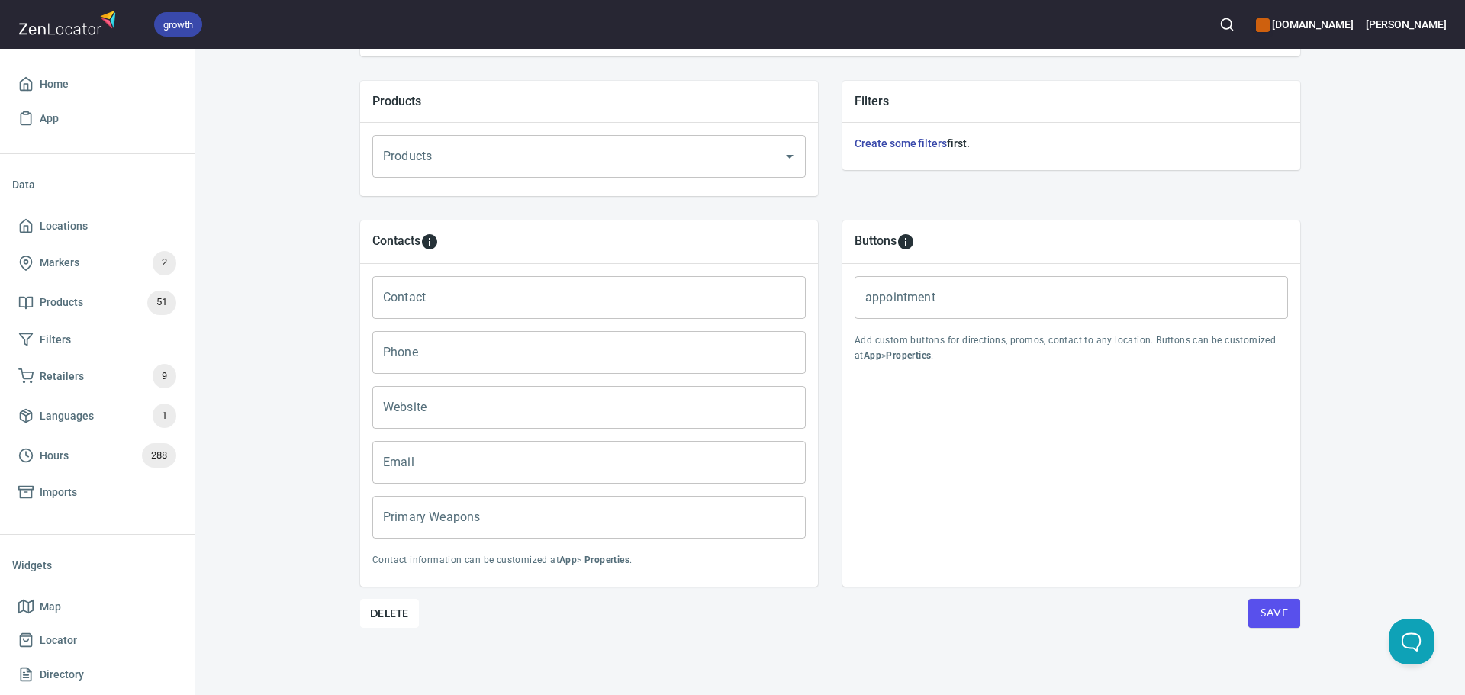
click at [526, 513] on input "Primary Weapons" at bounding box center [588, 517] width 433 height 43
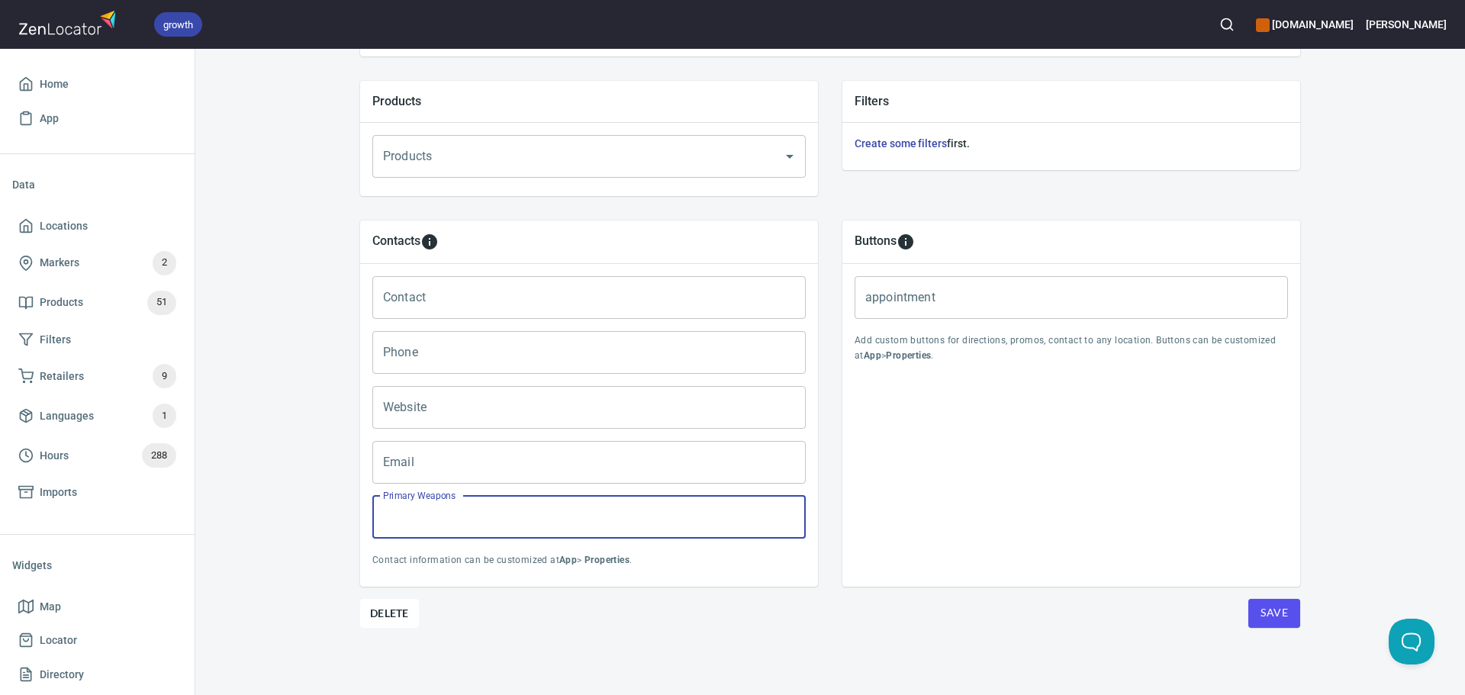
paste input "Francesco Marcelli is the main system, Rapier, Rapier & Auxilliary devices, sma…"
type input "Francesco Marcelli is the main system, Rapier, Rapier & Auxilliary devices, sma…"
click at [412, 296] on input "Contact" at bounding box center [588, 297] width 433 height 43
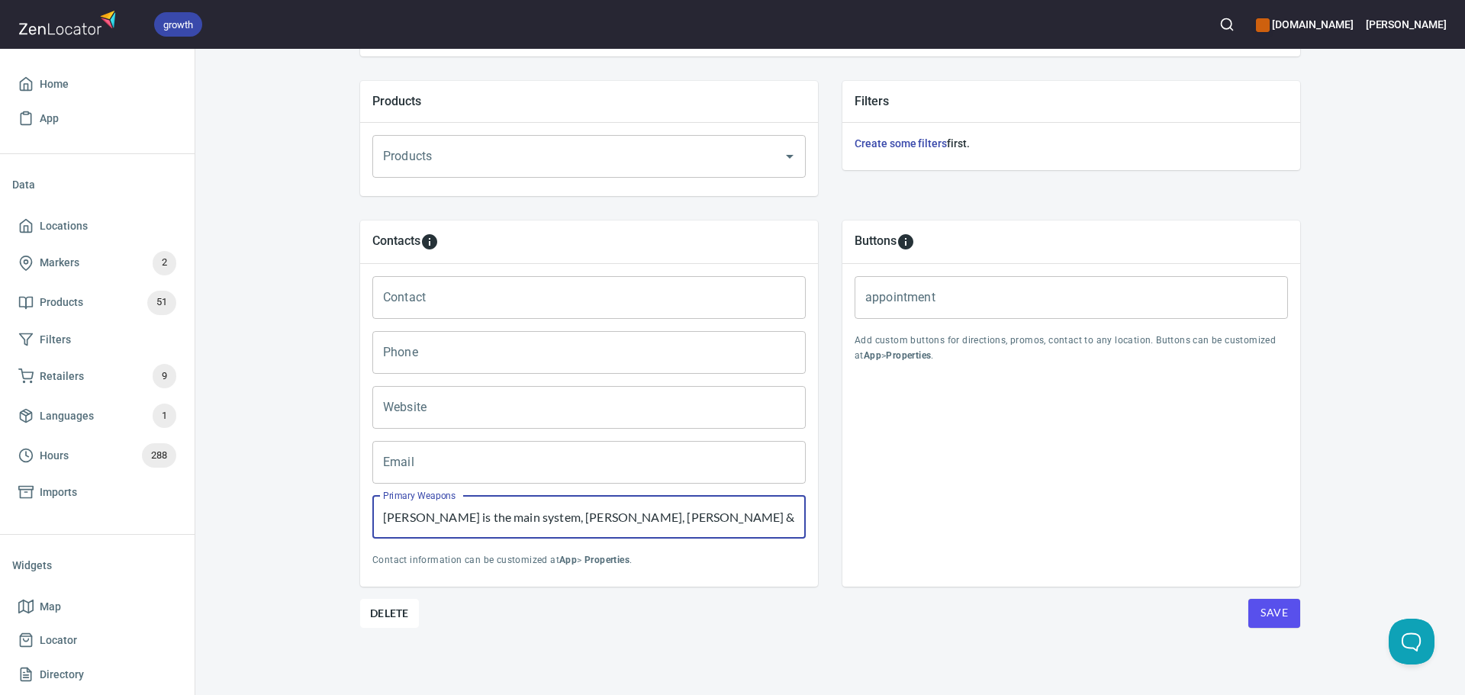
paste input "Timothy Guerinot"
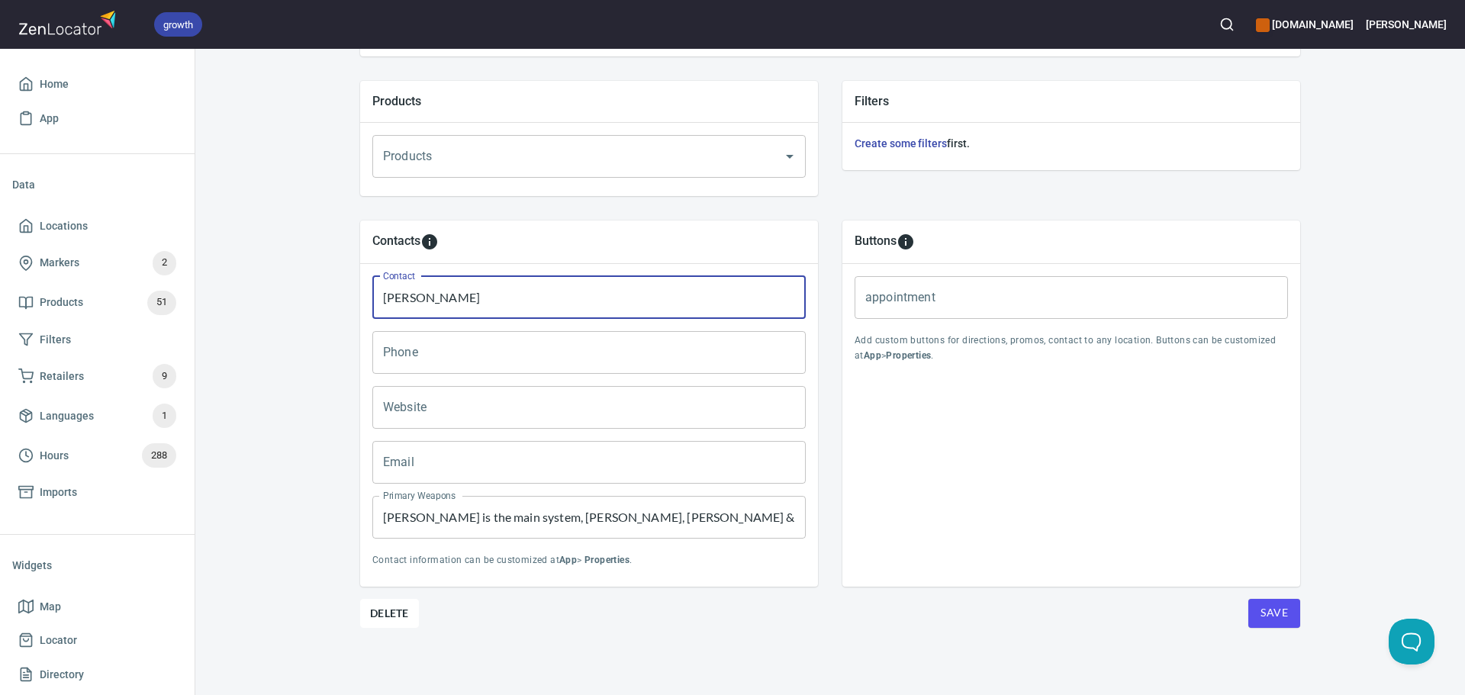
type input "Timothy Guerinot"
click at [498, 458] on input "Email" at bounding box center [588, 462] width 433 height 43
paste input "timguerinot@gmail.com"
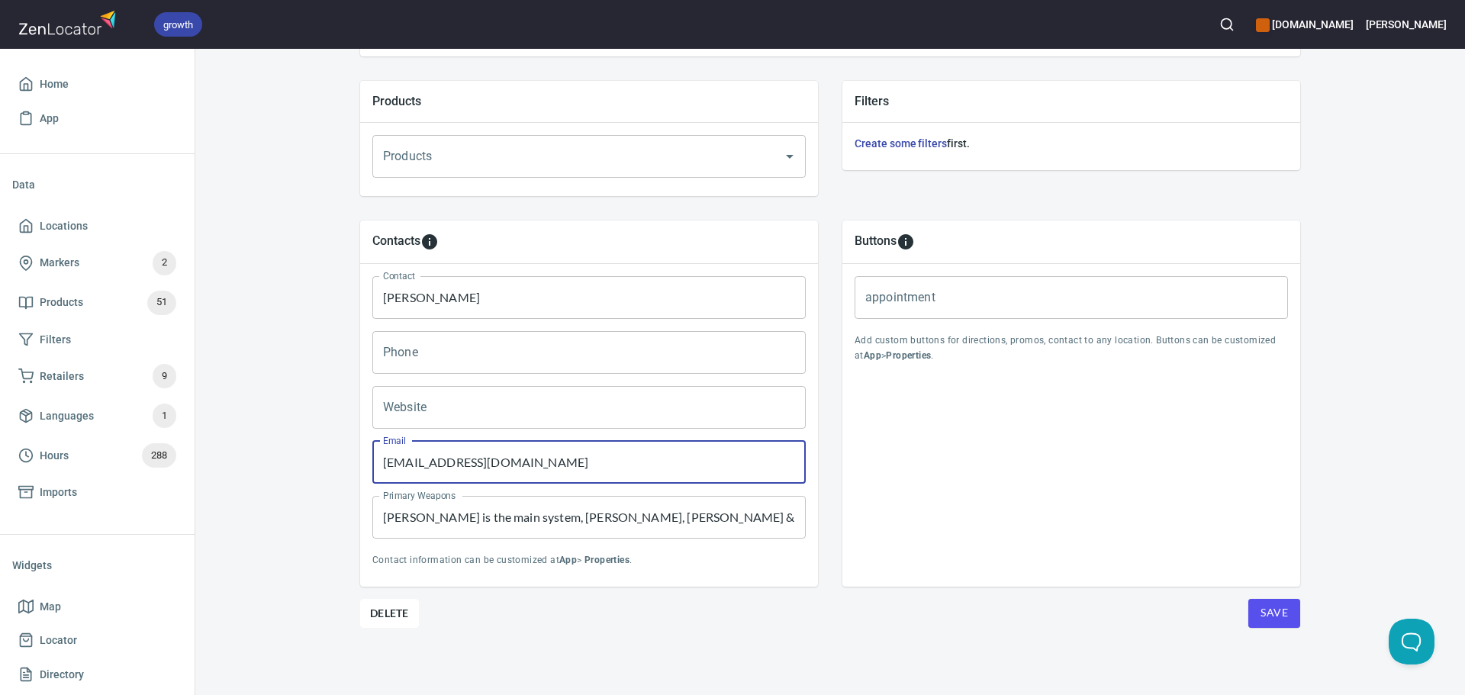
type input "timguerinot@gmail.com"
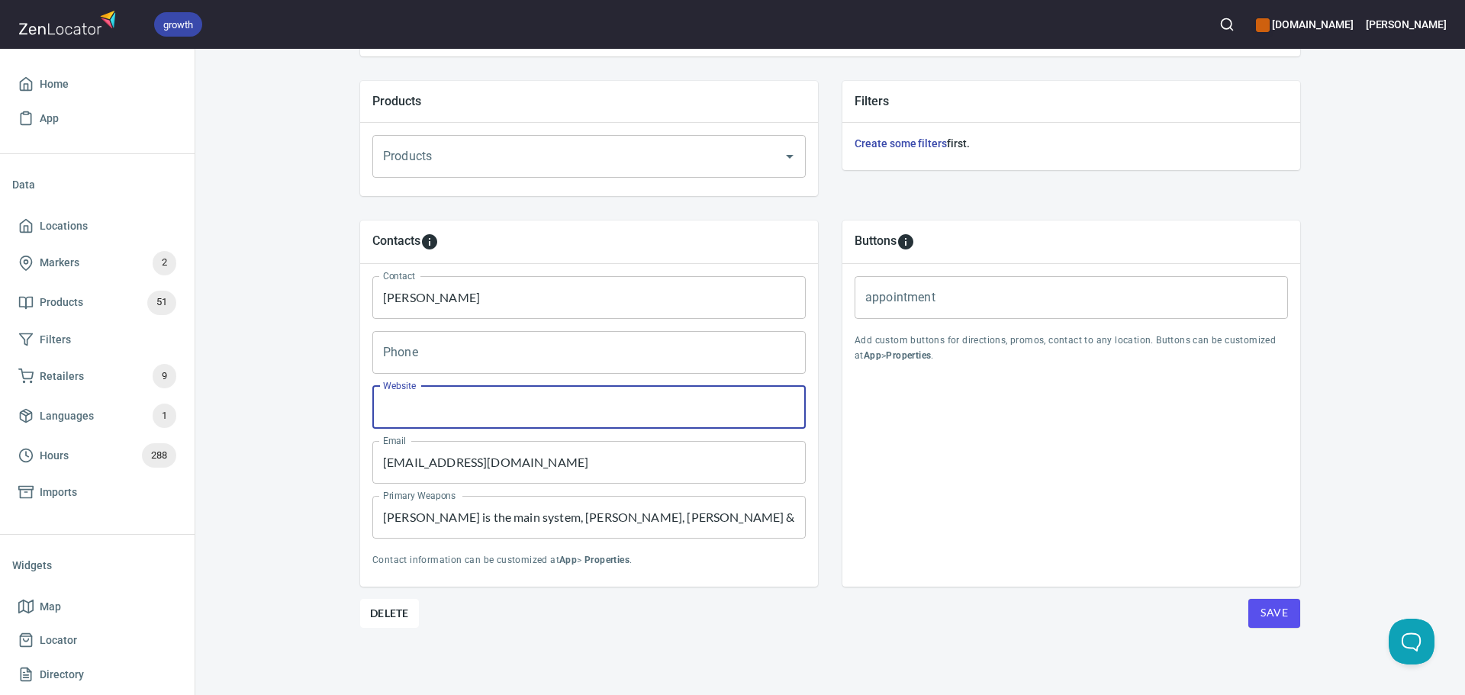
click at [489, 396] on input "Website" at bounding box center [588, 407] width 433 height 43
paste input "https://www.afofencing.com/rapier/new-student-intro-to-rapier-class-monthly-mem…"
type input "https://www.afofencing.com/rapier/new-student-intro-to-rapier-class-monthly-mem…"
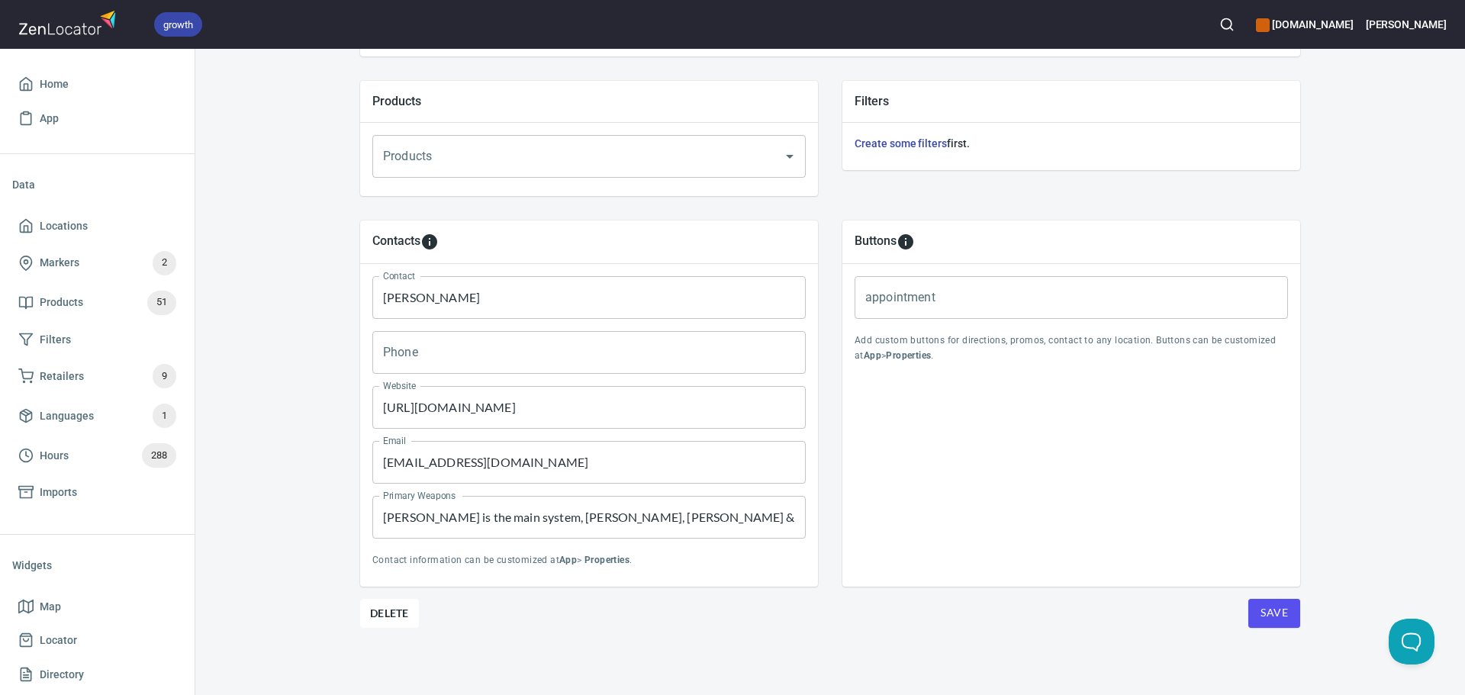
scroll to position [0, 0]
drag, startPoint x: 516, startPoint y: 358, endPoint x: 538, endPoint y: 353, distance: 22.6
click at [516, 358] on input "Phone" at bounding box center [588, 352] width 433 height 43
paste input "+1 (832) 512-2771"
type input "+1 (832) 512-2771"
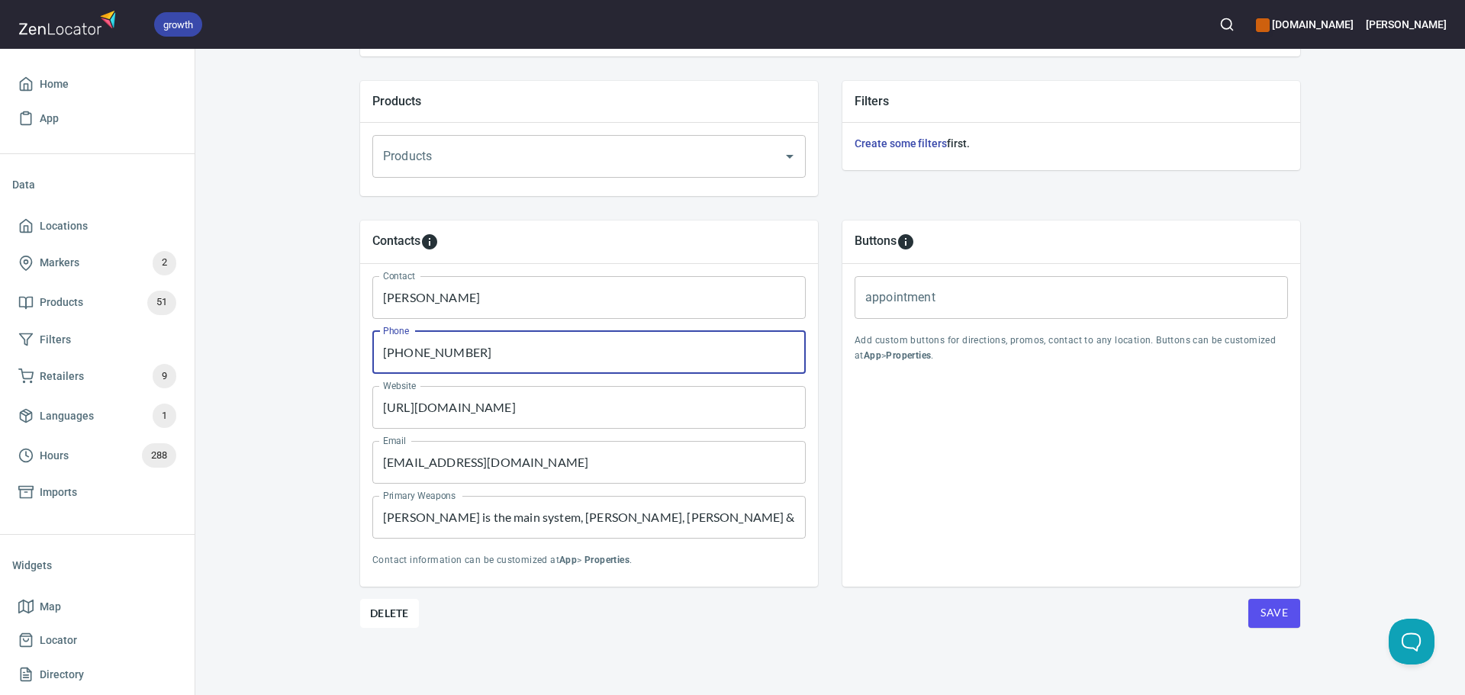
click at [1265, 614] on span "Save" at bounding box center [1273, 613] width 27 height 19
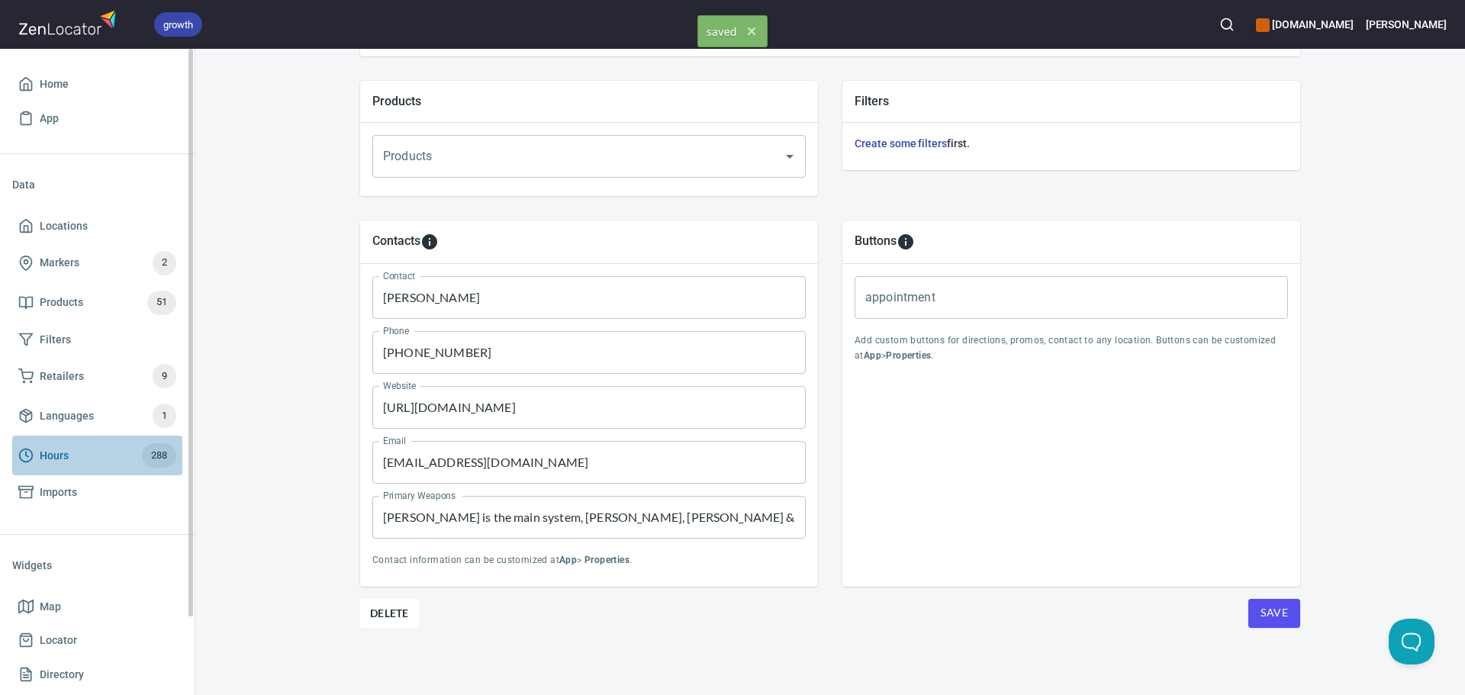
click at [124, 455] on span "Hours 288" at bounding box center [97, 455] width 158 height 24
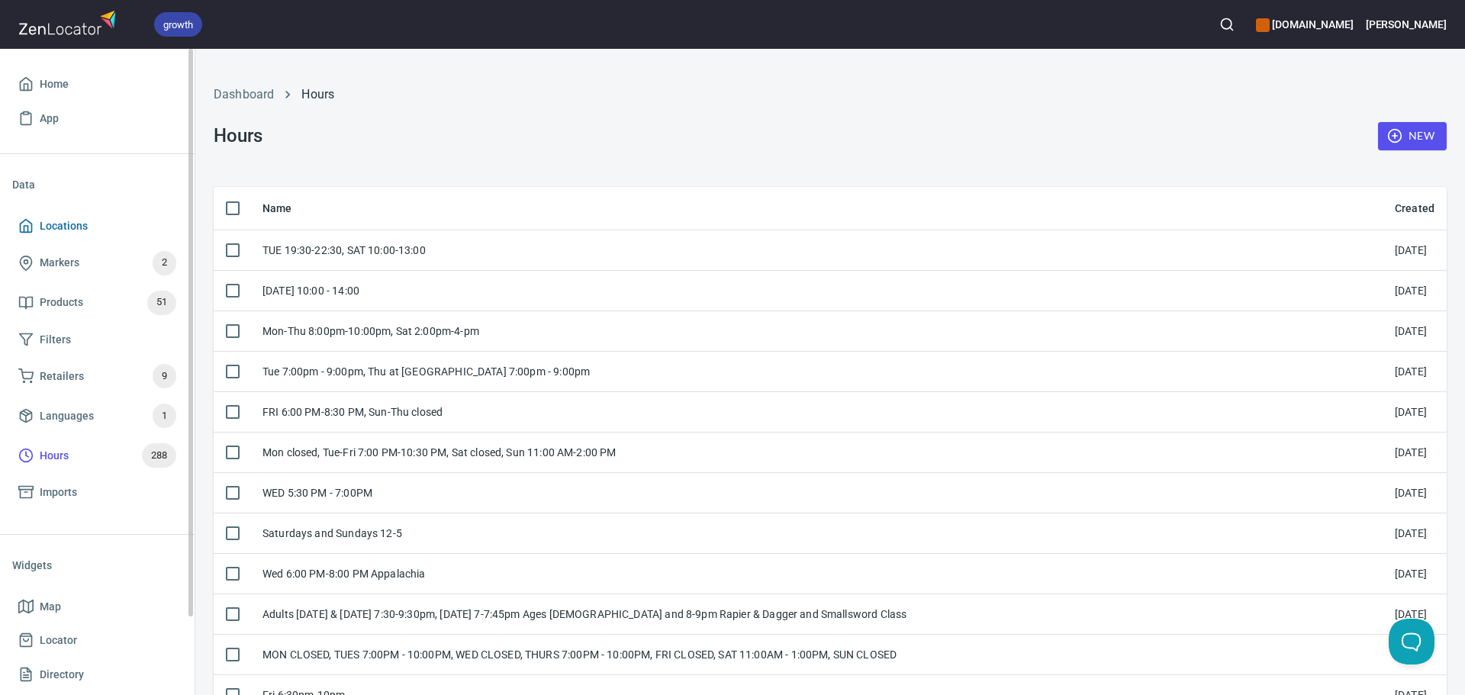
click at [84, 227] on span "Locations" at bounding box center [64, 226] width 48 height 19
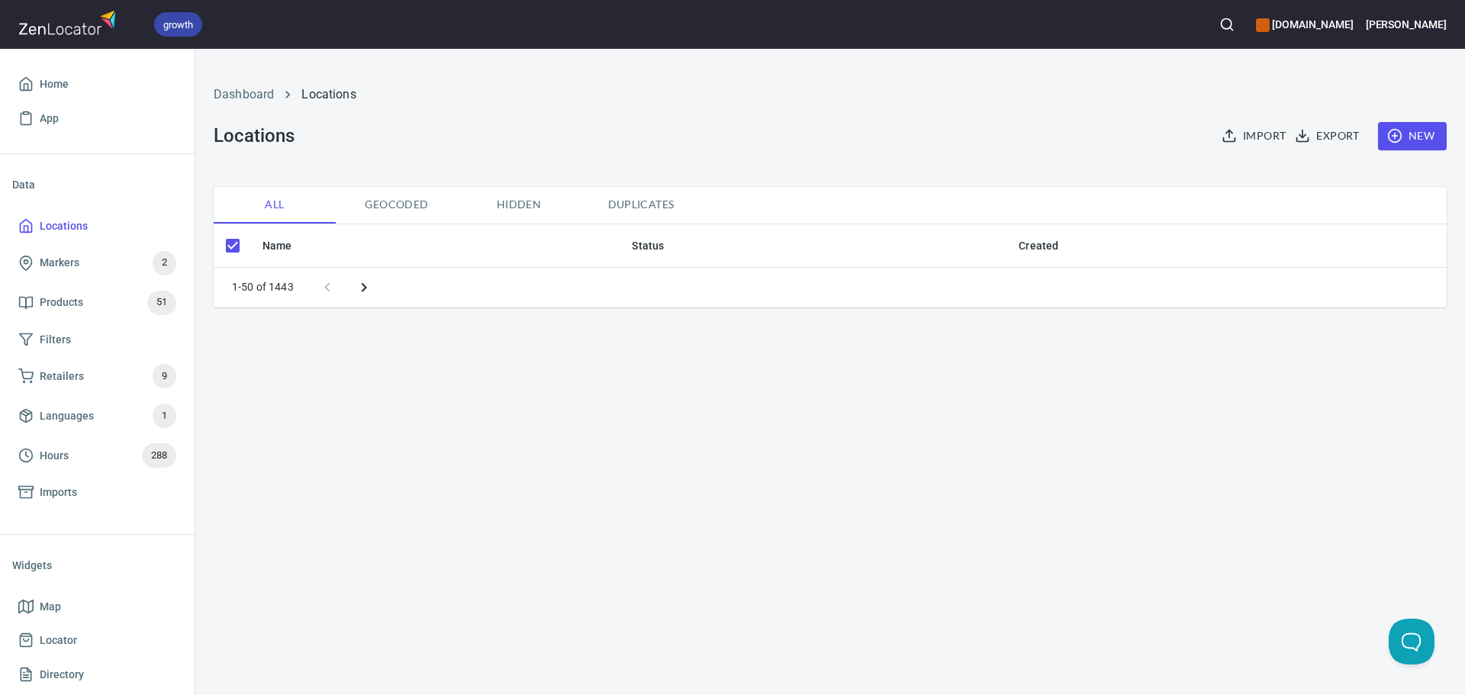
checkbox input "false"
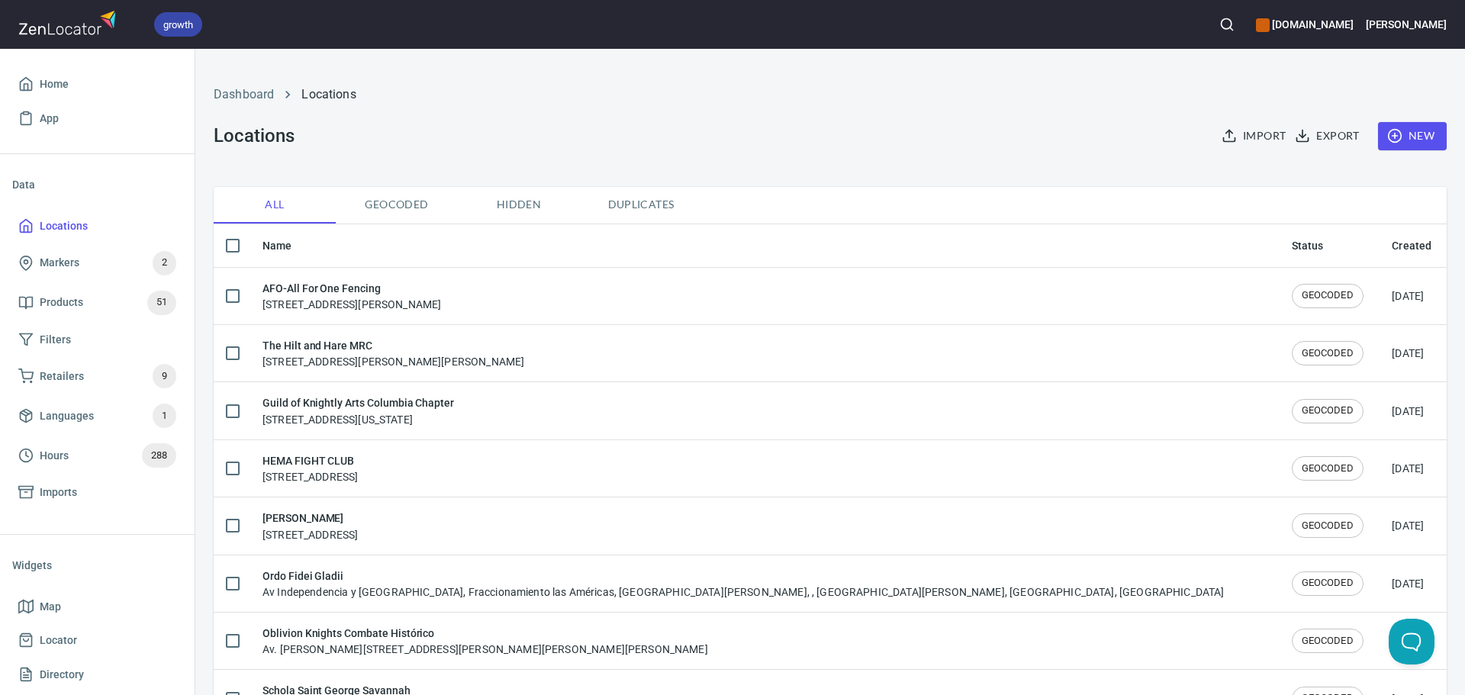
click at [1387, 139] on icon "button" at bounding box center [1394, 135] width 15 height 15
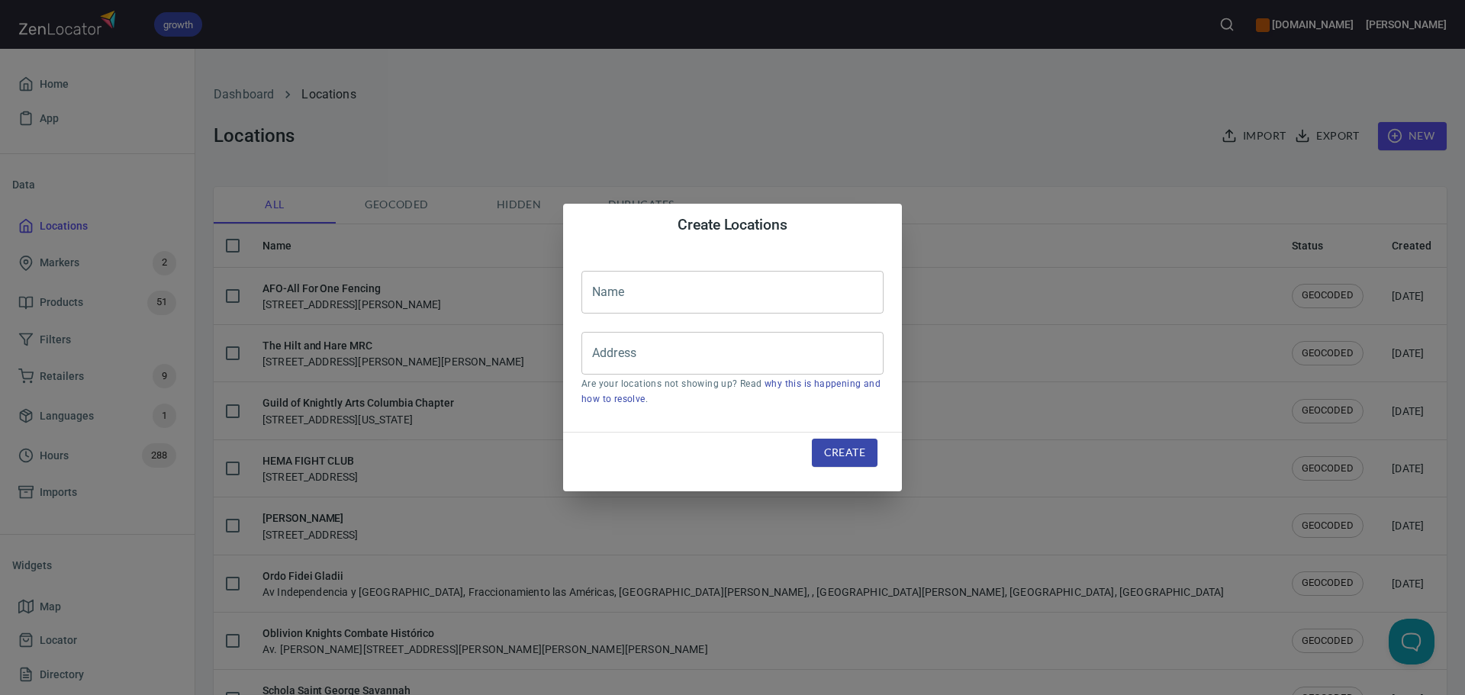
click at [698, 276] on input "text" at bounding box center [732, 292] width 302 height 43
paste input "Duelists of Appalachia"
type input "Duelists of Appalachia"
click at [630, 350] on input "Address" at bounding box center [721, 353] width 266 height 29
paste input "[STREET_ADDRESS][PERSON_NAME]"
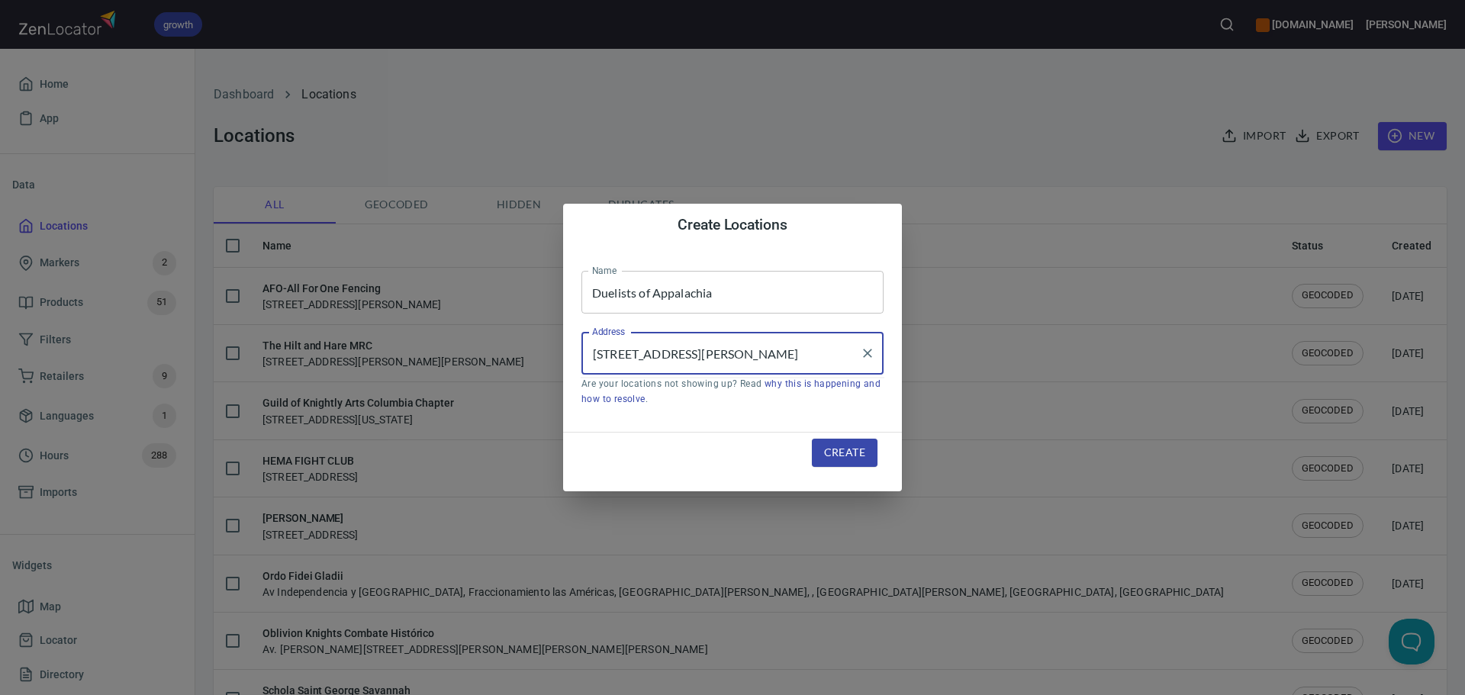
scroll to position [0, 69]
type input "[STREET_ADDRESS][PERSON_NAME]"
click at [831, 442] on button "Create" at bounding box center [845, 453] width 66 height 28
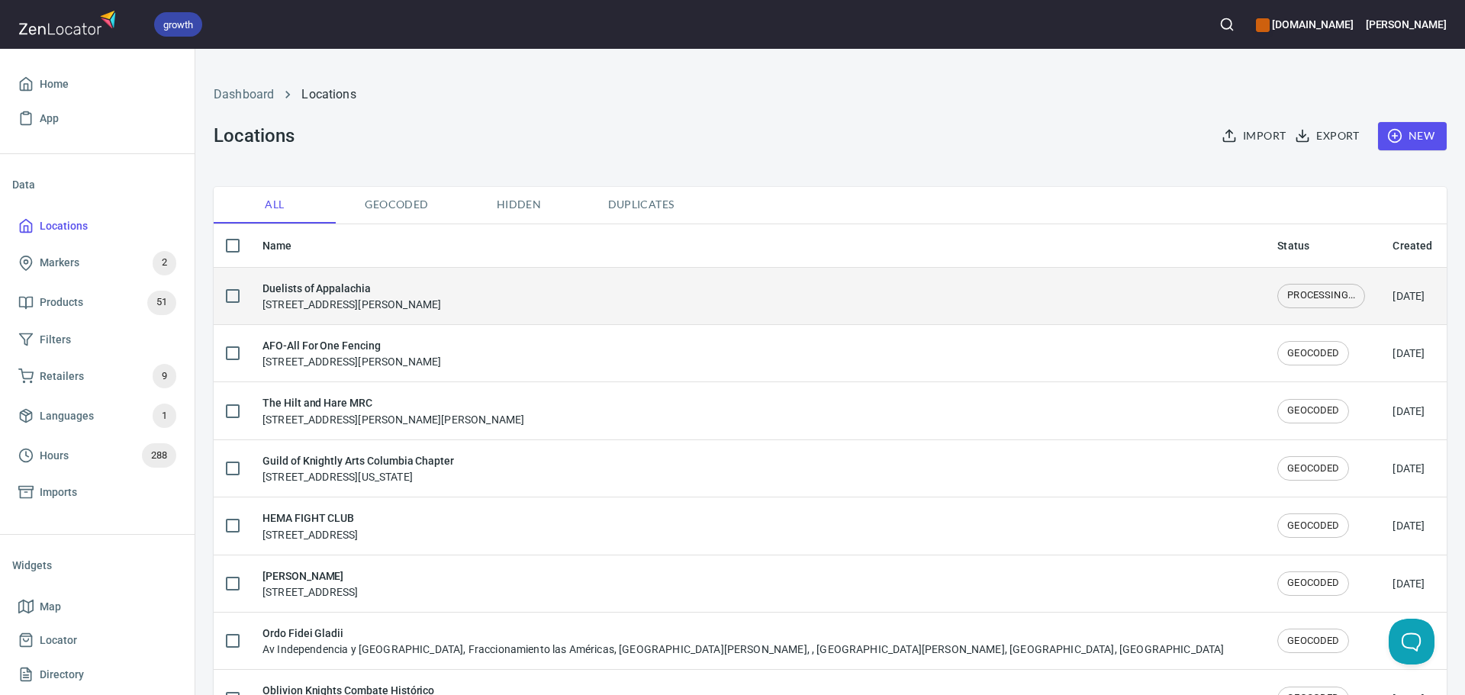
click at [441, 298] on div "Duelists of Appalachia 3511 Venable Avenue, Charleston, WV 25304, United States" at bounding box center [351, 296] width 179 height 32
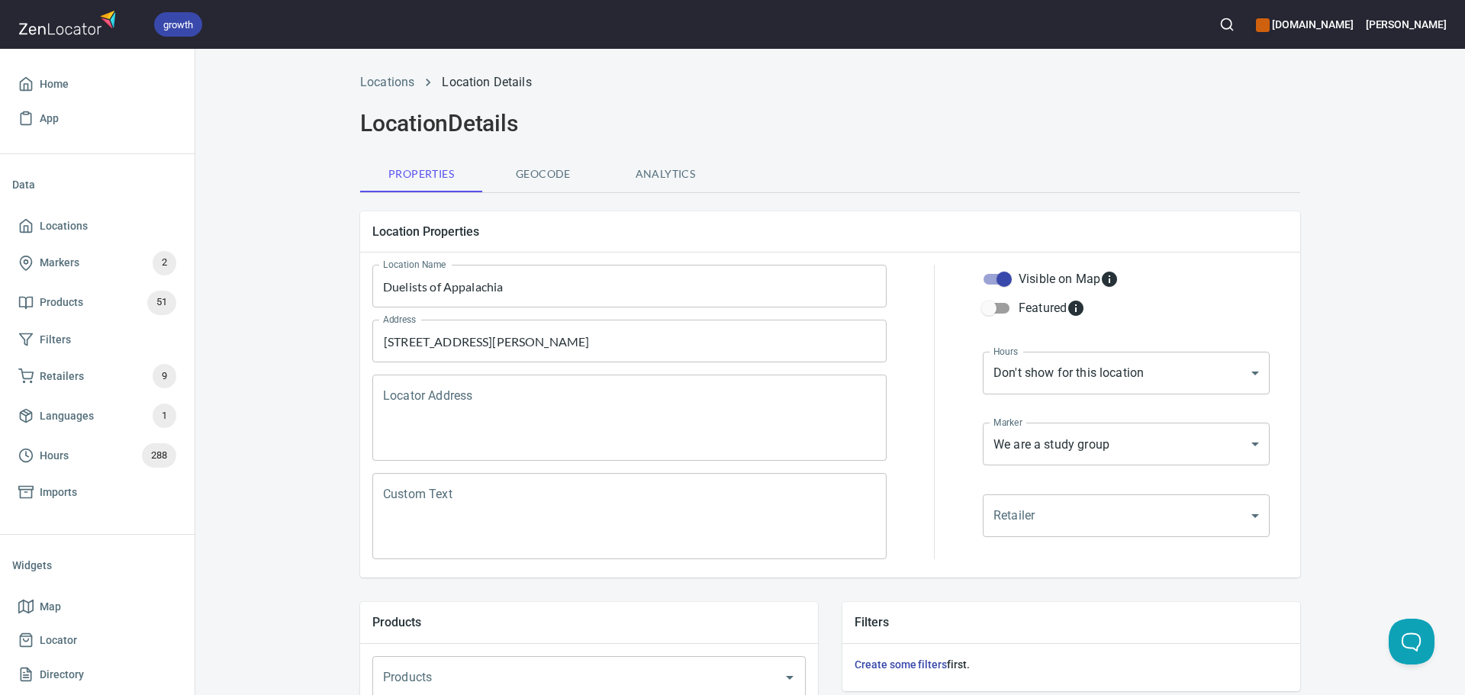
click at [578, 446] on textarea "Locator Address" at bounding box center [629, 418] width 493 height 58
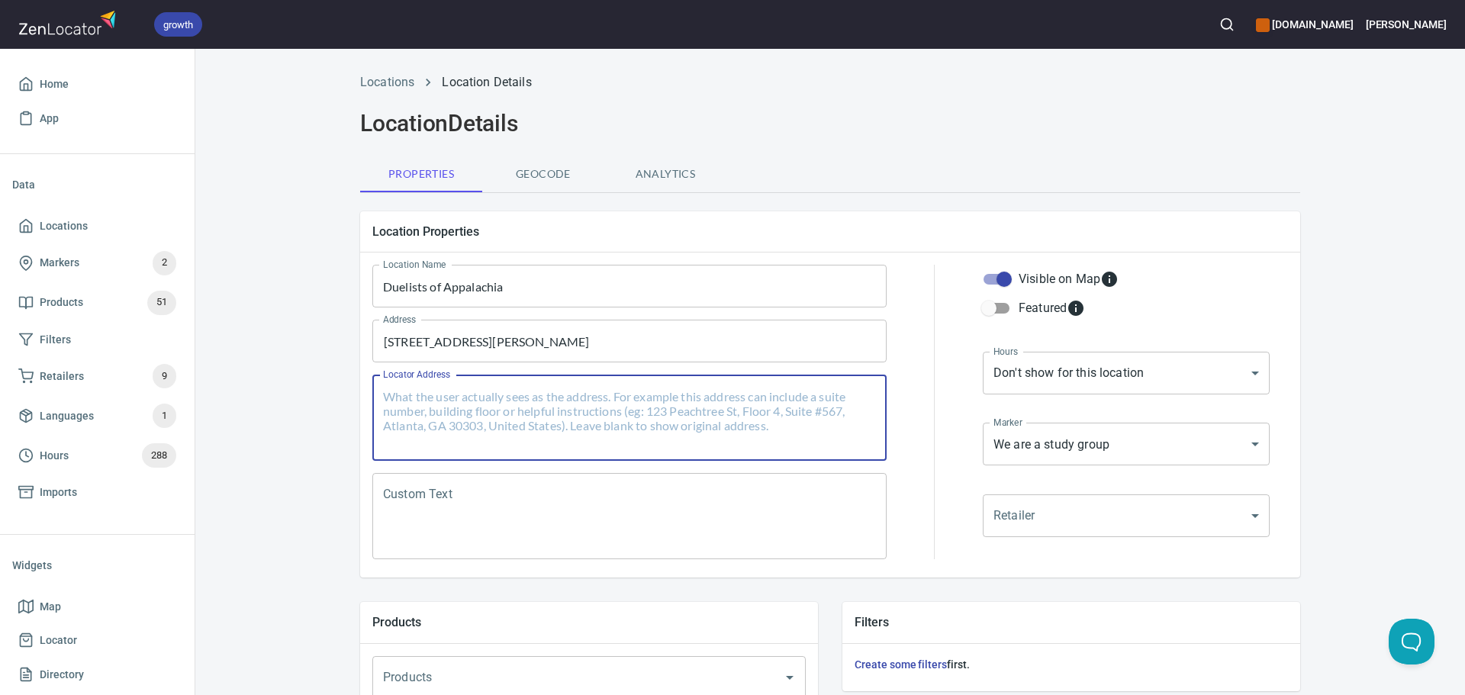
paste textarea "[STREET_ADDRESS][PERSON_NAME]"
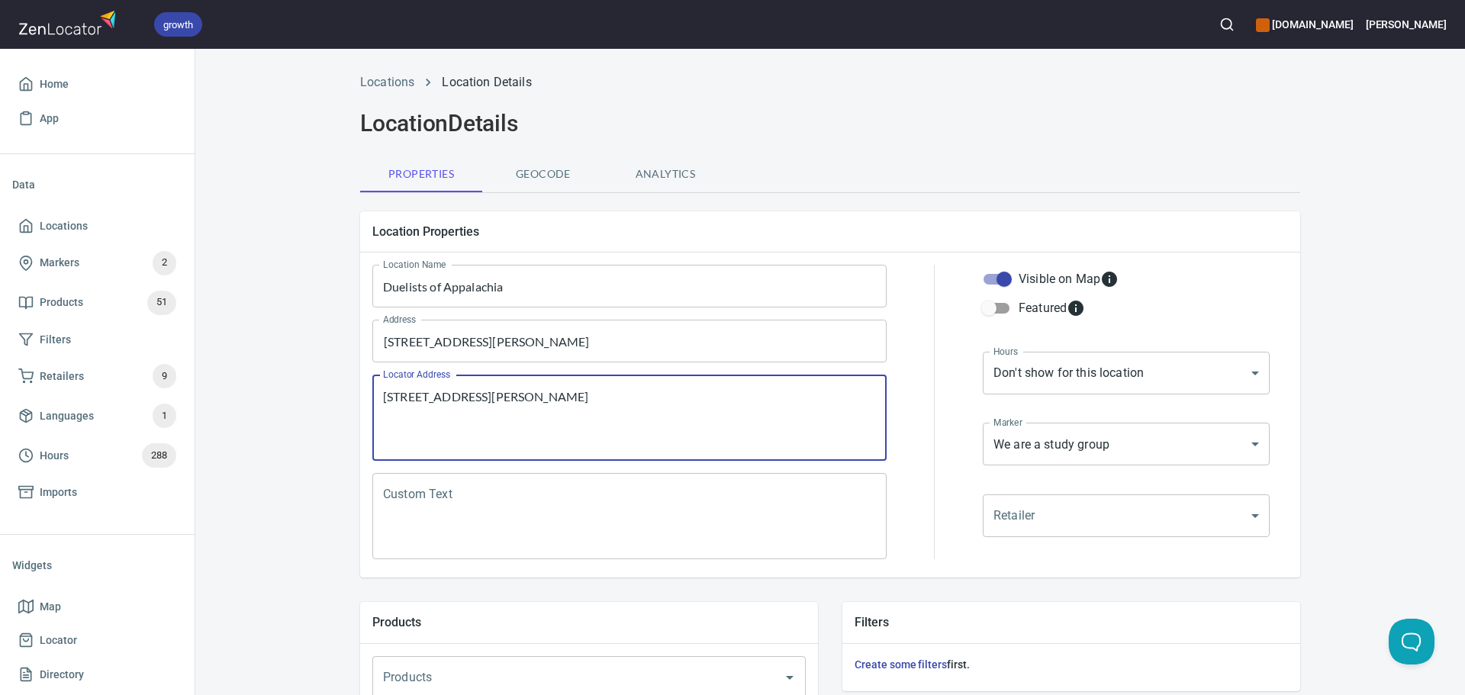
type textarea "[STREET_ADDRESS][PERSON_NAME]"
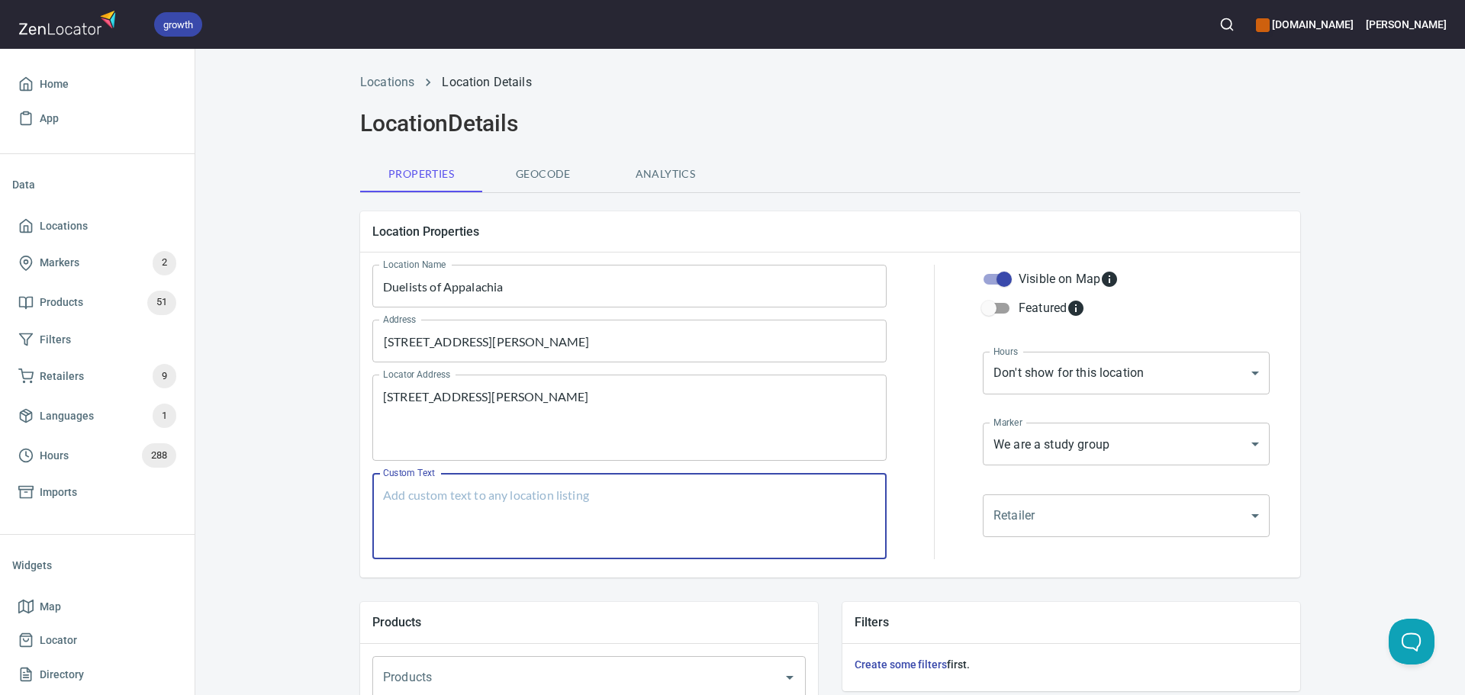
click at [619, 490] on textarea "Custom Text" at bounding box center [629, 517] width 493 height 58
paste textarea "DOA HEMA operates in the greater Charleston area of WV, currently with a focus …"
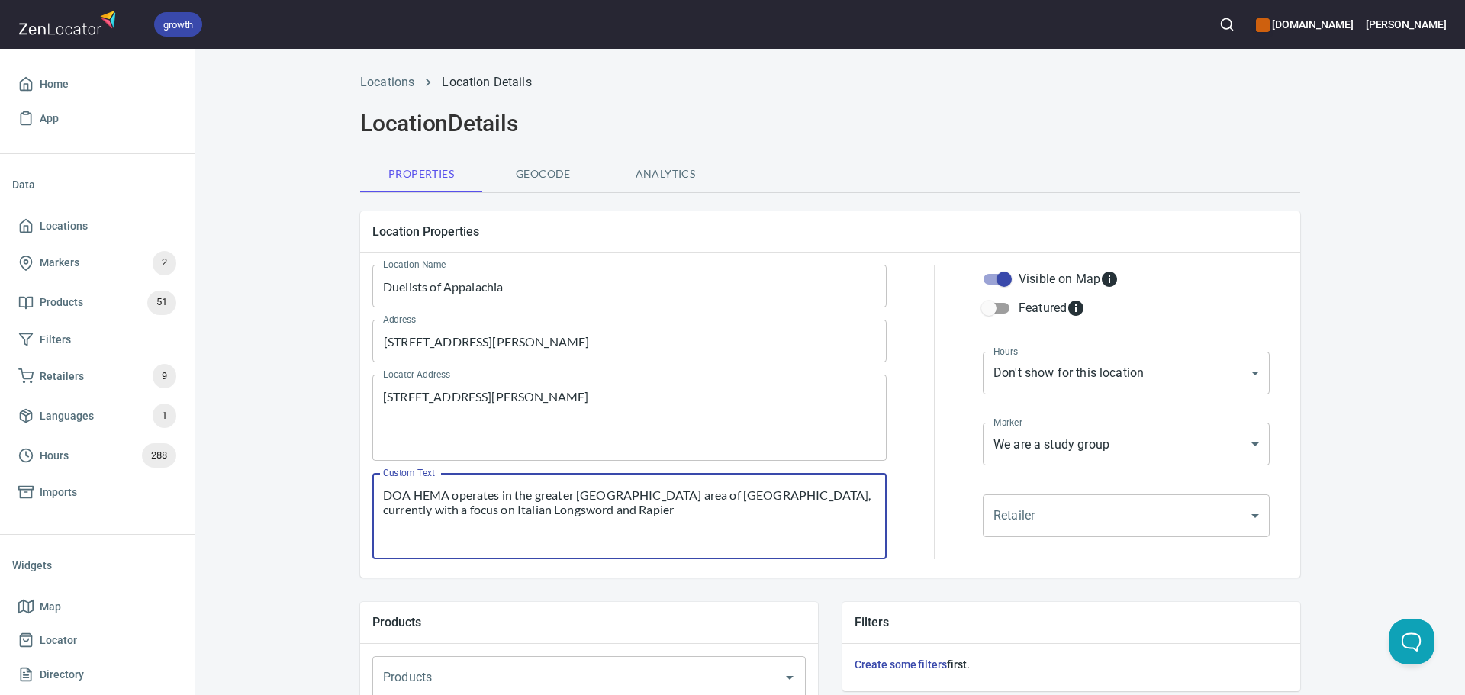
type textarea "DOA HEMA operates in the greater Charleston area of WV, currently with a focus …"
click at [1078, 399] on div "Hours Don't show for this location NONE Hours" at bounding box center [1126, 385] width 293 height 72
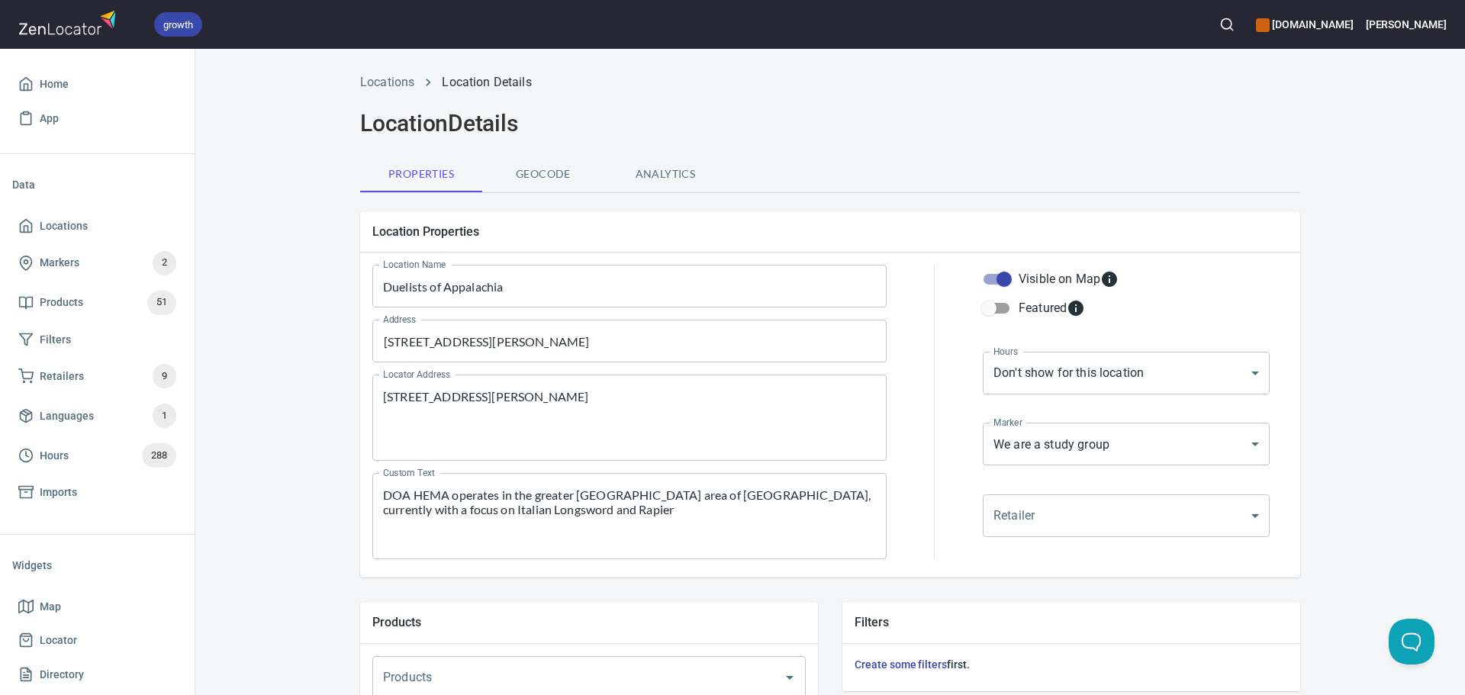
click at [1070, 378] on body "growth hemaalliance.com Donald Home App Data Locations Markers 2 Products 51 Fi…" at bounding box center [732, 347] width 1465 height 695
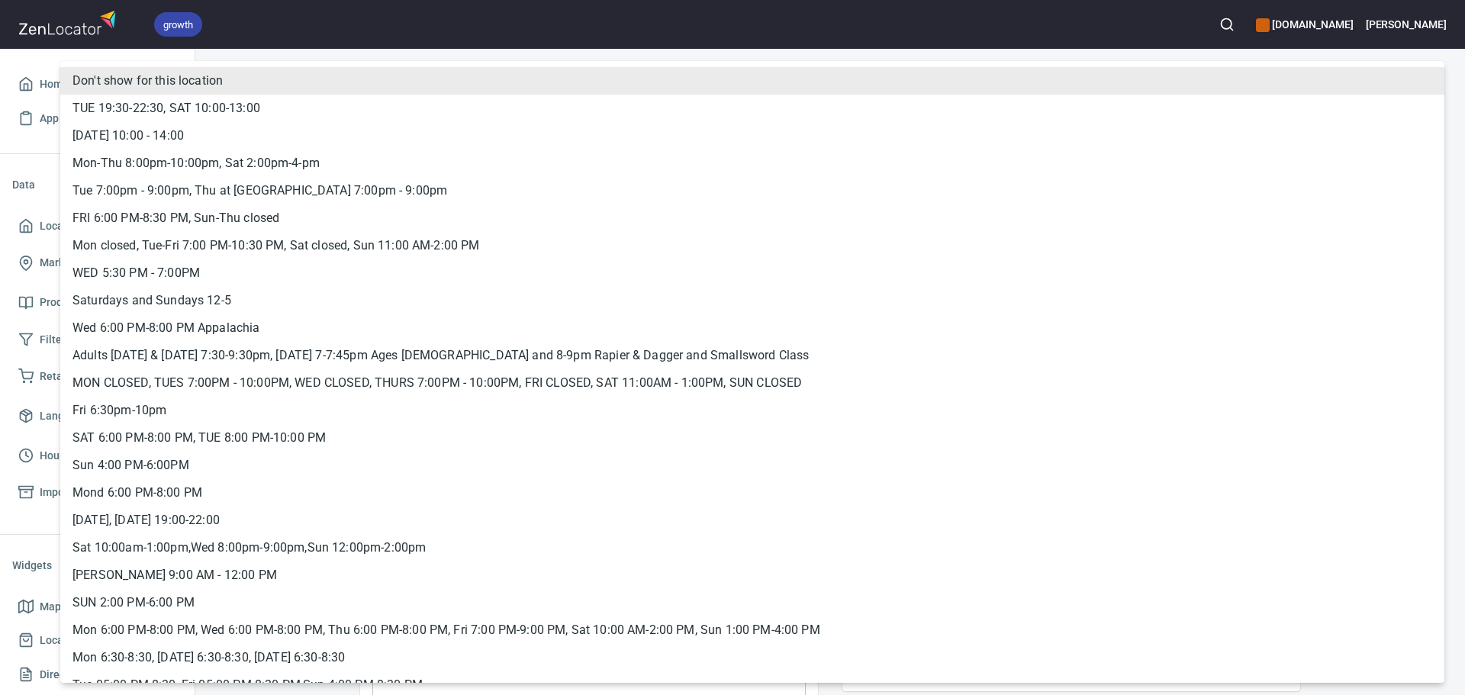
click at [424, 332] on li "Wed 6:00 PM-8:00 PM Appalachia" at bounding box center [752, 327] width 1384 height 27
type input "hrs_ungm4ya8"
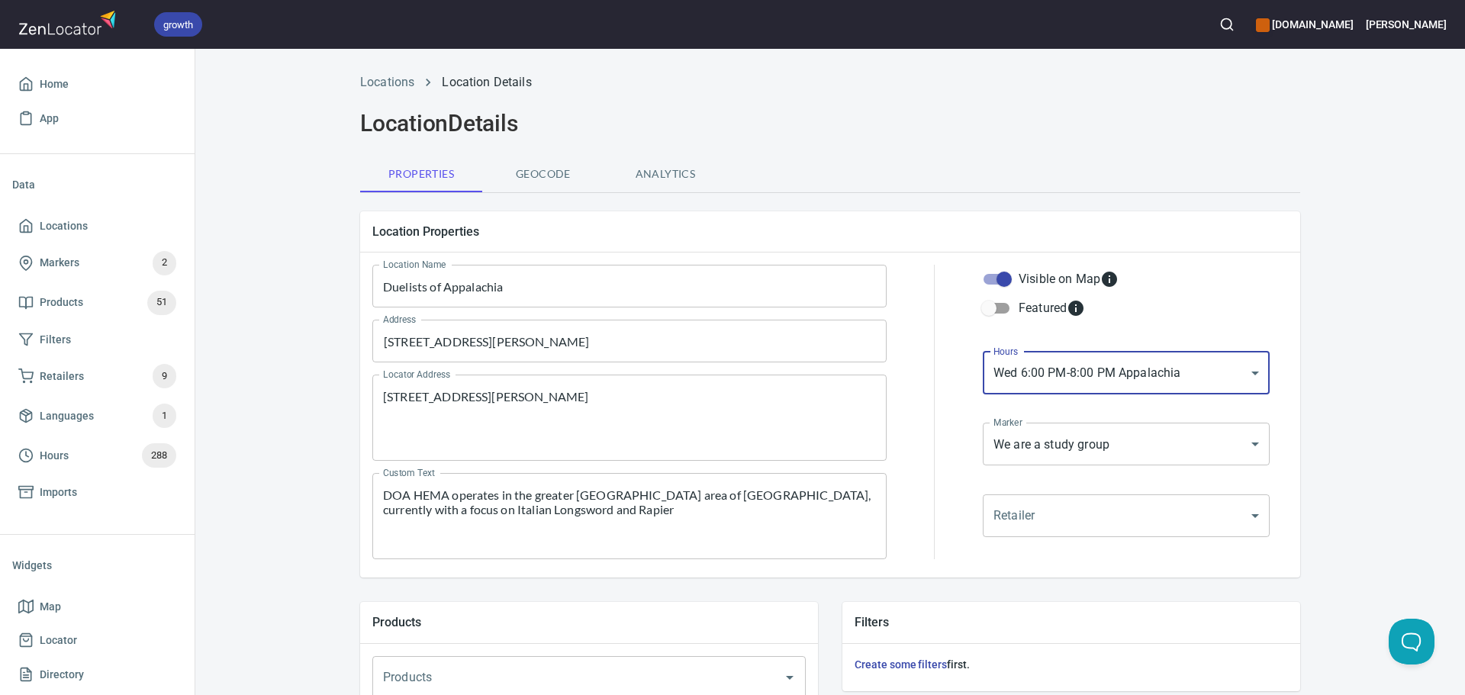
drag, startPoint x: 1131, startPoint y: 486, endPoint x: 1109, endPoint y: 466, distance: 29.2
click at [1126, 481] on div "Marker We are a study group mrk_ubfxrrn4 Marker" at bounding box center [1126, 456] width 293 height 72
click at [1092, 454] on body "growth hemaalliance.com Donald Home App Data Locations Markers 2 Products 51 Fi…" at bounding box center [732, 347] width 1465 height 695
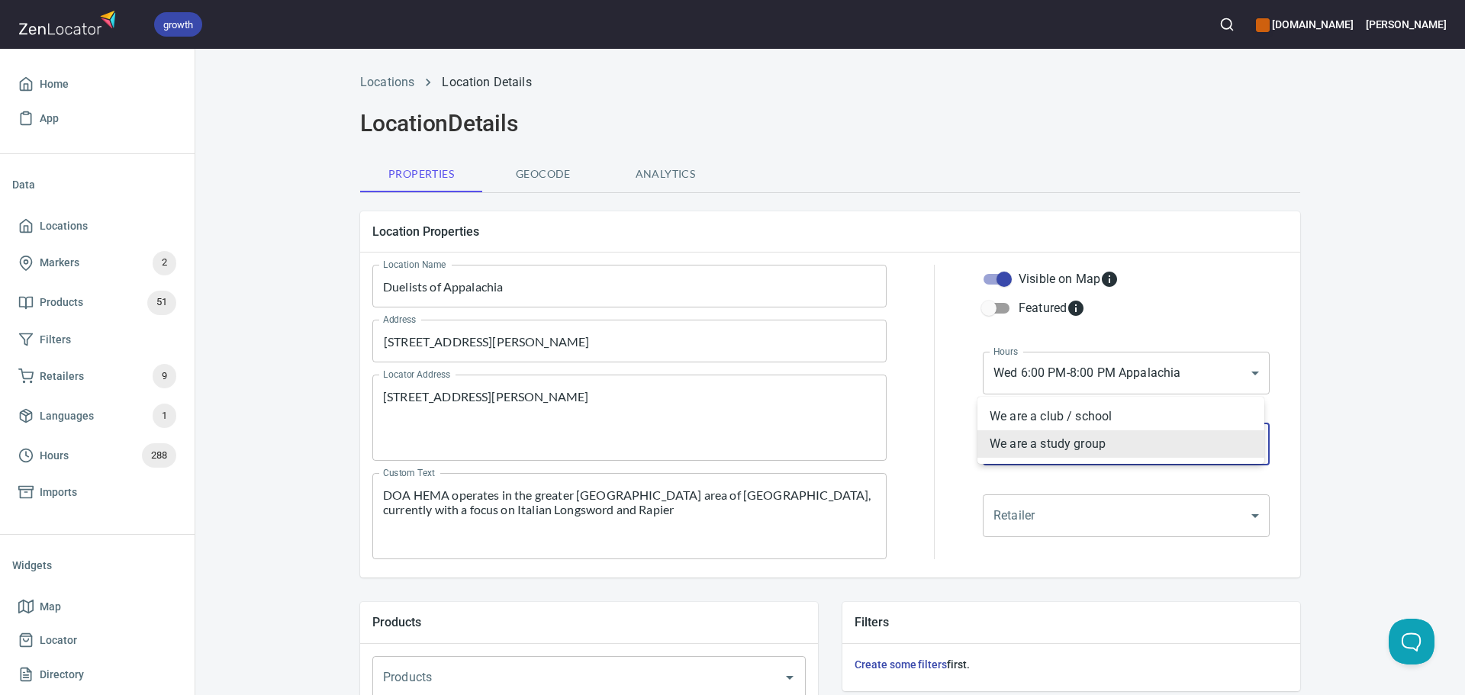
click at [1021, 420] on li "We are a club / school" at bounding box center [1120, 416] width 287 height 27
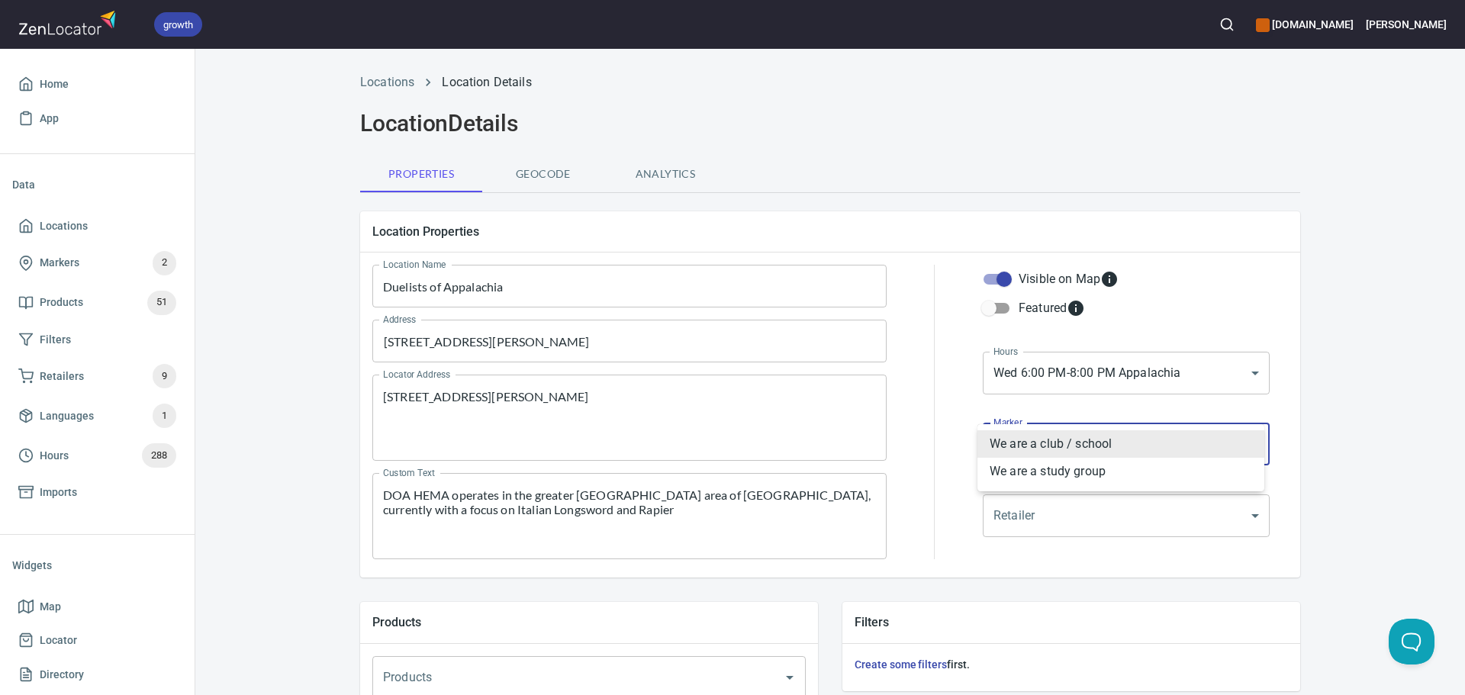
click at [1006, 454] on body "growth hemaalliance.com Donald Home App Data Locations Markers 2 Products 51 Fi…" at bounding box center [732, 347] width 1465 height 695
click at [1006, 476] on li "We are a study group" at bounding box center [1120, 471] width 287 height 27
type input "mrk_ubfxrrn4"
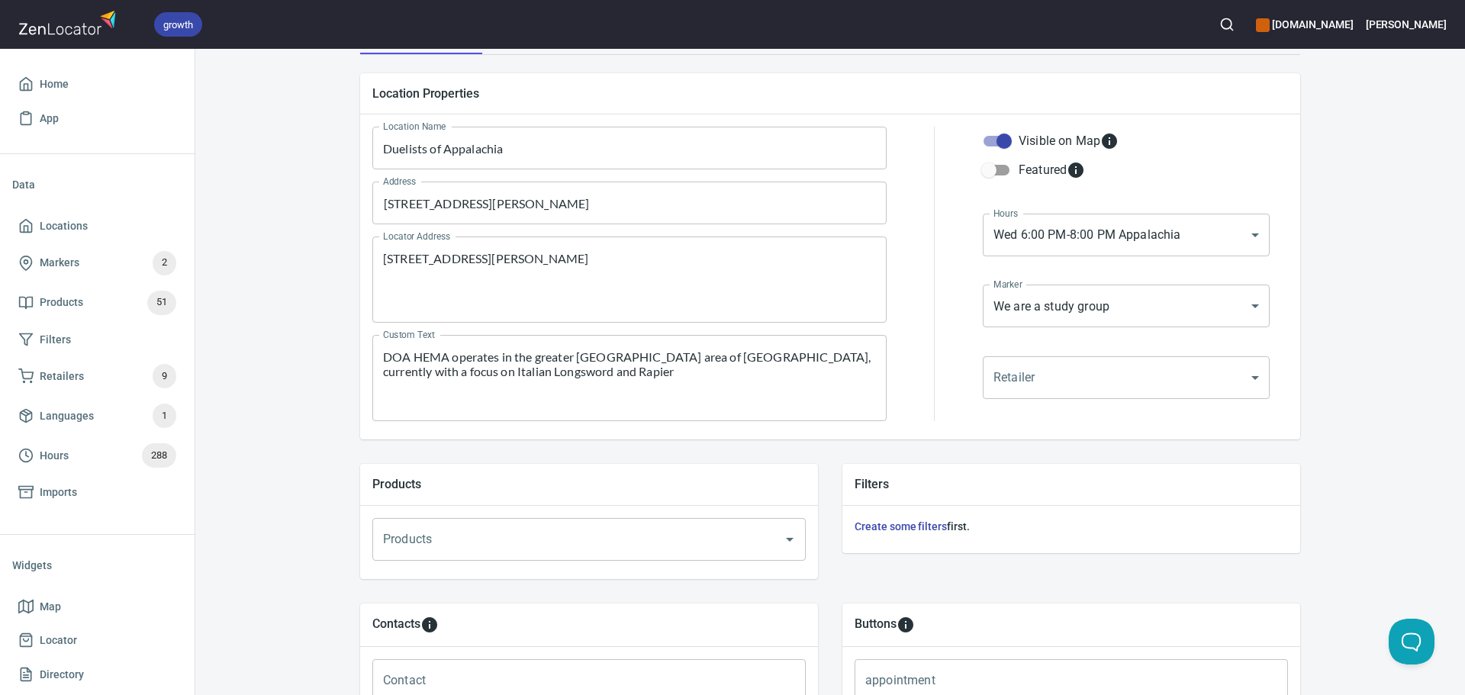
scroll to position [521, 0]
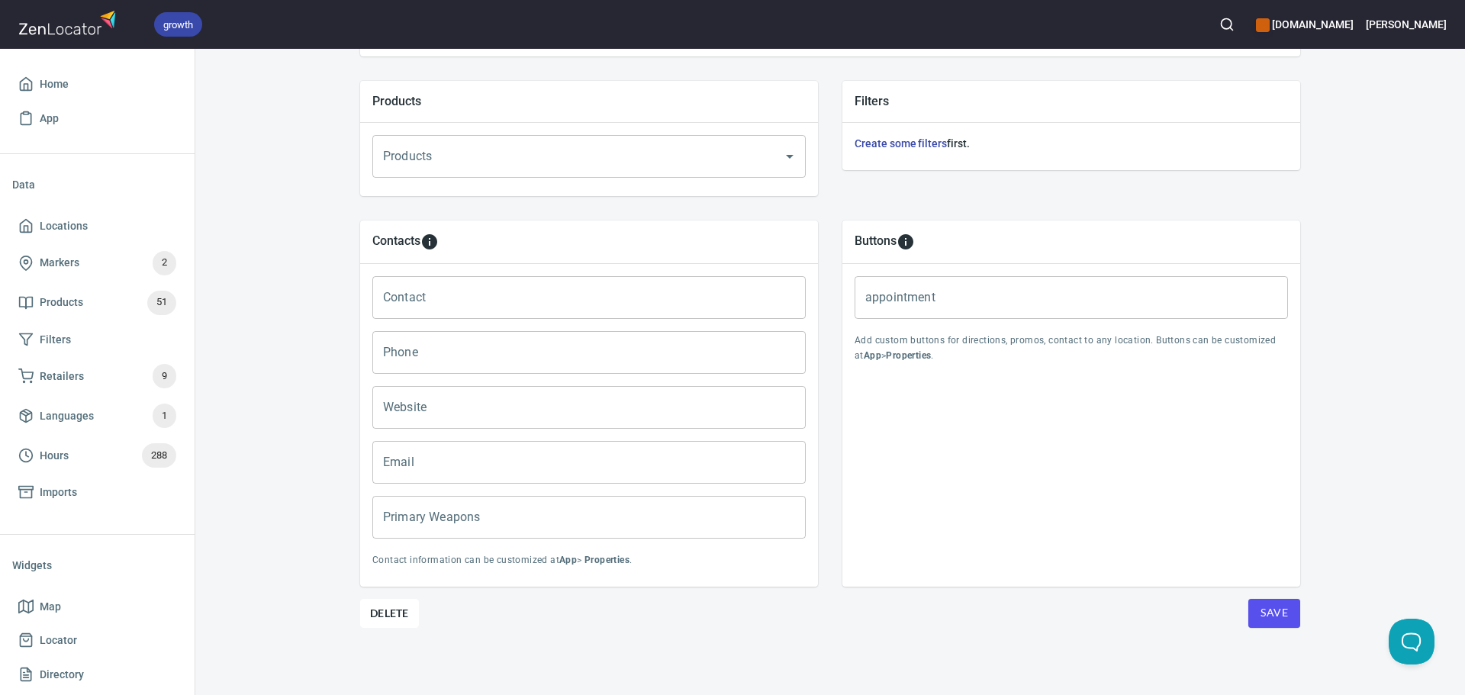
click at [593, 530] on input "Primary Weapons" at bounding box center [588, 517] width 433 height 43
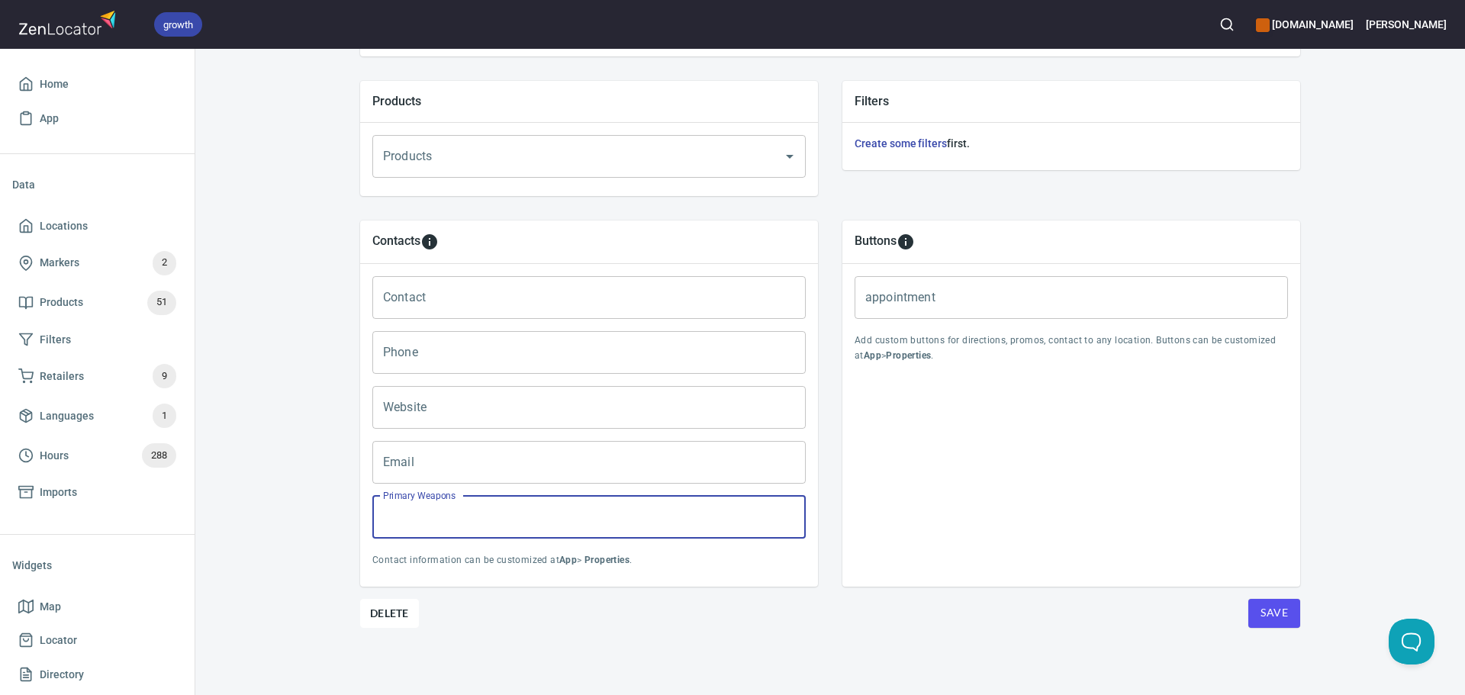
paste input "Fiore Longsword, Fabris Rapier"
type input "Fiore Longsword, Fabris Rapier"
click at [431, 298] on input "Contact" at bounding box center [588, 297] width 433 height 43
paste input "Christopher Smith"
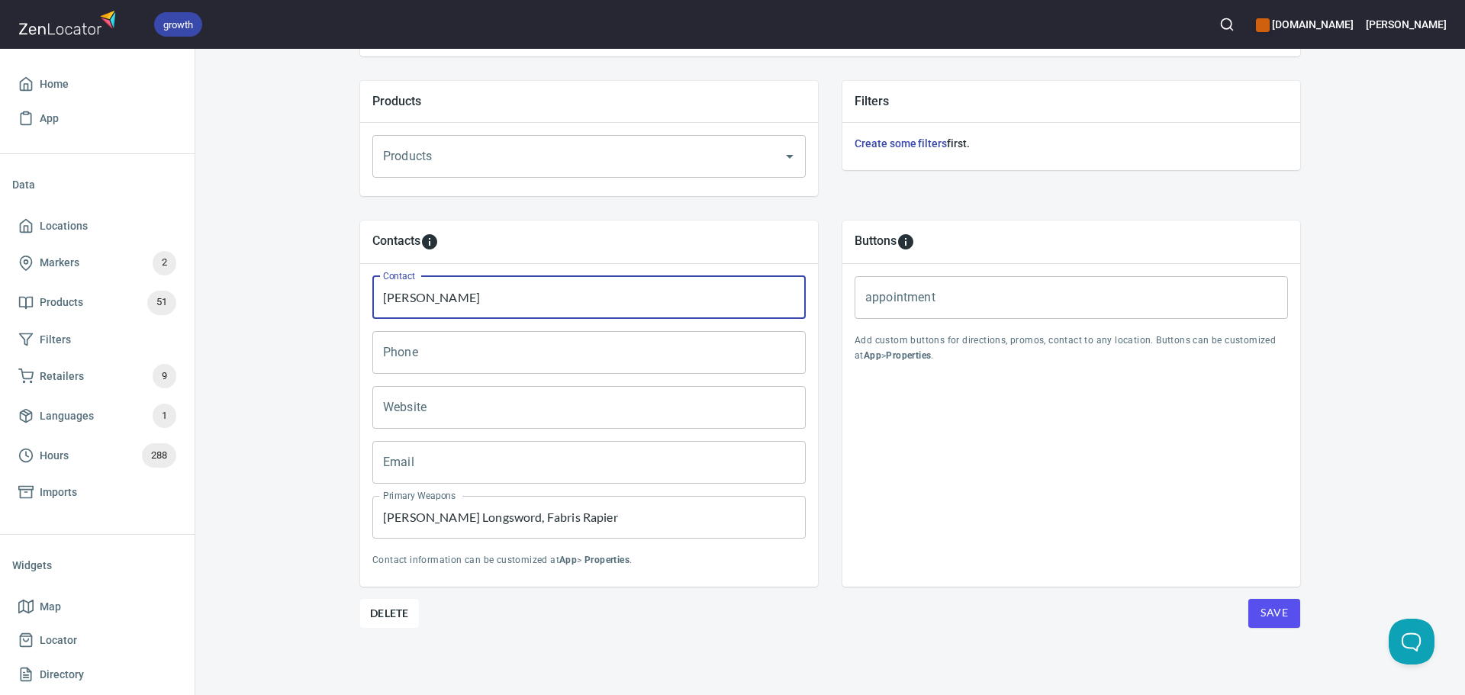
type input "Christopher Smith"
drag, startPoint x: 439, startPoint y: 462, endPoint x: 423, endPoint y: 449, distance: 20.1
click at [439, 462] on input "Email" at bounding box center [588, 462] width 433 height 43
paste input "duelistsofappalachia@gmail.com"
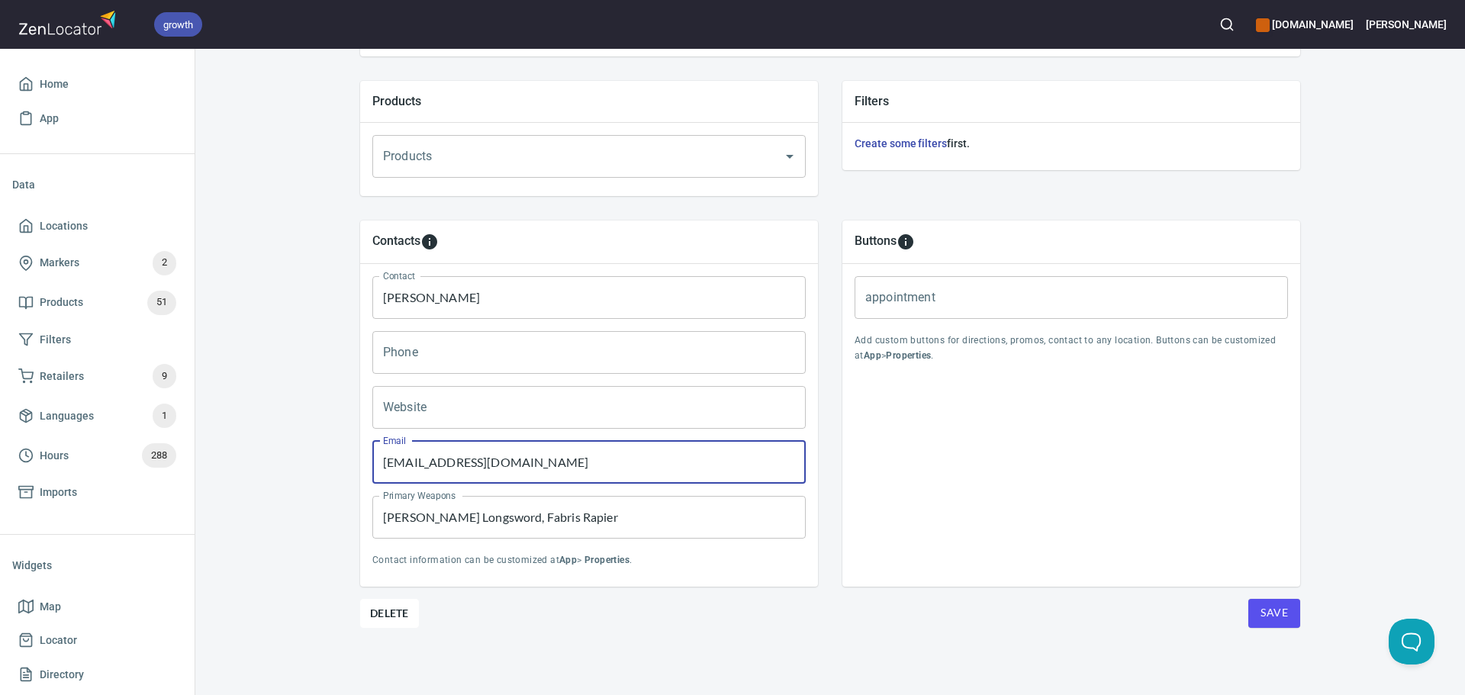
type input "duelistsofappalachia@gmail.com"
click at [420, 393] on input "Website" at bounding box center [588, 407] width 433 height 43
paste input "https://www.facebook.com/DOAHEMA/"
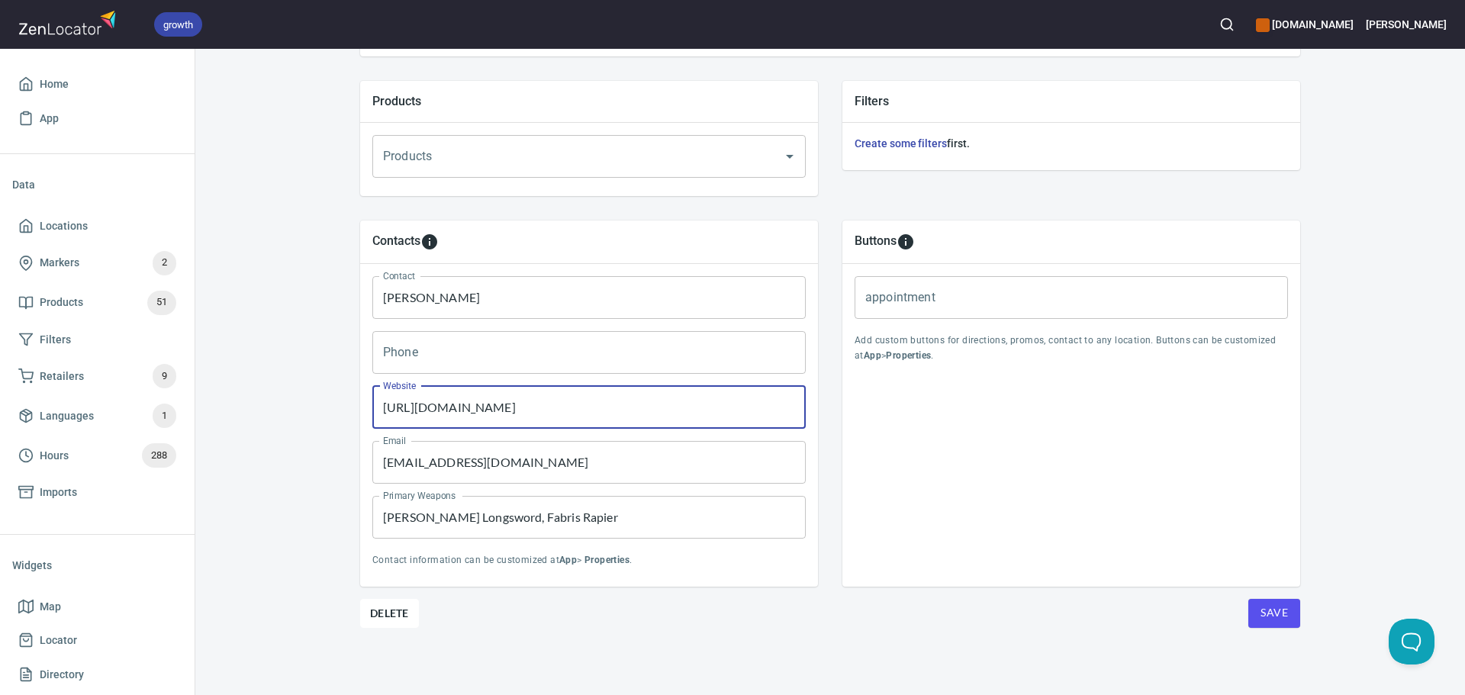
type input "https://www.facebook.com/DOAHEMA/"
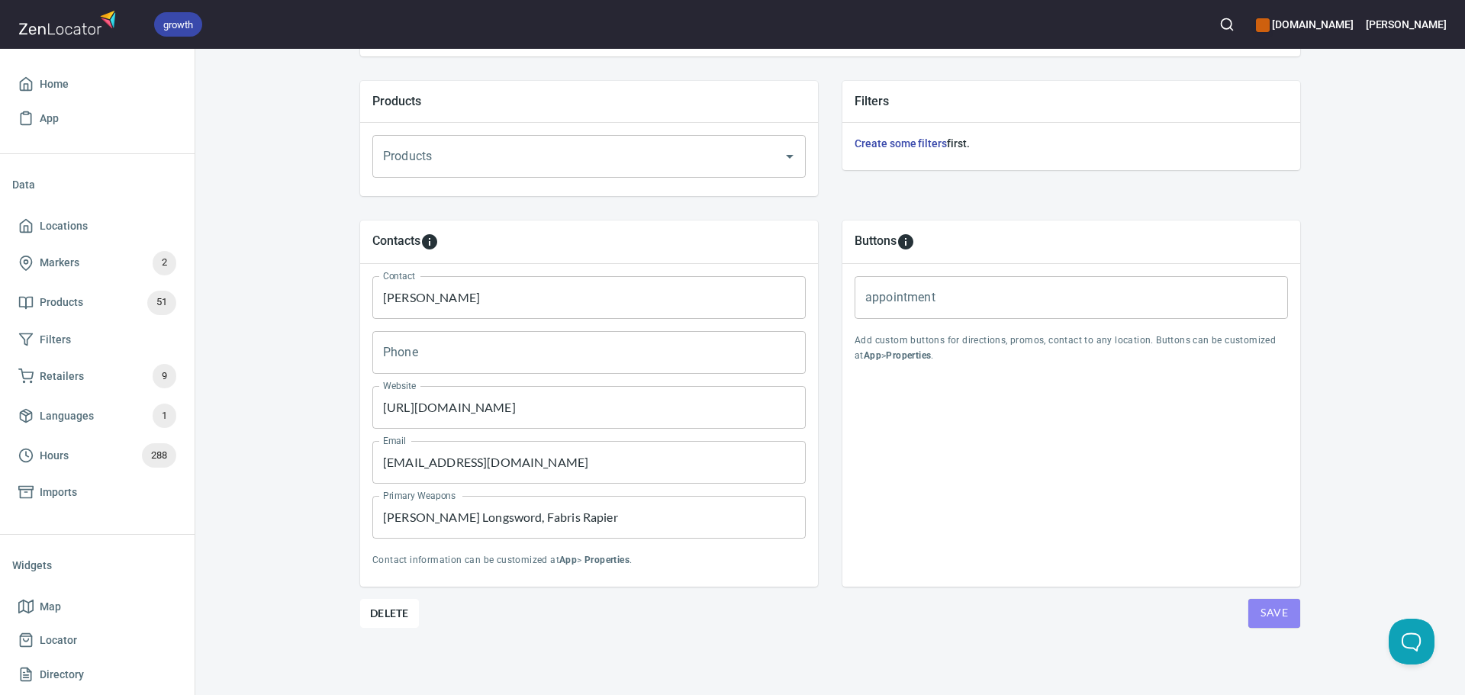
click at [1281, 616] on span "Save" at bounding box center [1273, 613] width 27 height 19
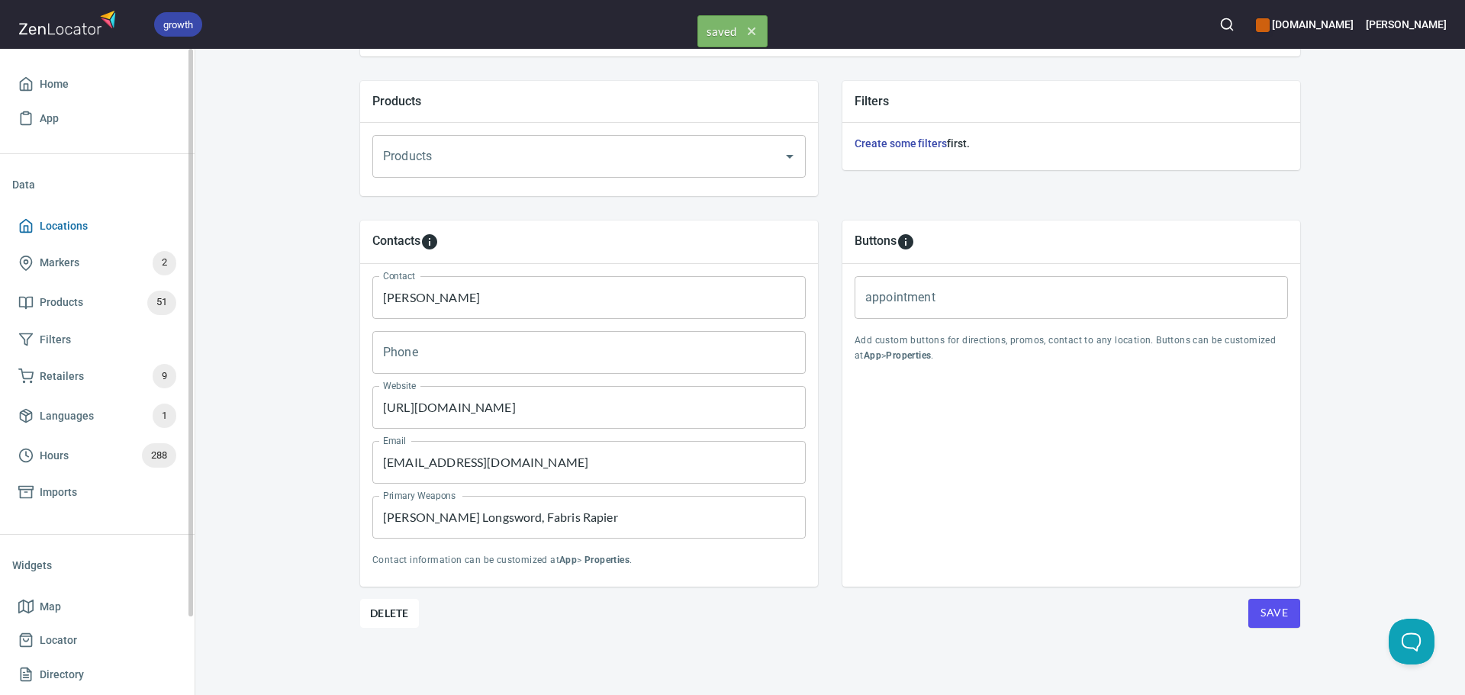
click at [108, 231] on span "Locations" at bounding box center [97, 226] width 158 height 19
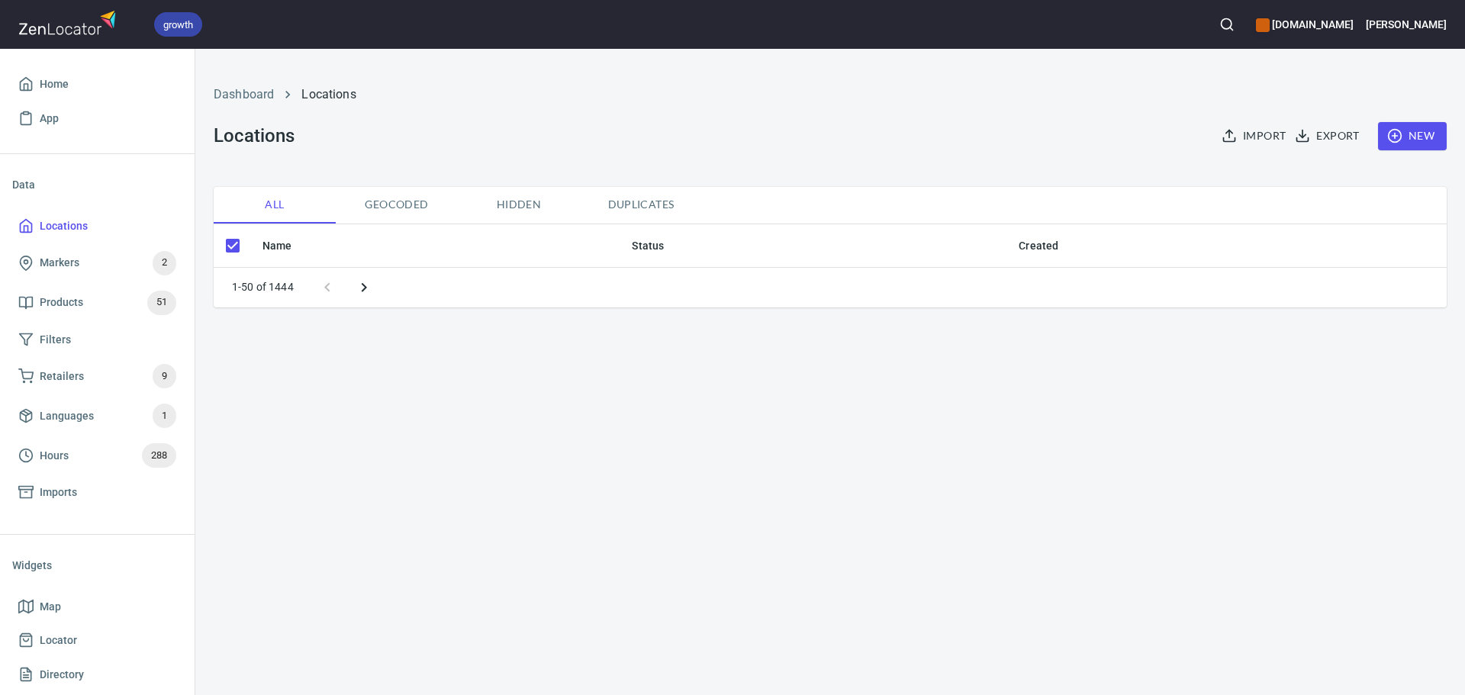
checkbox input "false"
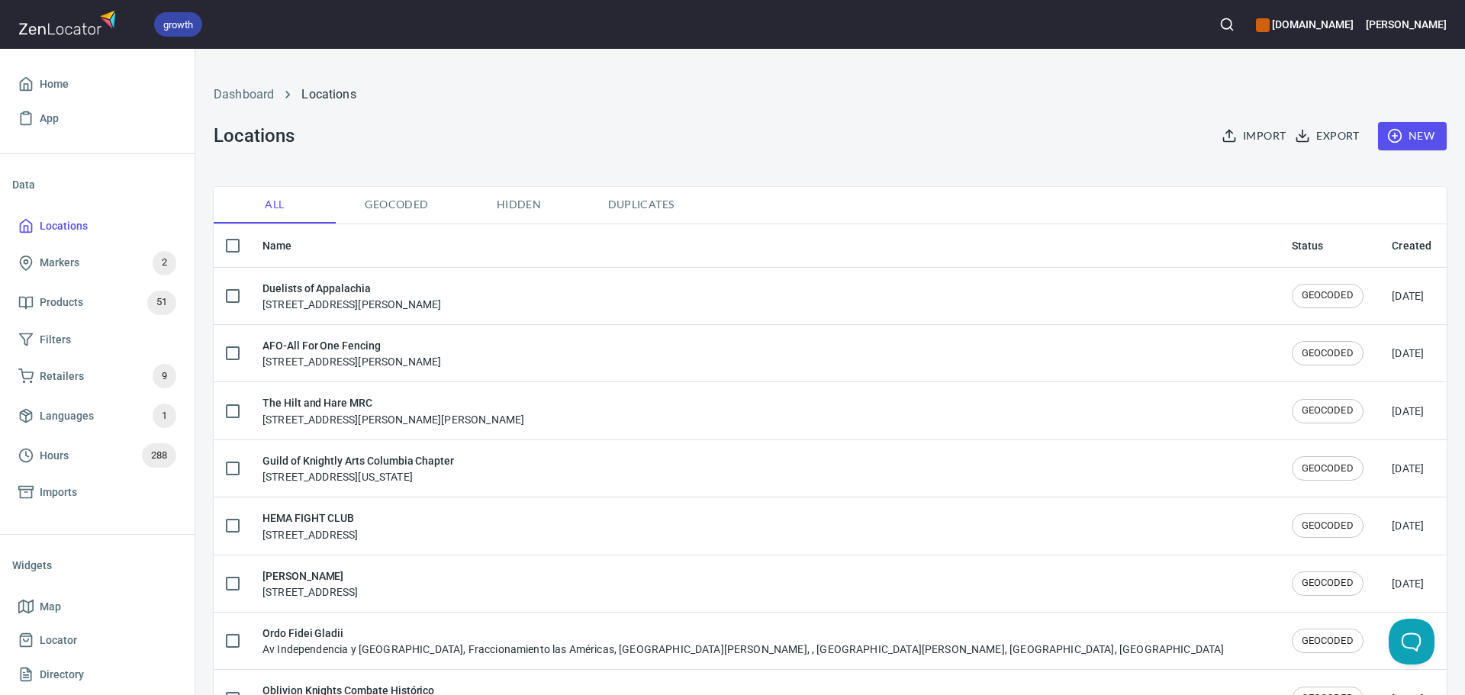
click at [1419, 127] on span "New" at bounding box center [1412, 136] width 44 height 19
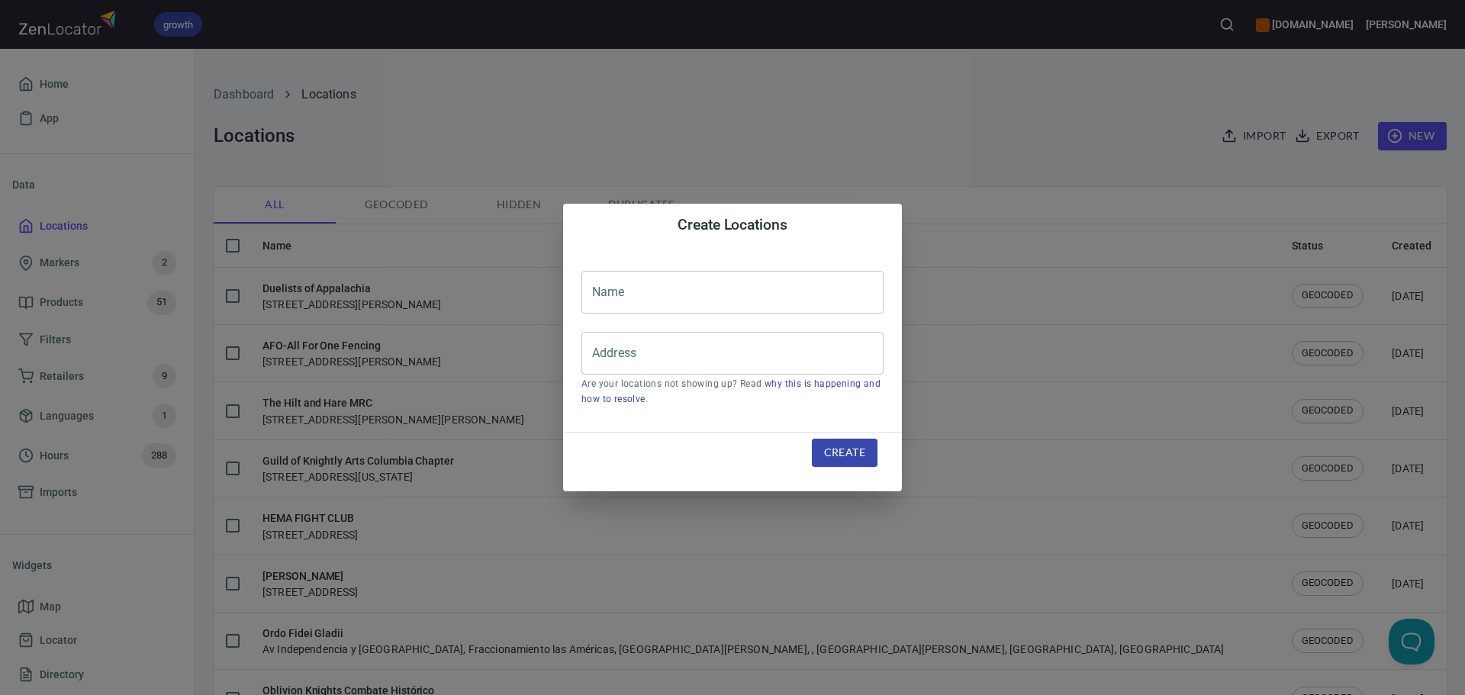
click at [711, 294] on input "text" at bounding box center [732, 292] width 302 height 43
paste input "Arcata Hema Alliance"
type input "Arcata Hema Alliance"
click at [657, 353] on input "Address" at bounding box center [721, 353] width 266 height 29
paste input "[STREET_ADDRESS][US_STATE]"
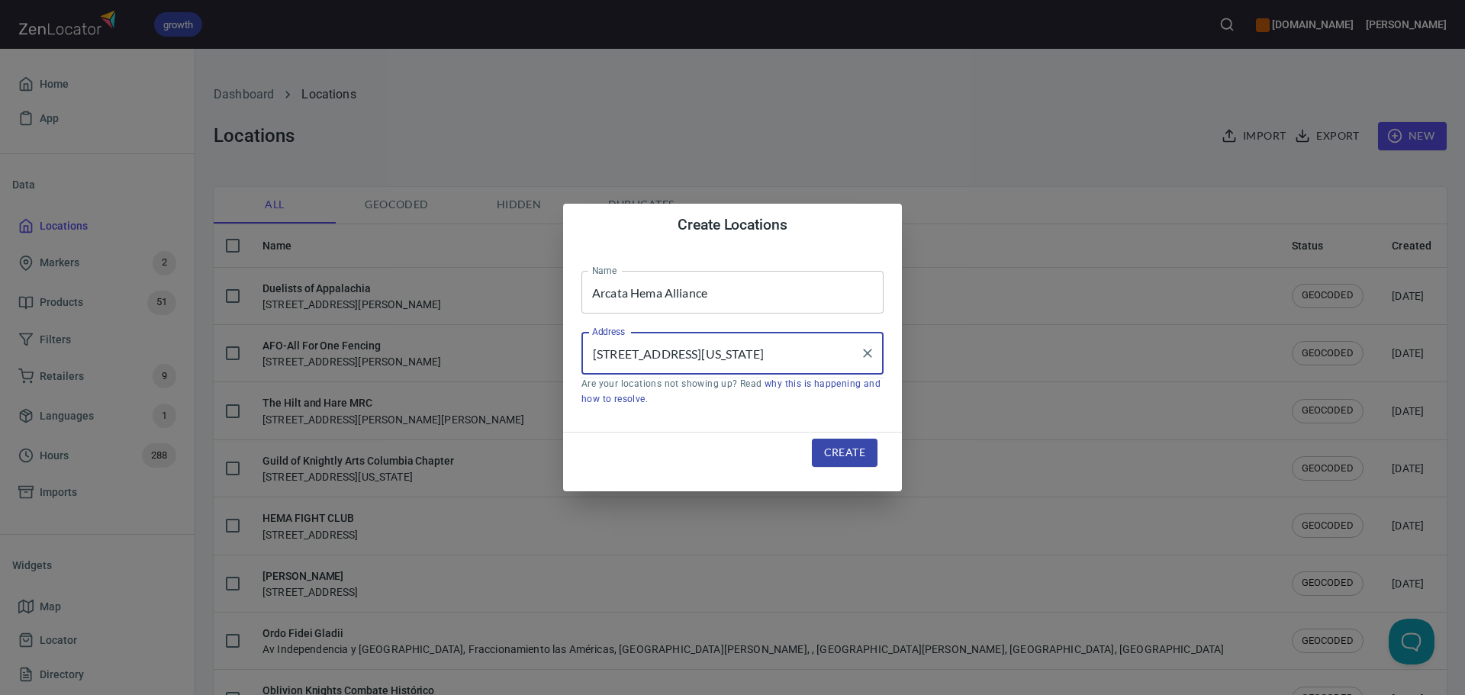
scroll to position [0, 85]
type input "[STREET_ADDRESS][US_STATE]"
click at [855, 443] on button "Create" at bounding box center [845, 453] width 66 height 28
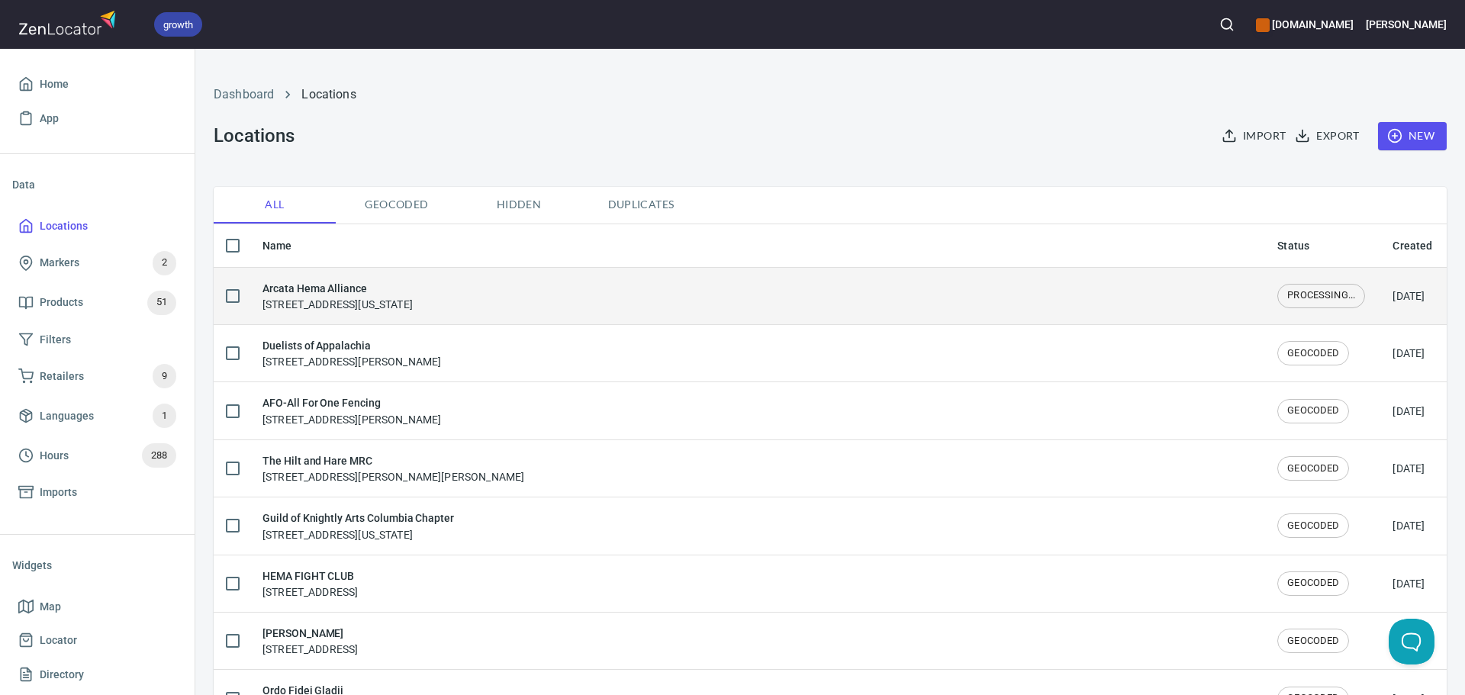
click at [413, 301] on div "Arcata Hema Alliance [STREET_ADDRESS][US_STATE]" at bounding box center [337, 296] width 150 height 32
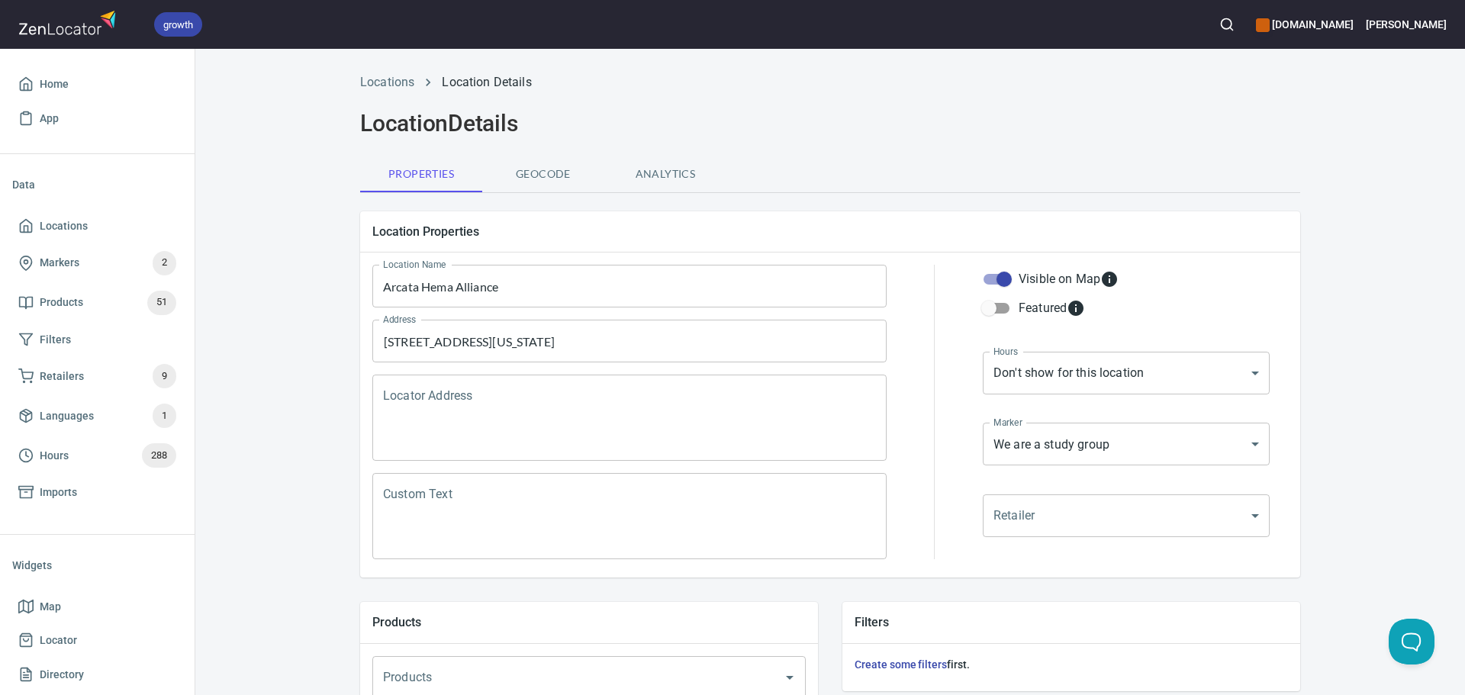
click at [585, 398] on textarea "Locator Address" at bounding box center [629, 418] width 493 height 58
paste textarea "[STREET_ADDRESS][US_STATE]"
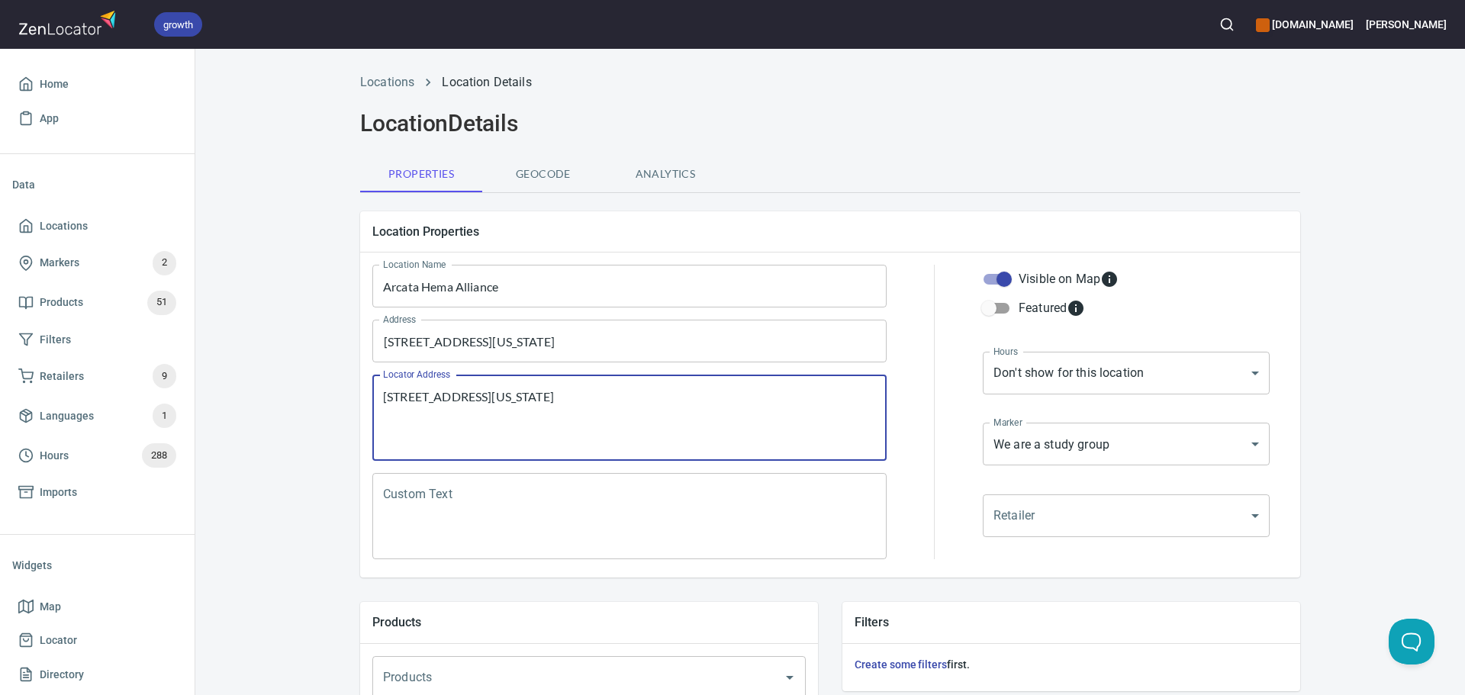
type textarea "[STREET_ADDRESS][US_STATE]"
click at [462, 482] on div "Custom Text" at bounding box center [629, 516] width 514 height 86
paste textarea "Our club is focused on learning from the a variety of sources, historical and m…"
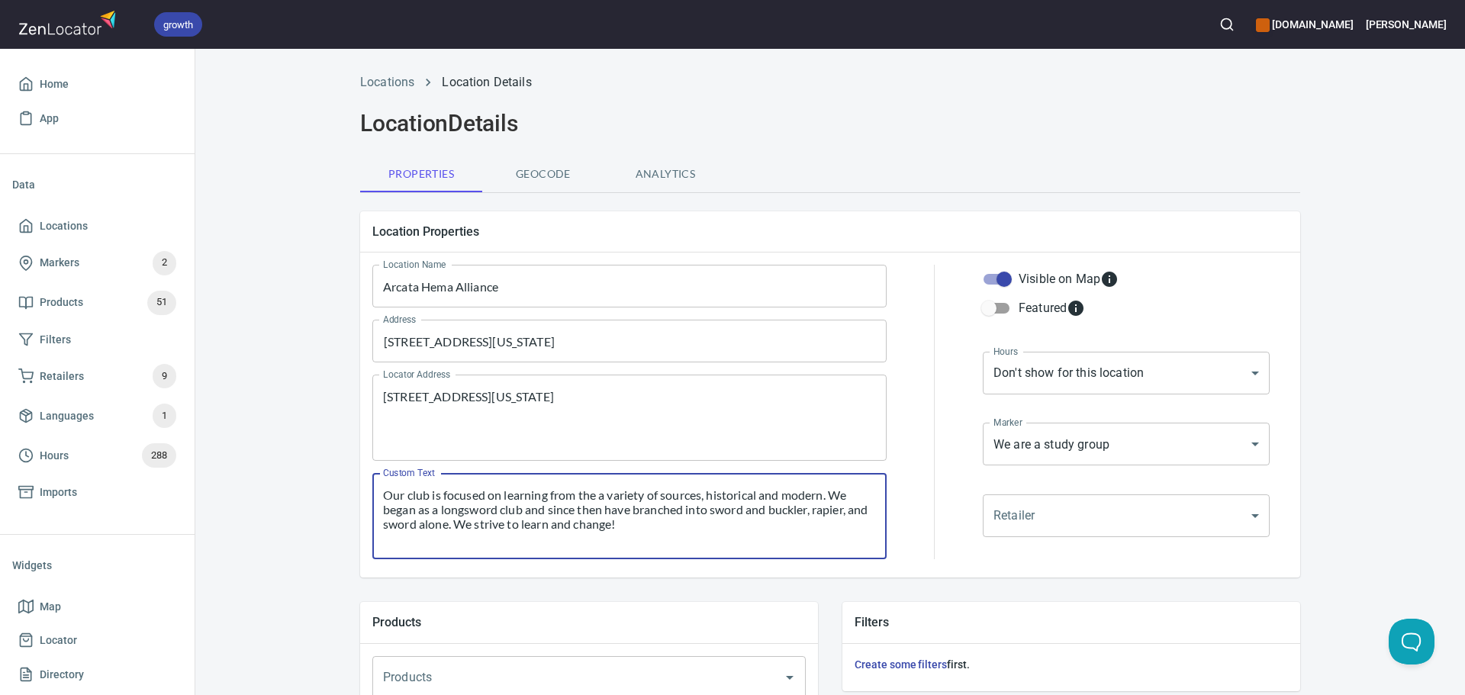
type textarea "Our club is focused on learning from the a variety of sources, historical and m…"
click at [1151, 363] on body "growth [DOMAIN_NAME] [PERSON_NAME] Home App Data Locations Markers 2 Products 5…" at bounding box center [732, 347] width 1465 height 695
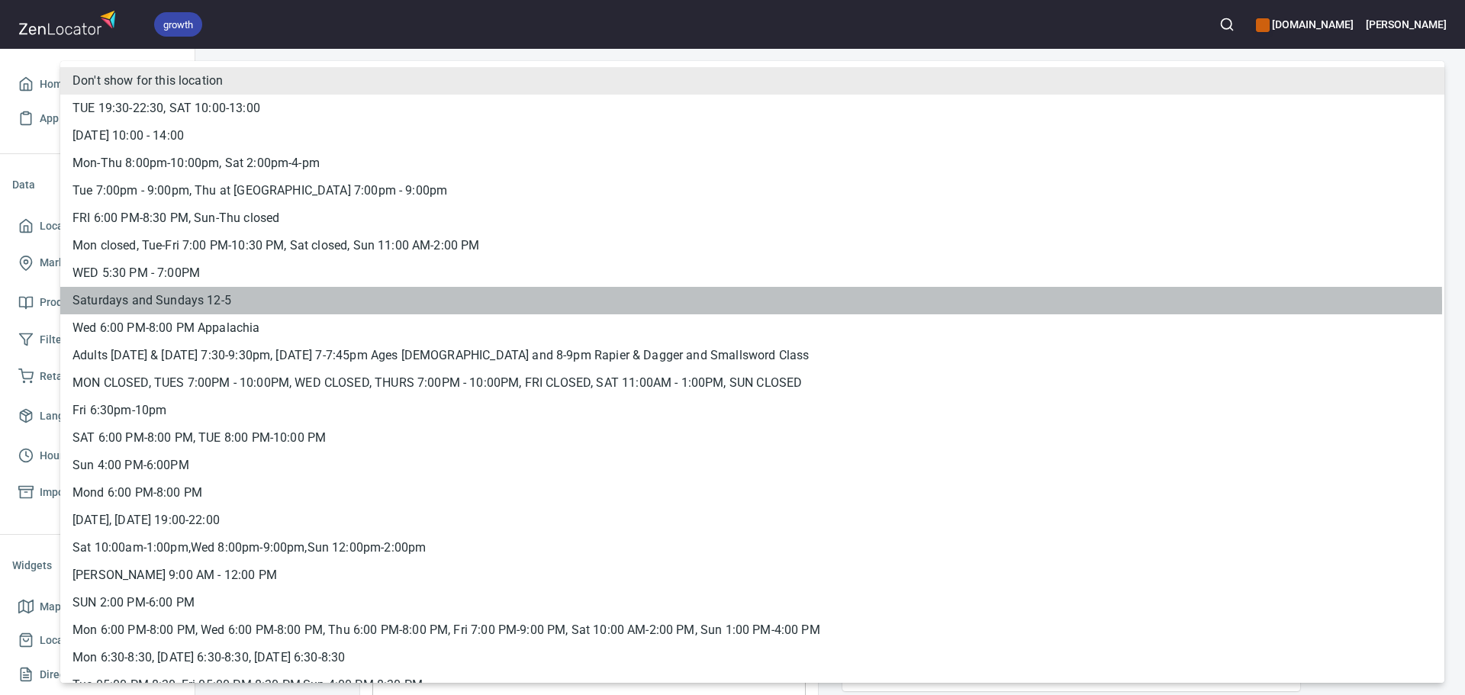
click at [354, 305] on li "Saturdays and Sundays 12-5" at bounding box center [752, 300] width 1384 height 27
type input "hrs_jkae5vk3"
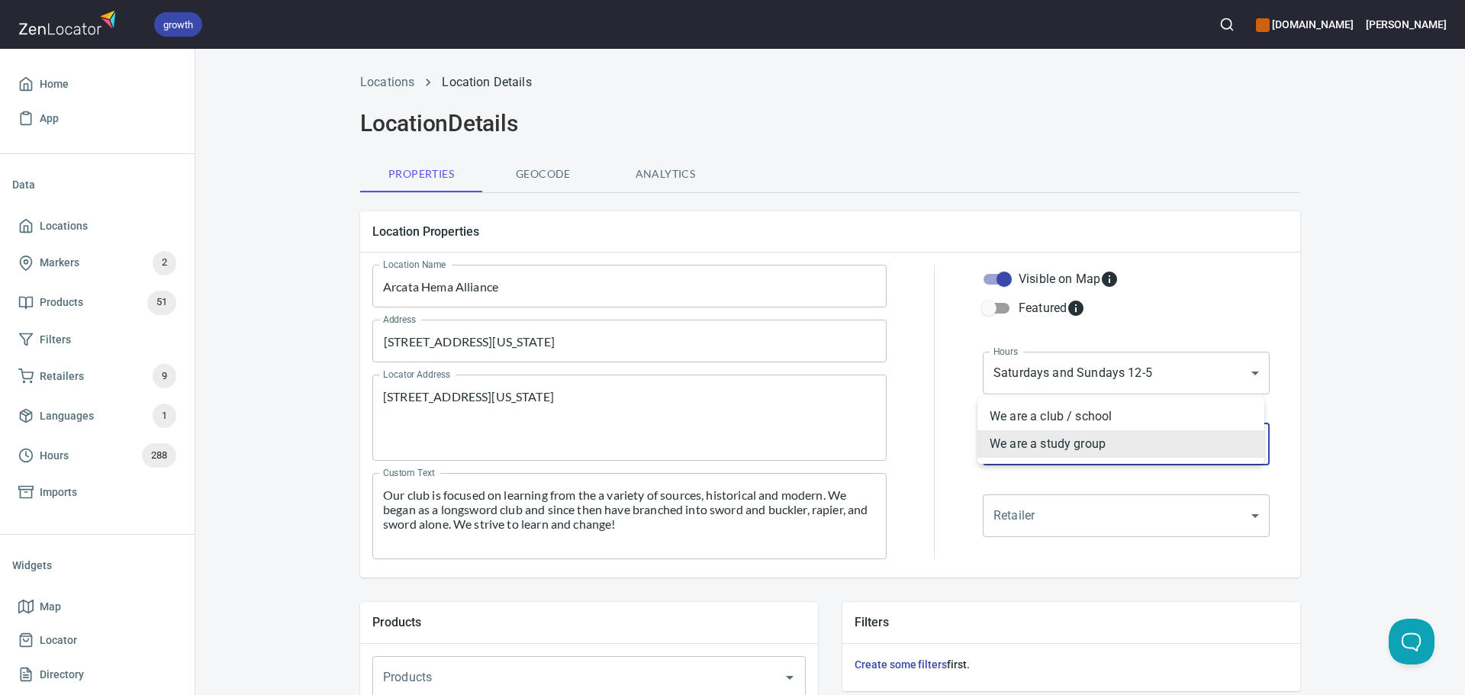
click at [1108, 449] on body "growth [DOMAIN_NAME] [PERSON_NAME] Home App Data Locations Markers 2 Products 5…" at bounding box center [732, 347] width 1465 height 695
click at [1096, 438] on li "We are a study group" at bounding box center [1120, 443] width 287 height 27
click at [1086, 445] on body "growth [DOMAIN_NAME] [PERSON_NAME] Home App Data Locations Markers 2 Products 5…" at bounding box center [732, 347] width 1465 height 695
click at [1081, 415] on li "We are a club / school" at bounding box center [1120, 416] width 287 height 27
type input "mrk_k5vbpvas"
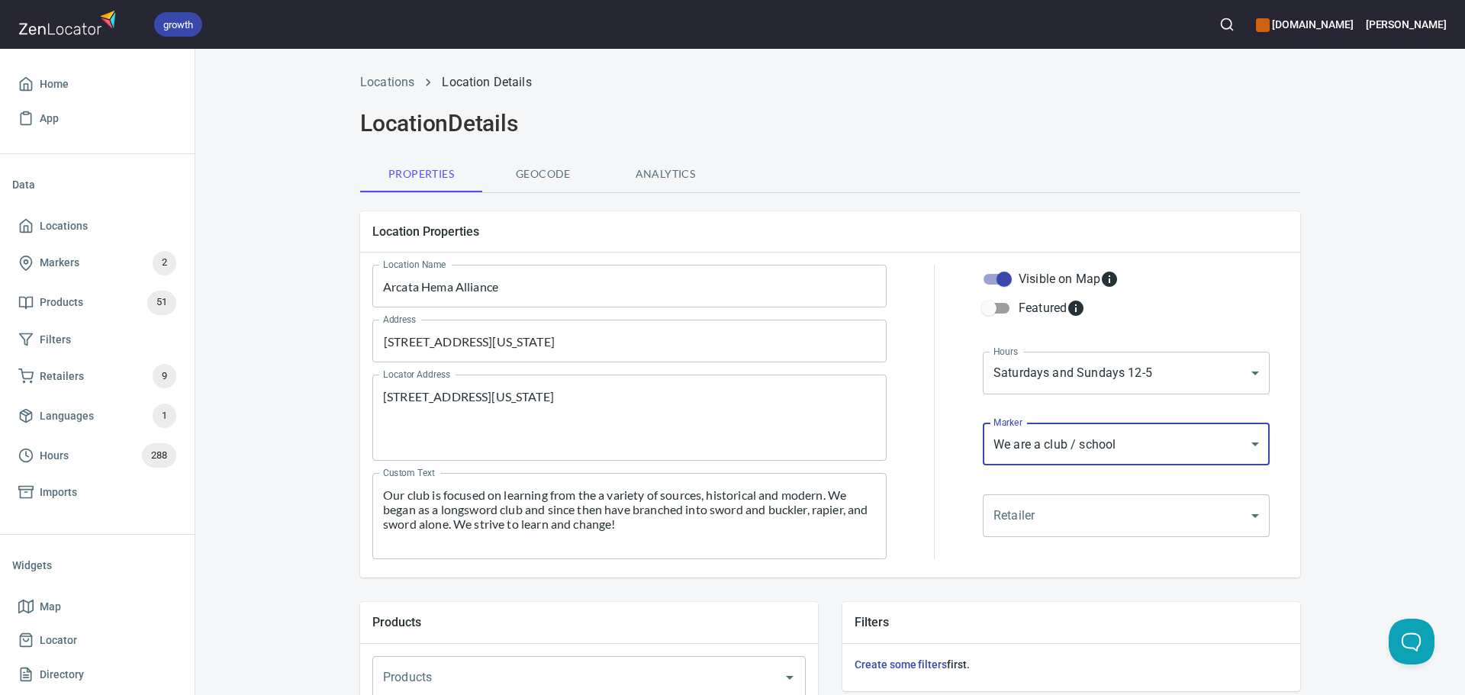
click at [971, 421] on div "Visible on Map Featured Hours Saturdays and Sundays 12-5 hrs_jkae5vk3 Hours Mar…" at bounding box center [1126, 412] width 311 height 319
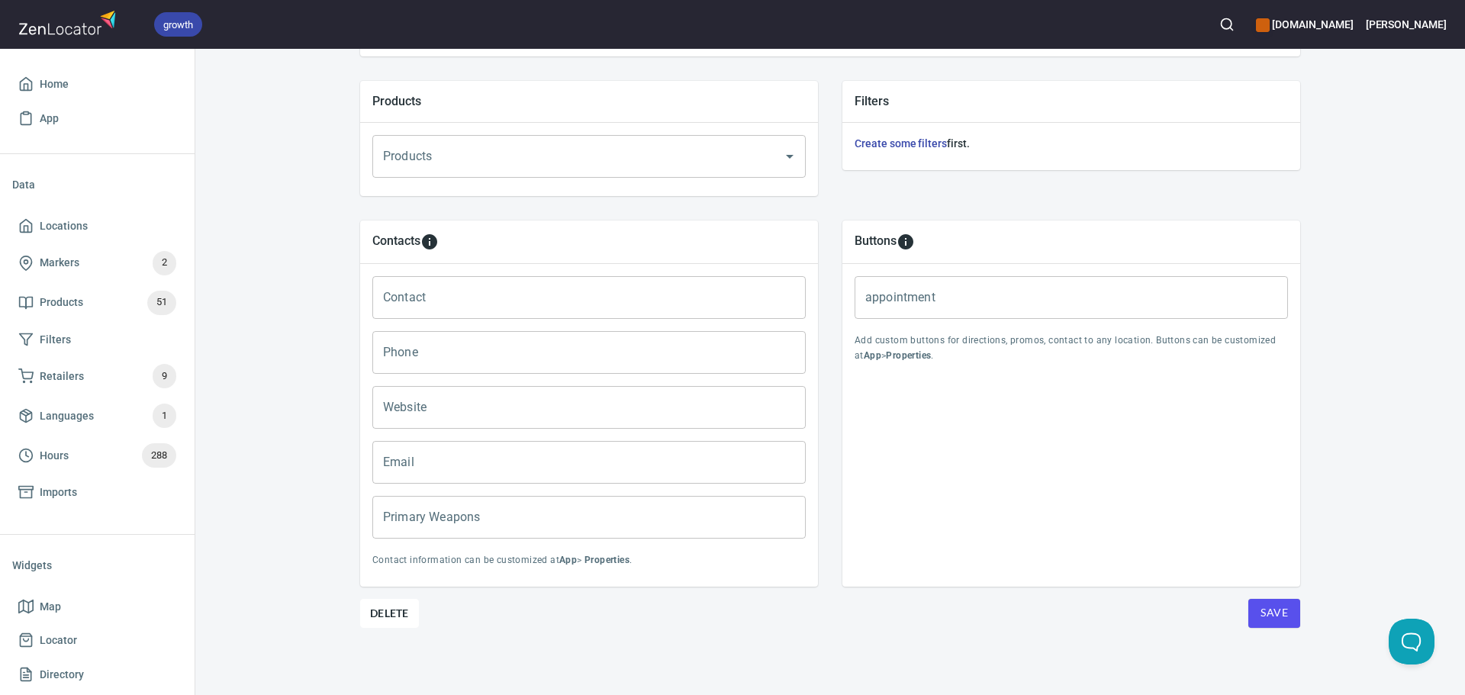
click at [659, 509] on input "Primary Weapons" at bounding box center [588, 517] width 433 height 43
paste input "Longsword, rapier, sword and [PERSON_NAME]"
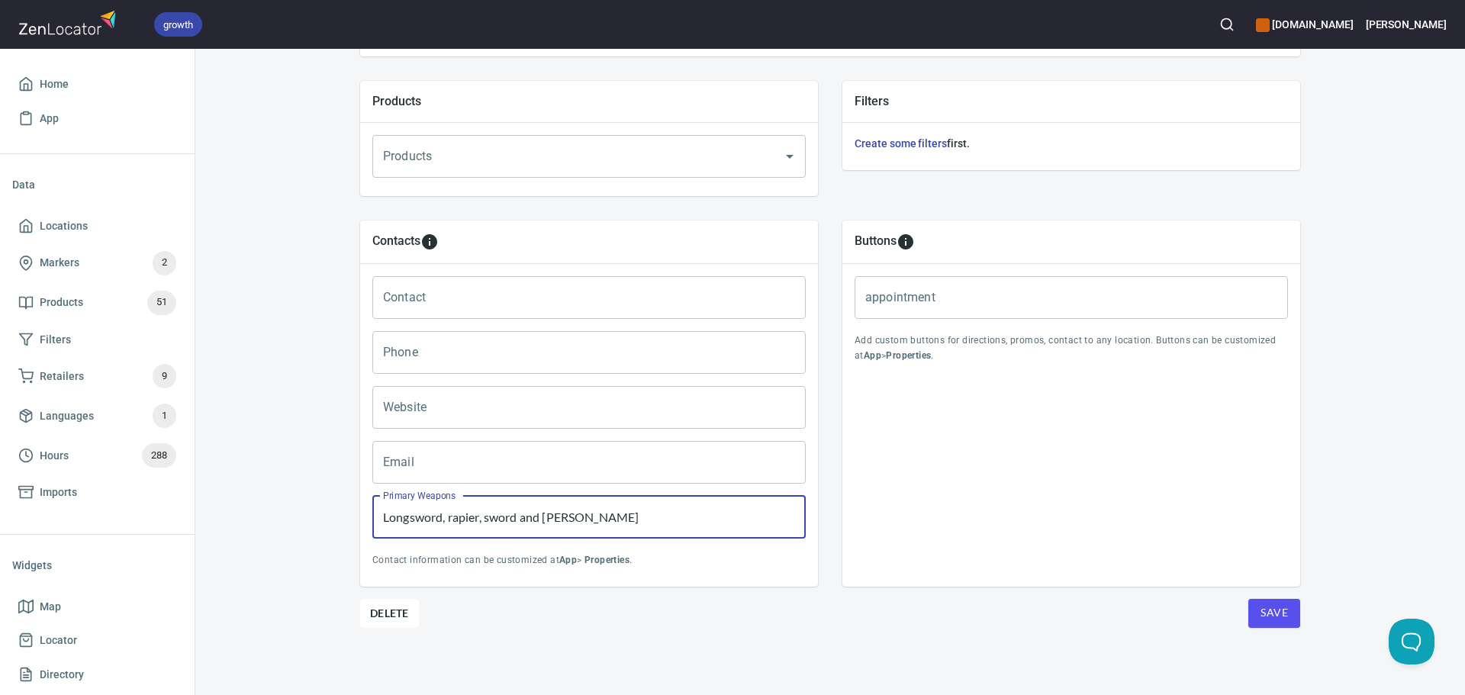
type input "Longsword, rapier, sword and [PERSON_NAME]"
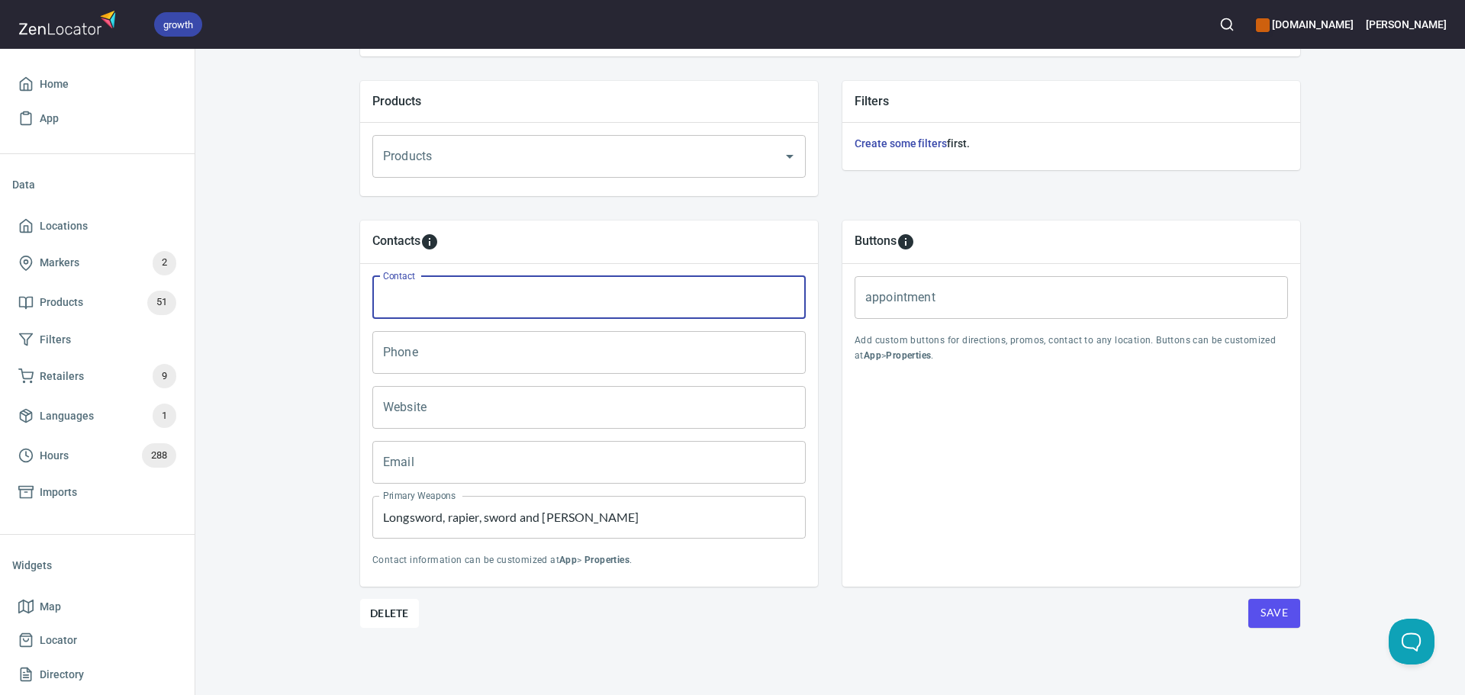
click at [402, 279] on input "Contact" at bounding box center [588, 297] width 433 height 43
paste input "[PERSON_NAME]"
type input "[PERSON_NAME]"
click at [434, 465] on input "Email" at bounding box center [588, 462] width 433 height 43
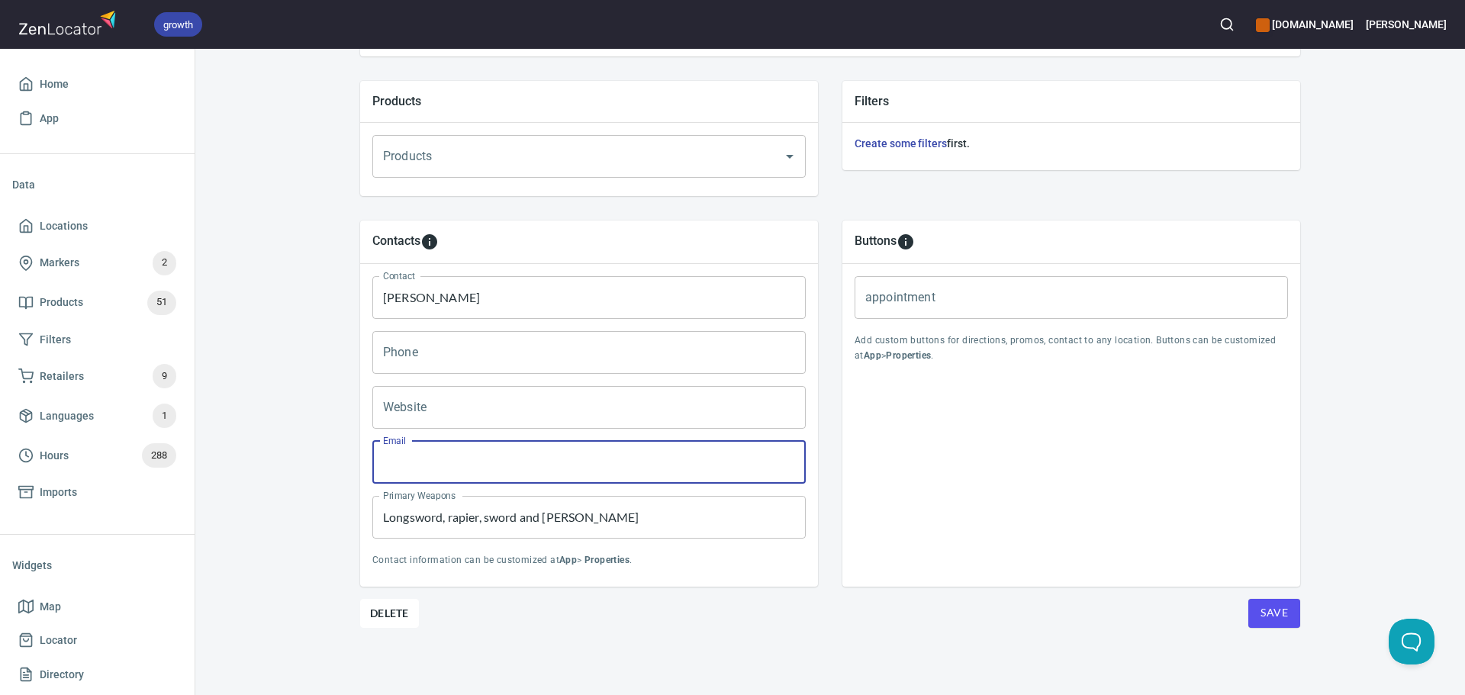
paste input "[EMAIL_ADDRESS][DOMAIN_NAME]"
type input "[EMAIL_ADDRESS][DOMAIN_NAME]"
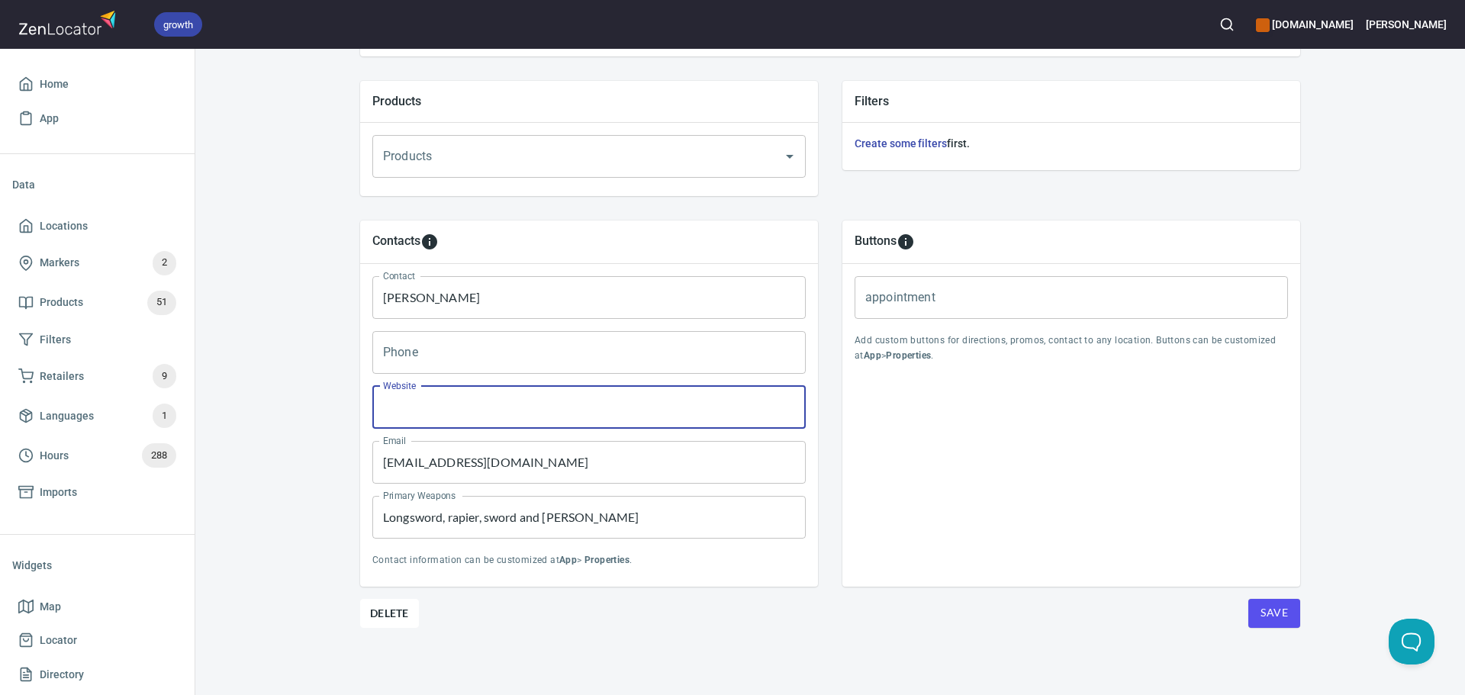
click at [468, 401] on input "Website" at bounding box center [588, 407] width 433 height 43
paste input "[URL][DOMAIN_NAME]"
type input "[URL][DOMAIN_NAME]"
click at [1269, 620] on span "Save" at bounding box center [1273, 613] width 27 height 19
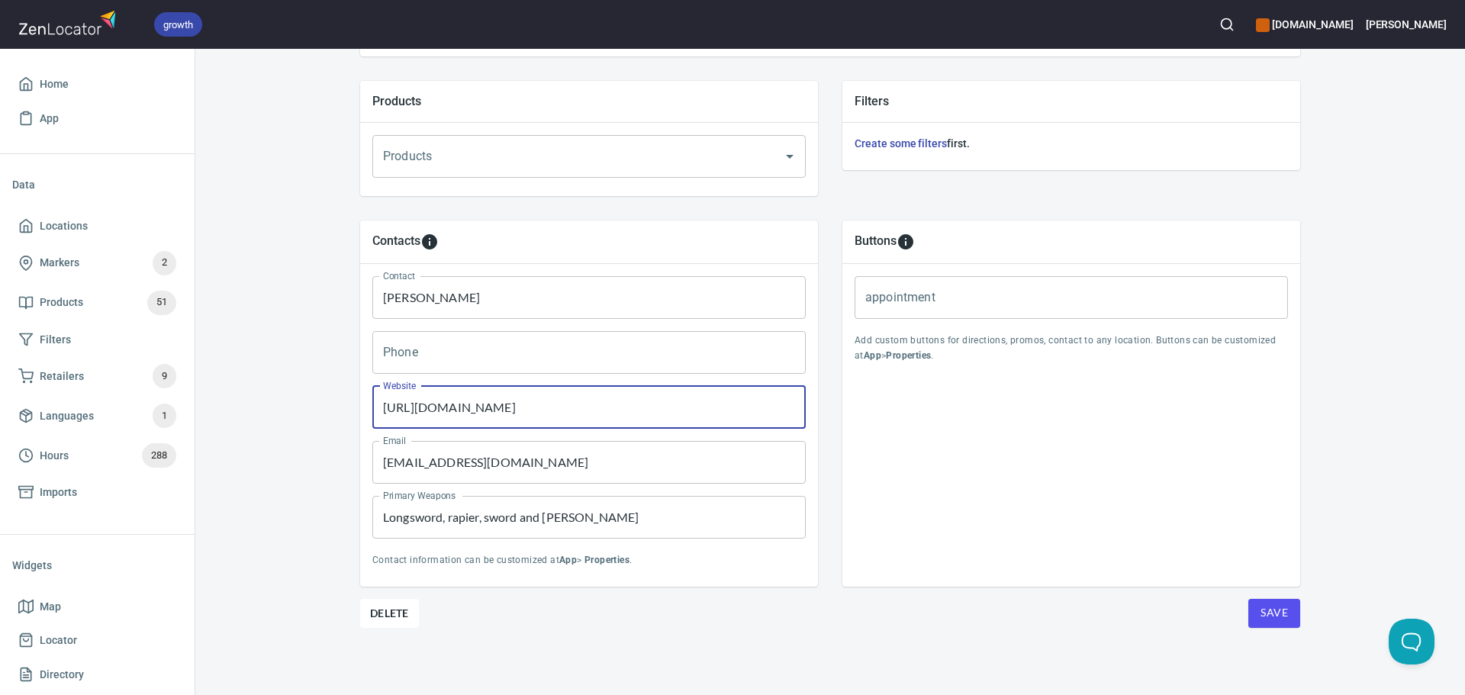
scroll to position [0, 0]
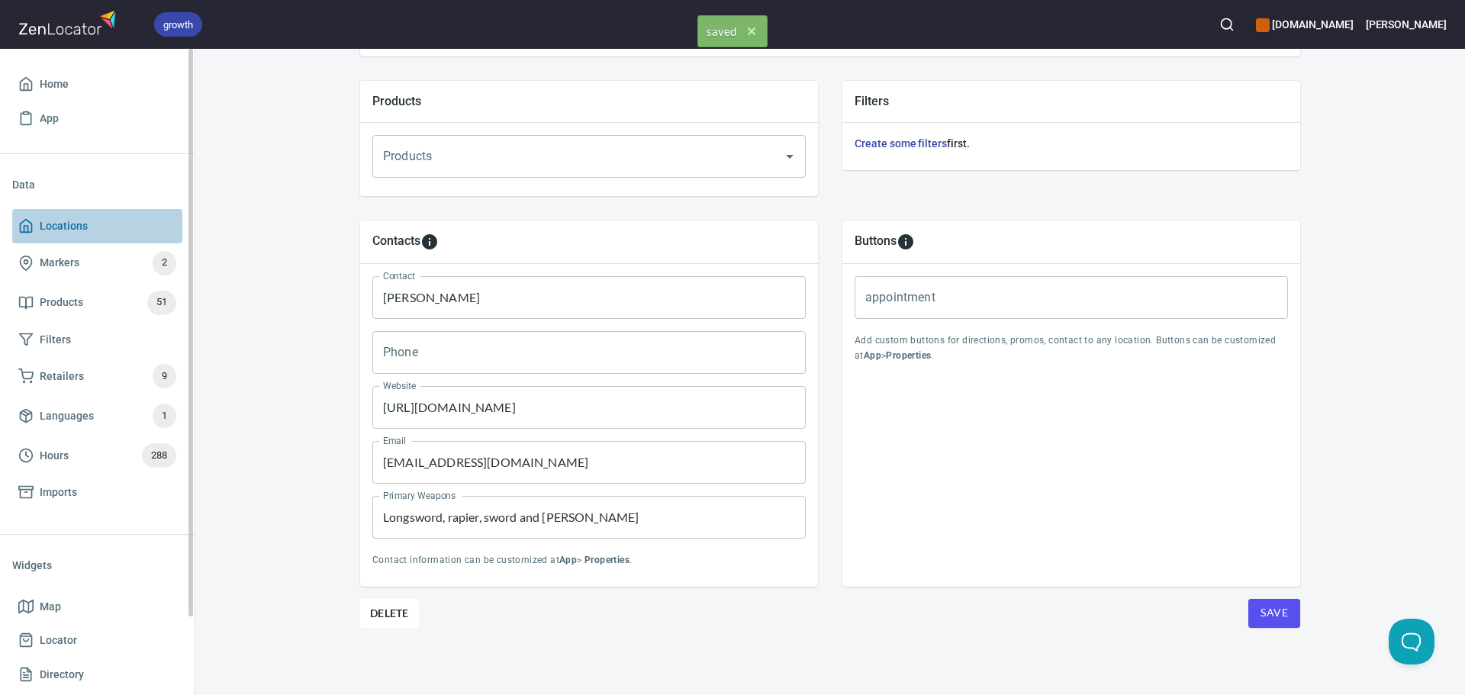
drag, startPoint x: 78, startPoint y: 233, endPoint x: 78, endPoint y: 221, distance: 12.2
click at [78, 233] on span "Locations" at bounding box center [64, 226] width 48 height 19
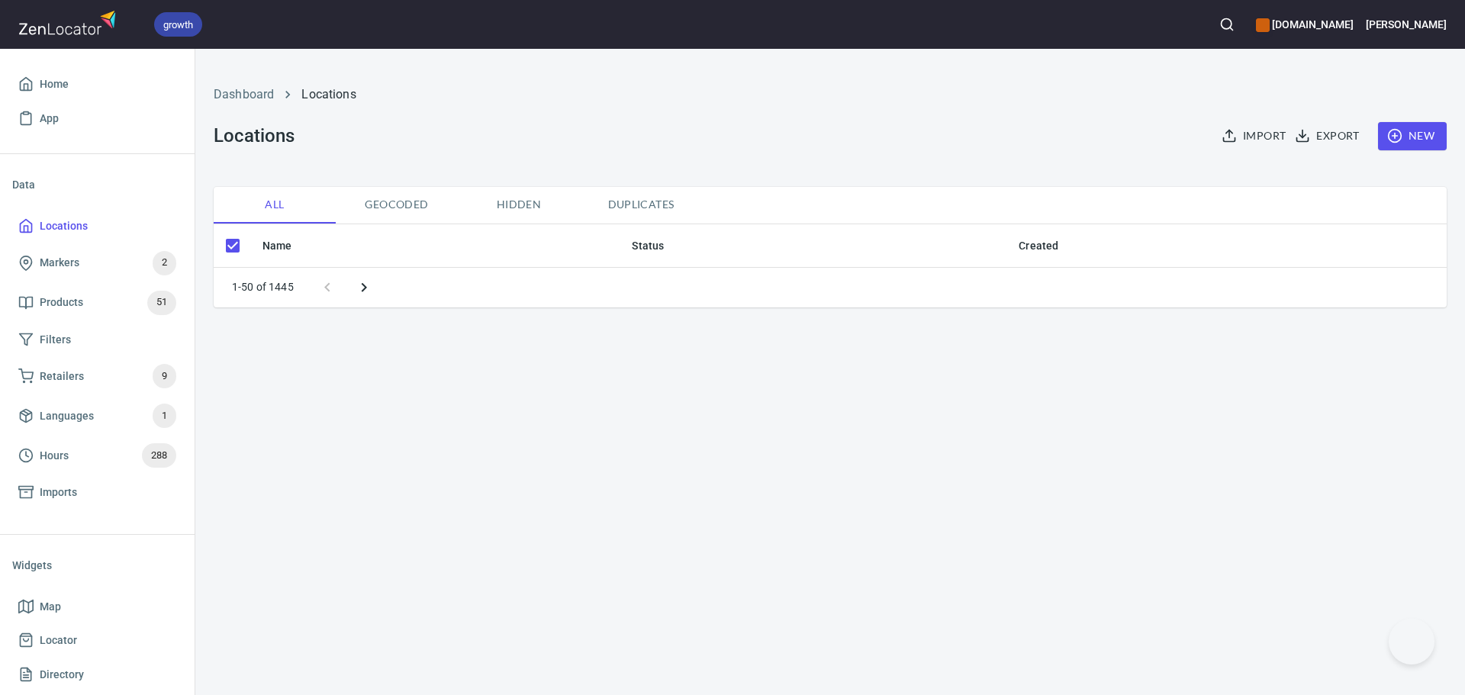
checkbox input "false"
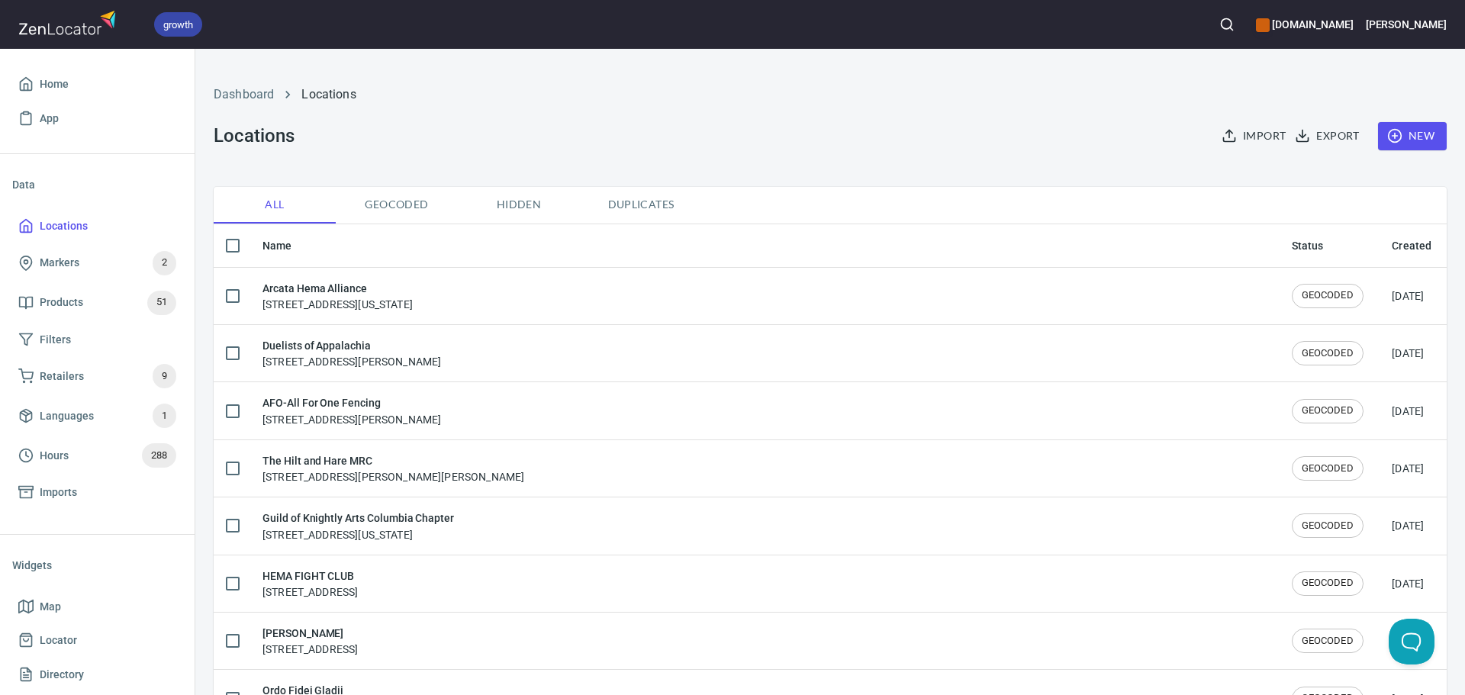
click at [1378, 136] on button "New" at bounding box center [1412, 136] width 69 height 28
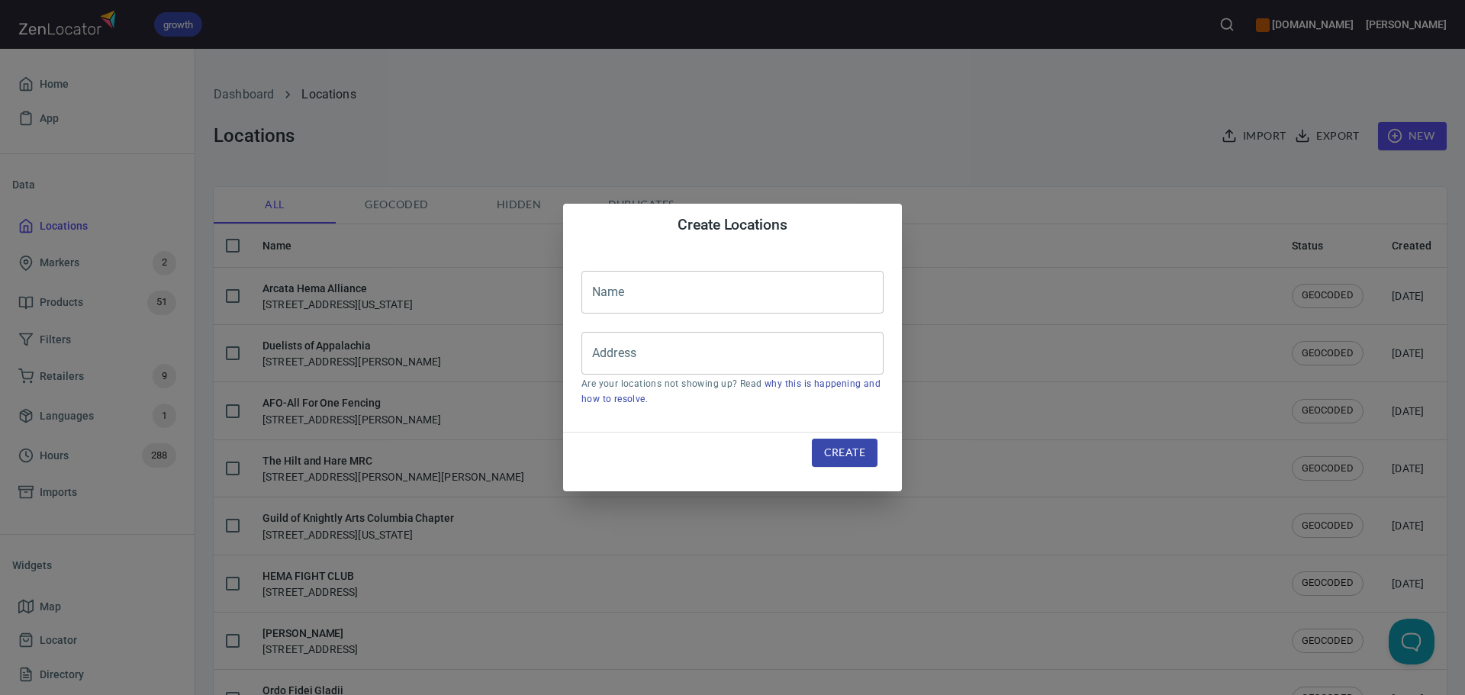
click at [793, 292] on input "text" at bounding box center [732, 292] width 302 height 43
paste input "Lost Arts Sword Guild"
type input "Lost Arts Sword Guild"
click at [649, 358] on input "Address" at bounding box center [721, 353] width 266 height 29
paste input "[STREET_ADDRESS][PERSON_NAME]"
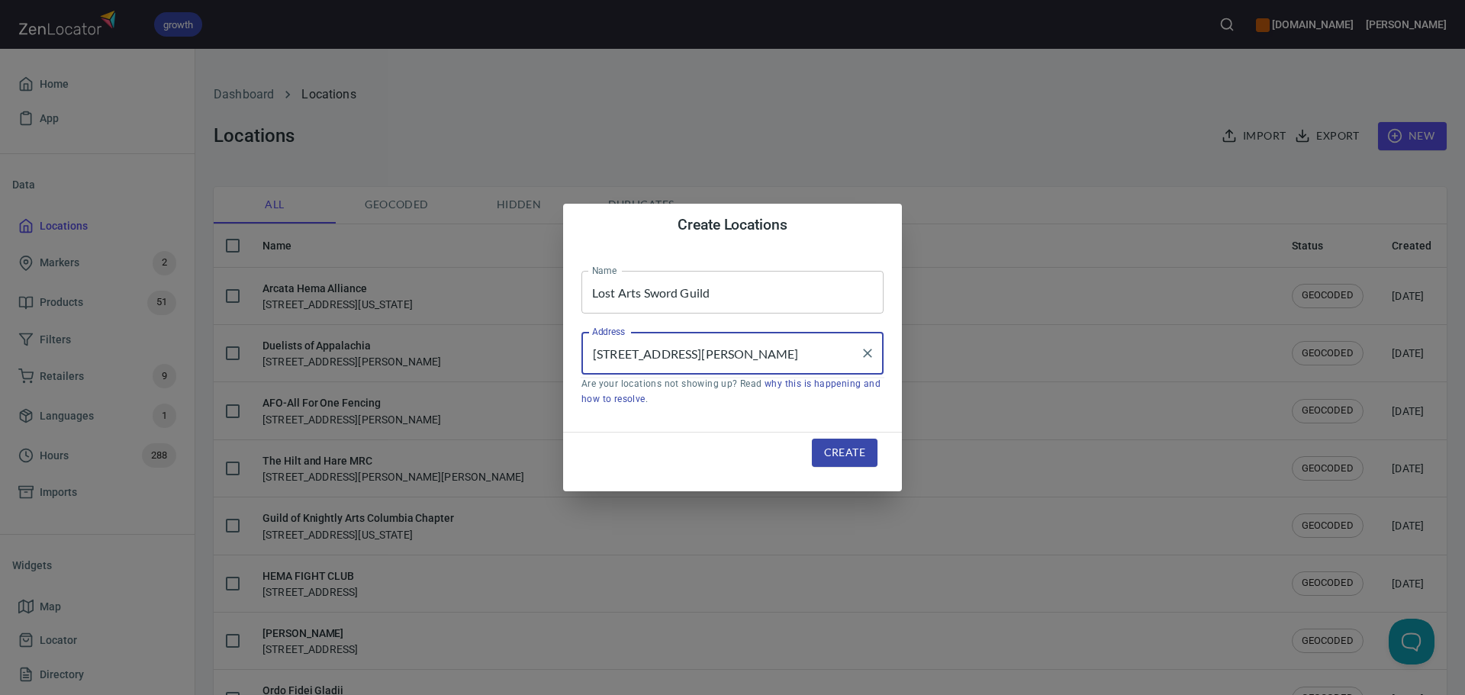
scroll to position [0, 36]
type input "[STREET_ADDRESS][PERSON_NAME]"
click at [842, 452] on span "Create" at bounding box center [844, 452] width 41 height 19
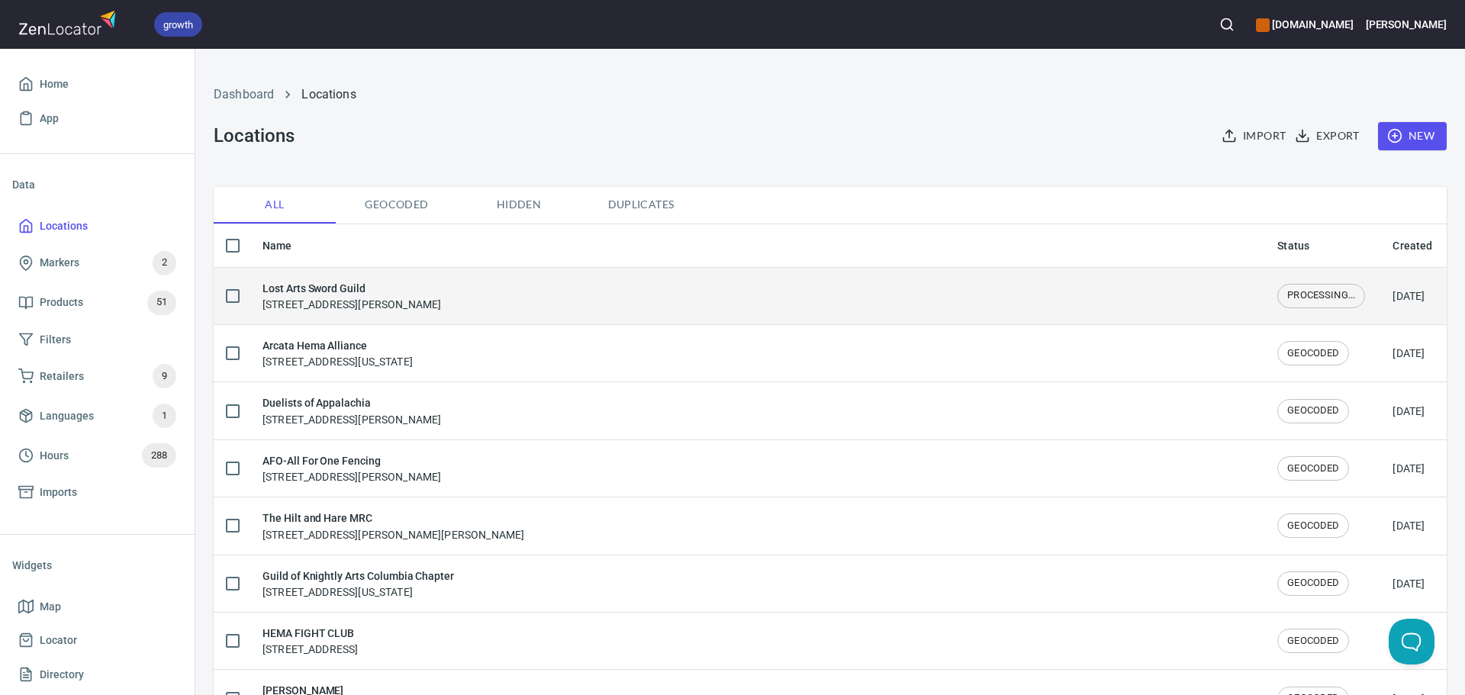
click at [458, 275] on td "Lost Arts Sword Guild 607 E Kilgore Rd, Kalamazoo, MI 49004, United States" at bounding box center [757, 295] width 1015 height 57
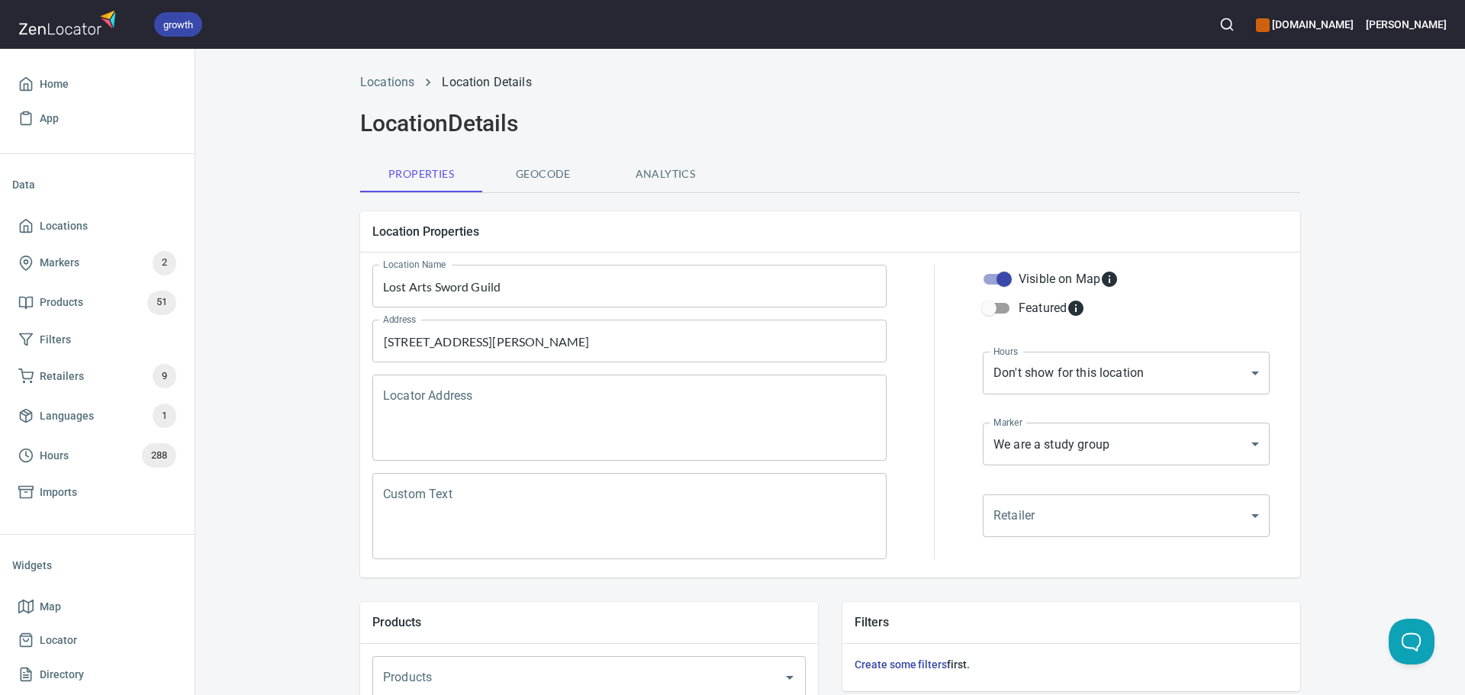
click at [681, 394] on textarea "Locator Address" at bounding box center [629, 418] width 493 height 58
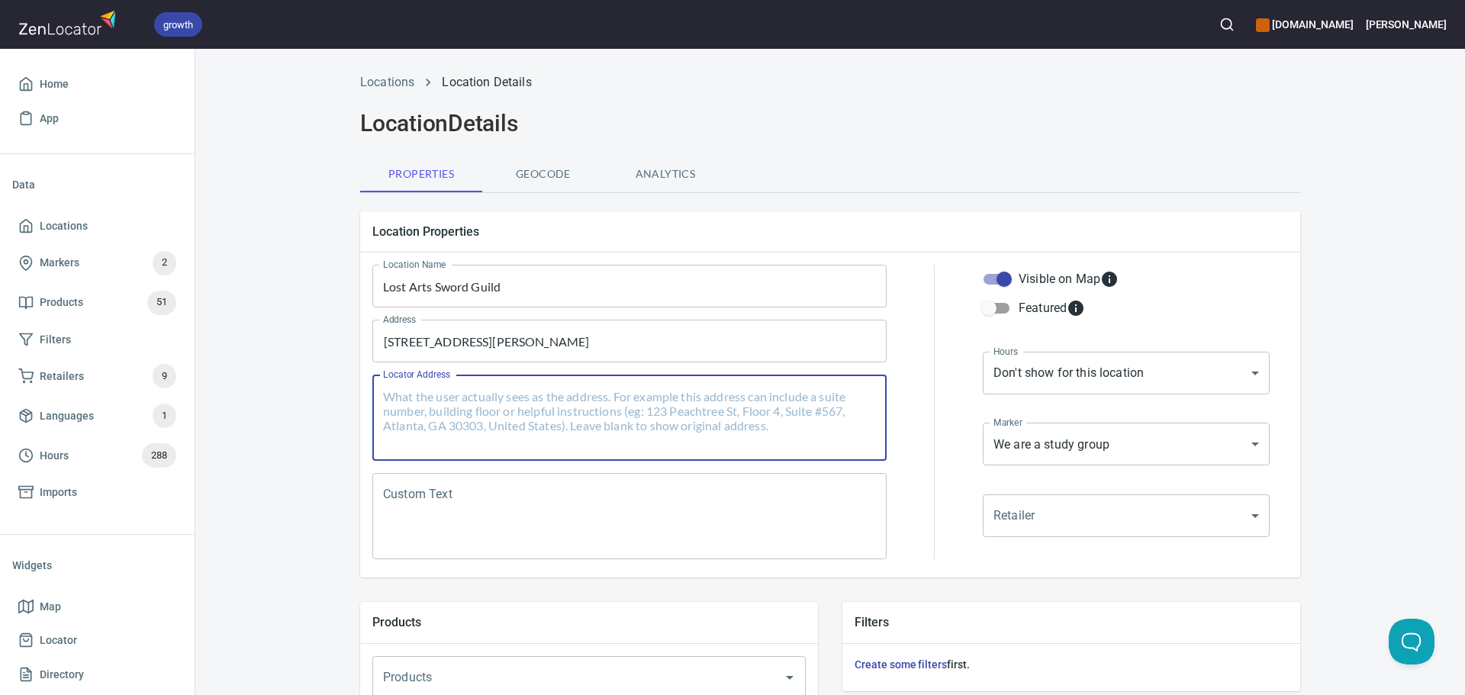
paste textarea "[STREET_ADDRESS][PERSON_NAME]"
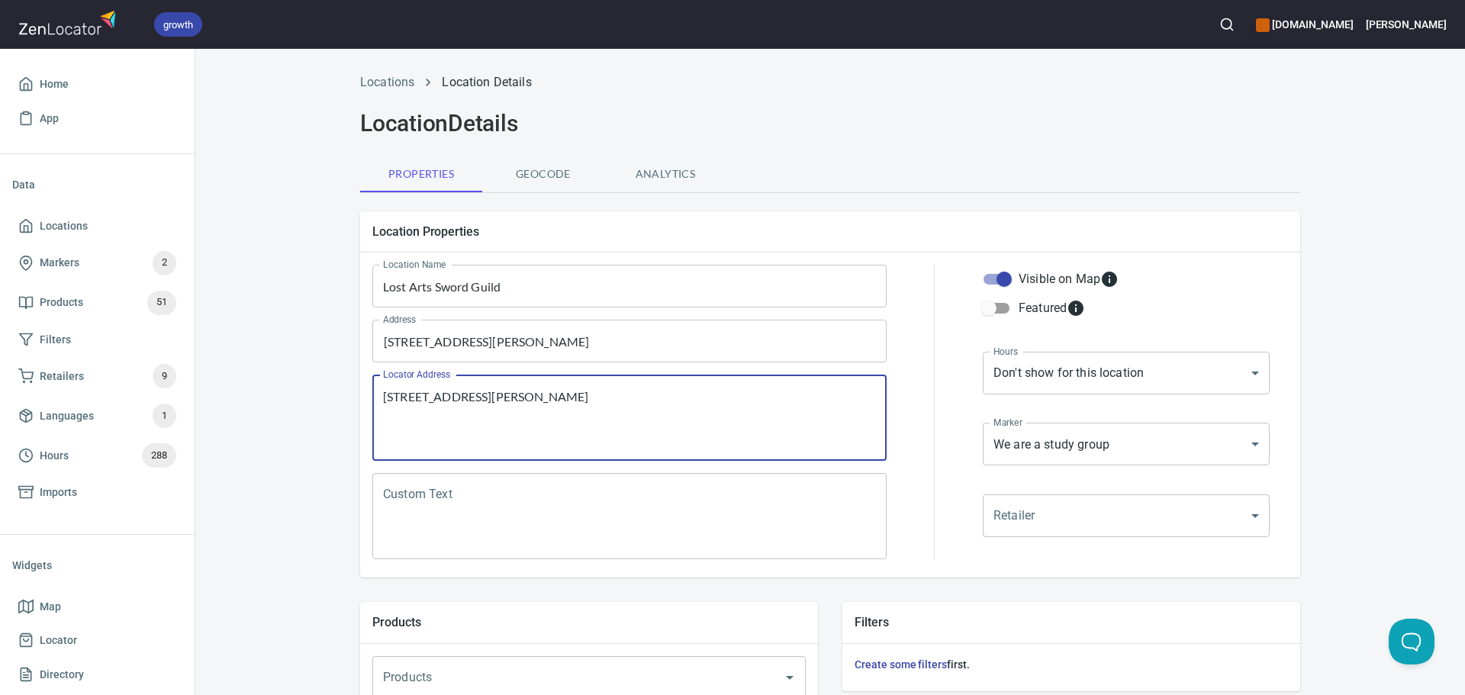
type textarea "[STREET_ADDRESS][PERSON_NAME]"
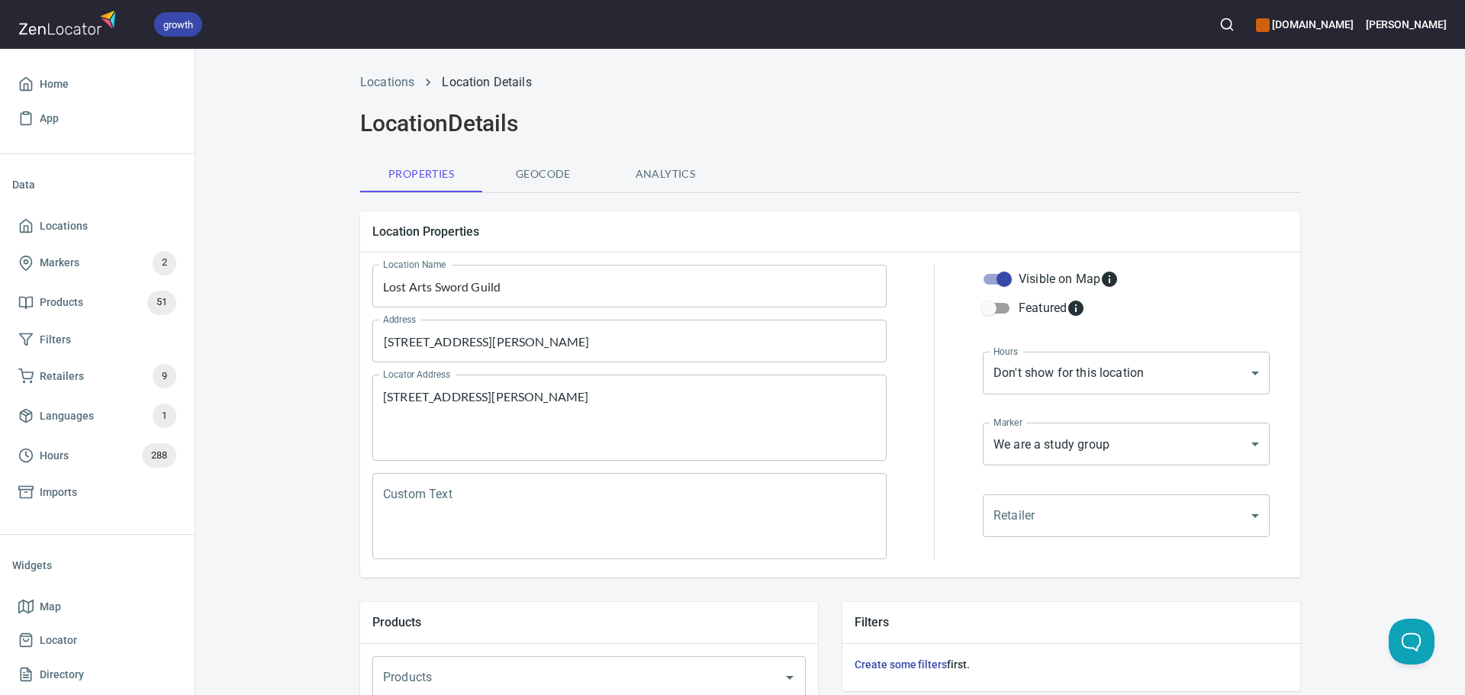
click at [620, 477] on div "Custom Text" at bounding box center [629, 516] width 514 height 86
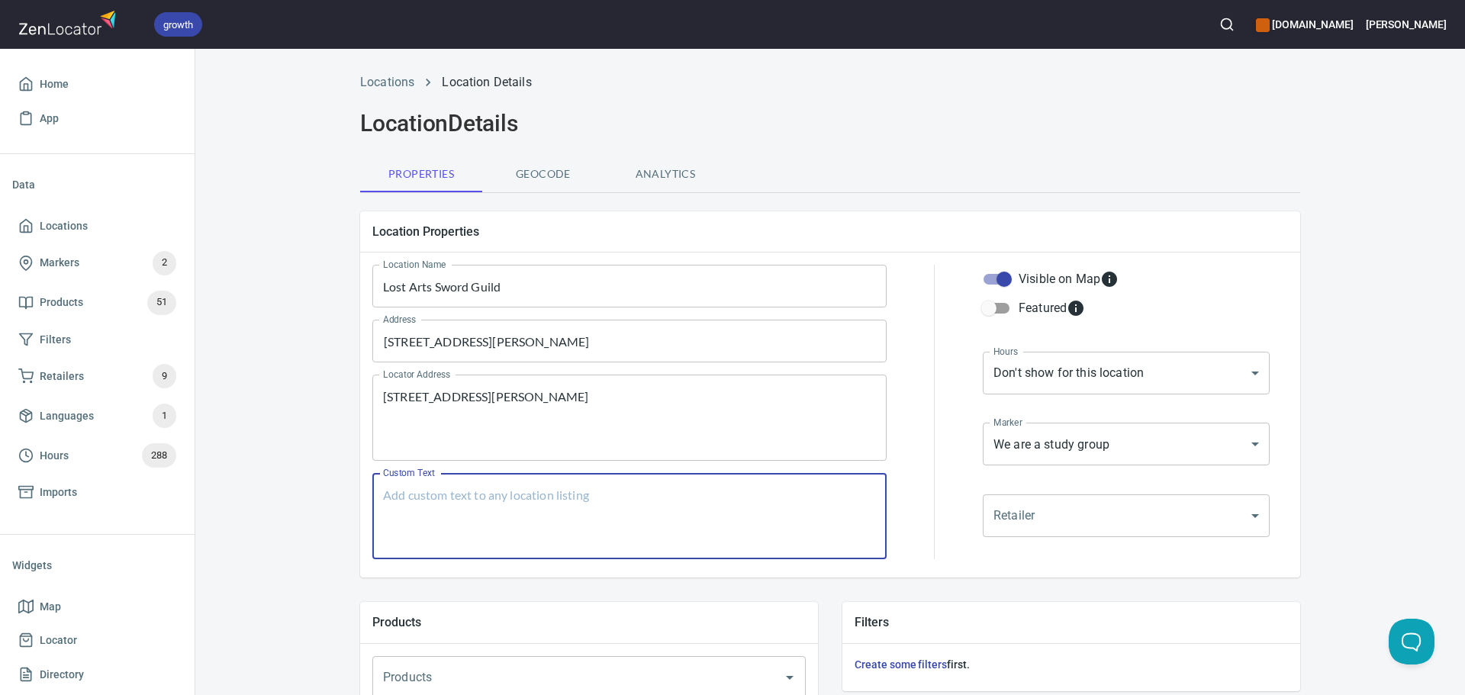
paste textarea "Lost Arts Sword Guild is a HEMA study group that trains in a variety of systems…"
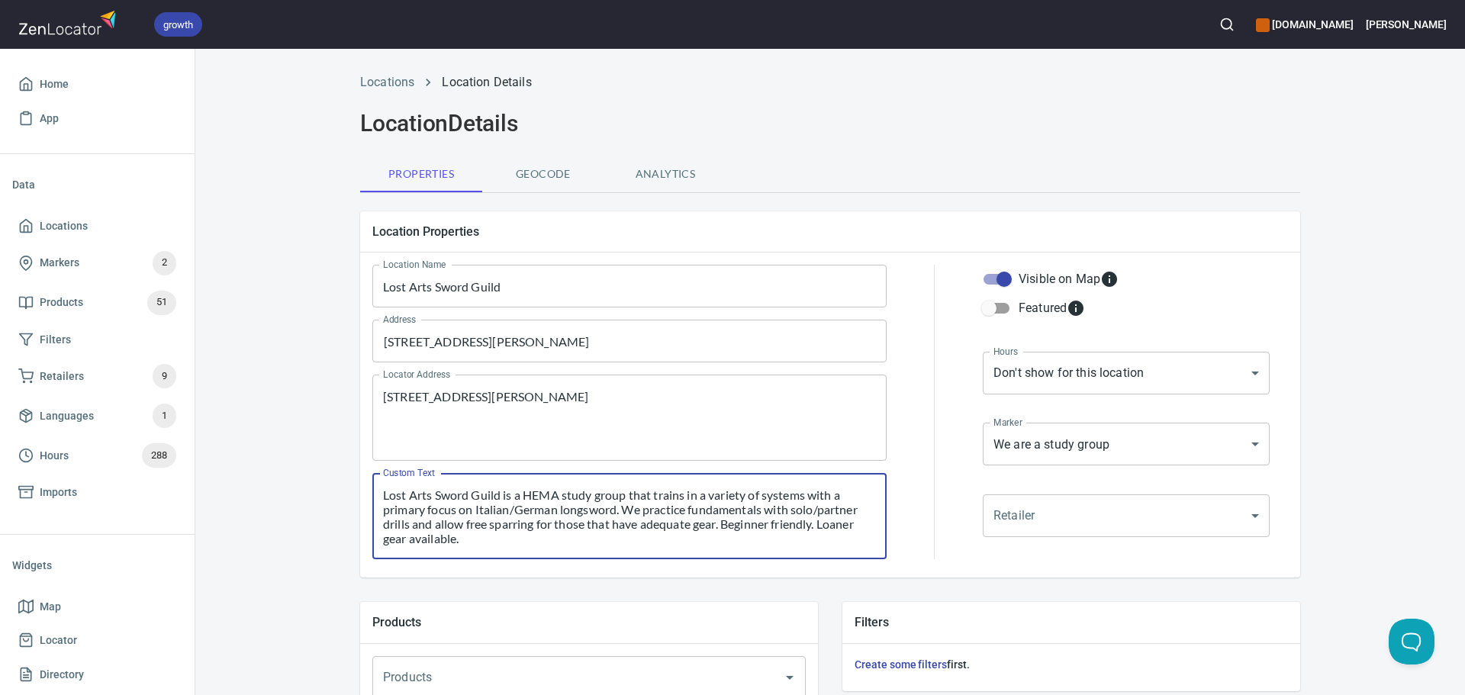
type textarea "Lost Arts Sword Guild is a HEMA study group that trains in a variety of systems…"
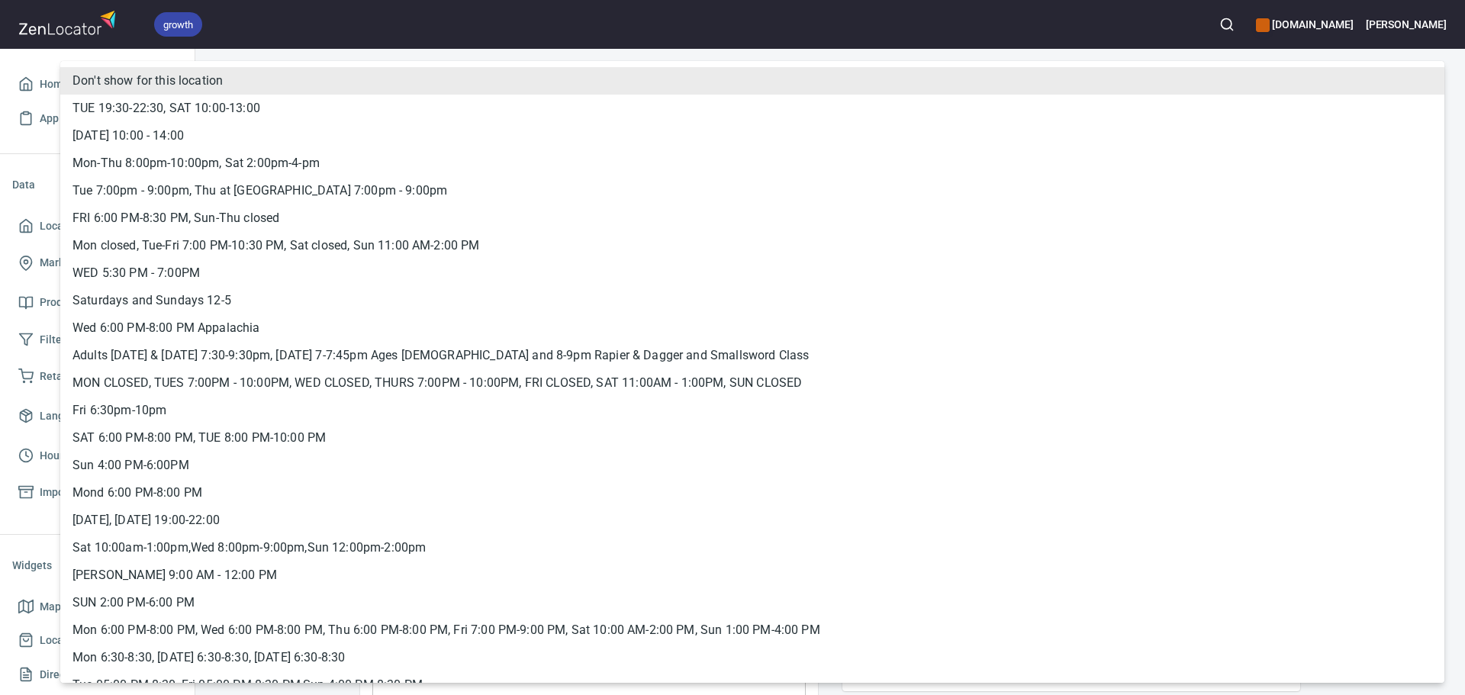
click at [1038, 364] on body "growth hemaalliance.com Donald Home App Data Locations Markers 2 Products 51 Fi…" at bounding box center [732, 347] width 1465 height 695
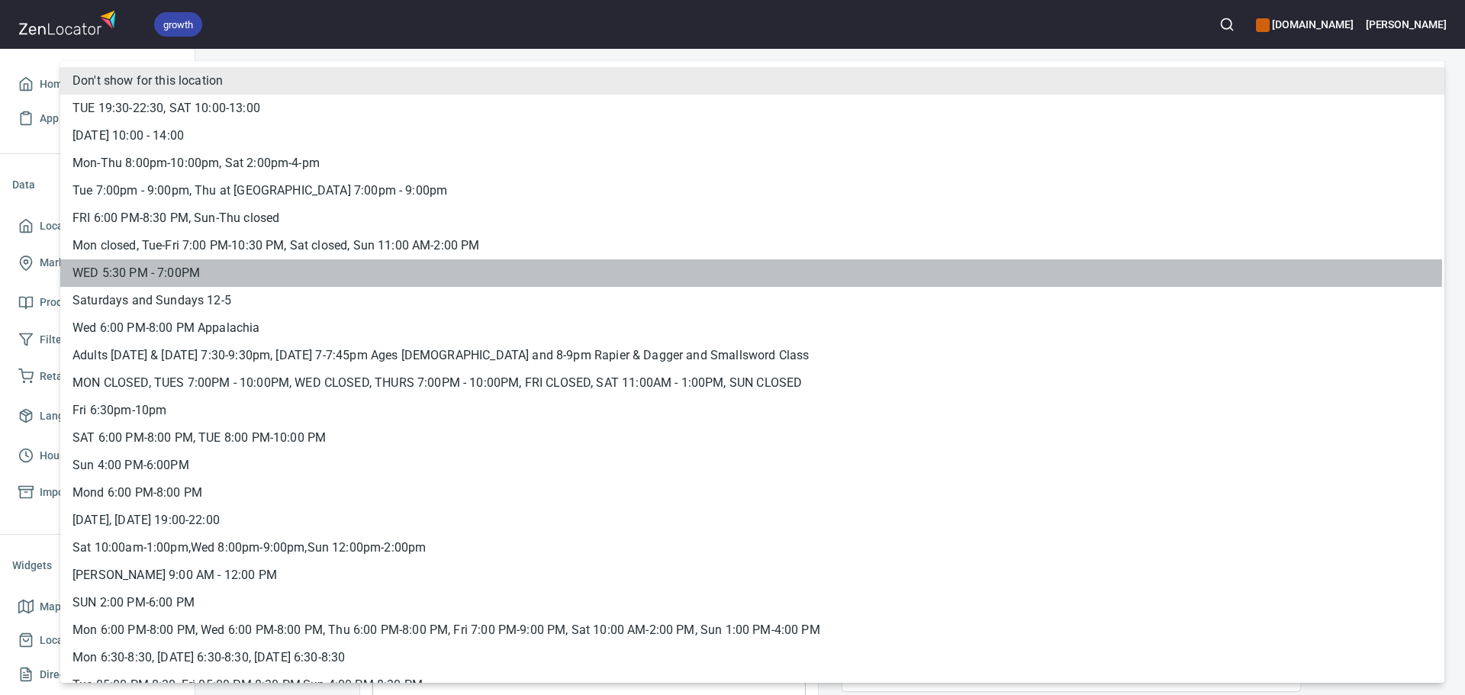
click at [150, 264] on li "WED 5:30 PM - 7:00PM" at bounding box center [752, 272] width 1384 height 27
type input "hrs_9rrqqc6j"
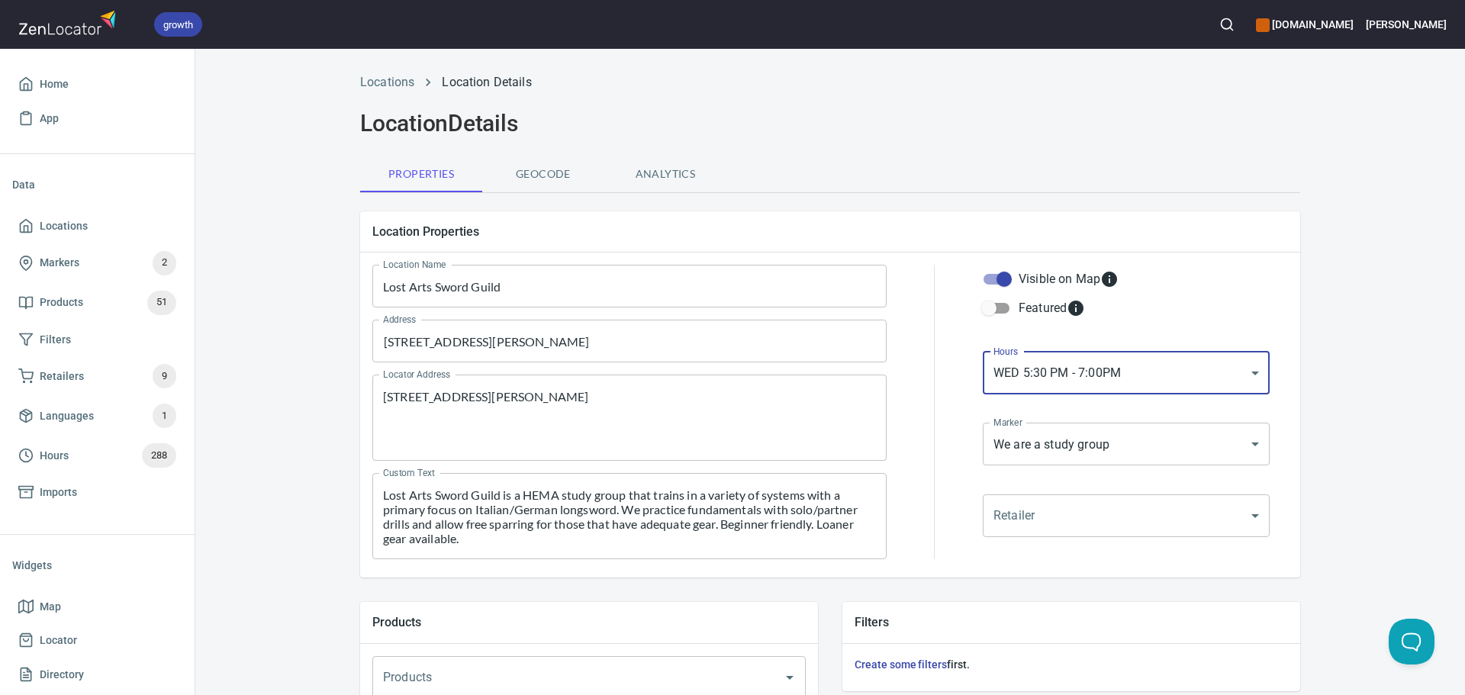
click at [898, 298] on div at bounding box center [935, 412] width 78 height 313
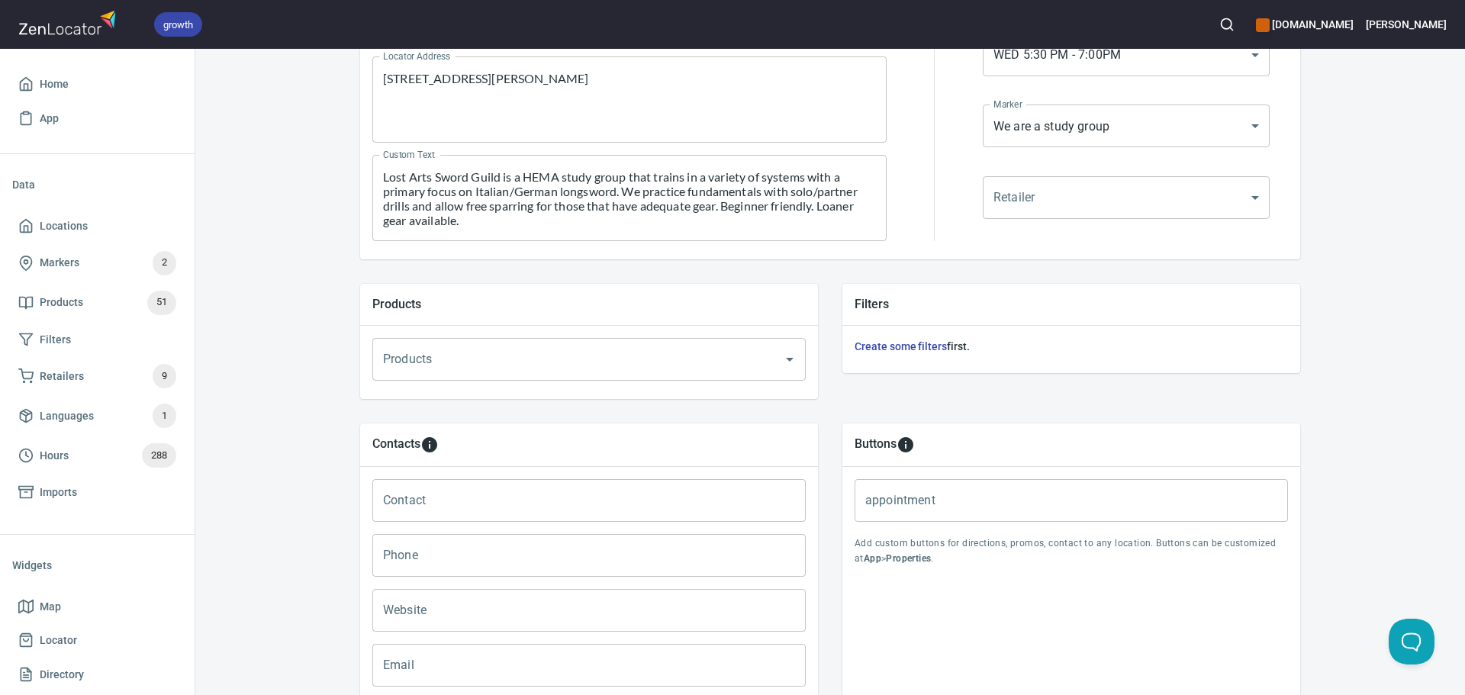
scroll to position [521, 0]
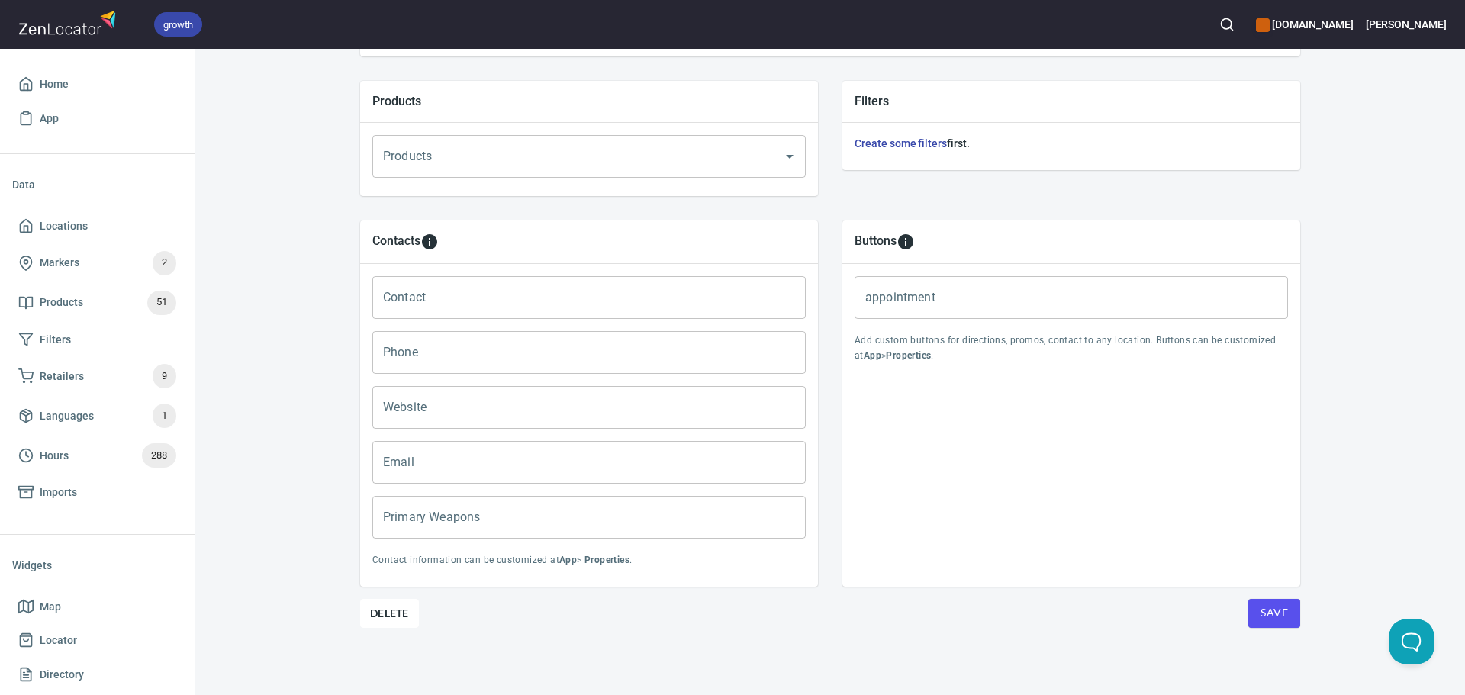
click at [605, 520] on input "Primary Weapons" at bounding box center [588, 517] width 433 height 43
paste input "Longsword, Sword & Buckler, Sidesword"
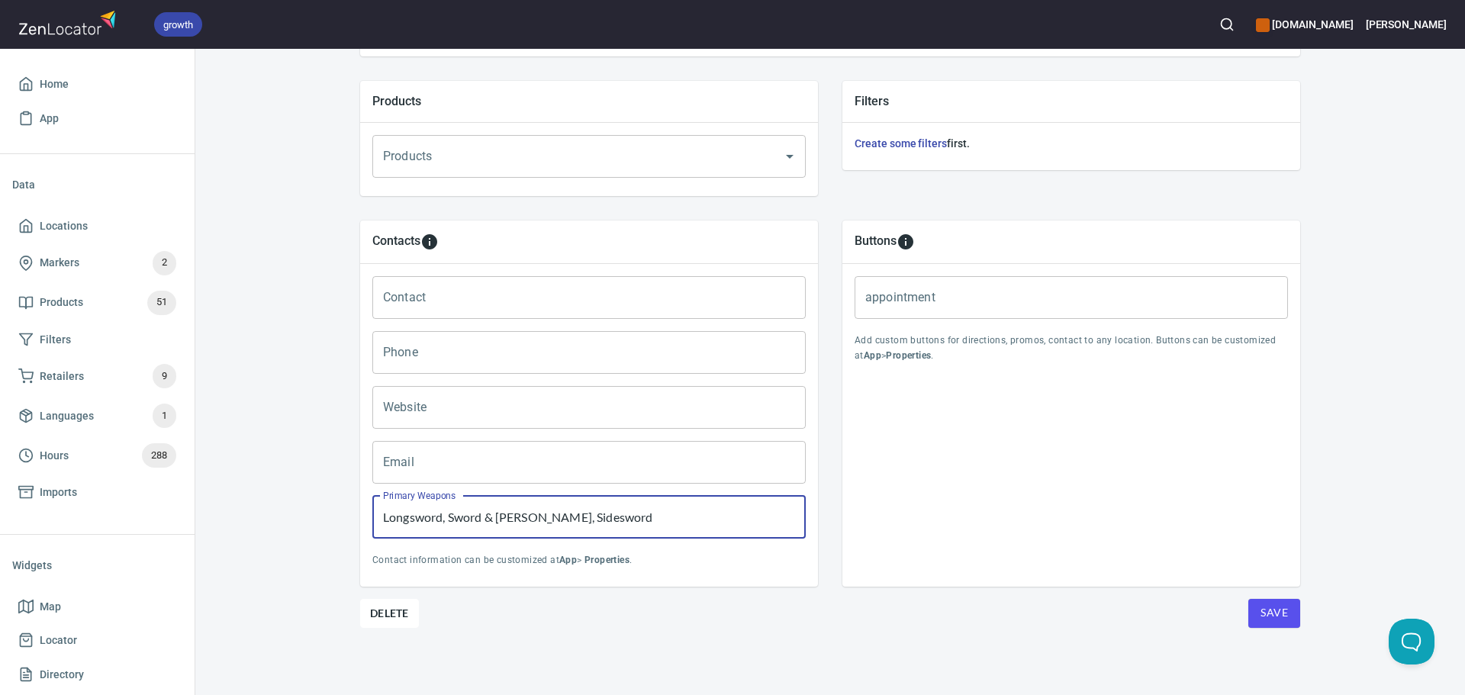
type input "Longsword, Sword & Buckler, Sidesword"
click at [446, 314] on input "Contact" at bounding box center [588, 297] width 433 height 43
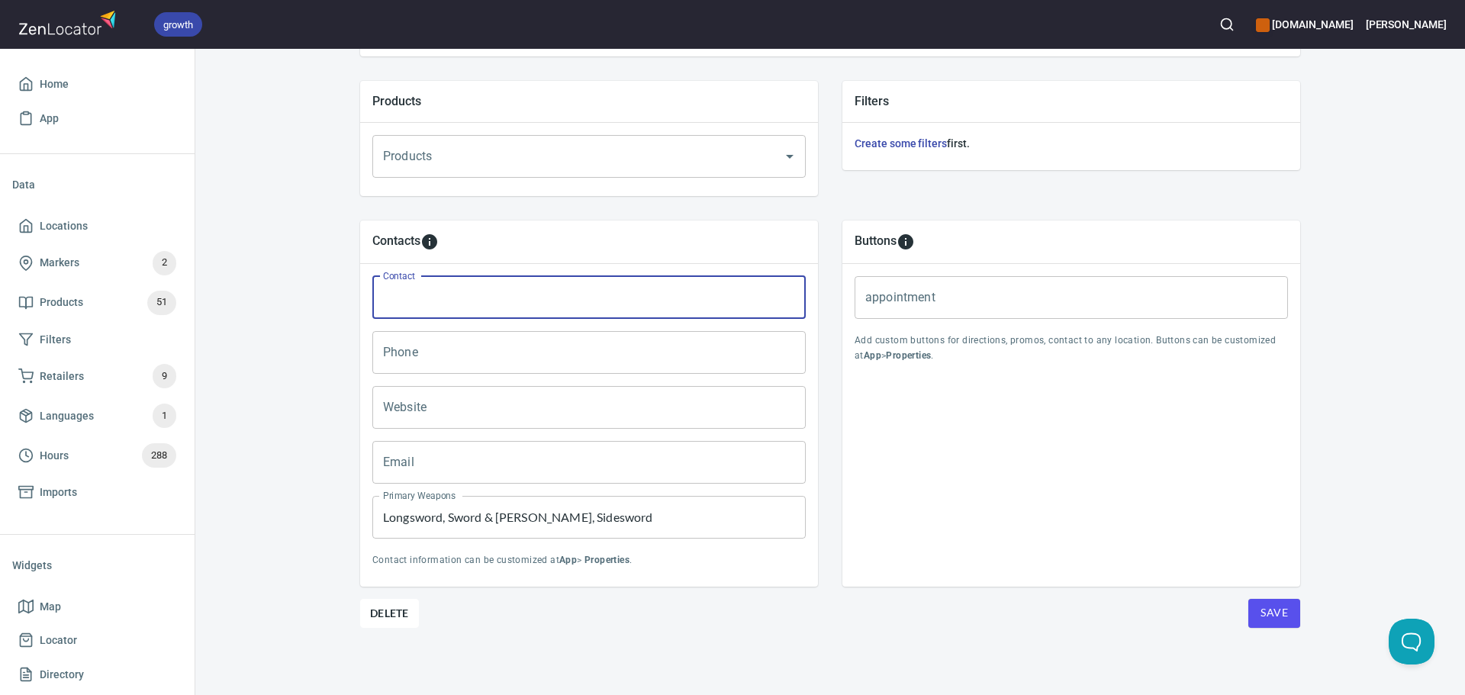
paste input "Noah MacNeill"
type input "Noah MacNeill"
click at [464, 448] on input "Email" at bounding box center [588, 462] width 433 height 43
paste input "noah@lostartsswordguild.com"
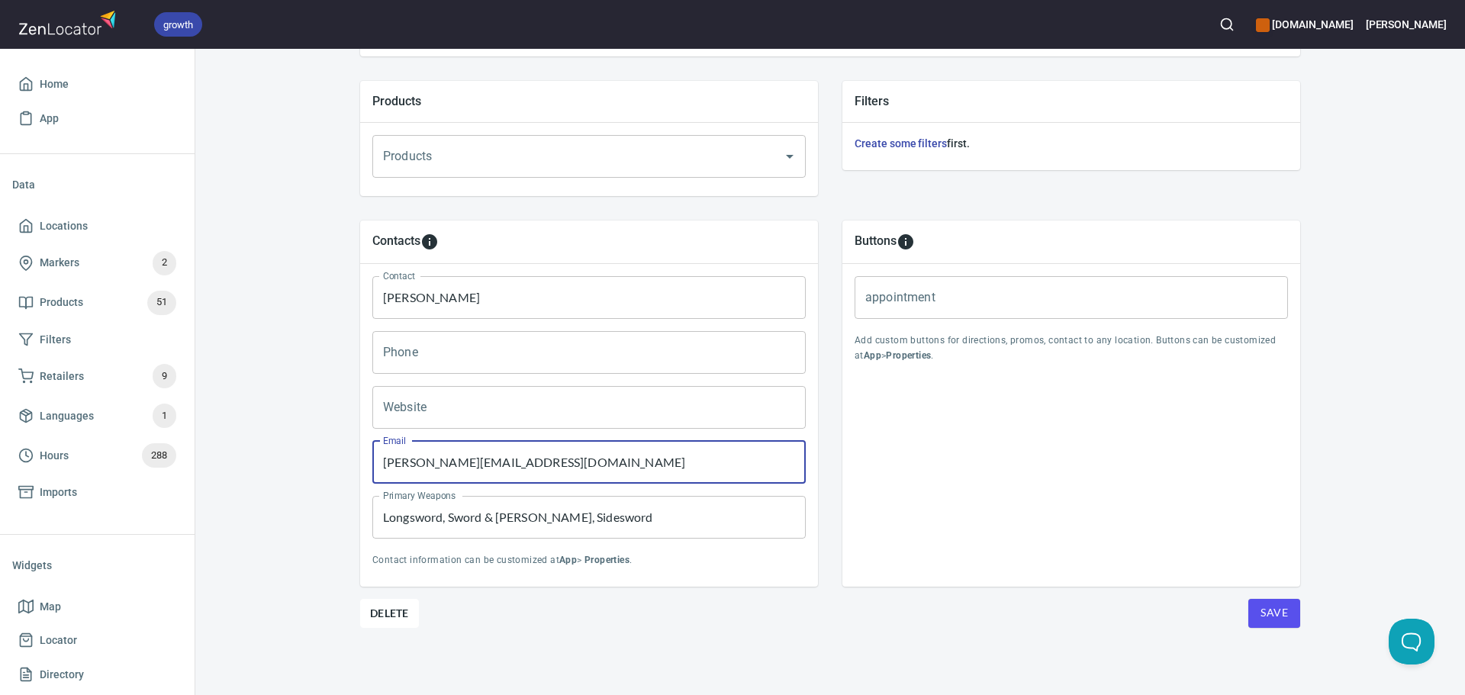
type input "noah@lostartsswordguild.com"
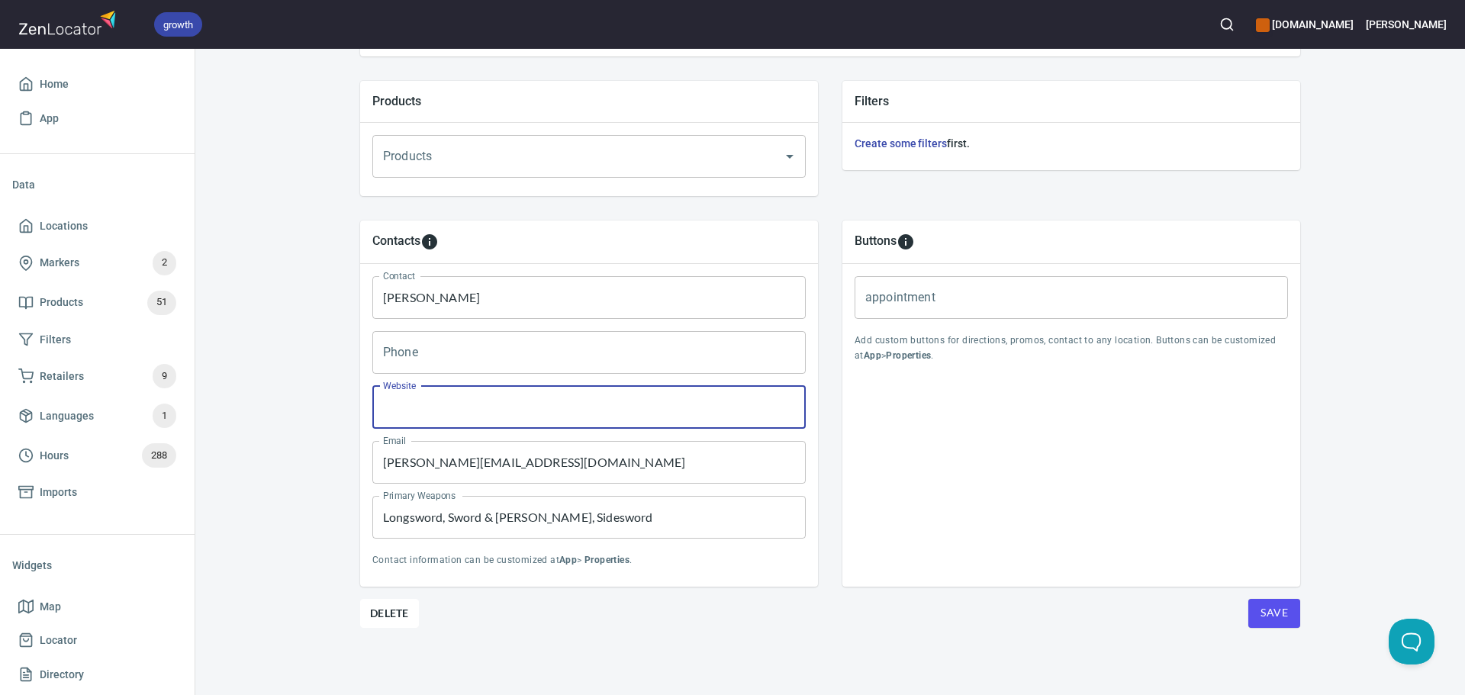
click at [445, 400] on input "Website" at bounding box center [588, 407] width 433 height 43
paste input "http://facebook.com/lostartsswordguild"
type input "http://facebook.com/lostartsswordguild"
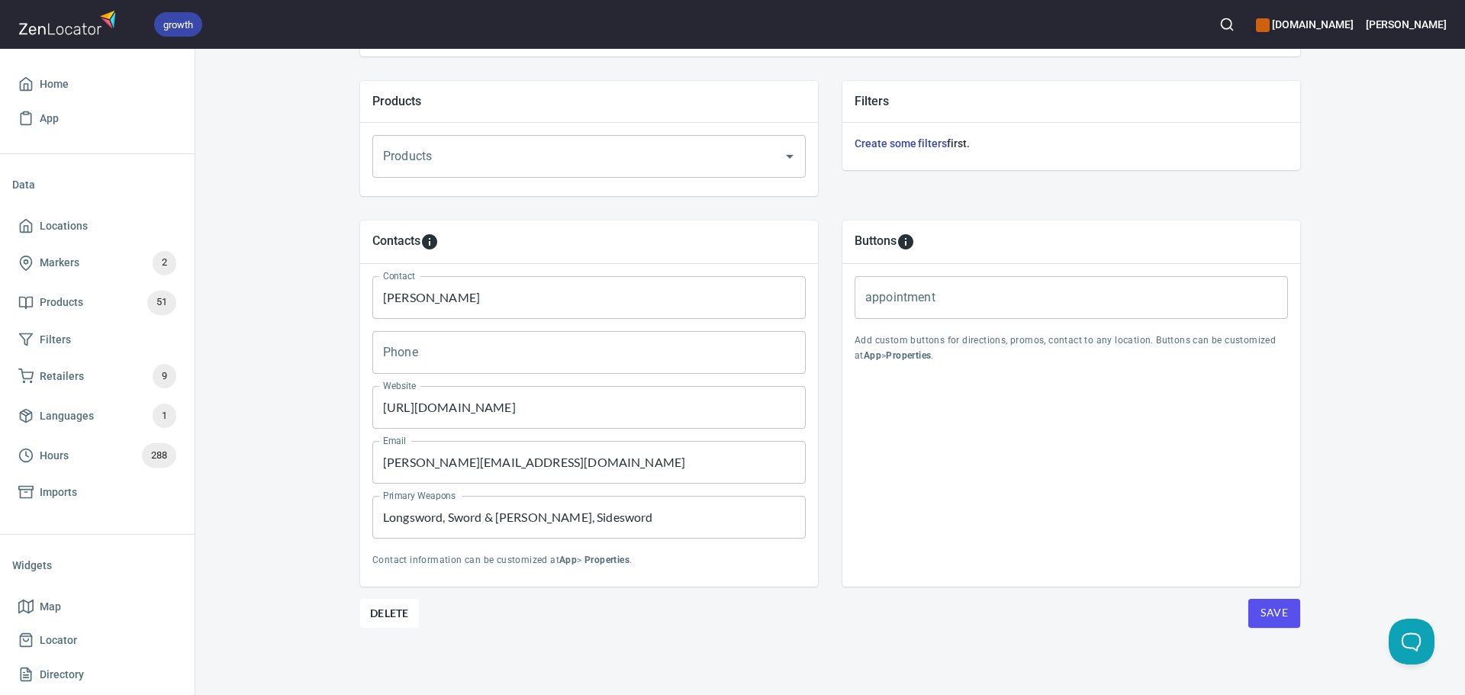
click at [1299, 620] on div "Locations Location Details Location Details Properties Geocode Analytics Locati…" at bounding box center [830, 119] width 977 height 1152
click at [1286, 621] on button "Save" at bounding box center [1274, 613] width 52 height 29
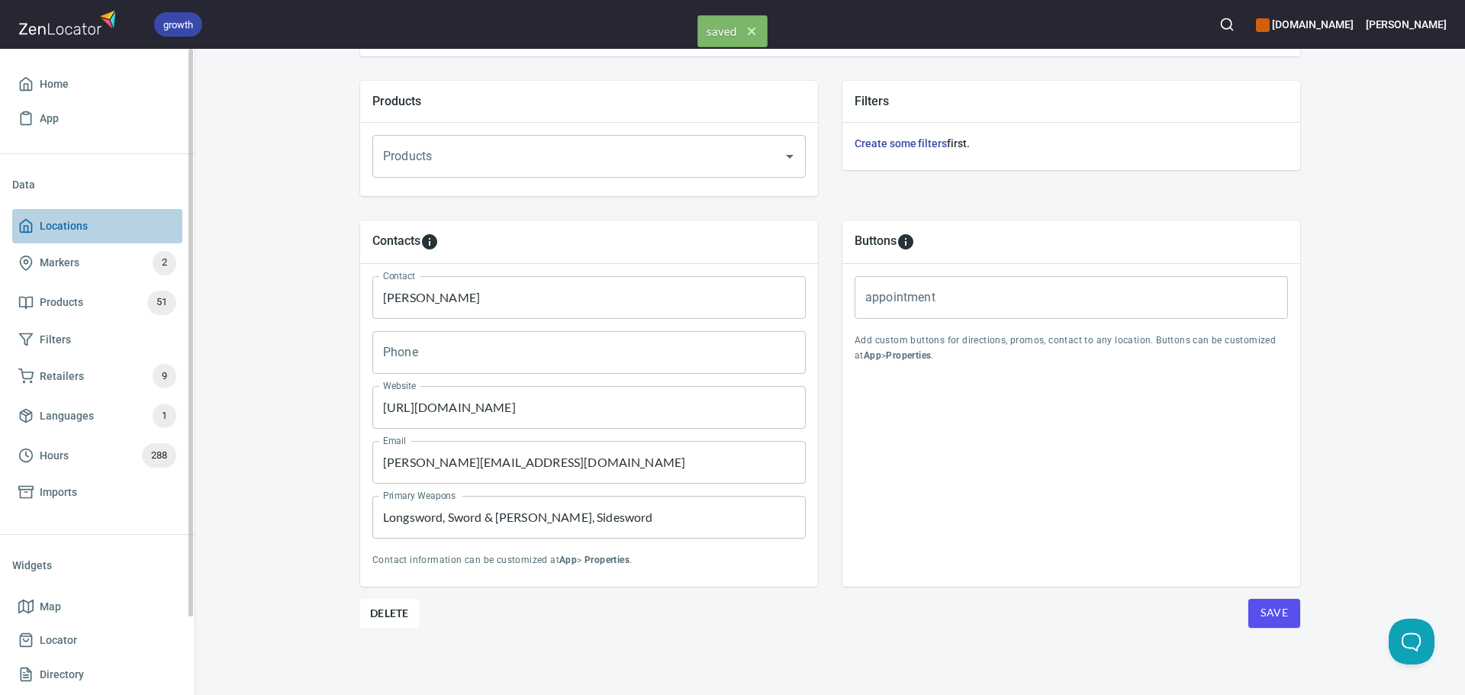
click at [84, 234] on span "Locations" at bounding box center [64, 226] width 48 height 19
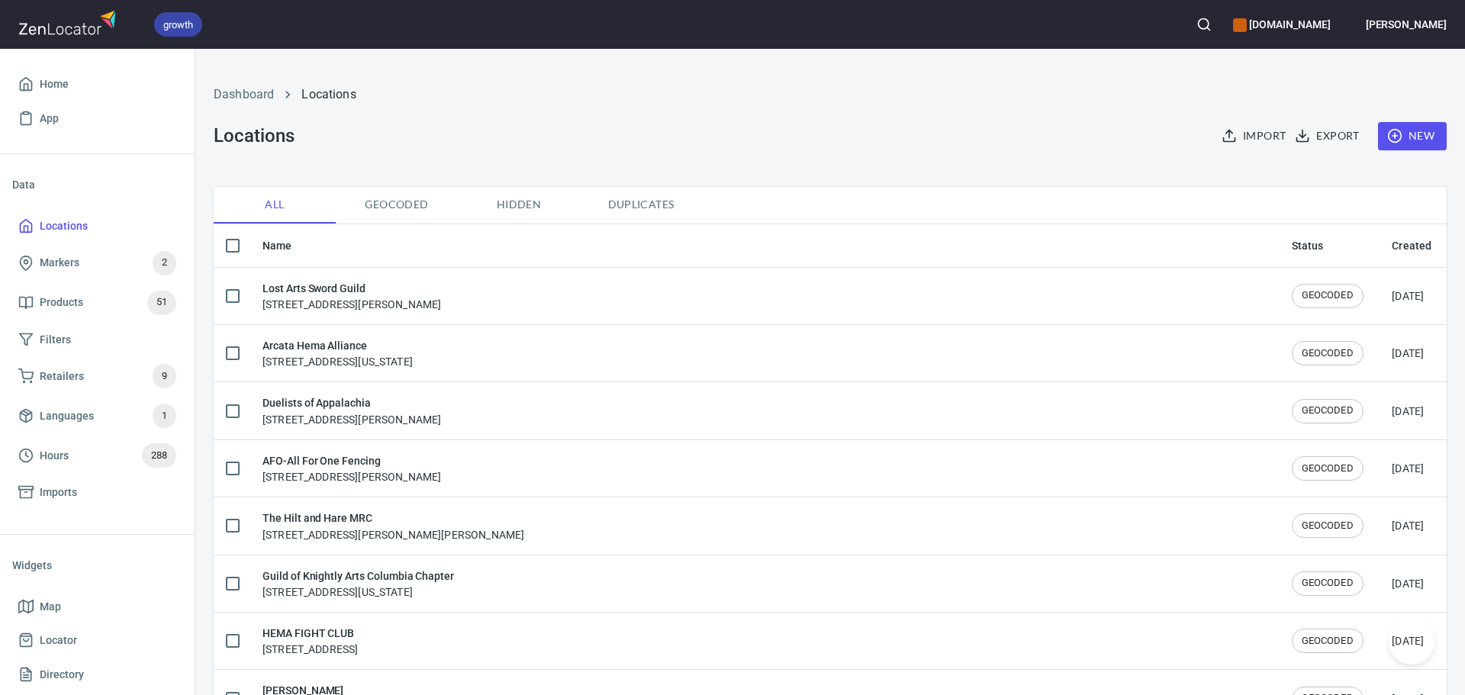
checkbox input "false"
click at [1405, 154] on div "Import Export New" at bounding box center [1326, 136] width 259 height 47
click at [1406, 134] on span "New" at bounding box center [1412, 136] width 44 height 19
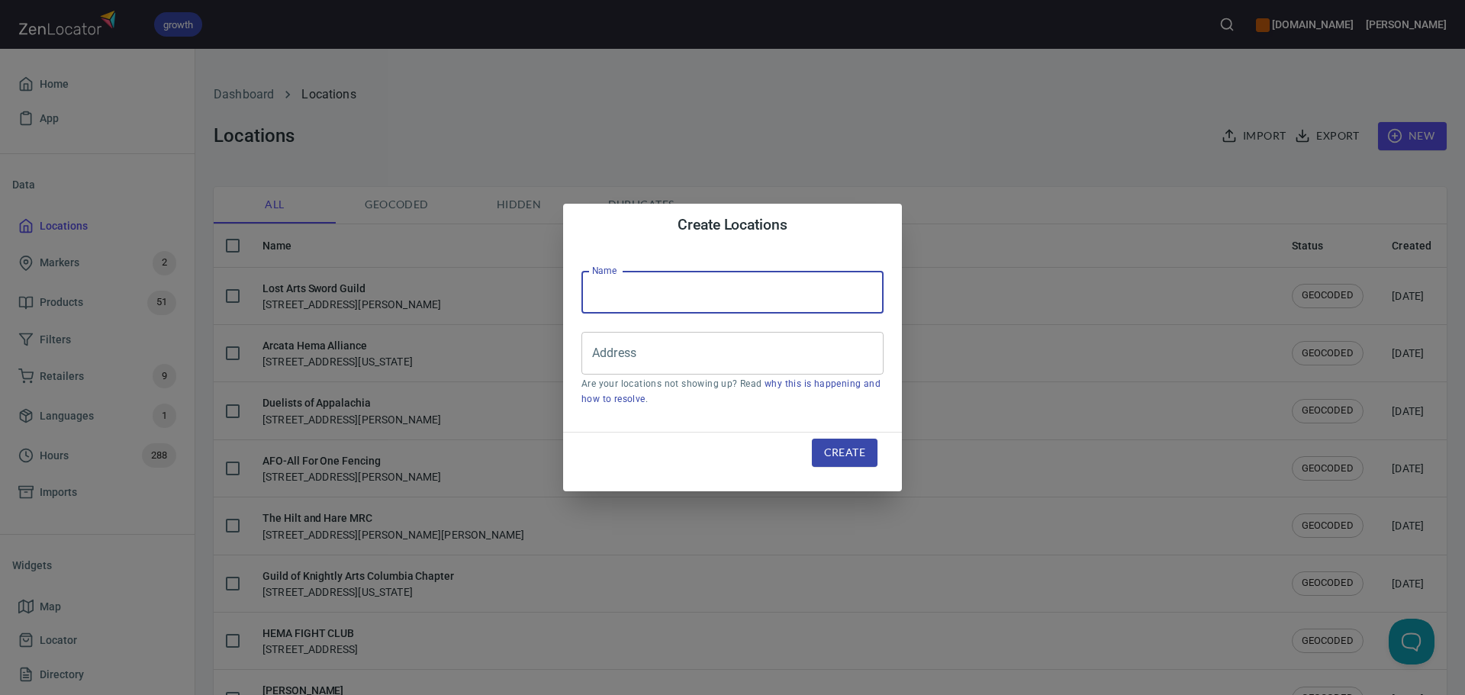
click at [754, 298] on input "text" at bounding box center [732, 292] width 302 height 43
paste input "[GEOGRAPHIC_DATA][PERSON_NAME]"
type input "[GEOGRAPHIC_DATA][PERSON_NAME]"
click at [665, 362] on input "Address" at bounding box center [721, 353] width 266 height 29
paste input "Giorgi [STREET_ADDRESS][US_STATE]"
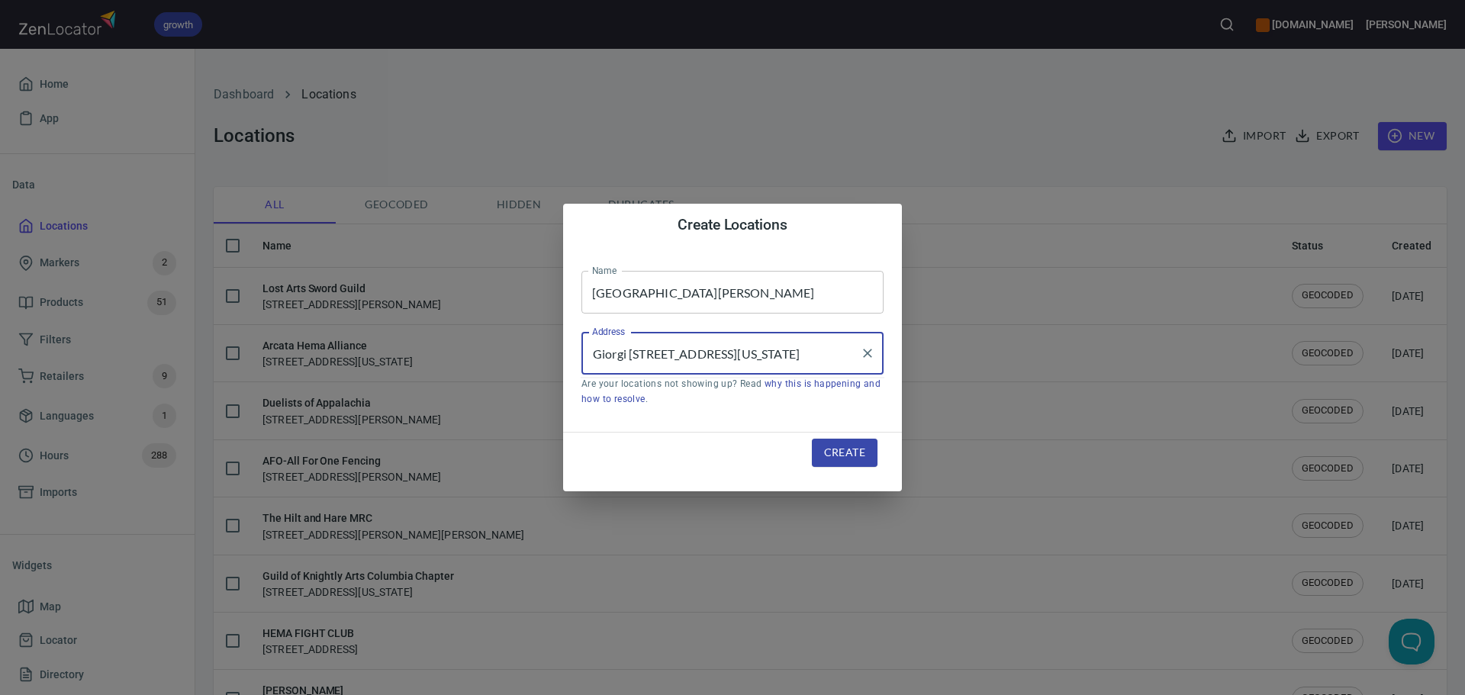
type input "Giorgi [STREET_ADDRESS][US_STATE]"
click at [832, 444] on span "Create" at bounding box center [844, 452] width 41 height 19
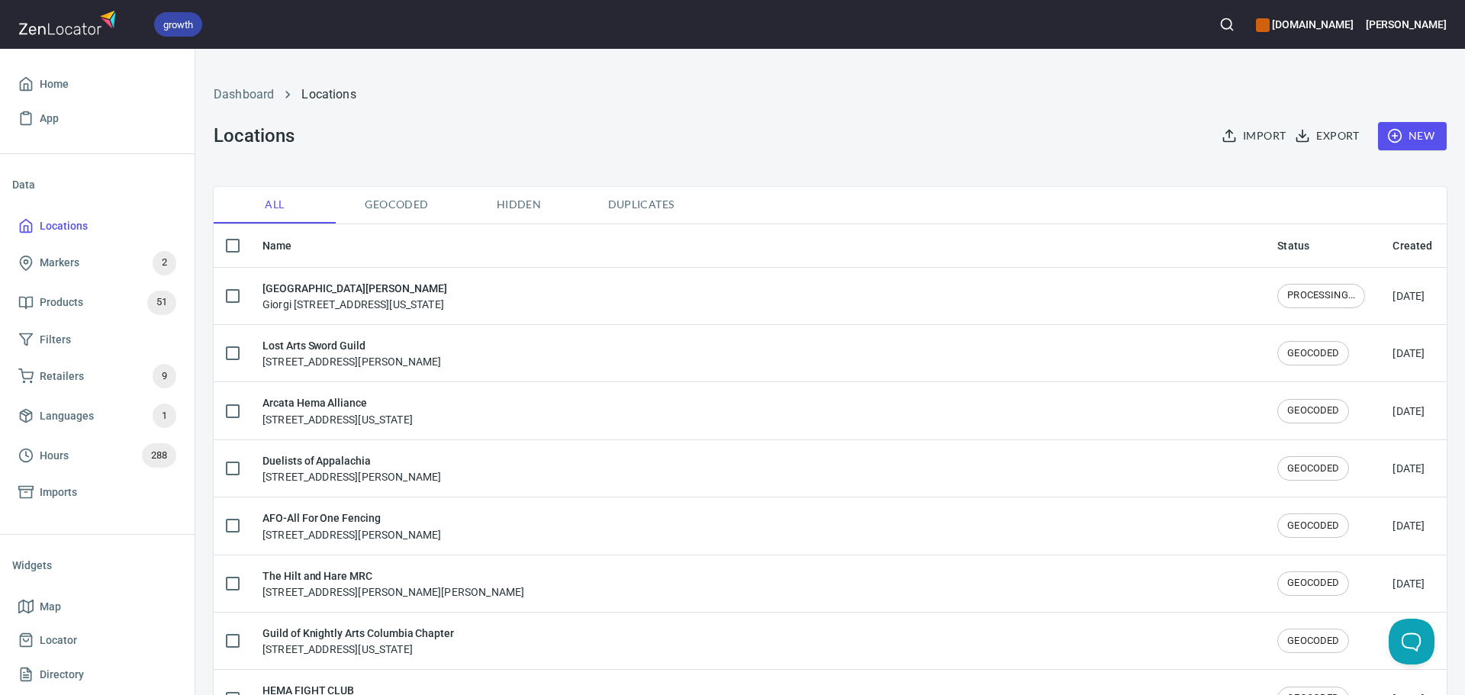
click at [484, 264] on th "Name" at bounding box center [757, 245] width 1015 height 43
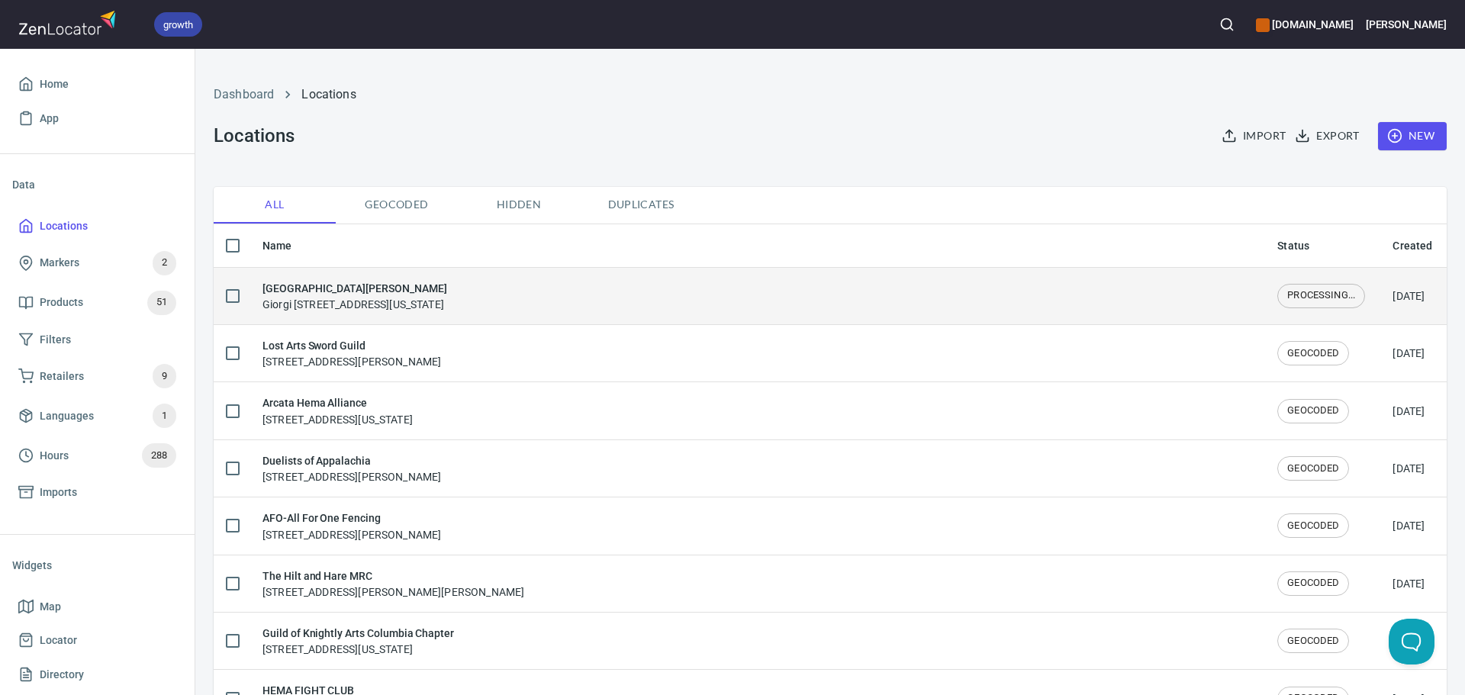
click at [487, 283] on div "[GEOGRAPHIC_DATA][PERSON_NAME] Giorgi [STREET_ADDRESS][US_STATE]" at bounding box center [757, 296] width 990 height 32
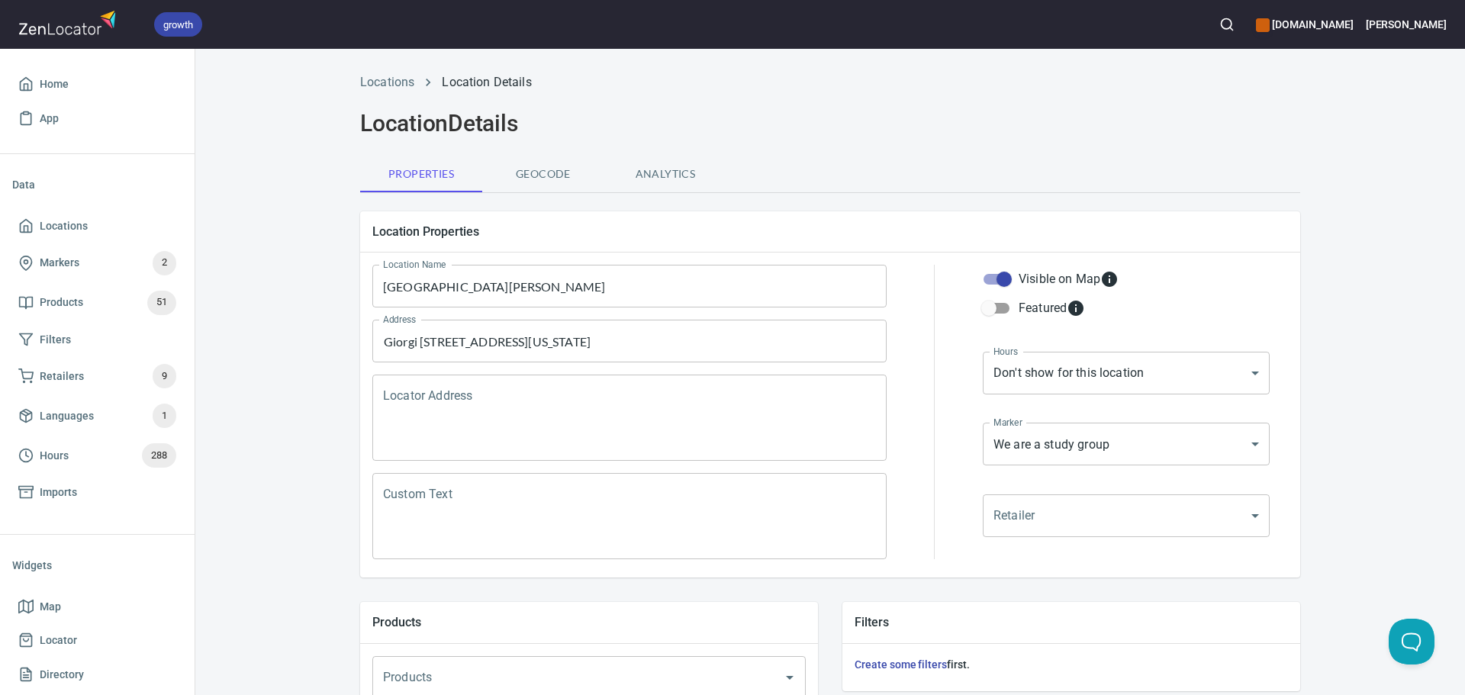
click at [556, 391] on textarea "Locator Address" at bounding box center [629, 418] width 493 height 58
paste textarea "Giorgi [STREET_ADDRESS][US_STATE]"
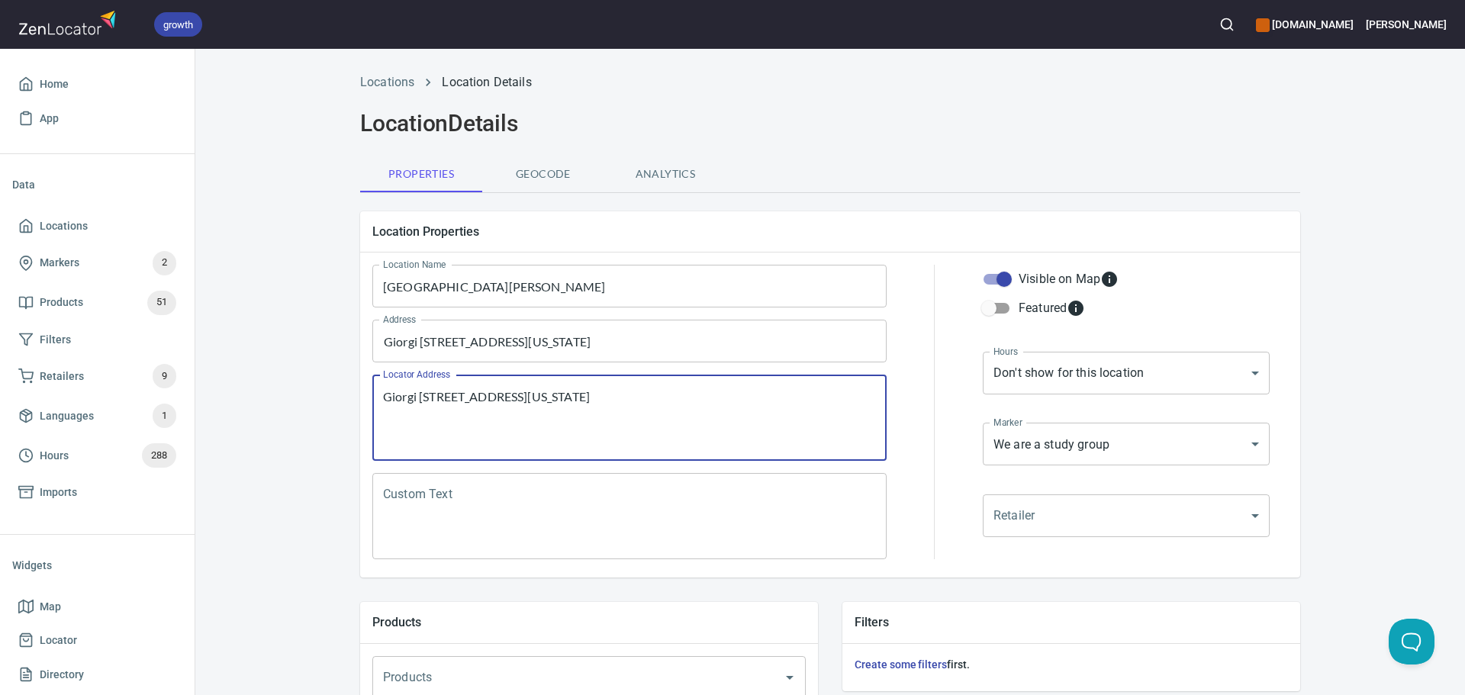
type textarea "Giorgi [STREET_ADDRESS][US_STATE]"
click at [573, 410] on textarea "Giorgi [STREET_ADDRESS][US_STATE]" at bounding box center [629, 418] width 493 height 58
drag, startPoint x: 567, startPoint y: 520, endPoint x: 623, endPoint y: 537, distance: 58.2
click at [567, 521] on textarea "Custom Text" at bounding box center [629, 517] width 493 height 58
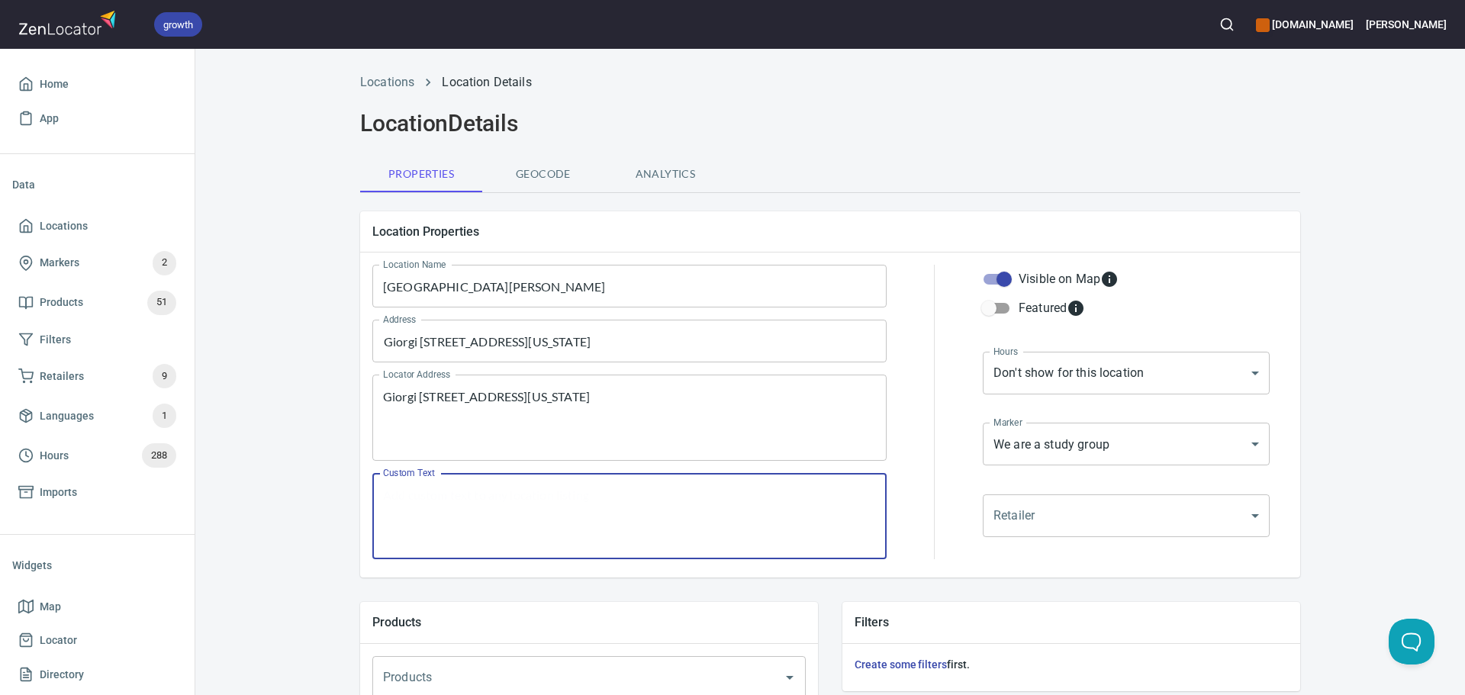
paste textarea ""Tbilisi's [GEOGRAPHIC_DATA]. Training currently offered in Russian and English…"
type textarea ""Tbilisi's [GEOGRAPHIC_DATA]. Training currently offered in Russian and English…"
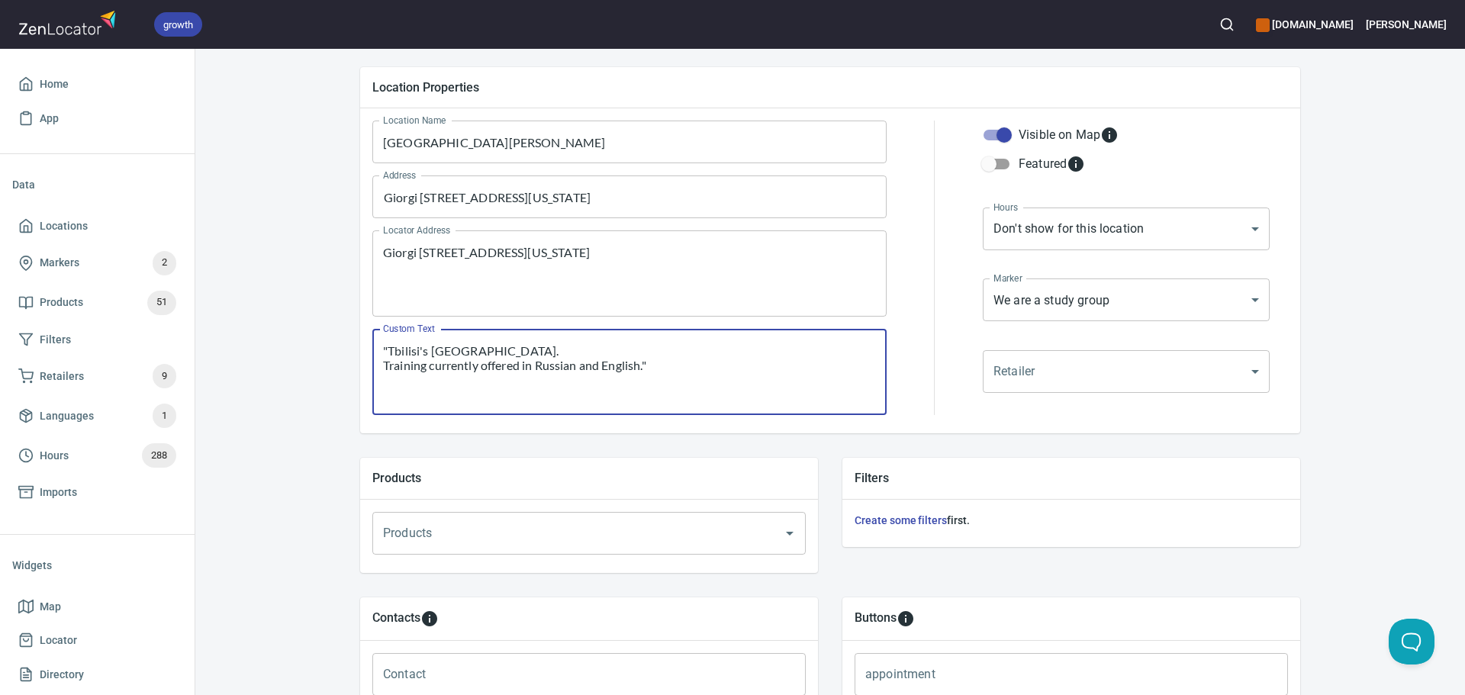
scroll to position [381, 0]
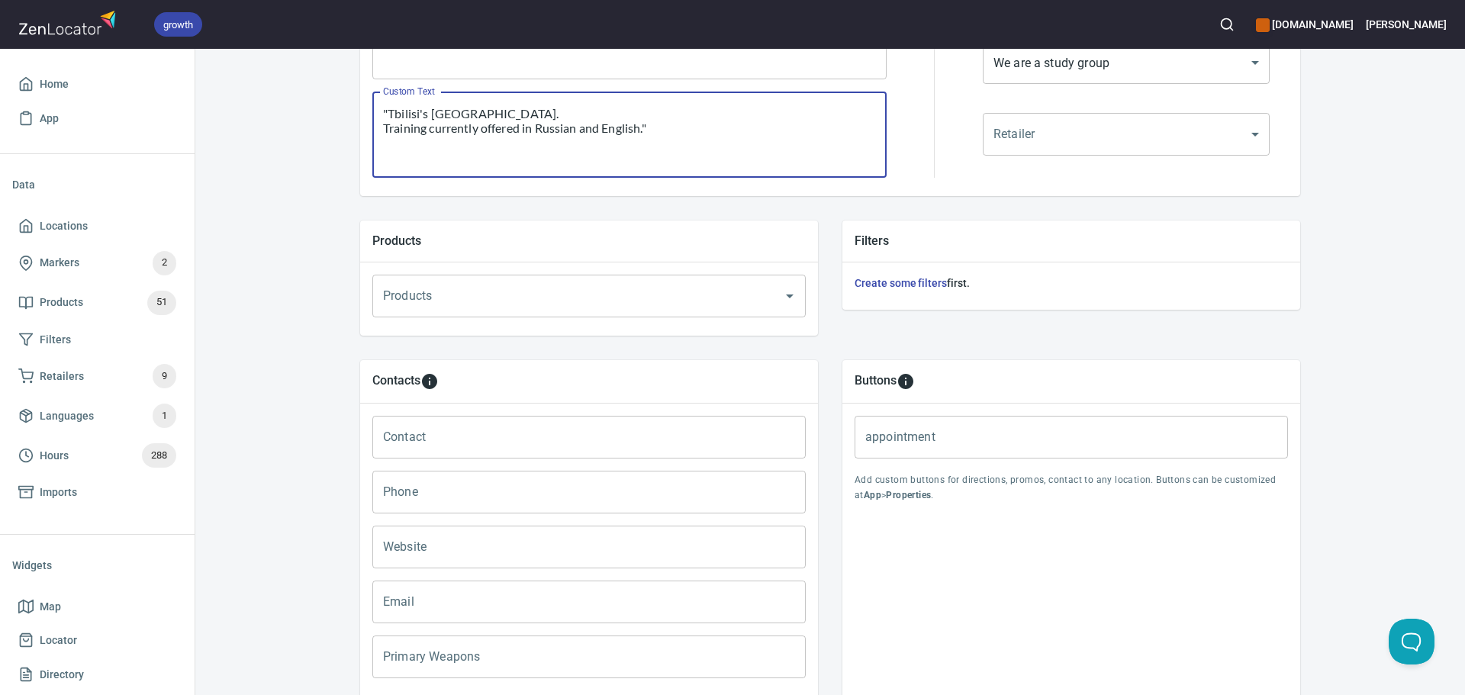
click at [539, 651] on input "Primary Weapons" at bounding box center [588, 657] width 433 height 43
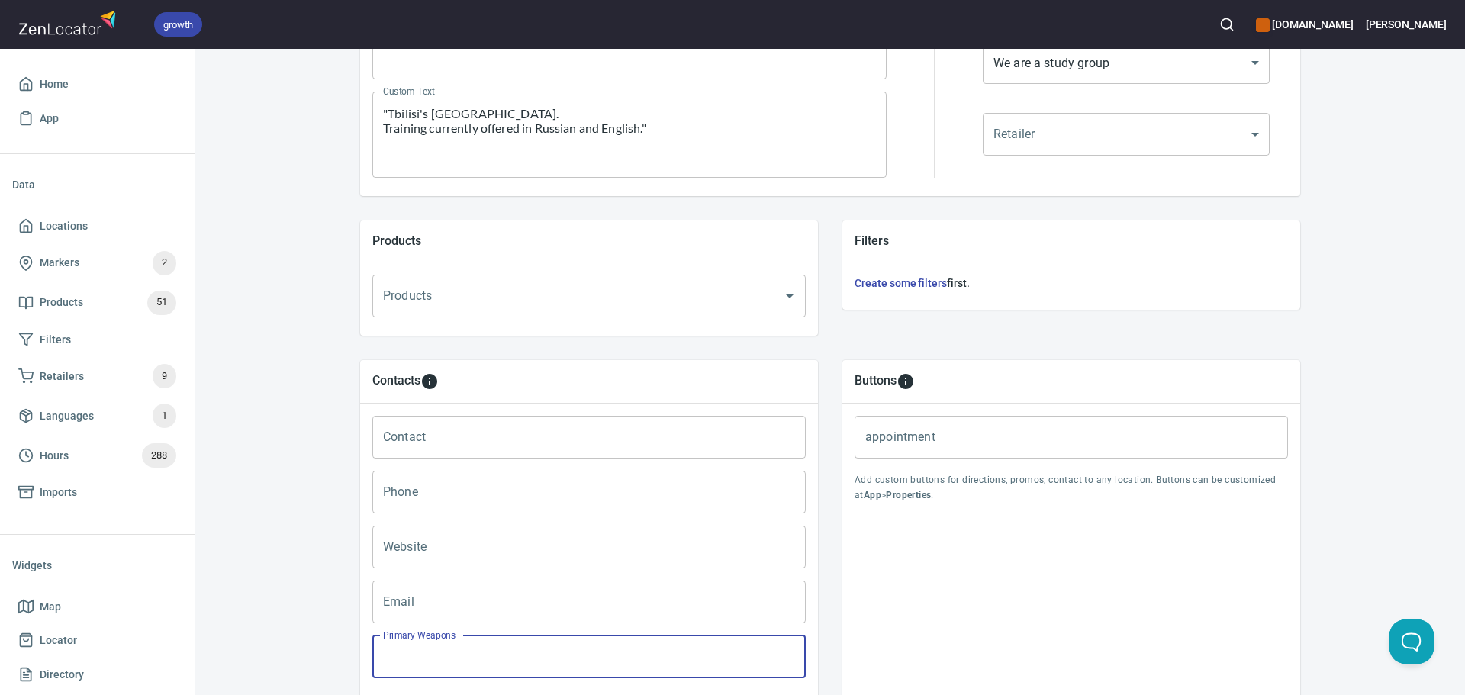
paste input "Longsword, Sabre, occasionally Rapier, occasionally Sword and [PERSON_NAME]."
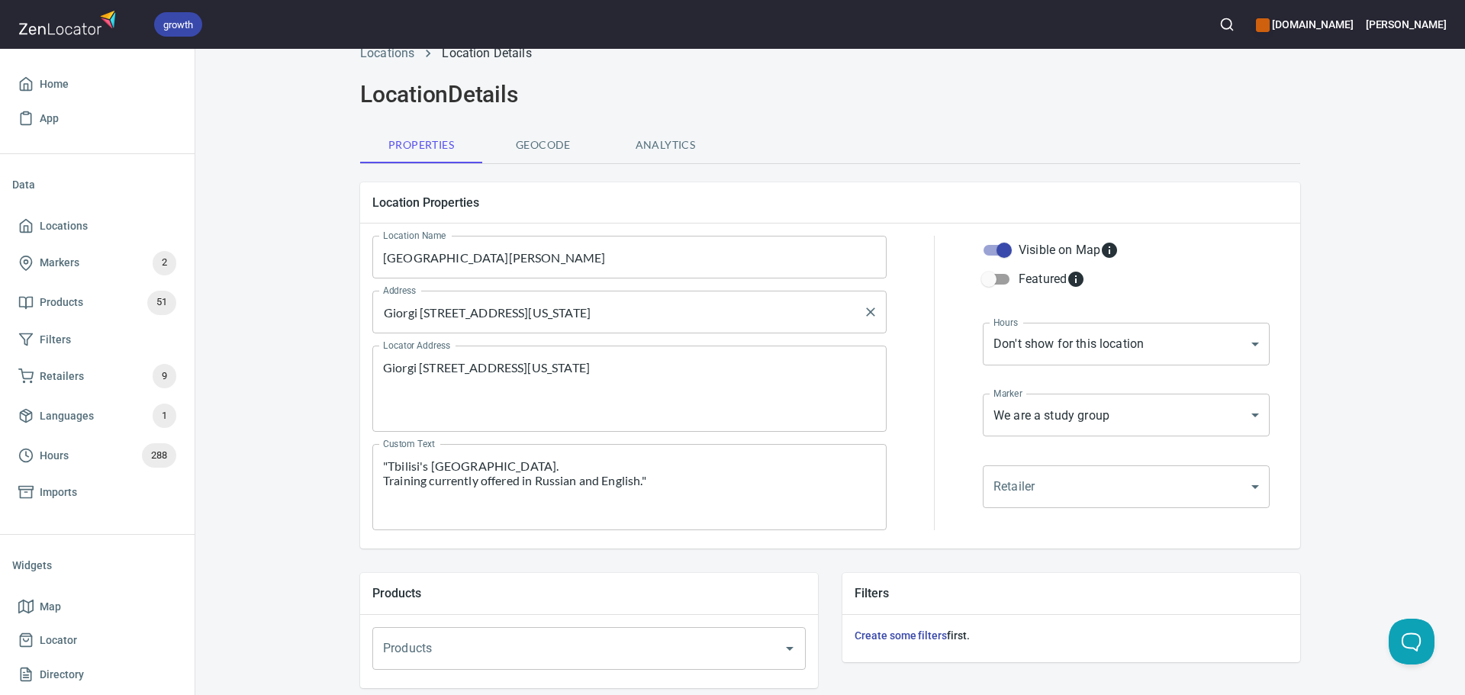
scroll to position [0, 0]
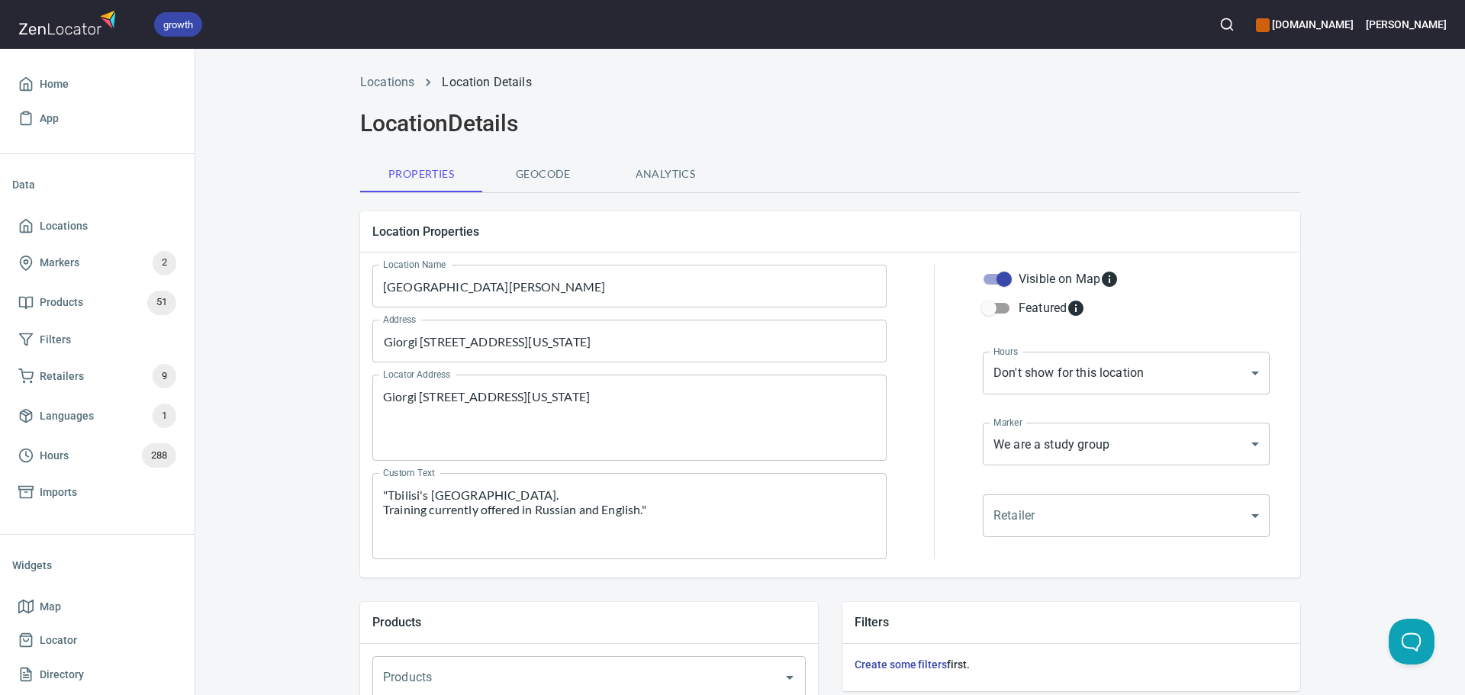
type input "Longsword, Sabre, occasionally Rapier, occasionally Sword and [PERSON_NAME]."
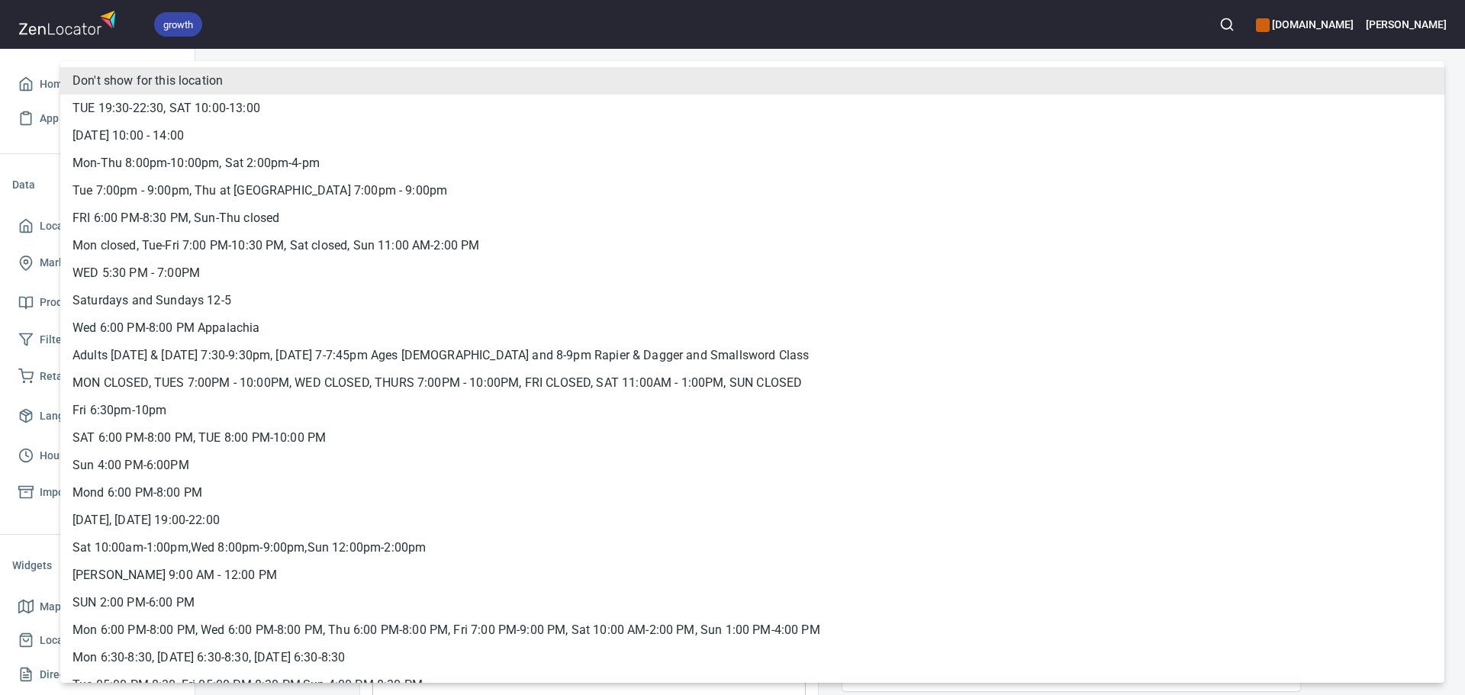
click at [1217, 354] on body "growth [DOMAIN_NAME] [PERSON_NAME] Home App Data Locations Markers 2 Products 5…" at bounding box center [732, 347] width 1465 height 695
click at [244, 240] on li "Mon closed, Tue-Fri 7:00 PM-10:30 PM, Sat closed, Sun 11:00 AM-2:00 PM" at bounding box center [752, 245] width 1384 height 27
type input "hrs_ahgcvsj3"
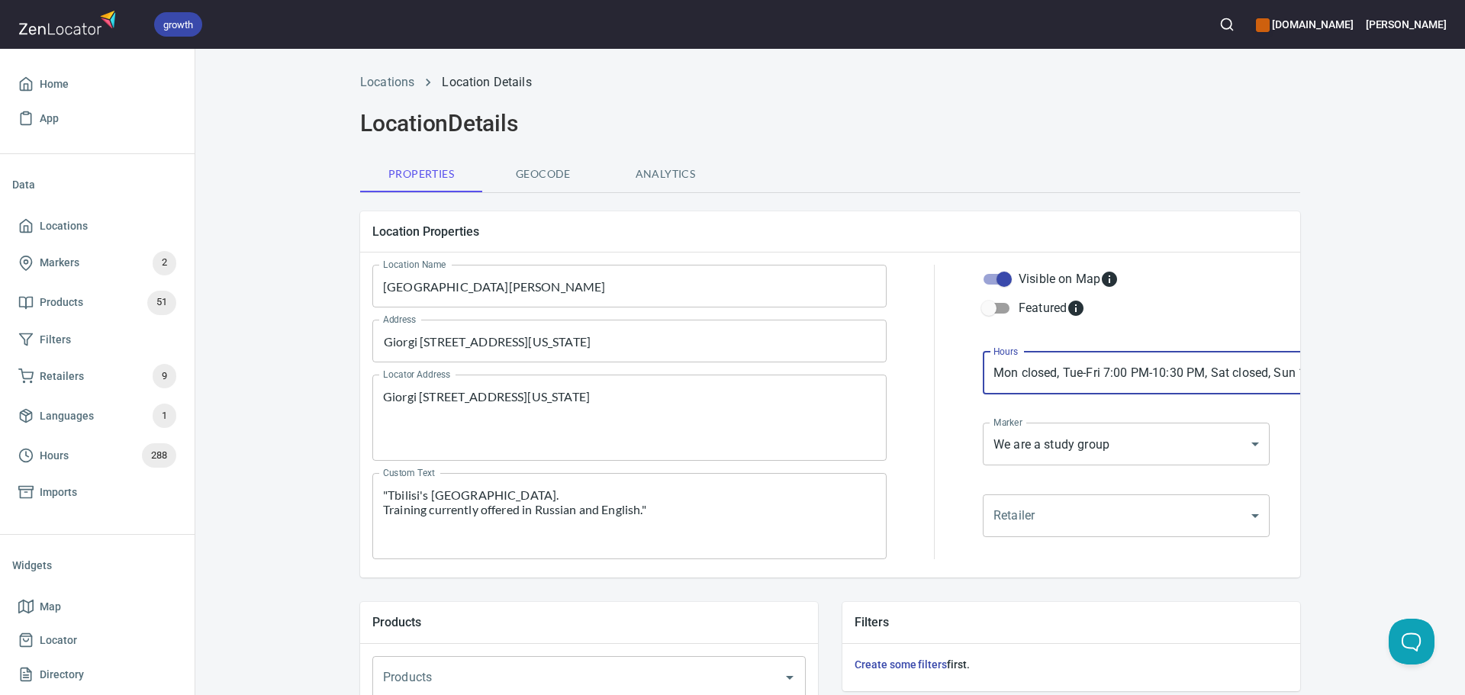
click at [1157, 429] on body "growth hemaalliance.com Donald Home App Data Locations Markers 2 Products 51 Fi…" at bounding box center [732, 347] width 1465 height 695
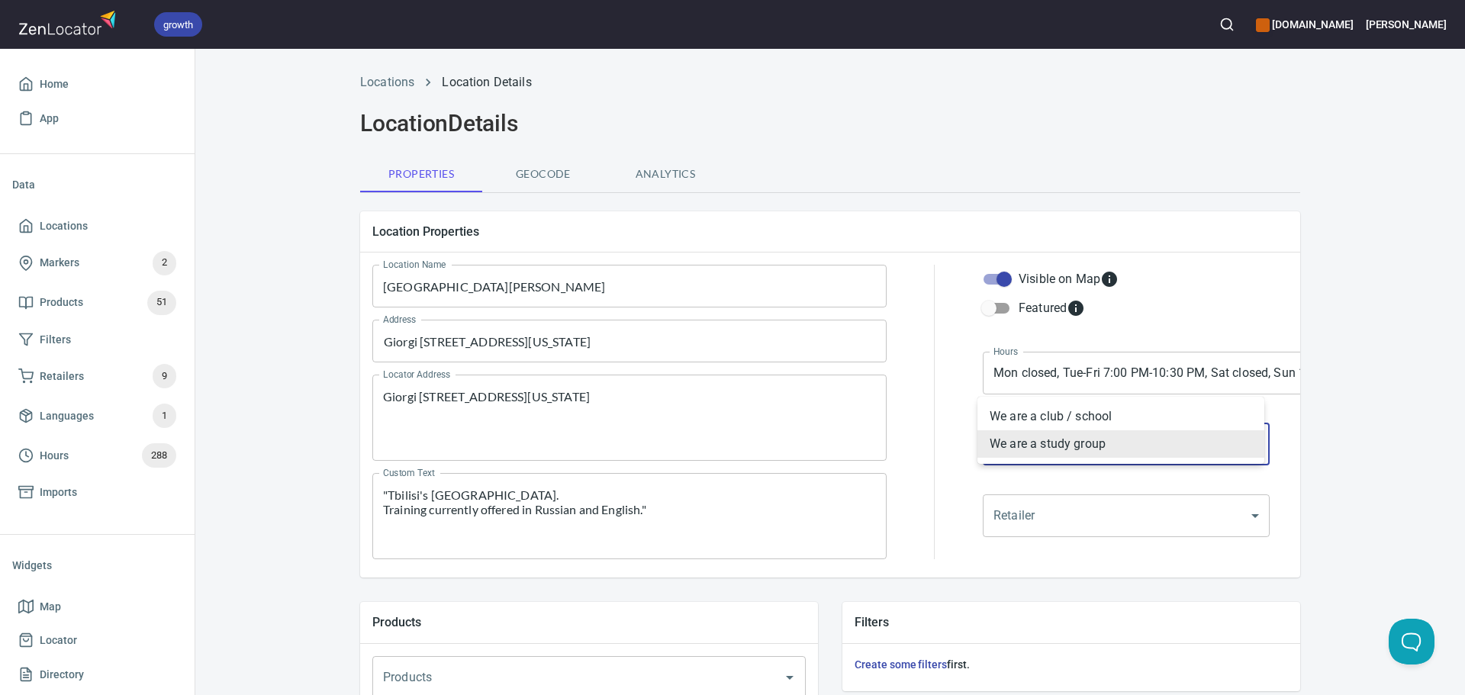
click at [1080, 412] on li "We are a club / school" at bounding box center [1120, 416] width 287 height 27
type input "mrk_k5vbpvas"
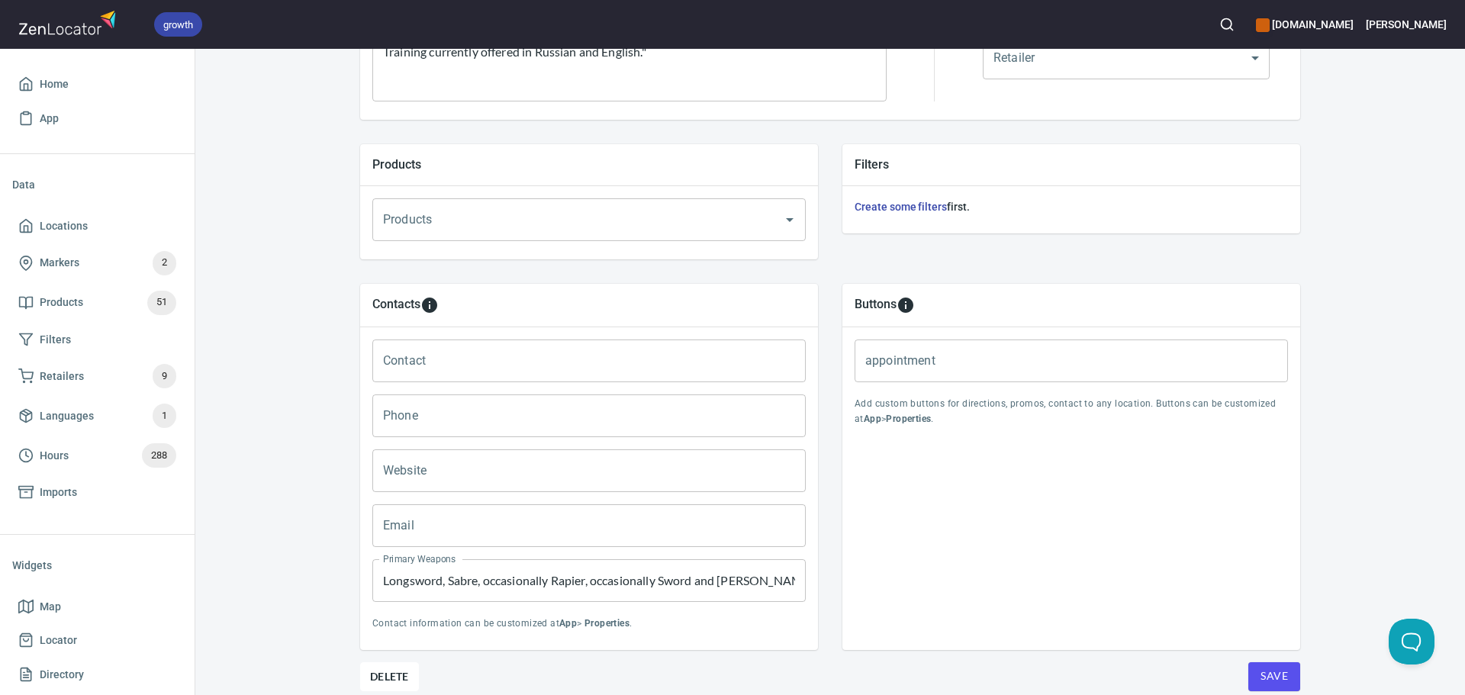
click at [437, 344] on input "Contact" at bounding box center [588, 361] width 433 height 43
paste input "Nikolai Davydov"
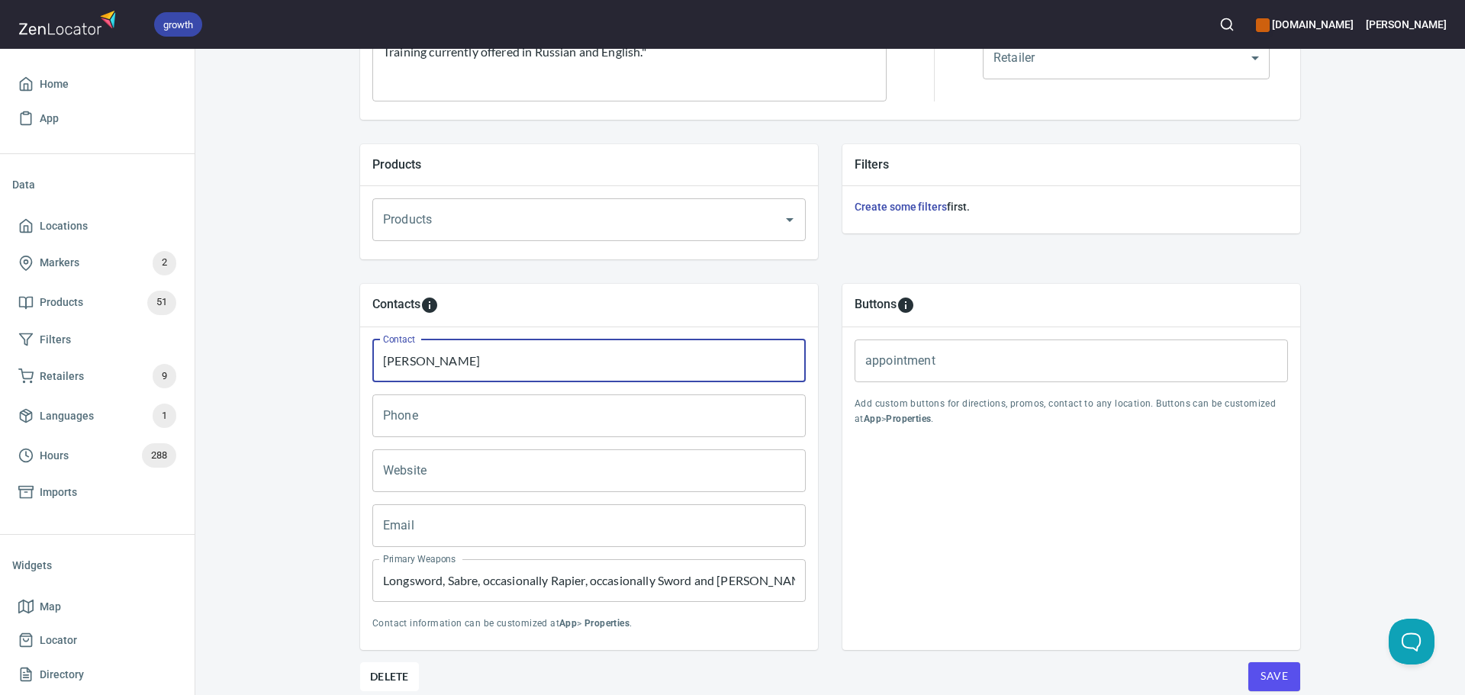
type input "Nikolai Davydov"
click at [479, 512] on input "Email" at bounding box center [588, 525] width 433 height 43
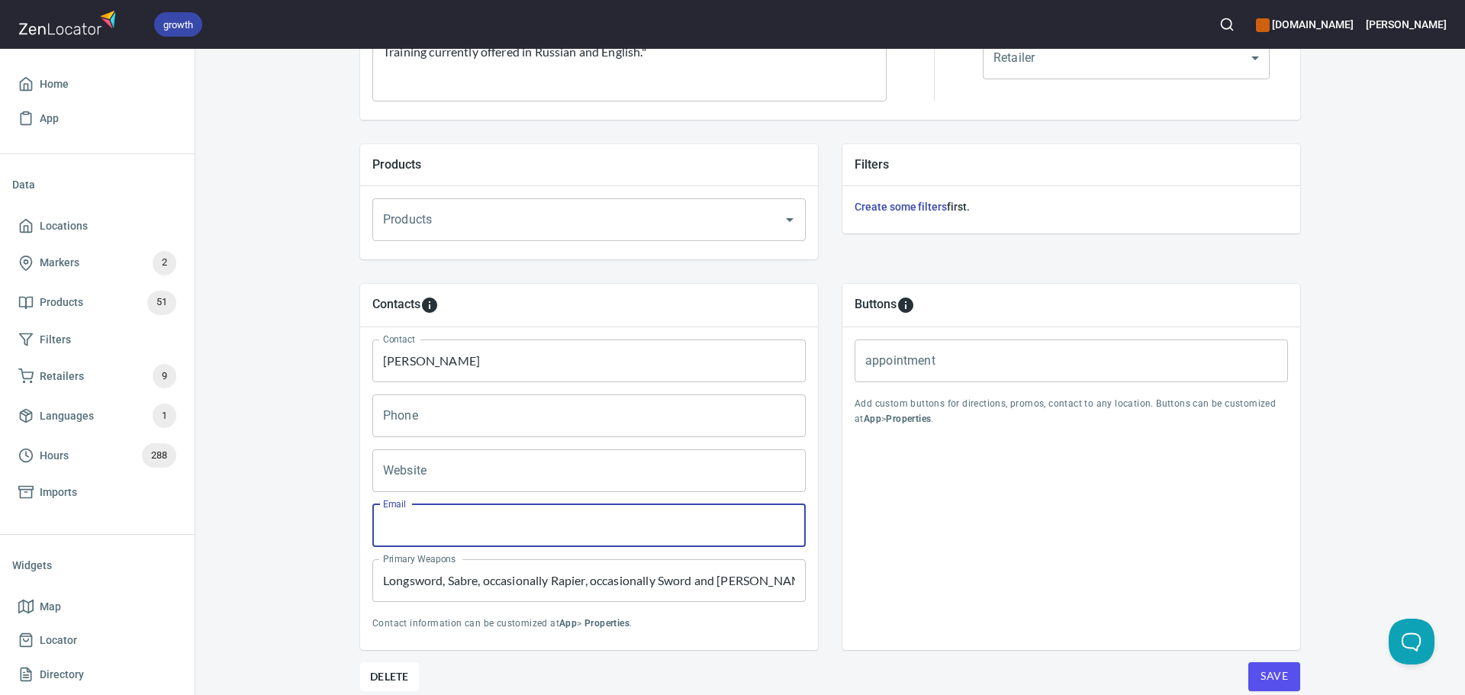
paste input "davnikser92@gmail.com"
type input "davnikser92@gmail.com"
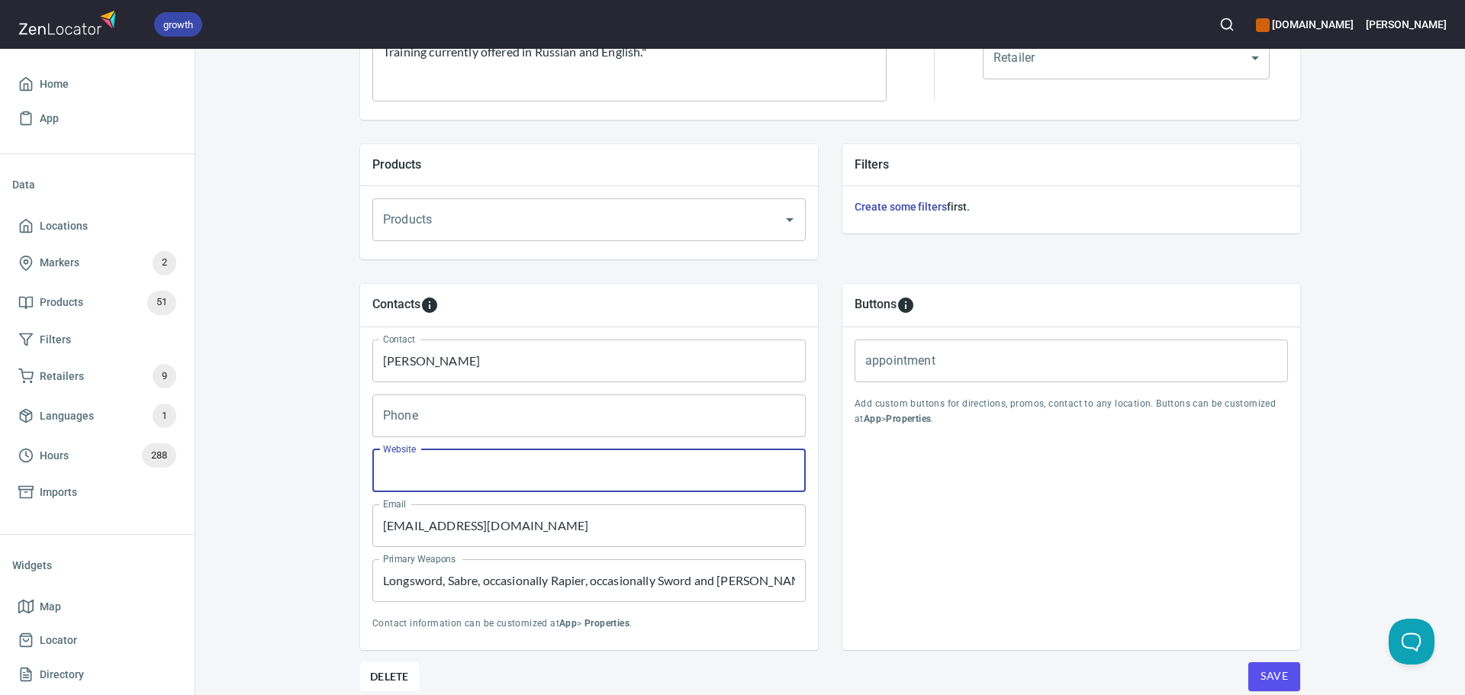
click at [558, 479] on input "Website" at bounding box center [588, 470] width 433 height 43
paste input "http://www.facebook.com/profile.php?id=61552169678876"
type input "http://www.facebook.com/profile.php?id=61552169678876"
drag, startPoint x: 1108, startPoint y: 627, endPoint x: 782, endPoint y: 367, distance: 416.9
click at [1109, 628] on div "Buttons appointment appointment Add custom buttons for directions, promos, cont…" at bounding box center [1071, 467] width 458 height 366
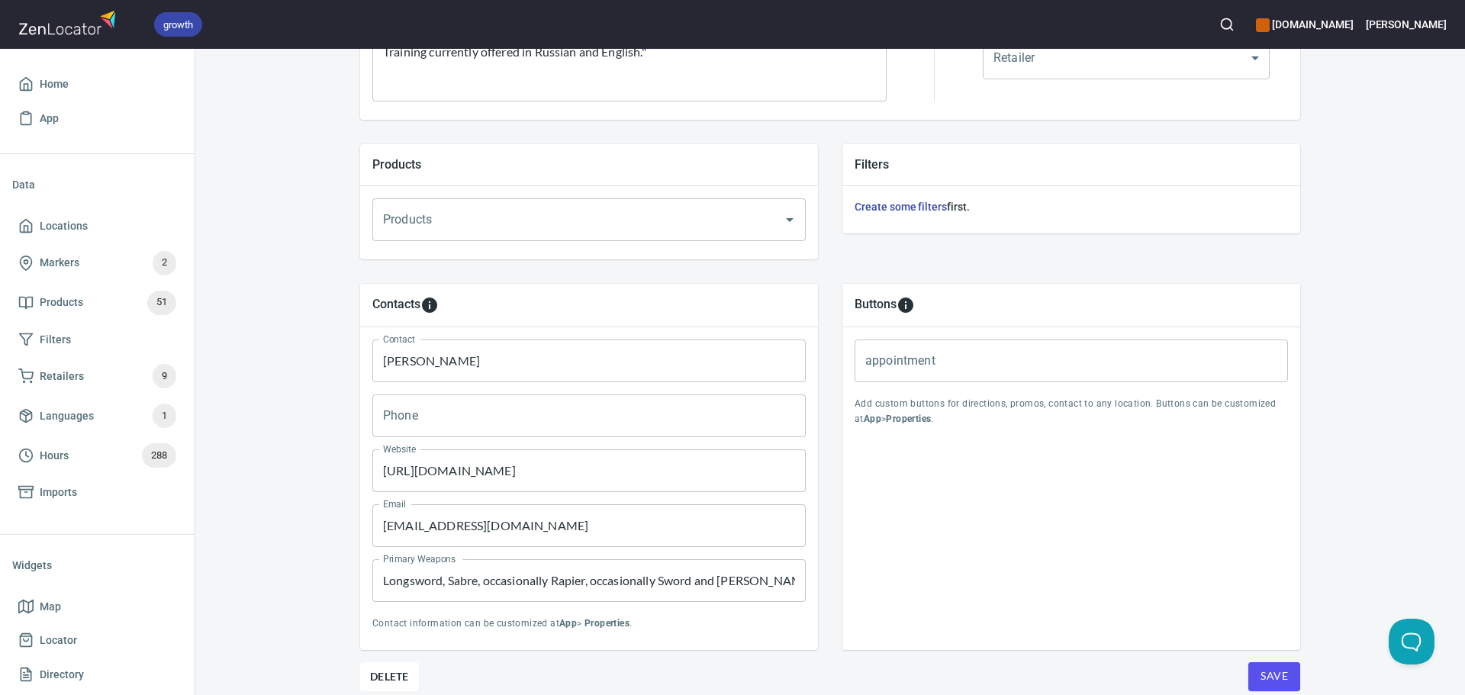
click at [1292, 674] on button "Save" at bounding box center [1274, 676] width 52 height 29
click at [147, 213] on link "Locations" at bounding box center [97, 226] width 170 height 34
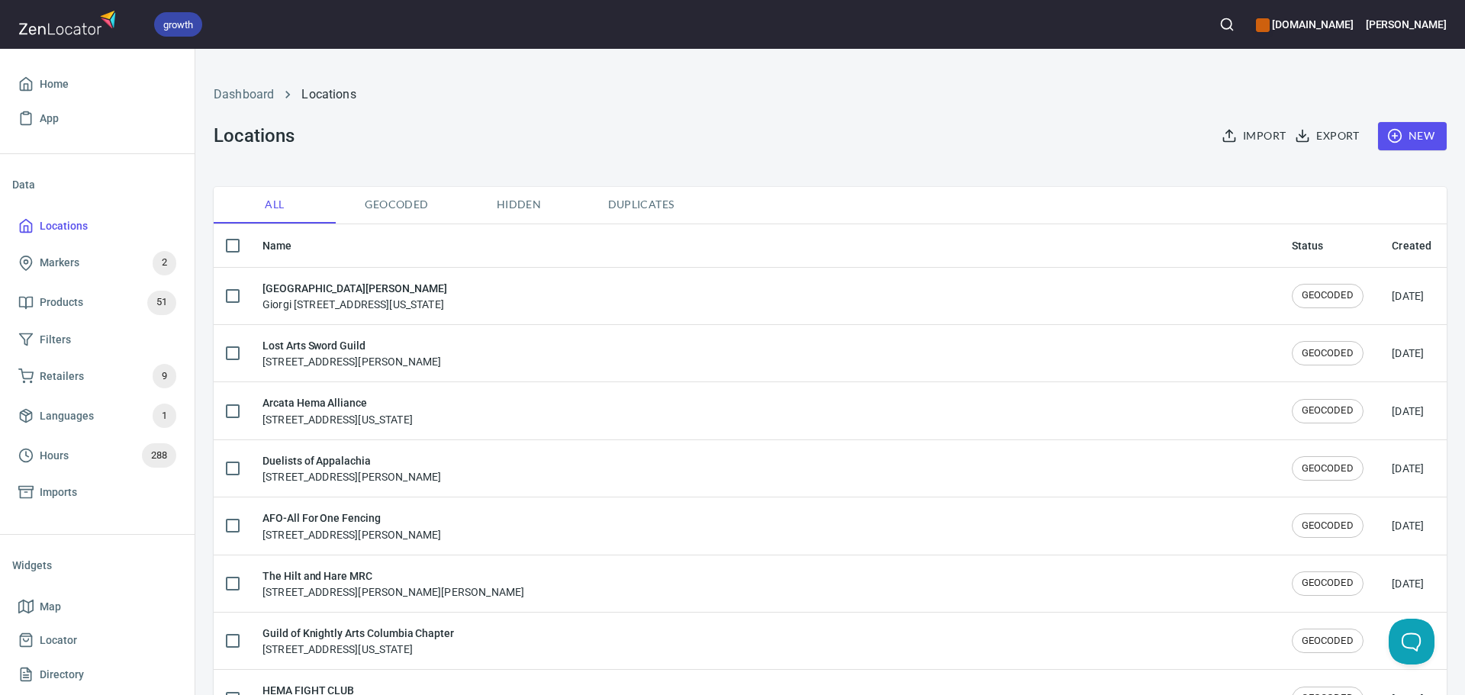
click at [1234, 18] on icon "button" at bounding box center [1226, 24] width 15 height 15
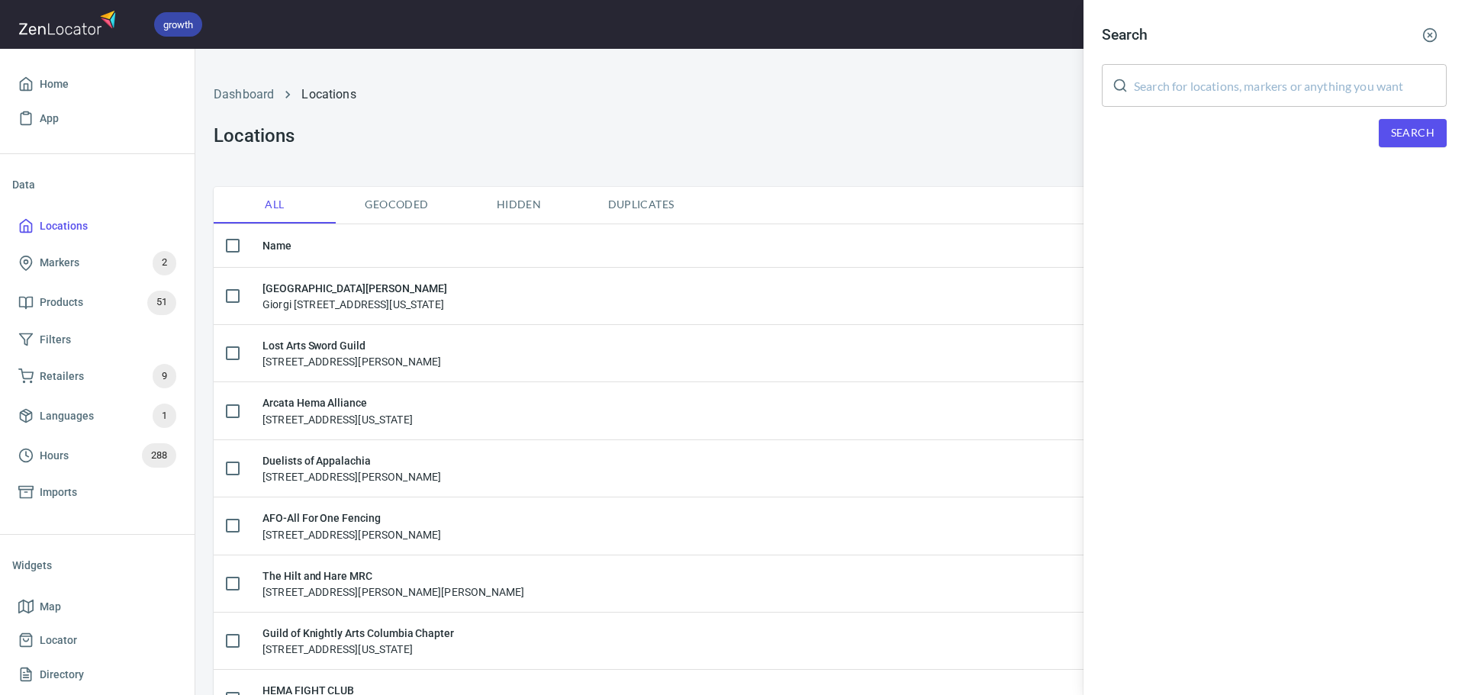
click at [1336, 90] on input "text" at bounding box center [1290, 85] width 313 height 43
paste input "[PERSON_NAME]"
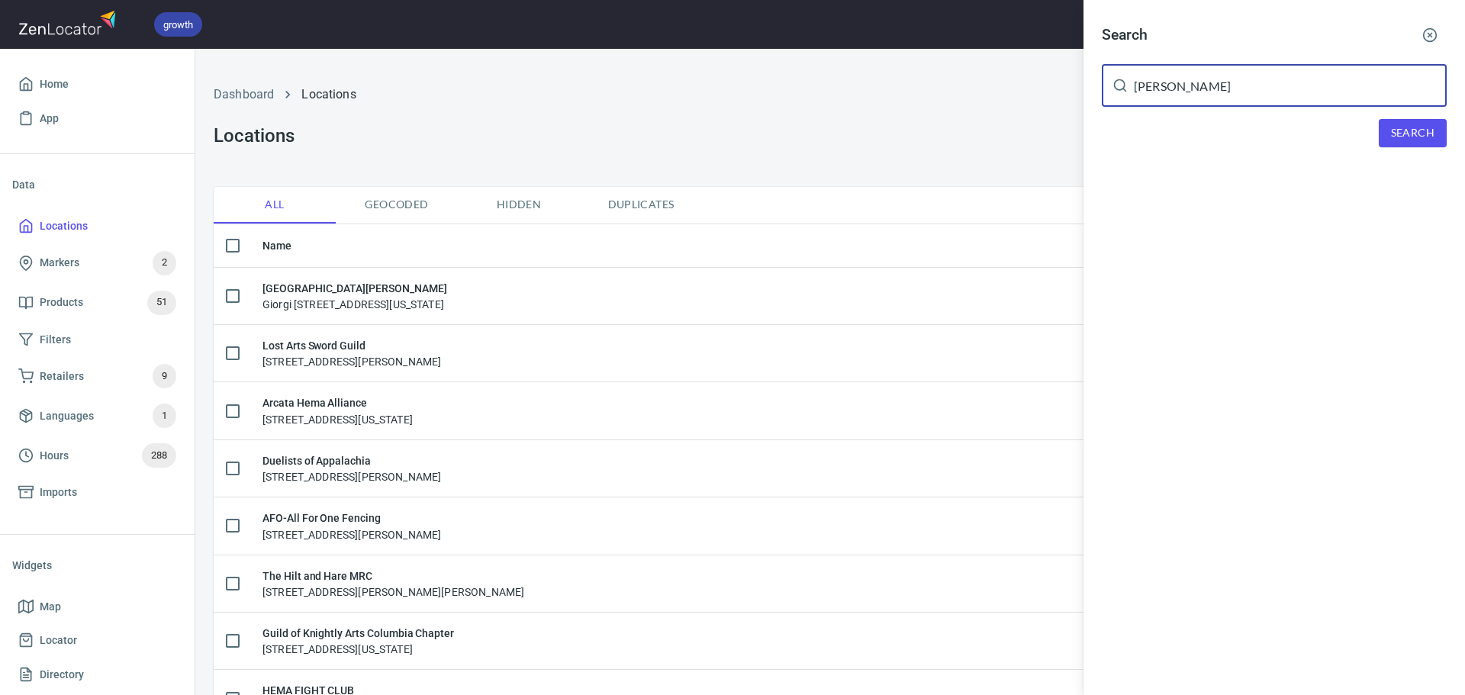
type input "[PERSON_NAME]"
click at [1390, 130] on button "Search" at bounding box center [1413, 133] width 68 height 28
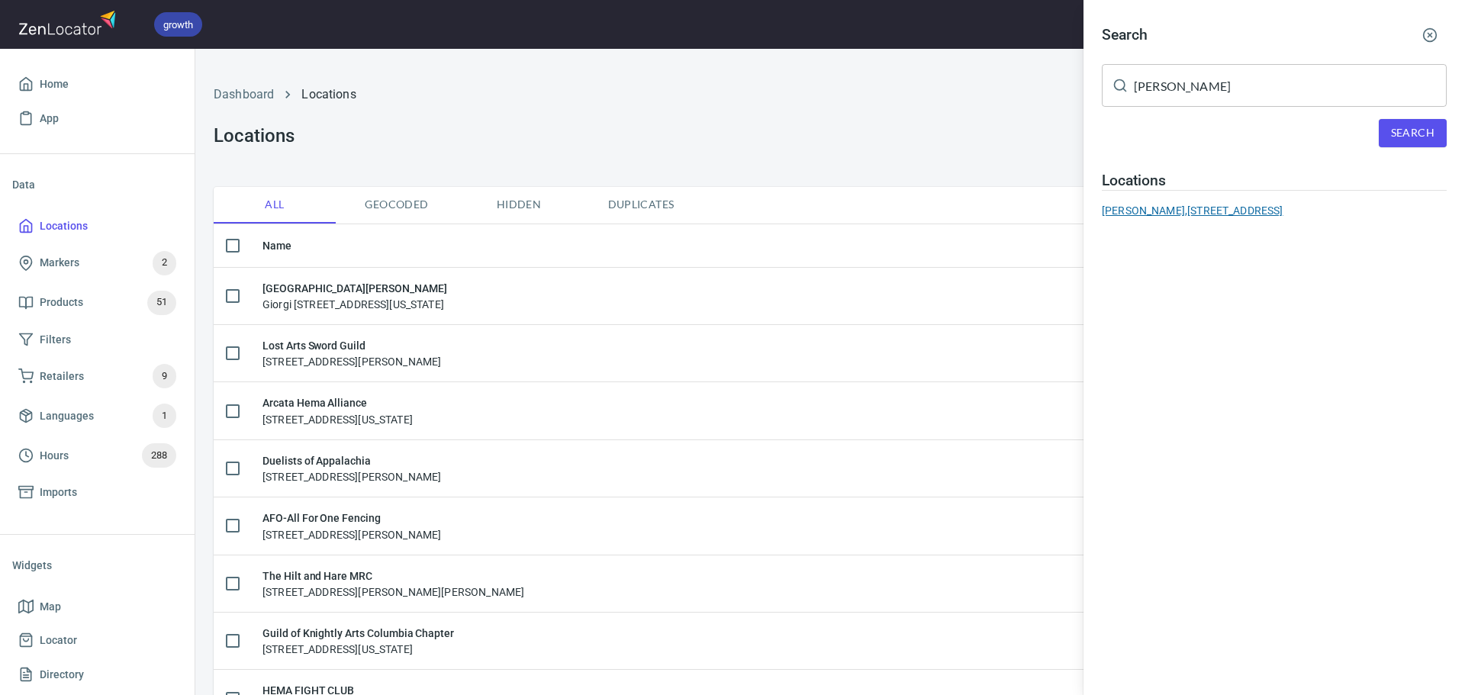
click at [1283, 211] on div "Kupfer Kreig, 915 W Park St, Butte, MT 59701, United States" at bounding box center [1274, 210] width 345 height 15
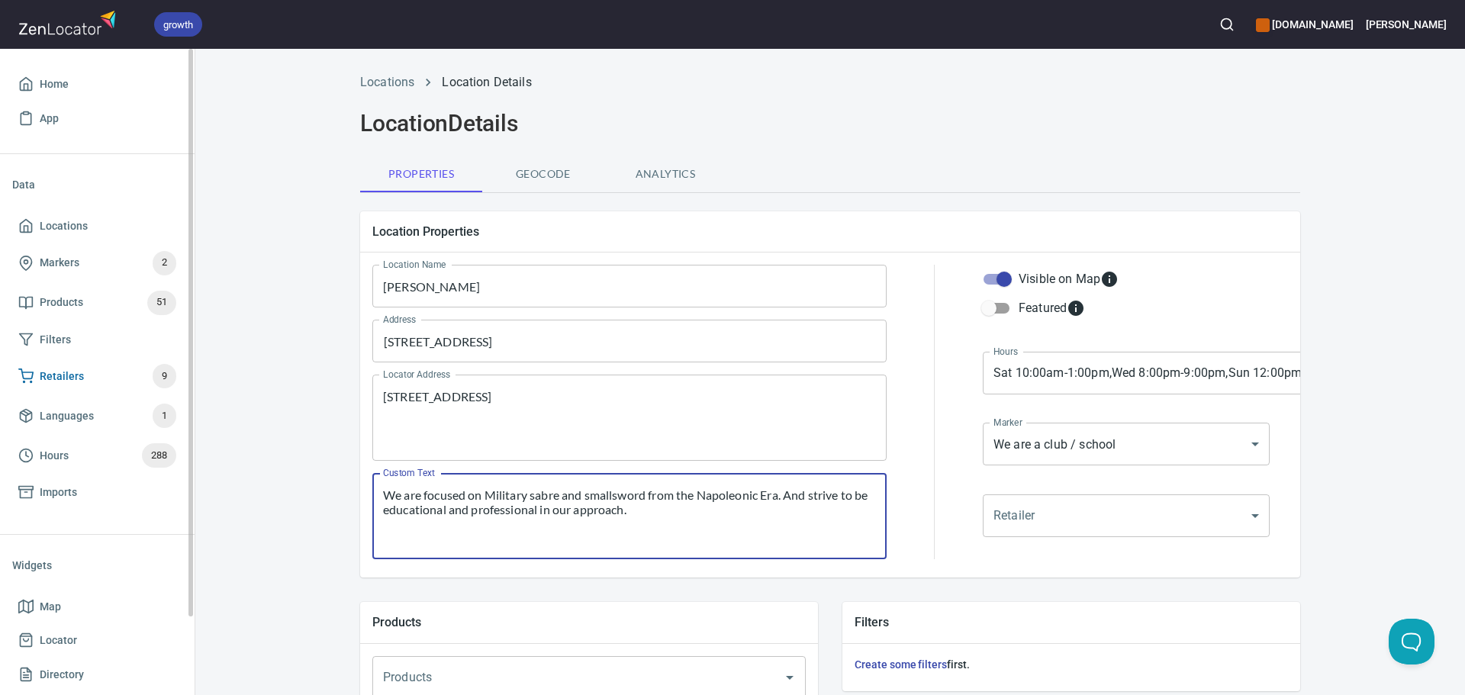
drag, startPoint x: 678, startPoint y: 534, endPoint x: 101, endPoint y: 383, distance: 596.3
click at [101, 383] on div "growth hemaalliance.com Donald Home App Data Locations Markers 2 Products 51 Fi…" at bounding box center [732, 347] width 1465 height 695
paste textarea "a developing HEMA club that practices longsword, saber, and sword & buckler, wi…"
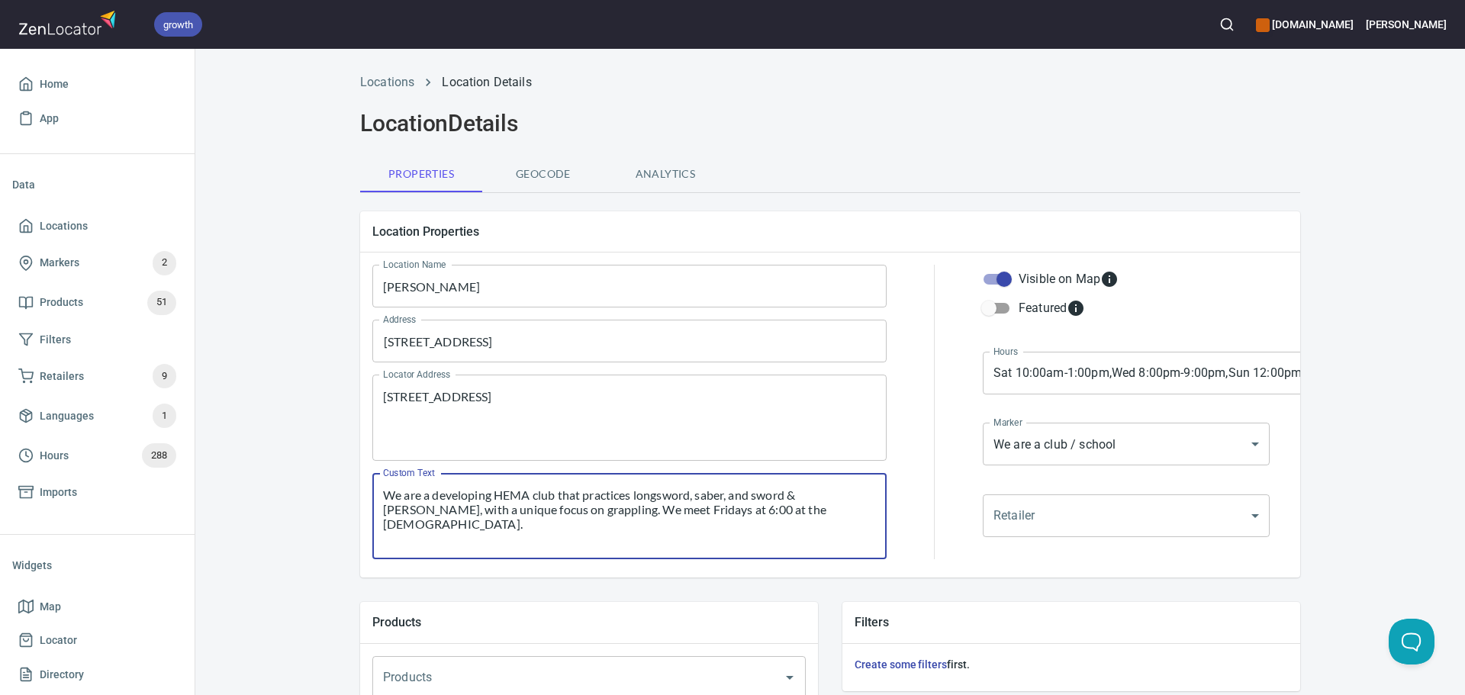
type textarea "We are a developing HEMA club that practices longsword, saber, and sword & buck…"
click at [1028, 371] on body "growth hemaalliance.com Donald Home App Data Locations Markers 2 Products 51 Fi…" at bounding box center [732, 347] width 1465 height 695
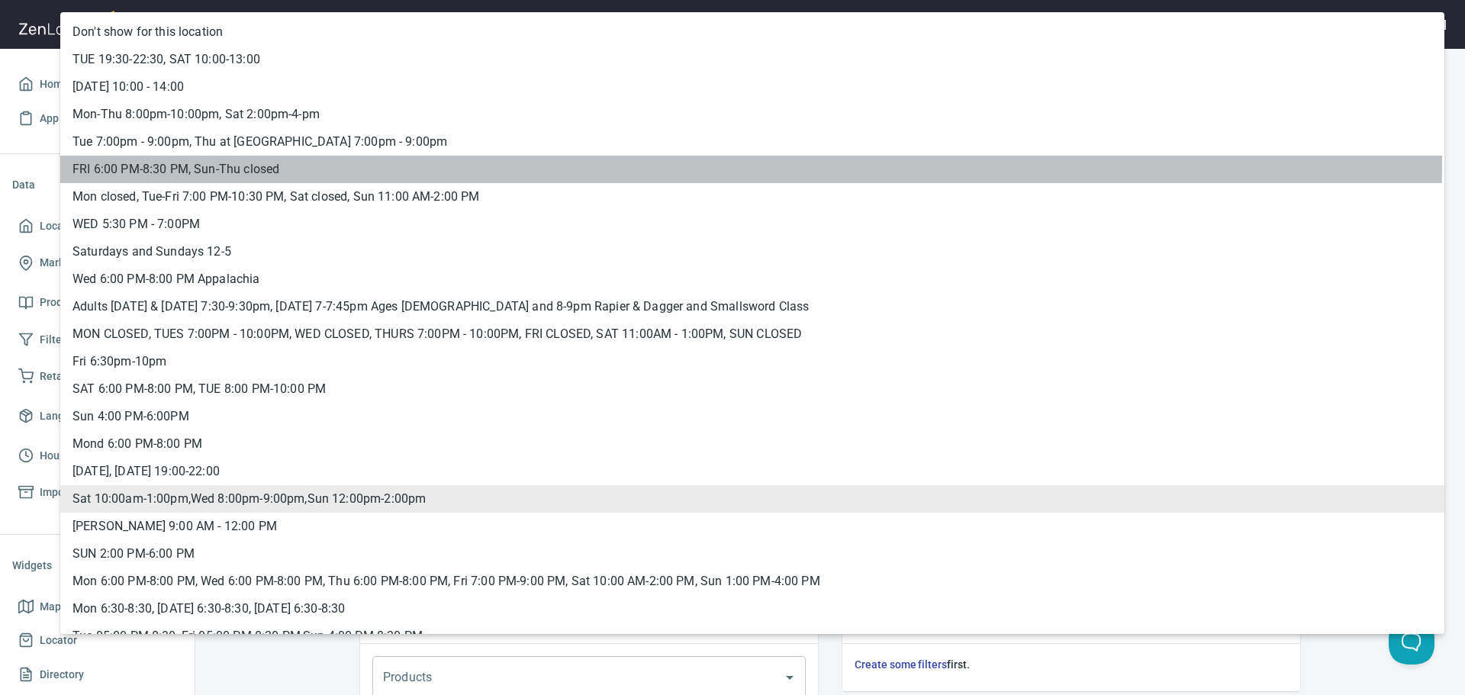
click at [172, 157] on li "FRI 6:00 PM-8:30 PM, Sun-Thu closed" at bounding box center [752, 169] width 1384 height 27
type input "hrs_ys5xfdum"
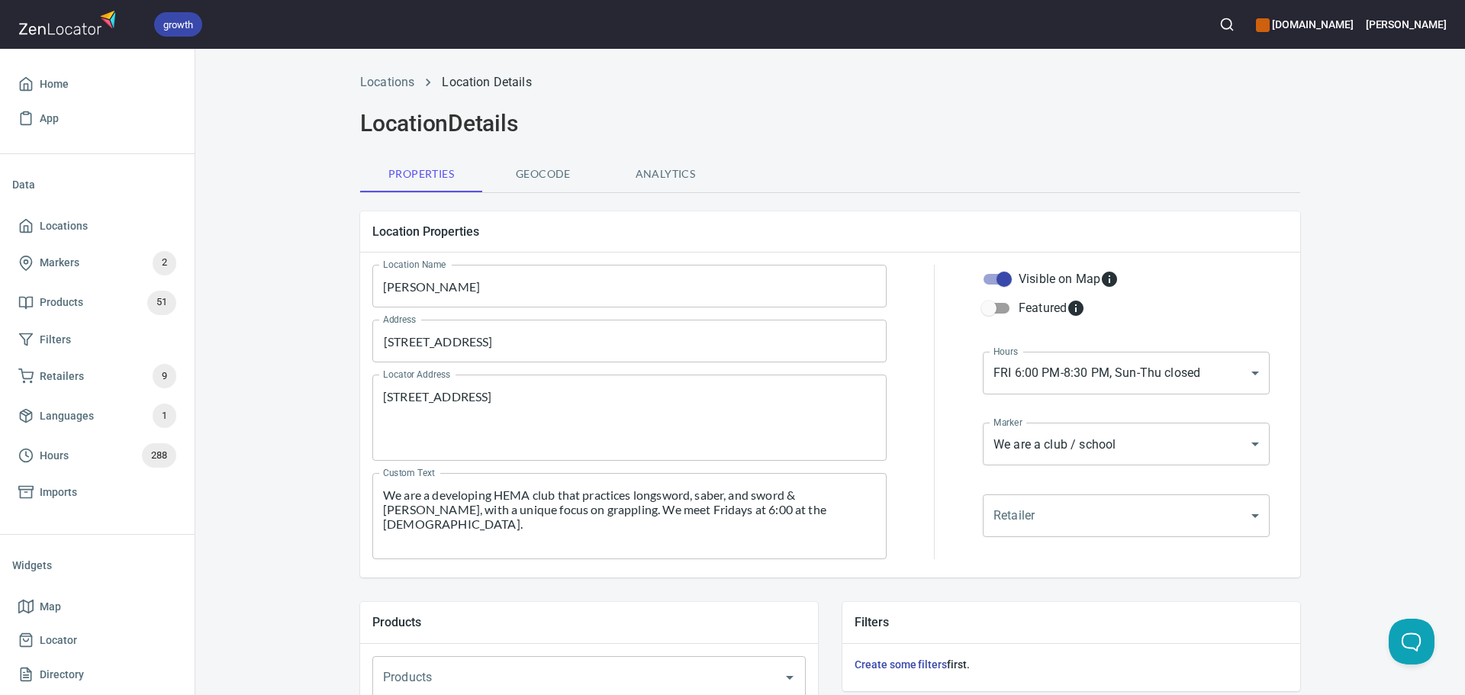
click at [942, 439] on div at bounding box center [935, 412] width 78 height 313
click at [1084, 452] on body "growth hemaalliance.com Donald Home App Data Locations Markers 2 Products 51 Fi…" at bounding box center [732, 347] width 1465 height 695
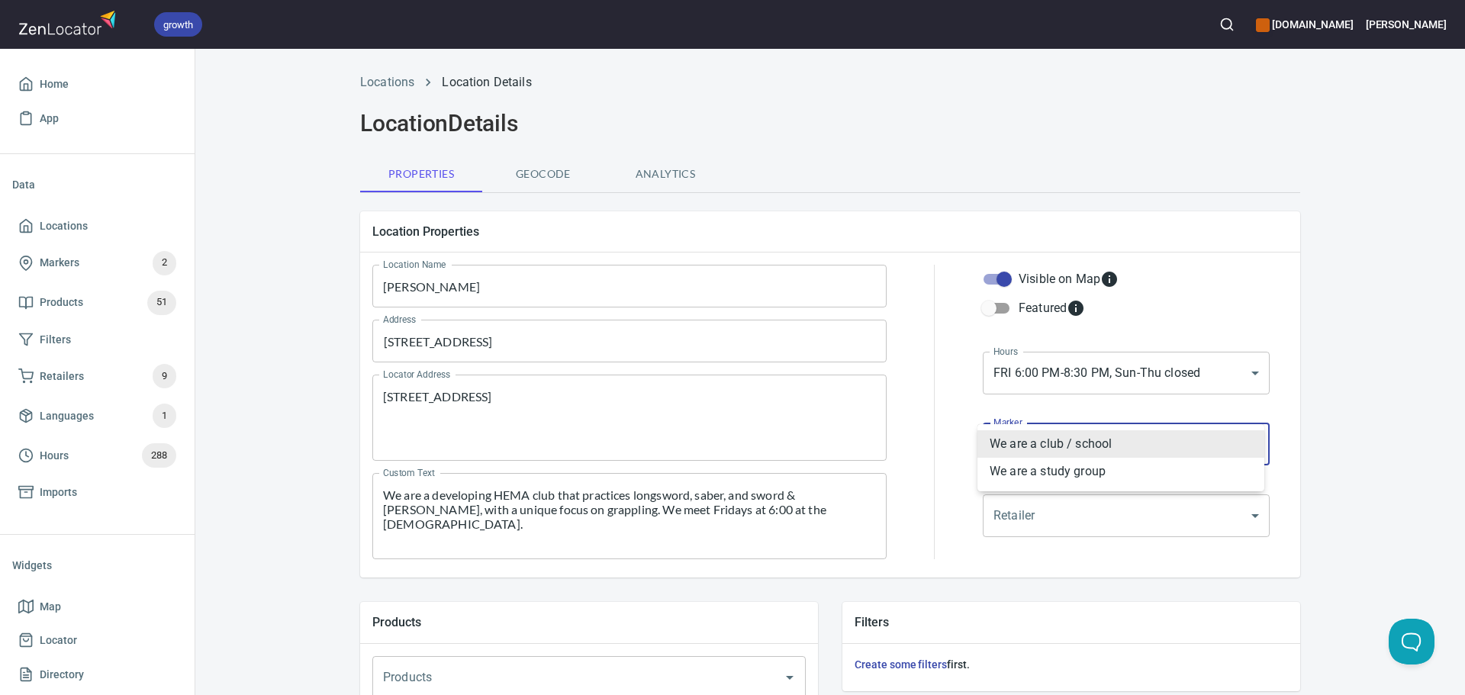
click at [1026, 467] on li "We are a study group" at bounding box center [1120, 471] width 287 height 27
type input "mrk_ubfxrrn4"
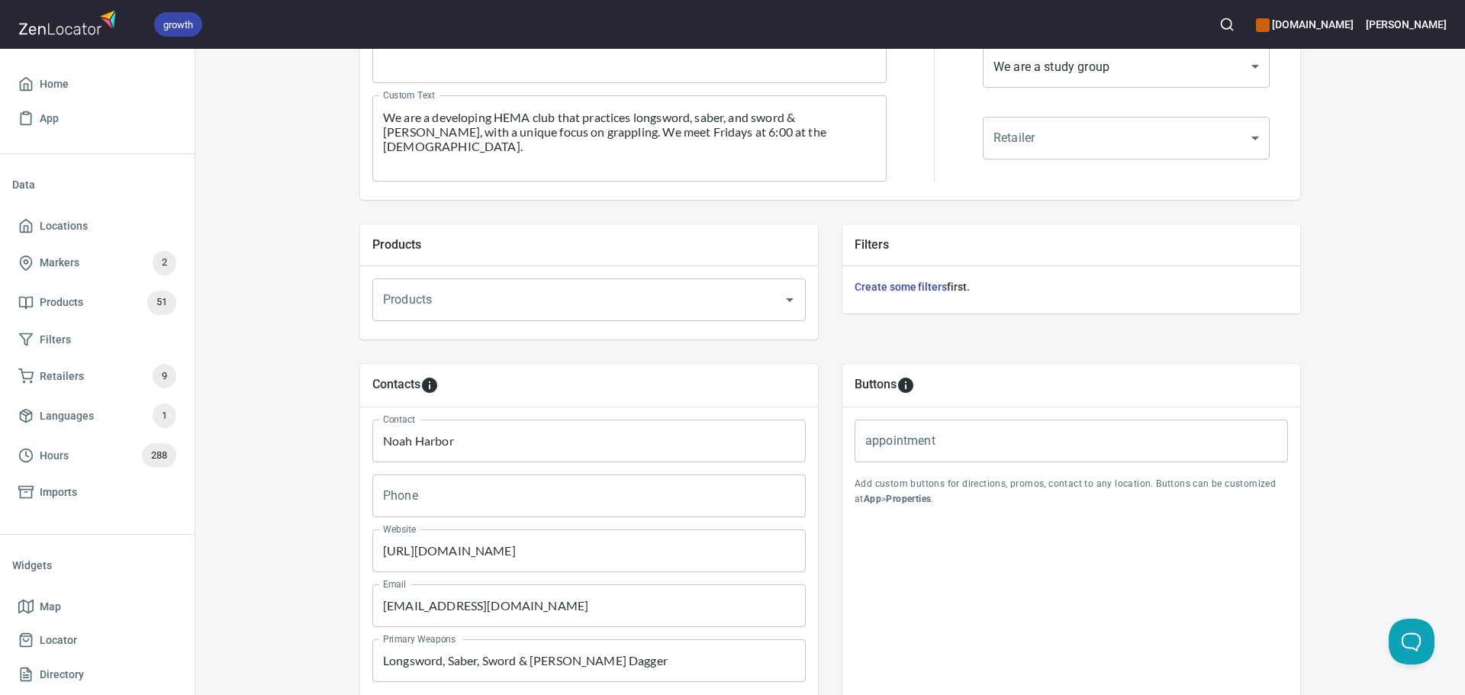
scroll to position [521, 0]
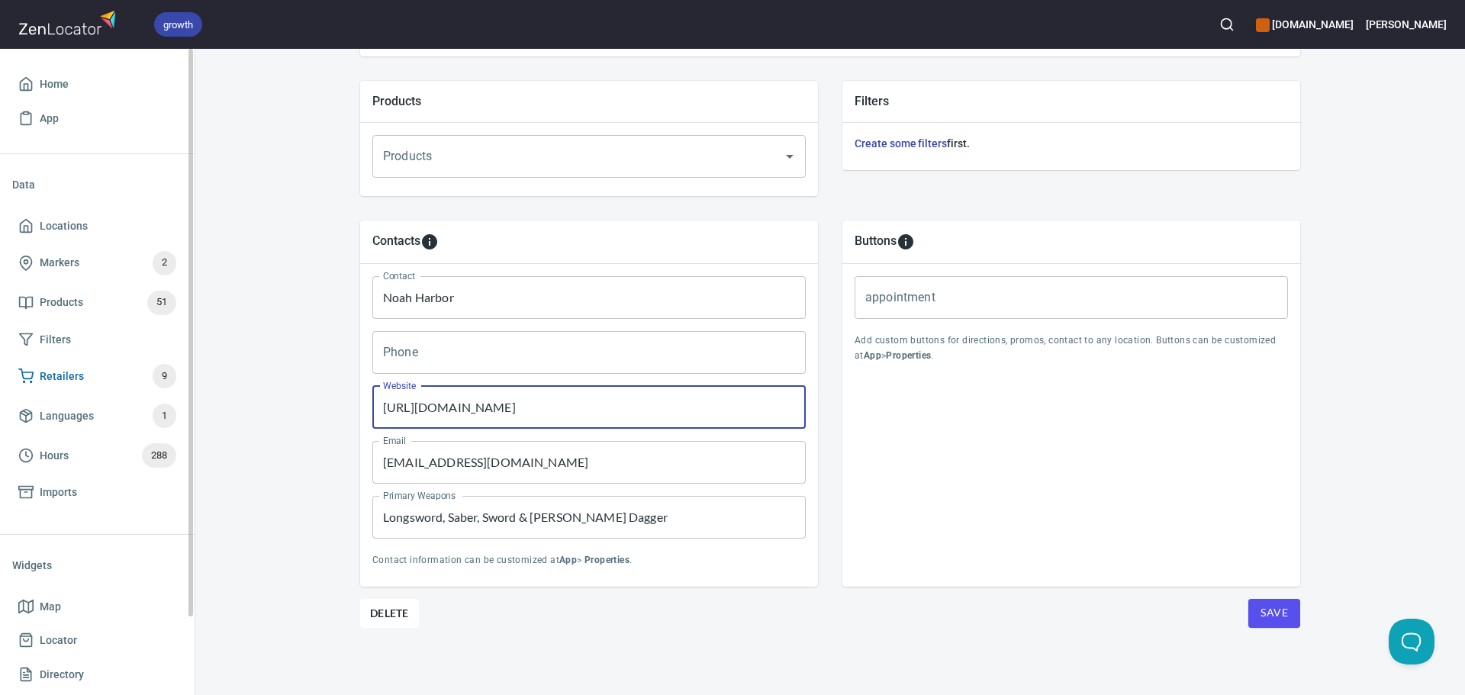
drag, startPoint x: 617, startPoint y: 399, endPoint x: 169, endPoint y: 370, distance: 448.8
click at [169, 370] on div "growth hemaalliance.com Donald Home App Data Locations Markers 2 Products 51 Fi…" at bounding box center [732, 347] width 1465 height 695
click at [1267, 614] on span "Save" at bounding box center [1273, 613] width 27 height 19
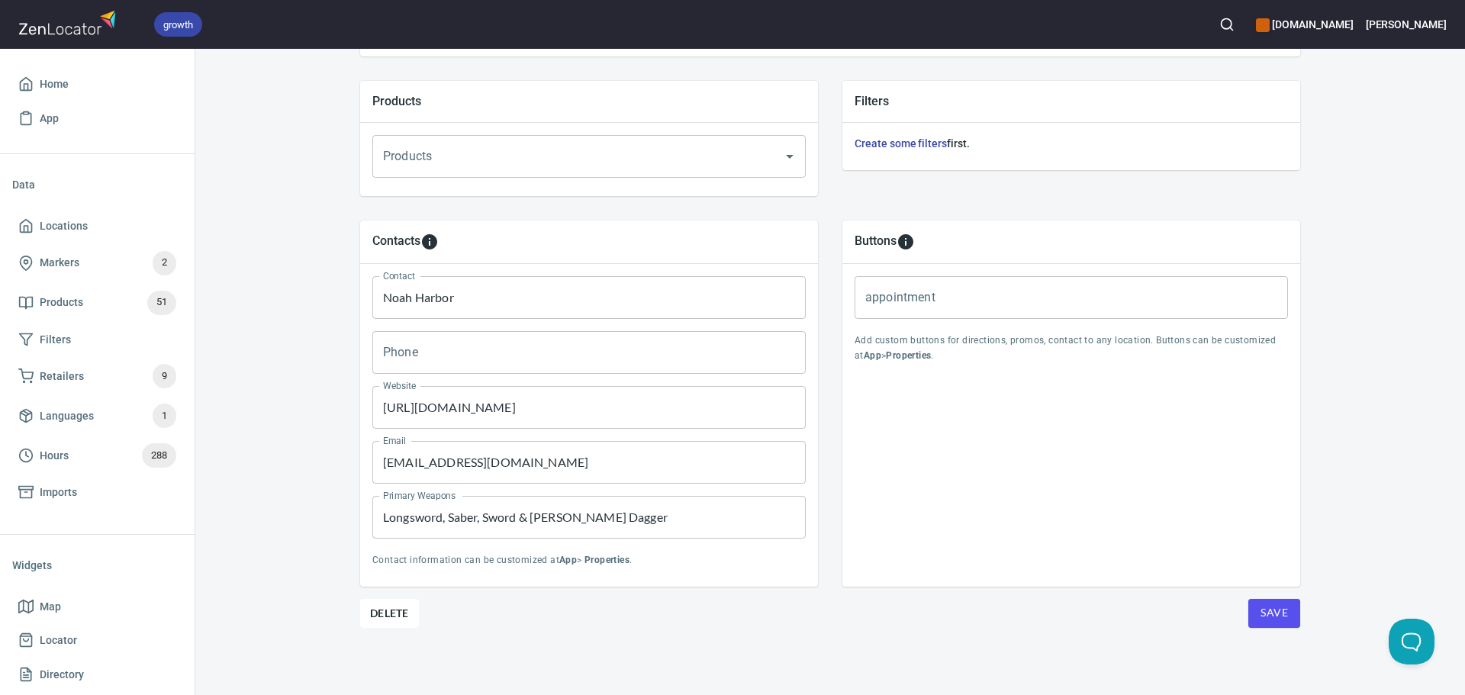
drag, startPoint x: 512, startPoint y: 355, endPoint x: 420, endPoint y: 356, distance: 91.6
click at [442, 357] on input "Phone" at bounding box center [588, 352] width 433 height 43
paste input "+1 (406) 596-0294"
type input "+1 (406) 596-0294"
click at [1263, 620] on span "Save" at bounding box center [1273, 613] width 27 height 19
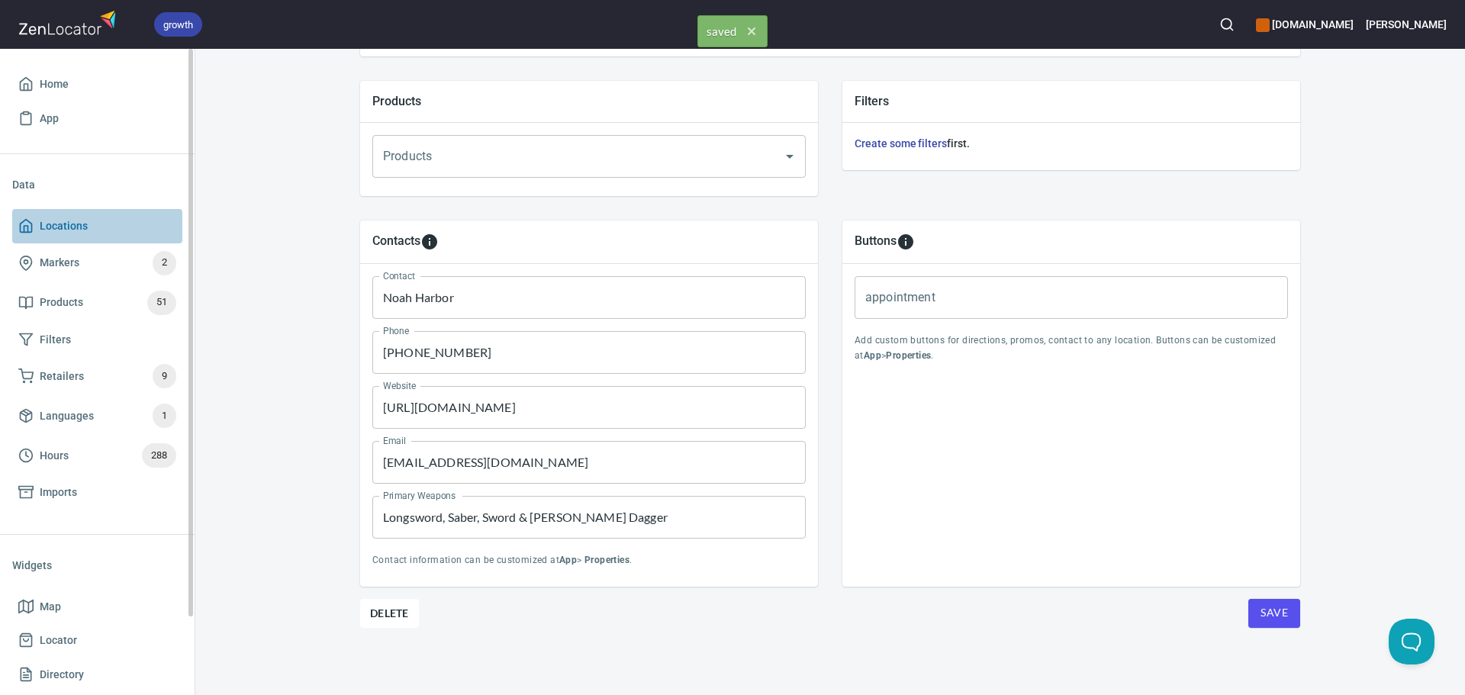
click at [98, 227] on span "Locations" at bounding box center [97, 226] width 158 height 19
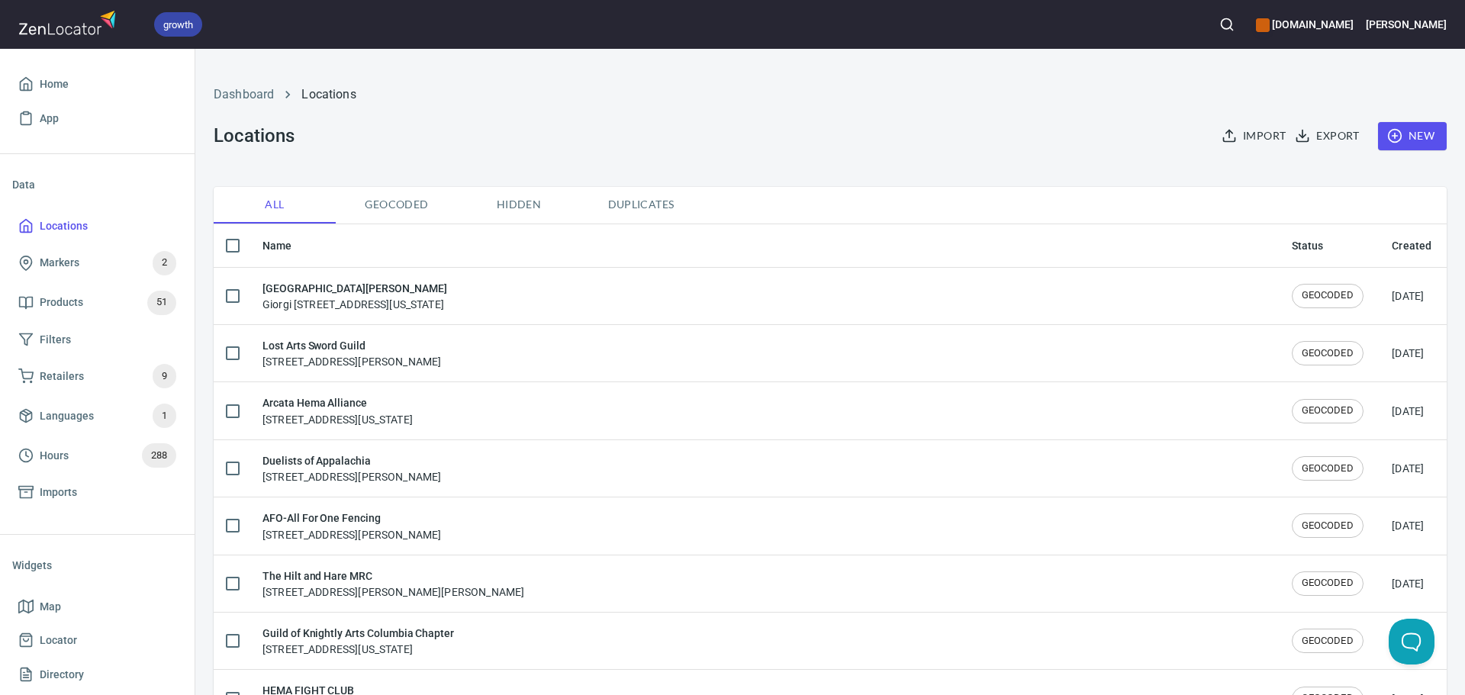
click at [1286, 18] on div "growth [DOMAIN_NAME] [PERSON_NAME]" at bounding box center [732, 24] width 1465 height 49
click at [1244, 24] on button "button" at bounding box center [1227, 25] width 34 height 34
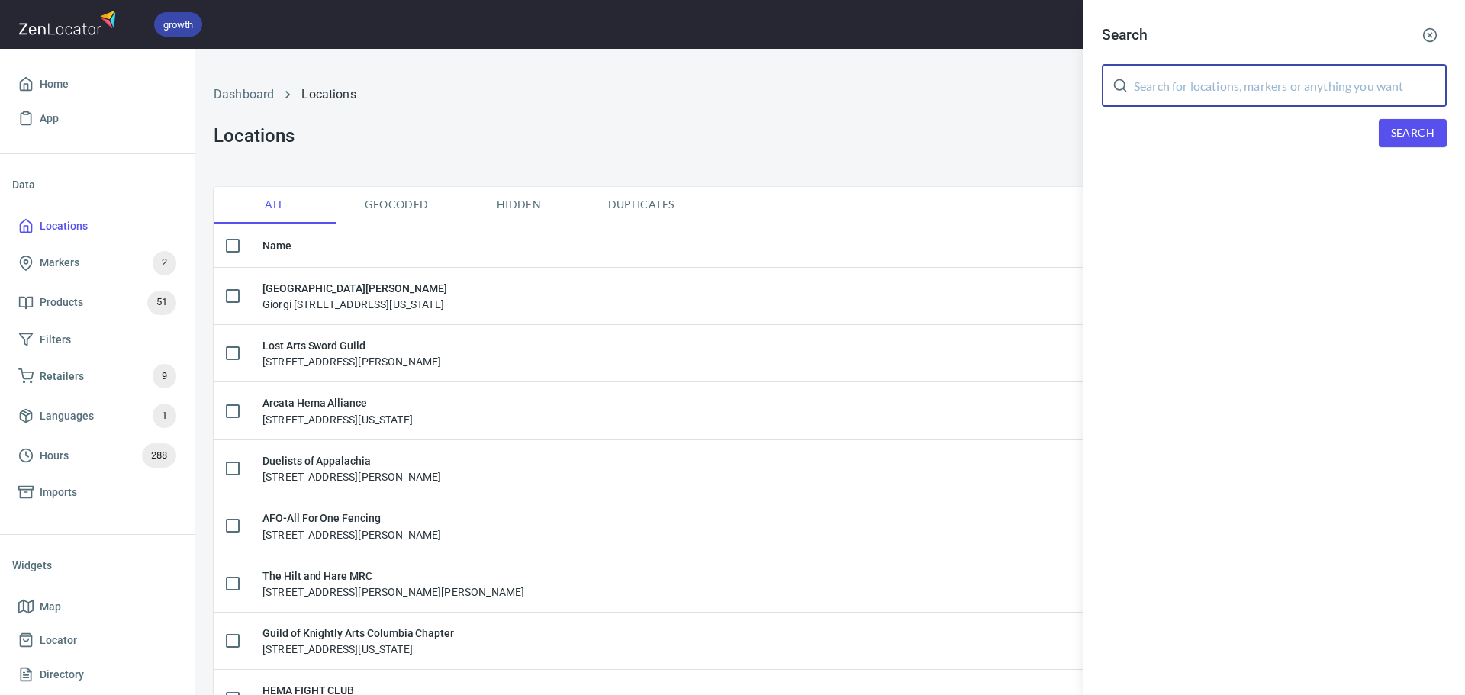
click at [1327, 73] on input "text" at bounding box center [1290, 85] width 313 height 43
paste input "Edmonton Historical Martial Arts"
type input "Edmonton Historical Martial Arts"
click at [1384, 140] on button "Search" at bounding box center [1413, 133] width 68 height 28
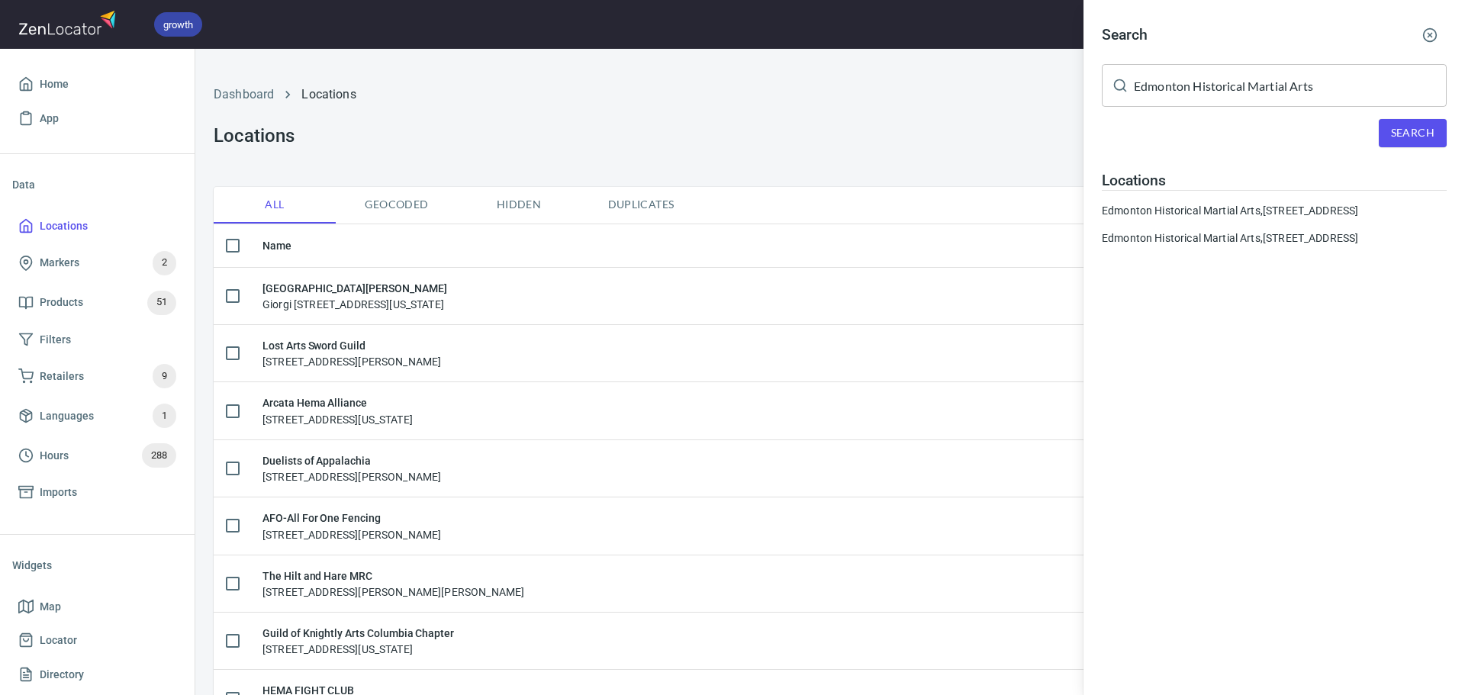
click at [894, 122] on div at bounding box center [732, 347] width 1465 height 695
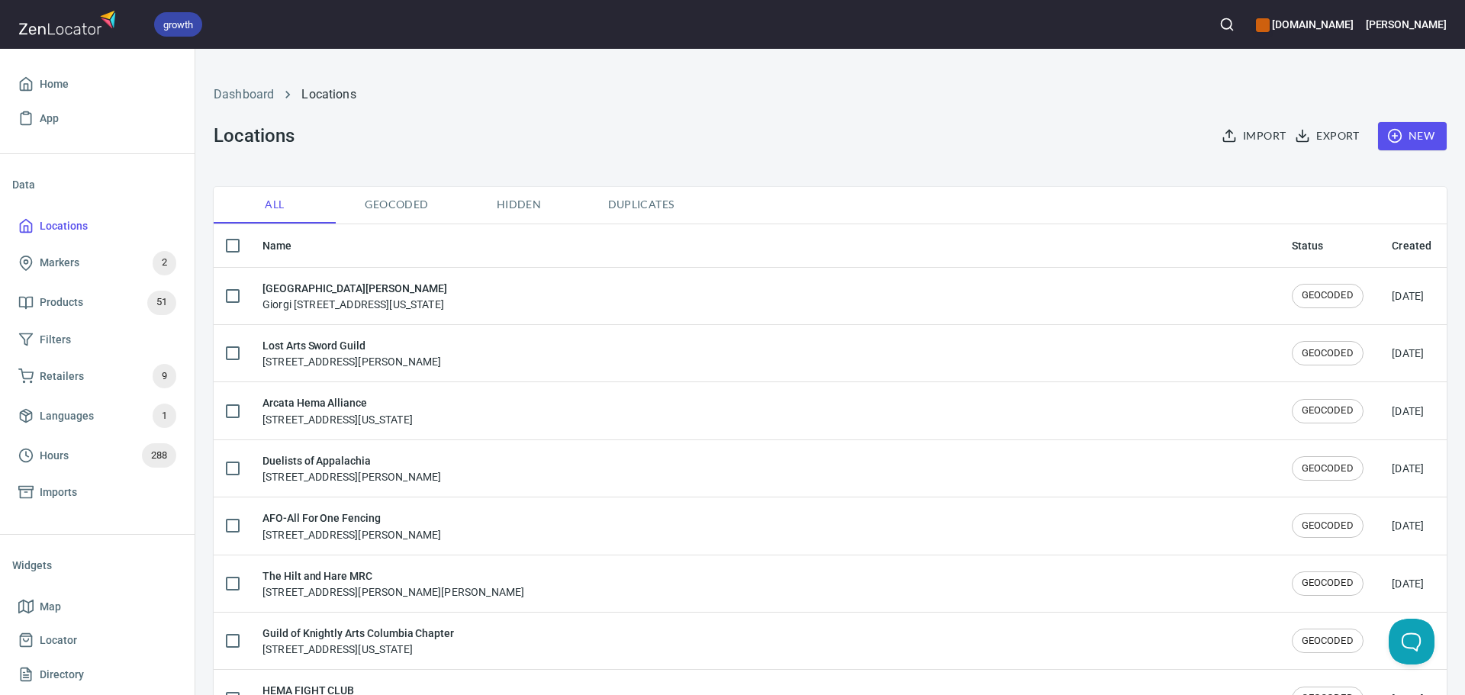
click at [1392, 137] on span "New" at bounding box center [1412, 136] width 44 height 19
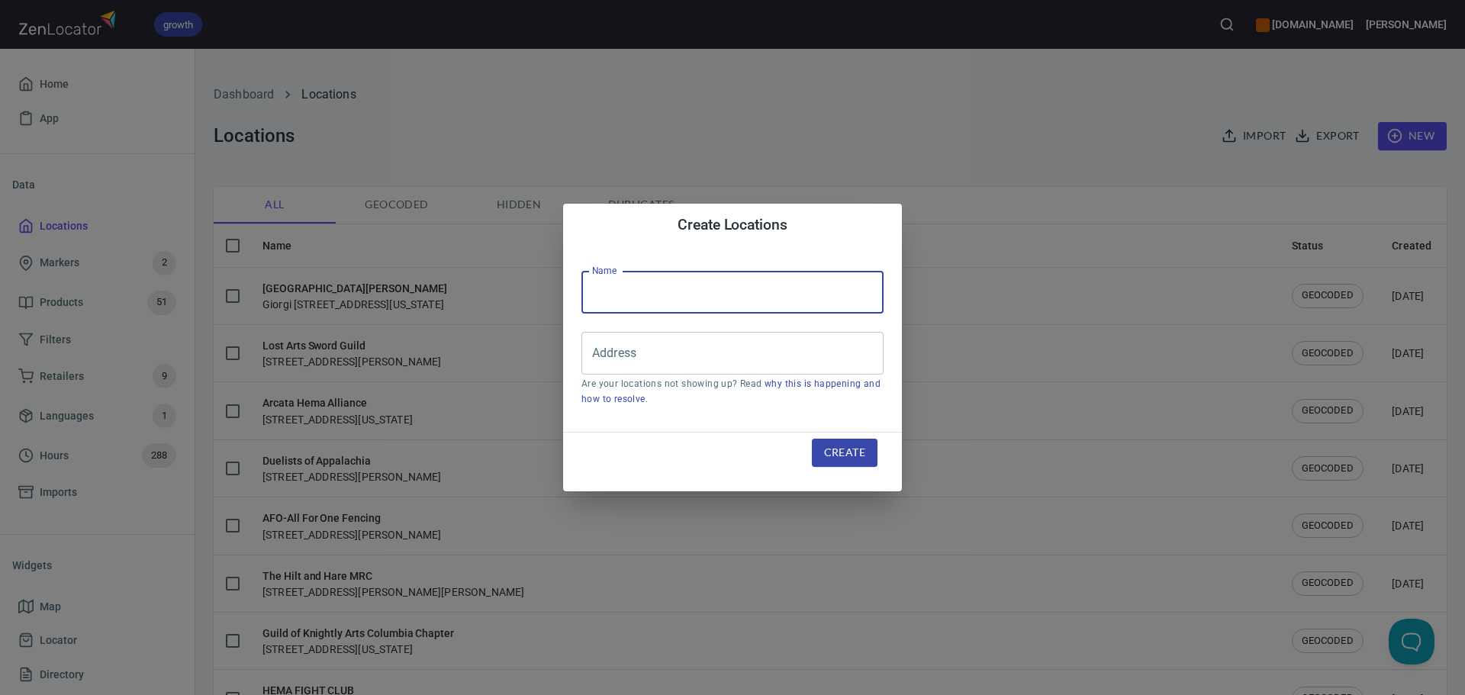
click at [607, 286] on input "text" at bounding box center [732, 292] width 302 height 43
paste input "Edmonton Historical Martial Arts"
type input "Edmonton Historical Martial Arts"
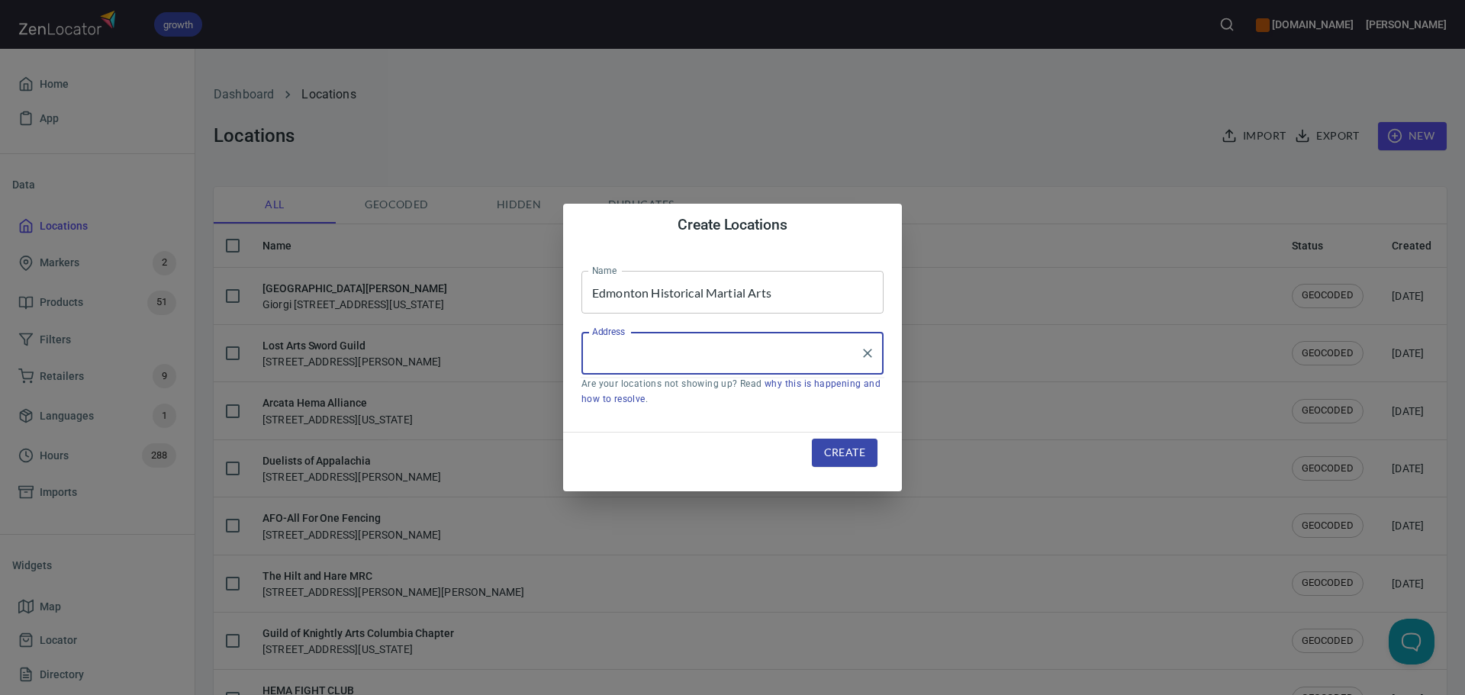
click at [644, 340] on input "Address" at bounding box center [721, 353] width 266 height 29
paste input "[STREET_ADDRESS]"
type input "[STREET_ADDRESS]"
click at [832, 439] on button "Create" at bounding box center [845, 453] width 66 height 28
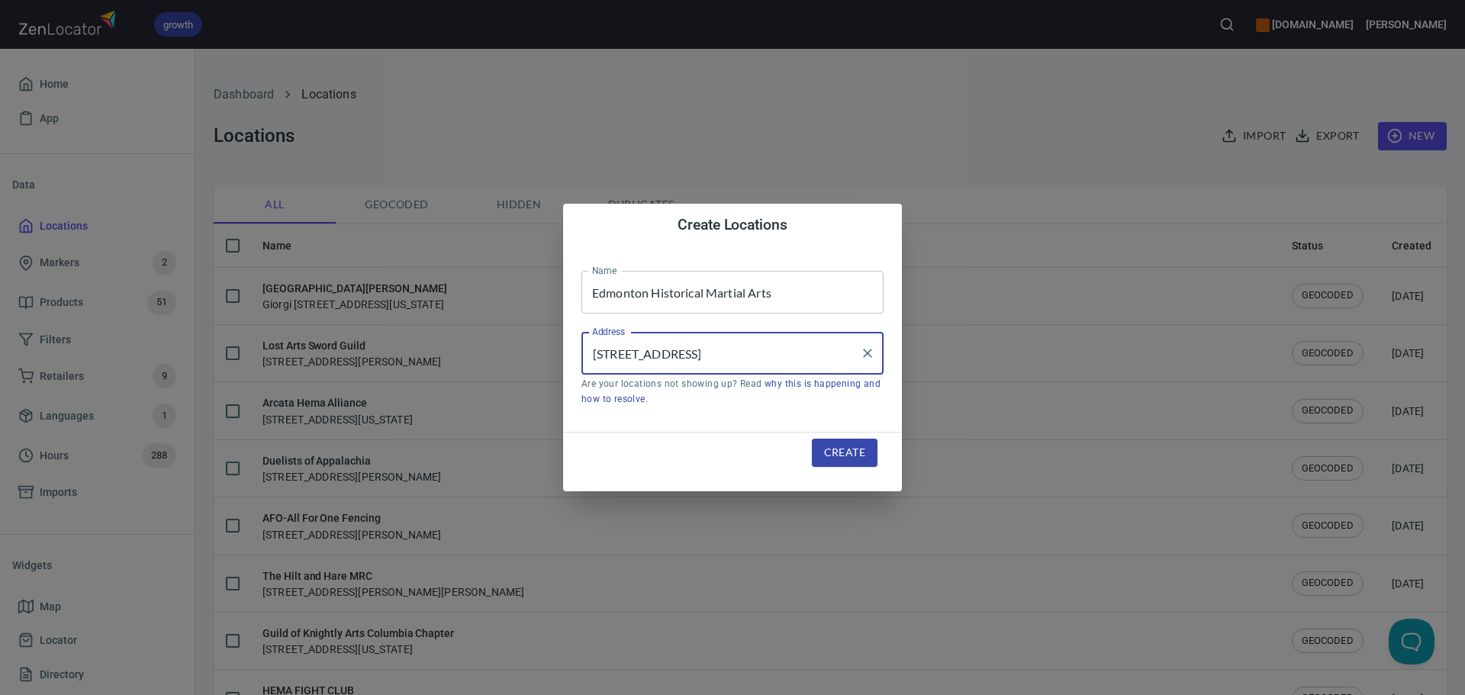
scroll to position [0, 0]
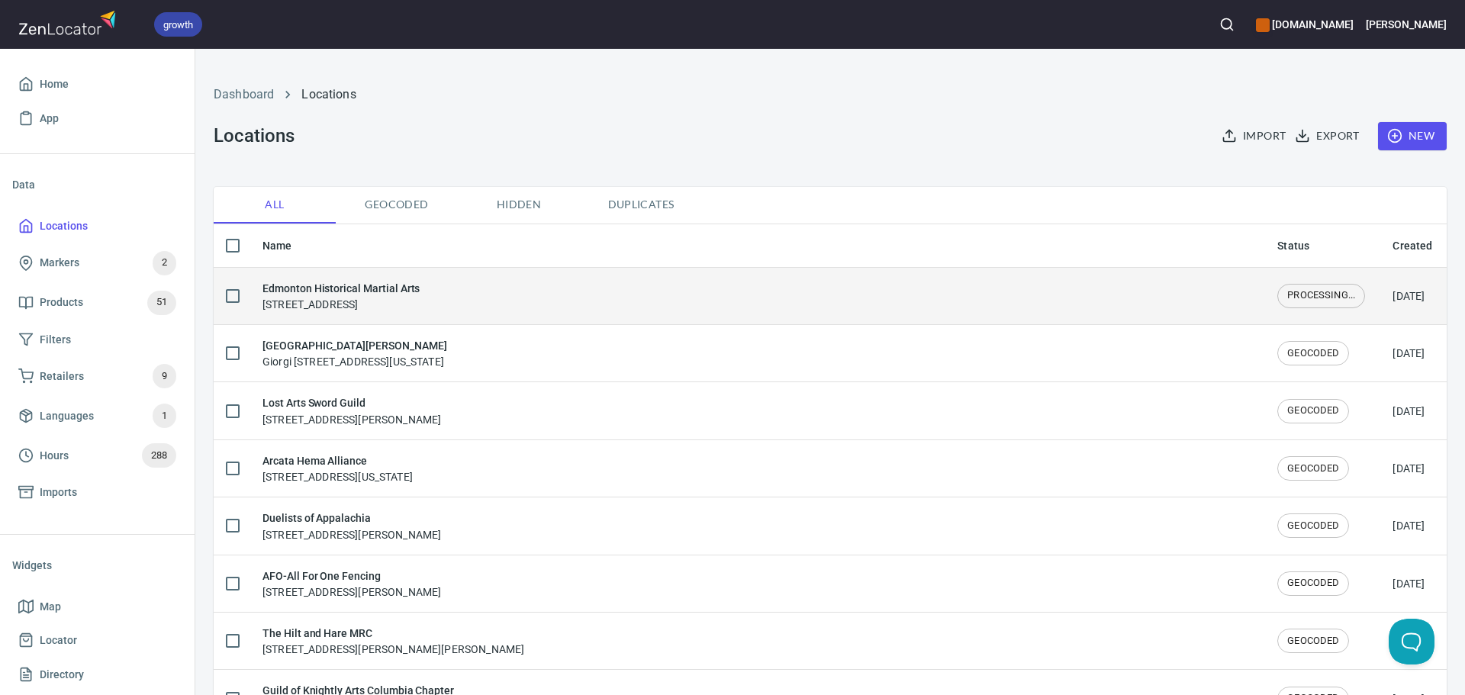
click at [573, 311] on div "Edmonton Historical Martial Arts [STREET_ADDRESS]" at bounding box center [757, 296] width 990 height 32
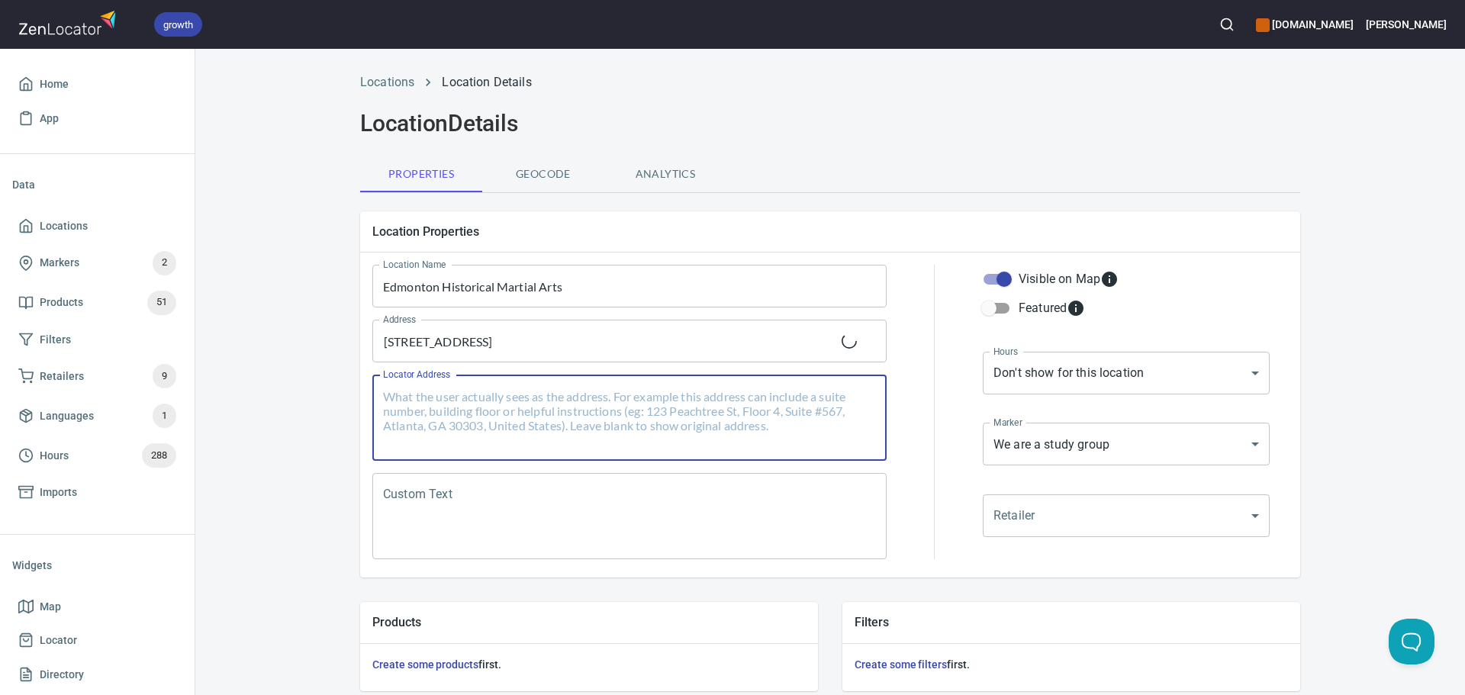
click at [539, 401] on textarea "Locator Address" at bounding box center [629, 418] width 493 height 58
paste textarea "[STREET_ADDRESS]"
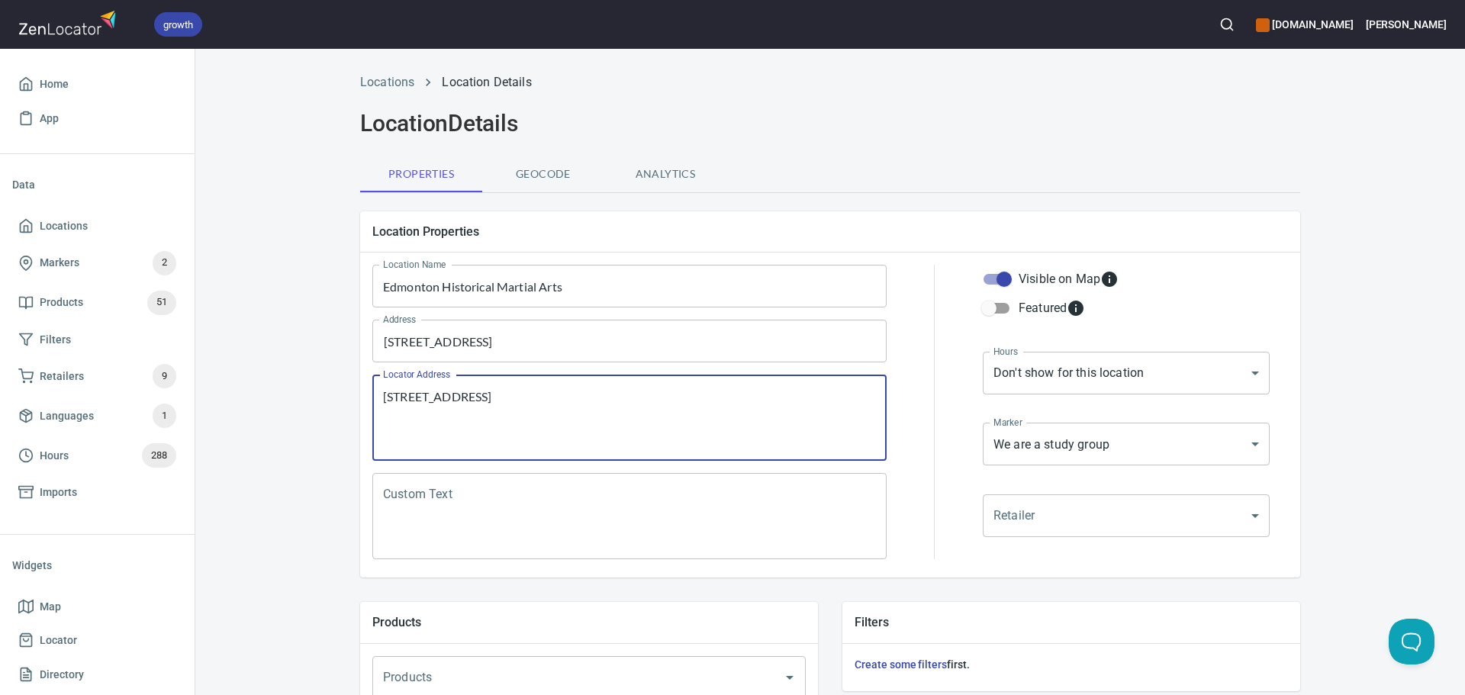
type textarea "[STREET_ADDRESS]"
click at [415, 508] on textarea "Custom Text" at bounding box center [629, 517] width 493 height 58
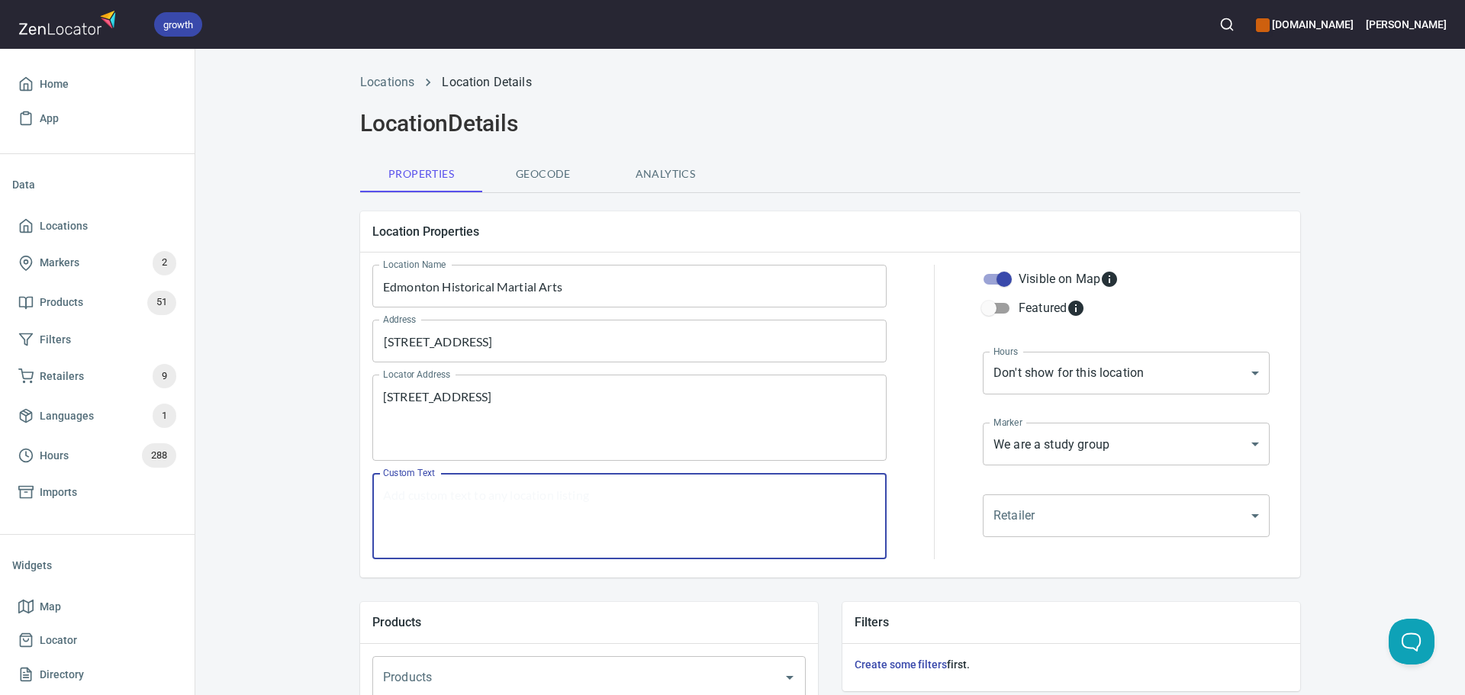
paste textarea "Edmonton Historical Martial Arts is a school/club dedicated to the instruction …"
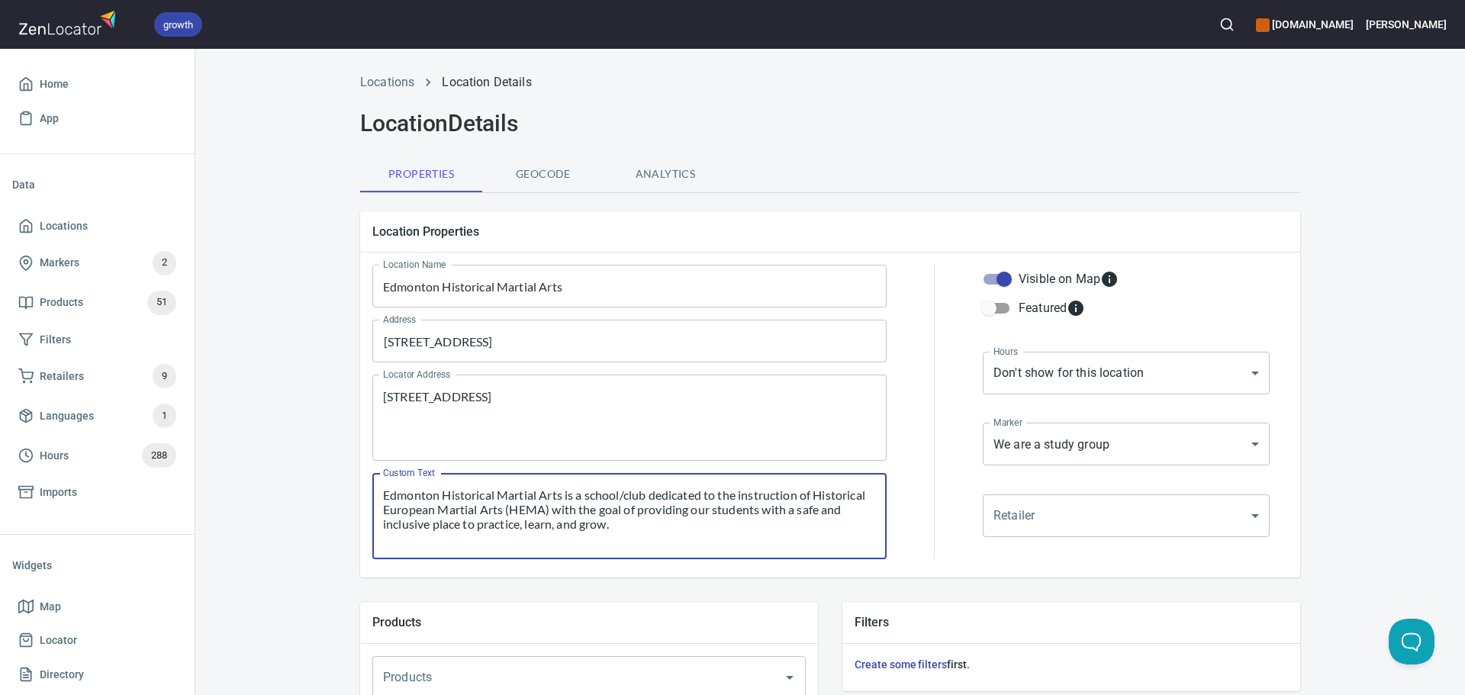
type textarea "Edmonton Historical Martial Arts is a school/club dedicated to the instruction …"
click at [1019, 372] on body "growth [DOMAIN_NAME] [PERSON_NAME] Home App Data Locations Markers 2 Products 5…" at bounding box center [732, 347] width 1465 height 695
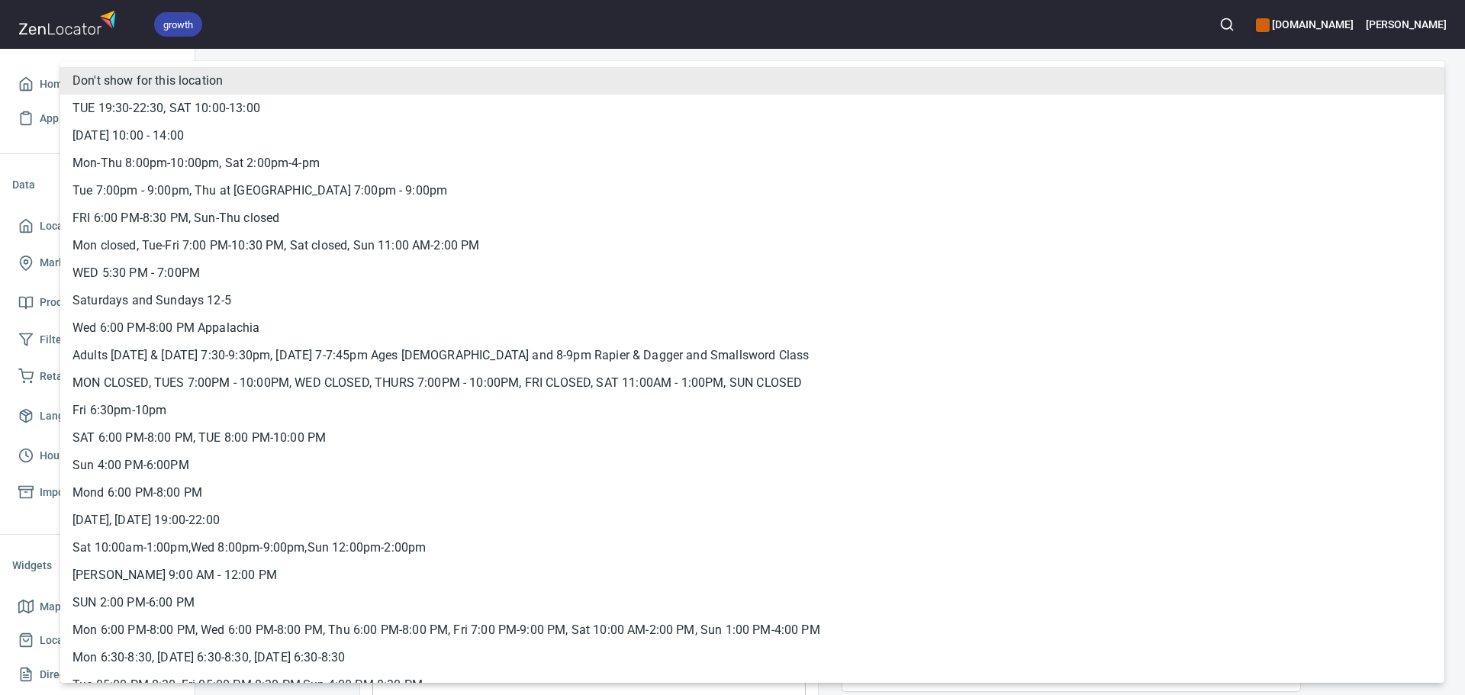
click at [200, 189] on li "Tue 7:00pm - 9:00pm, Thu at [GEOGRAPHIC_DATA] 7:00pm - 9:00pm" at bounding box center [752, 190] width 1384 height 27
type input "hrs_9f3g9qfd"
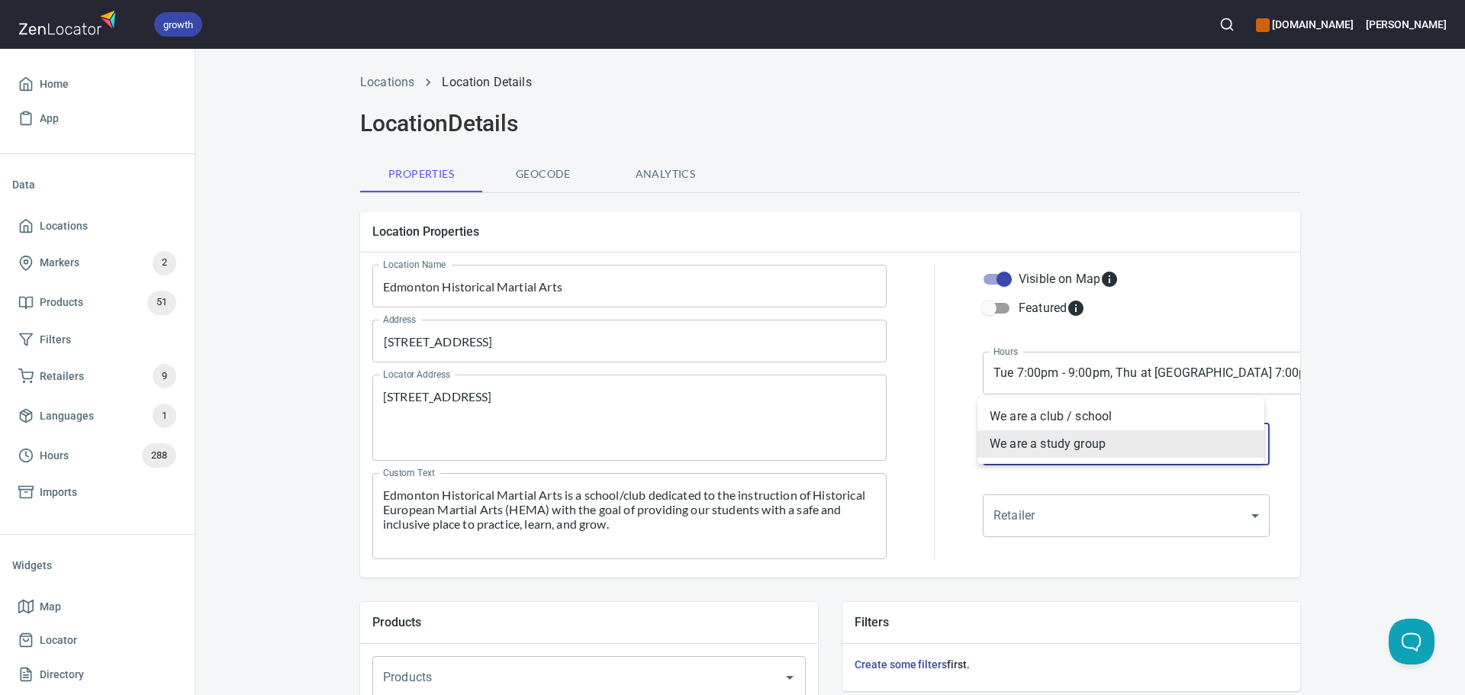
click at [1040, 445] on body "growth hemaalliance.com Donald Home App Data Locations Markers 2 Products 51 Fi…" at bounding box center [732, 347] width 1465 height 695
click at [1024, 417] on li "We are a club / school" at bounding box center [1120, 416] width 287 height 27
type input "mrk_k5vbpvas"
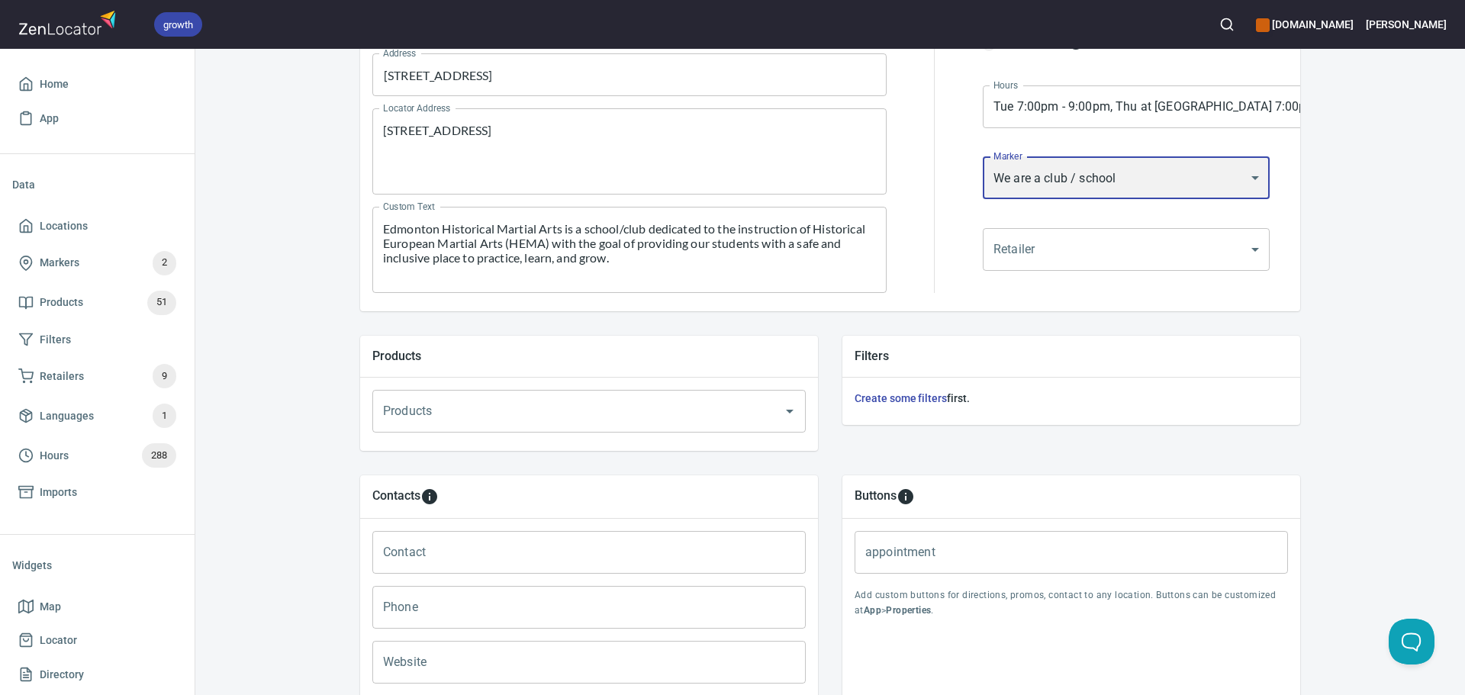
scroll to position [521, 0]
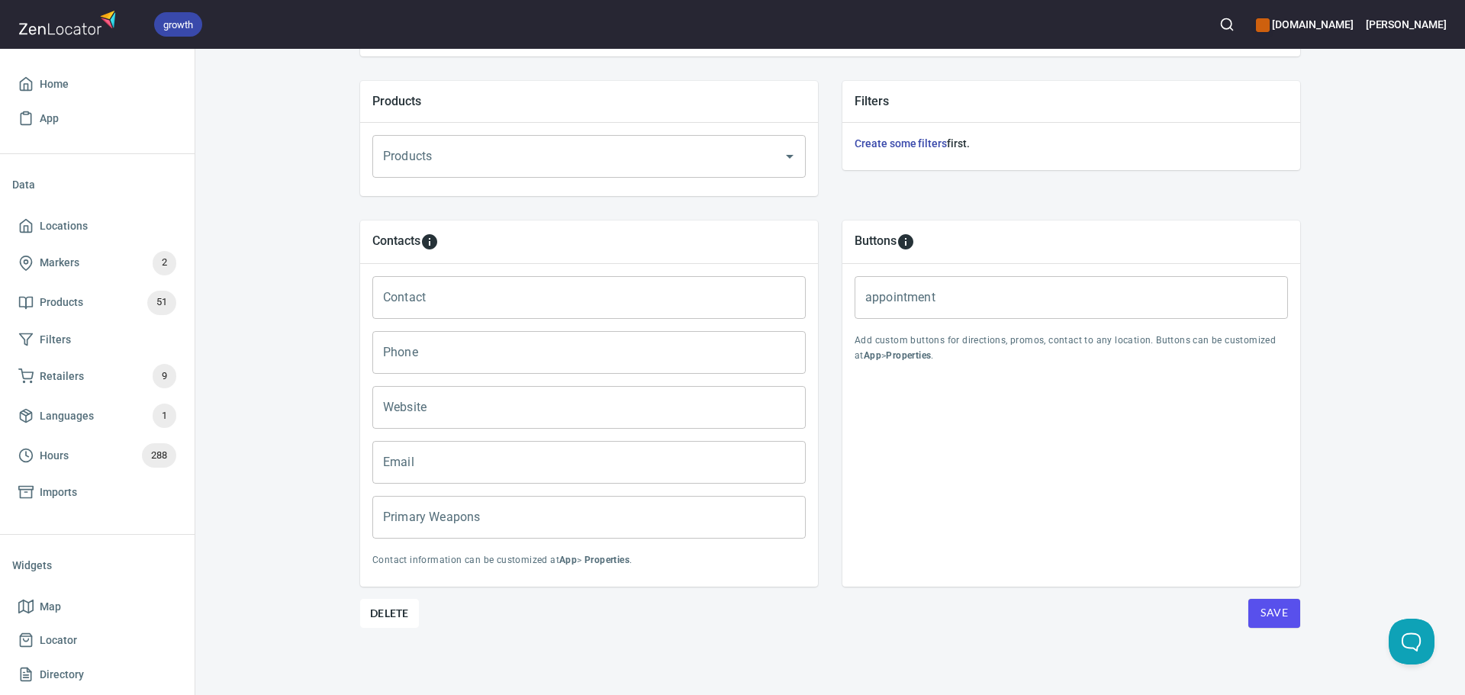
click at [539, 519] on input "Primary Weapons" at bounding box center [588, 517] width 433 height 43
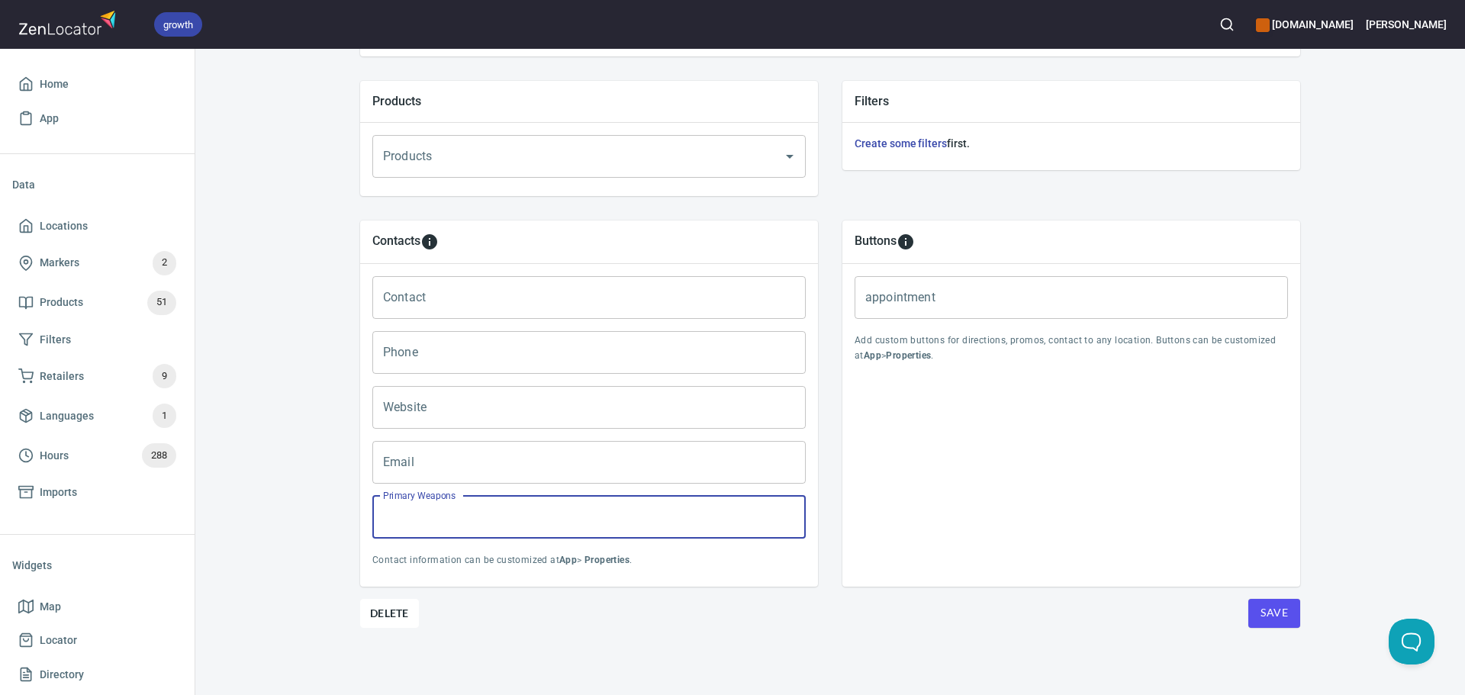
paste input "Longsword, Sabre, Smallsword, Sidesword."
type input "Longsword, Sabre, Smallsword, Sidesword."
click at [495, 288] on input "Contact" at bounding box center [588, 297] width 433 height 43
paste input "Michael Miller"
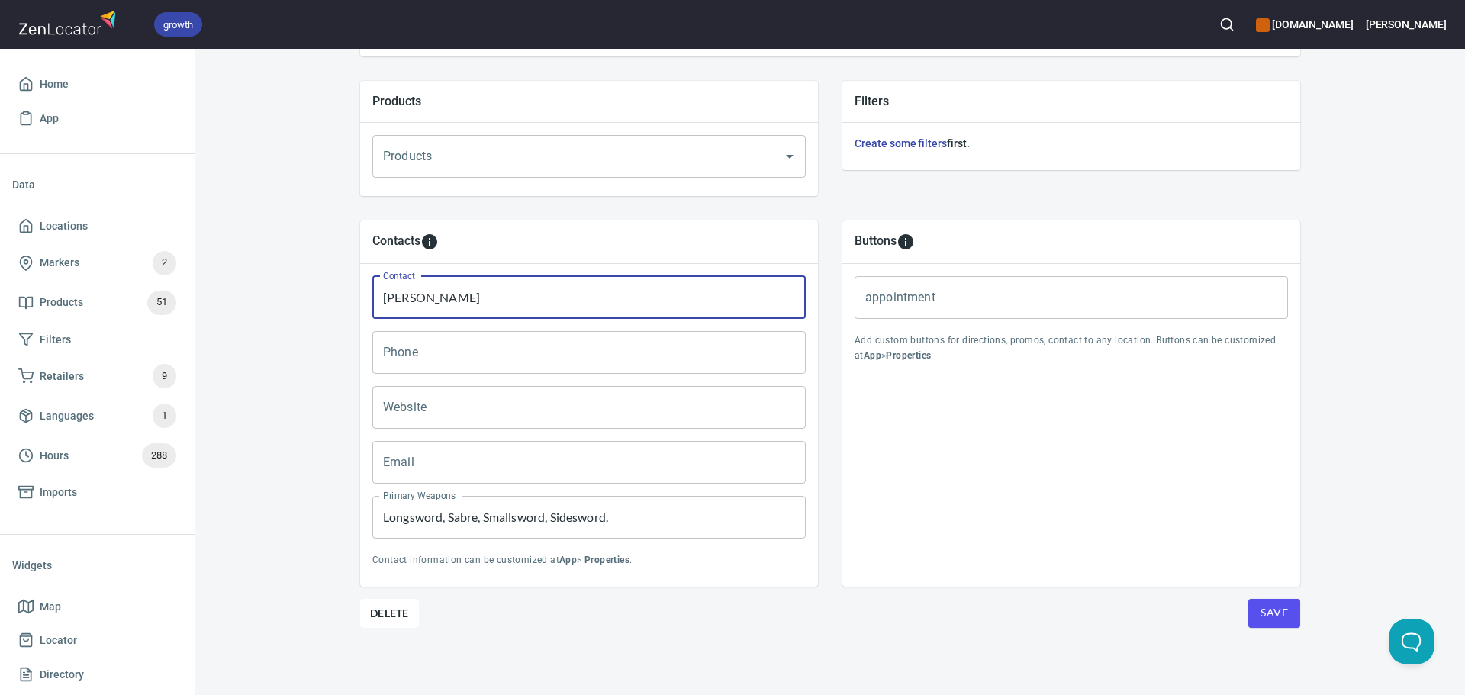
type input "Michael Miller"
click at [445, 446] on input "Email" at bounding box center [588, 462] width 433 height 43
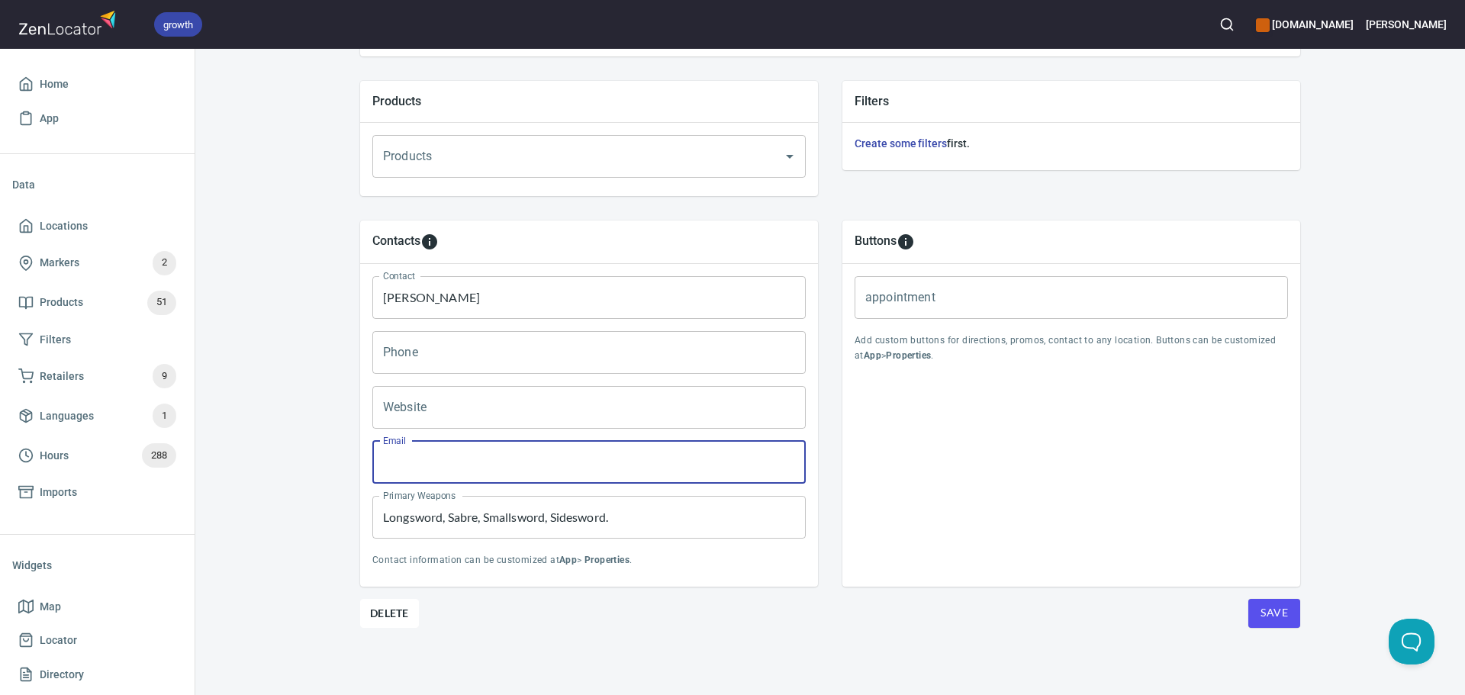
paste input "edmontonhistoricalmartialarts@gmail.com"
type input "edmontonhistoricalmartialarts@gmail.com"
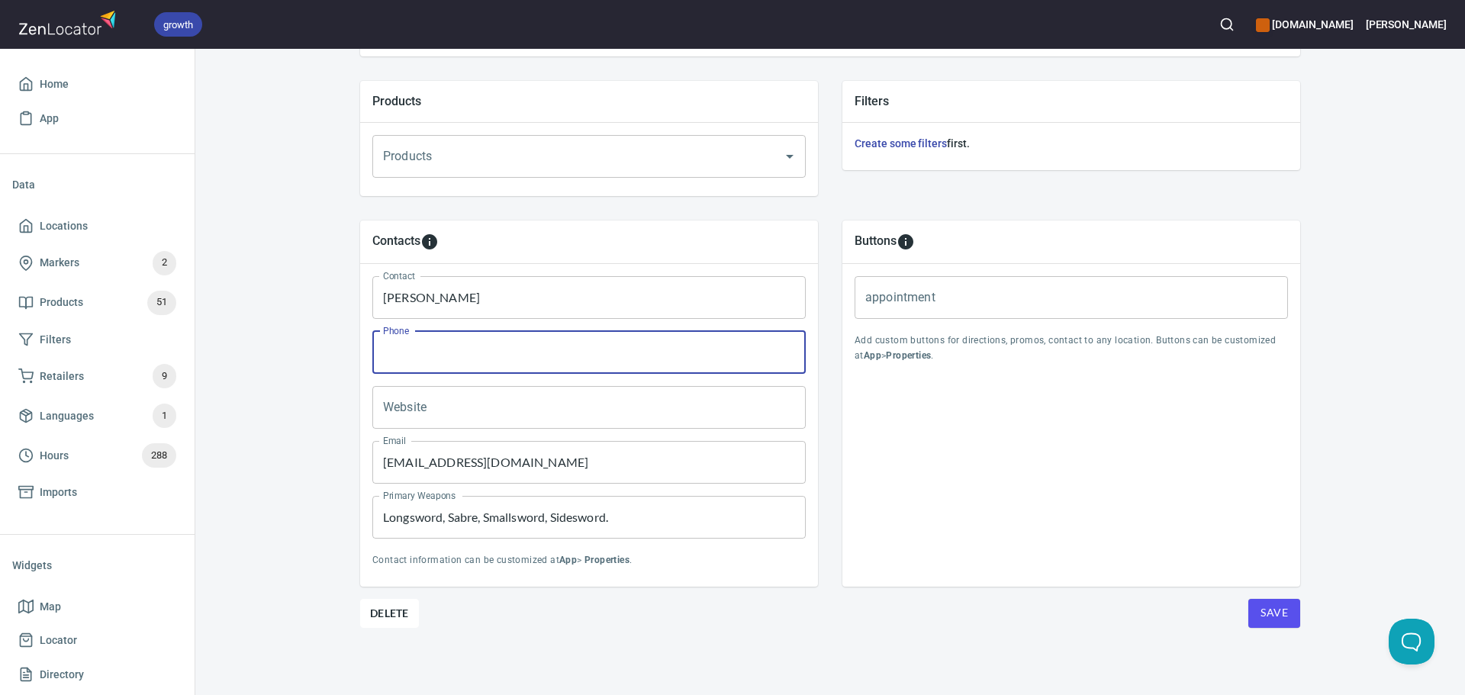
drag, startPoint x: 597, startPoint y: 348, endPoint x: 582, endPoint y: 346, distance: 15.3
click at [597, 348] on input "Phone" at bounding box center [588, 352] width 433 height 43
paste input "+1 (587) 501-4624"
type input "+1 (587) 501-4624"
click at [536, 386] on input "Website" at bounding box center [588, 407] width 433 height 43
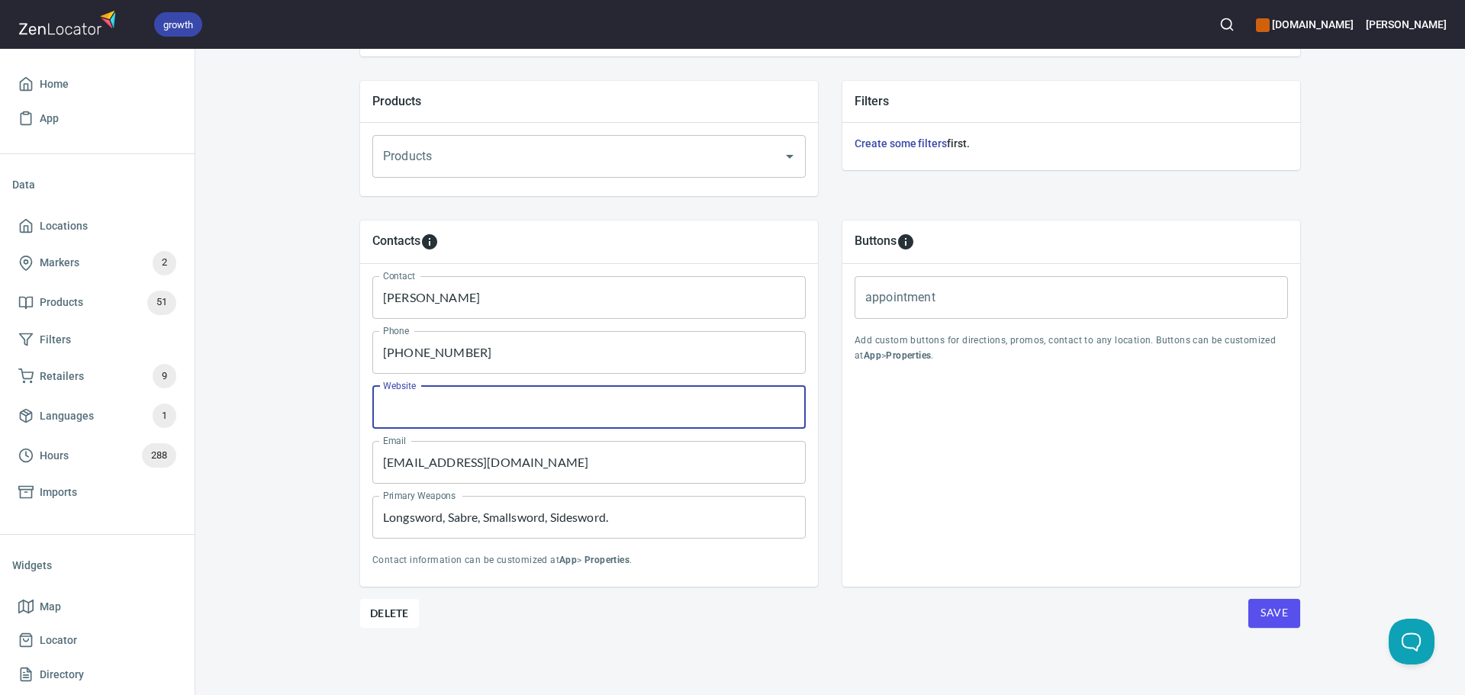
paste input "http://ehma.ca"
type input "http://ehma.ca"
click at [1260, 614] on span "Save" at bounding box center [1273, 613] width 27 height 19
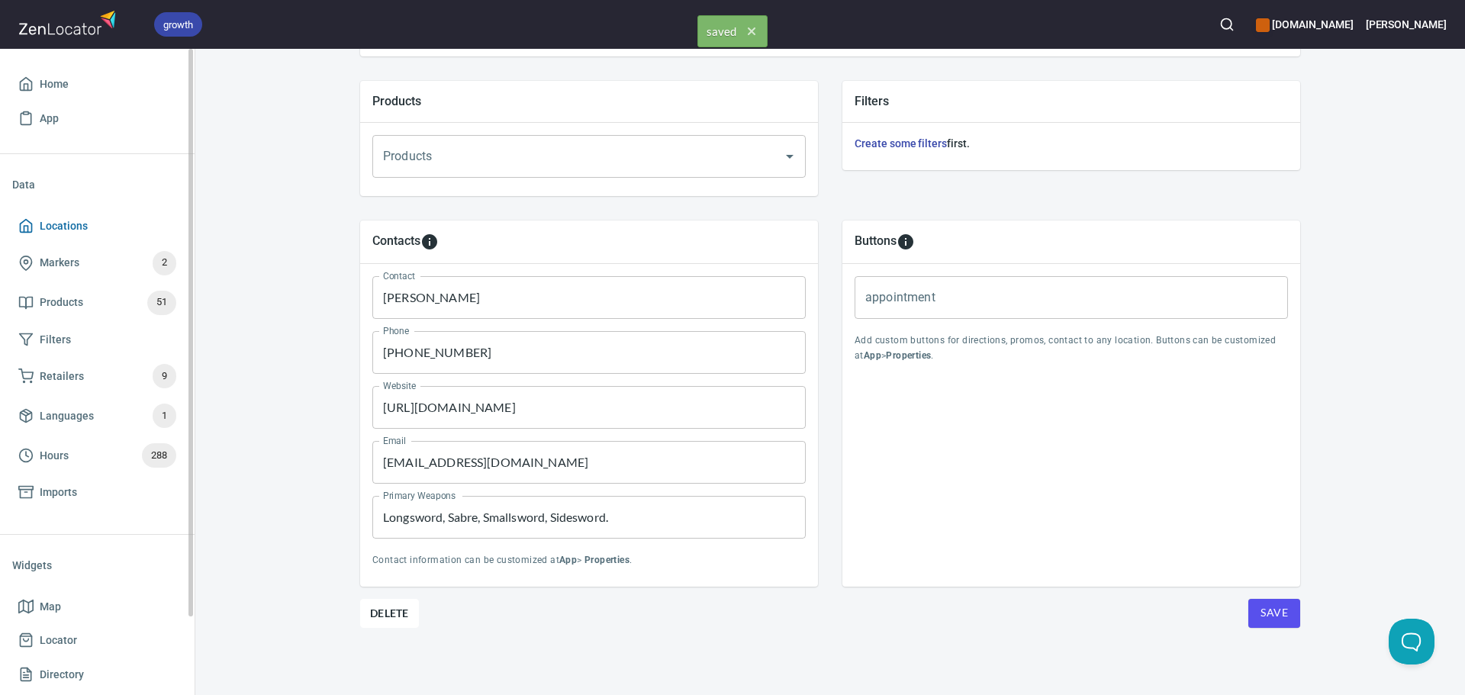
click at [32, 229] on icon at bounding box center [26, 226] width 11 height 13
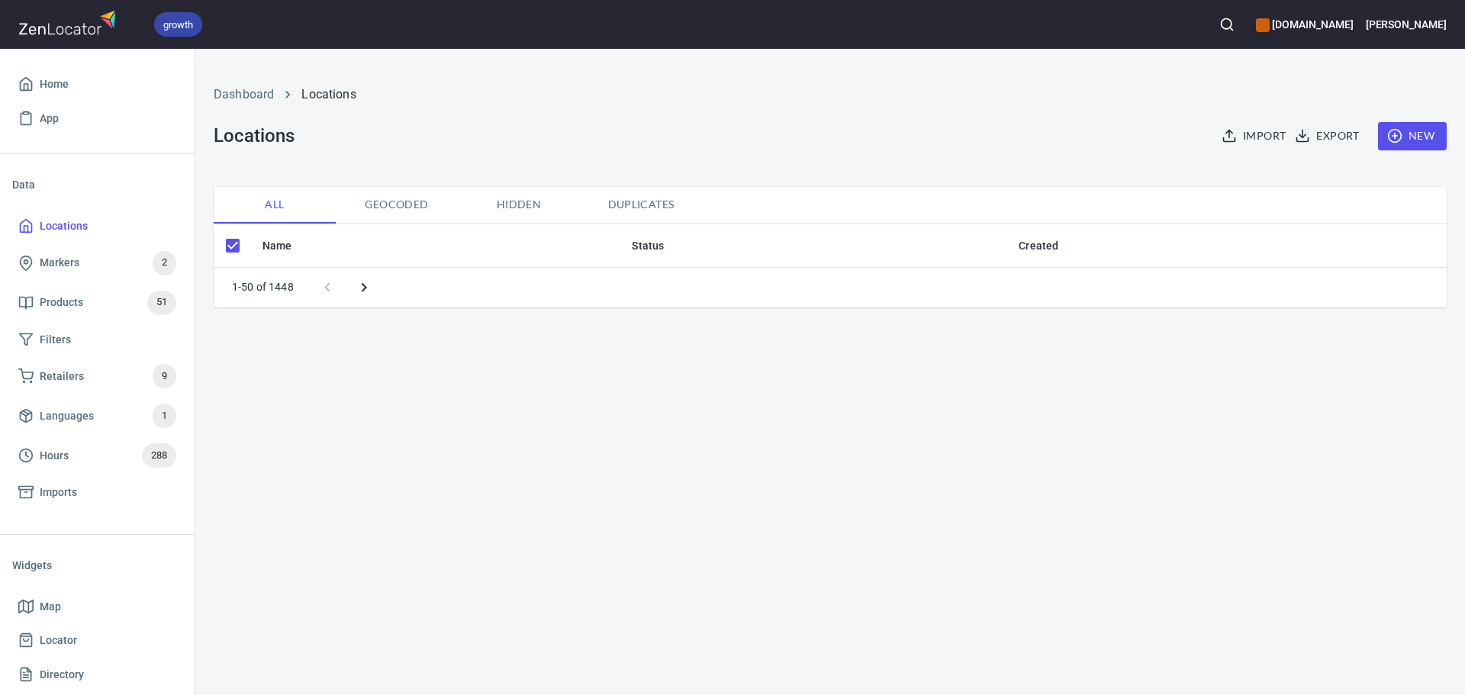
checkbox input "false"
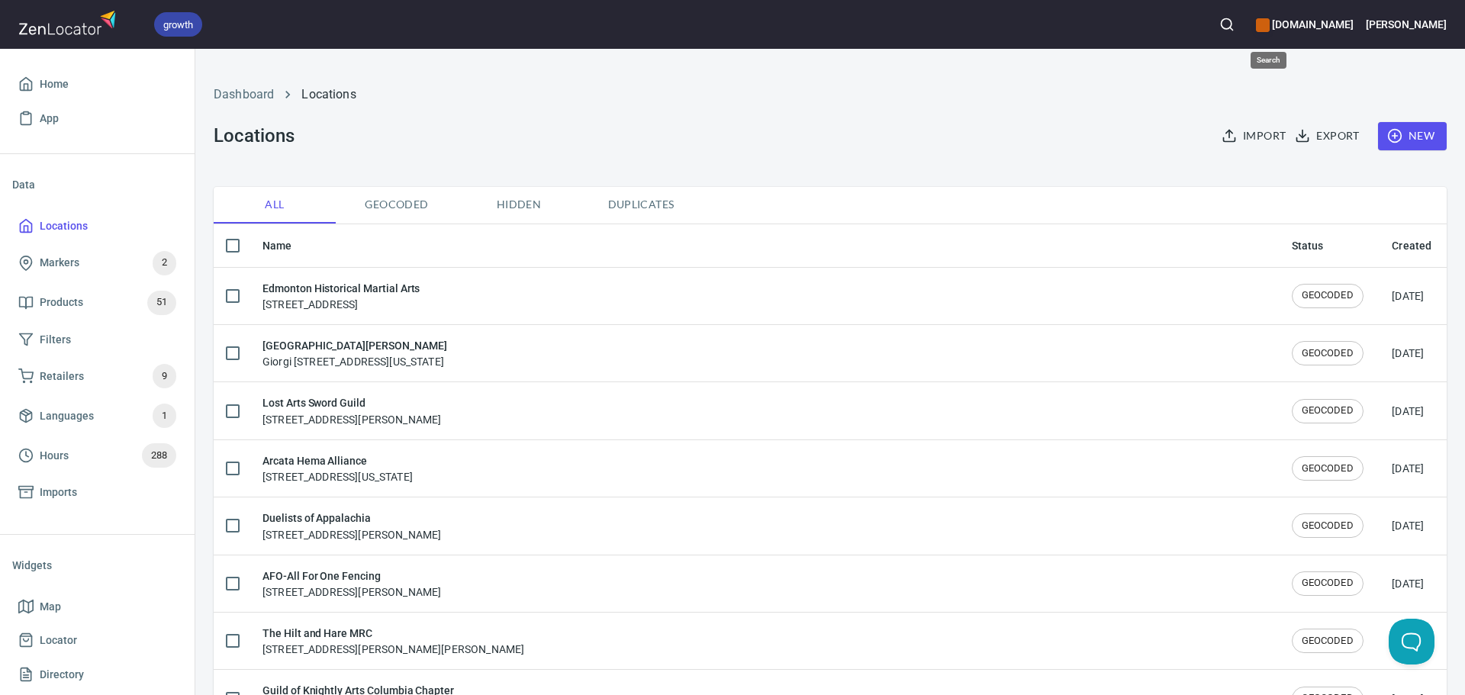
click at [1244, 26] on button "button" at bounding box center [1227, 25] width 34 height 34
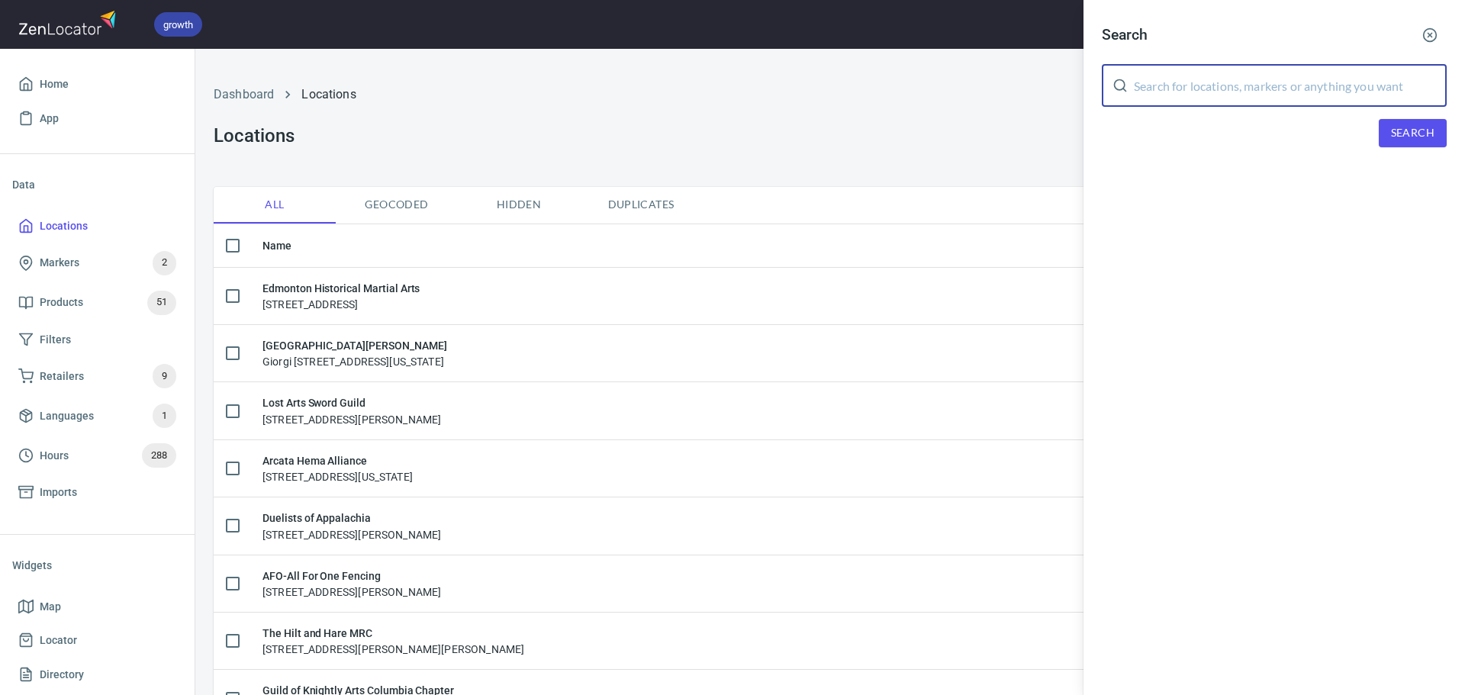
click at [1294, 91] on input "text" at bounding box center [1290, 85] width 313 height 43
paste input "Guilde d'Escrime Historique"
click at [1412, 130] on span "Search" at bounding box center [1412, 133] width 43 height 19
click at [1209, 79] on input "Guilde d'Escrime Historique" at bounding box center [1290, 85] width 313 height 43
click at [1256, 91] on input "Guilde d'Escrime Historique" at bounding box center [1290, 85] width 313 height 43
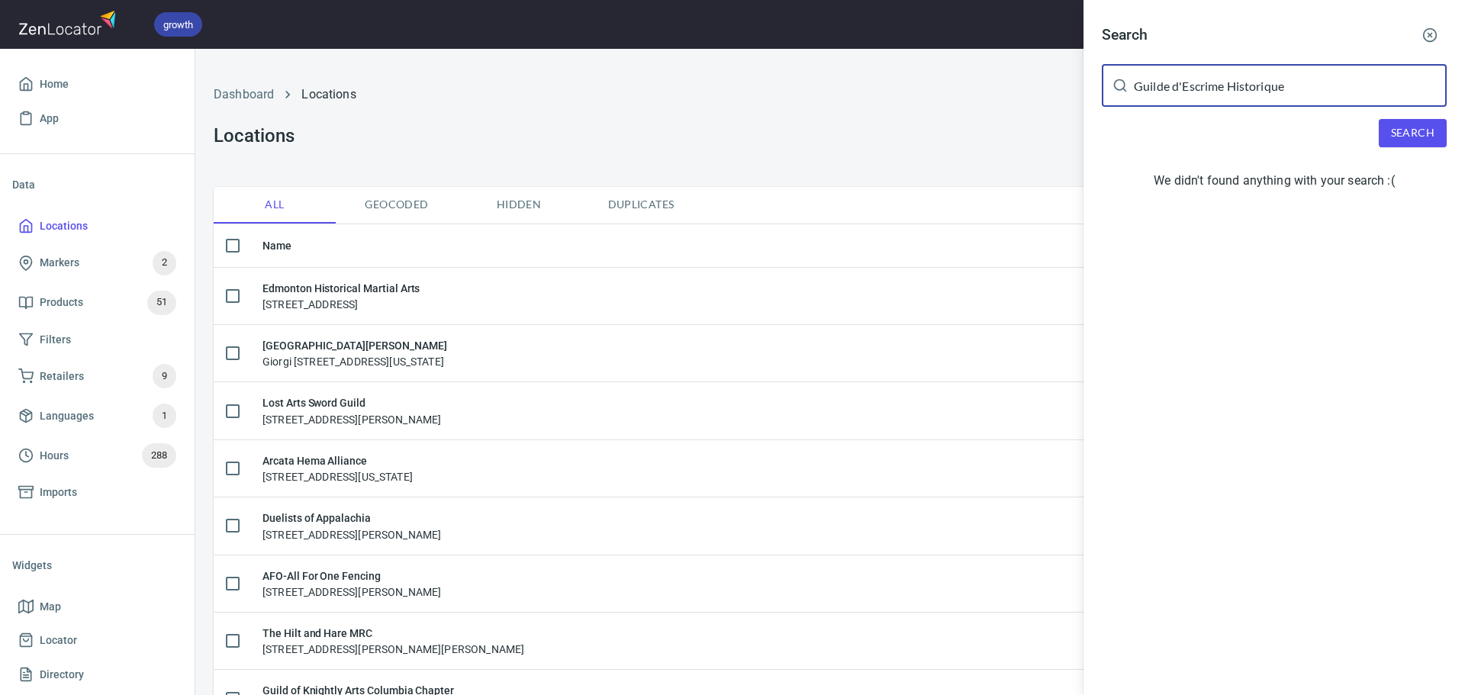
click at [1256, 91] on input "Guilde d'Escrime Historique" at bounding box center [1290, 85] width 313 height 43
click at [1294, 79] on input "Guilde d'Escrime Historique" at bounding box center [1290, 85] width 313 height 43
drag, startPoint x: 1286, startPoint y: 84, endPoint x: 1263, endPoint y: 87, distance: 23.1
click at [1275, 87] on input "Guilde d'Escrime Historique" at bounding box center [1290, 85] width 313 height 43
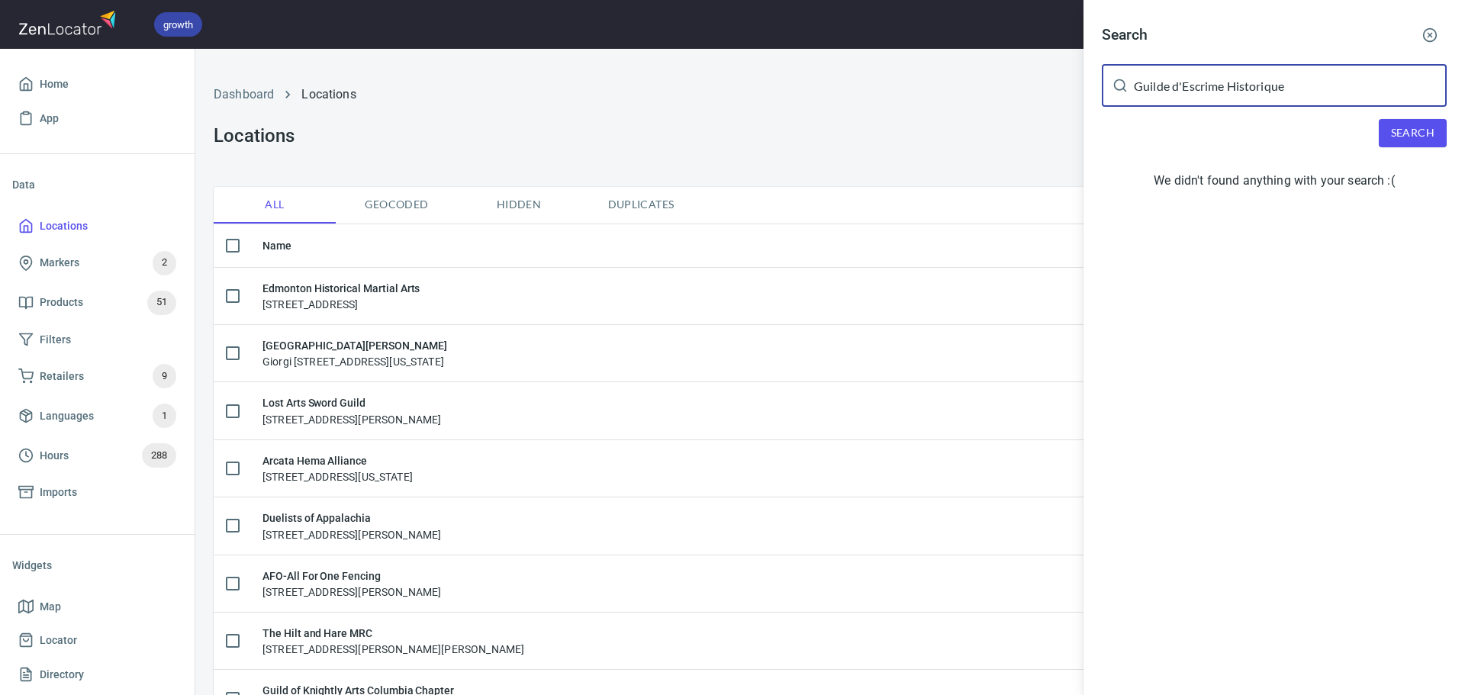
click at [1263, 87] on input "Guilde d'Escrime Historique" at bounding box center [1290, 85] width 313 height 43
paste input "[PERSON_NAME]"
type input "[PERSON_NAME]"
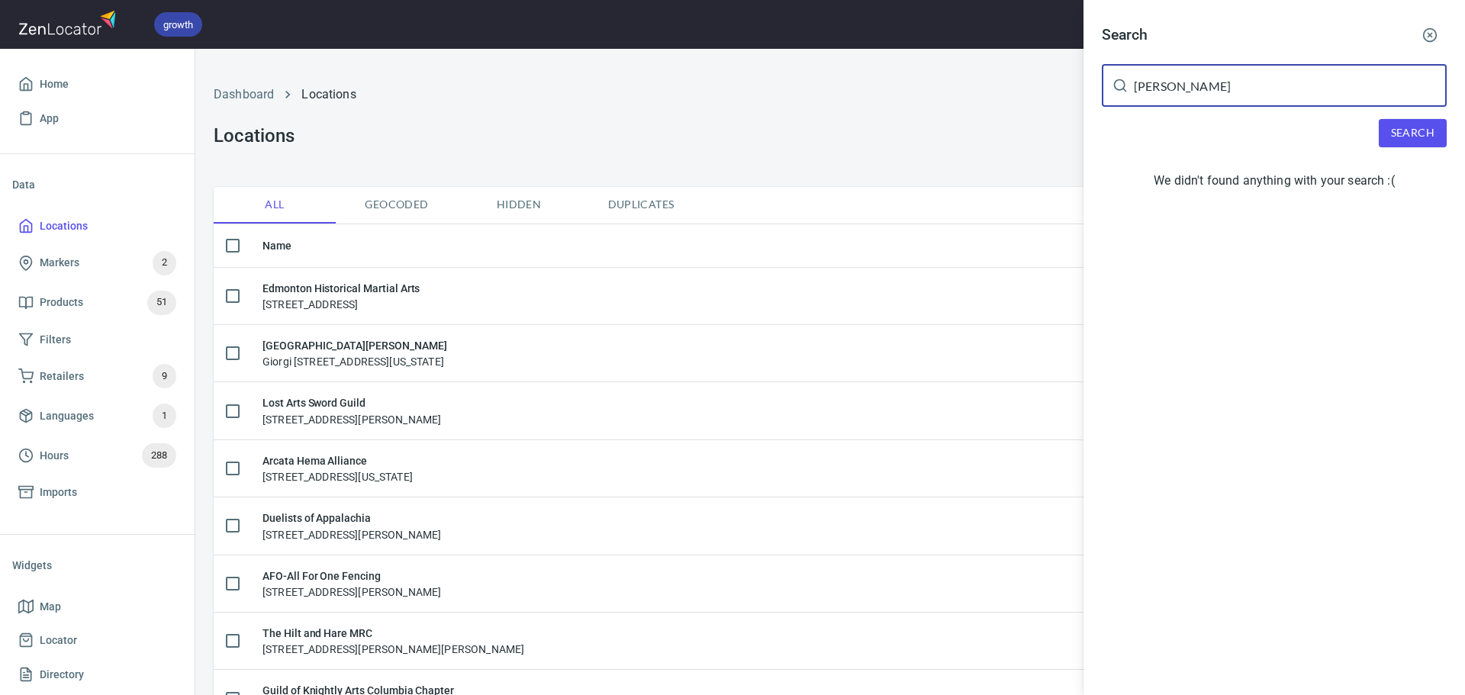
click at [1412, 127] on span "Search" at bounding box center [1412, 133] width 43 height 19
click at [382, 86] on div at bounding box center [732, 347] width 1465 height 695
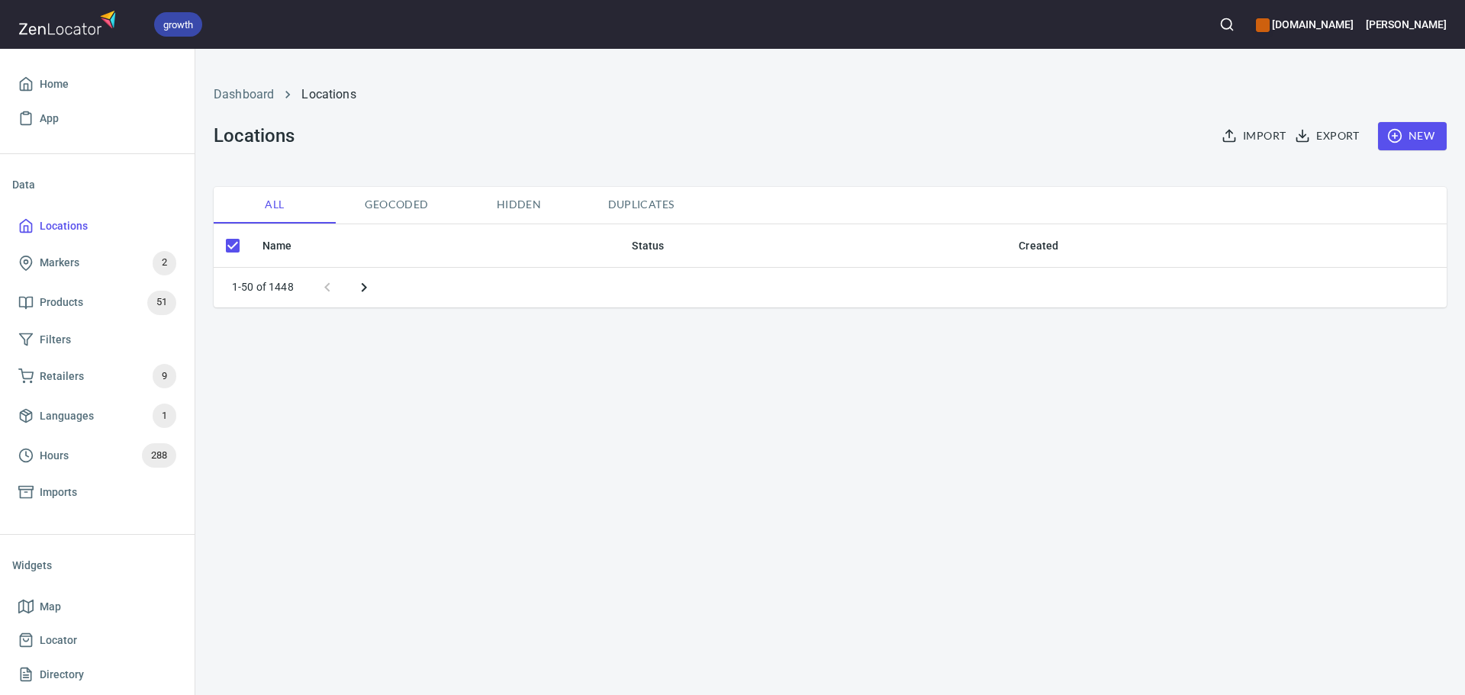
checkbox input "false"
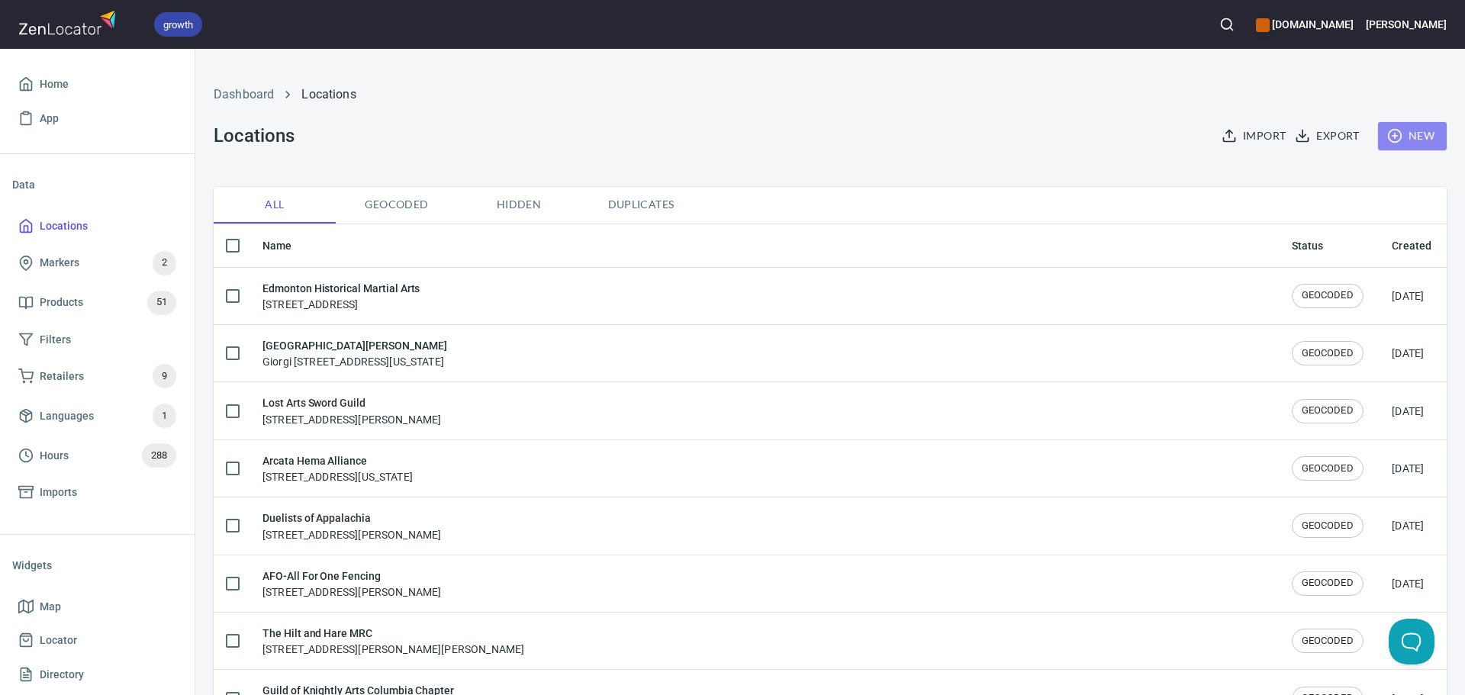
click at [1399, 136] on span "New" at bounding box center [1412, 136] width 44 height 19
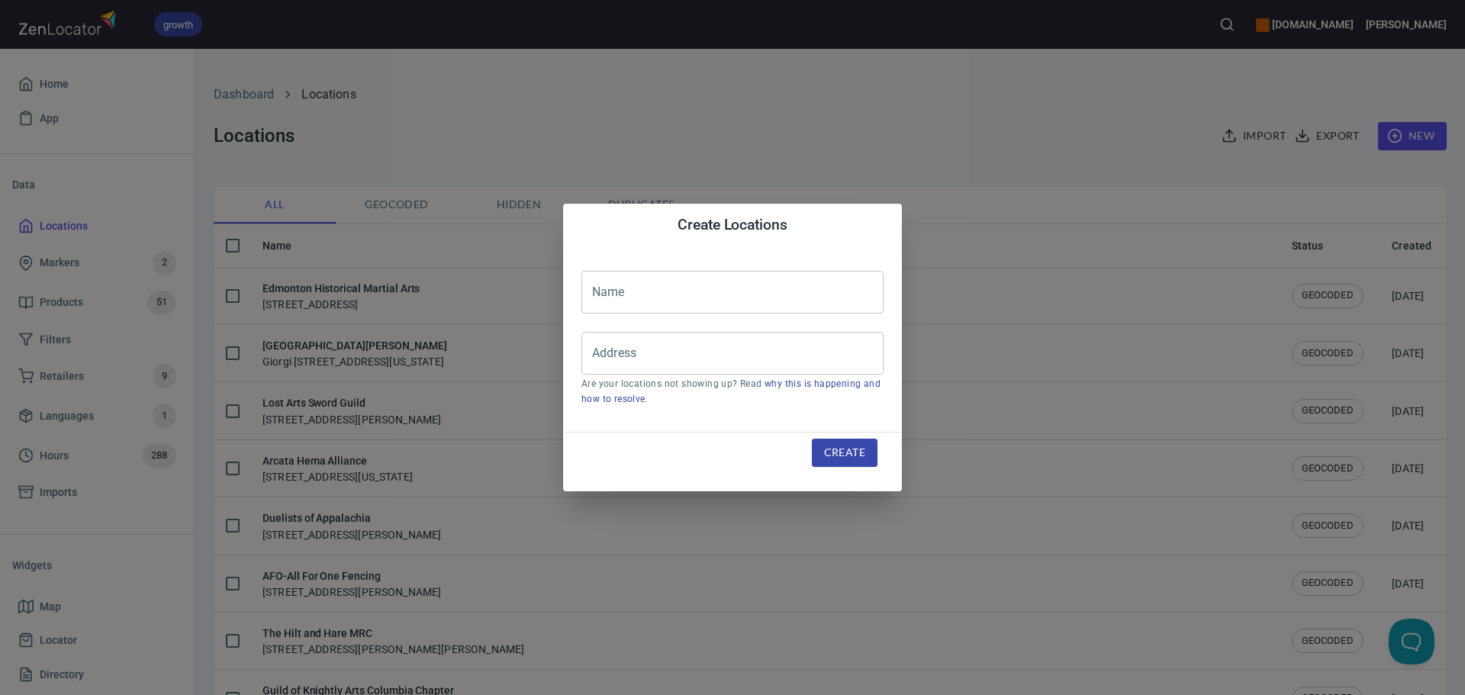
click at [700, 288] on input "text" at bounding box center [732, 292] width 302 height 43
paste input "Guilde d'Escrime Historique"
type input "Guilde d'Escrime Historique"
click at [682, 374] on div "Address" at bounding box center [732, 353] width 302 height 43
paste input "[STREET_ADDRESS][PERSON_NAME]"
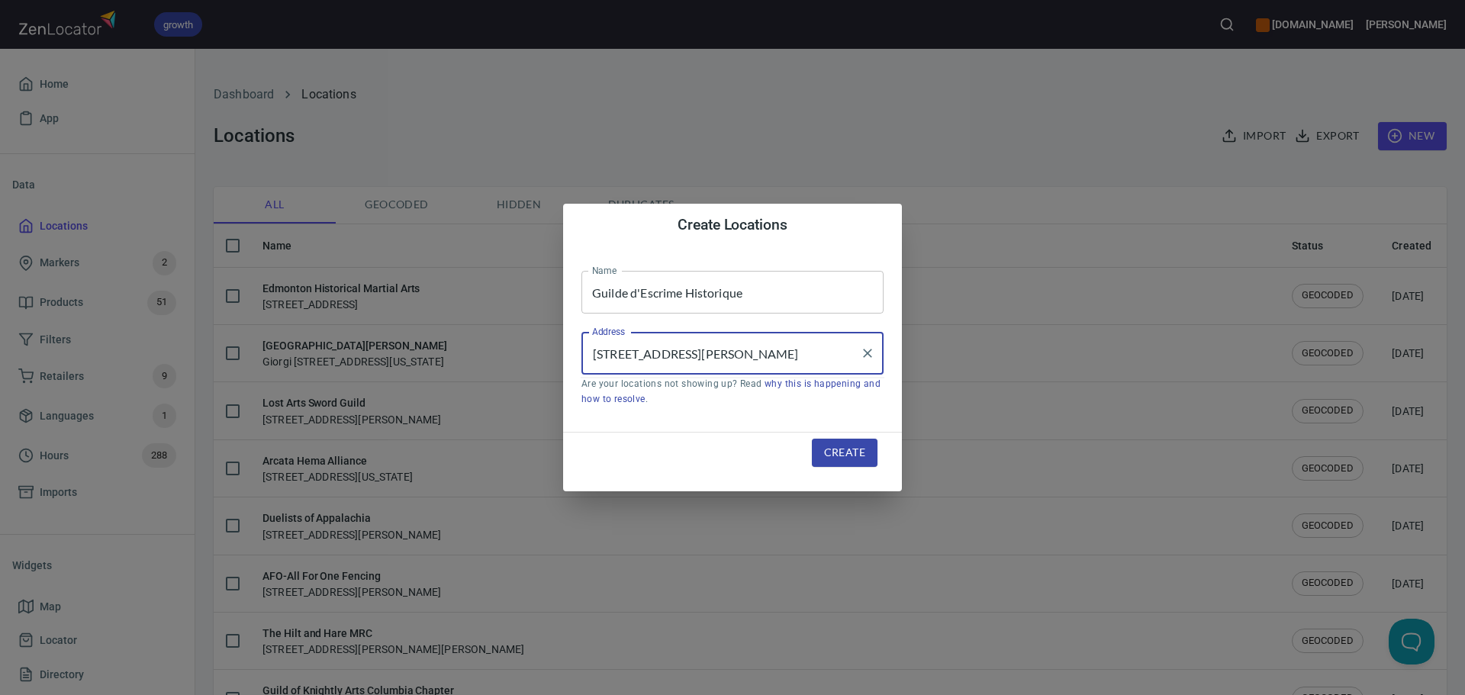
scroll to position [0, 73]
type input "[STREET_ADDRESS][PERSON_NAME]"
drag, startPoint x: 829, startPoint y: 438, endPoint x: 829, endPoint y: 446, distance: 8.4
click at [829, 439] on div "Create" at bounding box center [844, 452] width 102 height 65
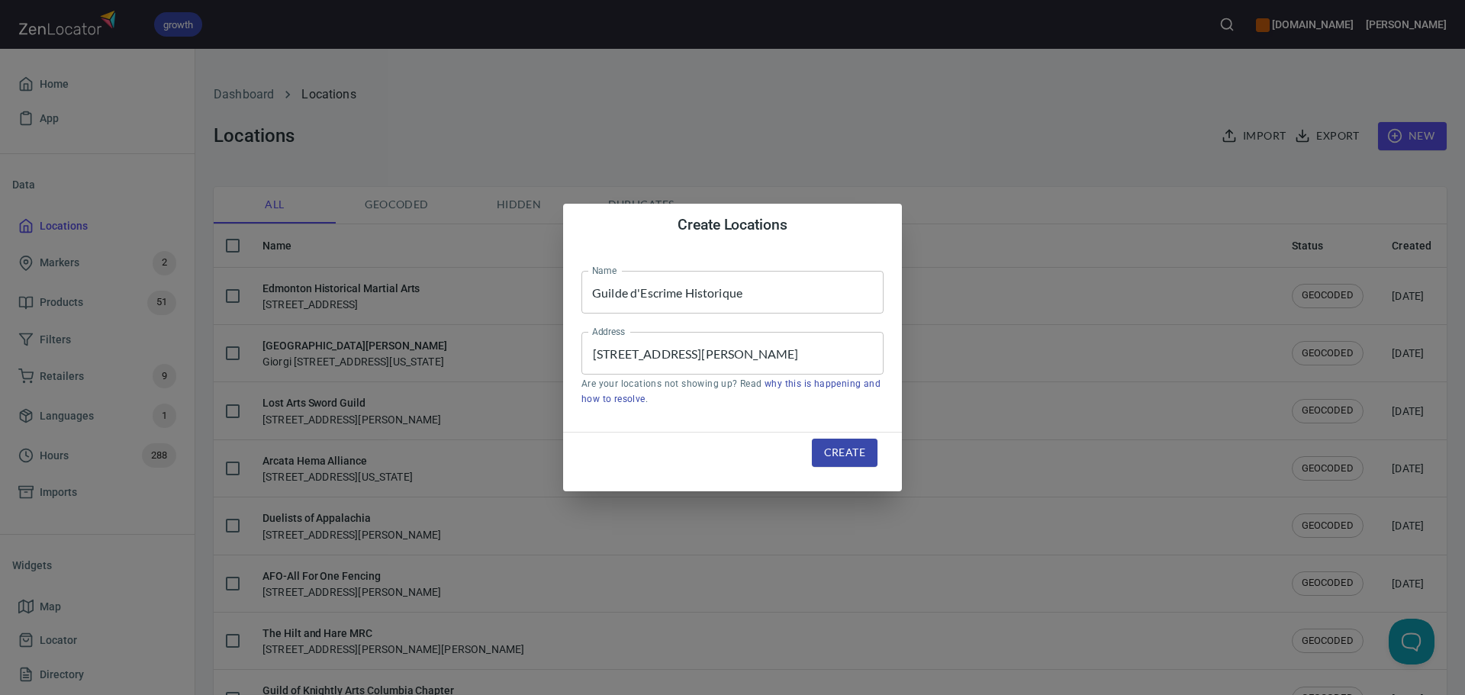
click at [830, 450] on span "Create" at bounding box center [844, 452] width 41 height 19
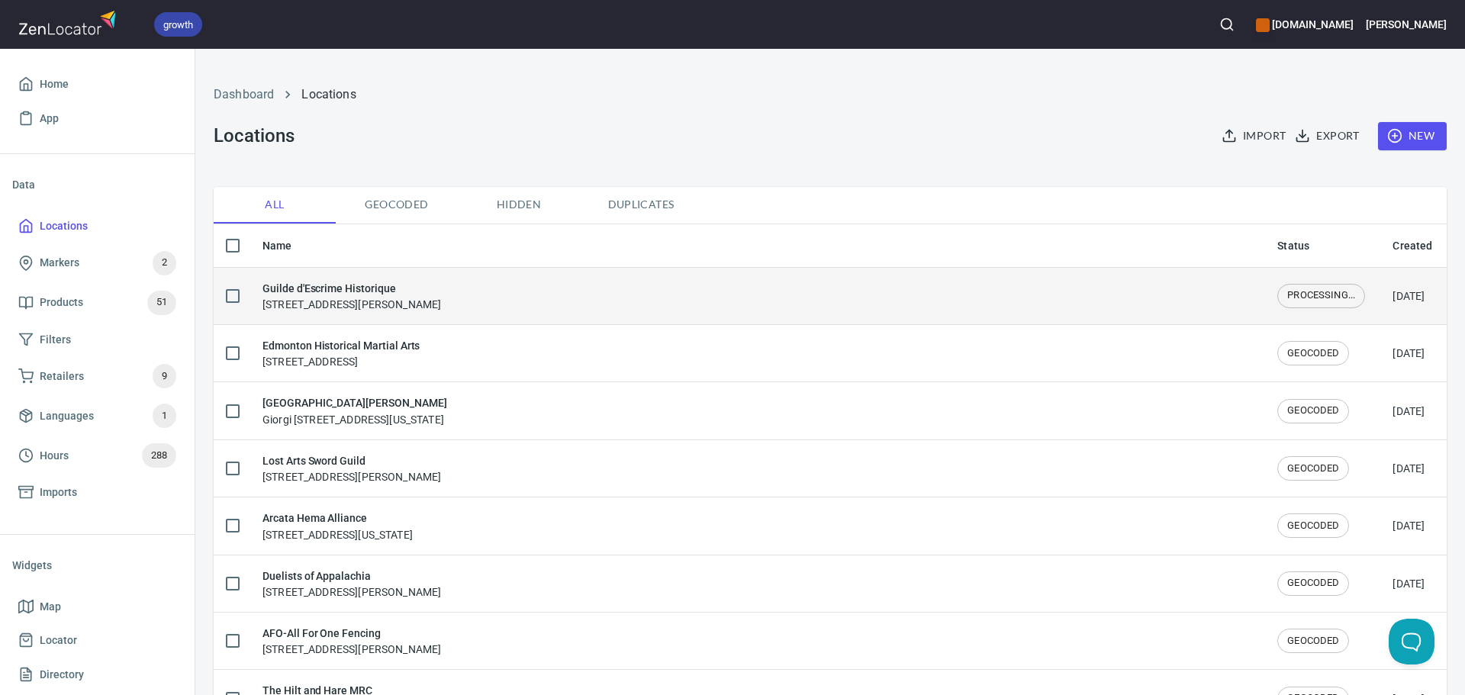
click at [441, 301] on div "Guilde d'Escrime Historique [STREET_ADDRESS][PERSON_NAME]" at bounding box center [351, 296] width 179 height 32
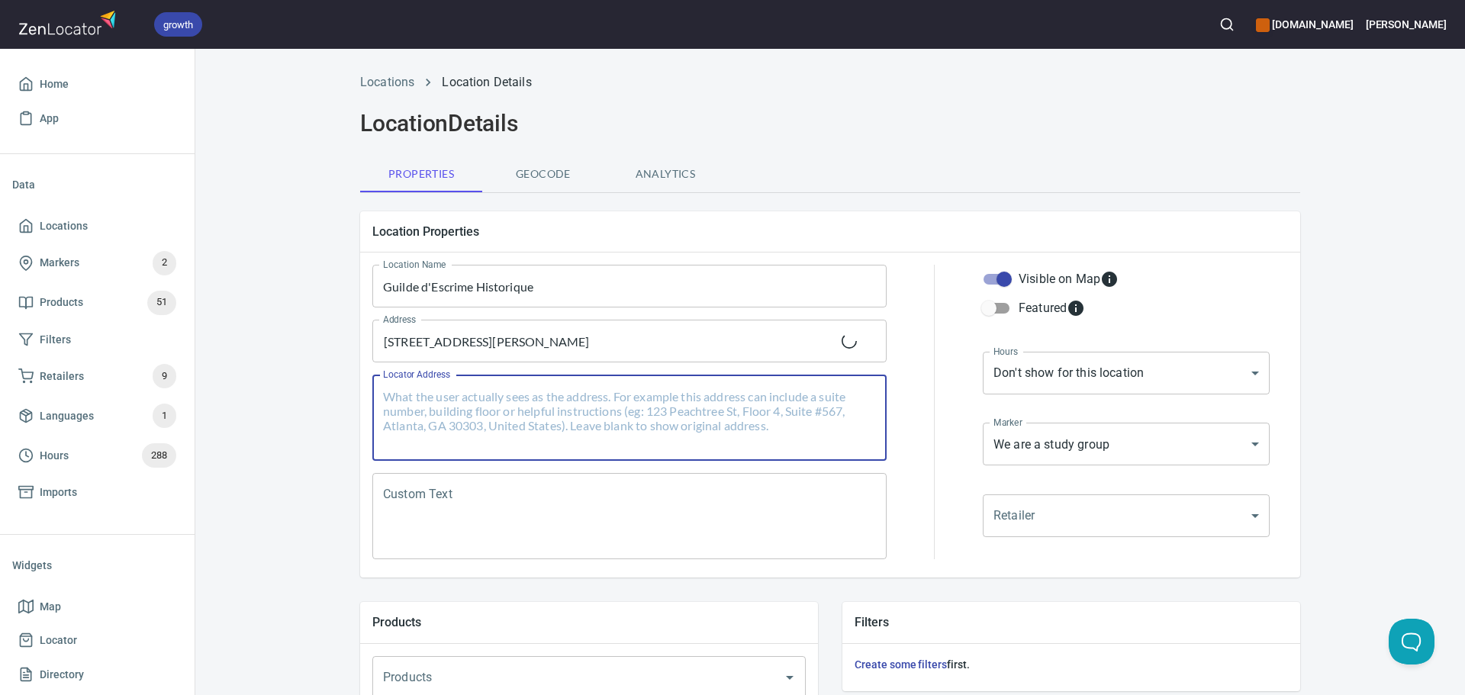
click at [644, 404] on textarea "Locator Address" at bounding box center [629, 418] width 493 height 58
paste textarea "[STREET_ADDRESS][PERSON_NAME]"
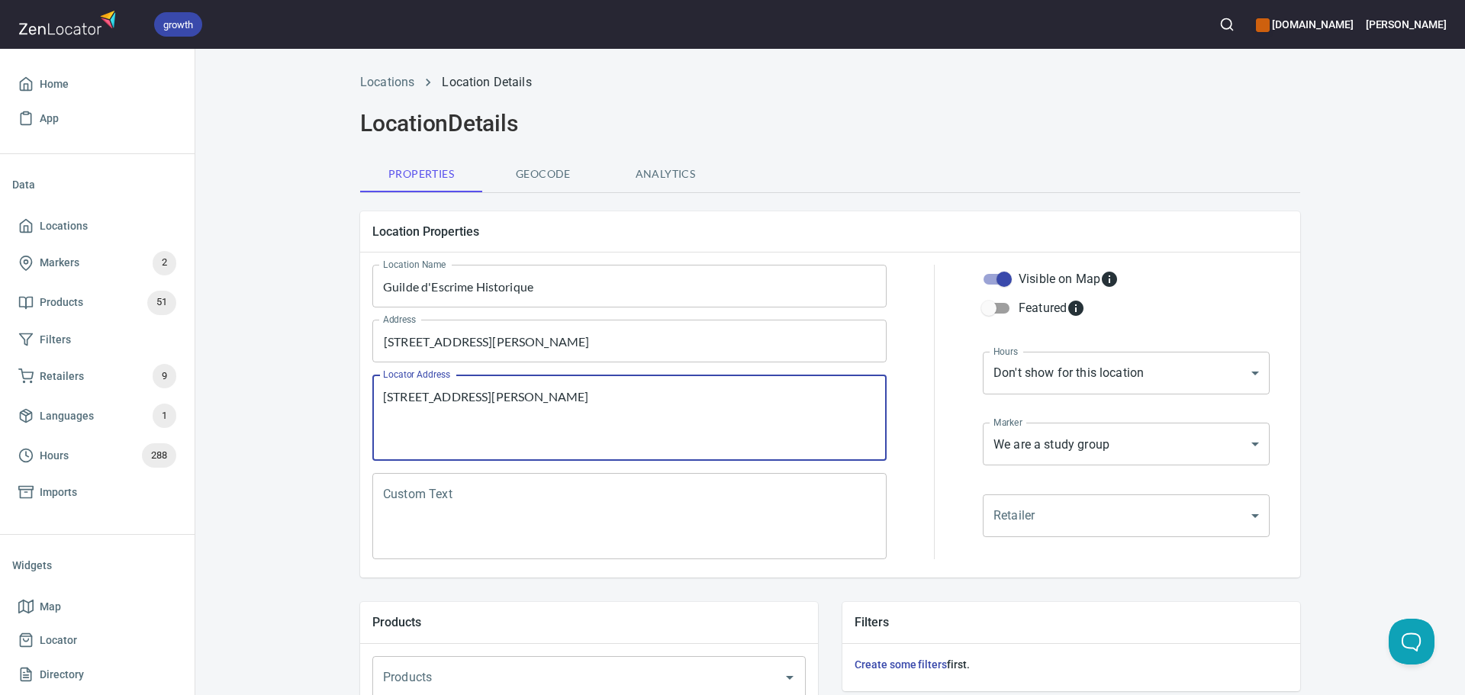
type textarea "[STREET_ADDRESS][PERSON_NAME]"
click at [503, 499] on textarea "Custom Text" at bounding box center [629, 517] width 493 height 58
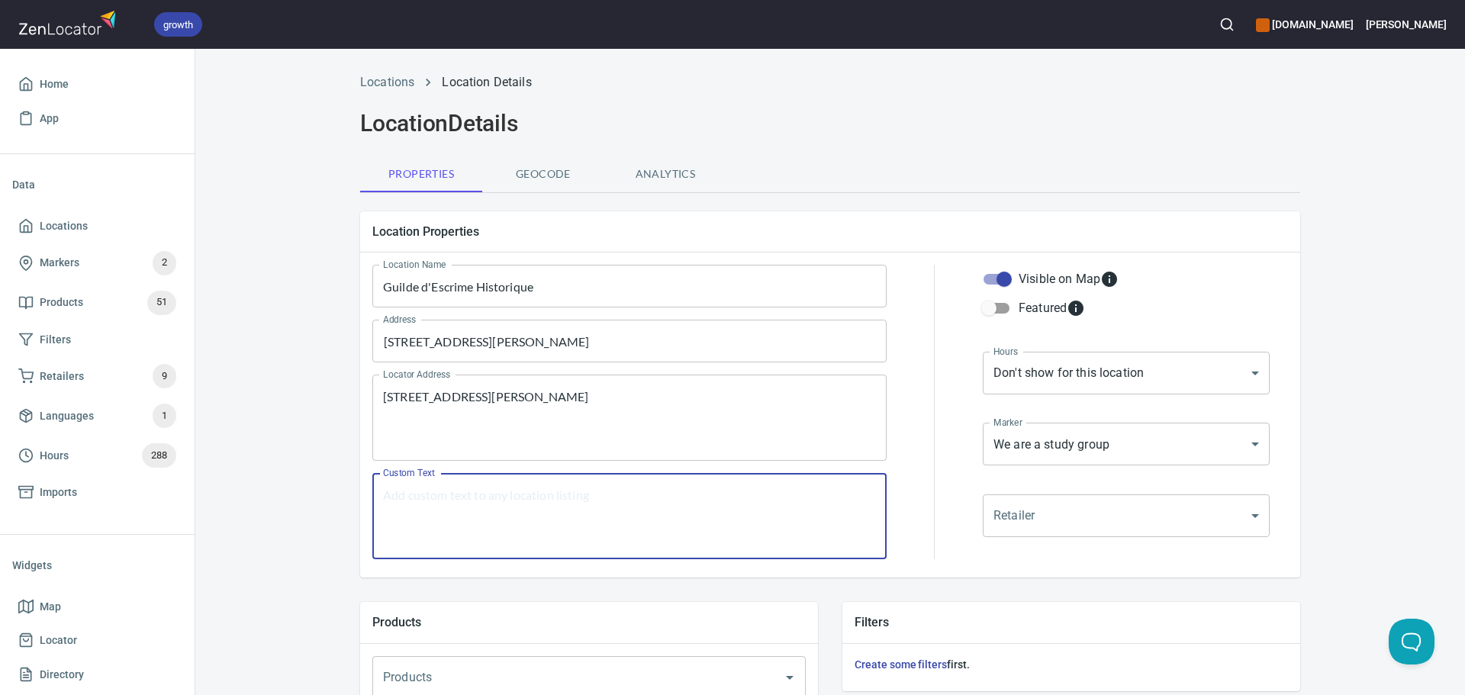
paste textarea ""Escrime historique au centre ville de [GEOGRAPHIC_DATA], situé au métro [GEOGR…"
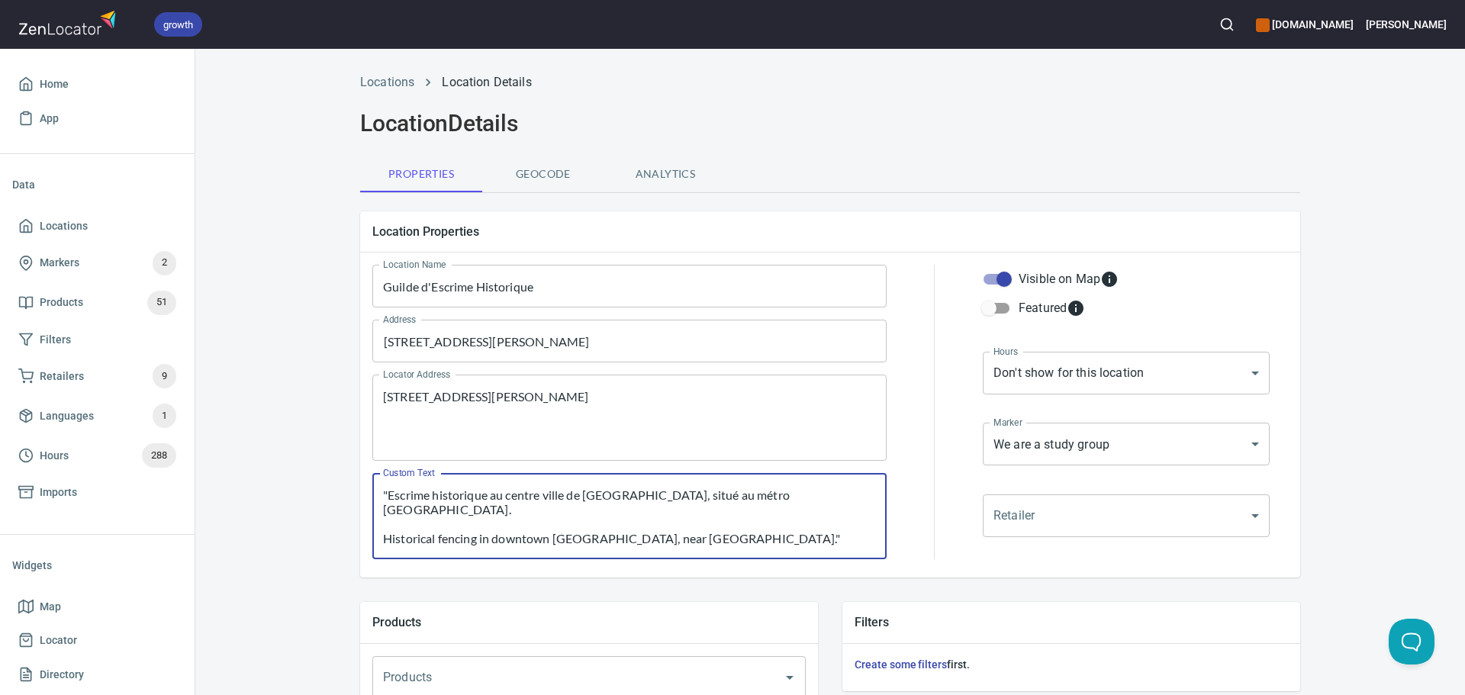
type textarea ""Escrime historique au centre ville de [GEOGRAPHIC_DATA], situé au métro [GEOGR…"
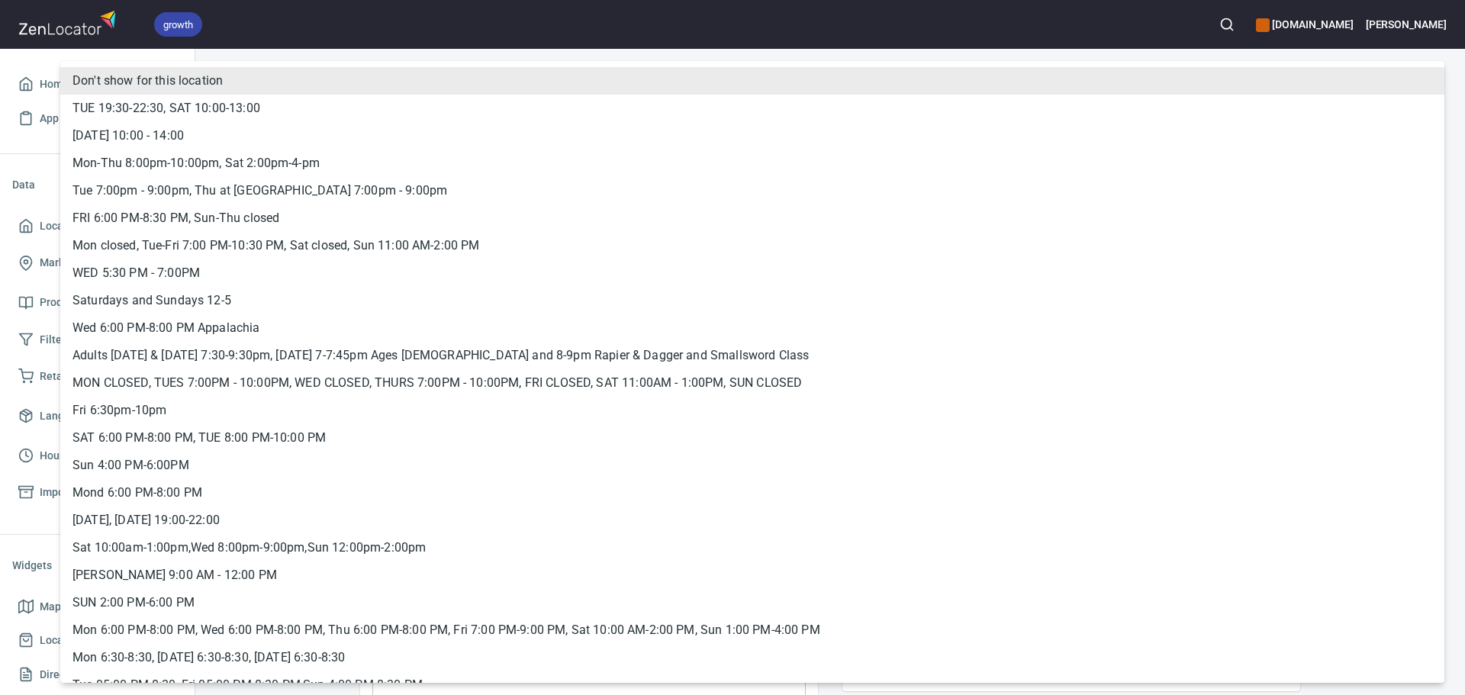
click at [1168, 368] on body "growth [DOMAIN_NAME] [PERSON_NAME] Home App Data Locations Markers 2 Products 5…" at bounding box center [732, 347] width 1465 height 695
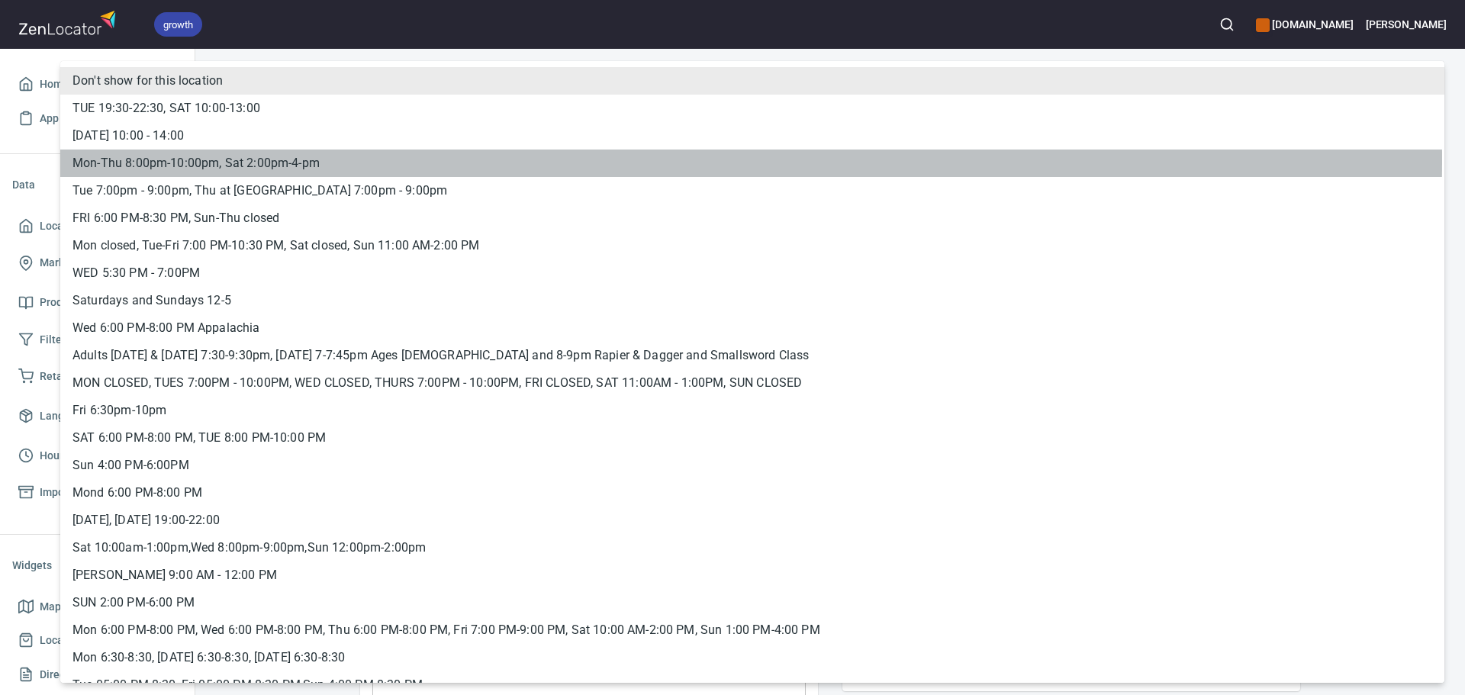
click at [210, 159] on li "Mon-Thu 8:00pm-10:00pm, Sat 2:00pm-4-pm" at bounding box center [752, 163] width 1384 height 27
type input "hrs_58zw4a3v"
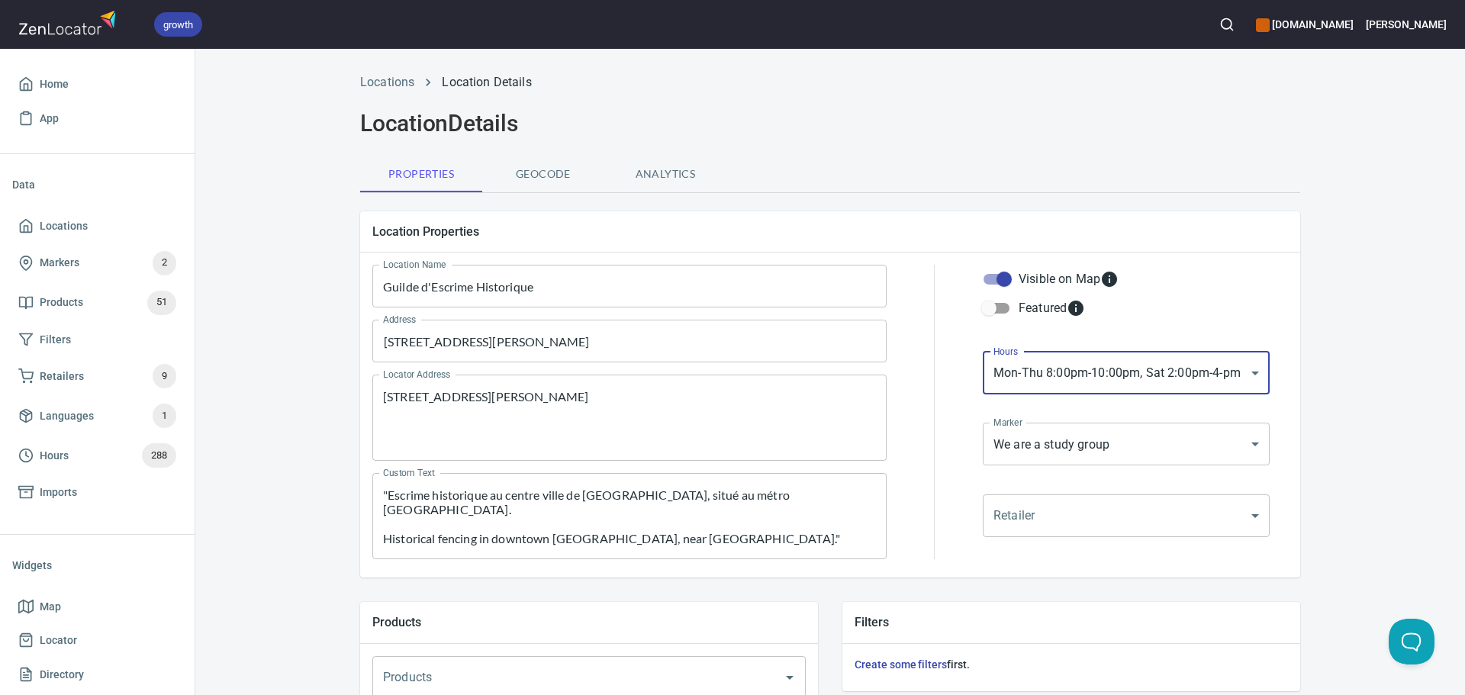
click at [1037, 430] on body "growth [DOMAIN_NAME] [PERSON_NAME] Home App Data Locations Markers 2 Products 5…" at bounding box center [732, 347] width 1465 height 695
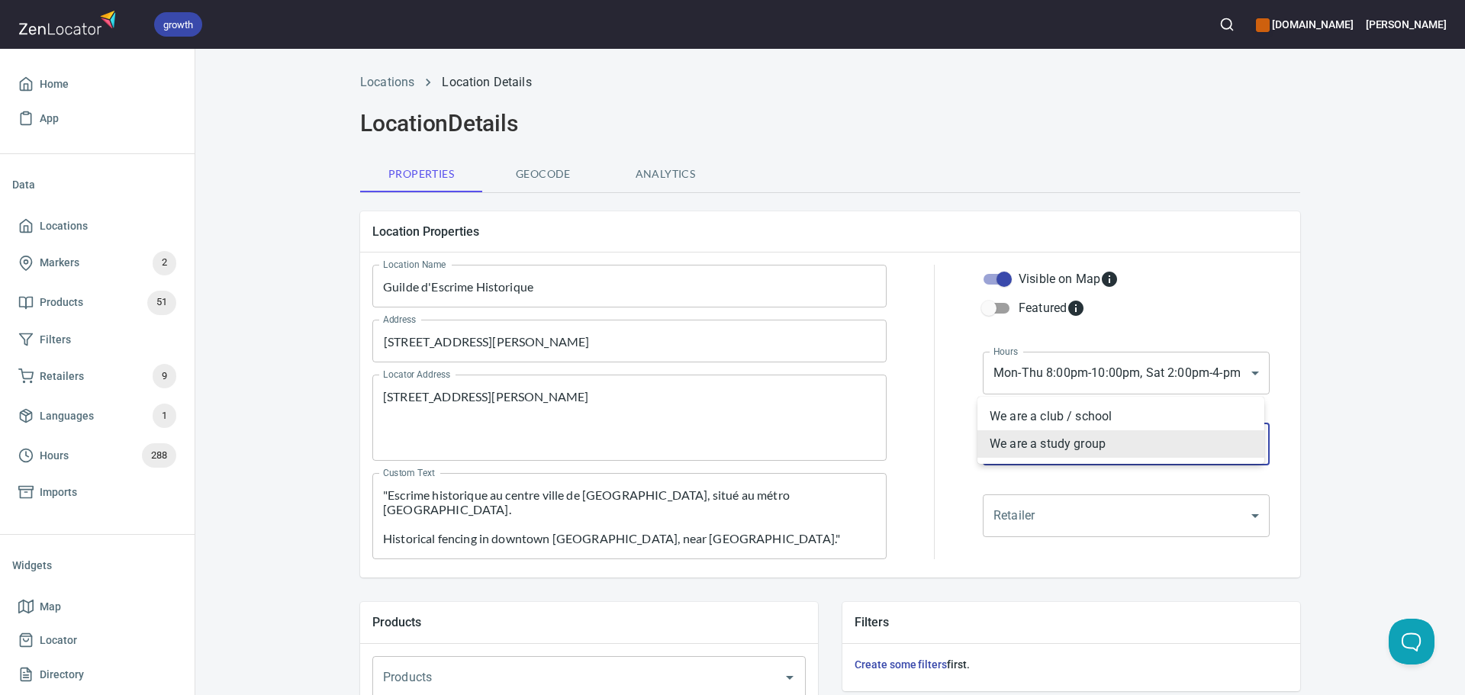
click at [1009, 412] on li "We are a club / school" at bounding box center [1120, 416] width 287 height 27
type input "mrk_k5vbpvas"
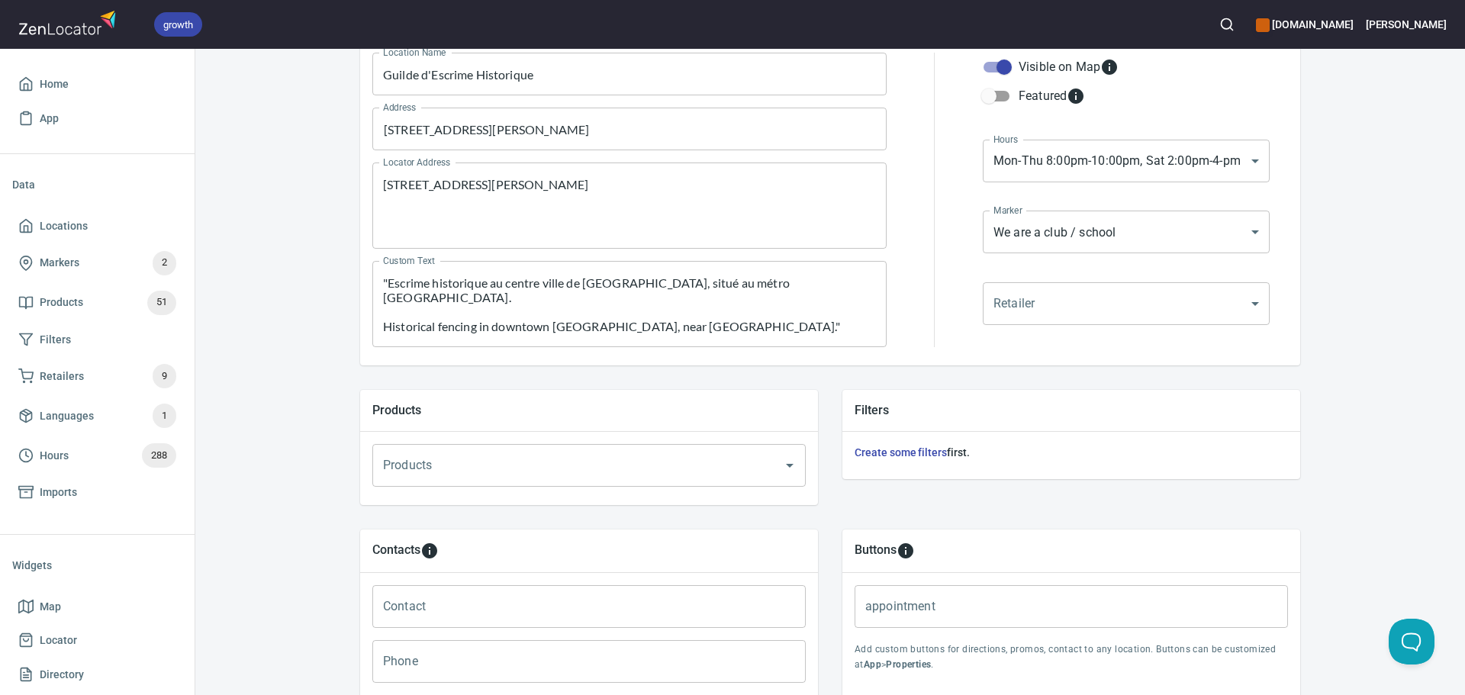
scroll to position [521, 0]
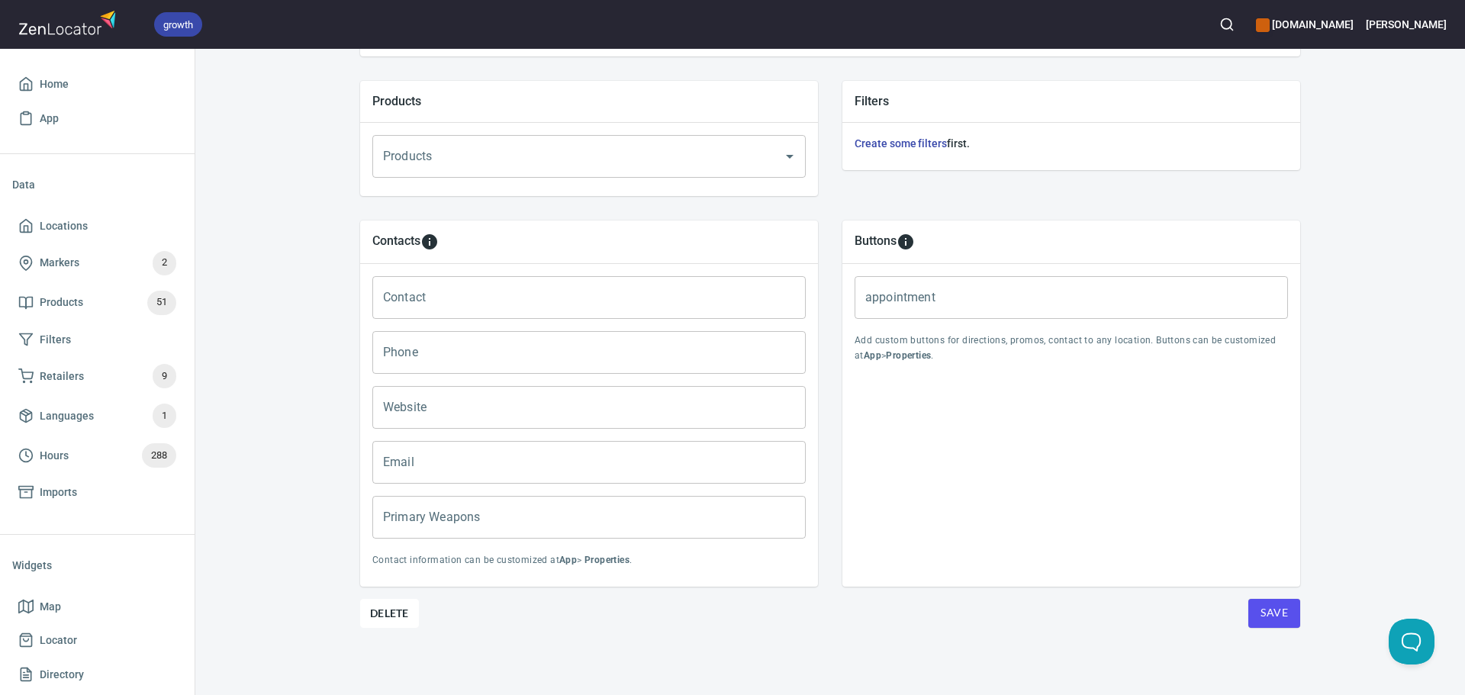
click at [536, 517] on input "Primary Weapons" at bounding box center [588, 517] width 433 height 43
paste input "[PERSON_NAME] longsword, French sabre, Italian rapier, Bolognesesidesword"
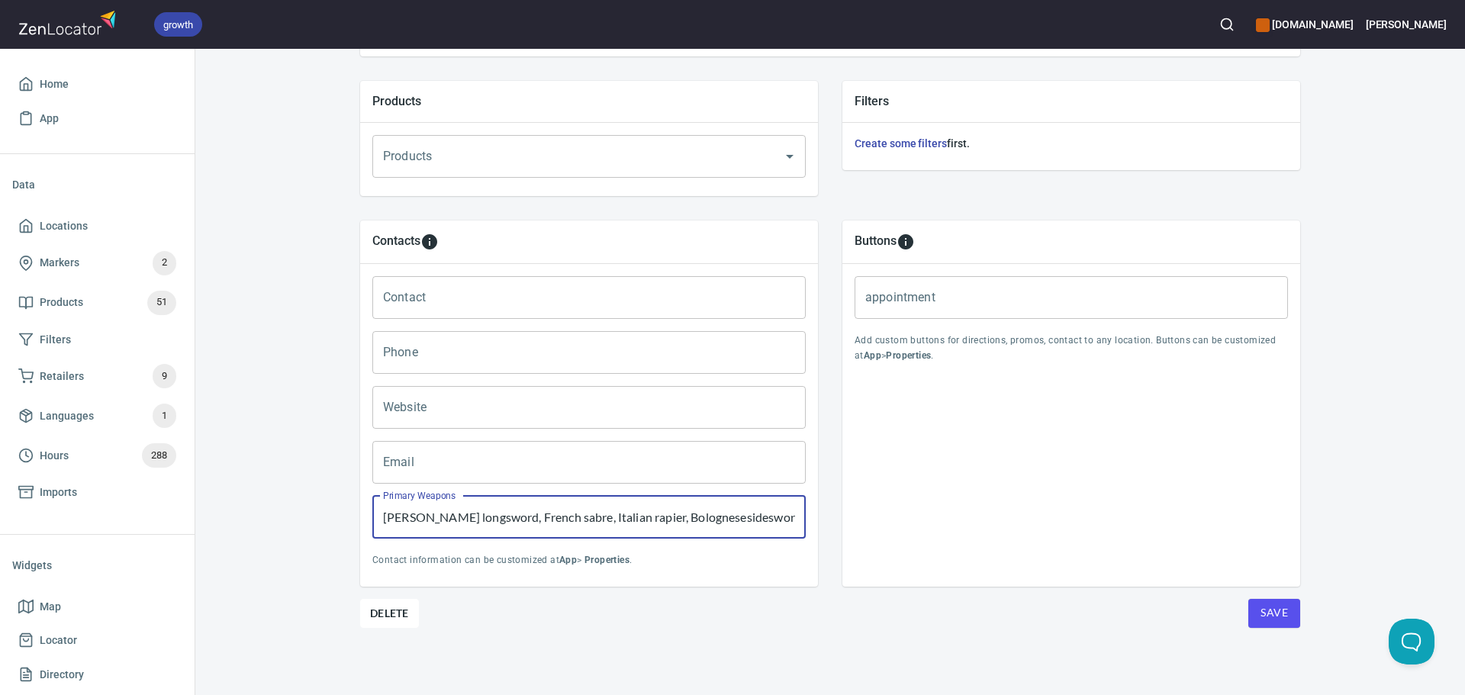
type input "[PERSON_NAME] longsword, French sabre, Italian rapier, Bolognesesidesword"
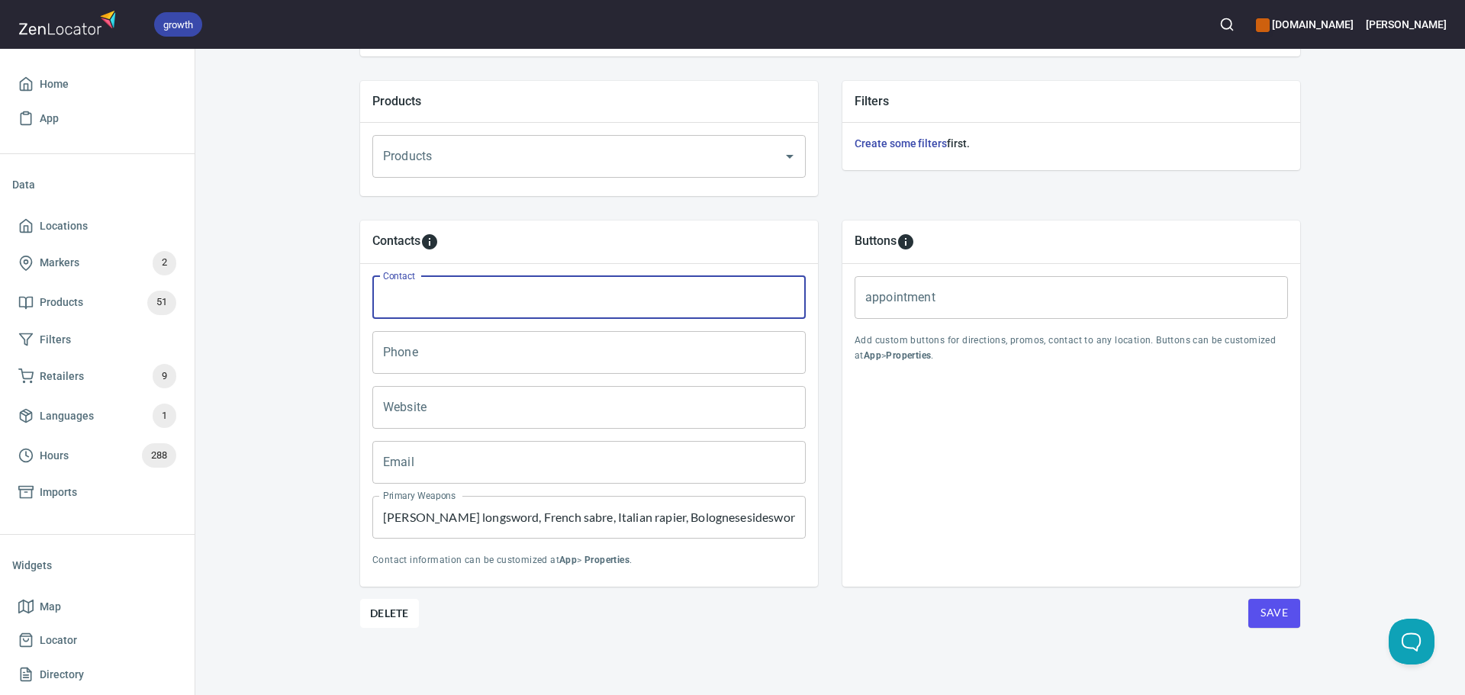
click at [523, 301] on input "Contact" at bounding box center [588, 297] width 433 height 43
paste input "[PERSON_NAME]"
type input "[PERSON_NAME]"
click at [462, 462] on input "Email" at bounding box center [588, 462] width 433 height 43
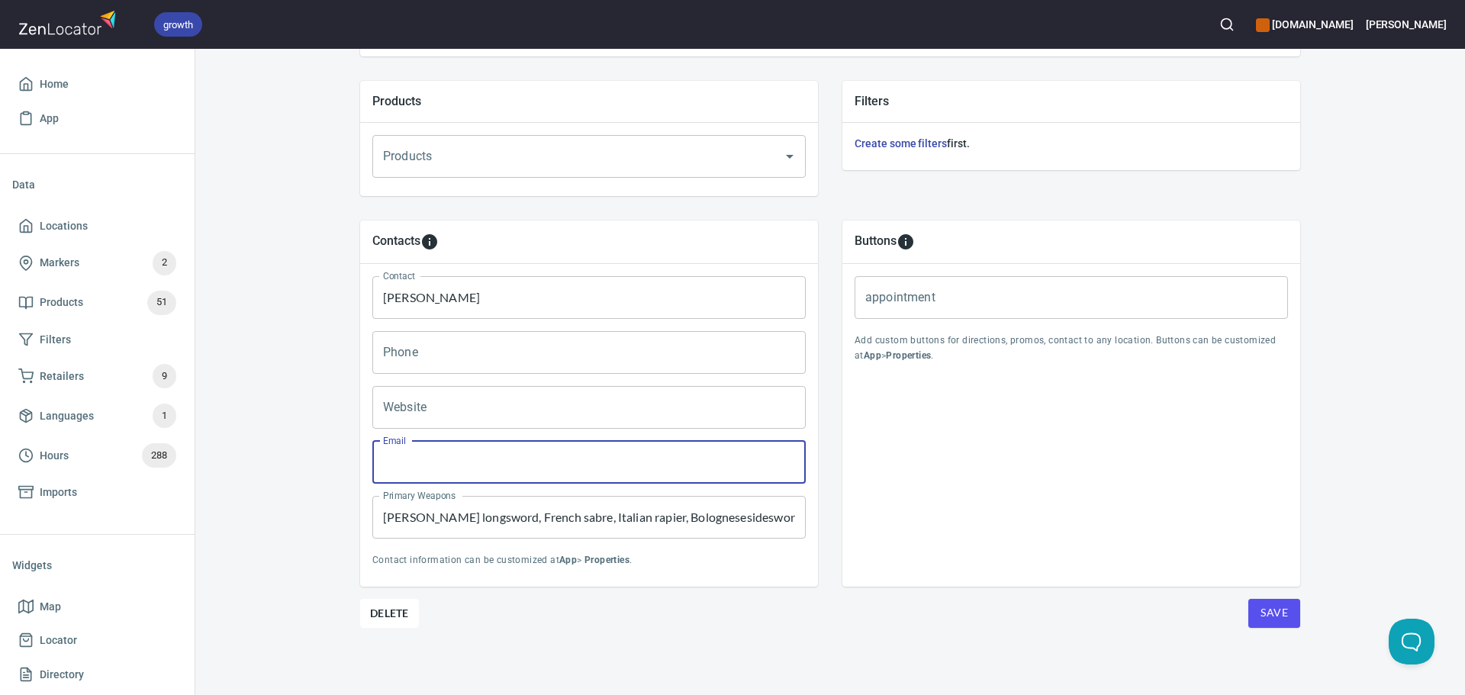
paste input "[EMAIL_ADDRESS][DOMAIN_NAME]"
type input "guildedescrimehistorique@outlook.com"
drag, startPoint x: 478, startPoint y: 405, endPoint x: 494, endPoint y: 407, distance: 16.2
click at [478, 405] on input "Website" at bounding box center [588, 407] width 433 height 43
paste input "https://historicalfencingguild.wordpress.com/"
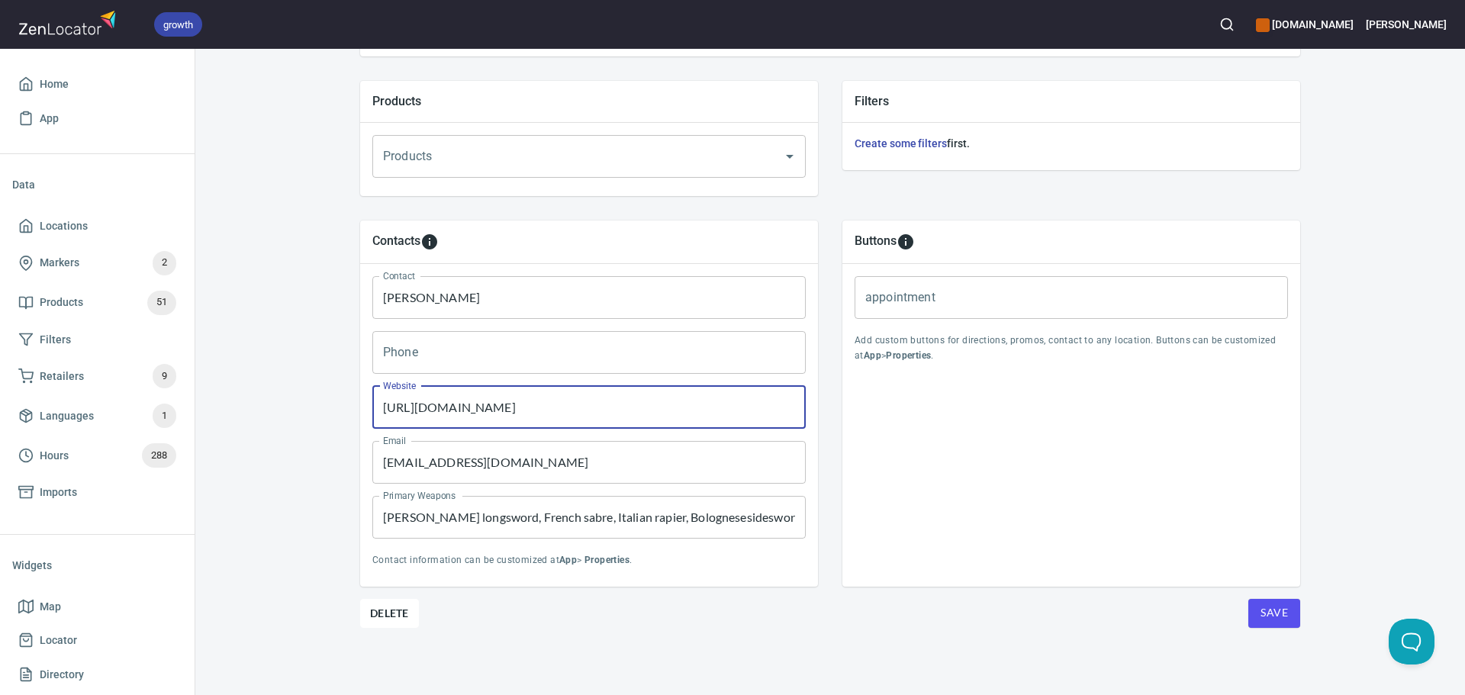
type input "https://historicalfencingguild.wordpress.com/"
click at [1273, 620] on span "Save" at bounding box center [1273, 613] width 27 height 19
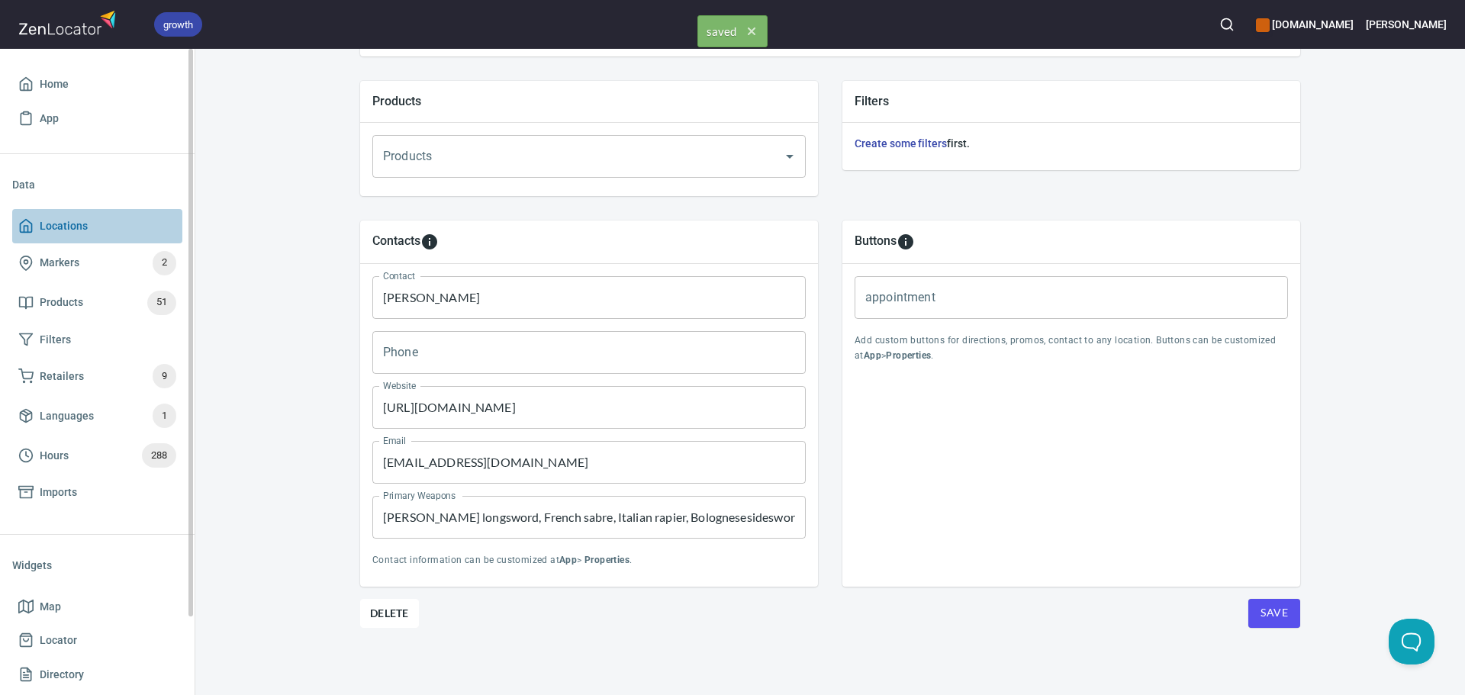
click at [118, 225] on span "Locations" at bounding box center [97, 226] width 158 height 19
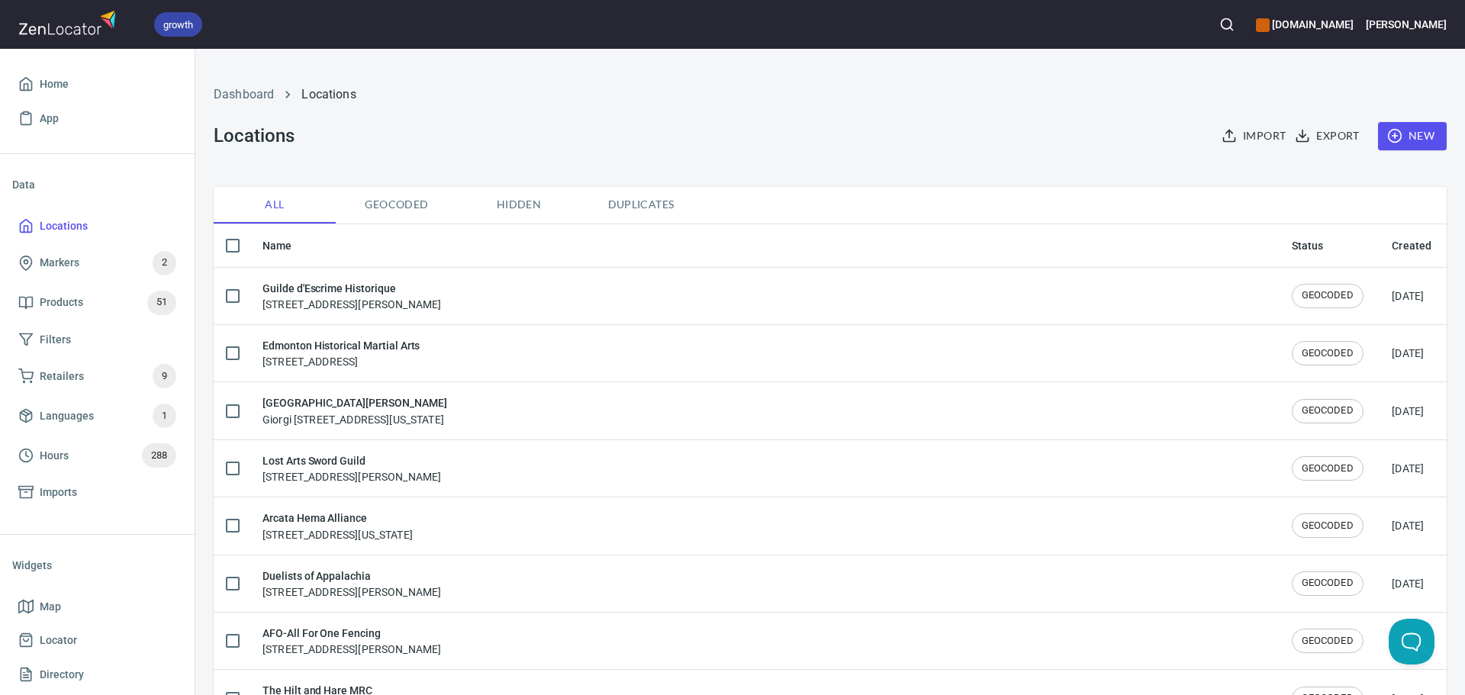
click at [1390, 141] on icon "button" at bounding box center [1394, 135] width 15 height 15
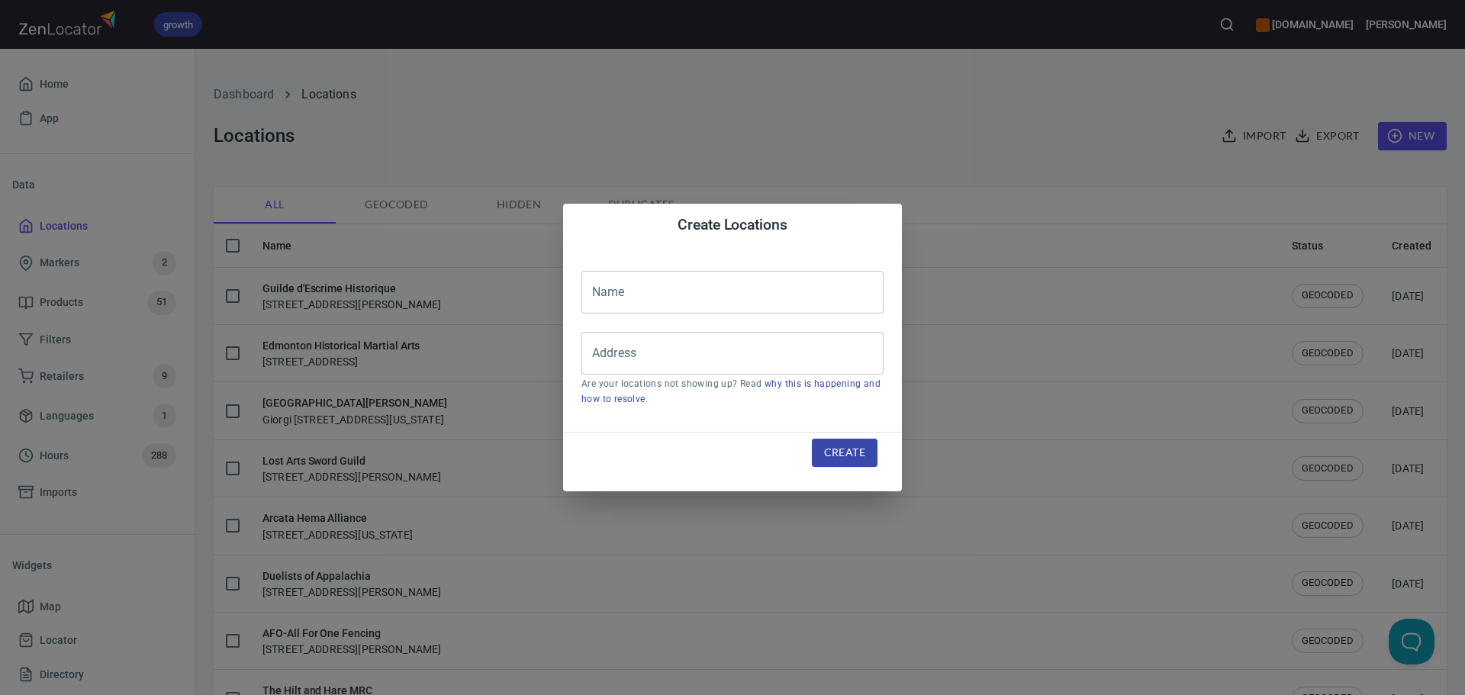
click at [661, 305] on input "text" at bounding box center [732, 292] width 302 height 43
paste input "FORTE - Historical Fencing"
type input "FORTE - Historical Fencing"
click at [624, 372] on div "Address" at bounding box center [732, 353] width 302 height 43
paste input "[STREET_ADDRESS]"
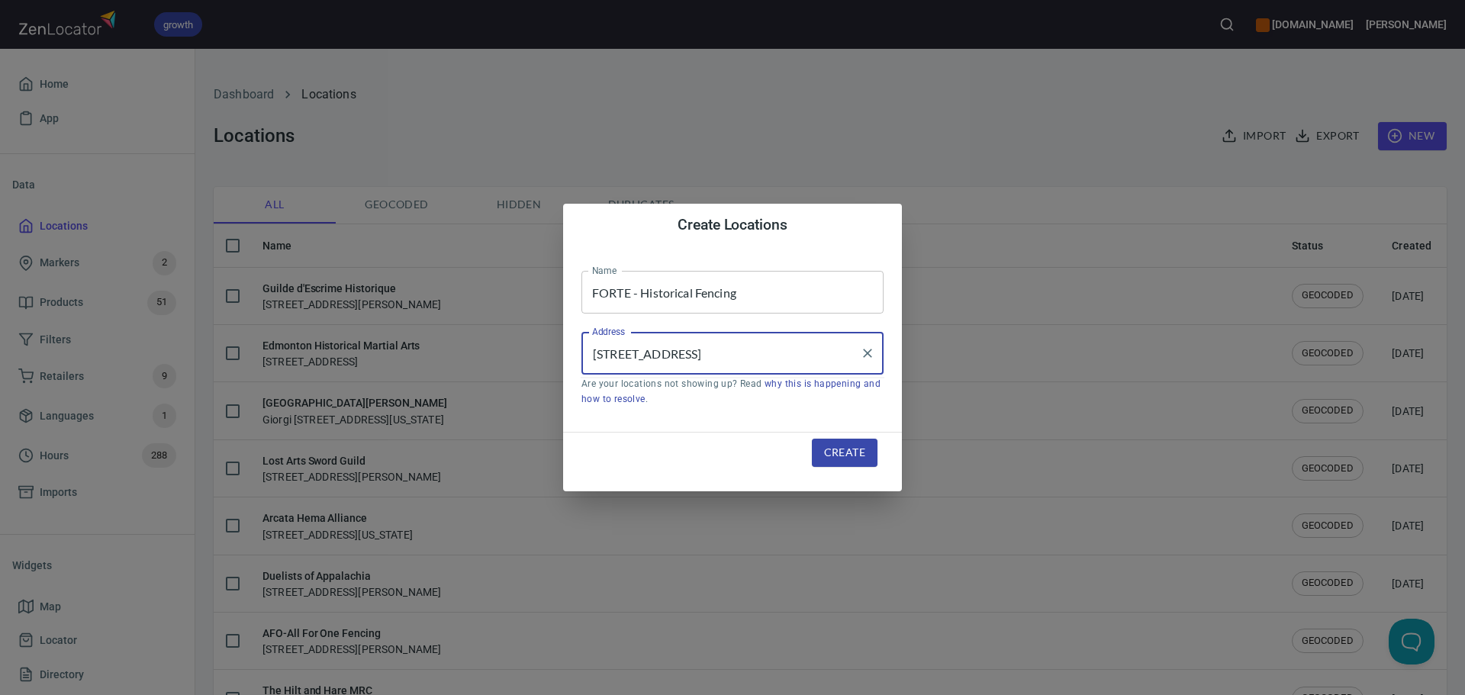
type input "[STREET_ADDRESS]"
click at [840, 443] on span "Create" at bounding box center [844, 452] width 41 height 19
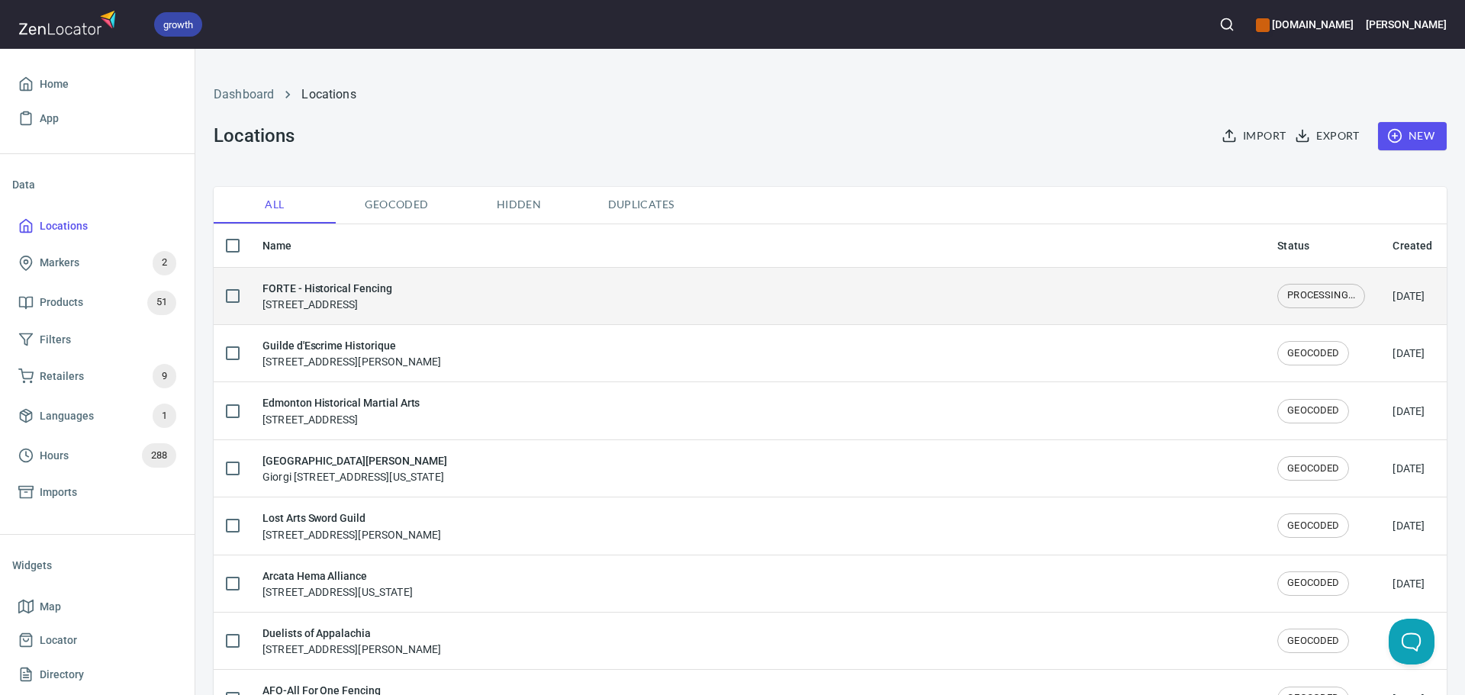
click at [412, 292] on div "FORTE - Historical Fencing [STREET_ADDRESS]" at bounding box center [757, 296] width 990 height 32
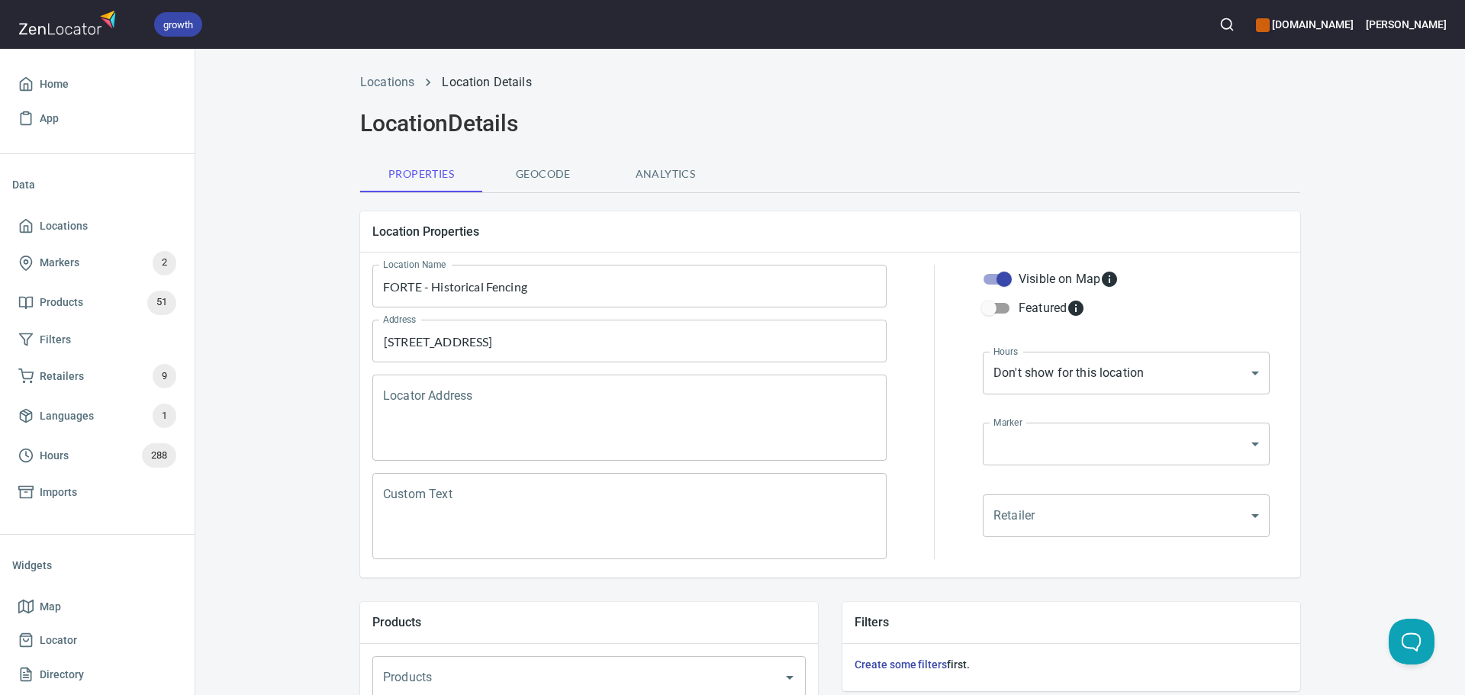
click at [476, 404] on textarea "Locator Address" at bounding box center [629, 418] width 493 height 58
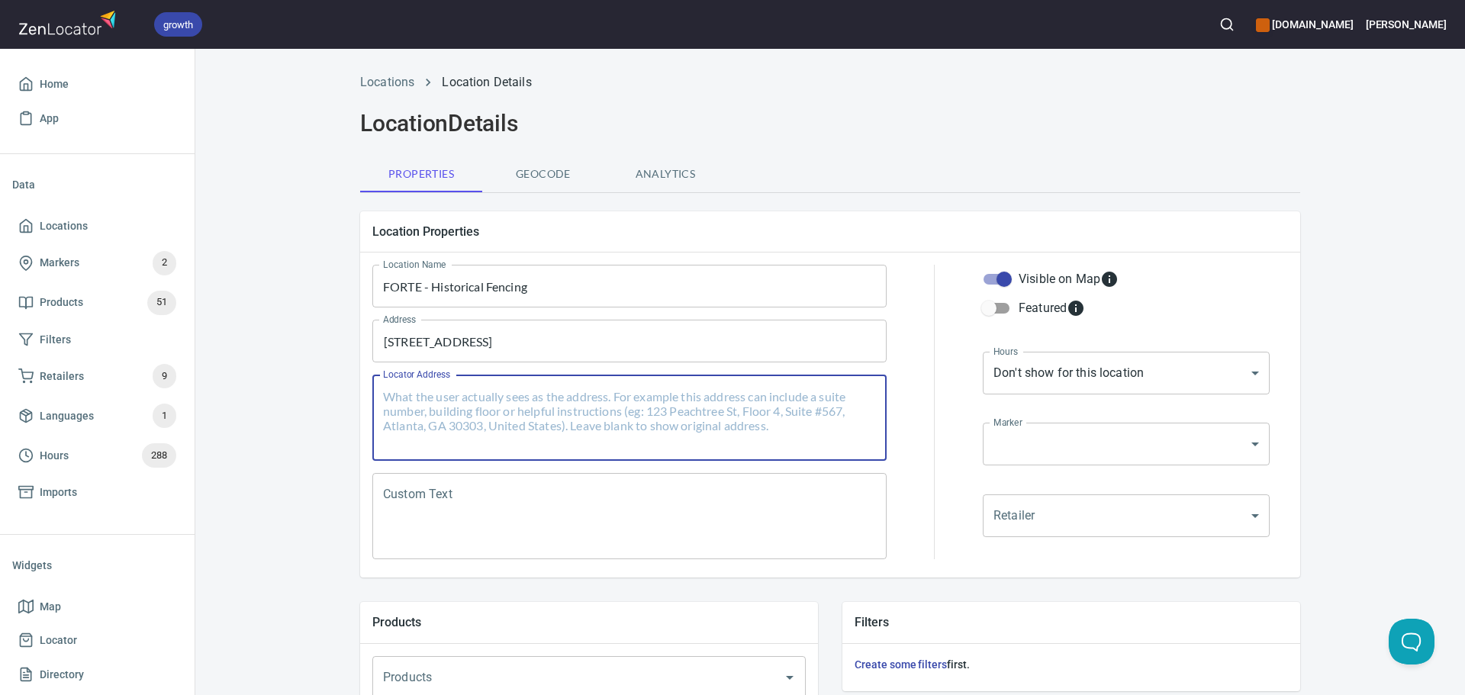
paste textarea "[STREET_ADDRESS]"
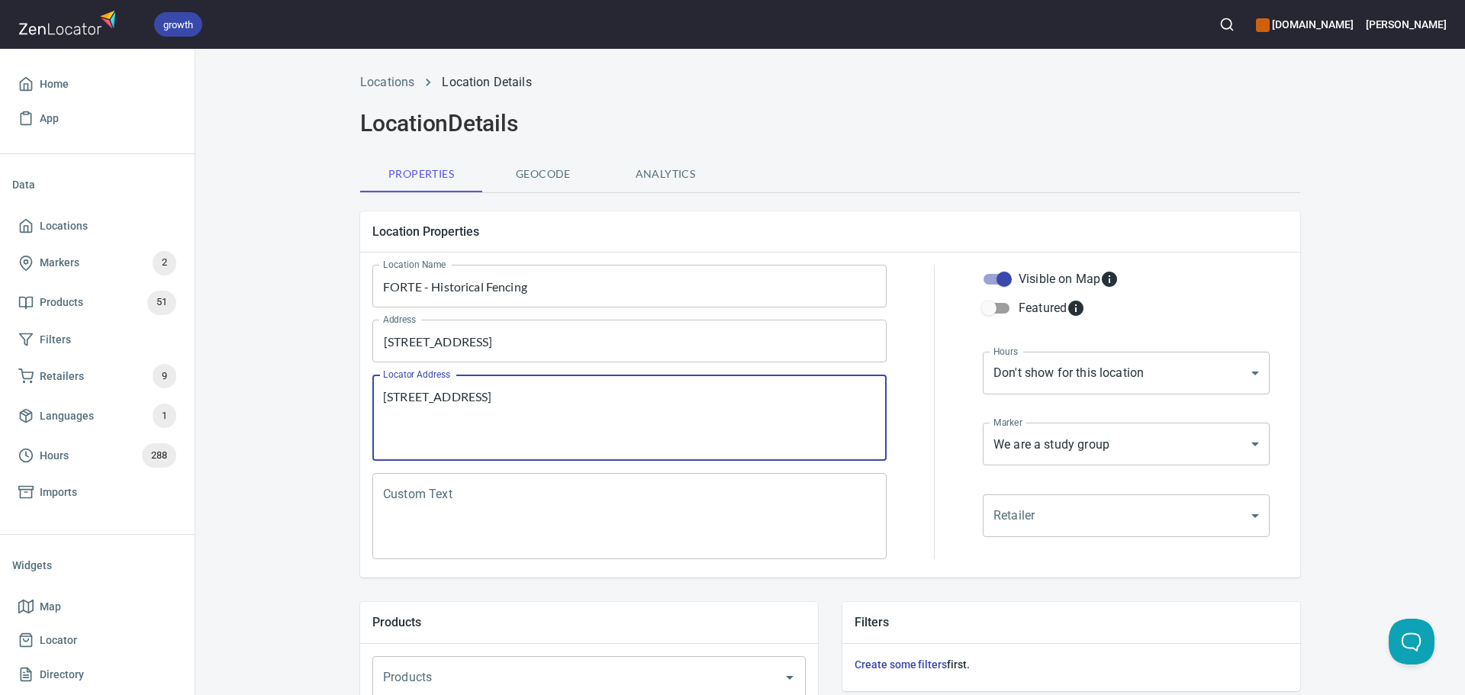
type textarea "[STREET_ADDRESS]"
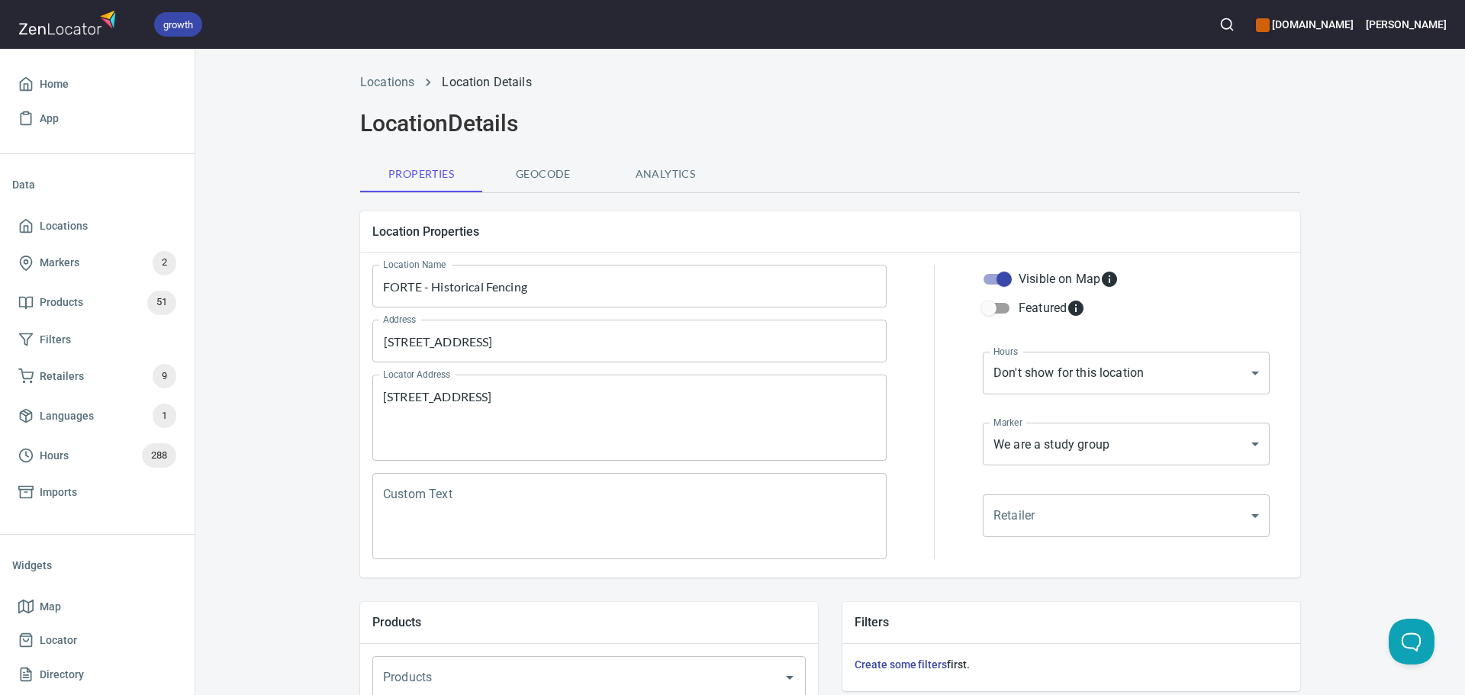
click at [502, 481] on div "Custom Text" at bounding box center [629, 516] width 514 height 86
paste textarea "The club is a place to study and train the skills to use historical European we…"
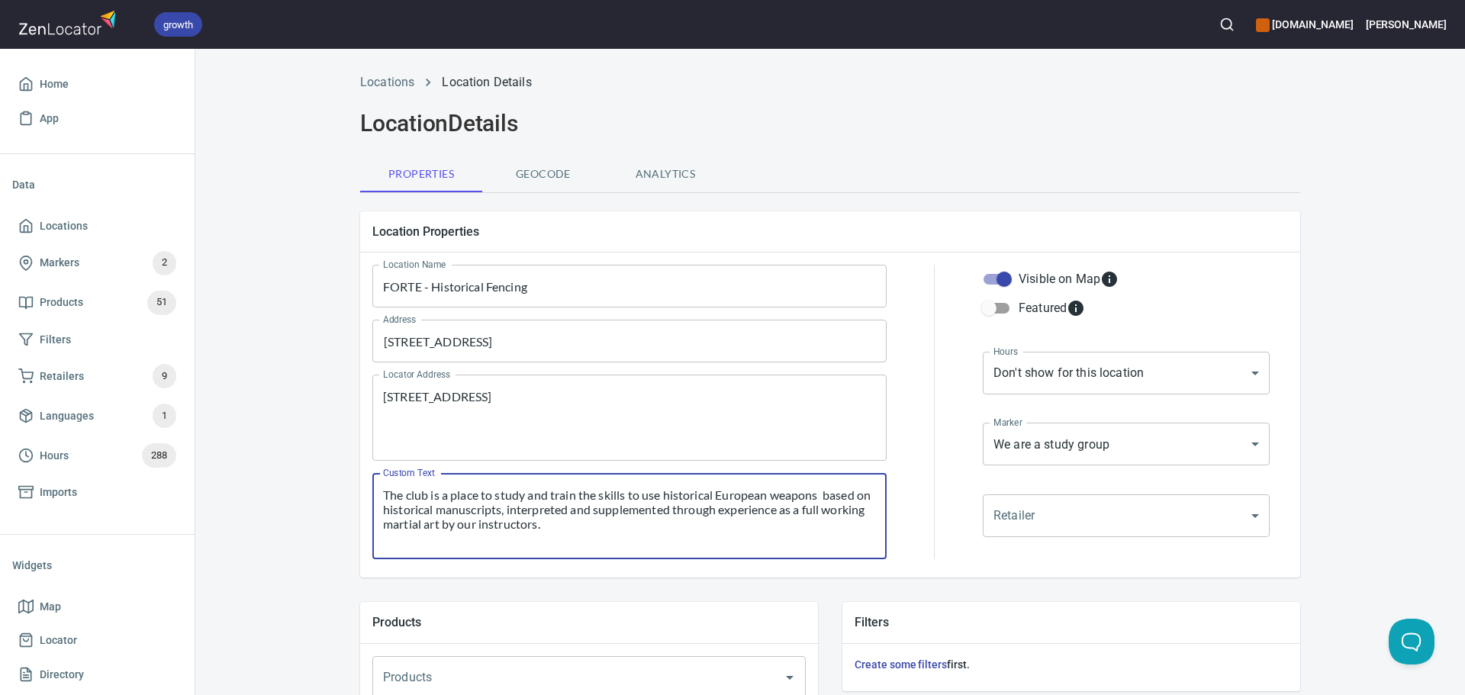
type textarea "The club is a place to study and train the skills to use historical European we…"
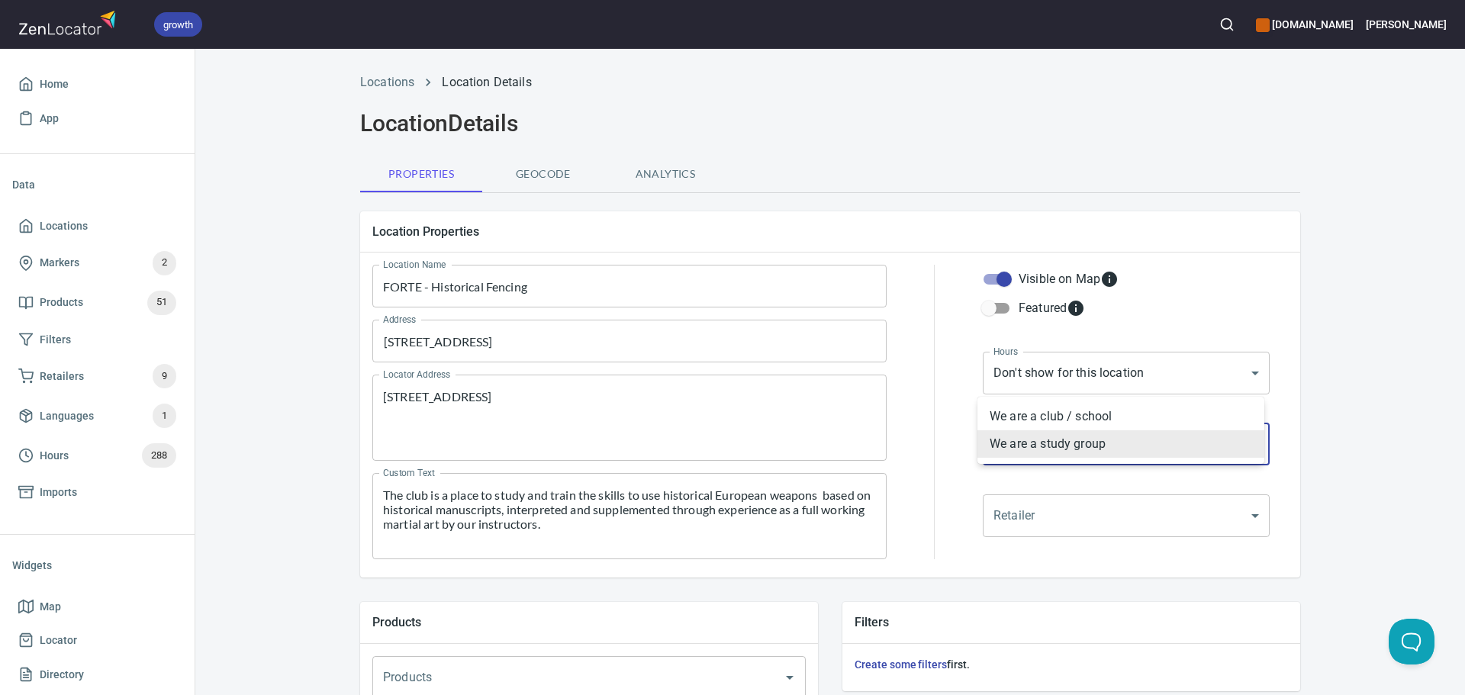
click at [1101, 423] on body "growth [DOMAIN_NAME] [PERSON_NAME] Home App Data Locations Markers 2 Products 5…" at bounding box center [732, 347] width 1465 height 695
click at [1049, 416] on li "We are a club / school" at bounding box center [1120, 416] width 287 height 27
type input "mrk_k5vbpvas"
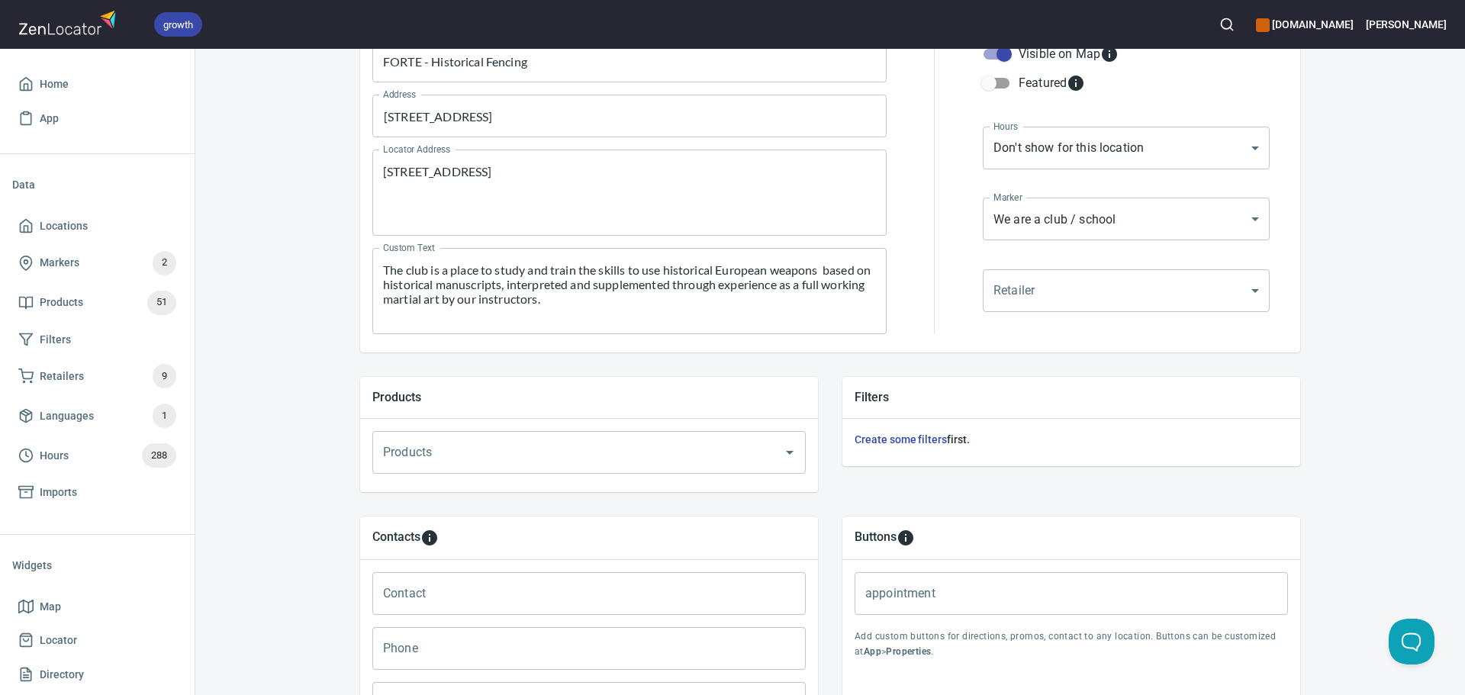
scroll to position [521, 0]
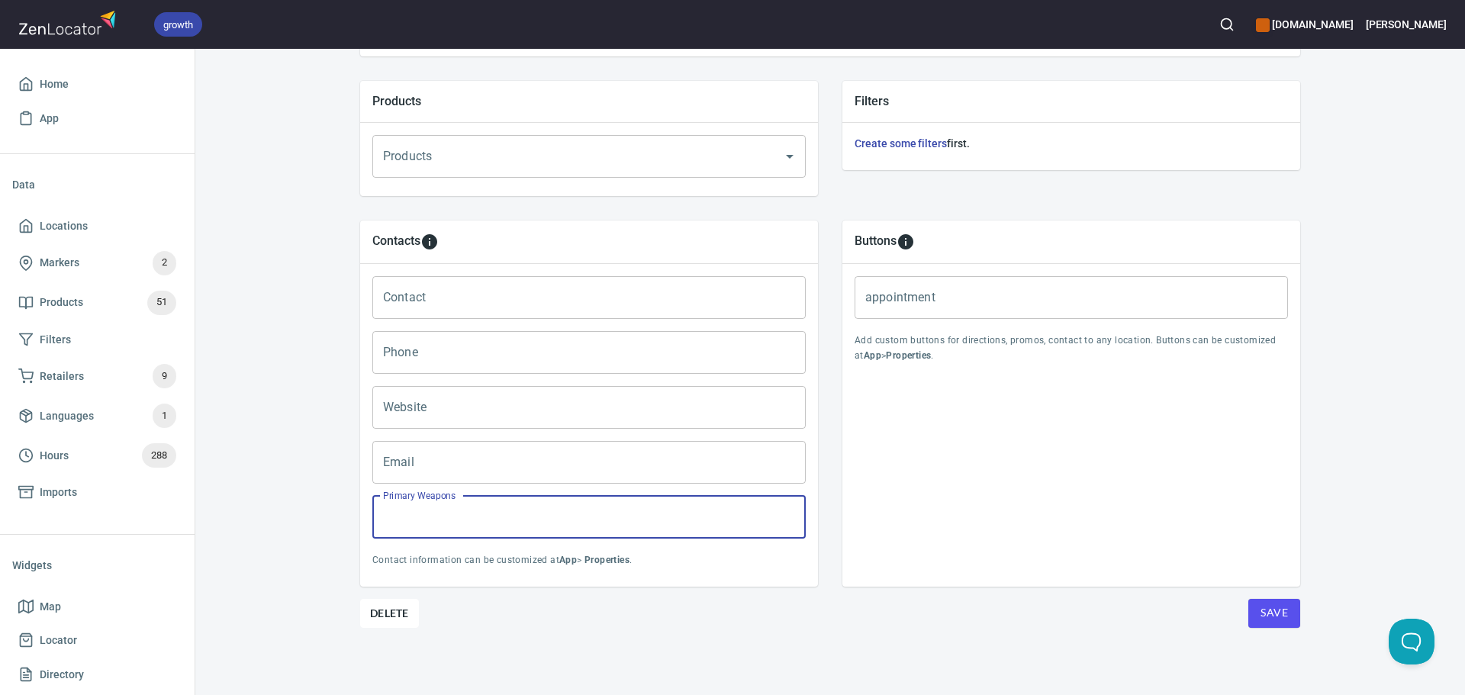
click at [653, 530] on input "Primary Weapons" at bounding box center [588, 517] width 433 height 43
paste input "Longsword, Military Sabre, Sidesword"
type input "Longsword, Military Sabre, Sidesword"
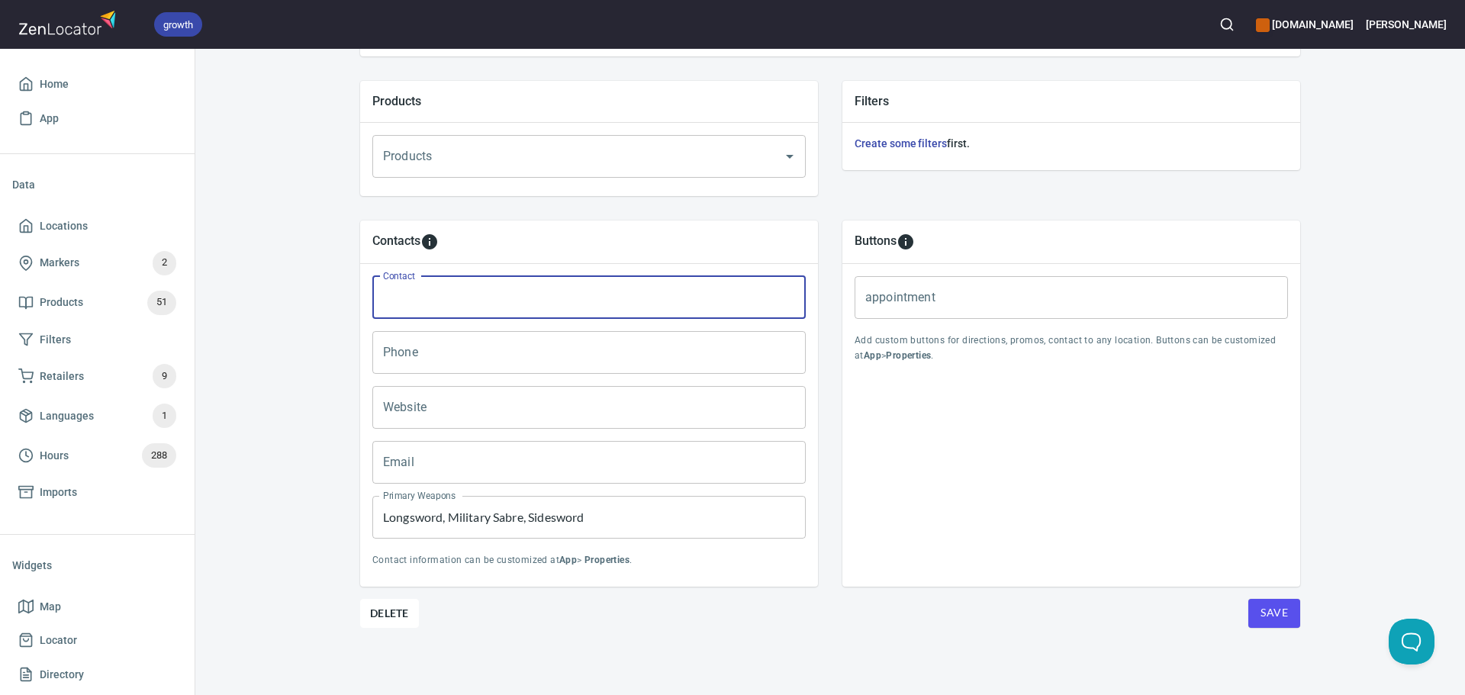
click at [418, 279] on input "Contact" at bounding box center [588, 297] width 433 height 43
paste input "[PERSON_NAME]"
type input "[PERSON_NAME]"
click at [504, 465] on input "Email" at bounding box center [588, 462] width 433 height 43
paste input "[EMAIL_ADDRESS][DOMAIN_NAME]"
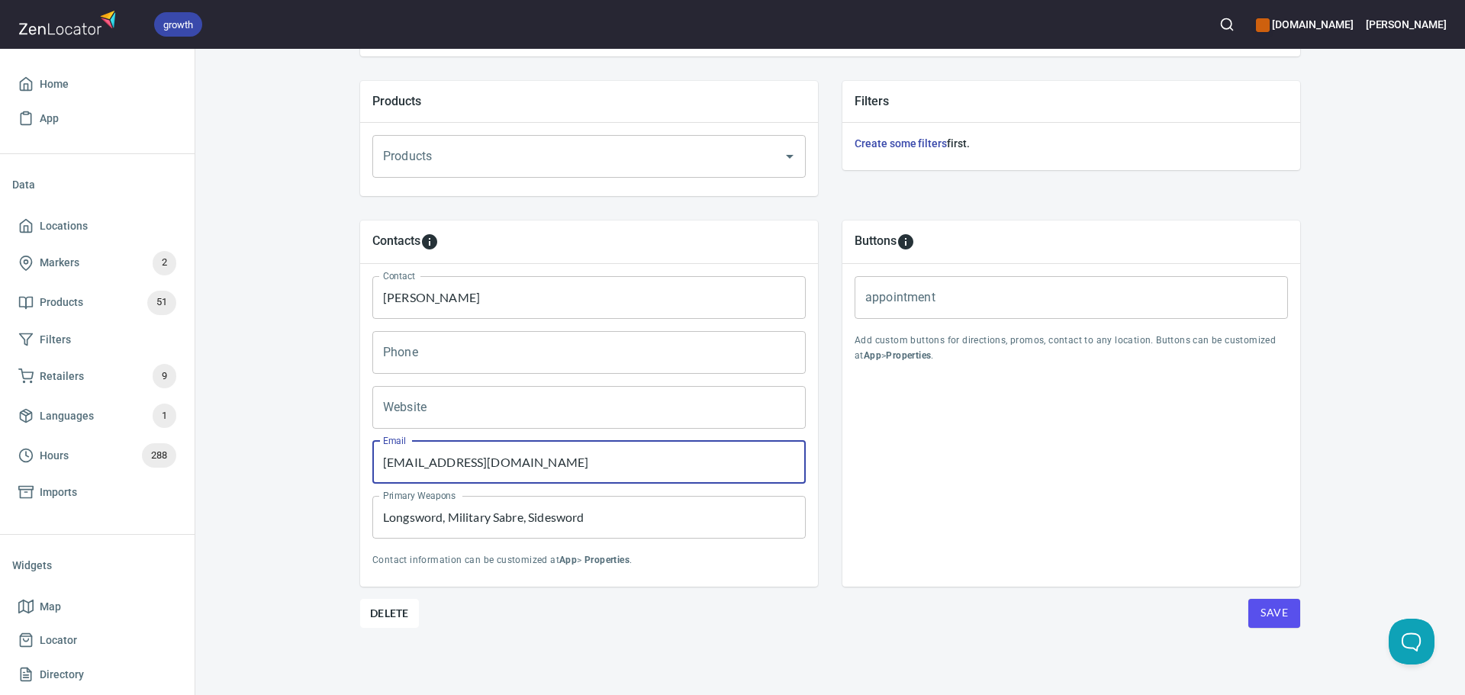
type input "[EMAIL_ADDRESS][DOMAIN_NAME]"
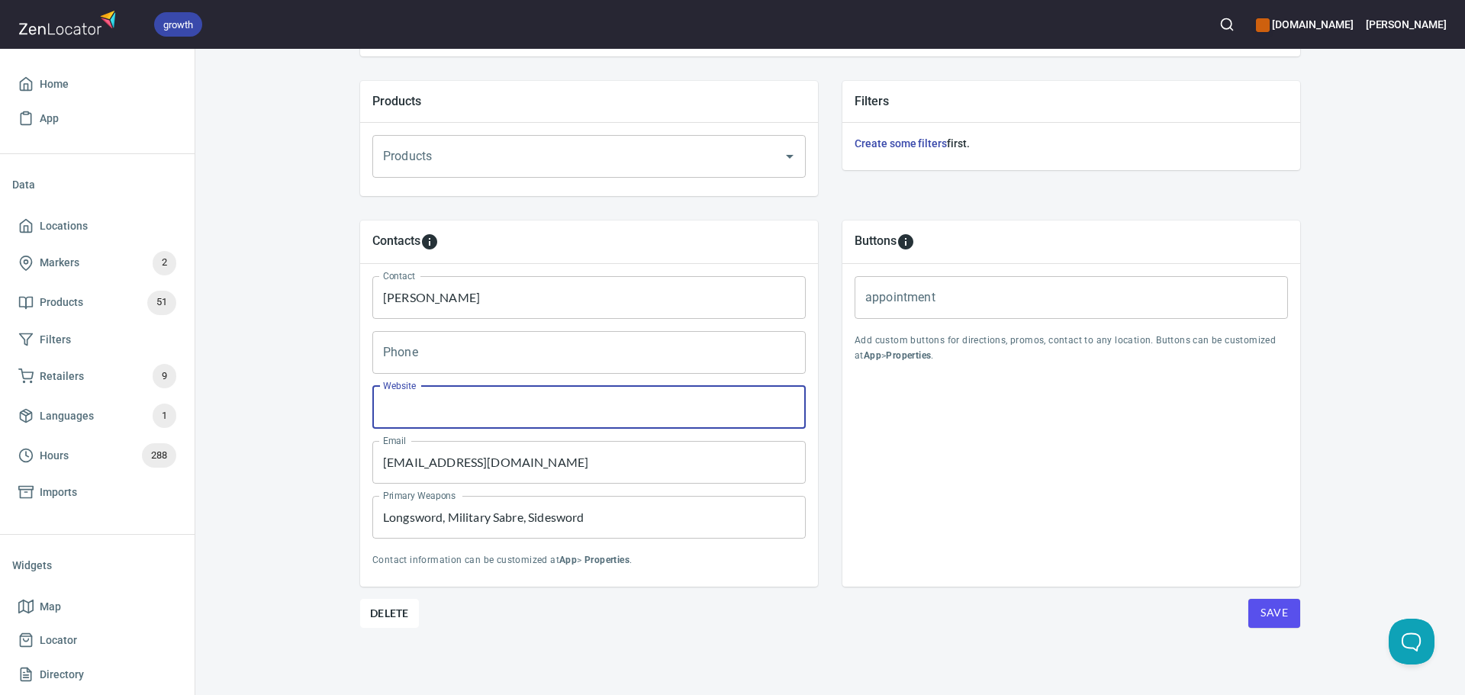
drag, startPoint x: 488, startPoint y: 406, endPoint x: 498, endPoint y: 409, distance: 10.4
click at [488, 406] on input "Website" at bounding box center [588, 407] width 433 height 43
paste input "[URL][DOMAIN_NAME]"
type input "[URL][DOMAIN_NAME]"
click at [1268, 625] on button "Save" at bounding box center [1274, 613] width 52 height 29
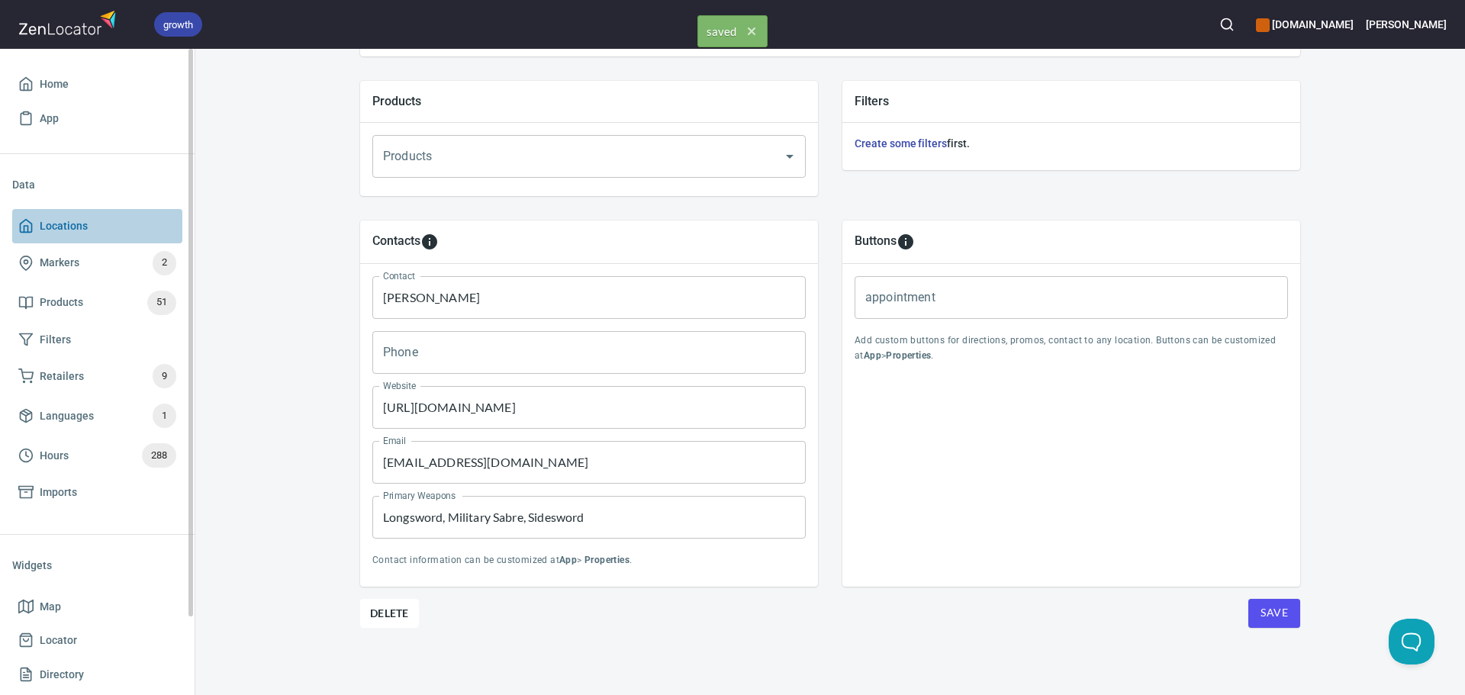
click at [128, 229] on span "Locations" at bounding box center [97, 226] width 158 height 19
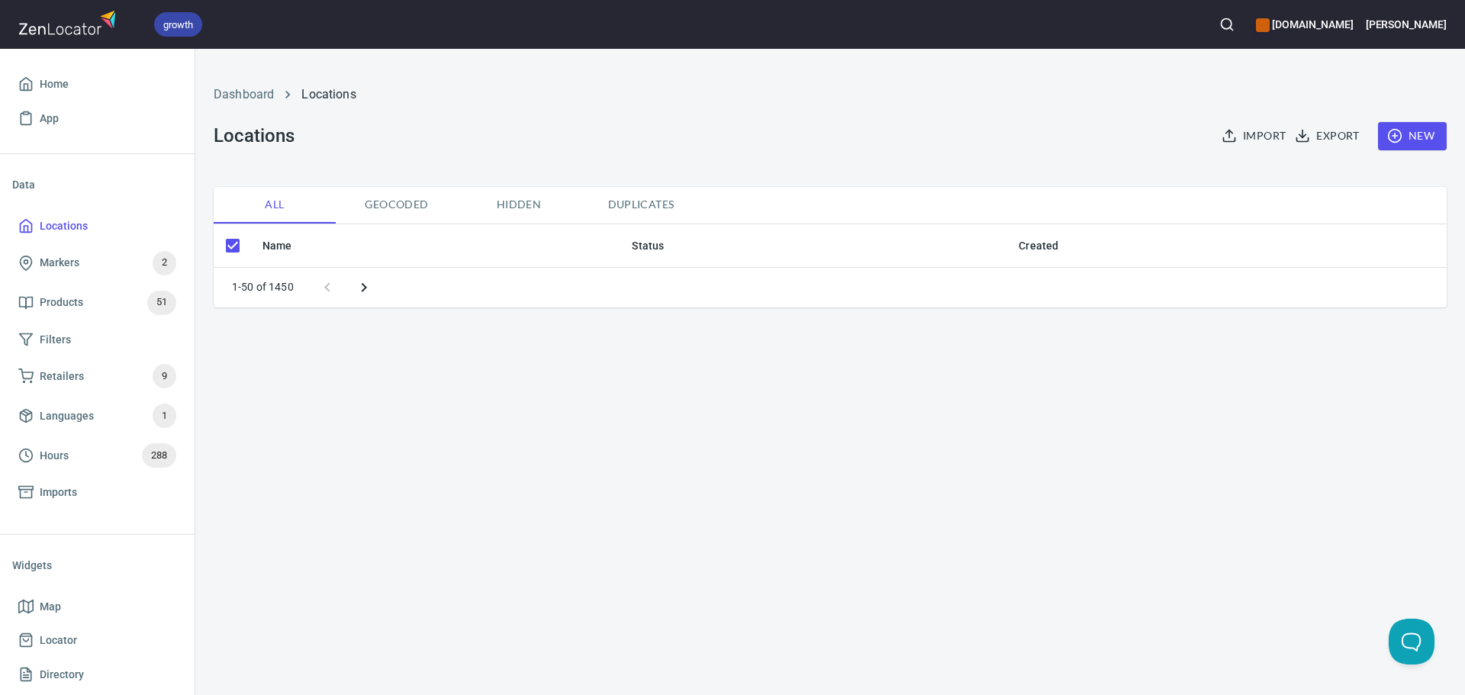
checkbox input "false"
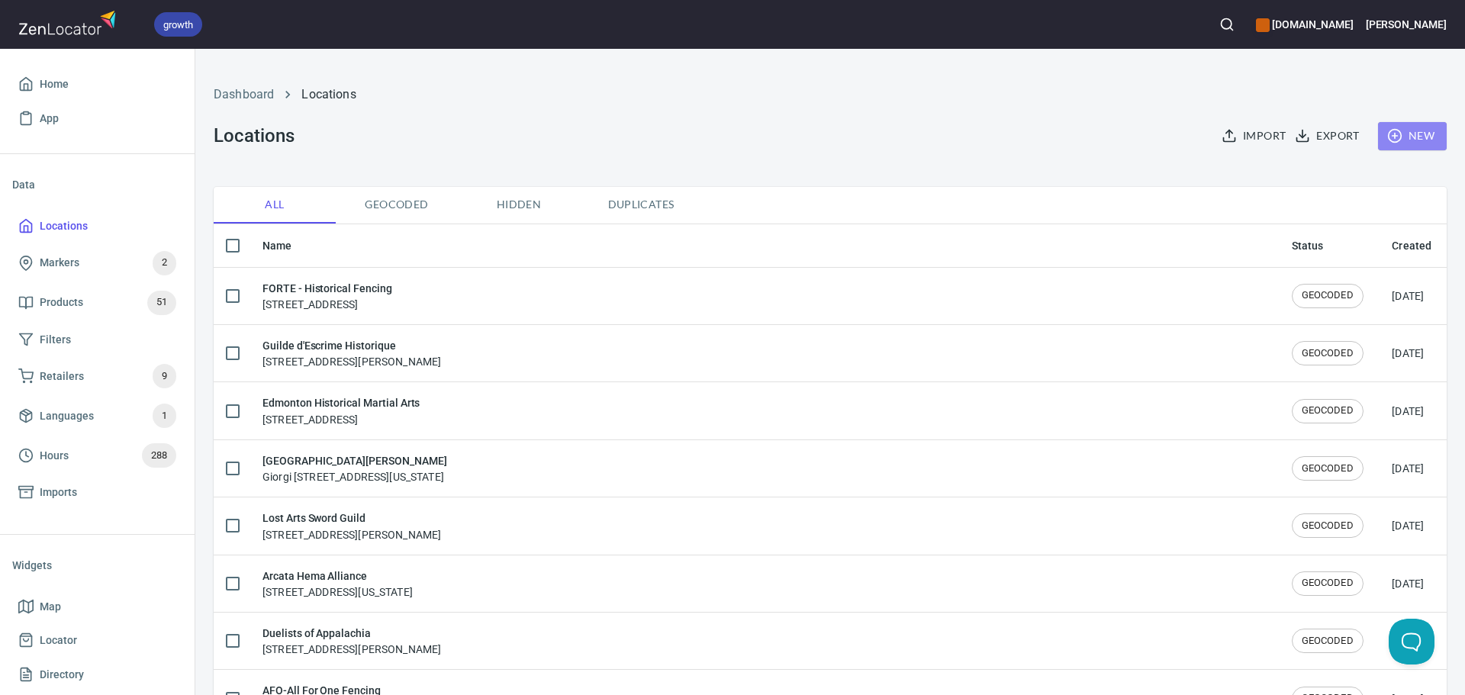
click at [1387, 135] on icon "button" at bounding box center [1394, 135] width 15 height 15
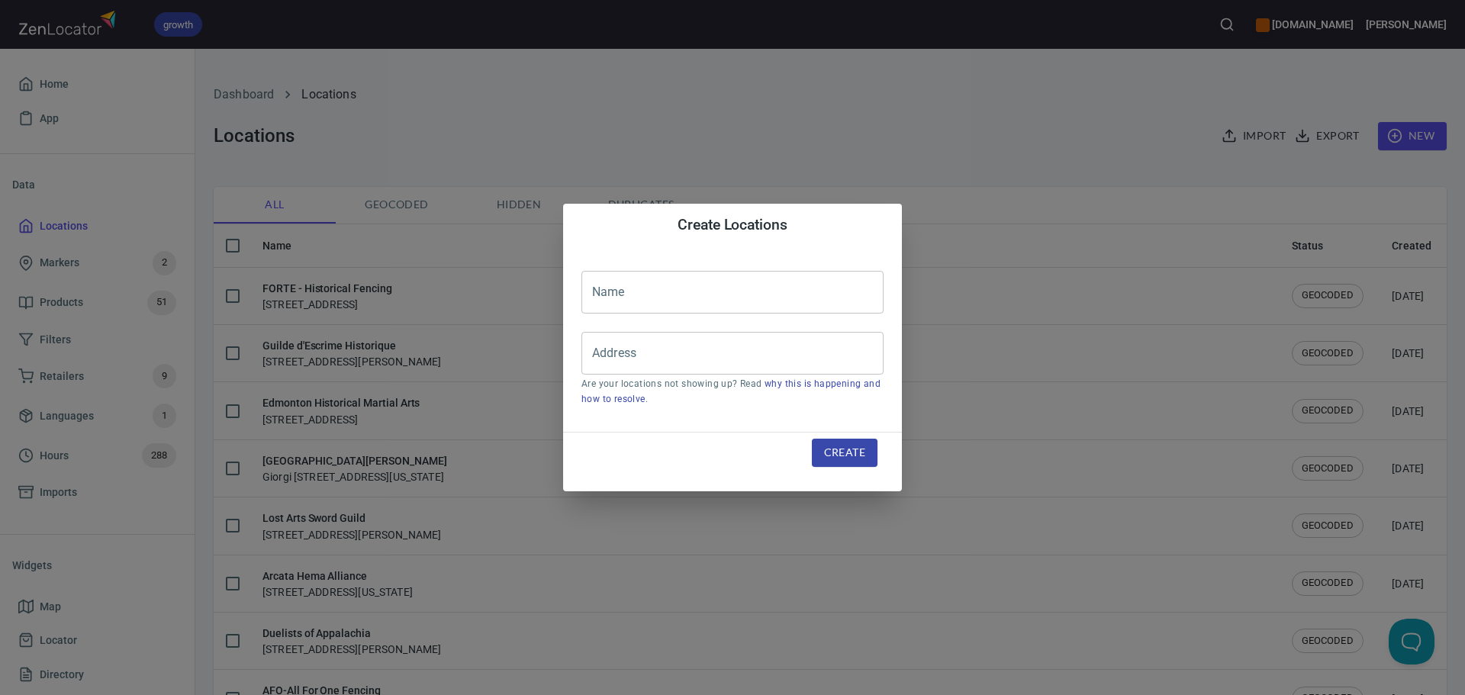
click at [798, 300] on input "text" at bounding box center [732, 292] width 302 height 43
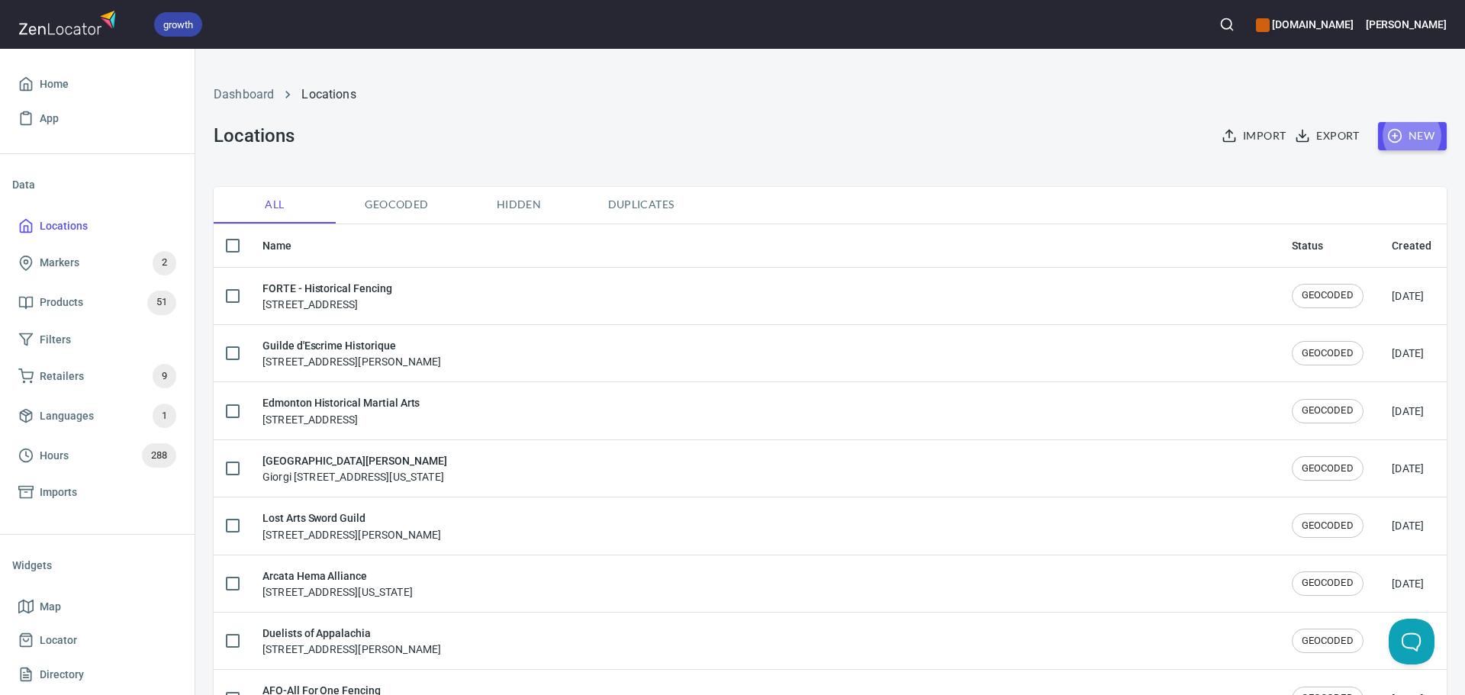
click at [1231, 20] on circle "button" at bounding box center [1227, 24] width 10 height 10
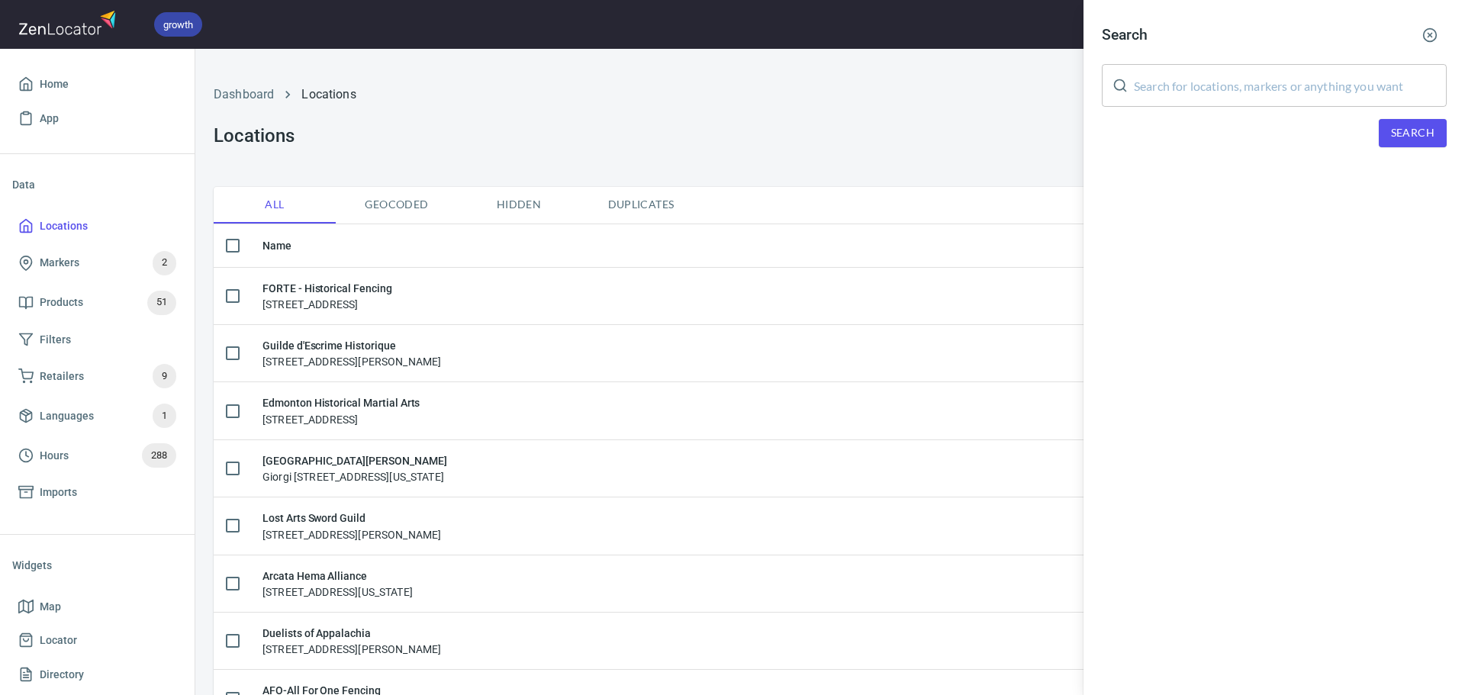
click at [1256, 87] on input "text" at bounding box center [1290, 85] width 313 height 43
paste input "Totentanz Historical Fencing"
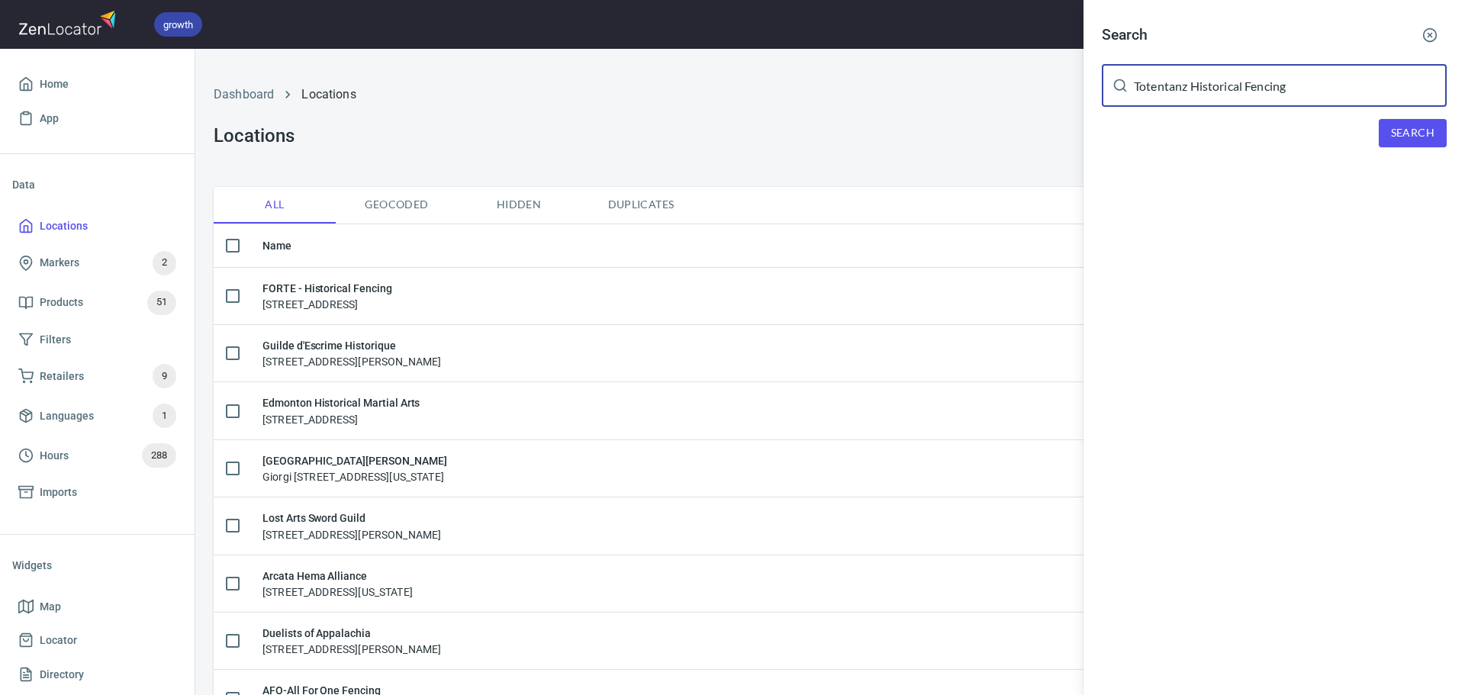
type input "Totentanz Historical Fencing"
click at [1404, 136] on span "Search" at bounding box center [1412, 133] width 43 height 19
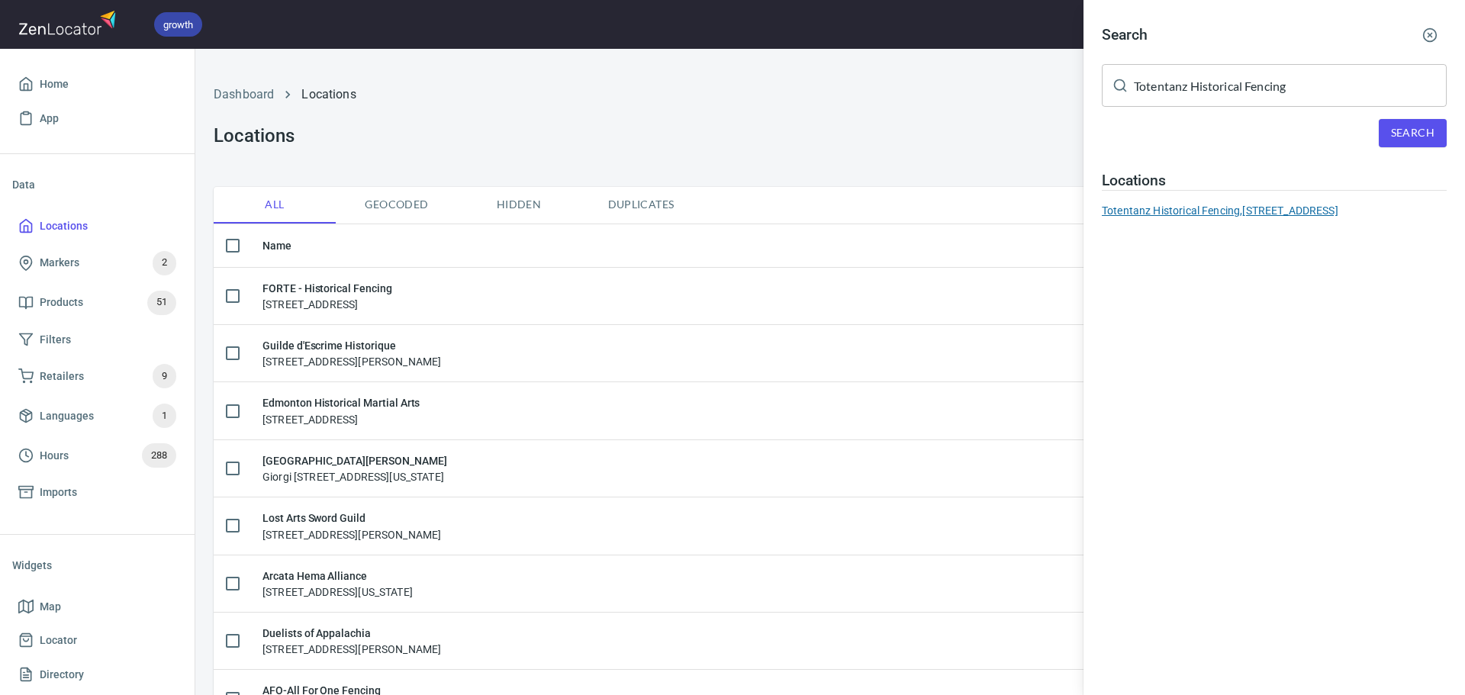
click at [1249, 213] on div "Totentanz Historical Fencing, 113 Ten Eyck Street, Watertown, NY 13601 United S…" at bounding box center [1274, 210] width 345 height 15
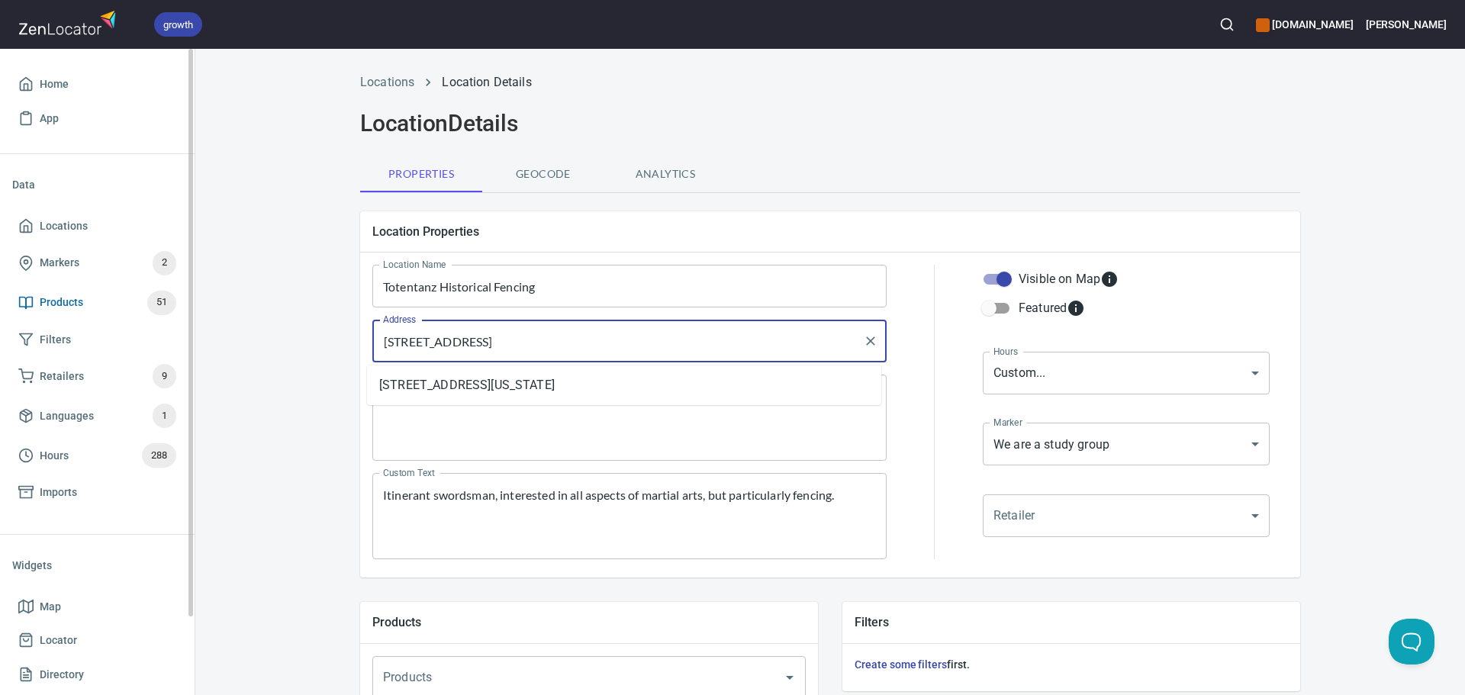
drag, startPoint x: 739, startPoint y: 343, endPoint x: 118, endPoint y: 318, distance: 620.8
click at [71, 308] on div "growth hemaalliance.com Donald Home App Data Locations Markers 2 Products 51 Fi…" at bounding box center [732, 347] width 1465 height 695
paste input "521 State Street, Carthage, NY 13619,"
type input "521 State Street, Carthage, NY 13619, United States"
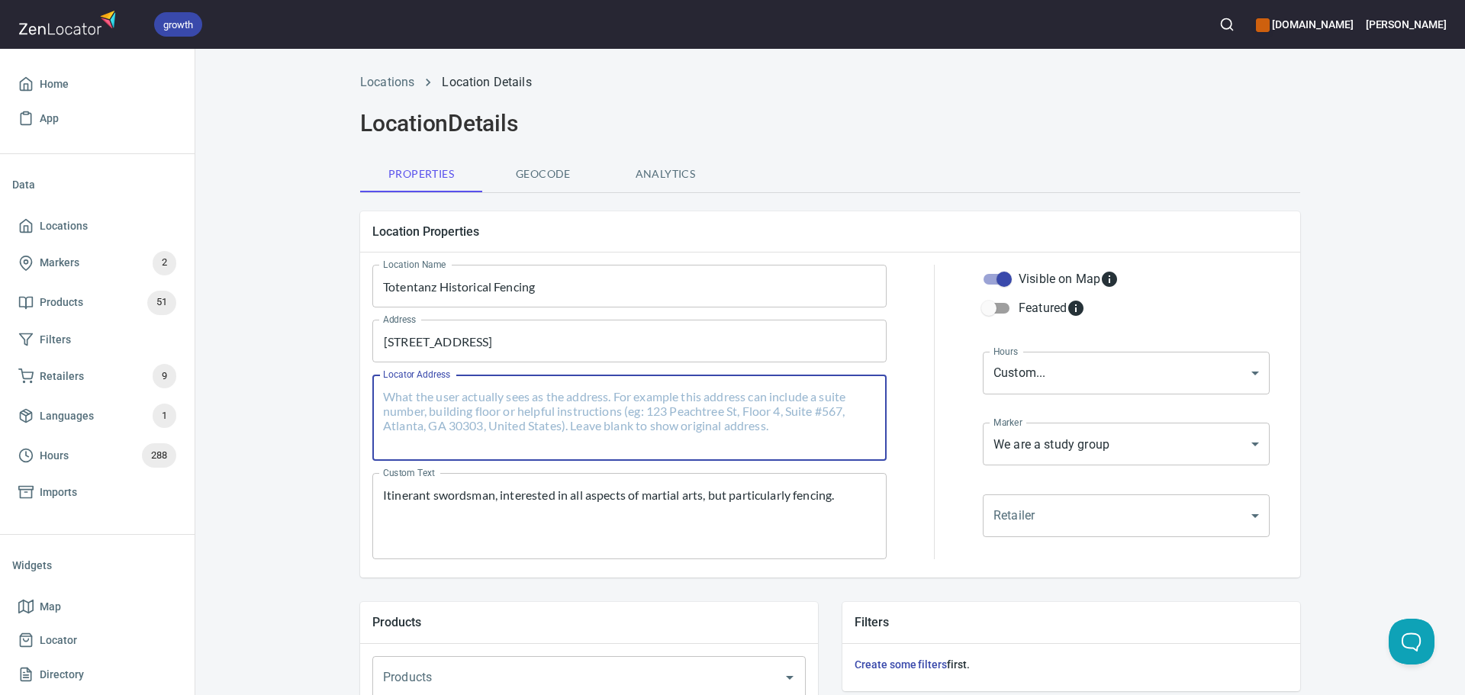
click at [575, 445] on textarea "Locator Address" at bounding box center [629, 418] width 493 height 58
paste textarea "521 State Street, Carthage, NY 13619, United States"
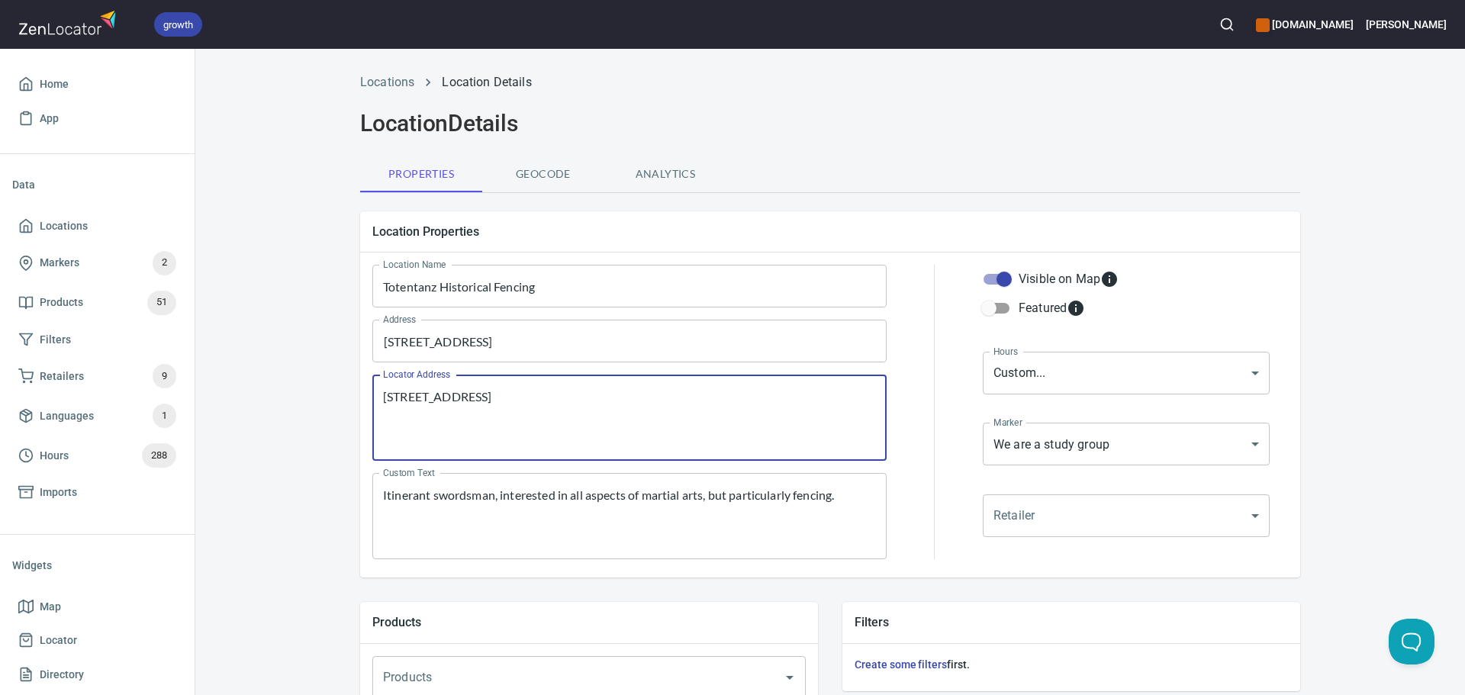
type textarea "521 State Street, Carthage, NY 13619, United States"
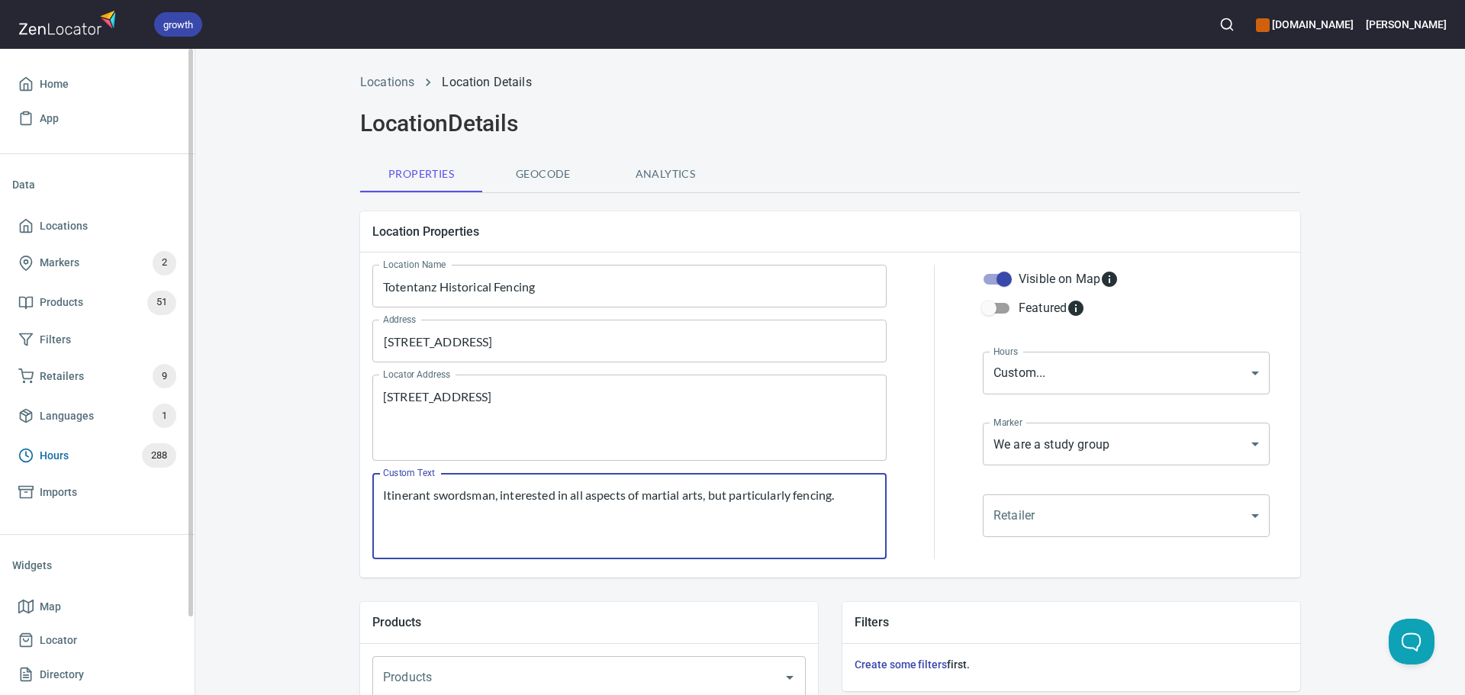
drag, startPoint x: 844, startPoint y: 489, endPoint x: 72, endPoint y: 437, distance: 773.9
click at [76, 437] on div "growth hemaalliance.com Donald Home App Data Locations Markers 2 Products 51 Fi…" at bounding box center [732, 347] width 1465 height 695
paste textarea "Beginner-friendly historical fencing club in the North Country; we train weekly…"
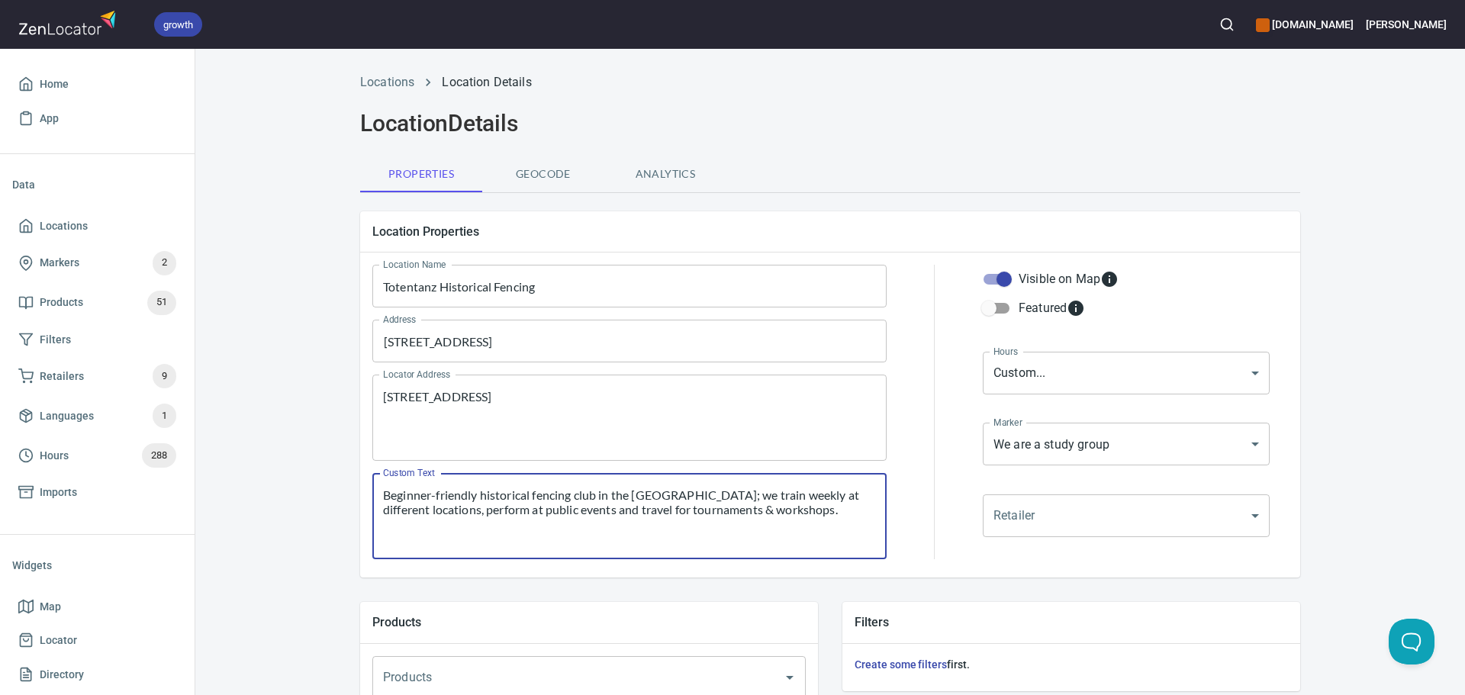
type textarea "Beginner-friendly historical fencing club in the North Country; we train weekly…"
click at [1208, 375] on body "growth hemaalliance.com Donald Home App Data Locations Markers 2 Products 51 Fi…" at bounding box center [732, 347] width 1465 height 695
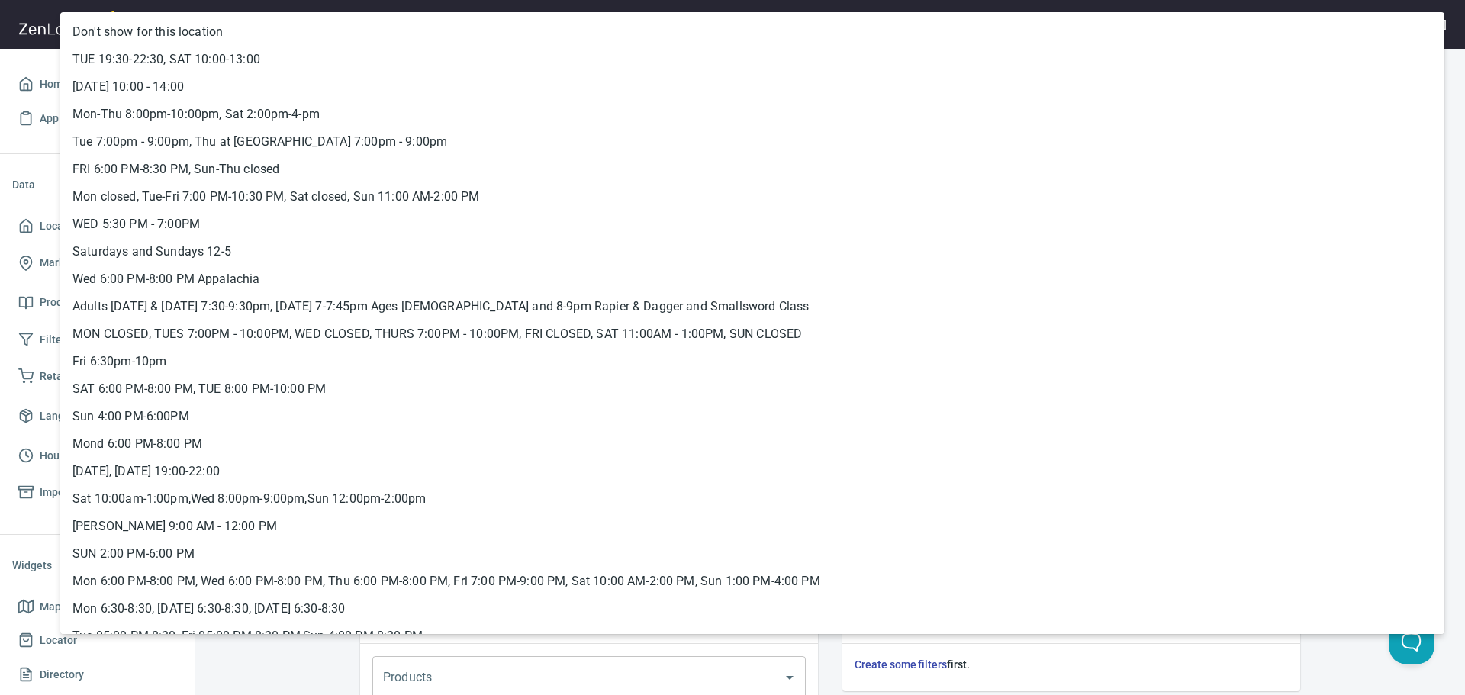
click at [387, 84] on li "Saturday 10:00 - 14:00" at bounding box center [752, 86] width 1384 height 27
type input "hrs_ccngyv8a"
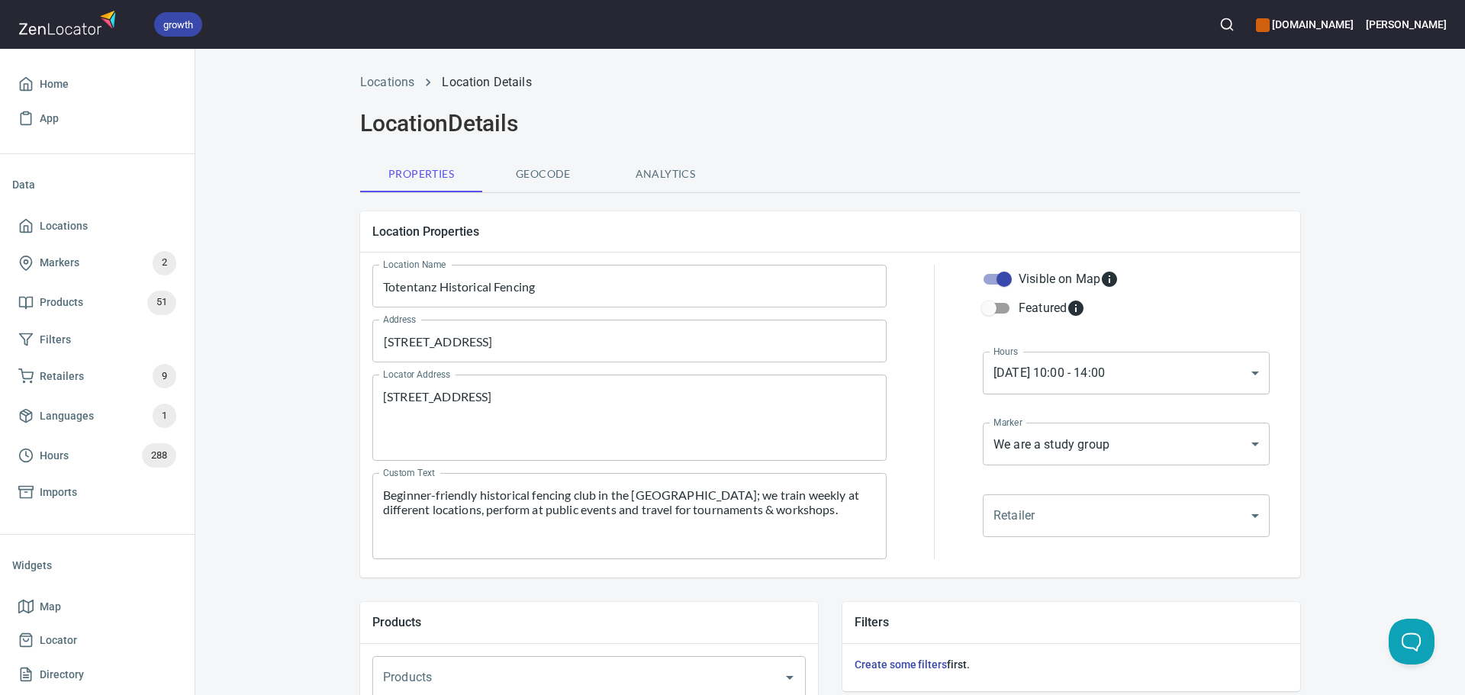
drag, startPoint x: 927, startPoint y: 381, endPoint x: 938, endPoint y: 391, distance: 14.6
click at [928, 382] on div at bounding box center [935, 412] width 78 height 313
click at [1060, 443] on body "growth hemaalliance.com Donald Home App Data Locations Markers 2 Products 51 Fi…" at bounding box center [732, 347] width 1465 height 695
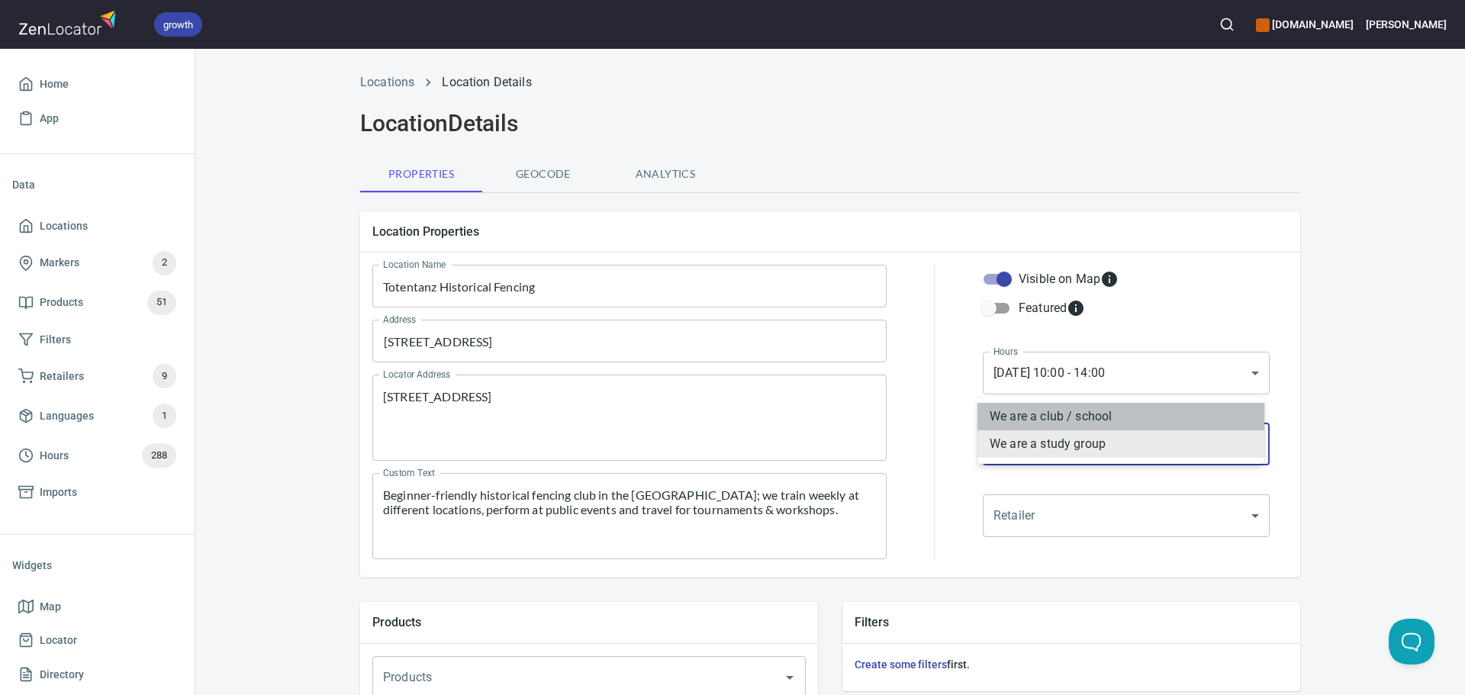
click at [984, 416] on li "We are a club / school" at bounding box center [1120, 416] width 287 height 27
type input "mrk_k5vbpvas"
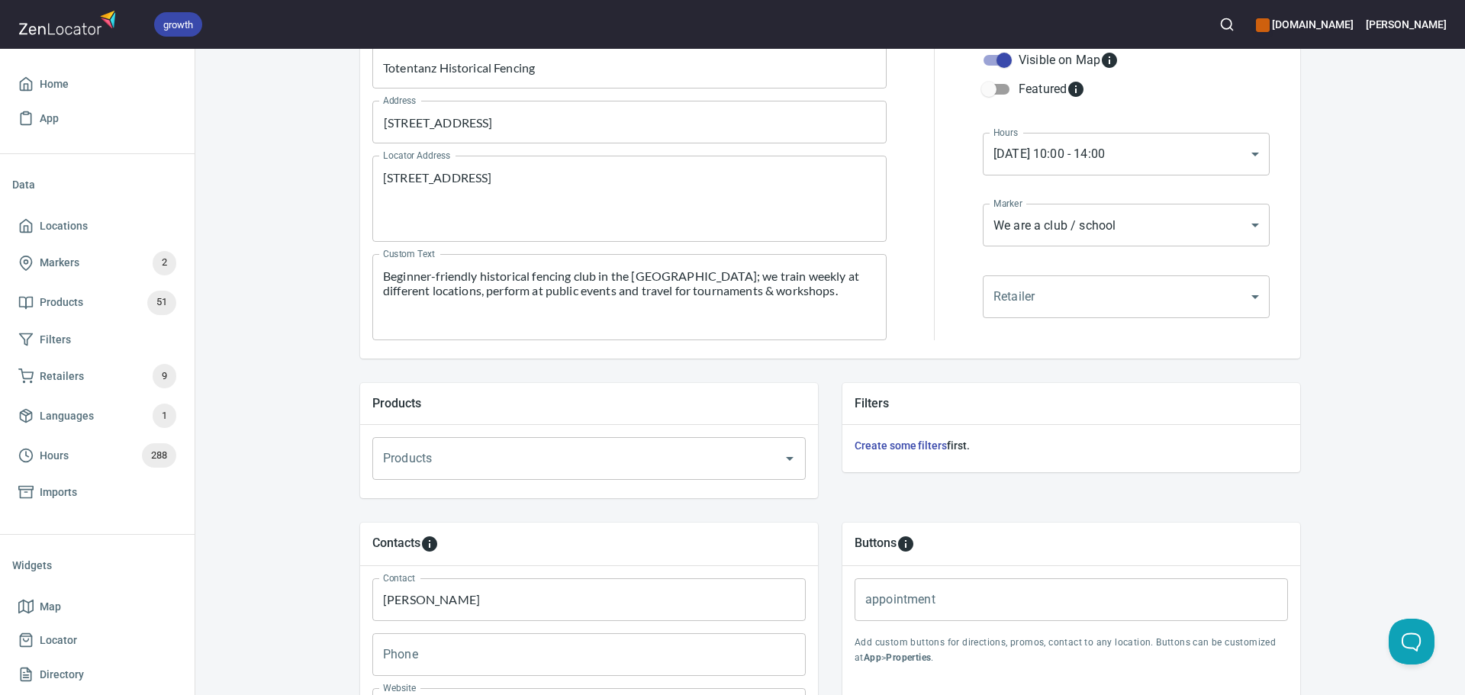
scroll to position [521, 0]
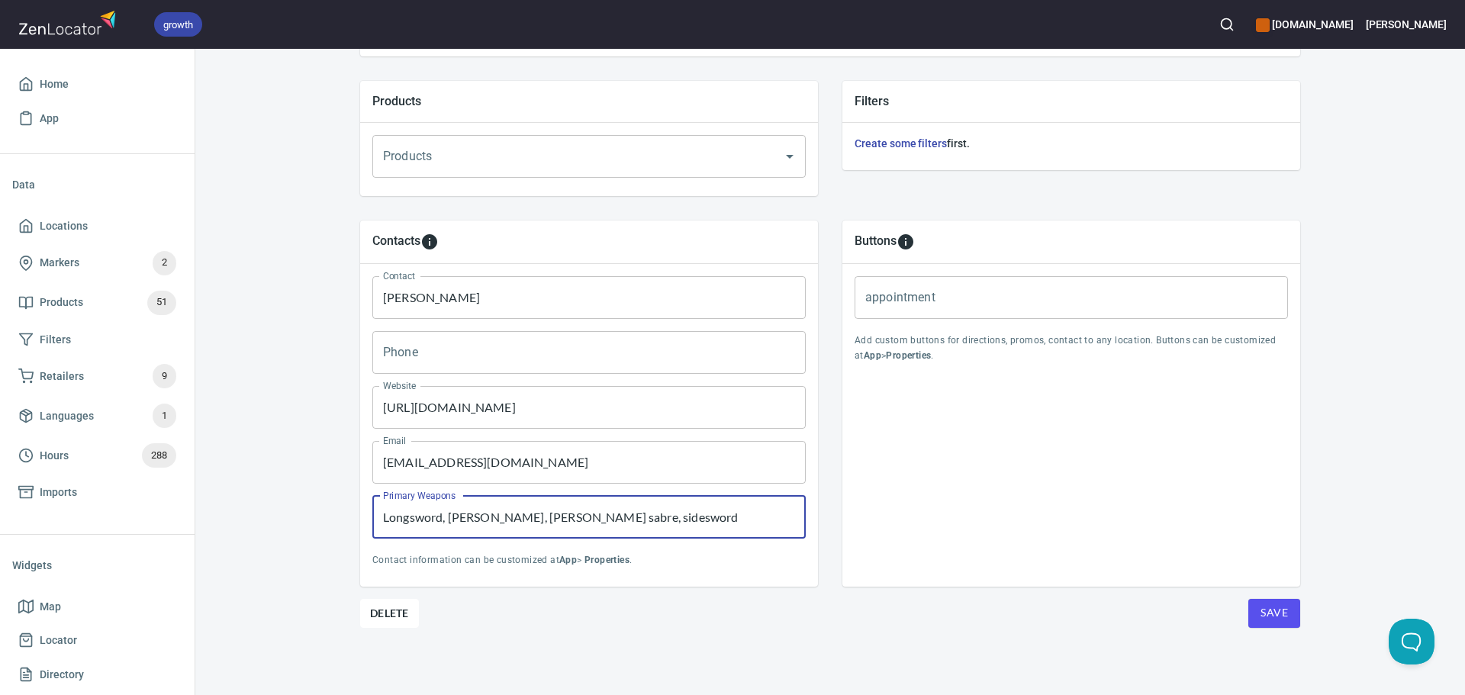
drag, startPoint x: 669, startPoint y: 520, endPoint x: 319, endPoint y: 516, distance: 350.2
click at [319, 516] on div "Locations Location Details Location Details Properties Geocode Analytics Locati…" at bounding box center [830, 119] width 1270 height 1152
paste input "Rapier, Grappling, Dagger, Armored fighting"
type input "Longsword, Messer, Rapier, Grappling, Dagger, Armored fighting"
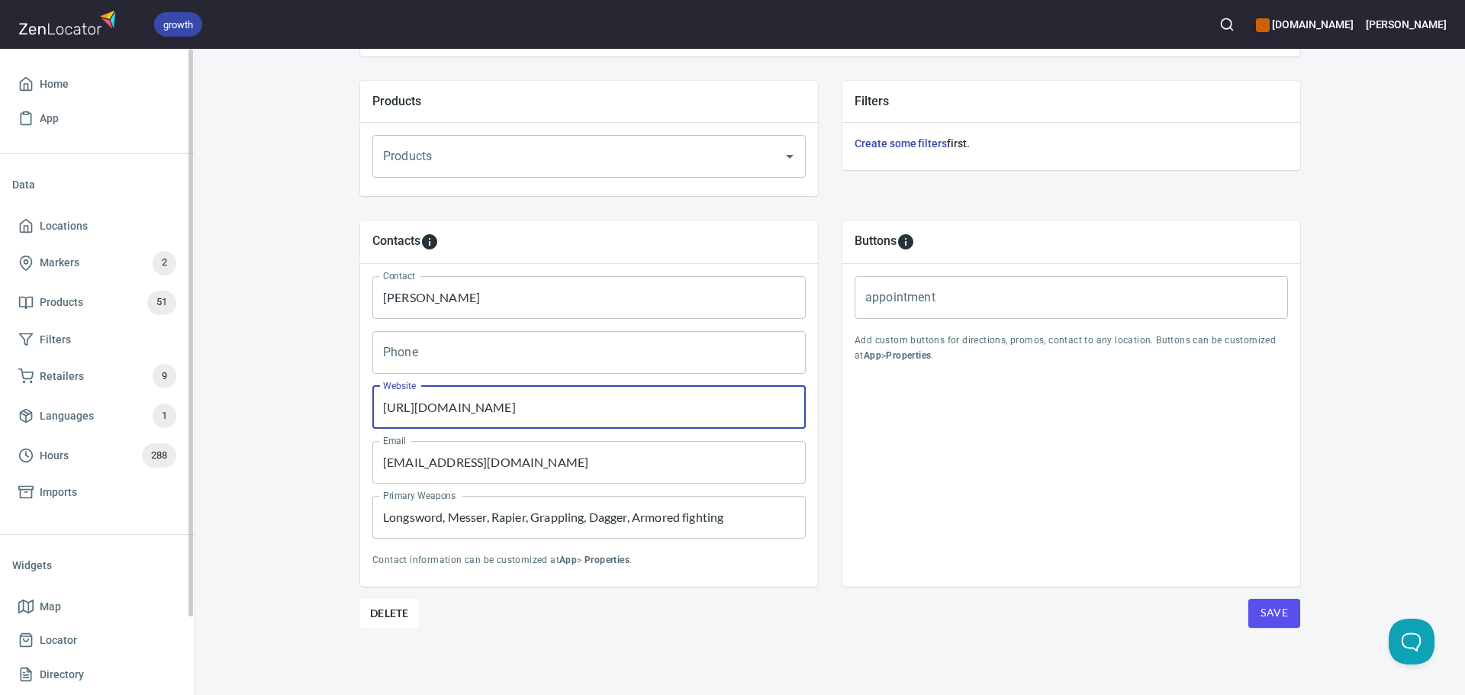
drag, startPoint x: 764, startPoint y: 407, endPoint x: 0, endPoint y: 398, distance: 763.8
click at [0, 398] on div "growth hemaalliance.com Donald Home App Data Locations Markers 2 Products 51 Fi…" at bounding box center [732, 347] width 1465 height 695
paste input "share/1YVEhG161x/"
type input "https://www.facebook.com/share/1YVEhG161x/"
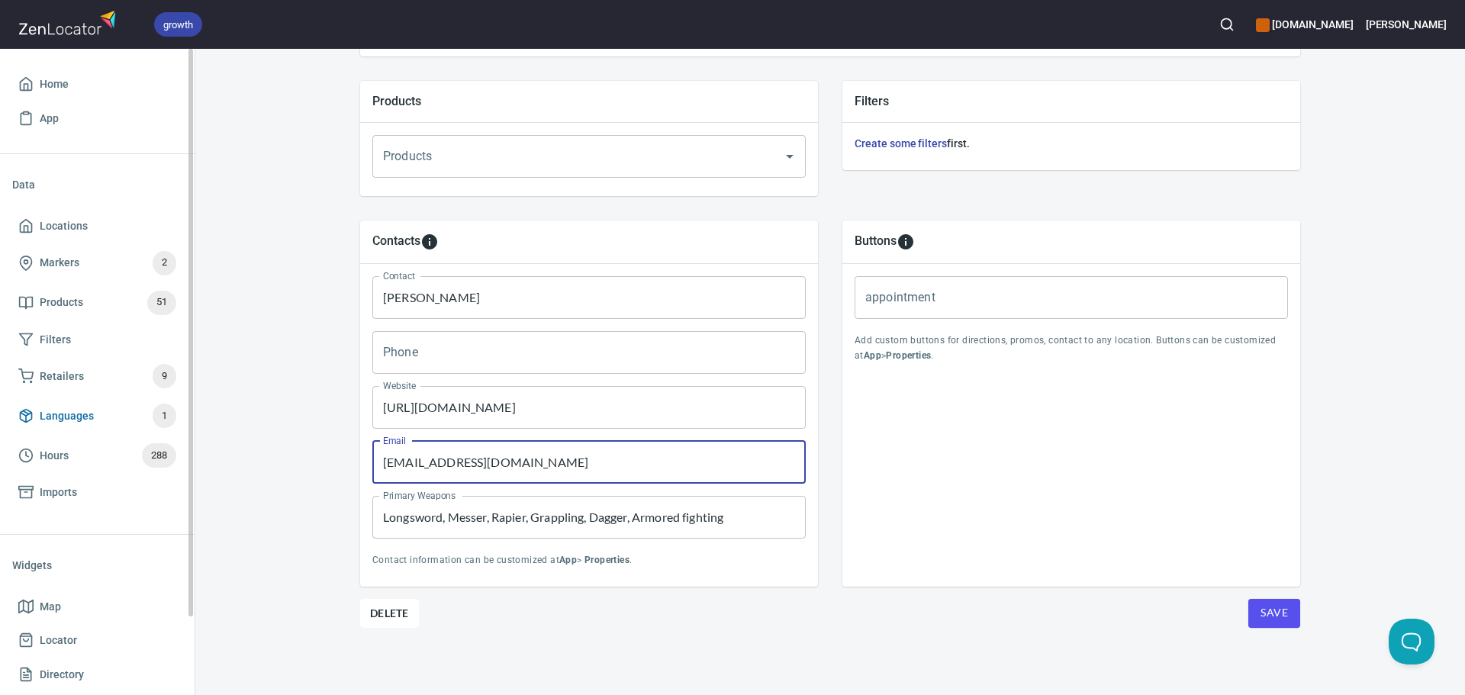
drag, startPoint x: 555, startPoint y: 465, endPoint x: 47, endPoint y: 397, distance: 512.7
click at [47, 404] on div "growth hemaalliance.com Donald Home App Data Locations Markers 2 Products 51 Fi…" at bounding box center [732, 347] width 1465 height 695
paste input "thff.ops"
type input "thff.ops@gmail.com"
click at [1267, 618] on span "Save" at bounding box center [1273, 613] width 27 height 19
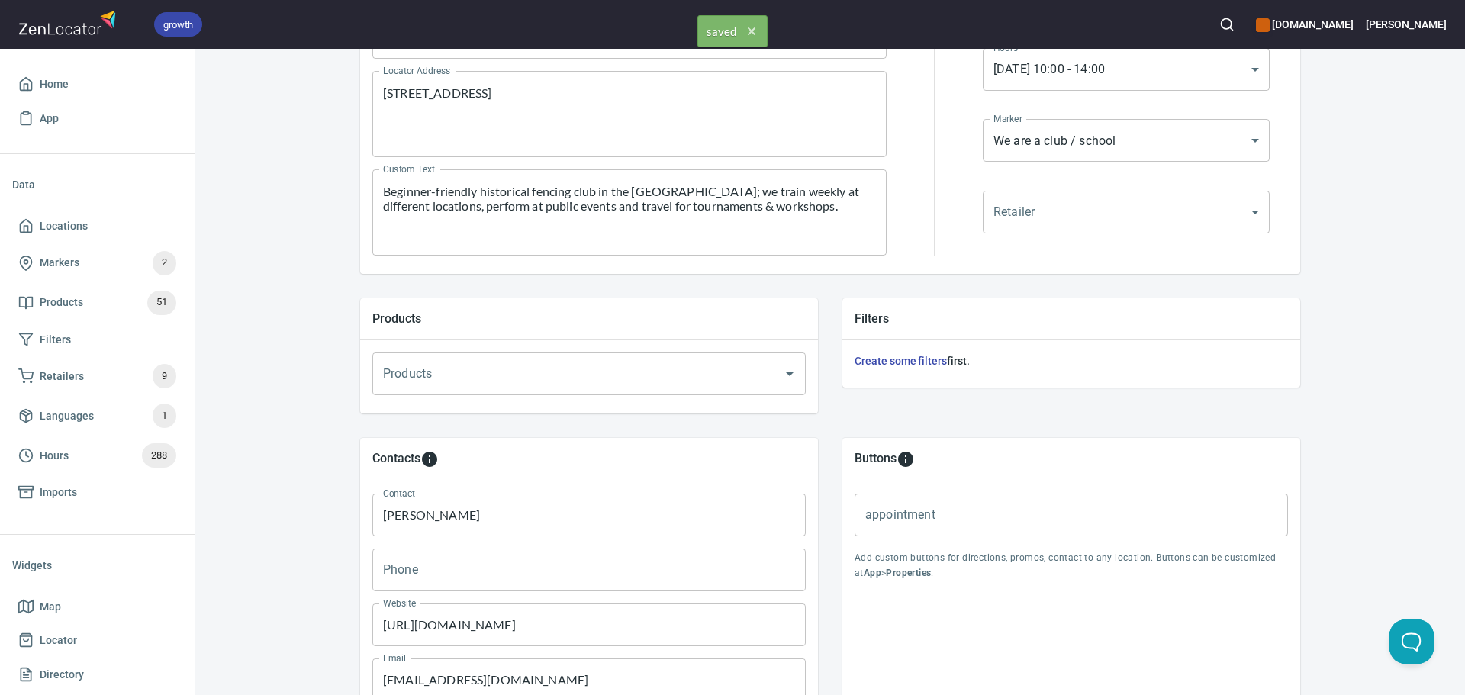
scroll to position [0, 0]
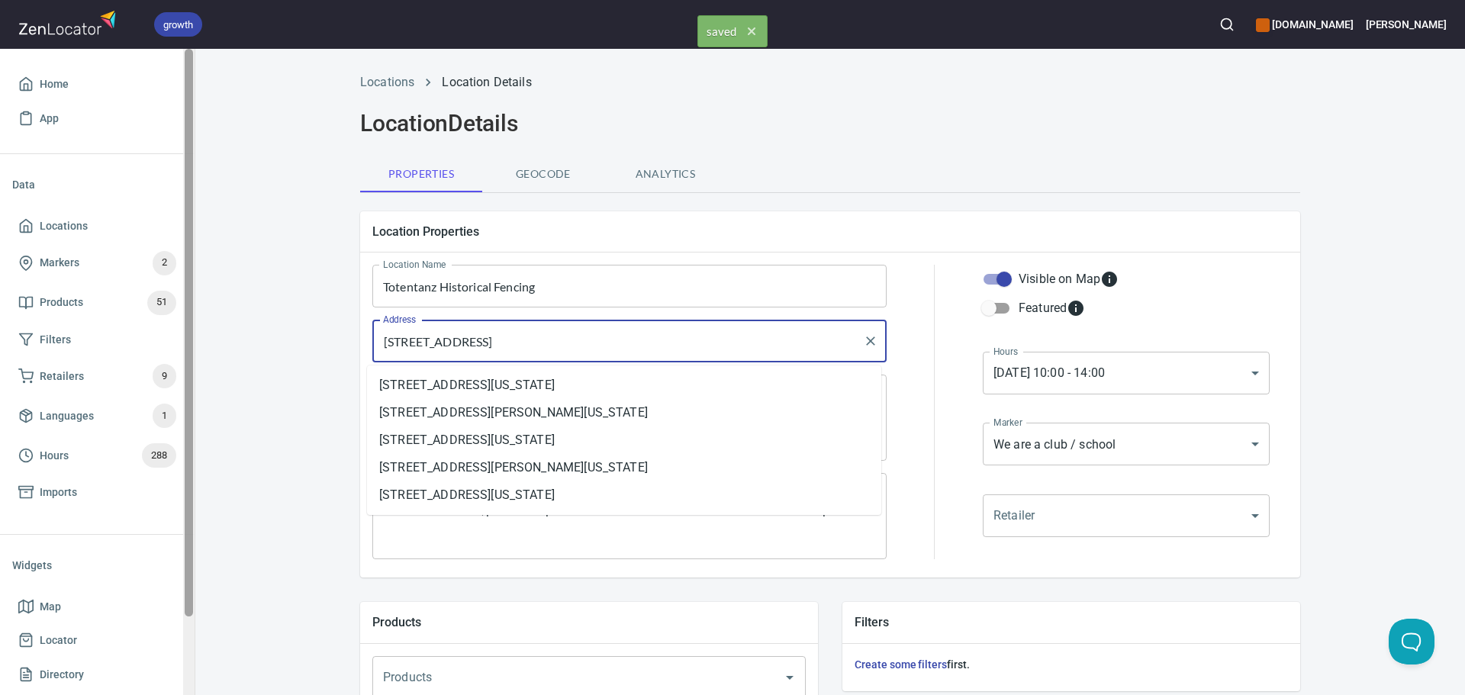
drag, startPoint x: 687, startPoint y: 349, endPoint x: 185, endPoint y: 347, distance: 502.0
click at [185, 347] on div "growth hemaalliance.com Donald Home App Data Locations Markers 2 Products 51 Fi…" at bounding box center [732, 347] width 1465 height 695
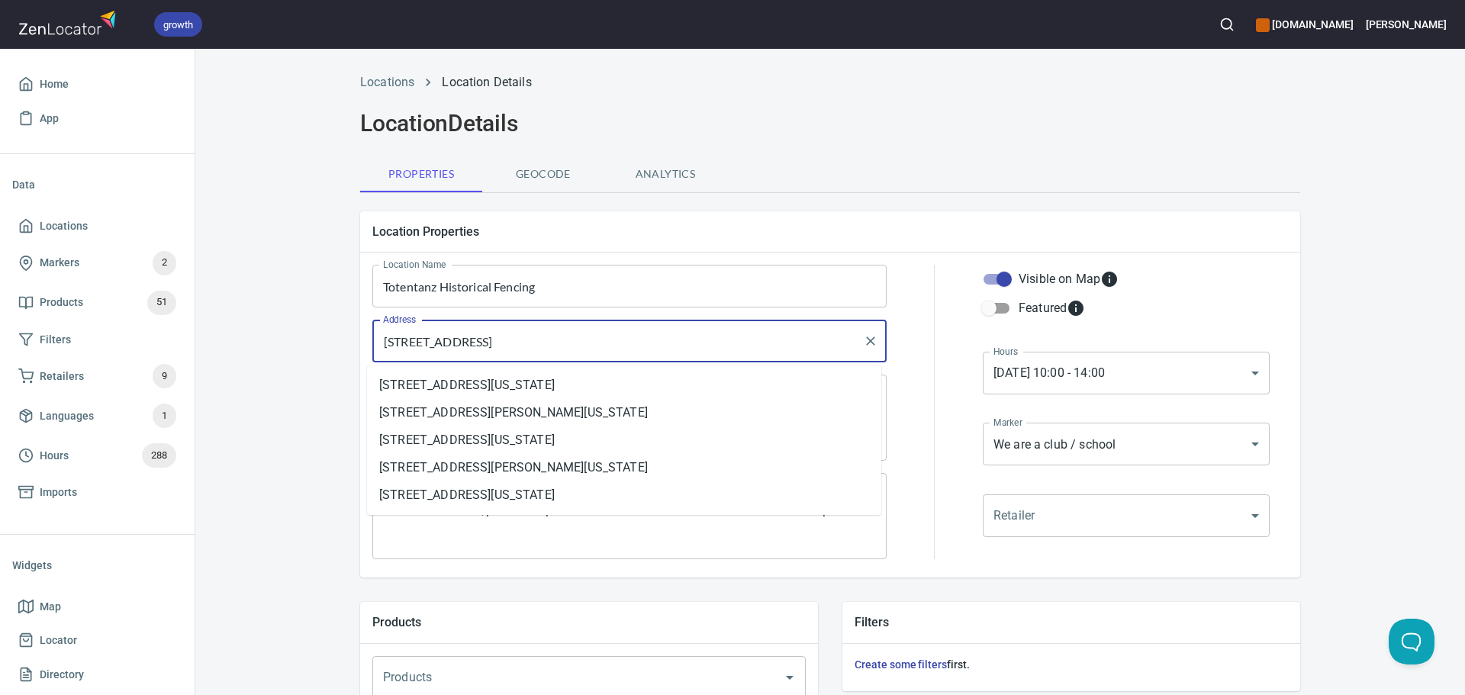
click at [539, 172] on span "Geocode" at bounding box center [543, 174] width 104 height 19
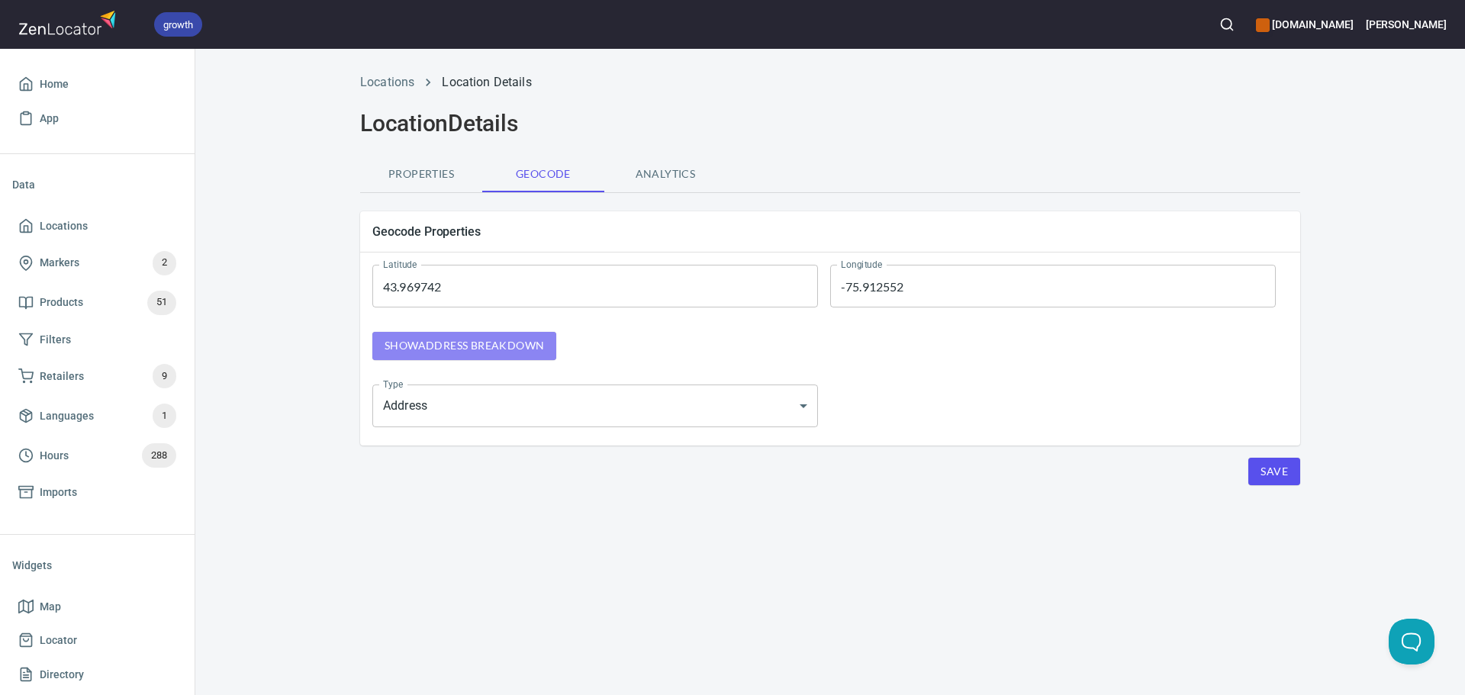
click at [494, 344] on span "Show address breakdown" at bounding box center [464, 345] width 159 height 19
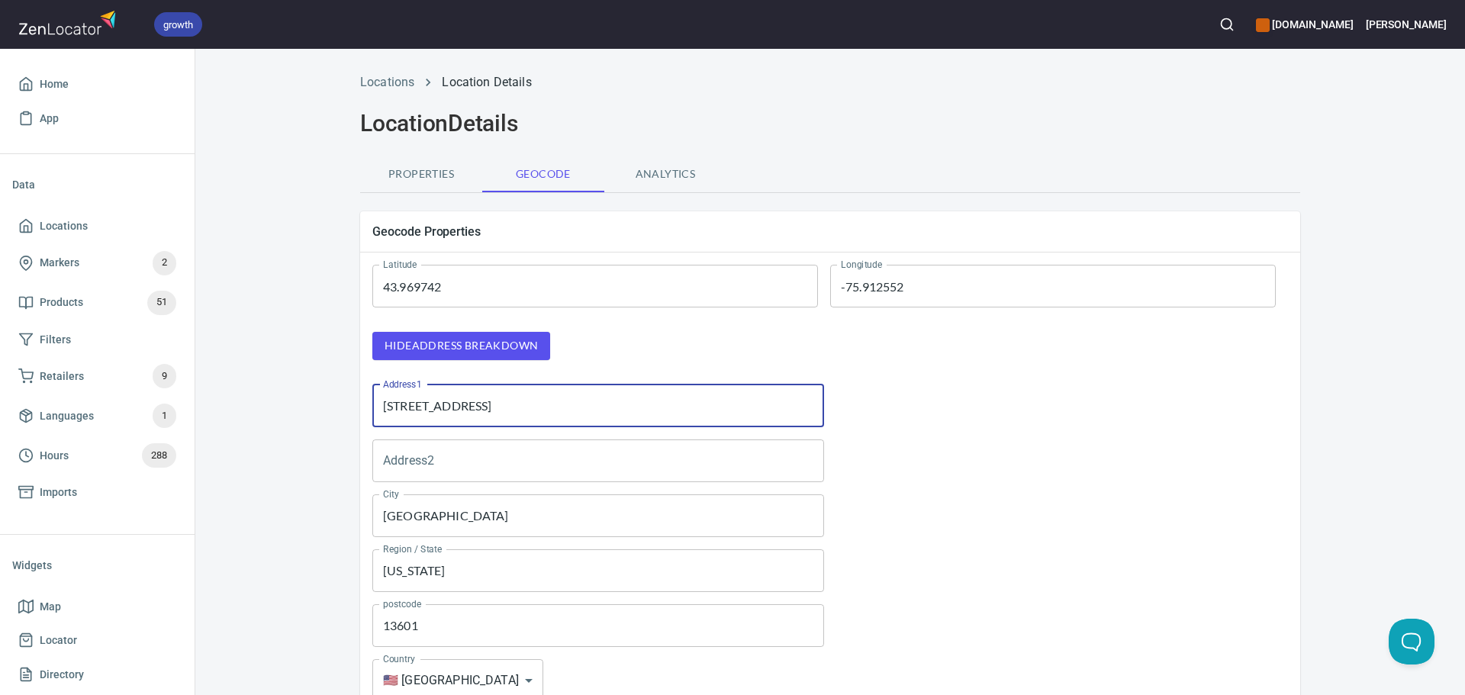
drag, startPoint x: 589, startPoint y: 405, endPoint x: 219, endPoint y: 407, distance: 370.1
click at [219, 407] on div "Locations Location Details Location Details Properties Geocode Analytics Geocod…" at bounding box center [830, 479] width 1270 height 830
paste input "521 State Street, Carthage, NY 13619, United States"
click at [488, 408] on input "521 State Street, Carthage, NY 13619, United States" at bounding box center [598, 406] width 452 height 43
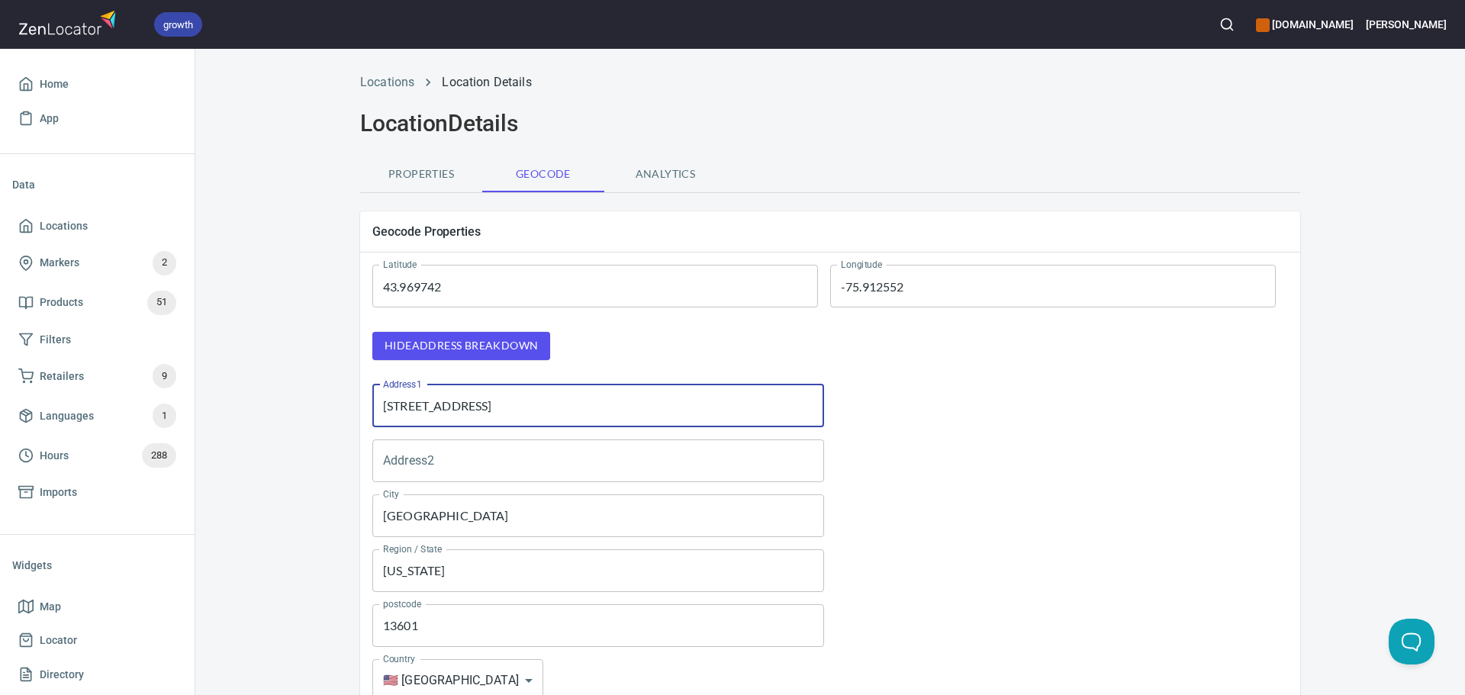
type input "521 State Street, Carthage, NY 13619, United States"
click at [417, 525] on input "Watertown" at bounding box center [598, 515] width 452 height 43
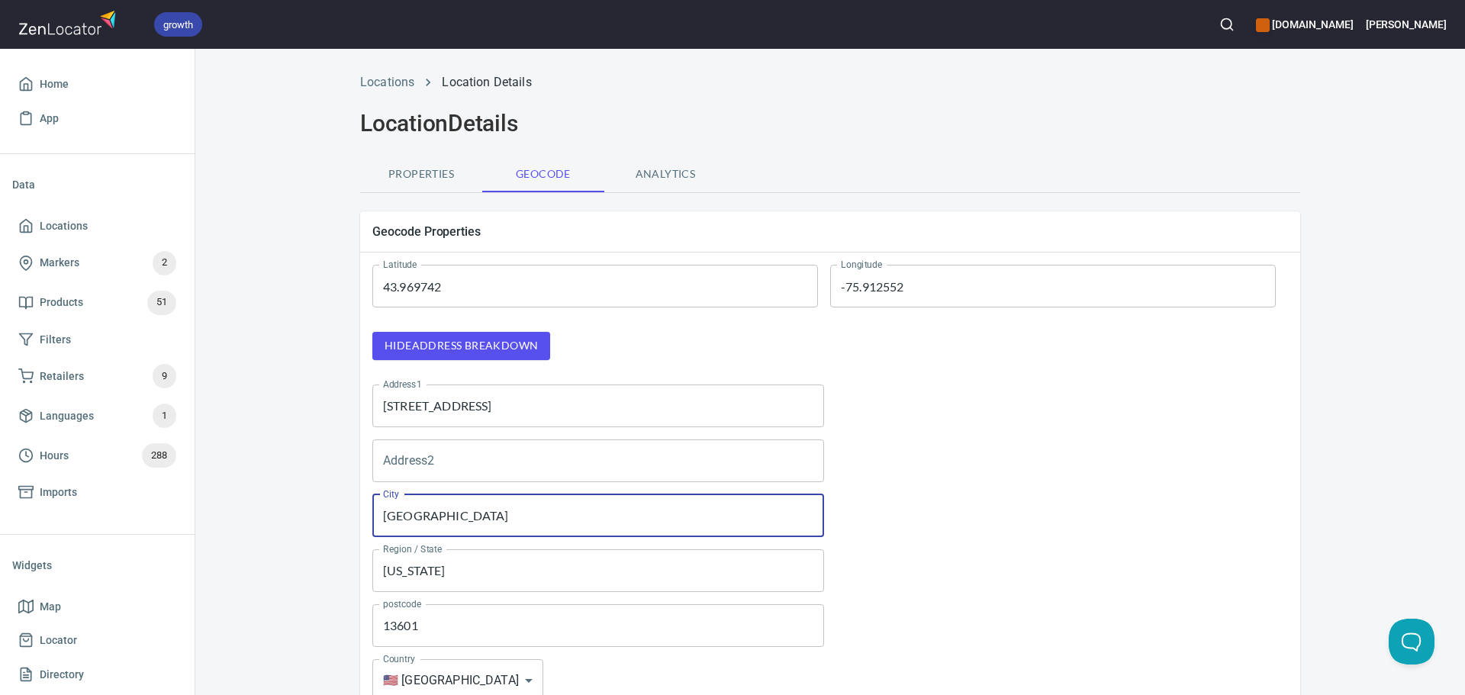
click at [417, 525] on input "Watertown" at bounding box center [598, 515] width 452 height 43
paste input "Carthage"
type input "Carthage"
click at [559, 403] on input "521 State Street, Carthage, NY 13619, United States" at bounding box center [598, 406] width 452 height 43
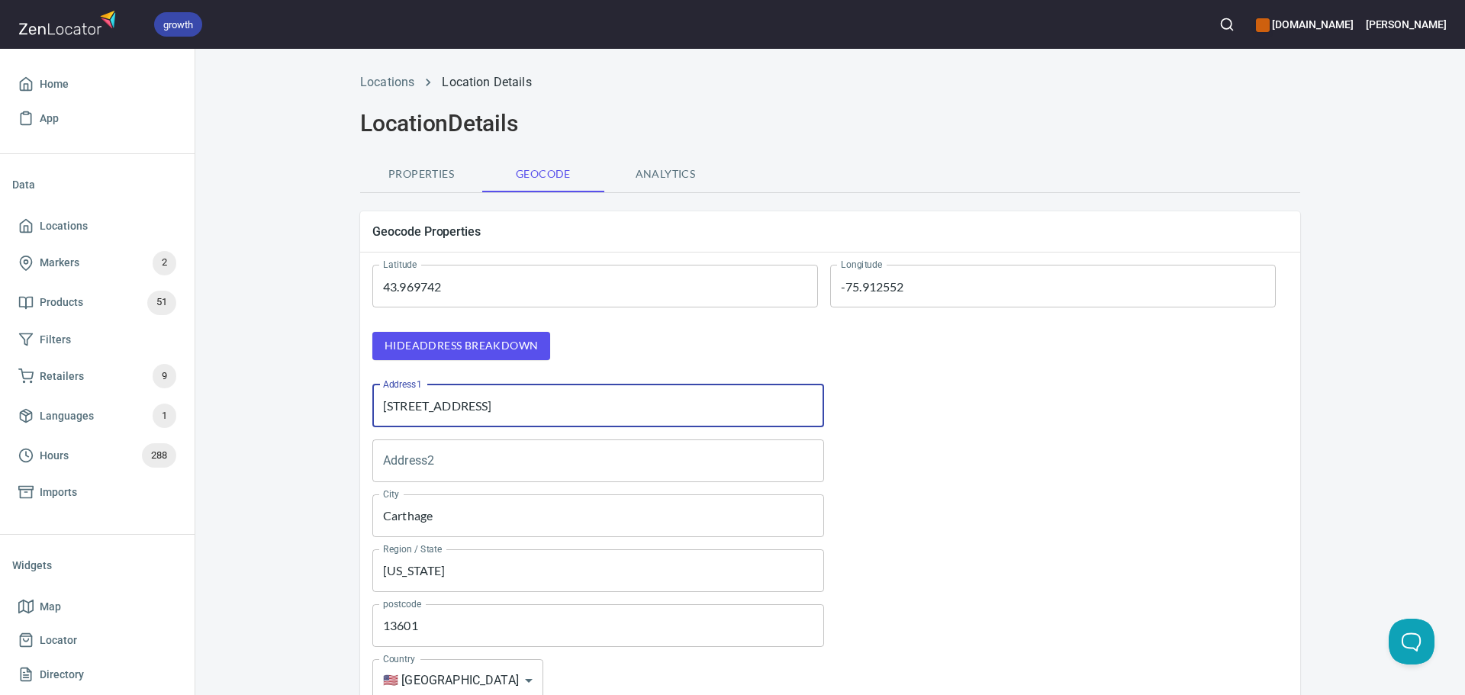
click at [559, 403] on input "521 State Street, Carthage, NY 13619, United States" at bounding box center [598, 406] width 452 height 43
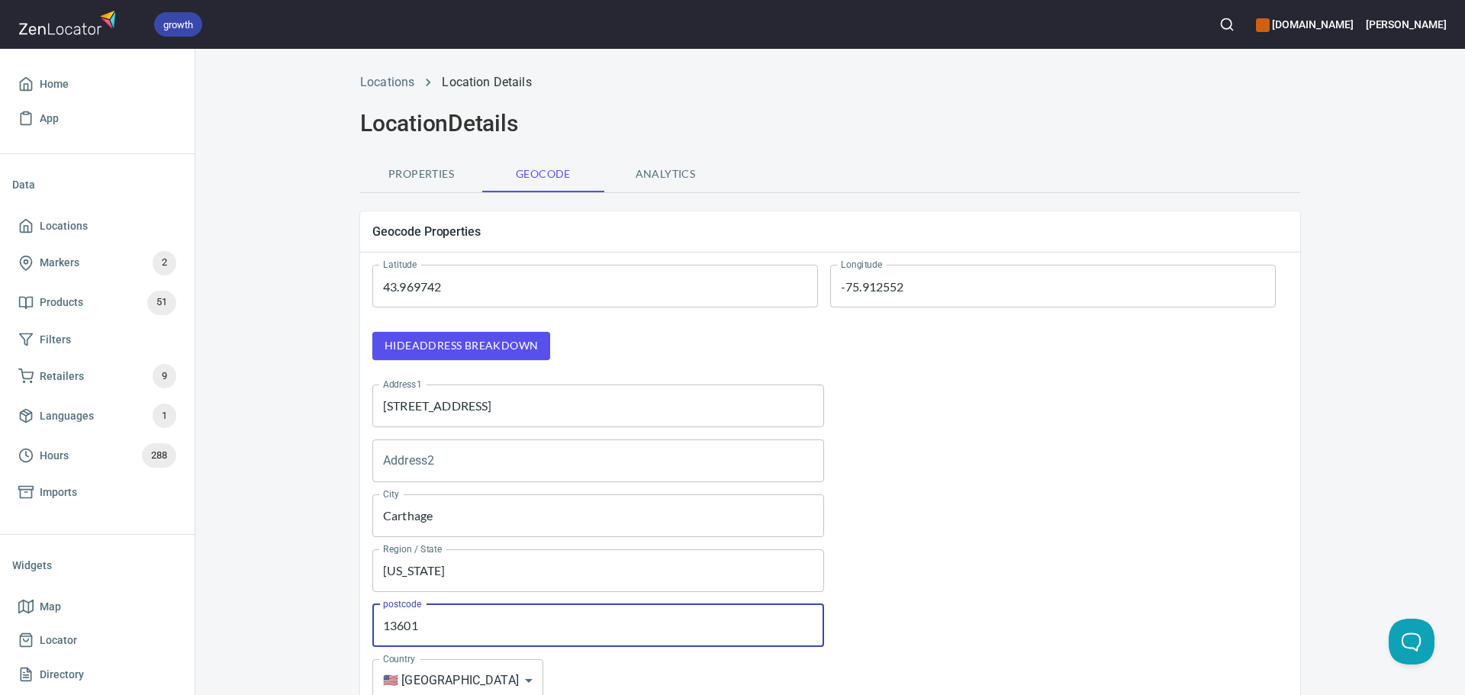
click at [401, 620] on input "13601" at bounding box center [598, 625] width 452 height 43
paste input "19"
type input "13619"
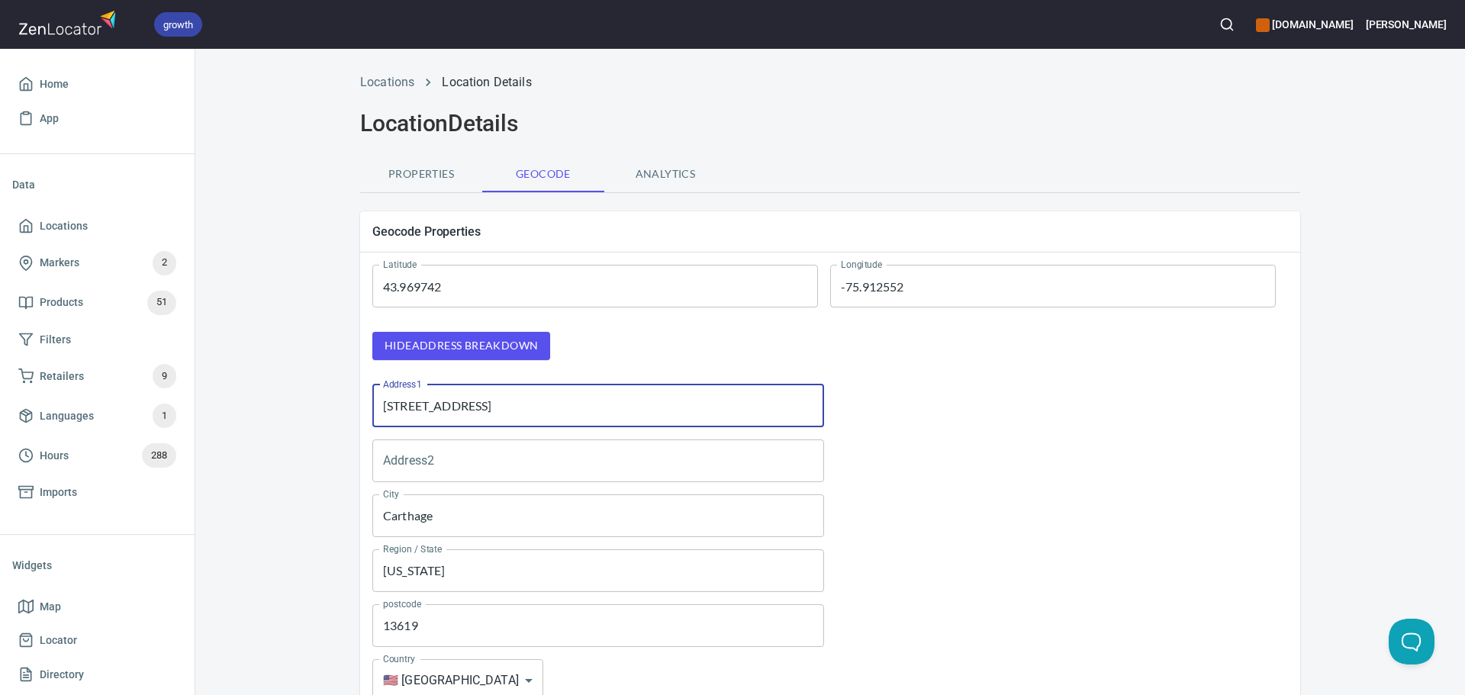
drag, startPoint x: 600, startPoint y: 411, endPoint x: 471, endPoint y: 412, distance: 129.7
click at [471, 412] on input "521 State Street, Carthage, NY 13619, United States" at bounding box center [598, 406] width 452 height 43
type input "521 State Street"
click at [897, 414] on div at bounding box center [1062, 405] width 464 height 55
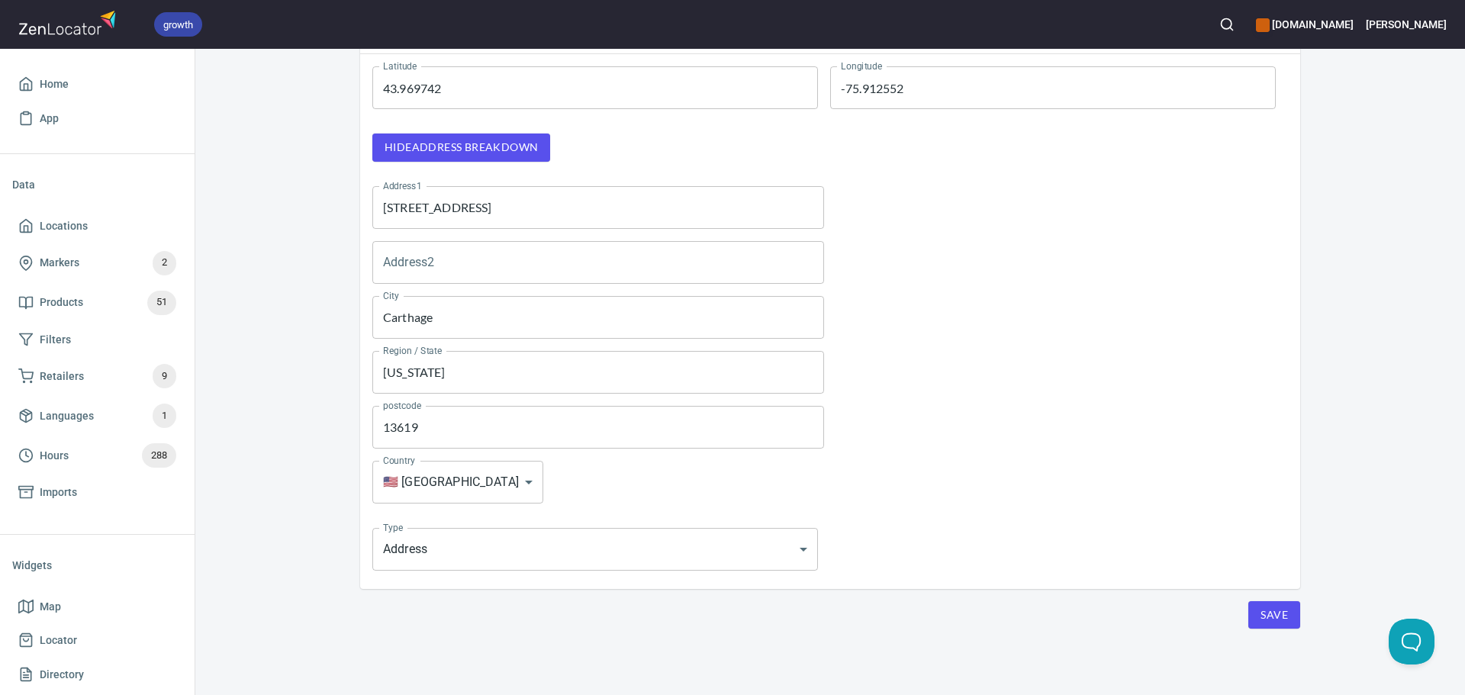
scroll to position [199, 0]
click at [1273, 617] on span "Save" at bounding box center [1273, 614] width 27 height 19
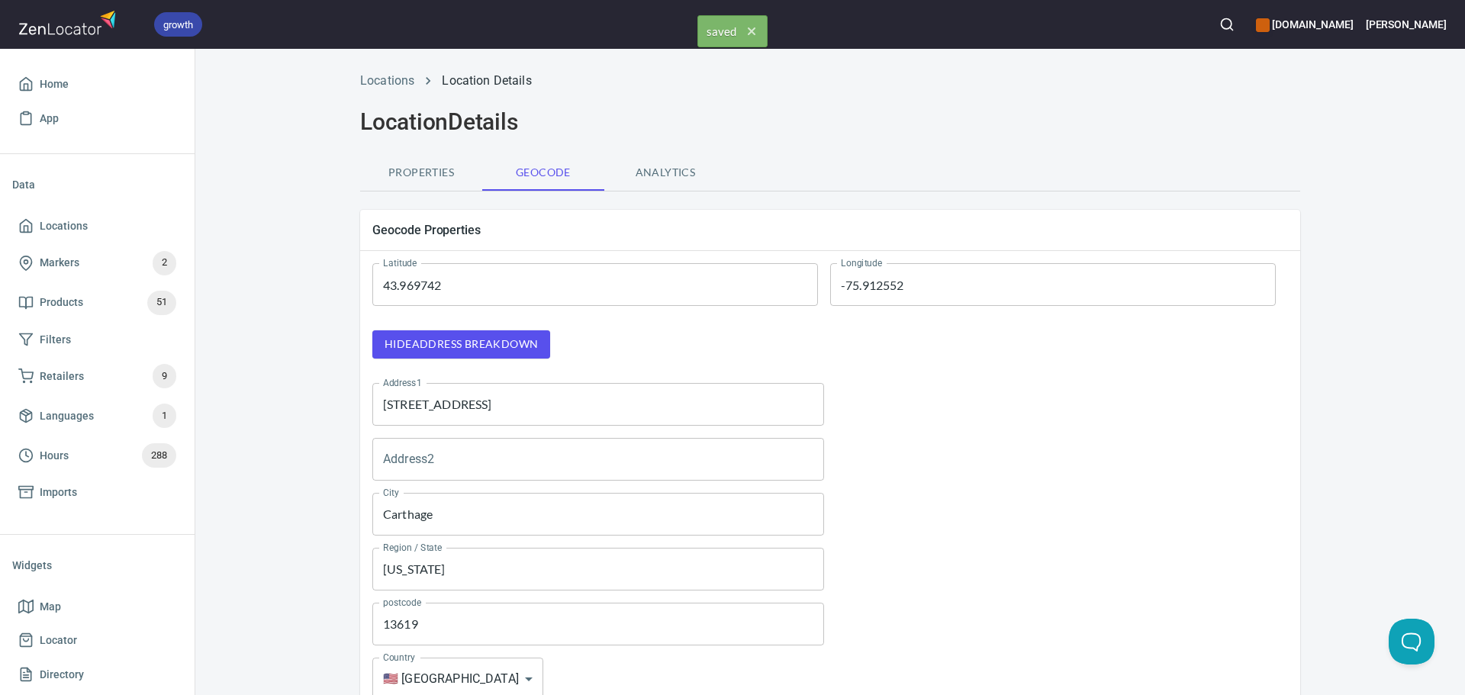
scroll to position [0, 0]
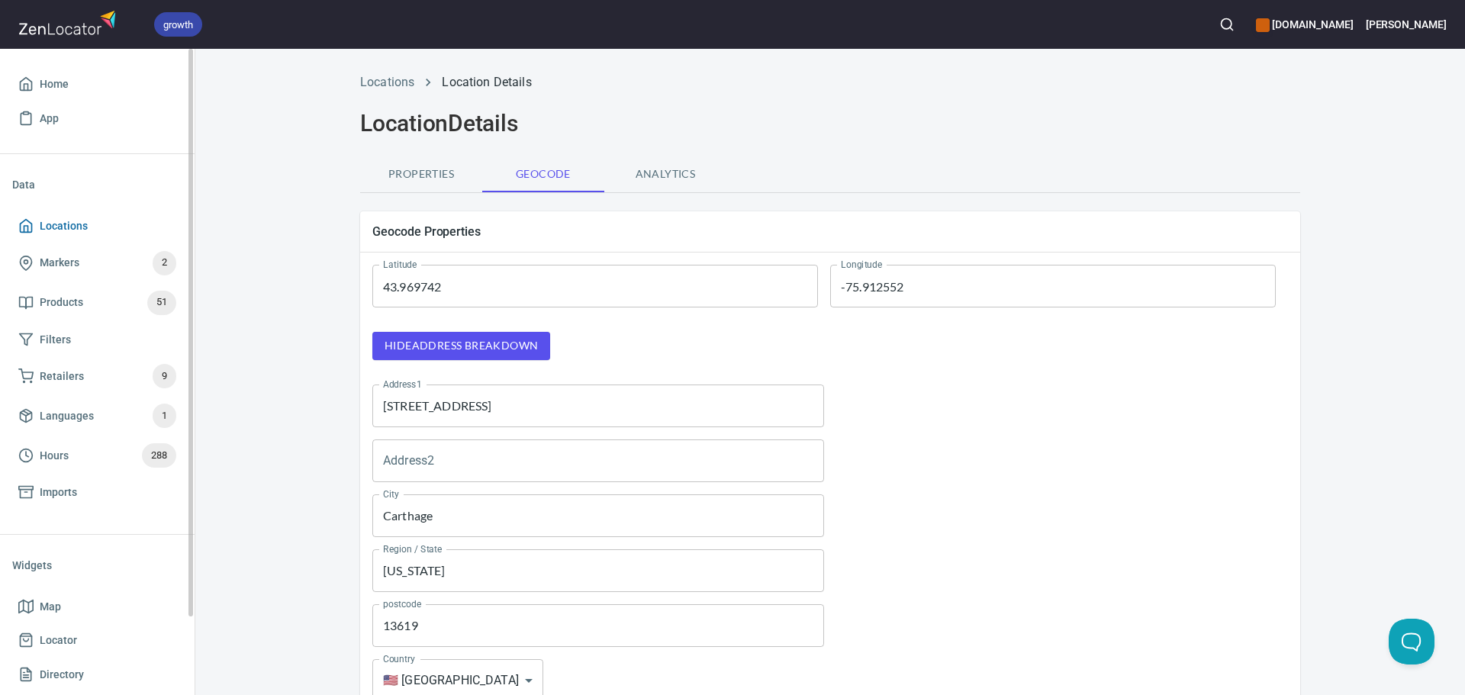
click at [120, 214] on link "Locations" at bounding box center [97, 226] width 170 height 34
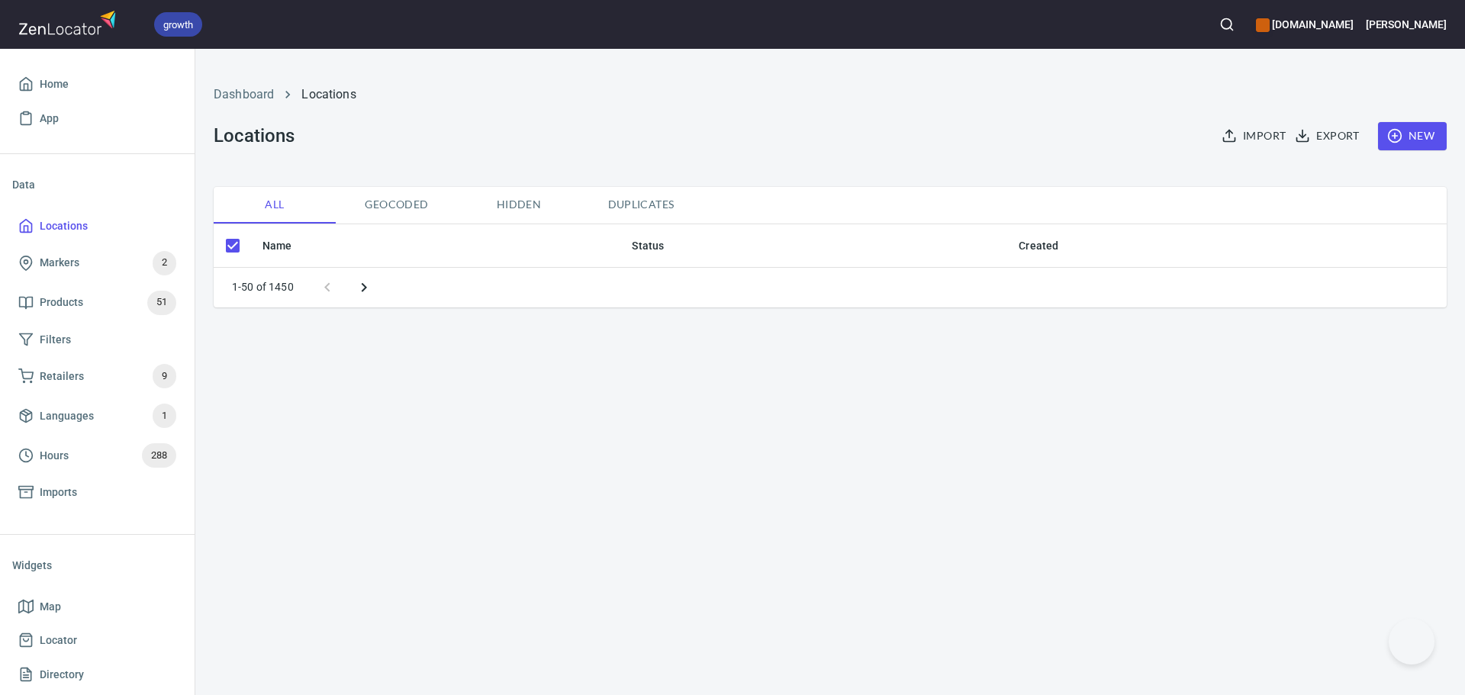
checkbox input "false"
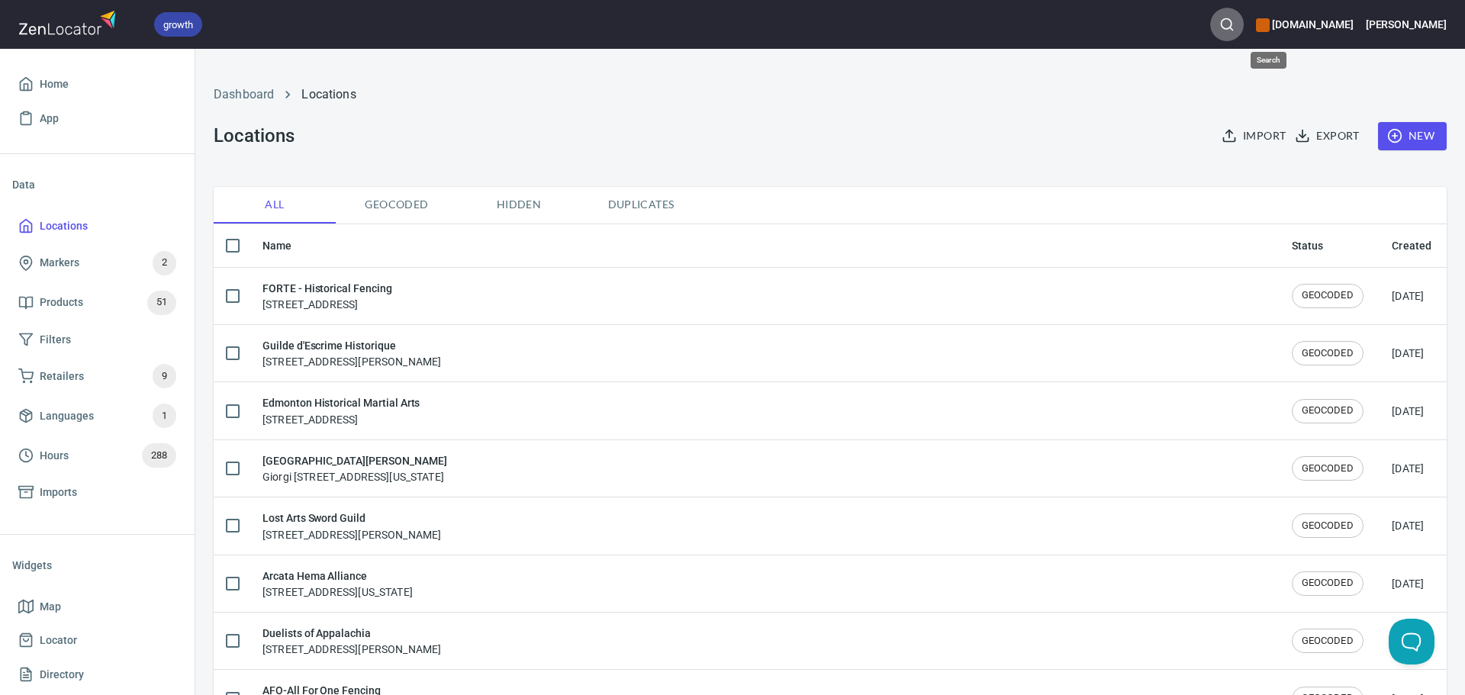
click at [1244, 24] on button "button" at bounding box center [1227, 25] width 34 height 34
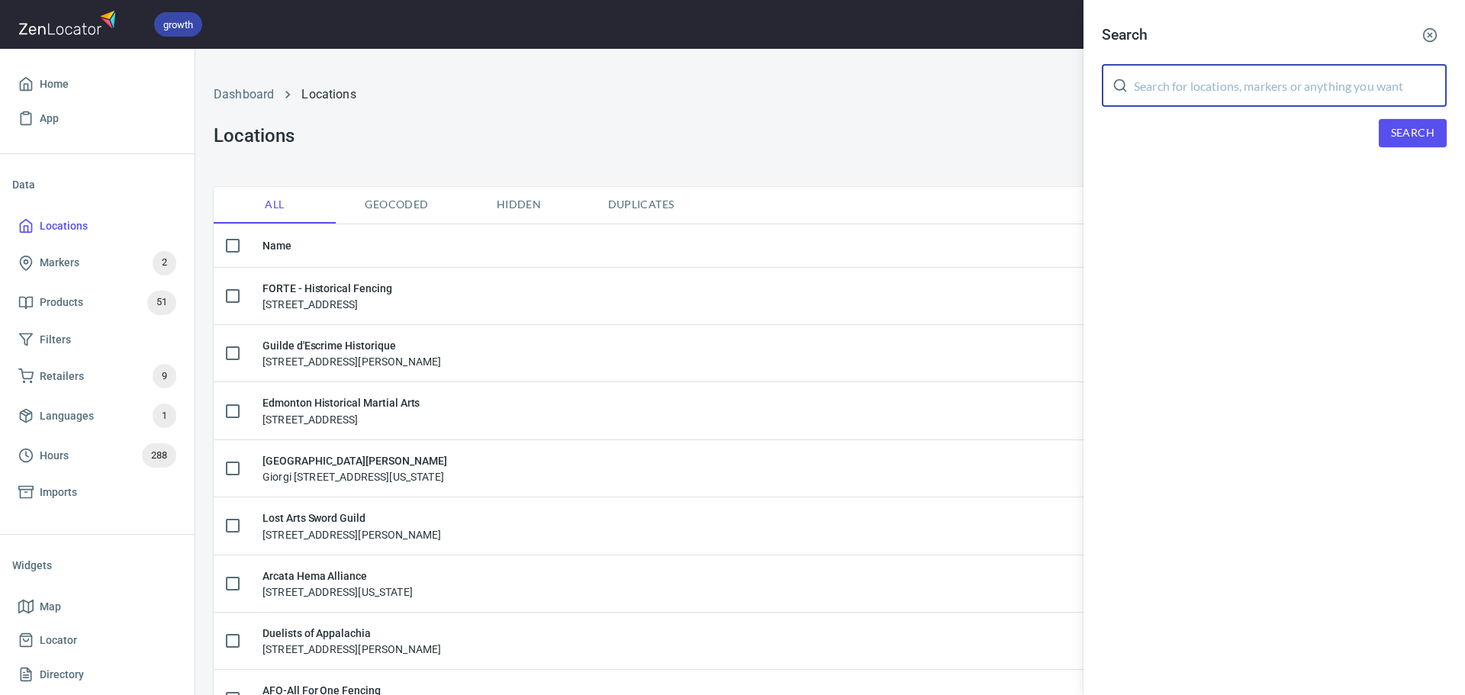
click at [1301, 87] on input "text" at bounding box center [1290, 85] width 313 height 43
paste input "Phoenix Martial Art"
type input "Phoenix Martial Art"
click at [1394, 131] on span "Search" at bounding box center [1412, 133] width 43 height 19
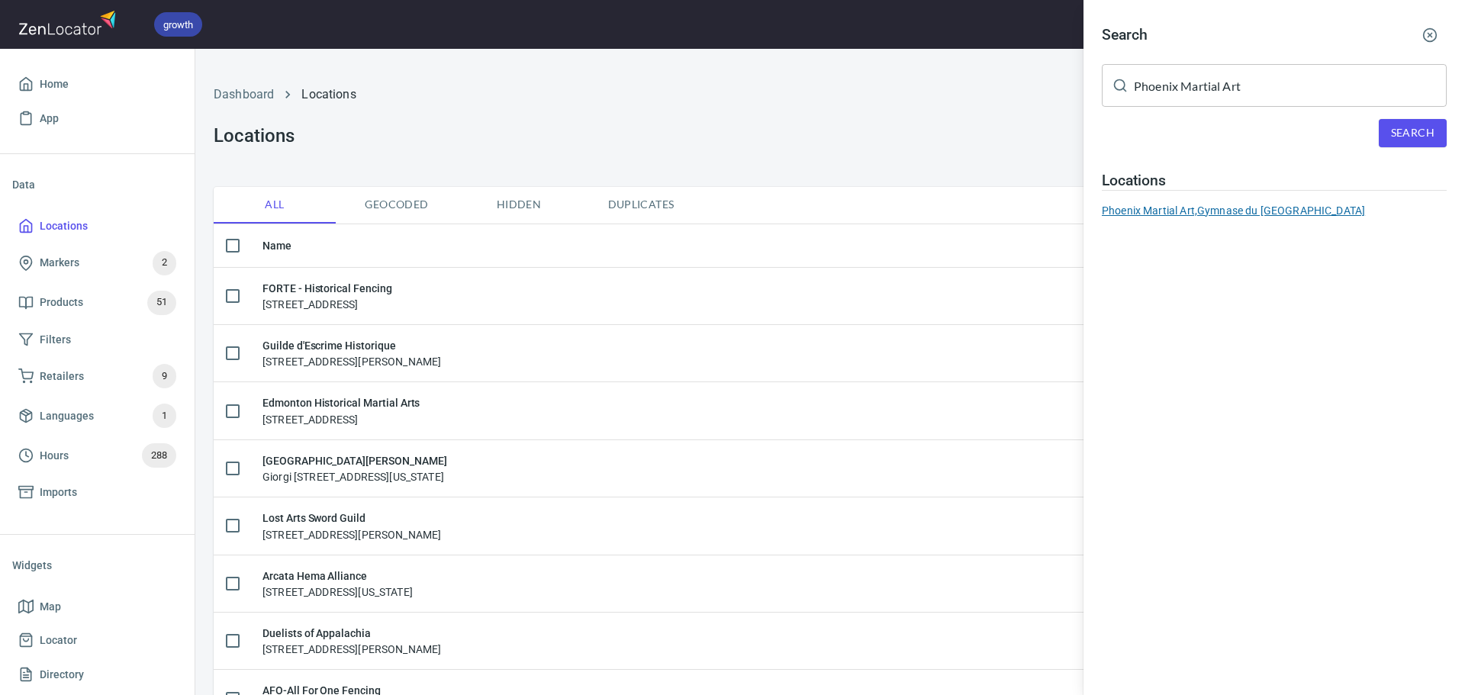
click at [1270, 213] on div "Phoenix Martial Art, Gymnase du collège de Sèvres" at bounding box center [1274, 210] width 345 height 15
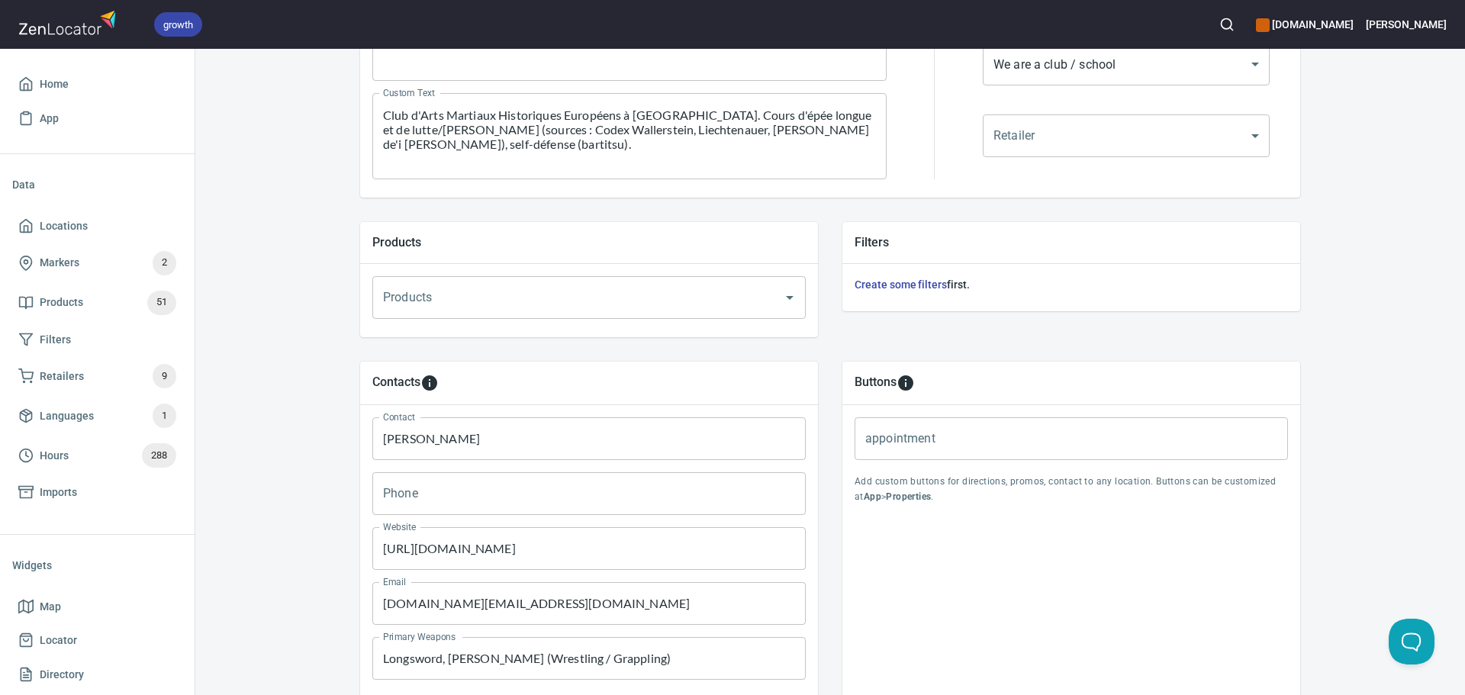
scroll to position [458, 0]
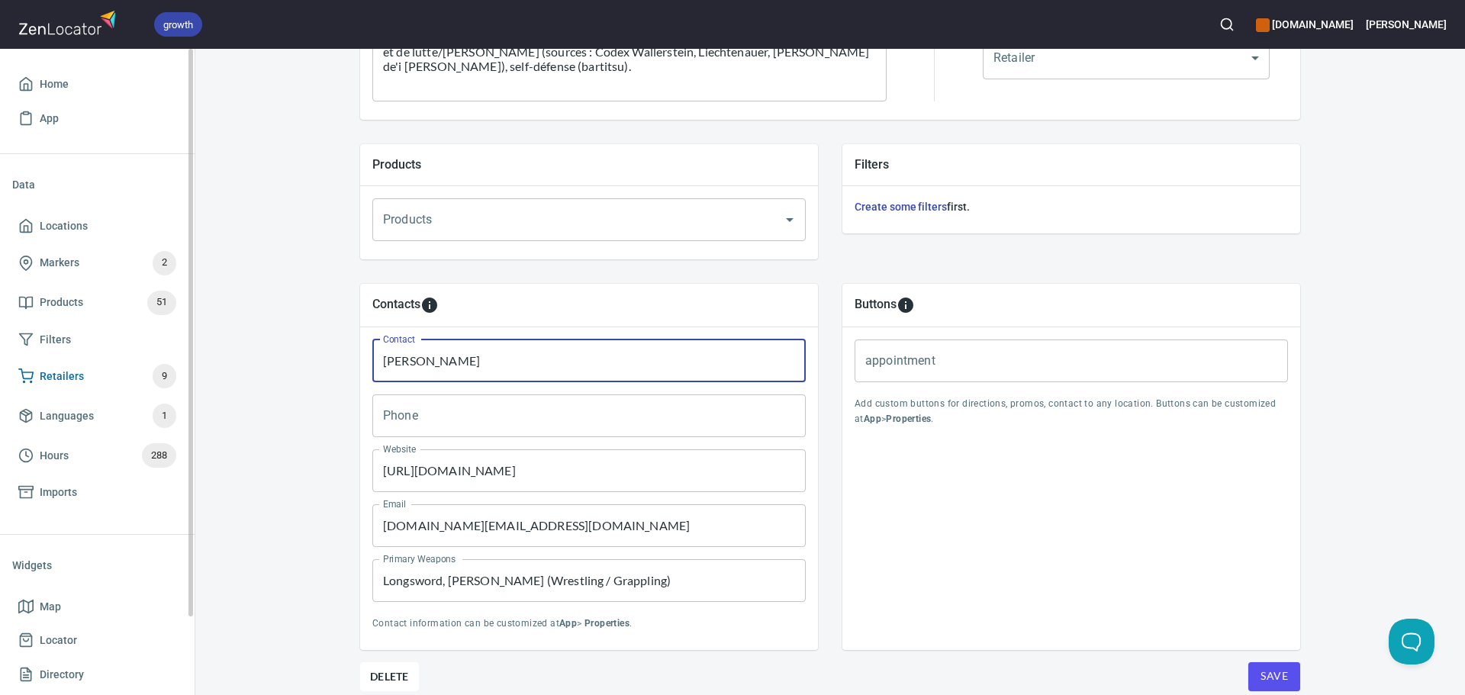
drag, startPoint x: 541, startPoint y: 369, endPoint x: 132, endPoint y: 362, distance: 409.0
click at [134, 362] on div "growth hemaalliance.com Donald Home App Data Locations Markers 2 Products 51 Fi…" at bounding box center [732, 347] width 1465 height 695
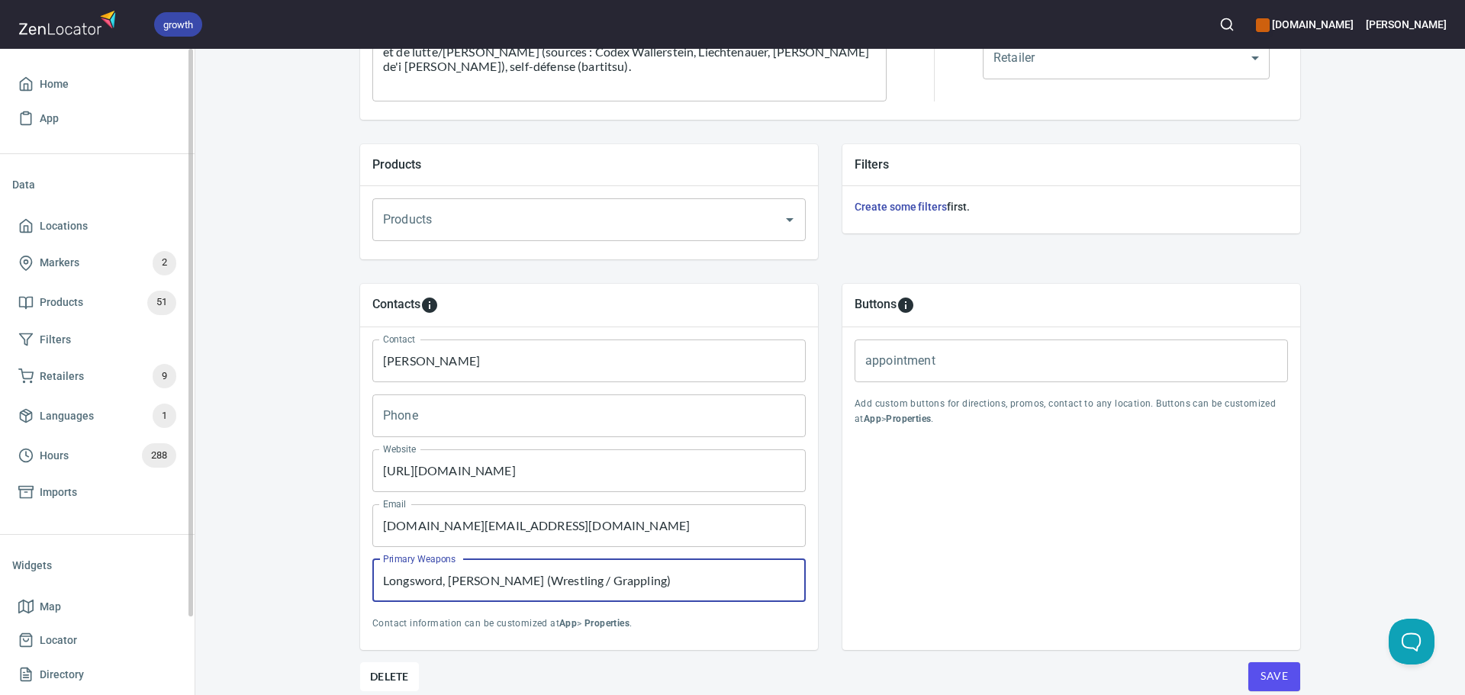
drag, startPoint x: 681, startPoint y: 584, endPoint x: 0, endPoint y: 554, distance: 682.0
click at [0, 555] on div "growth hemaalliance.com Donald Home App Data Locations Markers 2 Products 51 Fi…" at bounding box center [732, 347] width 1465 height 695
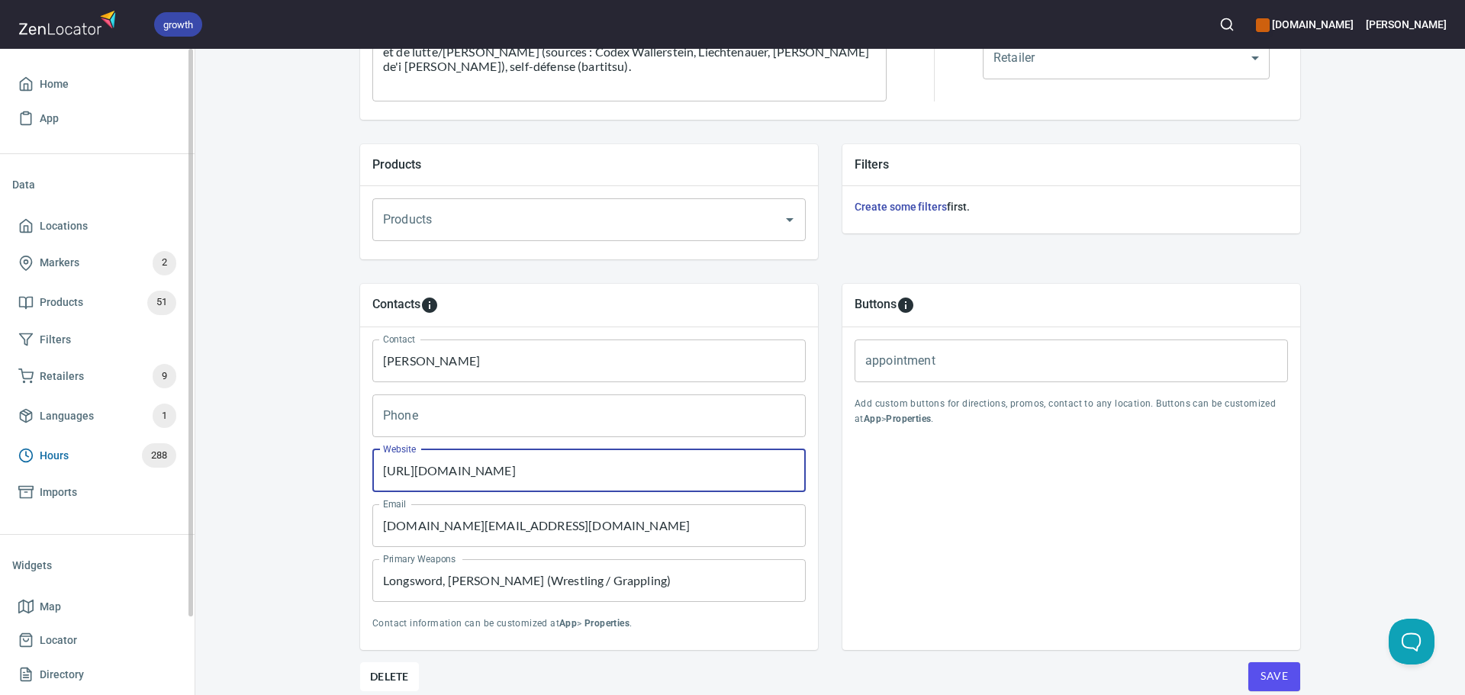
drag, startPoint x: 612, startPoint y: 475, endPoint x: 43, endPoint y: 436, distance: 570.5
click at [44, 437] on div "growth hemaalliance.com Donald Home App Data Locations Markers 2 Products 51 Fi…" at bounding box center [732, 347] width 1465 height 695
paste input "phoenixmartialart.eu.org"
type input "http://phoenixmartialart.eu.org"
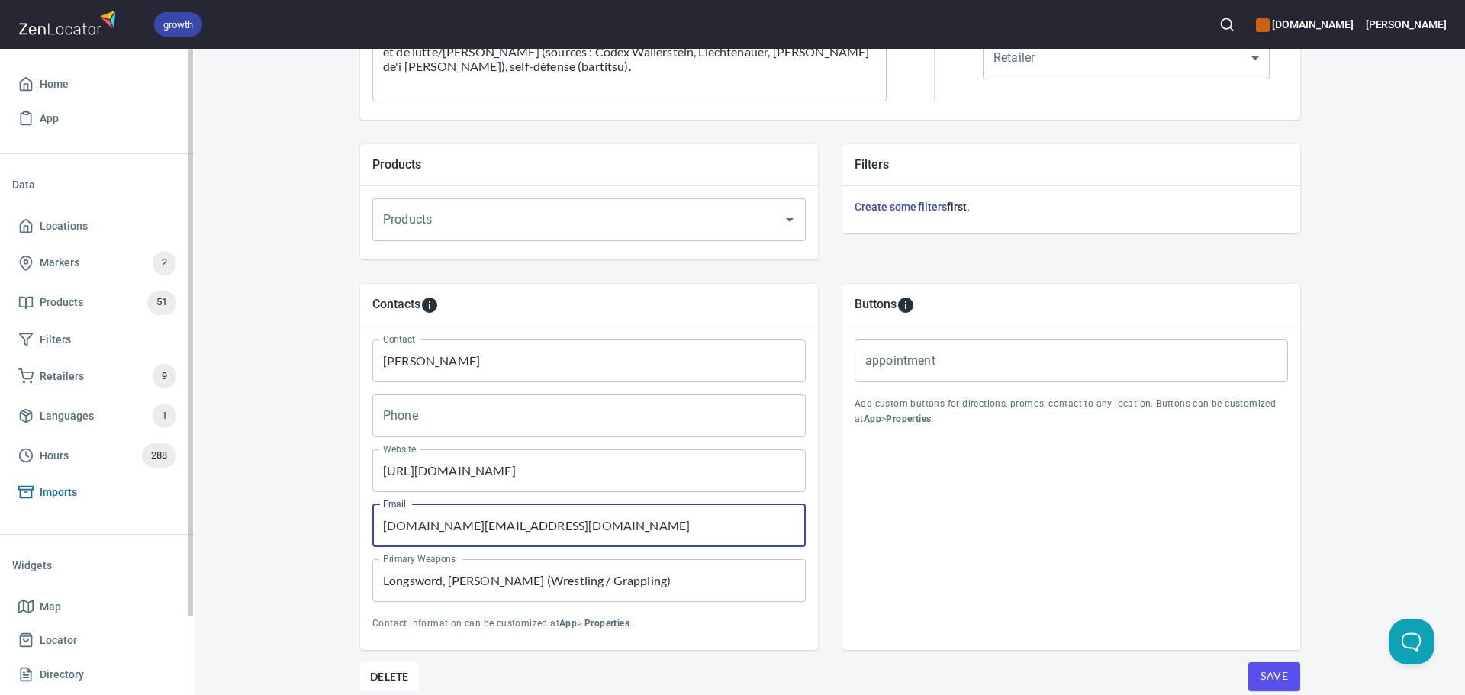
drag, startPoint x: 616, startPoint y: 523, endPoint x: 47, endPoint y: 500, distance: 569.7
click at [47, 500] on div "growth hemaalliance.com Donald Home App Data Locations Markers 2 Products 51 Fi…" at bounding box center [732, 347] width 1465 height 695
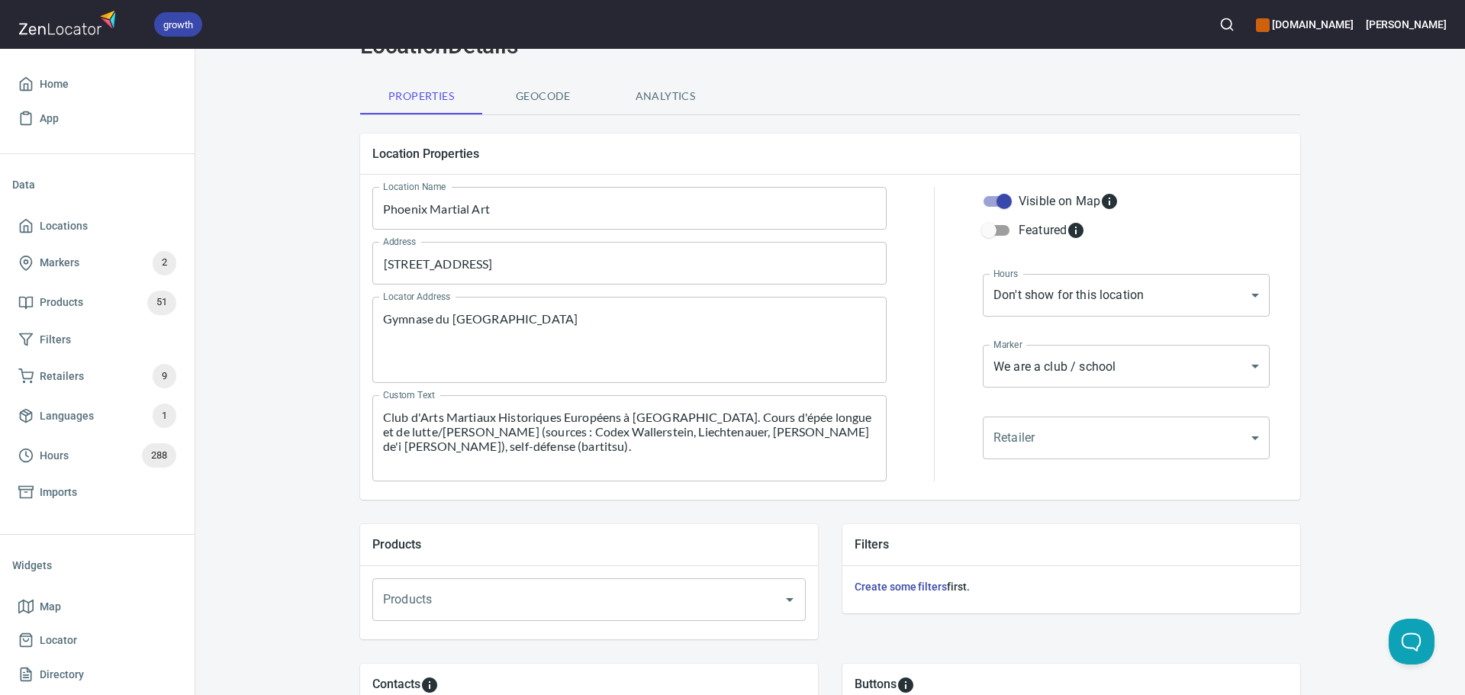
scroll to position [76, 0]
click at [1096, 289] on body "growth hemaalliance.com Donald Home App Data Locations Markers 2 Products 51 Fi…" at bounding box center [732, 347] width 1465 height 695
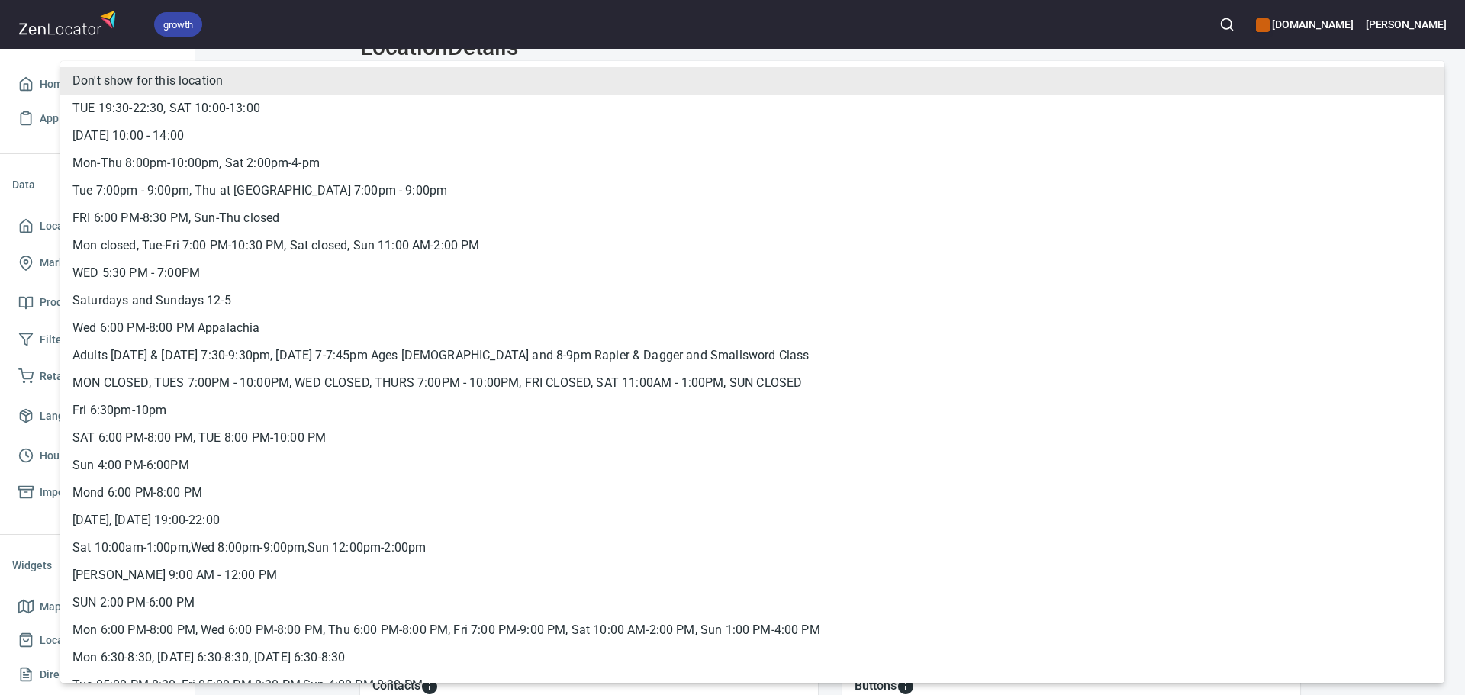
click at [205, 102] on li "TUE 19:30-22:30, SAT 10:00-13:00" at bounding box center [752, 108] width 1384 height 27
type input "hrs_7nvy6qsb"
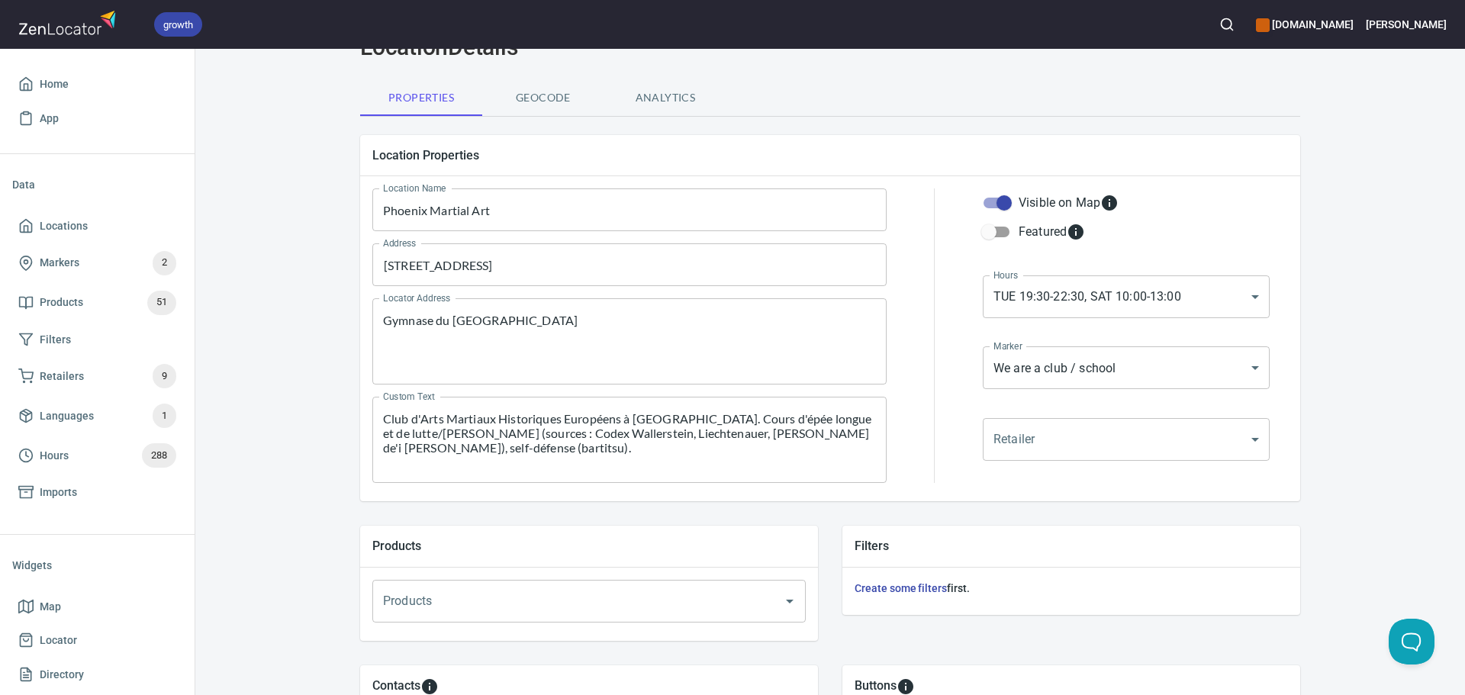
click at [911, 452] on div at bounding box center [935, 335] width 78 height 313
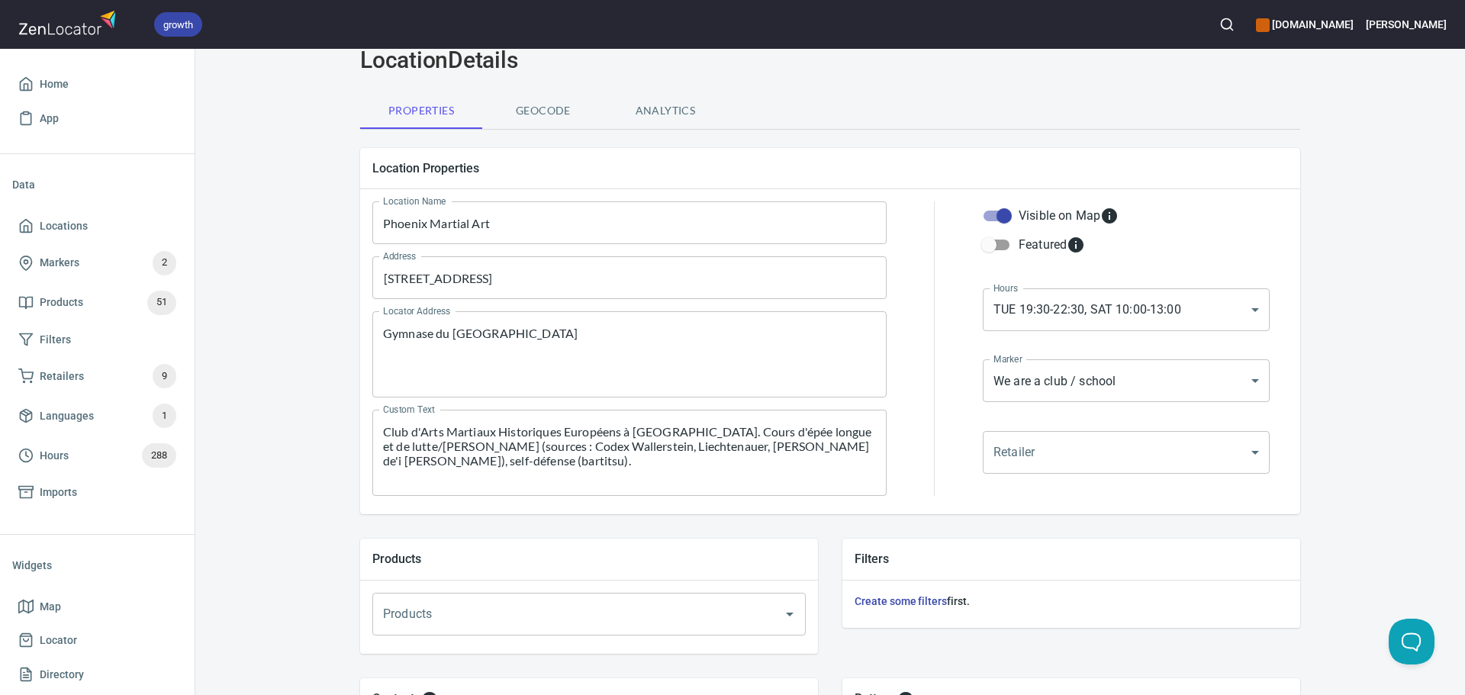
scroll to position [521, 0]
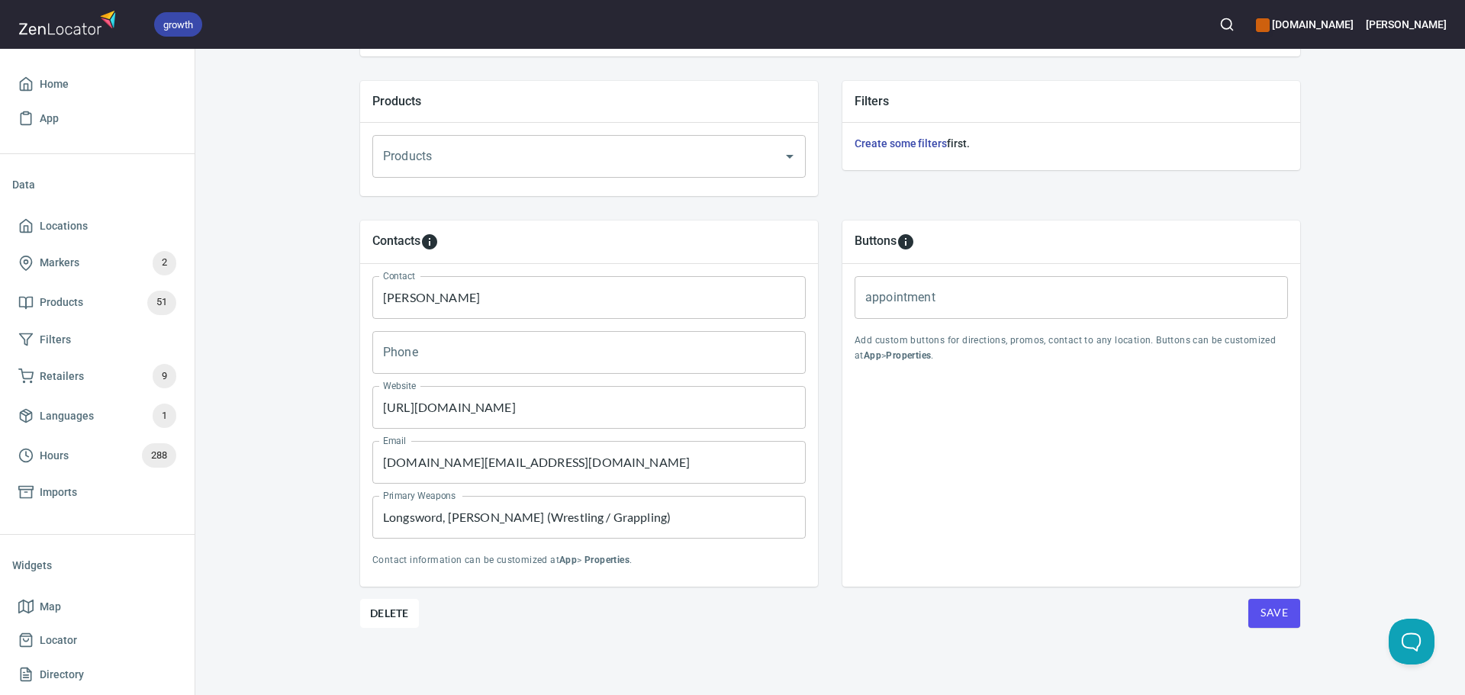
click at [1270, 609] on span "Save" at bounding box center [1273, 613] width 27 height 19
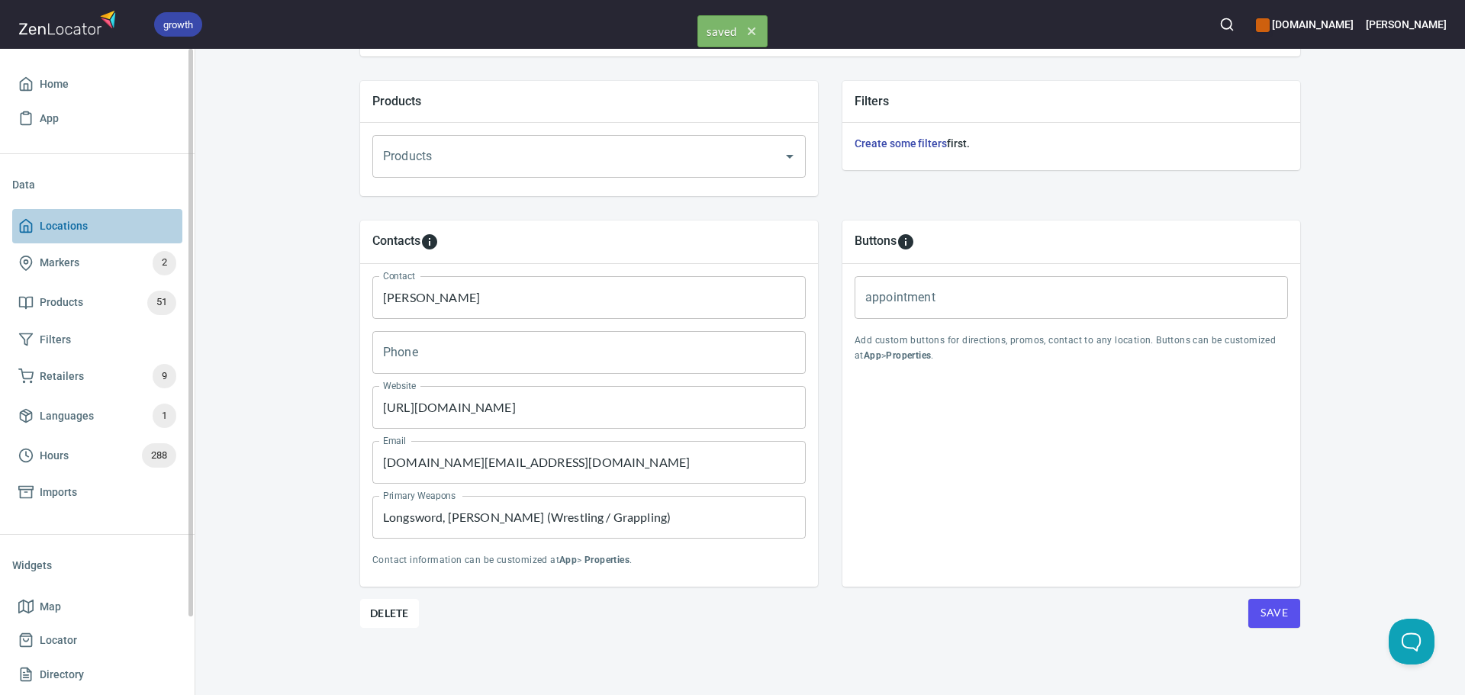
click at [37, 230] on span "Locations" at bounding box center [97, 226] width 158 height 19
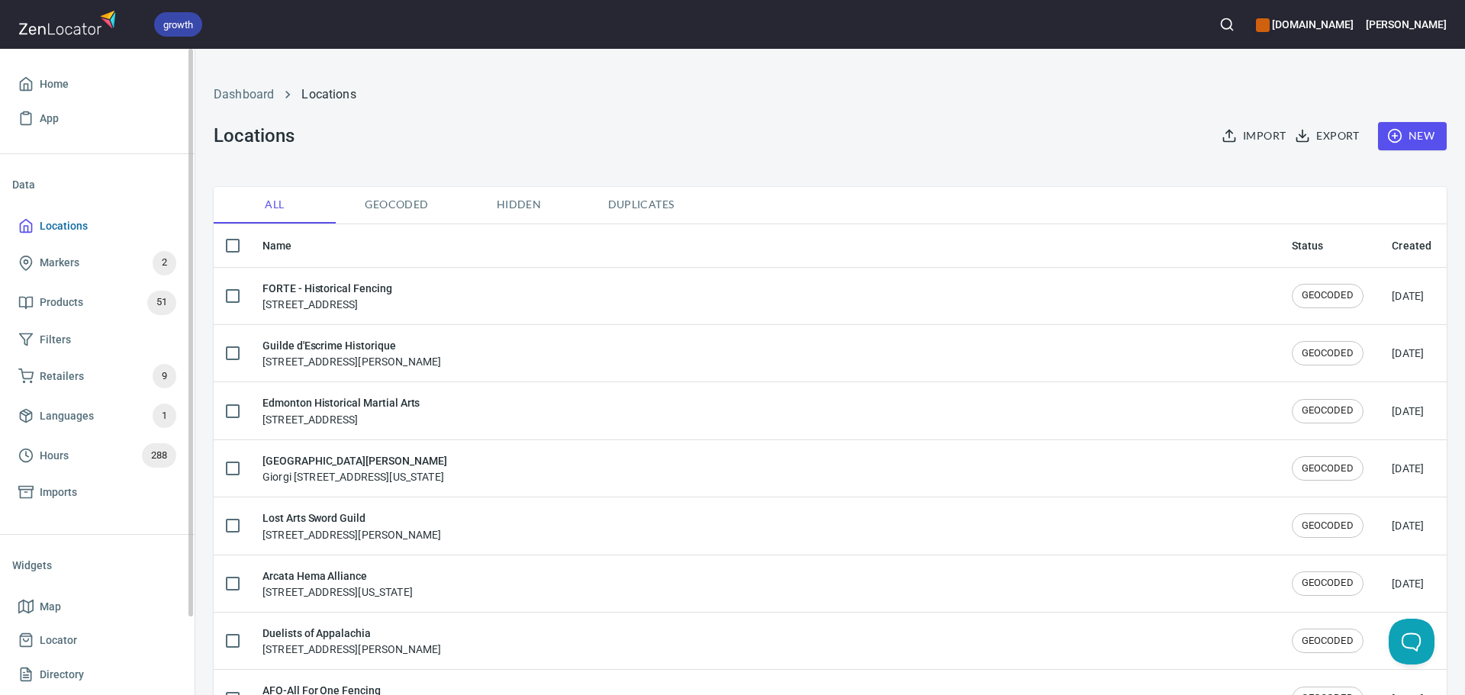
click at [115, 230] on span "Locations" at bounding box center [97, 226] width 158 height 19
